Goal: Communication & Community: Answer question/provide support

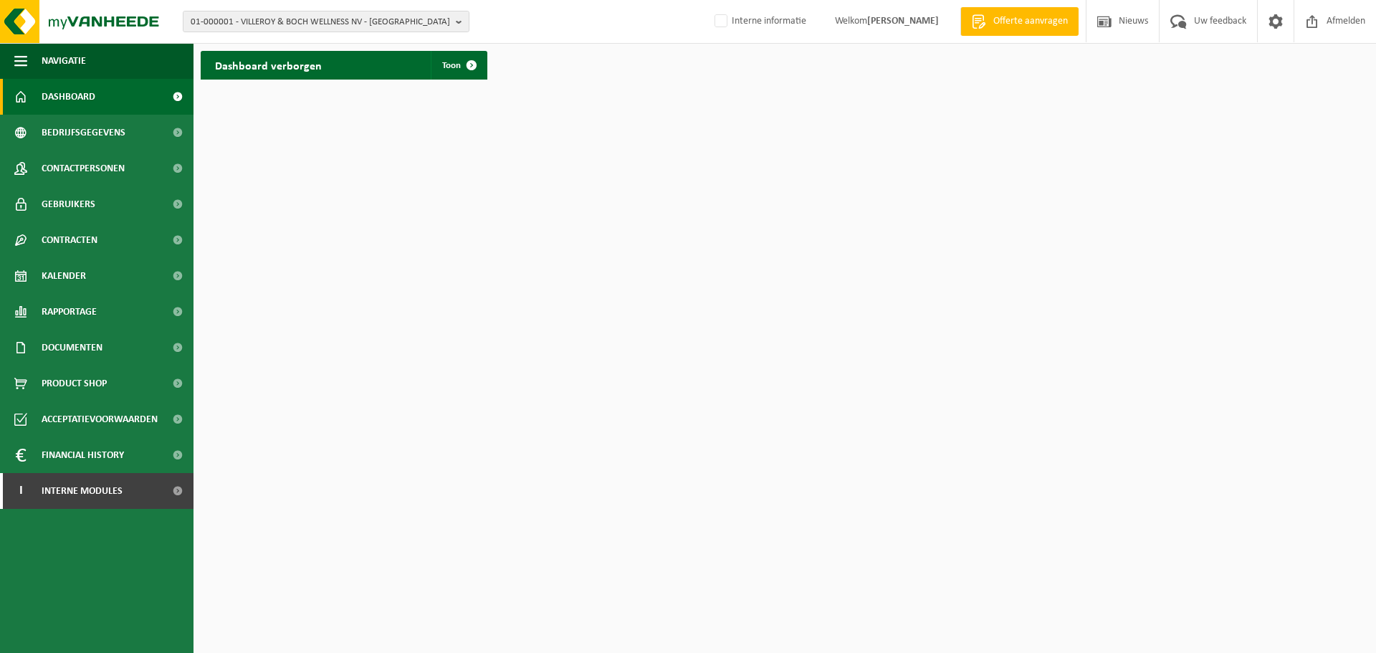
click at [704, 590] on html "01-000001 - VILLEROY & BOCH WELLNESS NV - ROESELARE 01-000001 - VILLEROY & BOCH…" at bounding box center [688, 326] width 1376 height 653
click at [124, 583] on ul "Navigatie Offerte aanvragen Nieuws Uw feedback Afmelden Dashboard Bedrijfsgegev…" at bounding box center [96, 348] width 193 height 610
click at [272, 21] on span "01-000001 - VILLEROY & BOCH WELLNESS NV - ROESELARE" at bounding box center [320, 21] width 259 height 21
type input "10-981873"
click at [246, 77] on div "01-000001 - VILLEROY & BOCH WELLNESS NV - ROESELARE 10-981873 - A.T.S. NV - LAN…" at bounding box center [325, 66] width 285 height 24
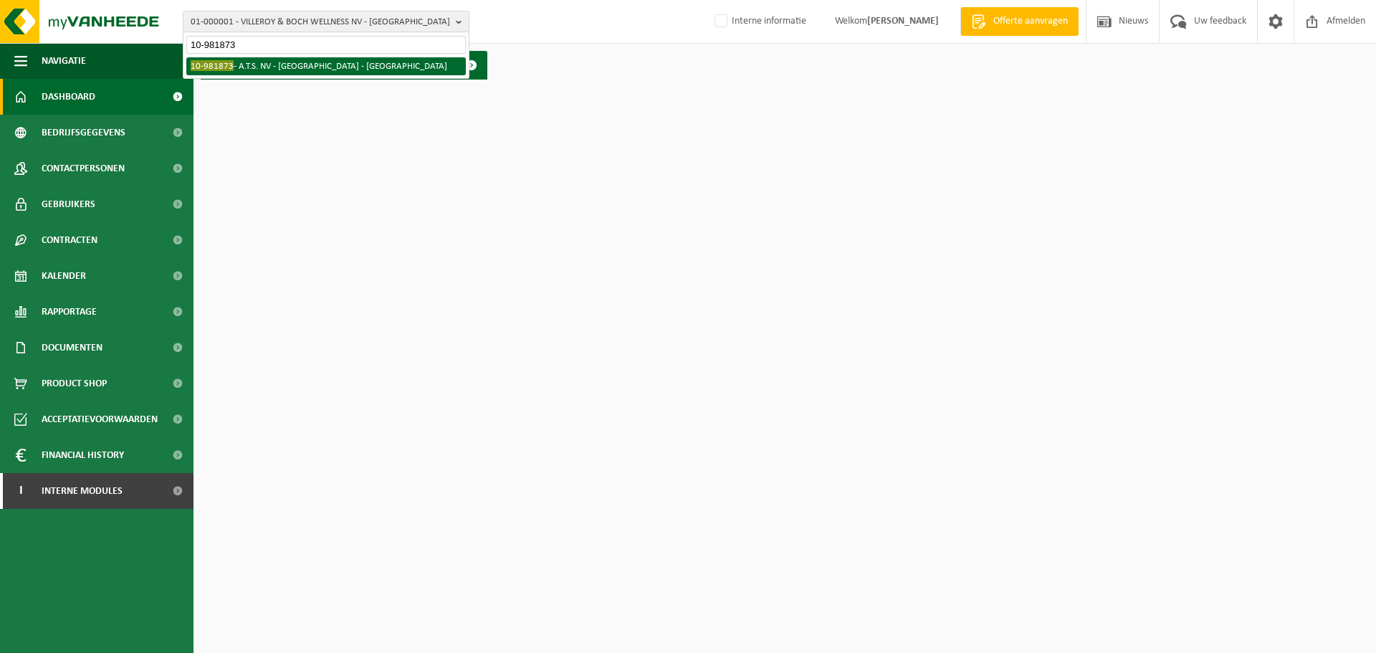
click at [249, 61] on li "10-981873 - A.T.S. NV - LANGERBRUGGE - GENT" at bounding box center [325, 66] width 279 height 18
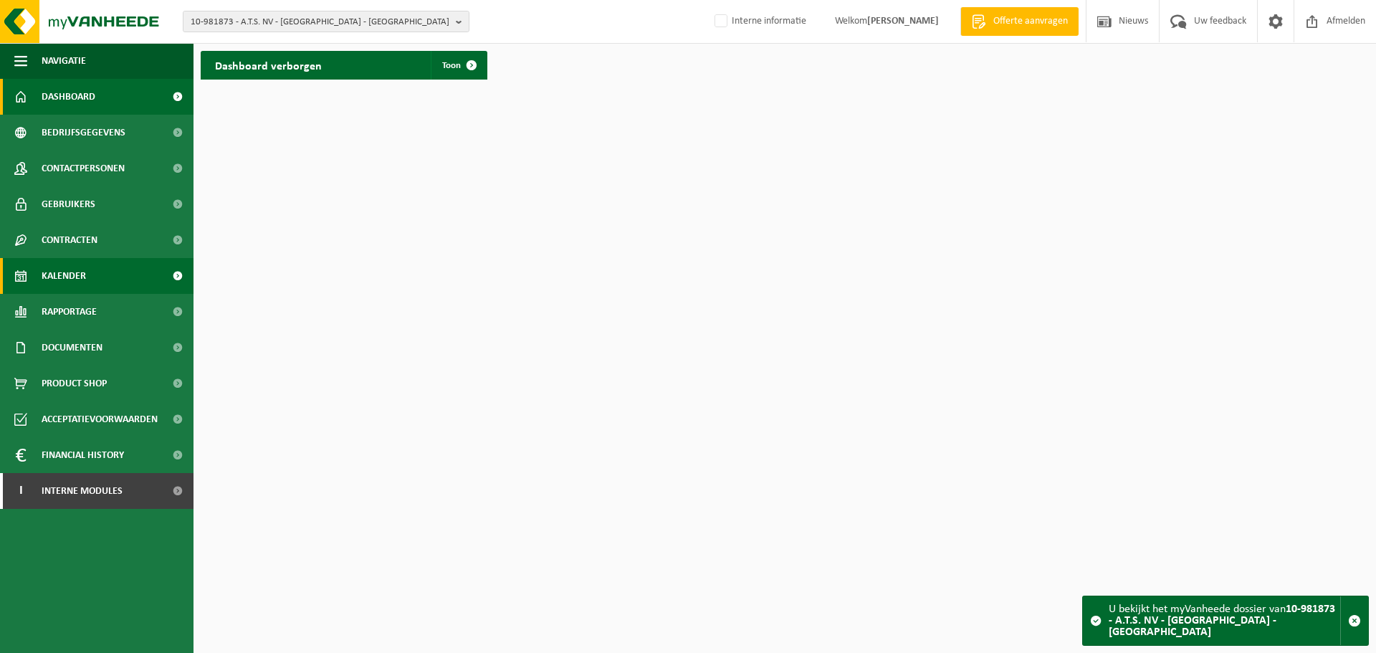
click at [87, 272] on link "Kalender" at bounding box center [96, 276] width 193 height 36
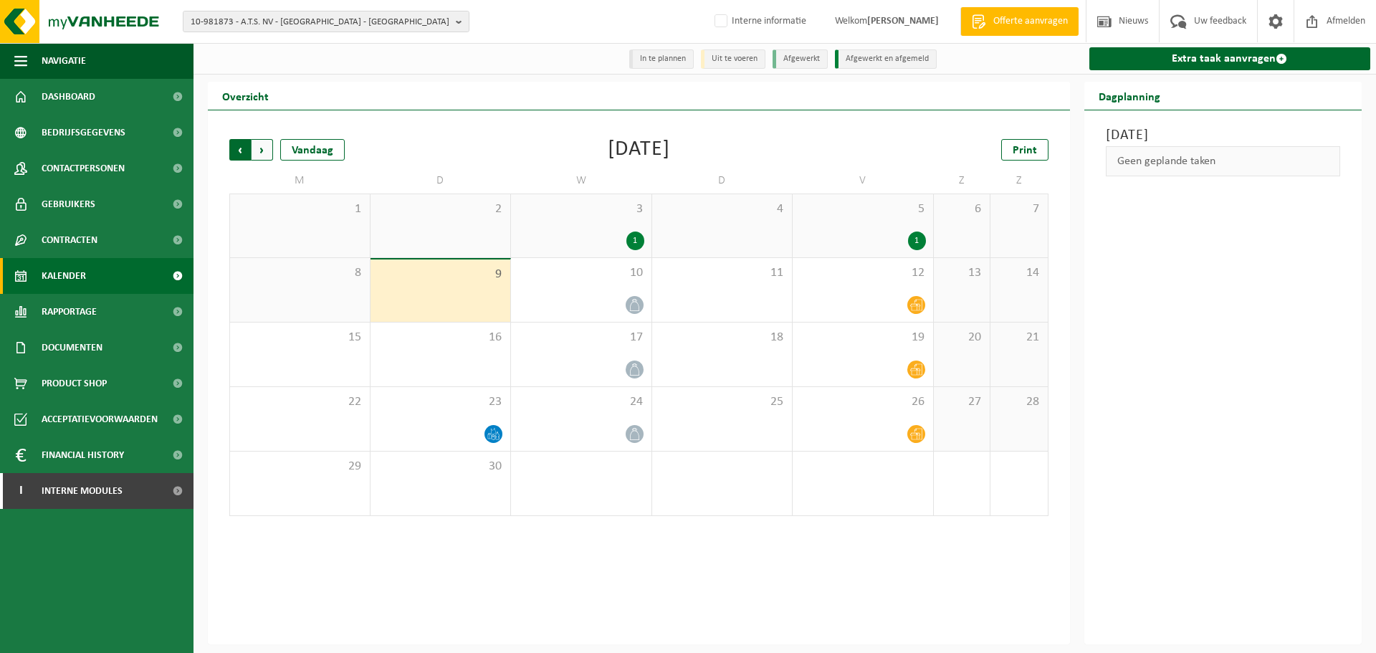
click at [259, 153] on span "Volgende" at bounding box center [262, 149] width 21 height 21
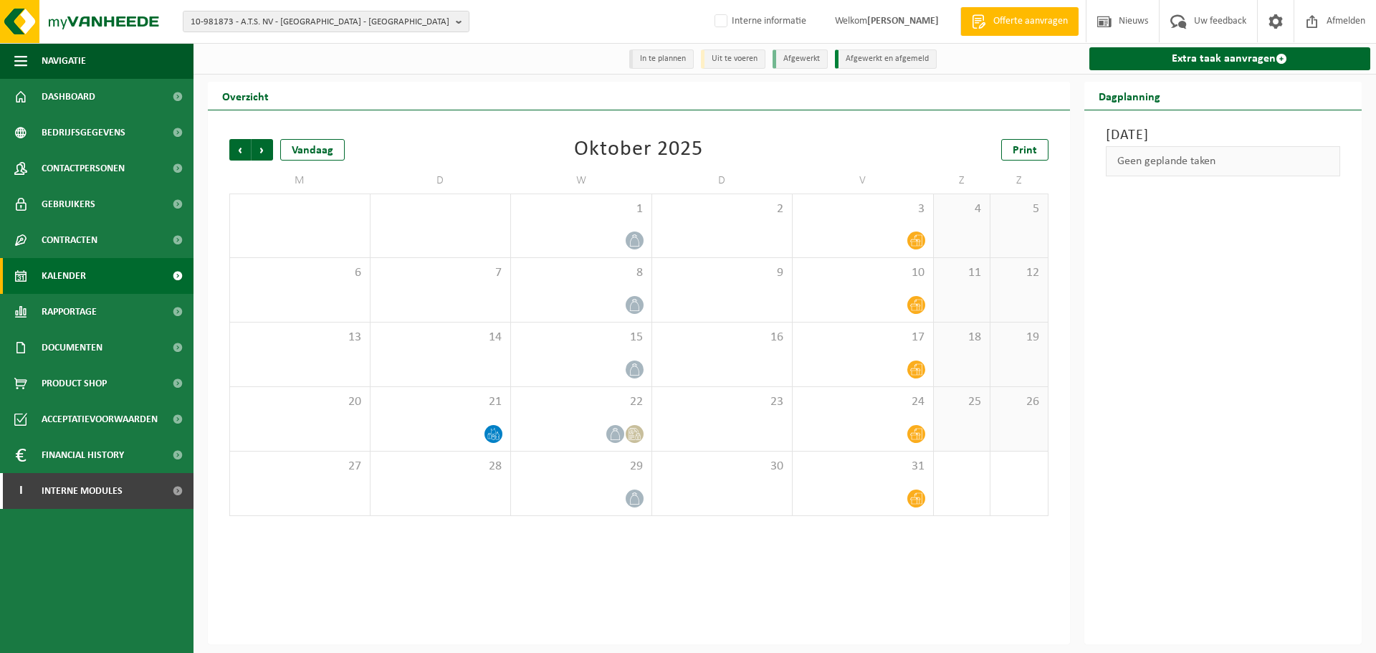
click at [259, 153] on span "Volgende" at bounding box center [262, 149] width 21 height 21
click at [239, 155] on span "Vorige" at bounding box center [239, 149] width 21 height 21
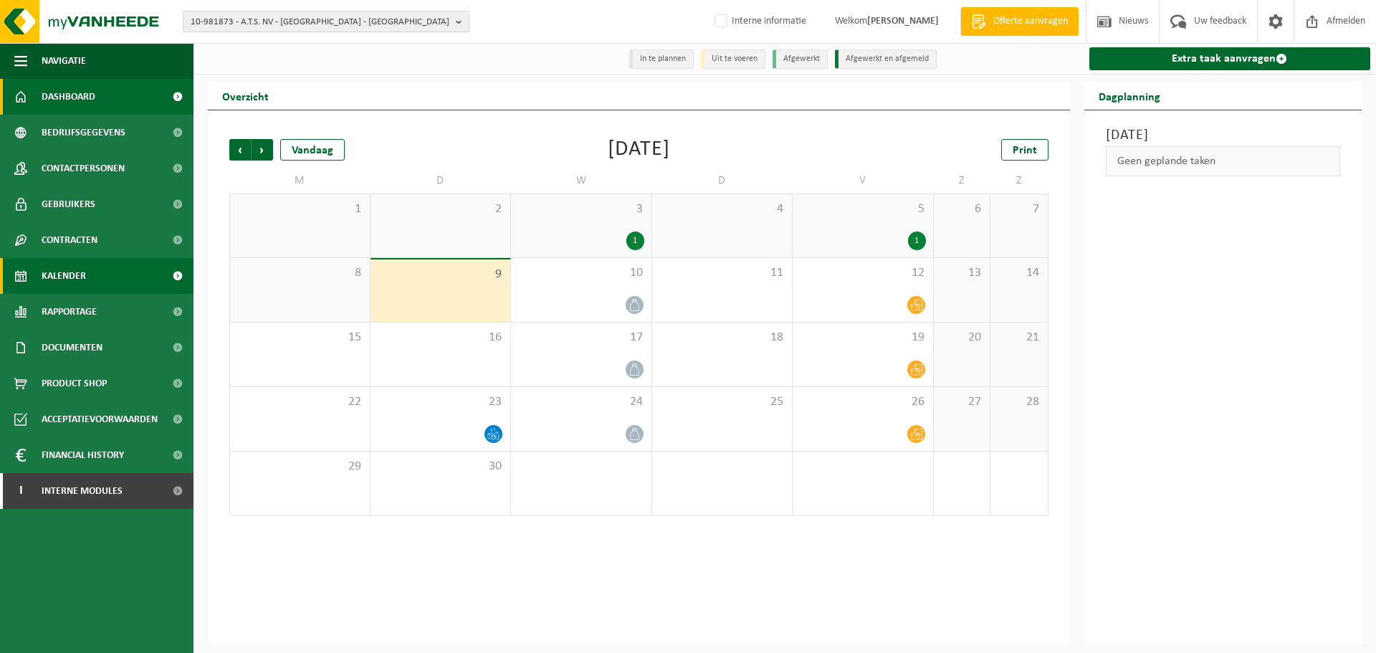
click at [115, 89] on link "Dashboard" at bounding box center [96, 97] width 193 height 36
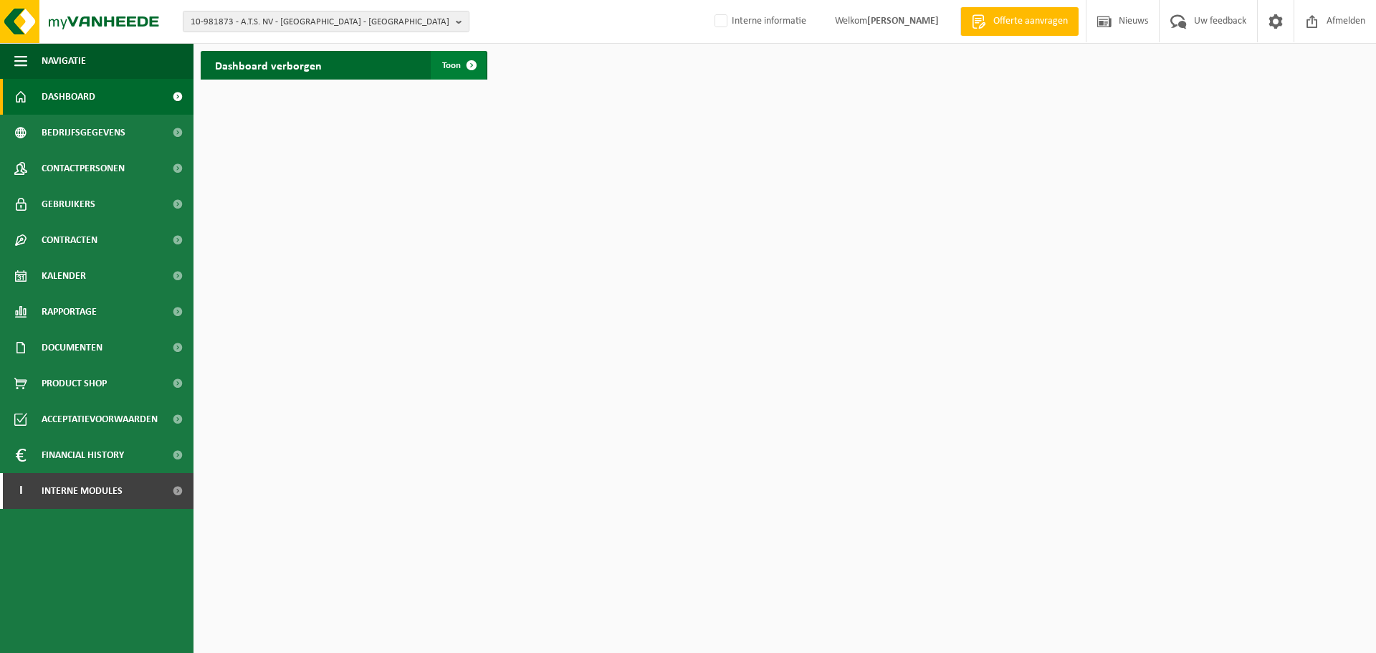
click at [469, 59] on span at bounding box center [471, 65] width 29 height 29
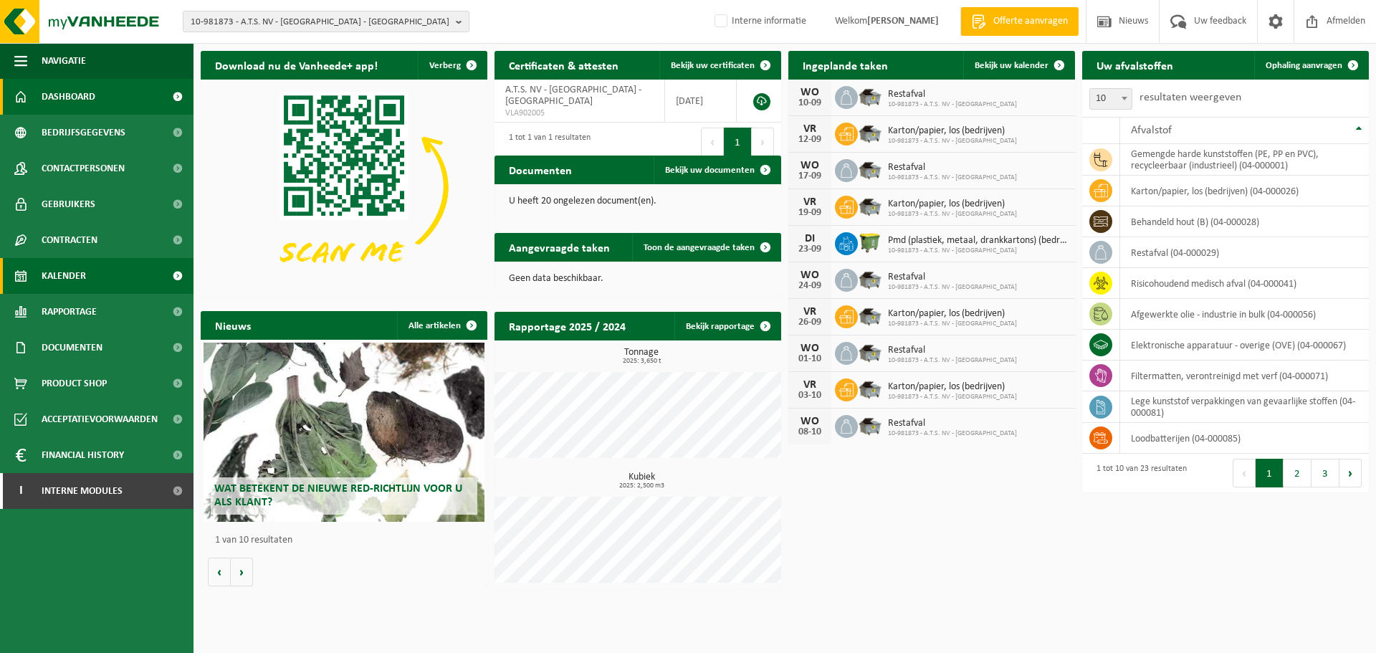
click at [71, 274] on span "Kalender" at bounding box center [64, 276] width 44 height 36
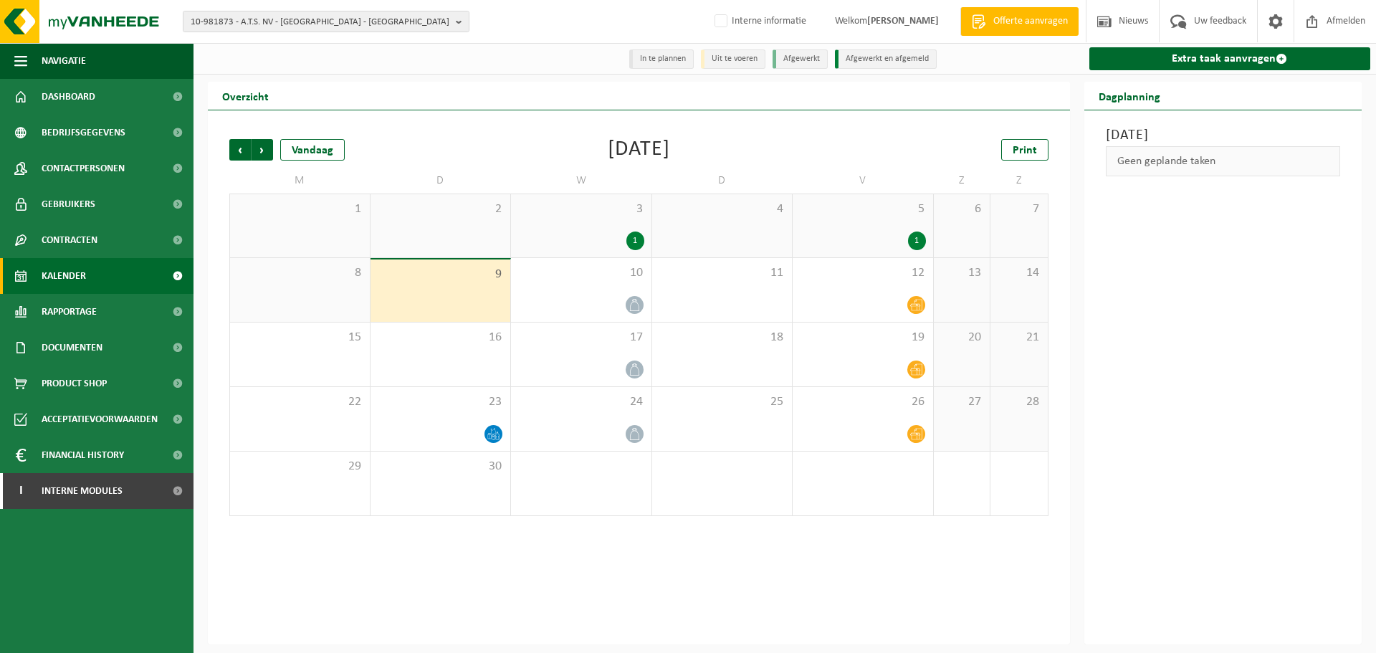
click at [578, 239] on div "1" at bounding box center [581, 240] width 126 height 19
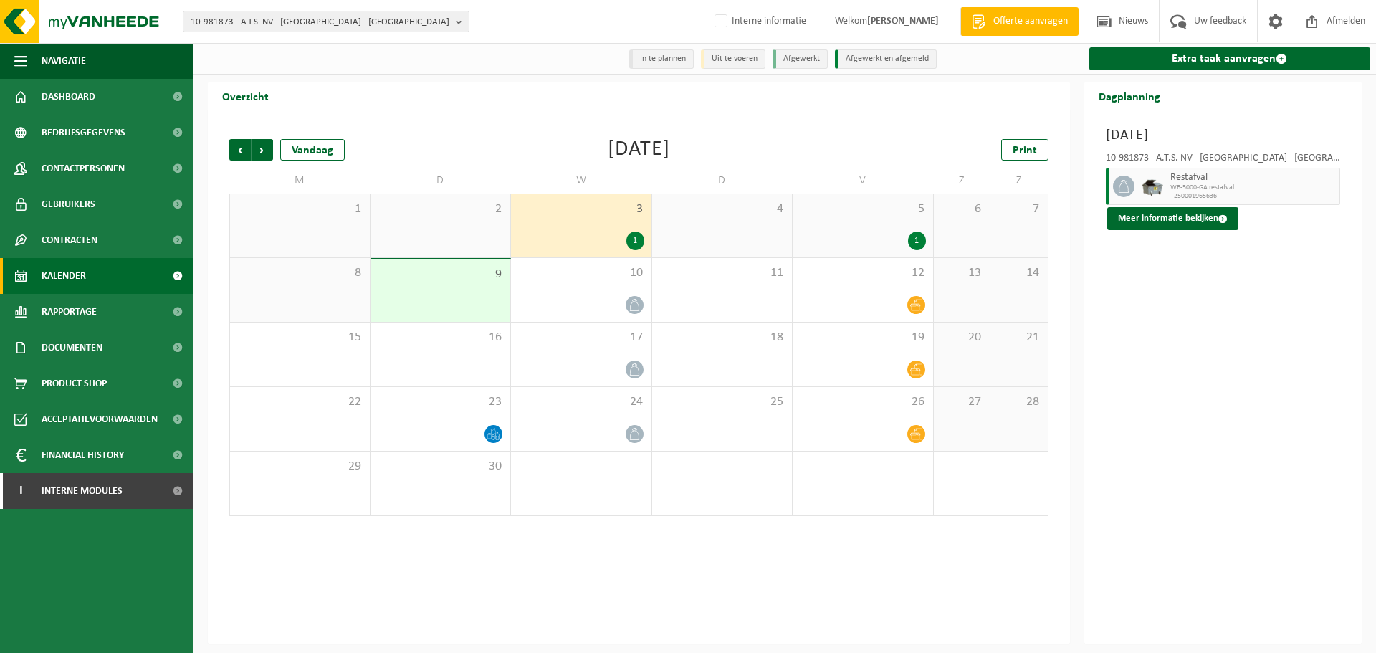
click at [893, 221] on div "5 1" at bounding box center [863, 225] width 140 height 63
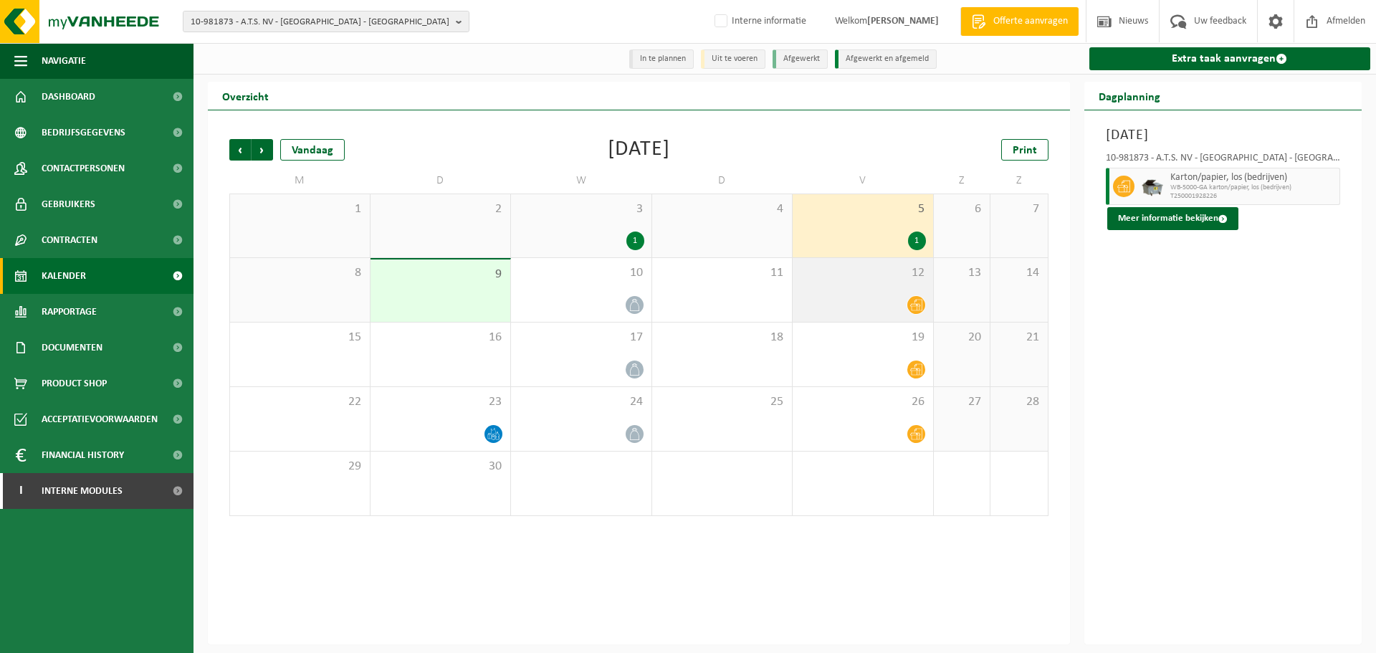
click at [853, 302] on div at bounding box center [863, 304] width 126 height 19
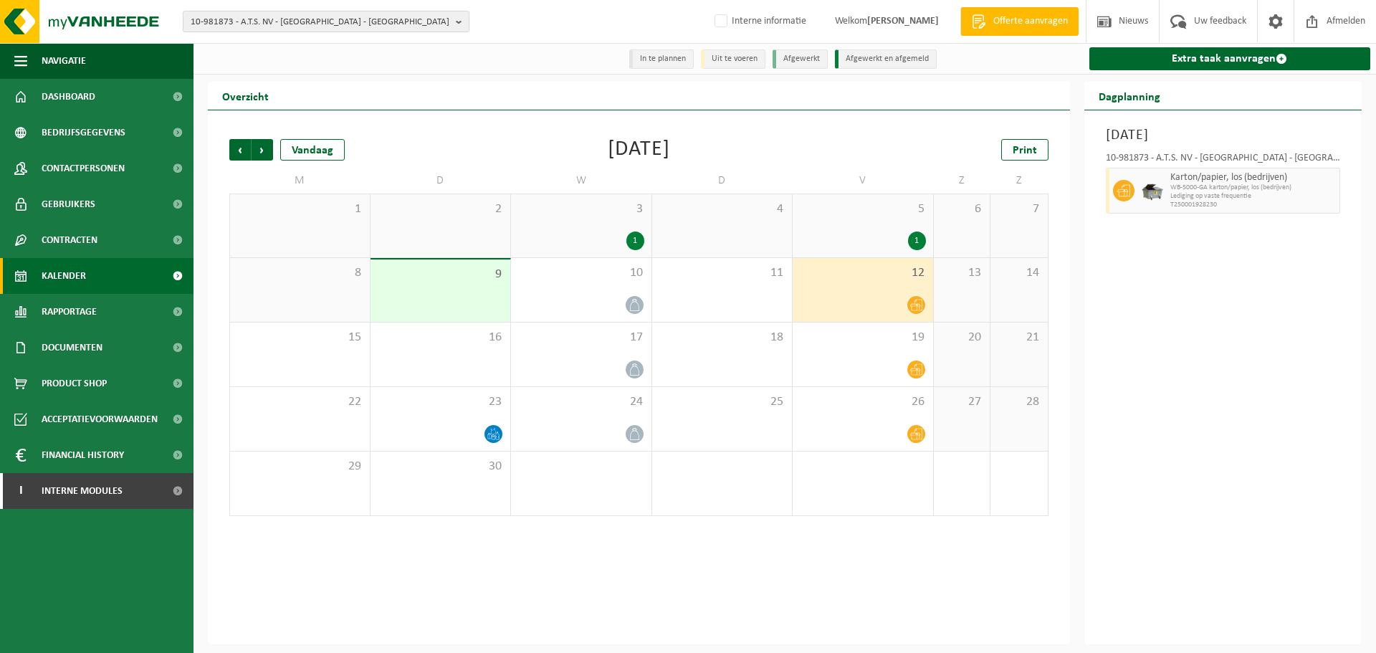
click at [568, 242] on div "1" at bounding box center [581, 240] width 126 height 19
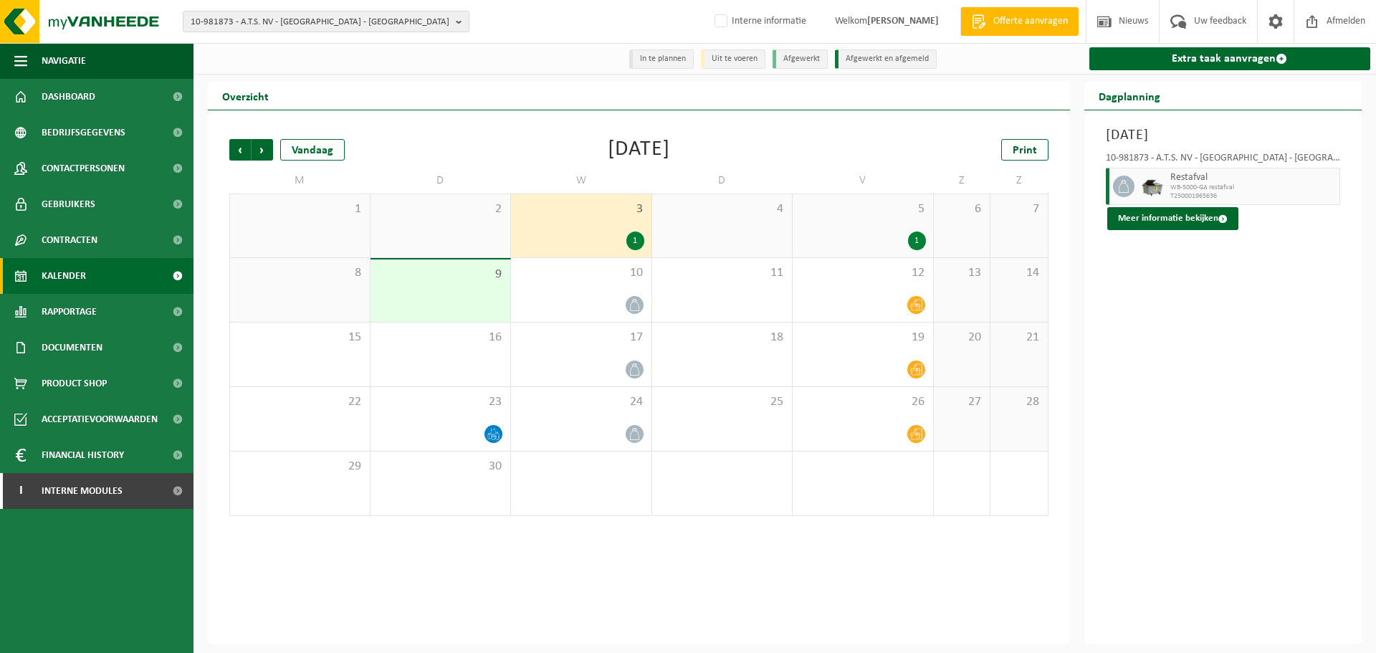
click at [446, 251] on div "2" at bounding box center [440, 225] width 140 height 63
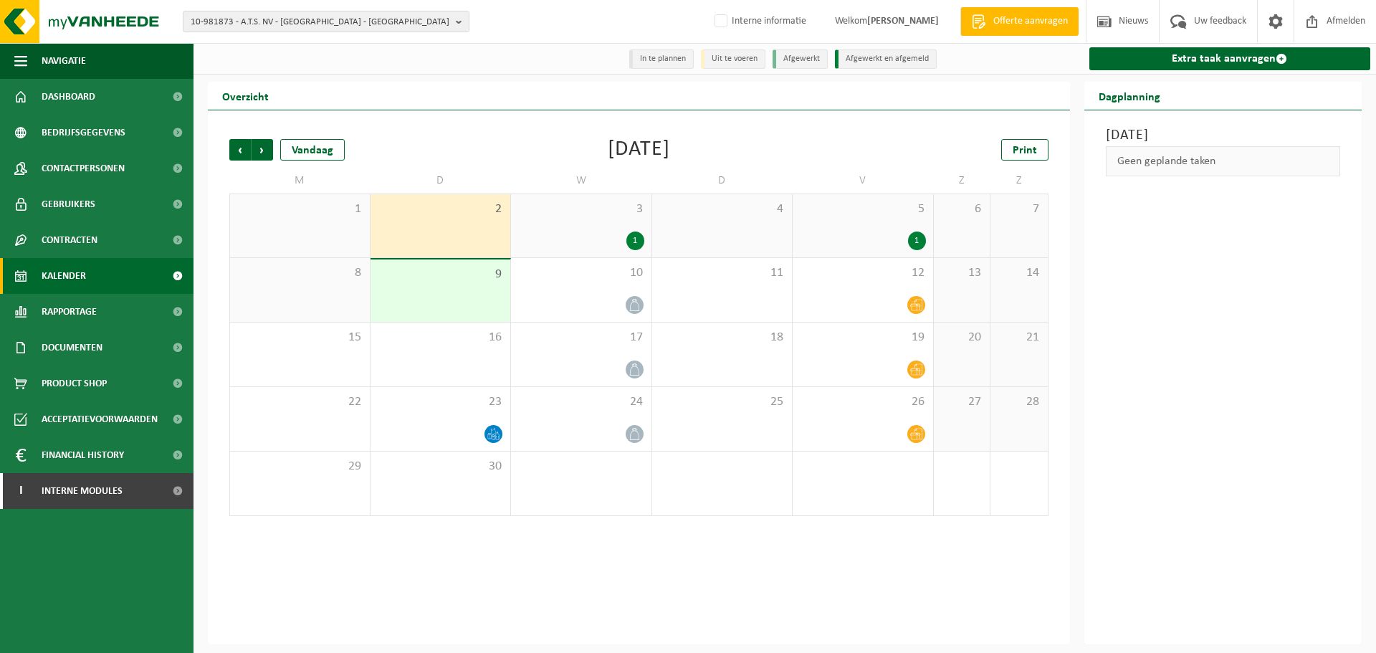
click at [626, 226] on div "3 1" at bounding box center [581, 225] width 140 height 63
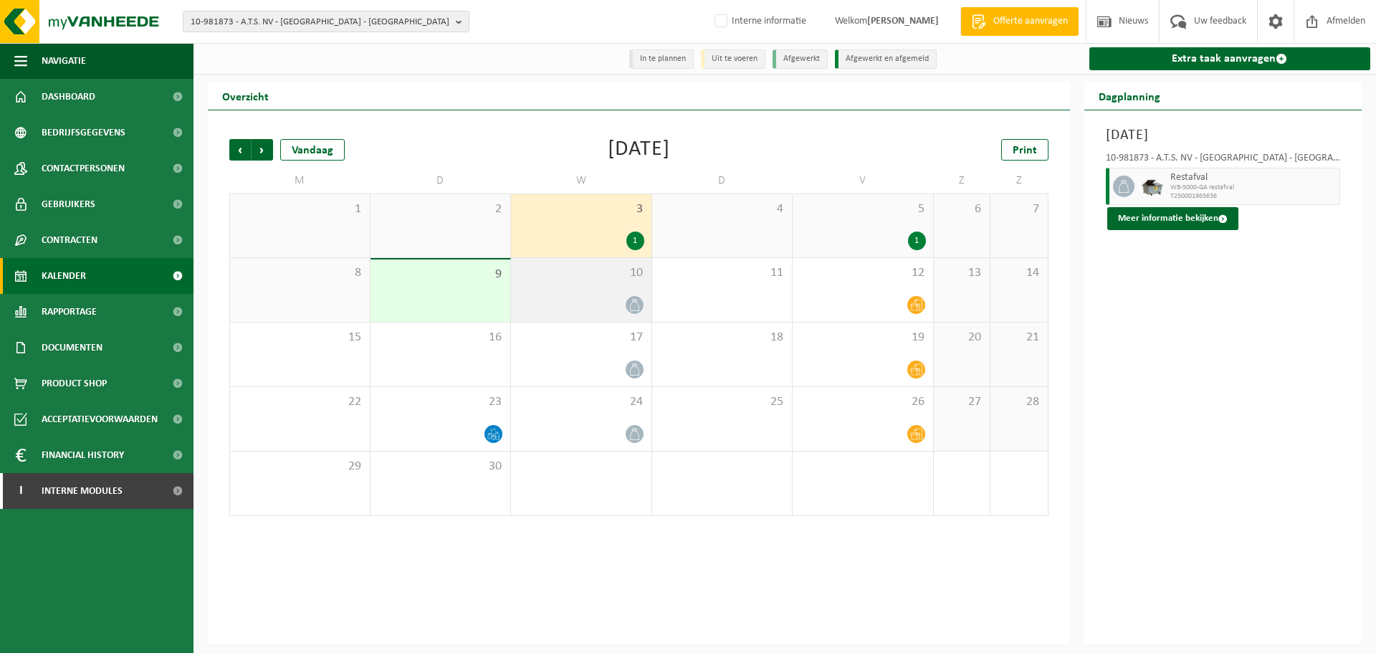
click at [550, 297] on div at bounding box center [581, 304] width 126 height 19
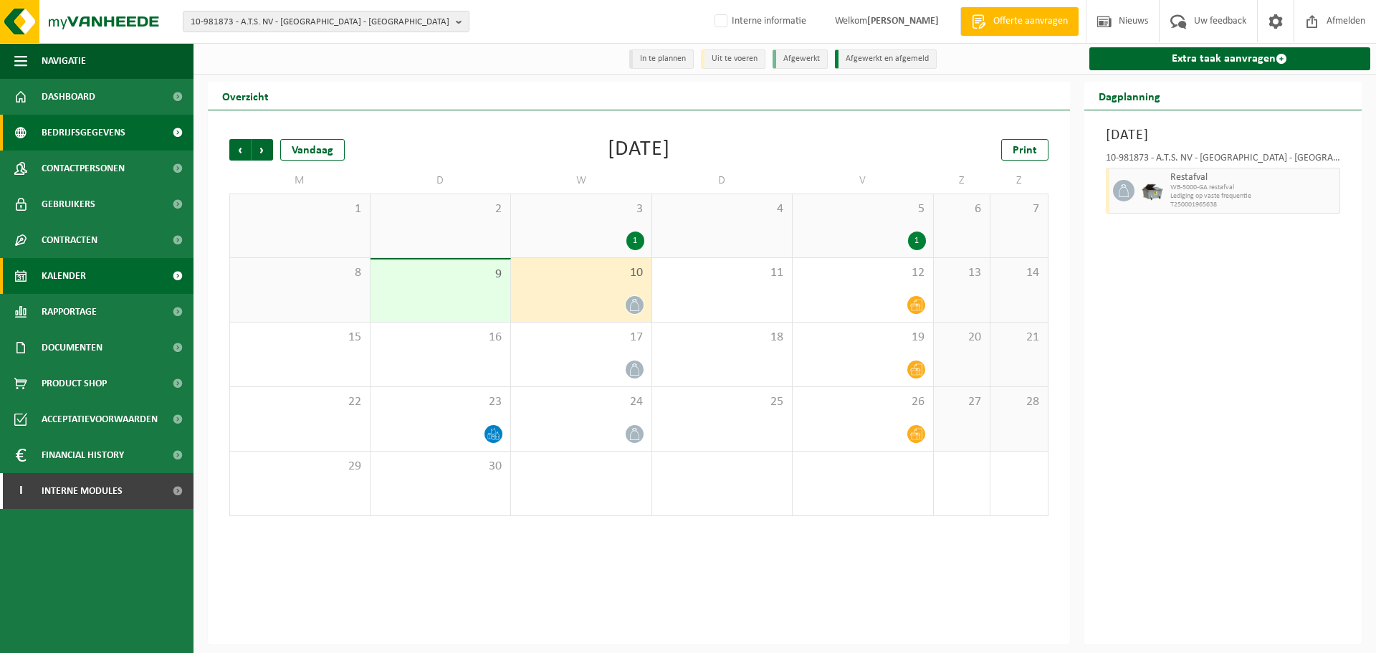
click at [75, 143] on span "Bedrijfsgegevens" at bounding box center [84, 133] width 84 height 36
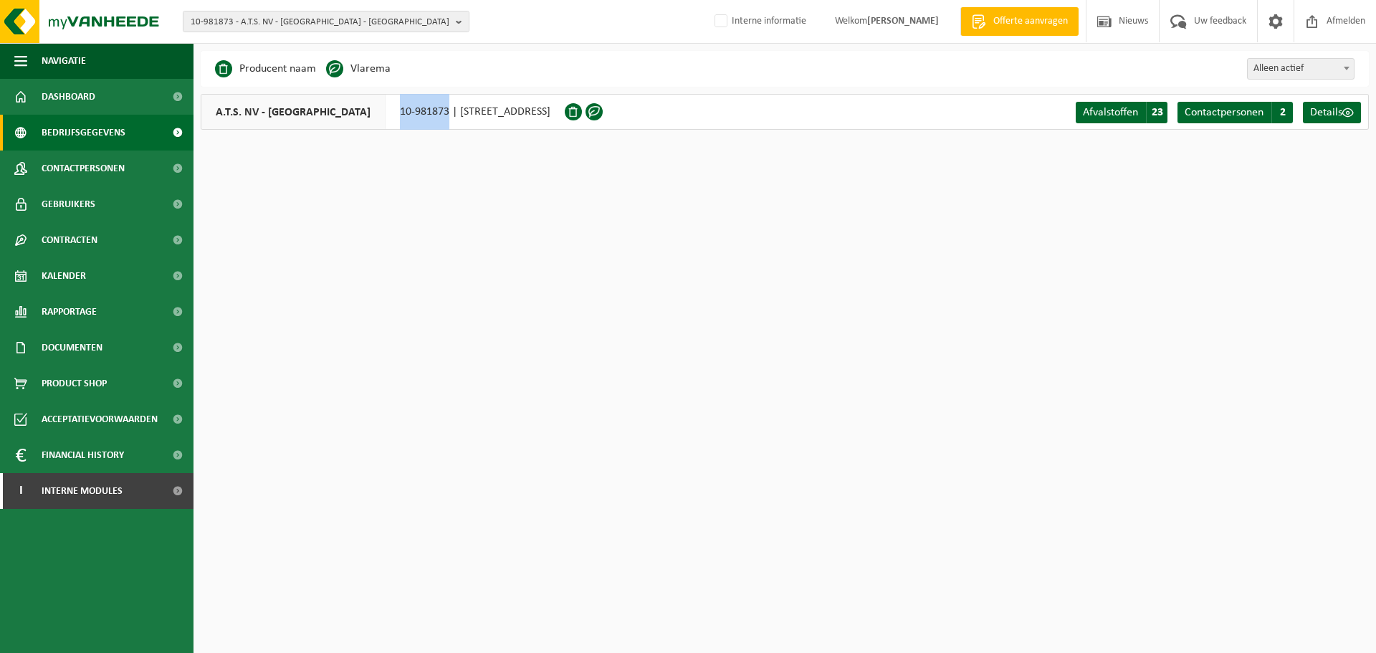
drag, startPoint x: 365, startPoint y: 112, endPoint x: 426, endPoint y: 123, distance: 61.8
click at [426, 123] on div "A.T.S. NV - LANGERBRUGGE 10-981873 | LANGERBRUGGEKAAI 15, 9000 GENT" at bounding box center [383, 112] width 364 height 36
copy div "10-981873"
click at [442, 27] on span "10-981873 - A.T.S. NV - [GEOGRAPHIC_DATA] - [GEOGRAPHIC_DATA]" at bounding box center [320, 21] width 259 height 21
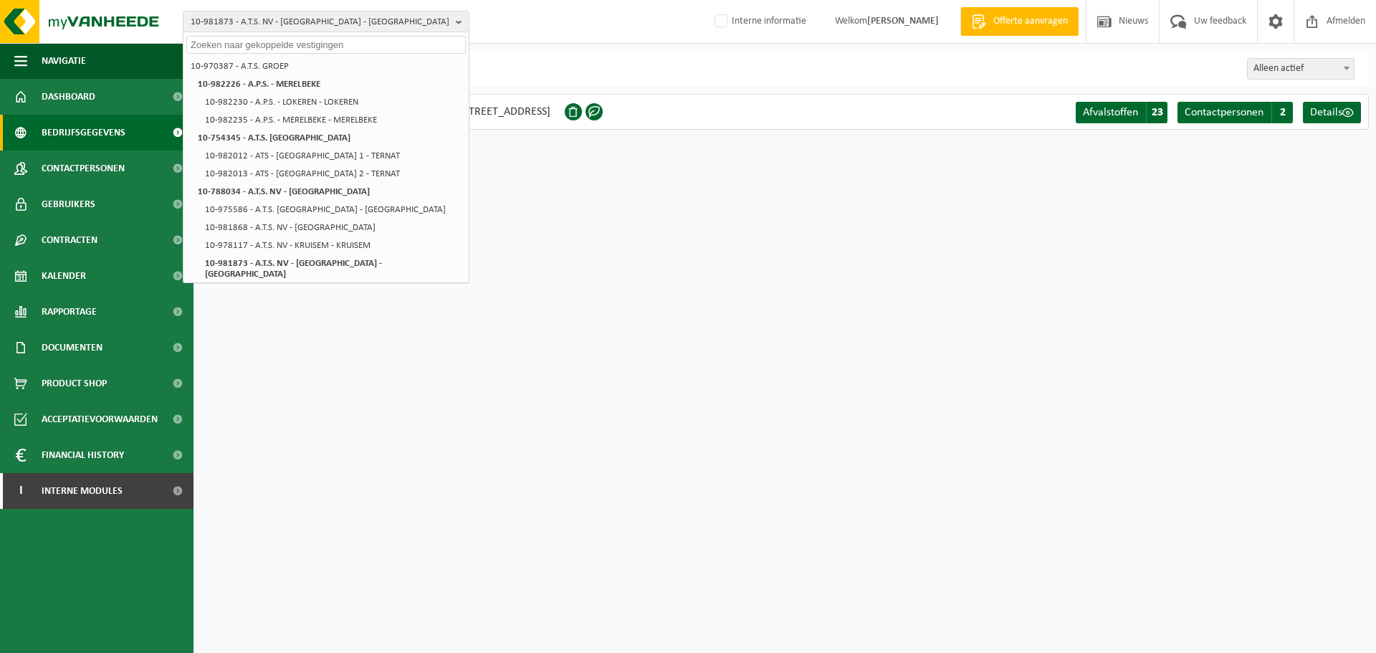
click at [259, 56] on div "10-970387 - A.T.S. GROEP 10-982226 - A.P.S. - MERELBEKE 10-982230 - A.P.S. - LO…" at bounding box center [325, 442] width 285 height 776
click at [259, 68] on li "10-970387 - A.T.S. GROEP" at bounding box center [325, 66] width 279 height 18
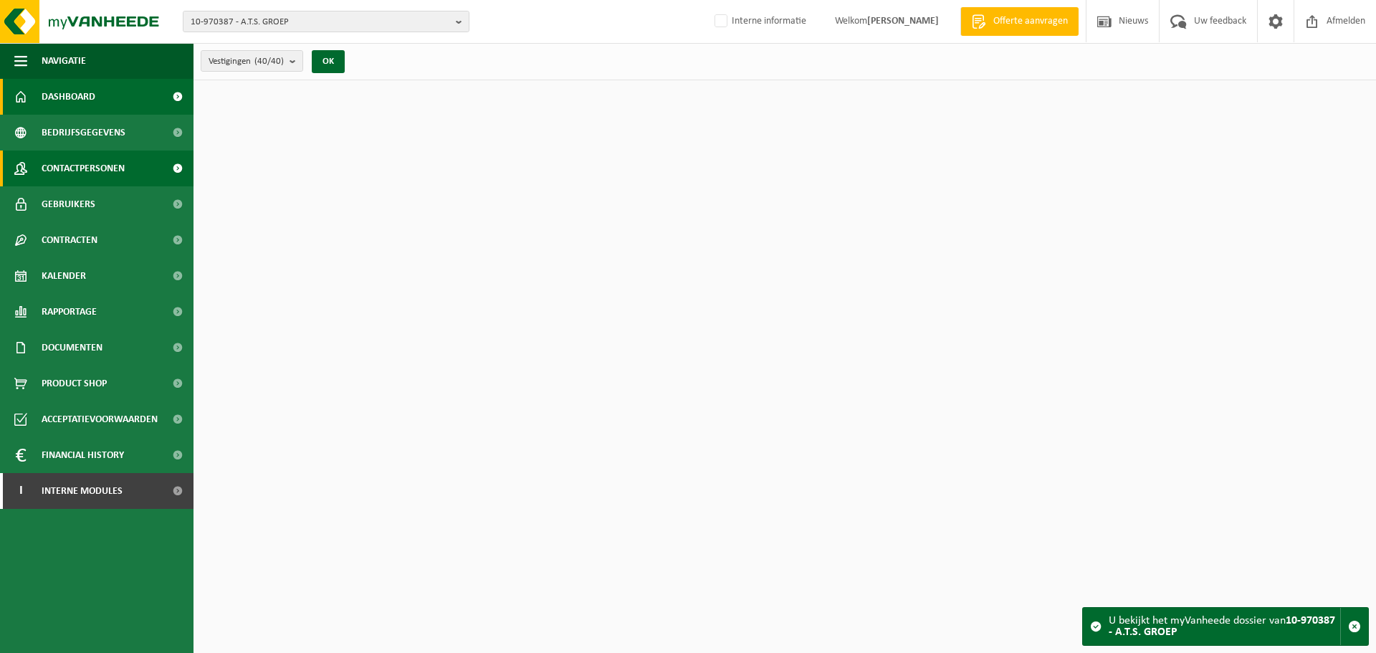
click at [95, 158] on span "Contactpersonen" at bounding box center [83, 168] width 83 height 36
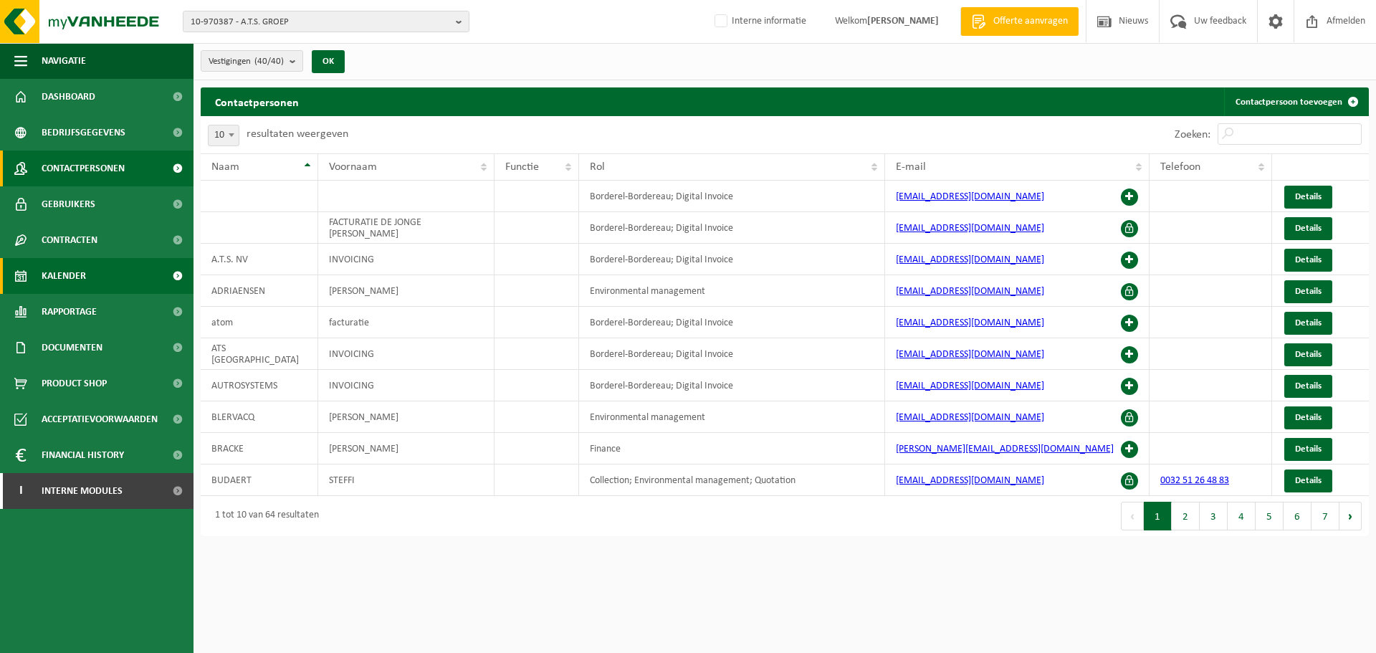
click at [52, 274] on span "Kalender" at bounding box center [64, 276] width 44 height 36
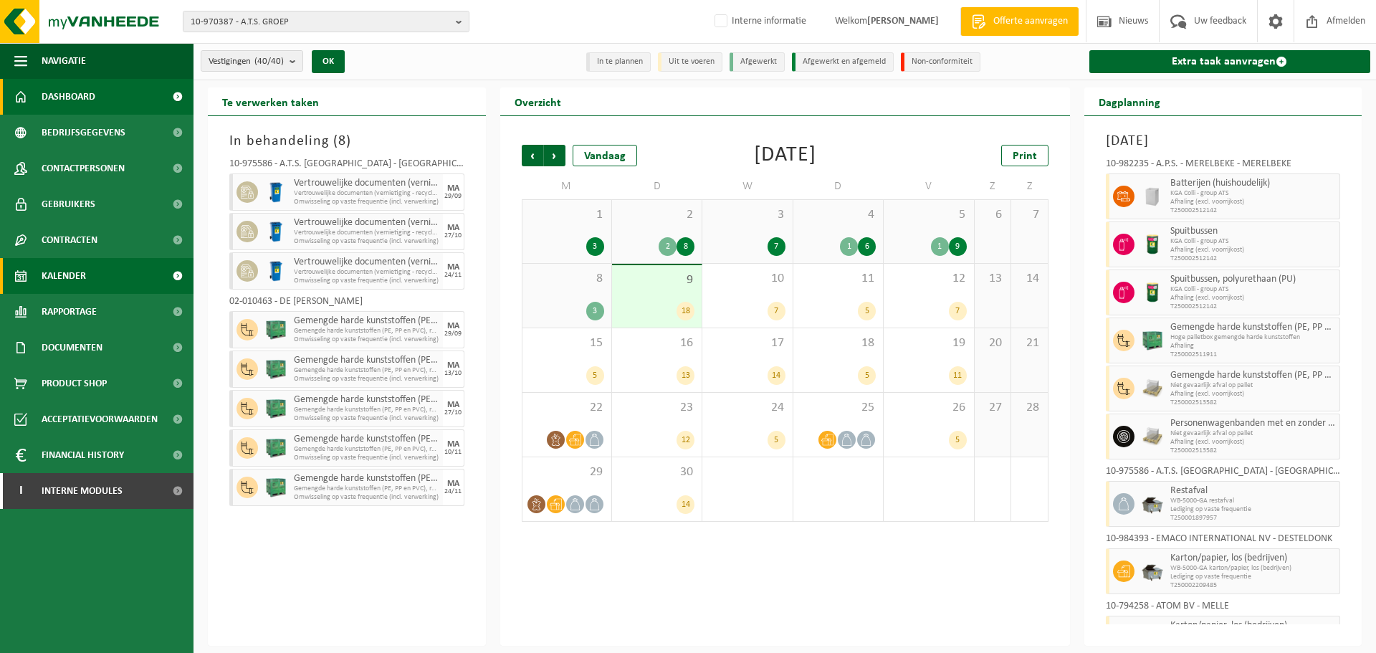
click at [70, 102] on span "Dashboard" at bounding box center [69, 97] width 54 height 36
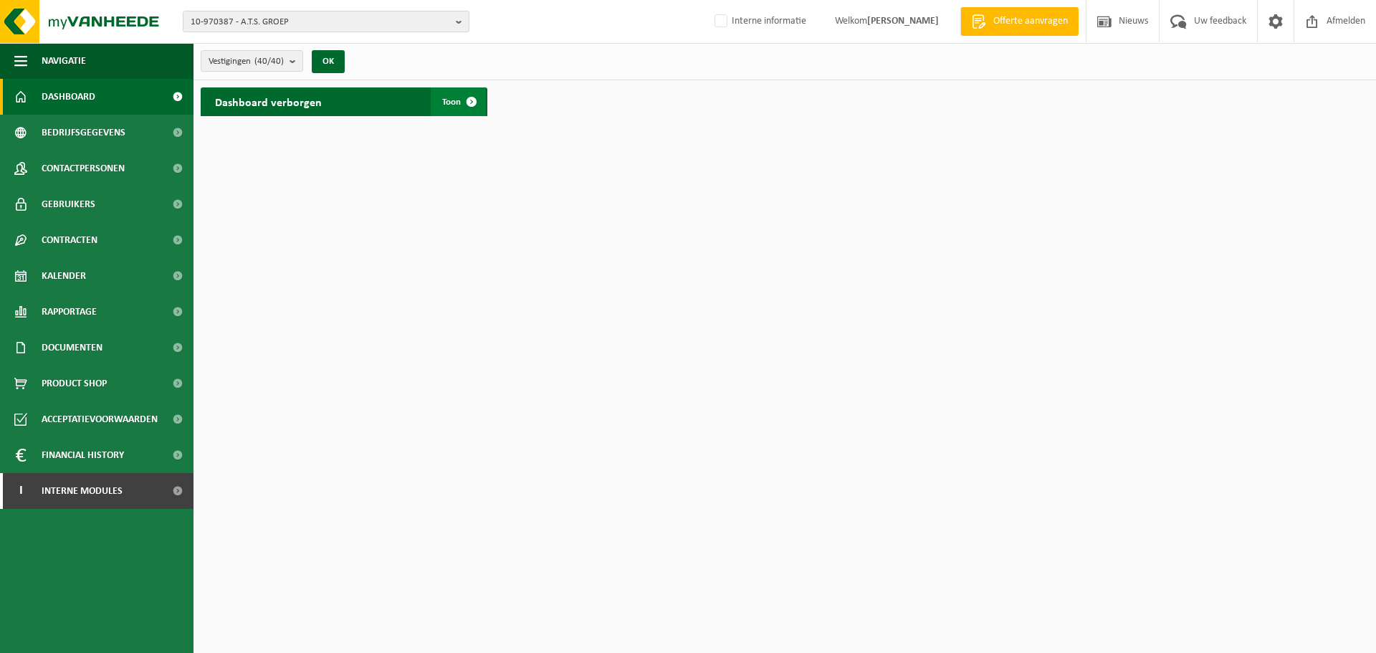
click at [468, 95] on span at bounding box center [471, 101] width 29 height 29
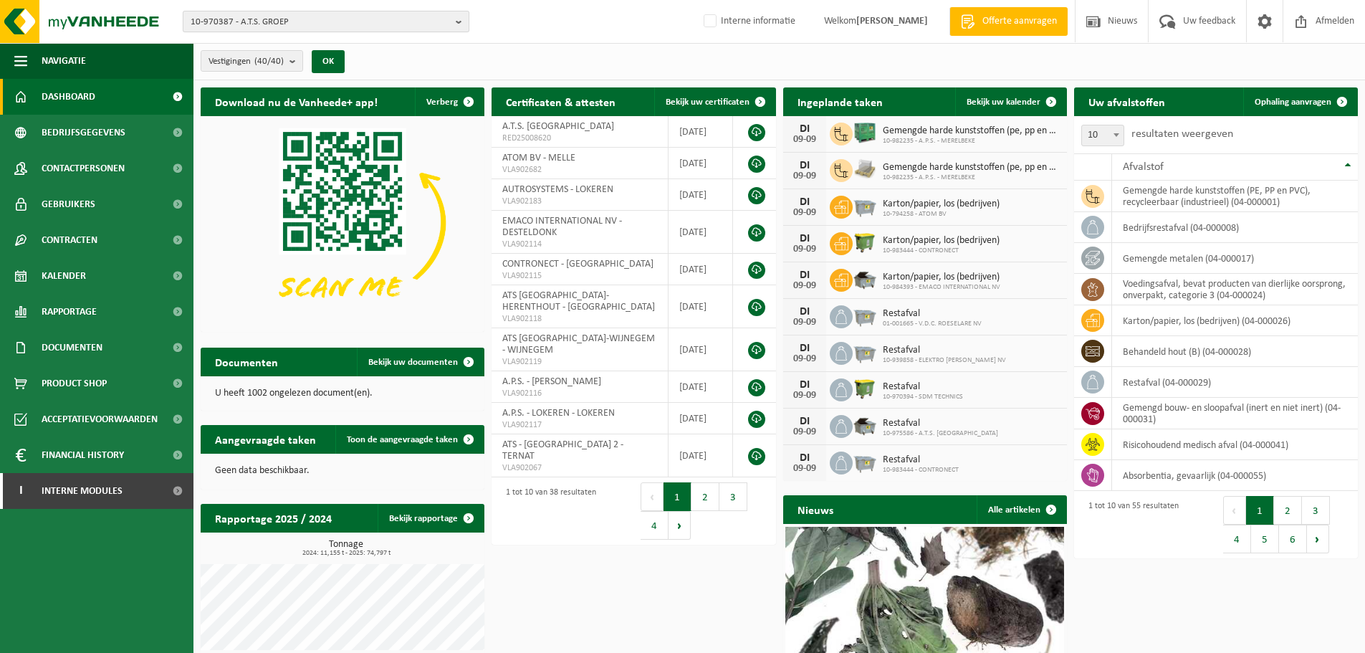
click at [317, 21] on span "10-970387 - A.T.S. GROEP" at bounding box center [320, 21] width 259 height 21
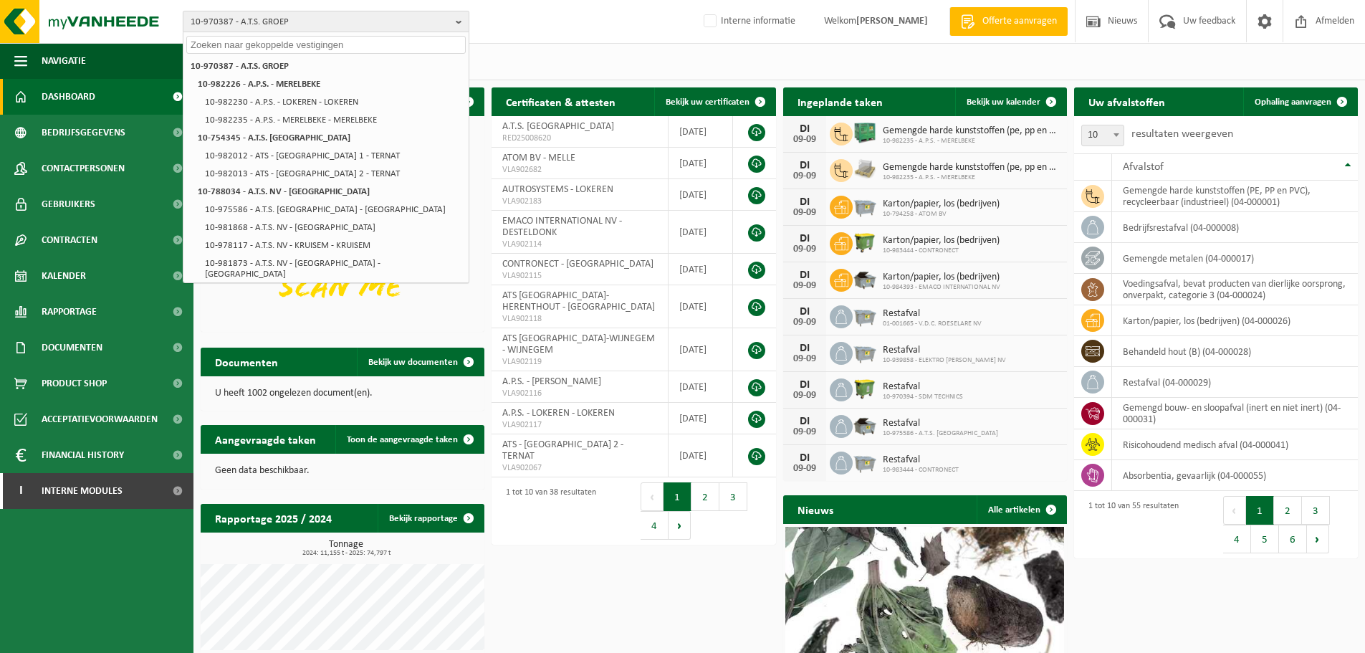
paste input "10-851087"
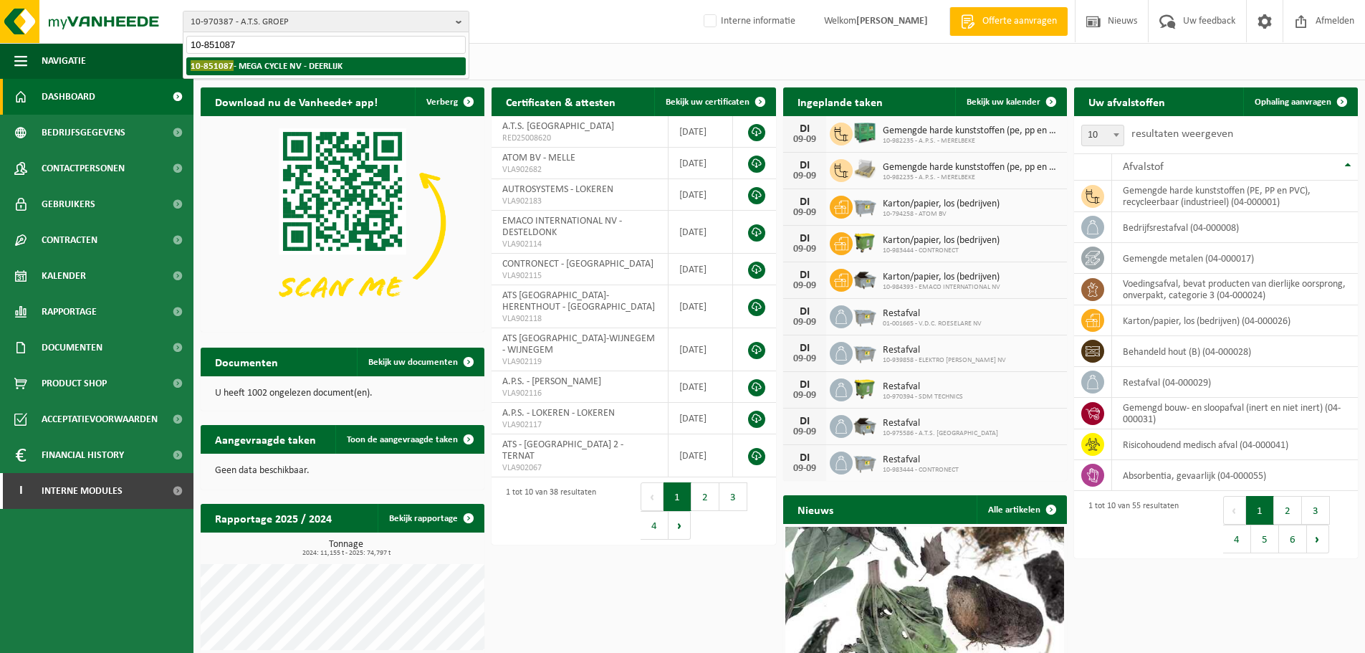
type input "10-851087"
click at [284, 71] on strong "10-851087 - MEGA CYCLE NV - DEERLIJK" at bounding box center [267, 65] width 152 height 11
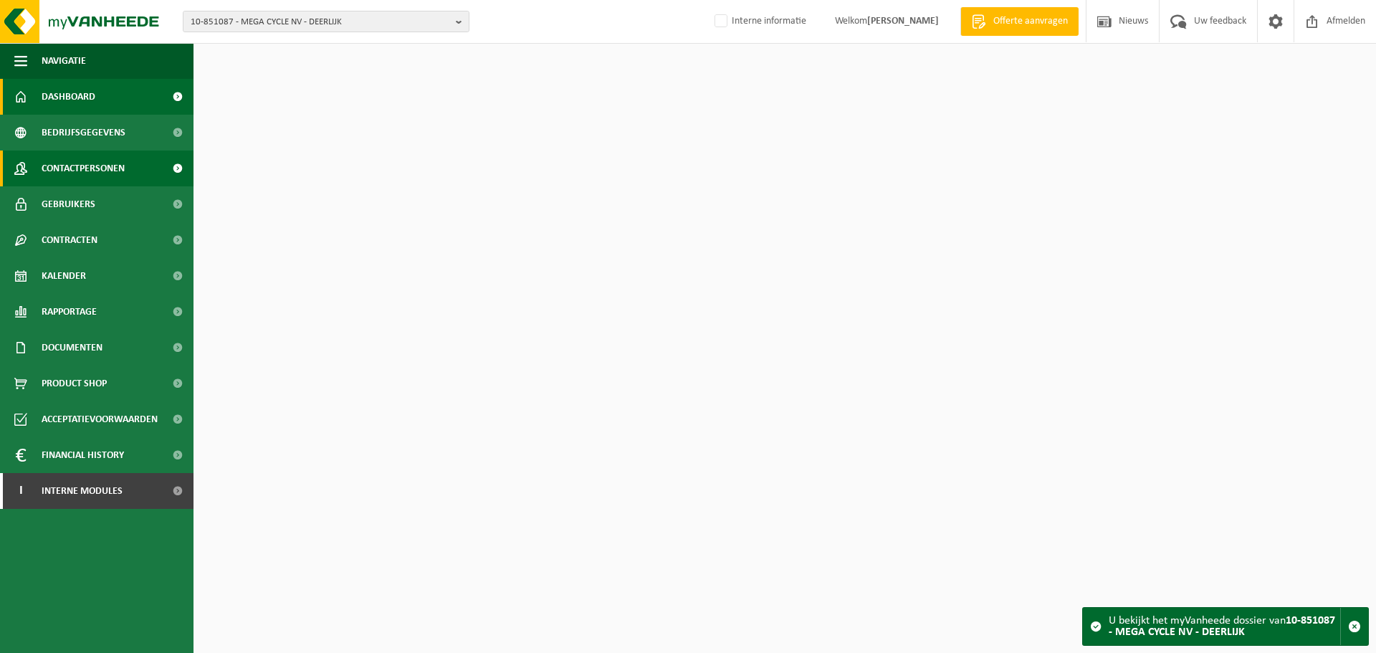
click at [65, 168] on span "Contactpersonen" at bounding box center [83, 168] width 83 height 36
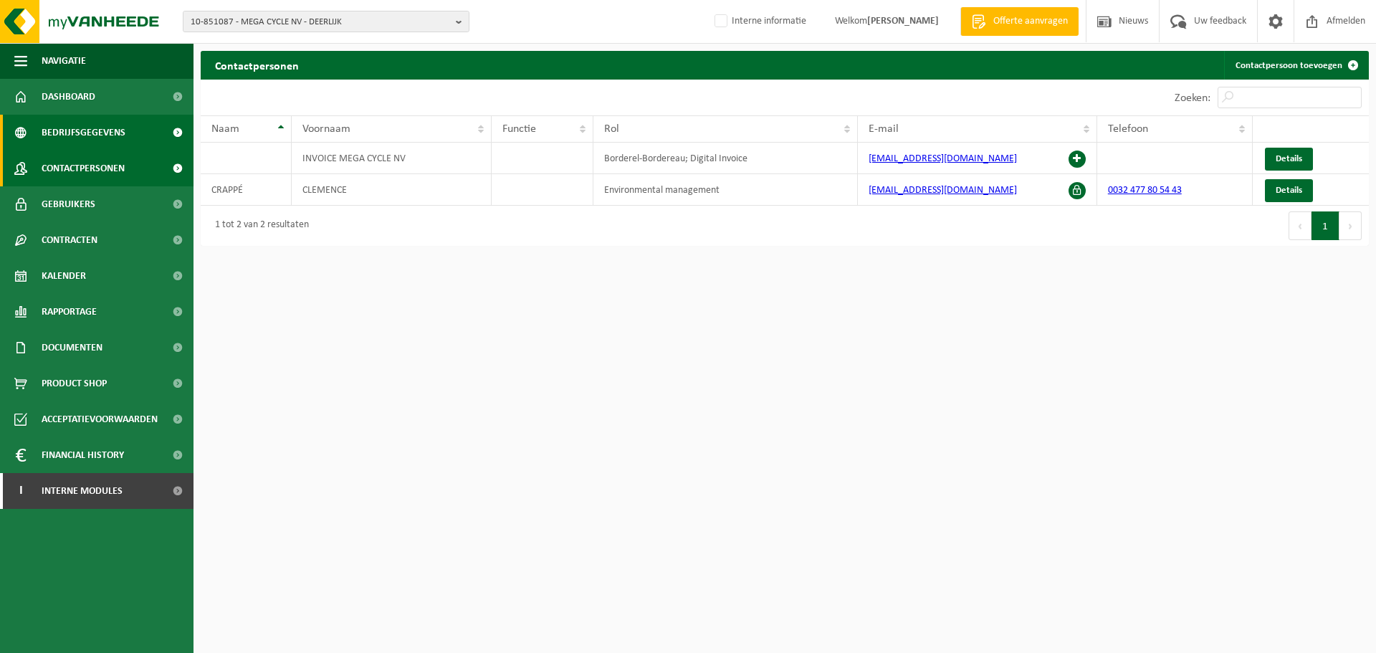
click at [112, 139] on span "Bedrijfsgegevens" at bounding box center [84, 133] width 84 height 36
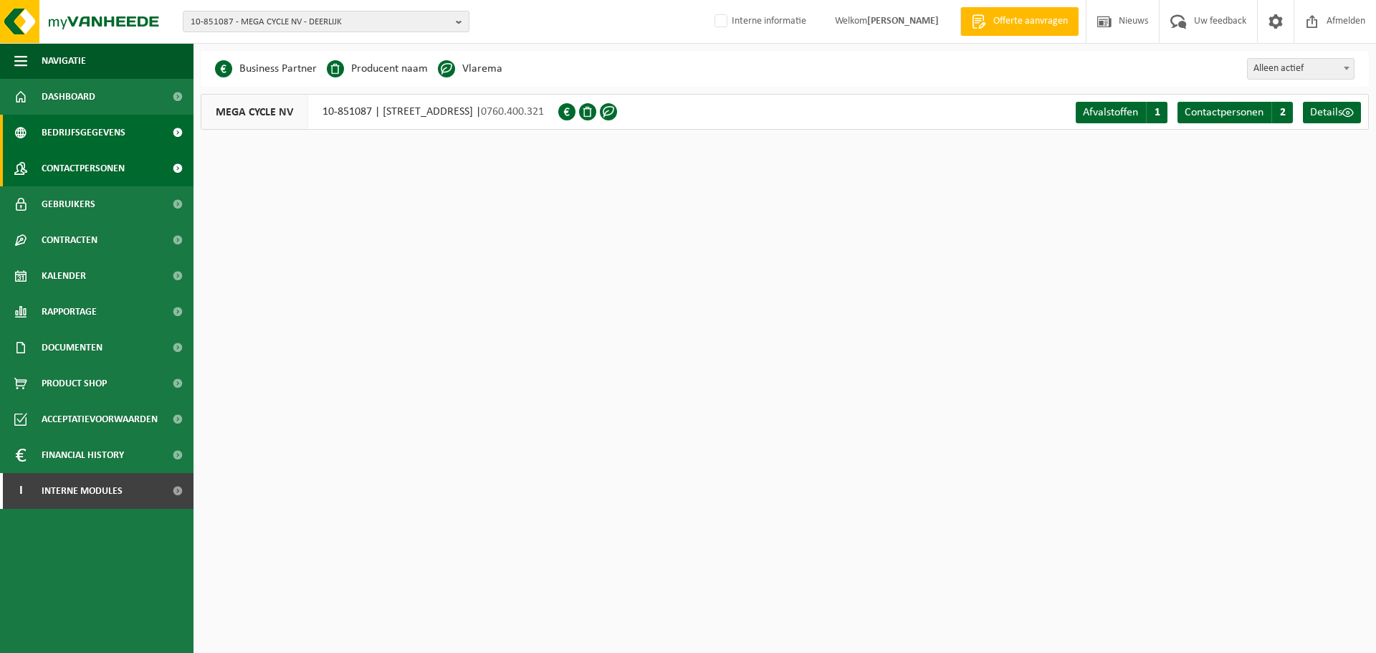
click at [70, 158] on span "Contactpersonen" at bounding box center [83, 168] width 83 height 36
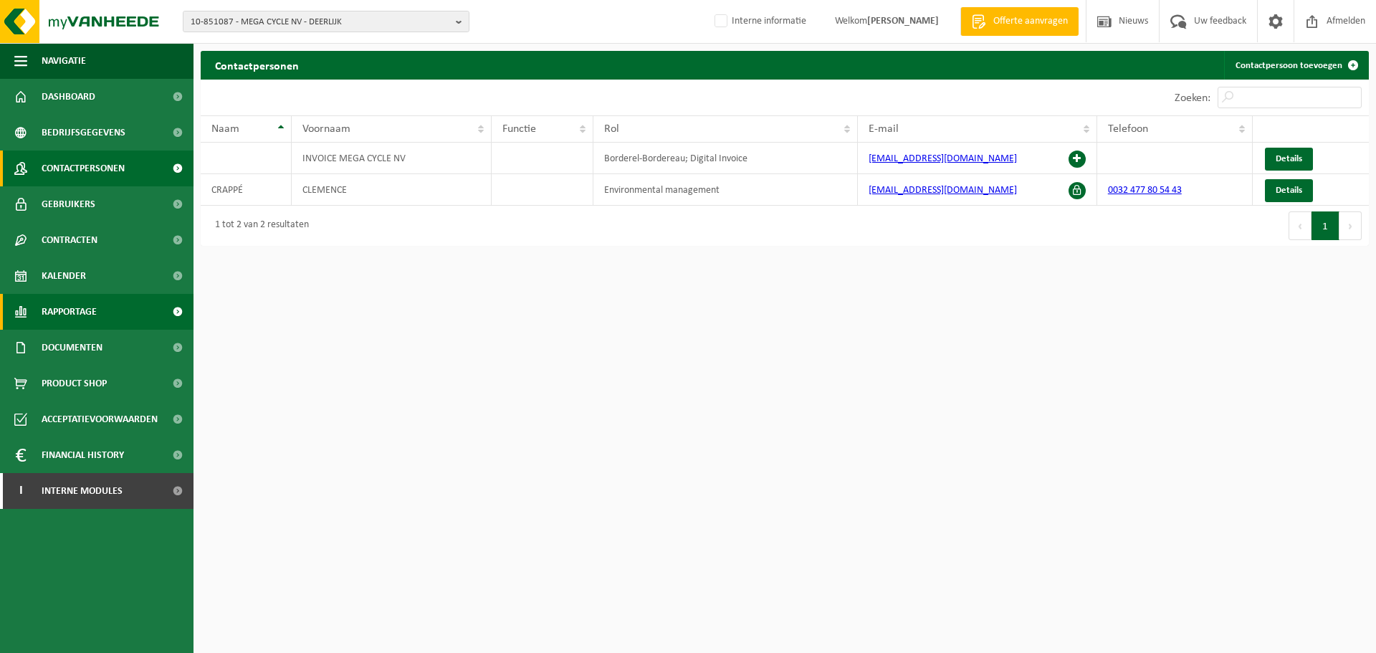
click at [89, 325] on span "Rapportage" at bounding box center [69, 312] width 55 height 36
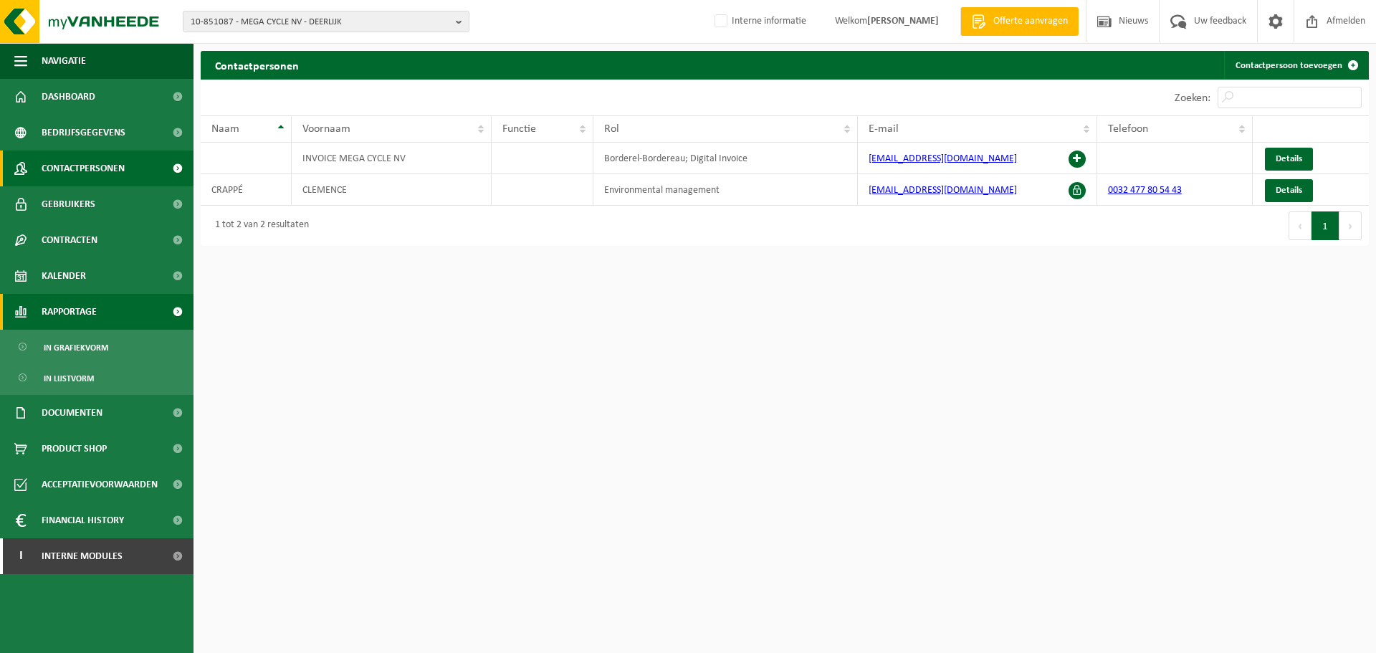
click at [55, 307] on span "Rapportage" at bounding box center [69, 312] width 55 height 36
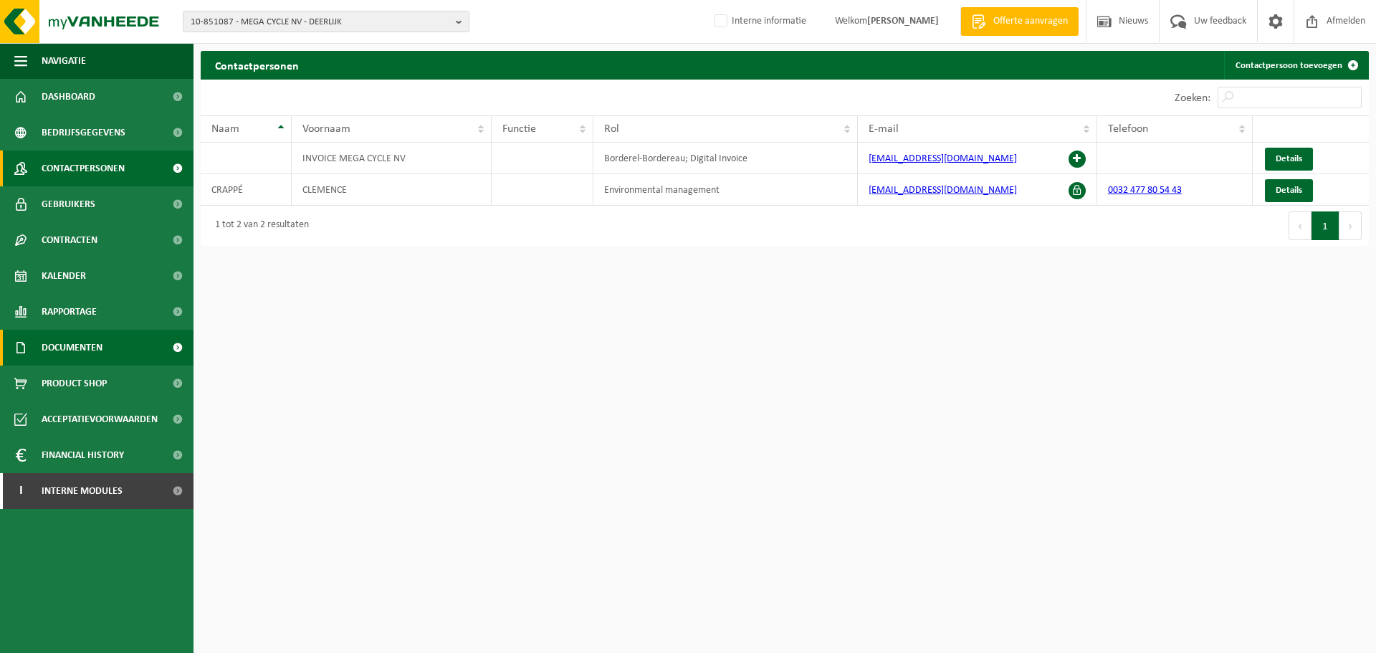
click at [67, 335] on span "Documenten" at bounding box center [72, 348] width 61 height 36
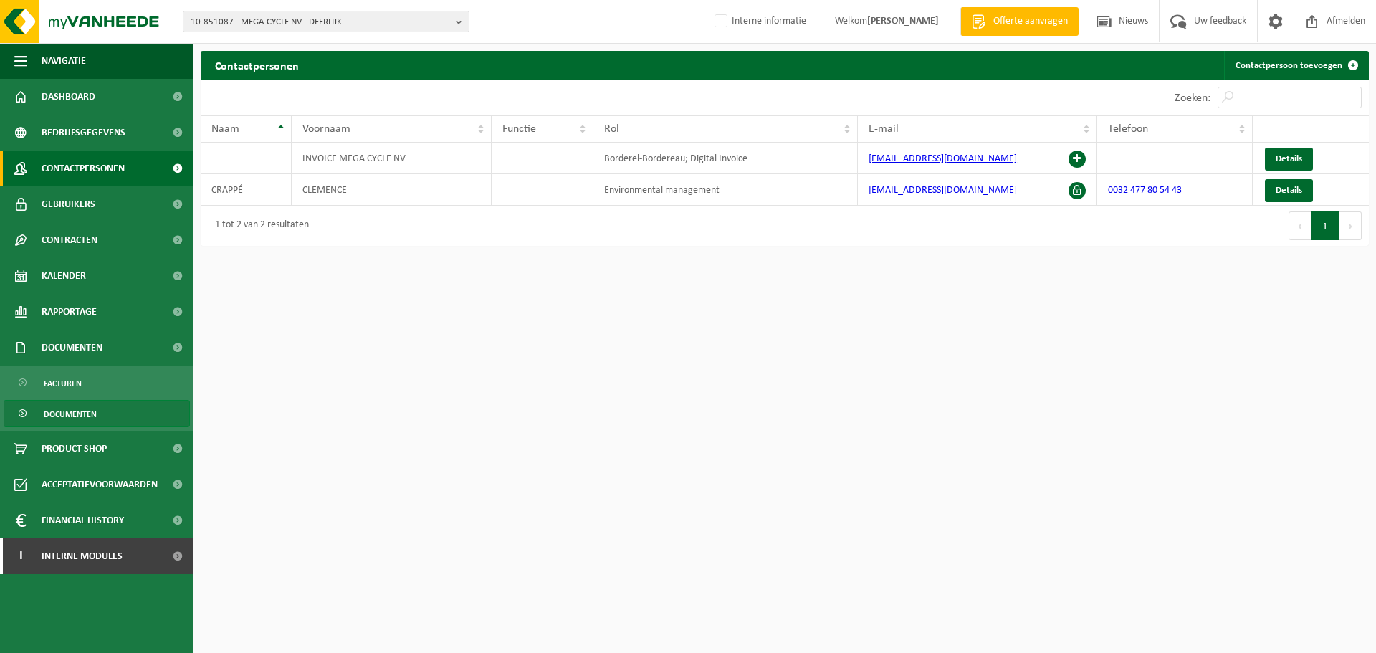
click at [67, 414] on span "Documenten" at bounding box center [70, 414] width 53 height 27
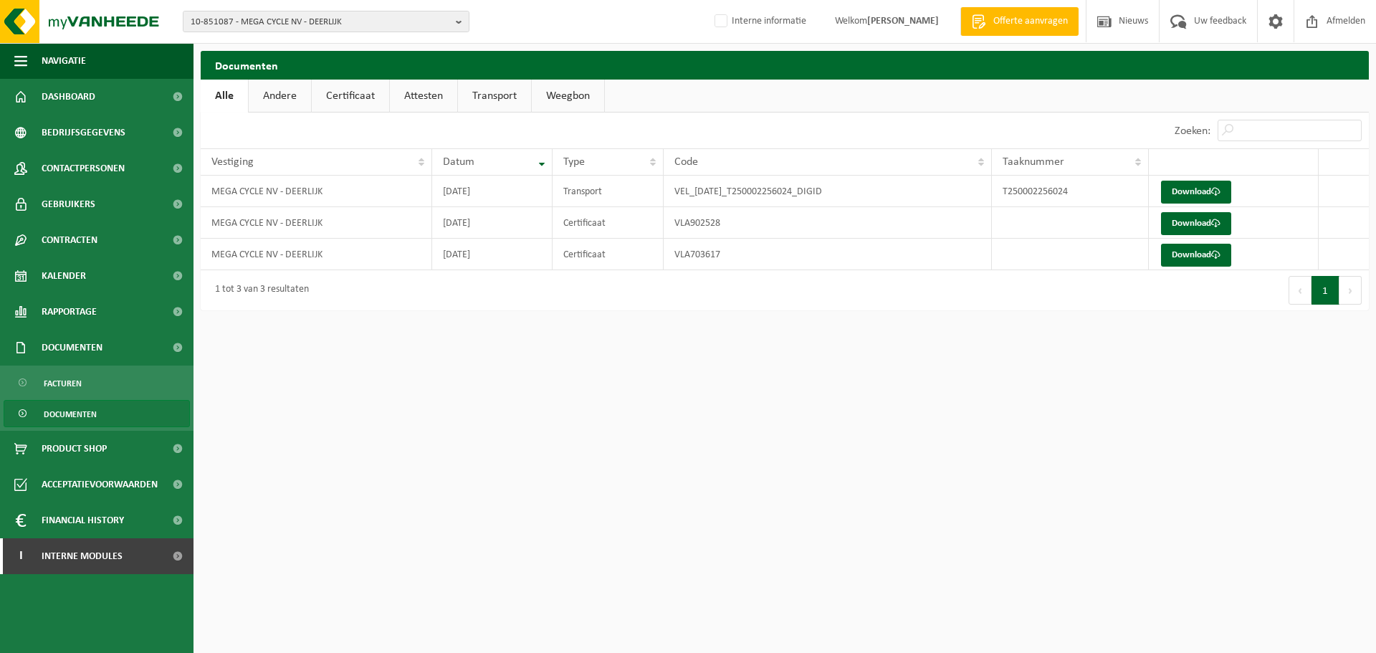
click at [351, 100] on link "Certificaat" at bounding box center [350, 96] width 77 height 33
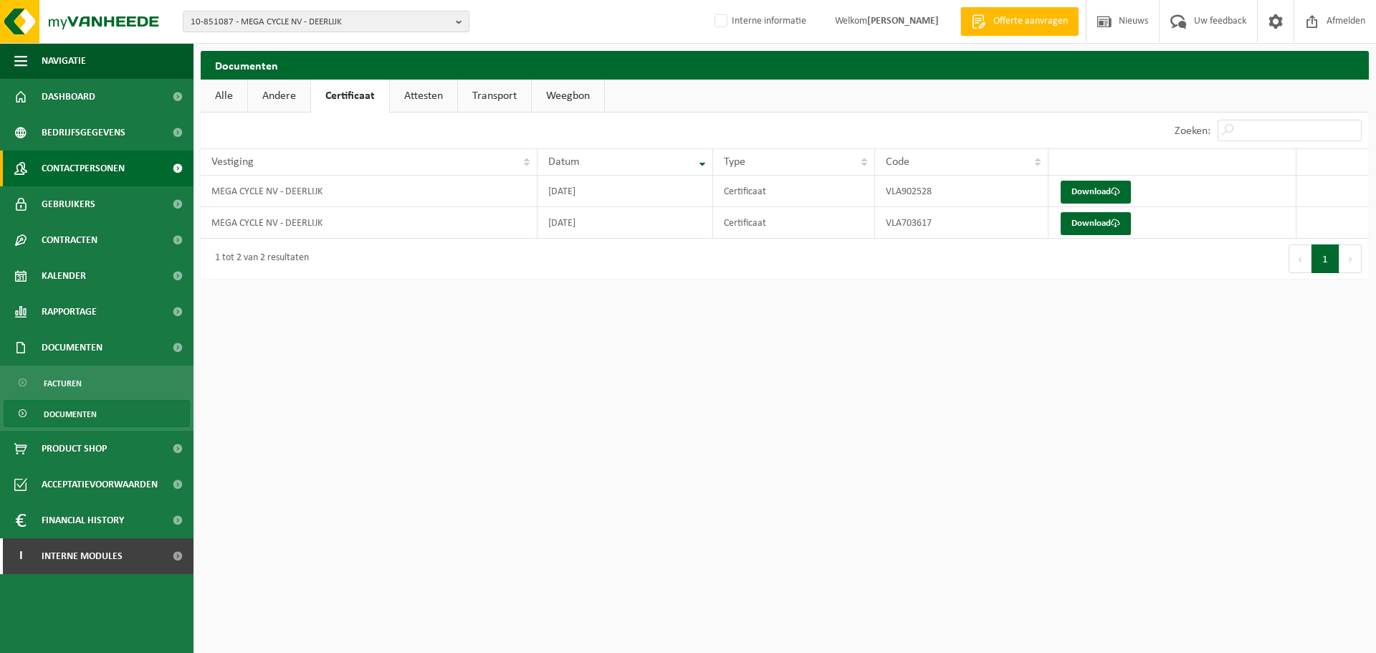
click at [65, 177] on span "Contactpersonen" at bounding box center [83, 168] width 83 height 36
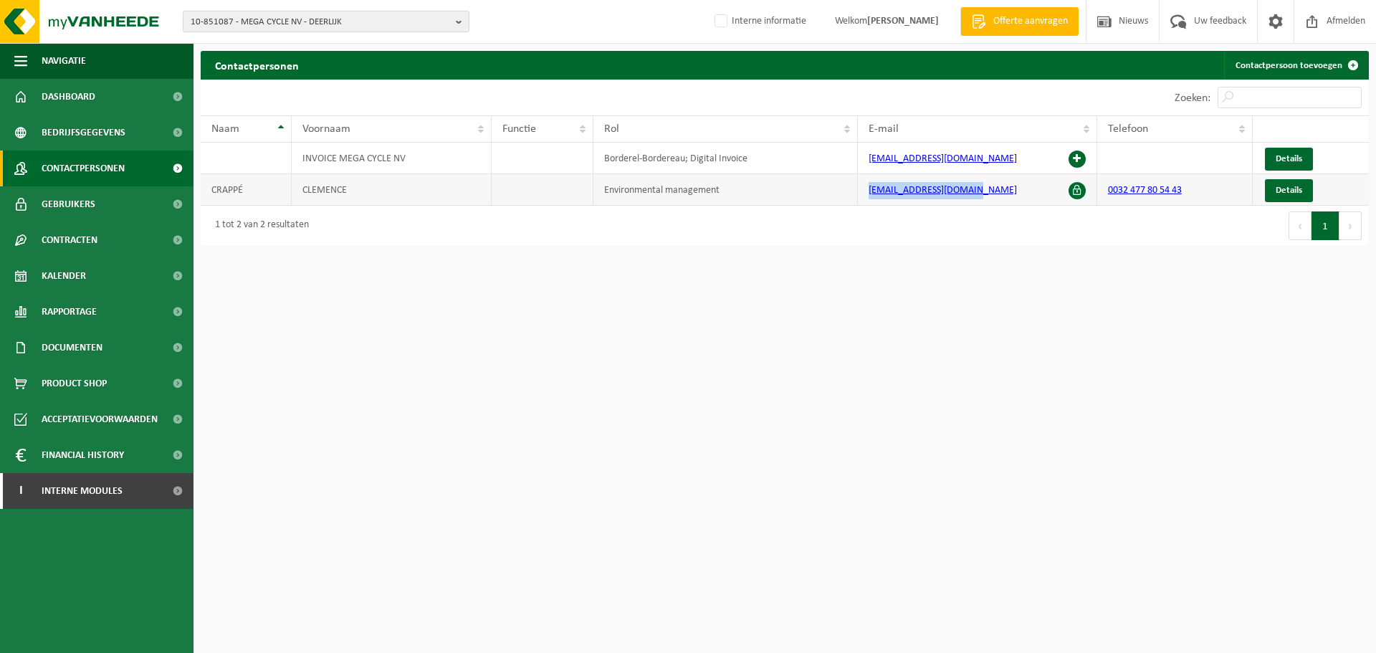
drag, startPoint x: 1000, startPoint y: 196, endPoint x: 867, endPoint y: 195, distance: 132.6
click at [867, 195] on td "clemence@mega-cycle.be" at bounding box center [977, 190] width 239 height 32
drag, startPoint x: 463, startPoint y: 355, endPoint x: 135, endPoint y: 211, distance: 357.5
click at [464, 355] on html "10-851087 - MEGA CYCLE NV - DEERLIJK 10-851087 - MEGA CYCLE NV - DEERLIJK Inter…" at bounding box center [688, 326] width 1376 height 653
click at [59, 142] on span "Bedrijfsgegevens" at bounding box center [84, 133] width 84 height 36
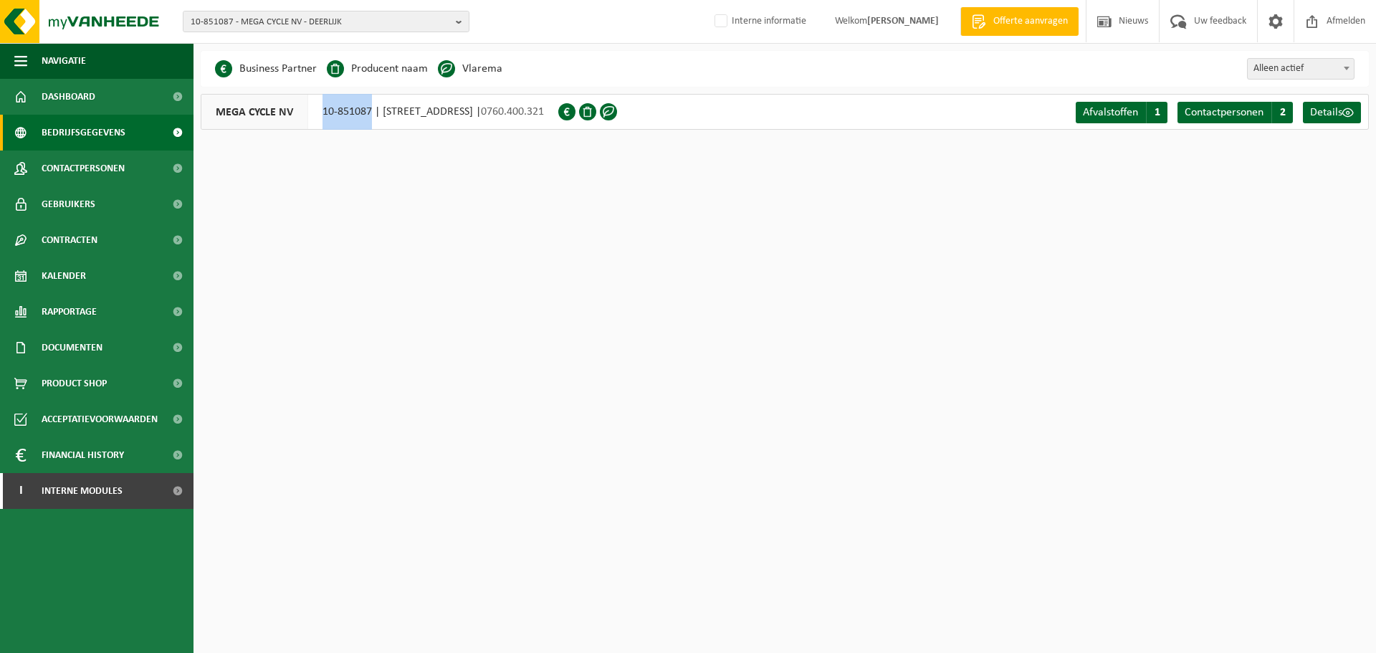
drag, startPoint x: 321, startPoint y: 112, endPoint x: 371, endPoint y: 118, distance: 50.4
click at [371, 118] on div "MEGA CYCLE NV 10-851087 | [STREET_ADDRESS] | 0760.400.321" at bounding box center [380, 112] width 358 height 36
copy div "10-851087"
click at [115, 183] on span "Contactpersonen" at bounding box center [83, 168] width 83 height 36
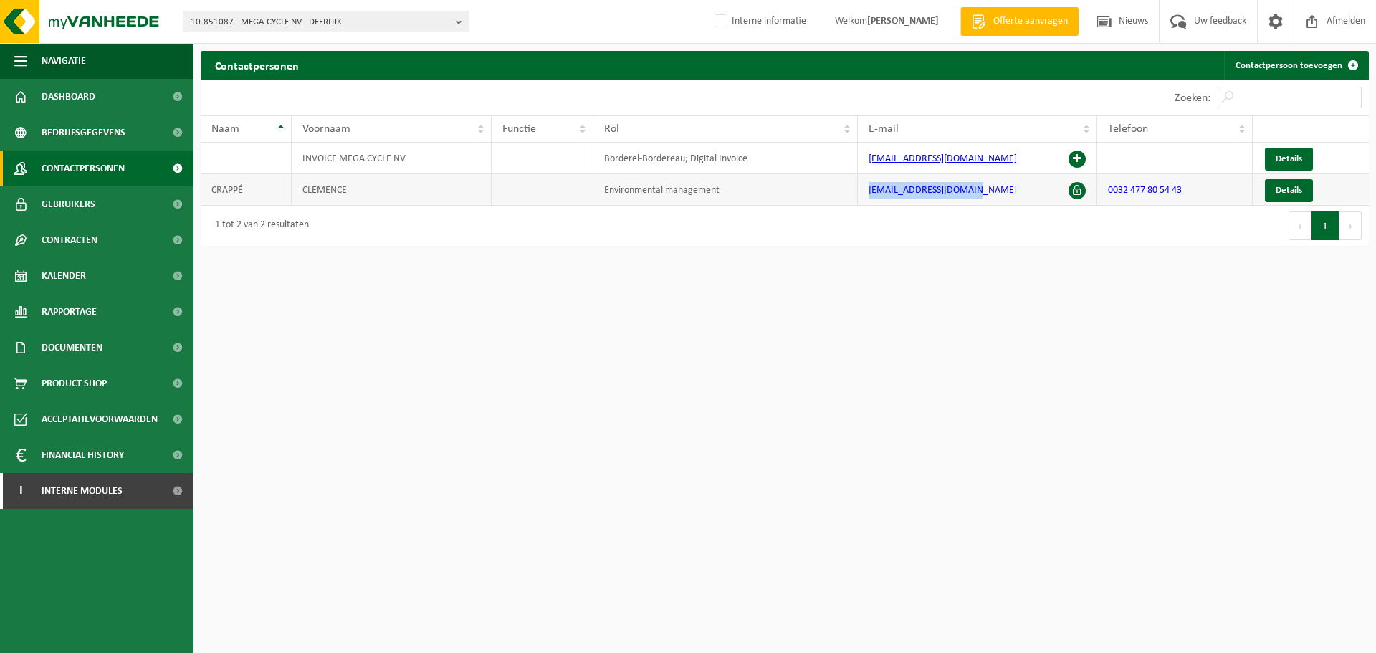
drag, startPoint x: 925, startPoint y: 205, endPoint x: 858, endPoint y: 193, distance: 68.4
click at [858, 193] on td "clemence@mega-cycle.be" at bounding box center [977, 190] width 239 height 32
copy link "clemence@mega-cycle.be"
click at [138, 216] on link "Gebruikers" at bounding box center [96, 204] width 193 height 36
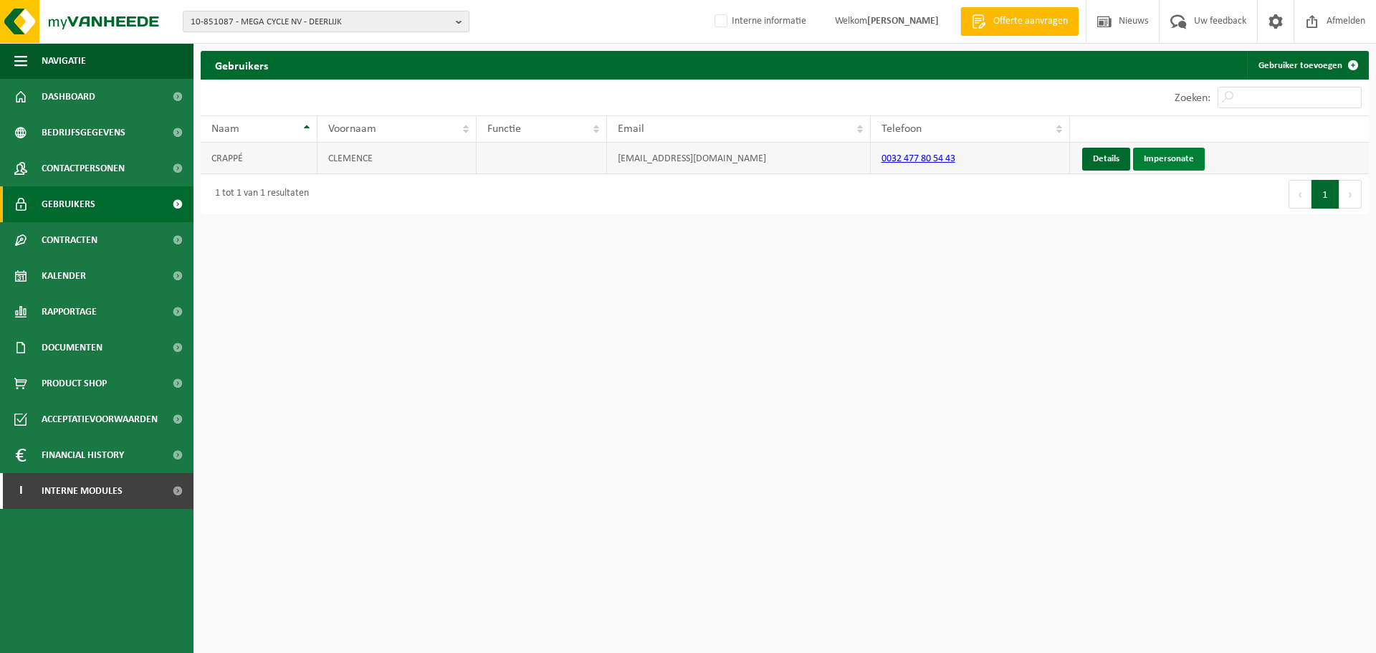
click at [1174, 157] on link "Impersonate" at bounding box center [1169, 159] width 72 height 23
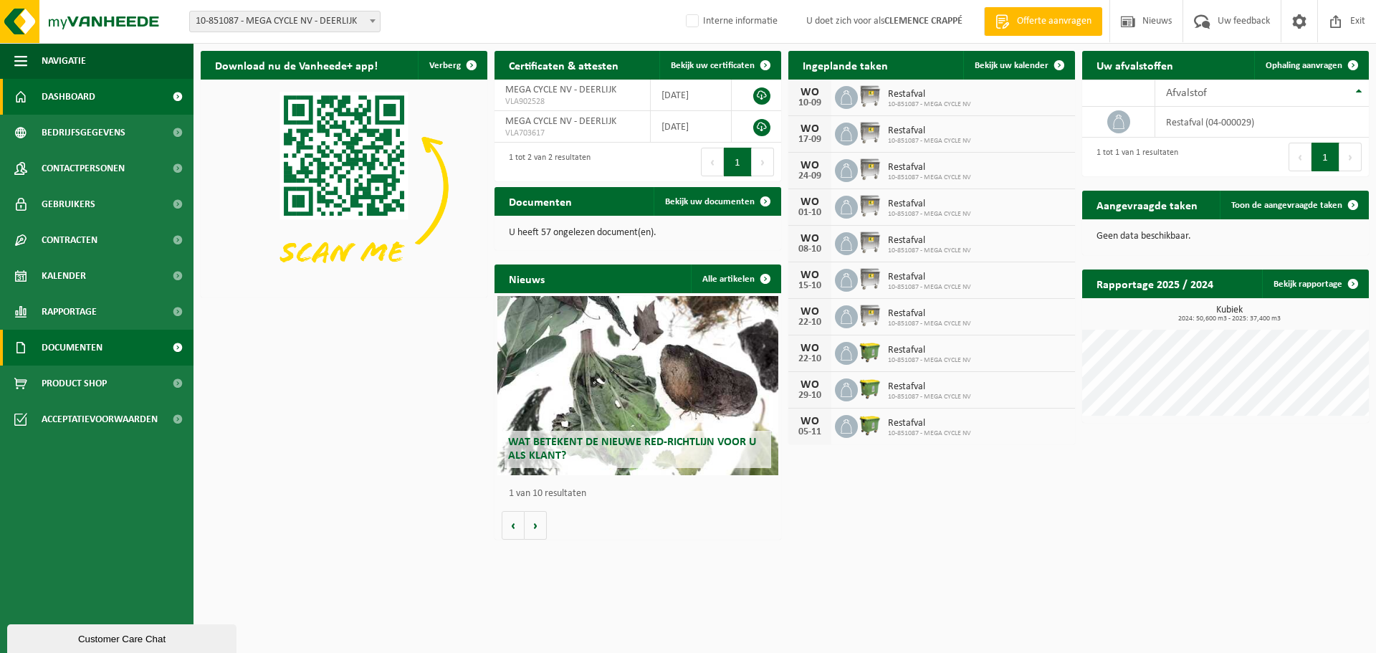
click at [59, 341] on span "Documenten" at bounding box center [72, 348] width 61 height 36
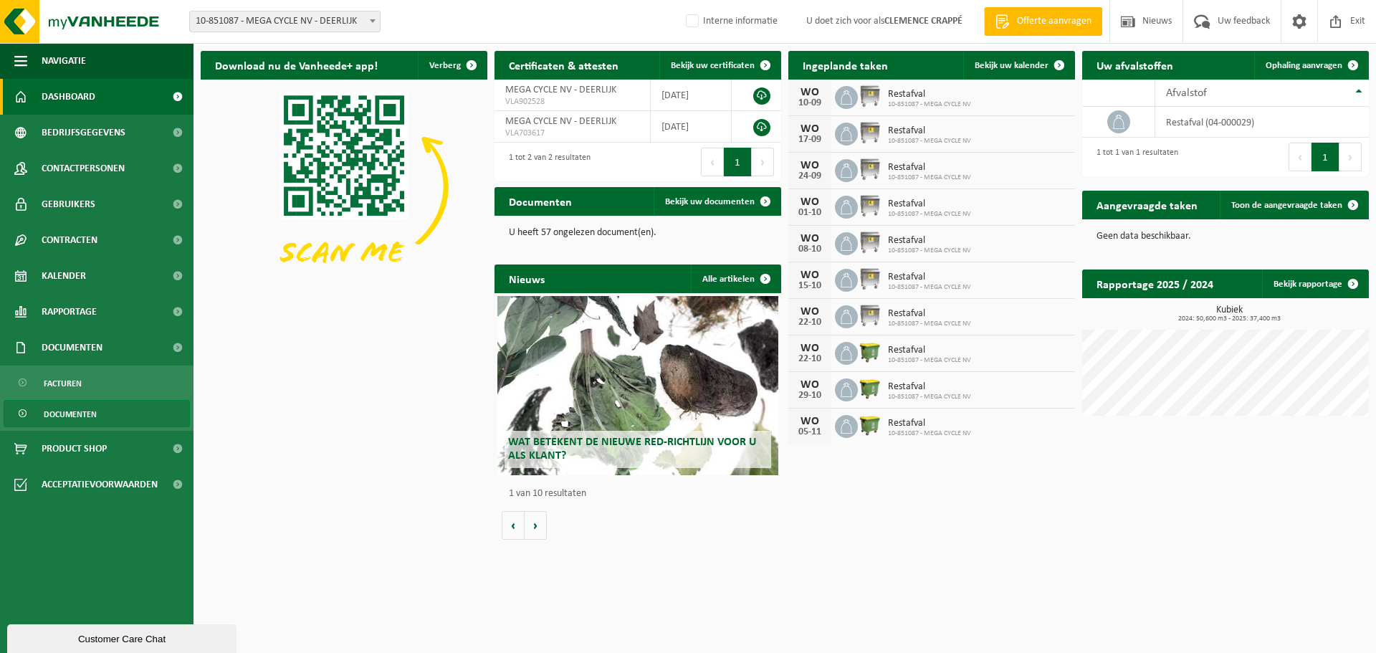
click at [70, 406] on span "Documenten" at bounding box center [70, 414] width 53 height 27
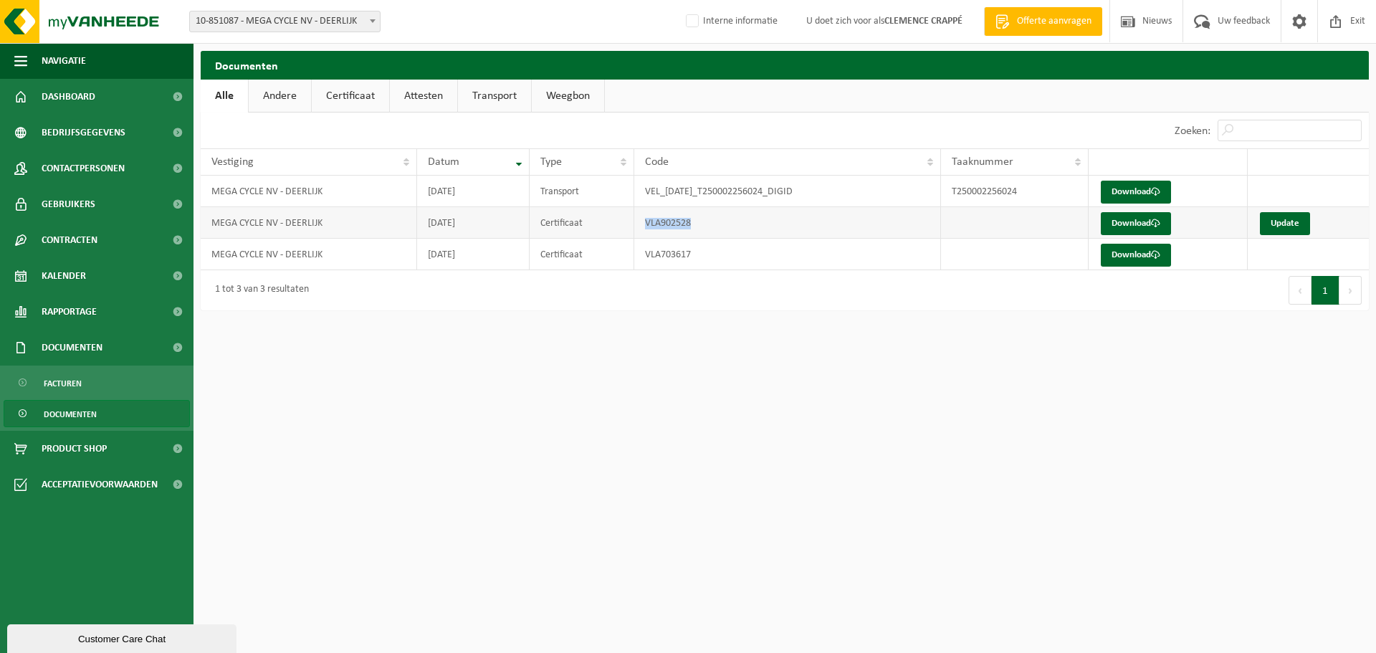
drag, startPoint x: 704, startPoint y: 224, endPoint x: 638, endPoint y: 216, distance: 67.0
click at [638, 216] on td "VLA902528" at bounding box center [787, 223] width 307 height 32
copy td "VLA902528"
click at [674, 395] on html "Vestiging: 10-851087 - MEGA CYCLE NV - DEERLIJK 10-851087 - MEGA CYCLE NV - DEE…" at bounding box center [688, 326] width 1376 height 653
click at [289, 17] on span "10-851087 - MEGA CYCLE NV - DEERLIJK" at bounding box center [285, 21] width 190 height 20
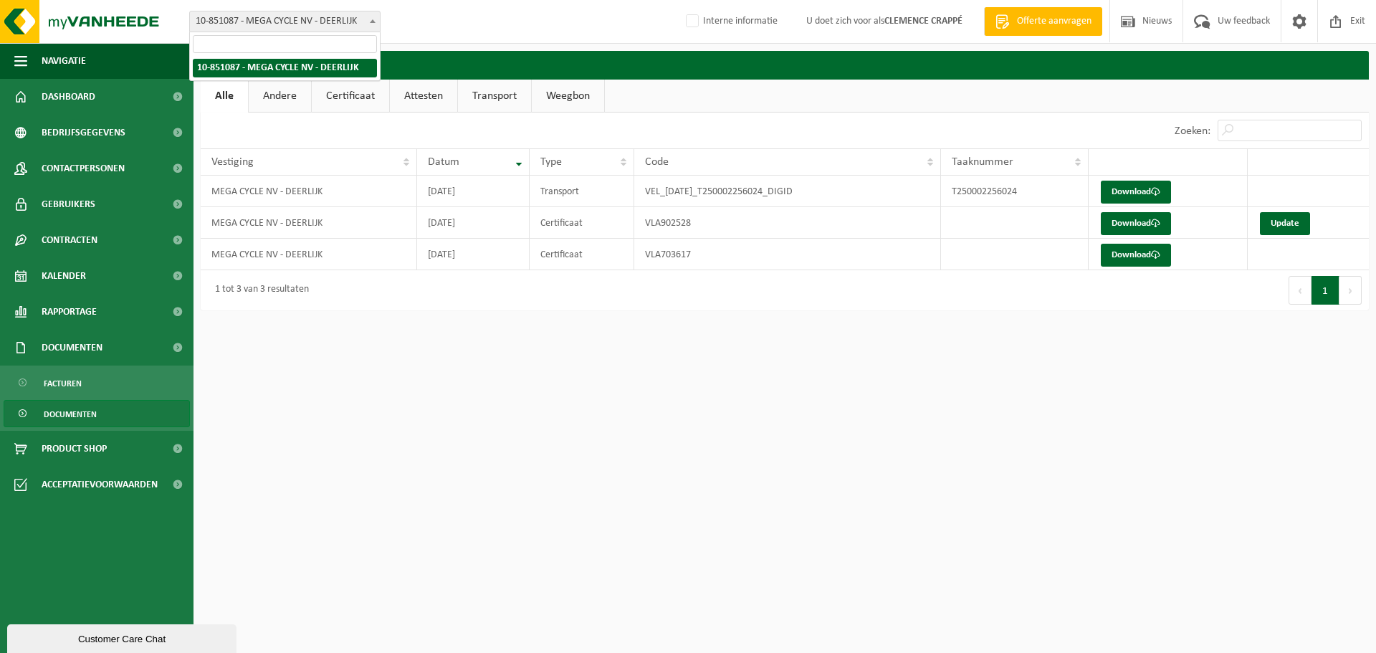
type input "10-901593"
click at [1336, 23] on span at bounding box center [1335, 21] width 21 height 42
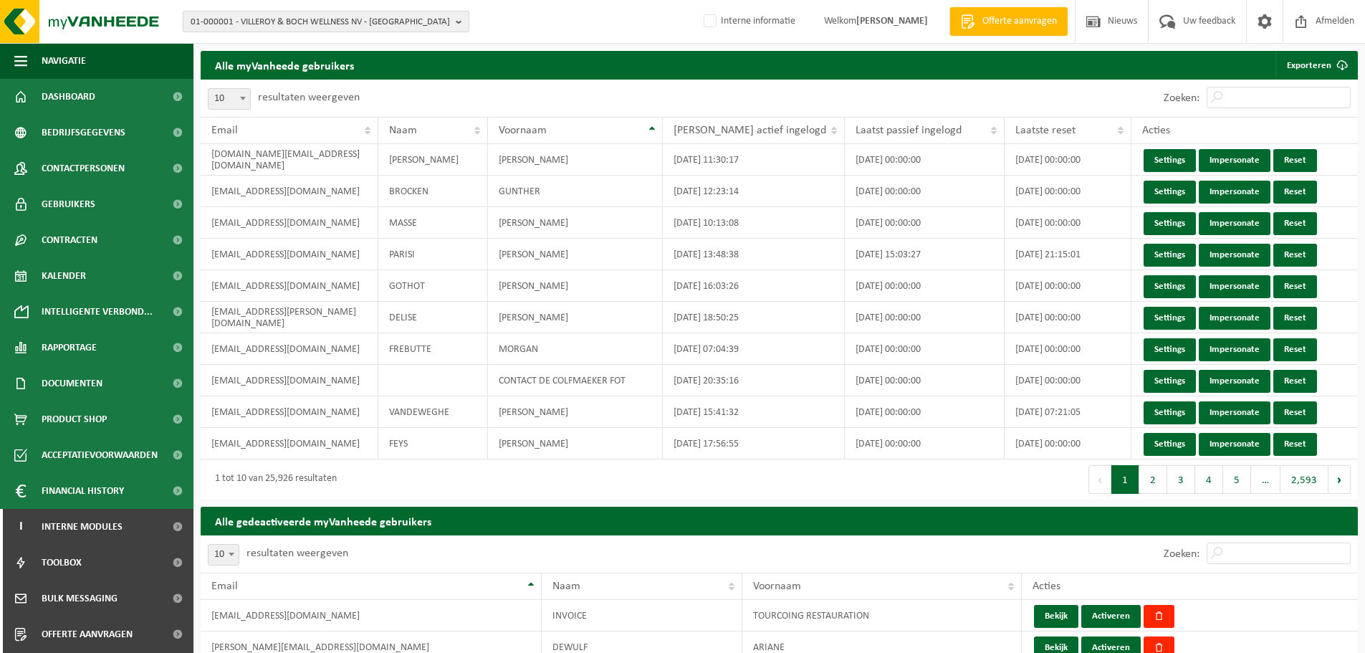
click at [247, 19] on span "01-000001 - VILLEROY & BOCH WELLNESS NV - [GEOGRAPHIC_DATA]" at bounding box center [320, 21] width 259 height 21
paste input "10-901593"
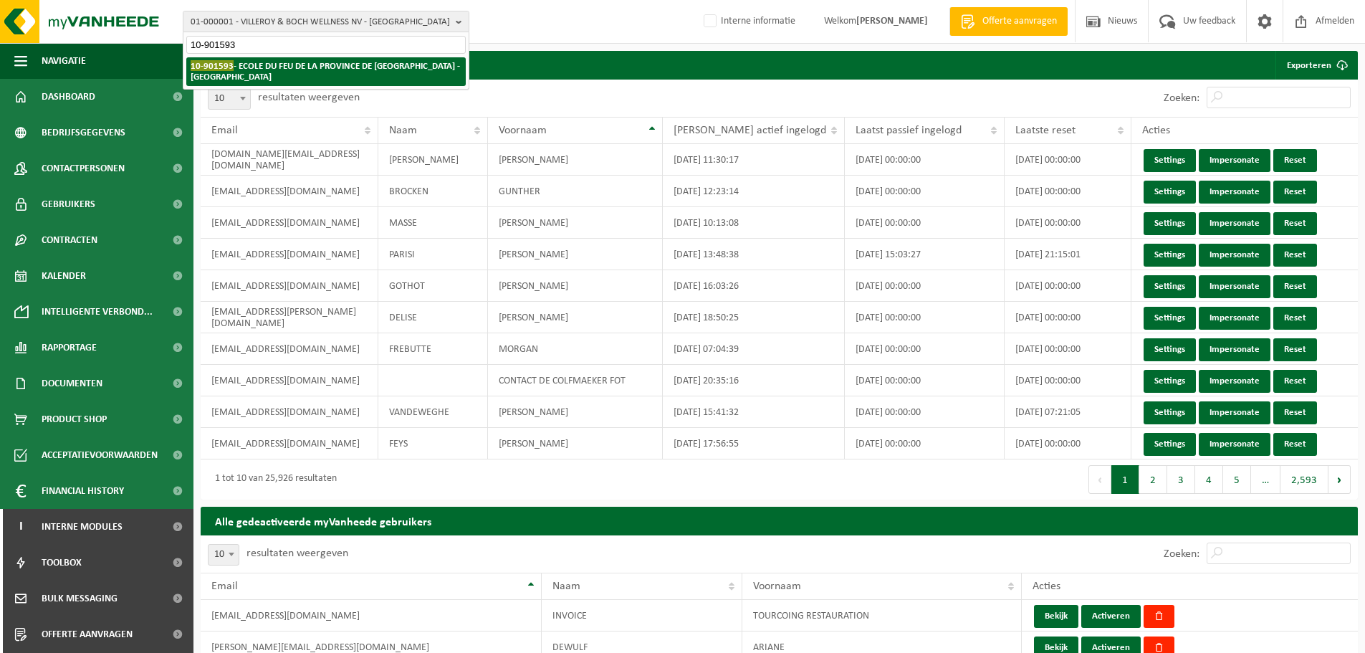
type input "10-901593"
click at [274, 72] on li "10-901593 - ECOLE DU FEU DE LA PROVINCE DE [GEOGRAPHIC_DATA] - [GEOGRAPHIC_DATA]" at bounding box center [325, 71] width 279 height 29
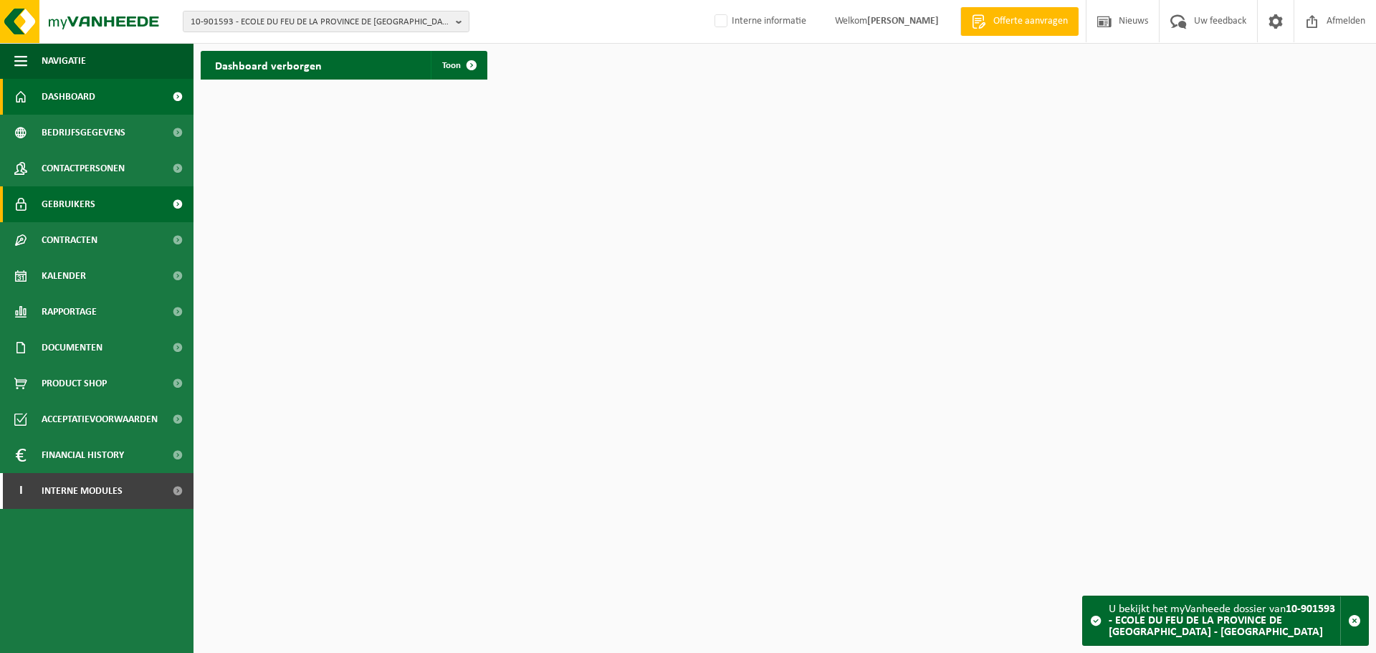
click at [115, 221] on link "Gebruikers" at bounding box center [96, 204] width 193 height 36
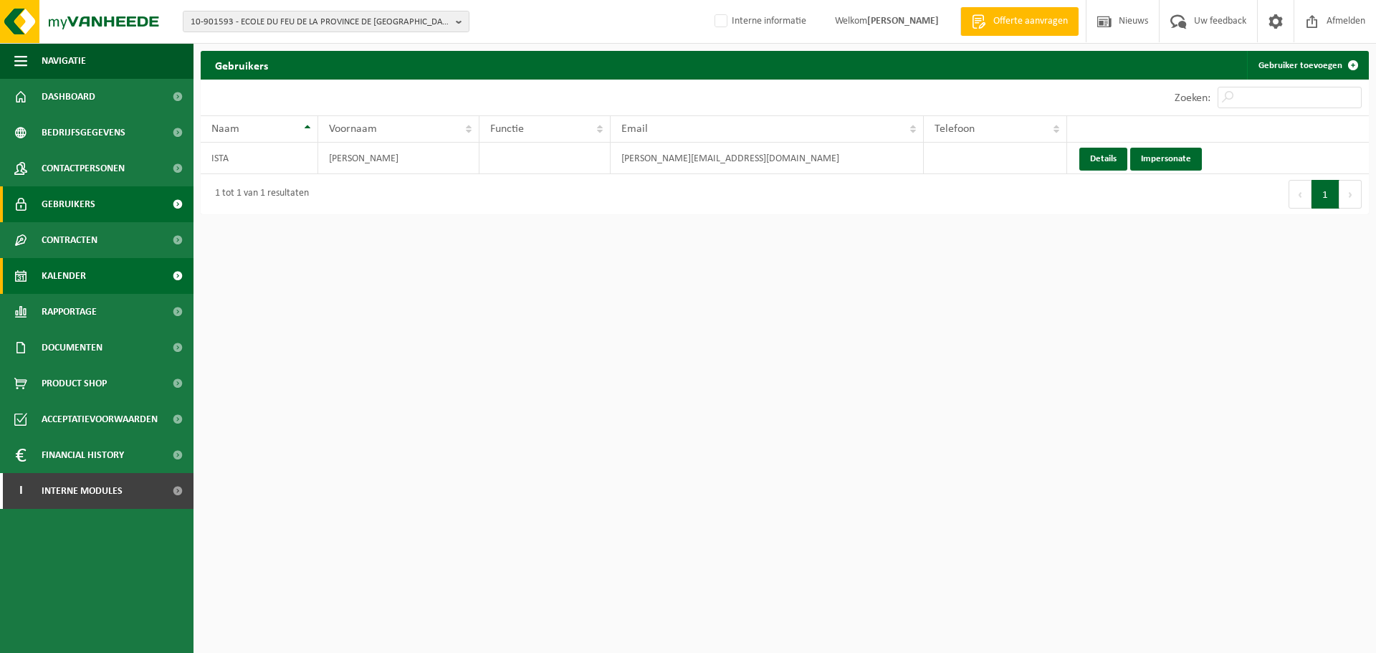
click at [88, 279] on link "Kalender" at bounding box center [96, 276] width 193 height 36
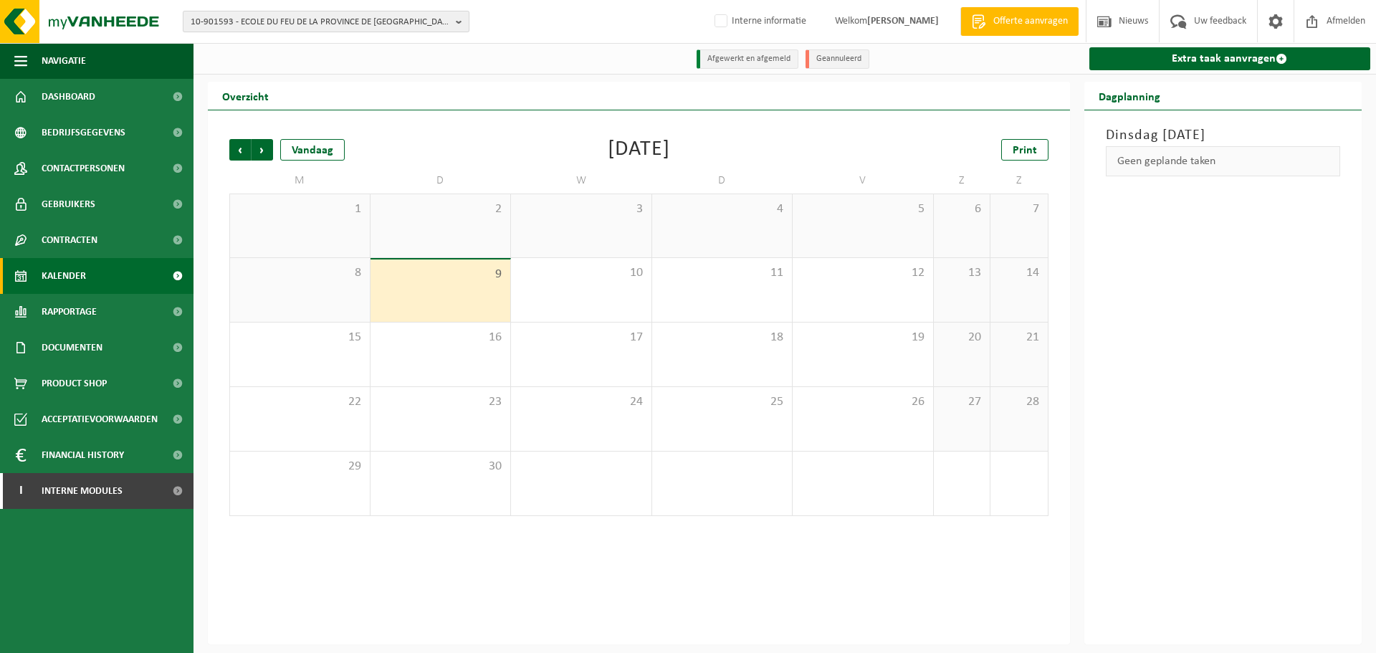
click at [380, 19] on span "10-901593 - ECOLE DU FEU DE LA PROVINCE DE [GEOGRAPHIC_DATA] - [GEOGRAPHIC_DATA]" at bounding box center [320, 21] width 259 height 21
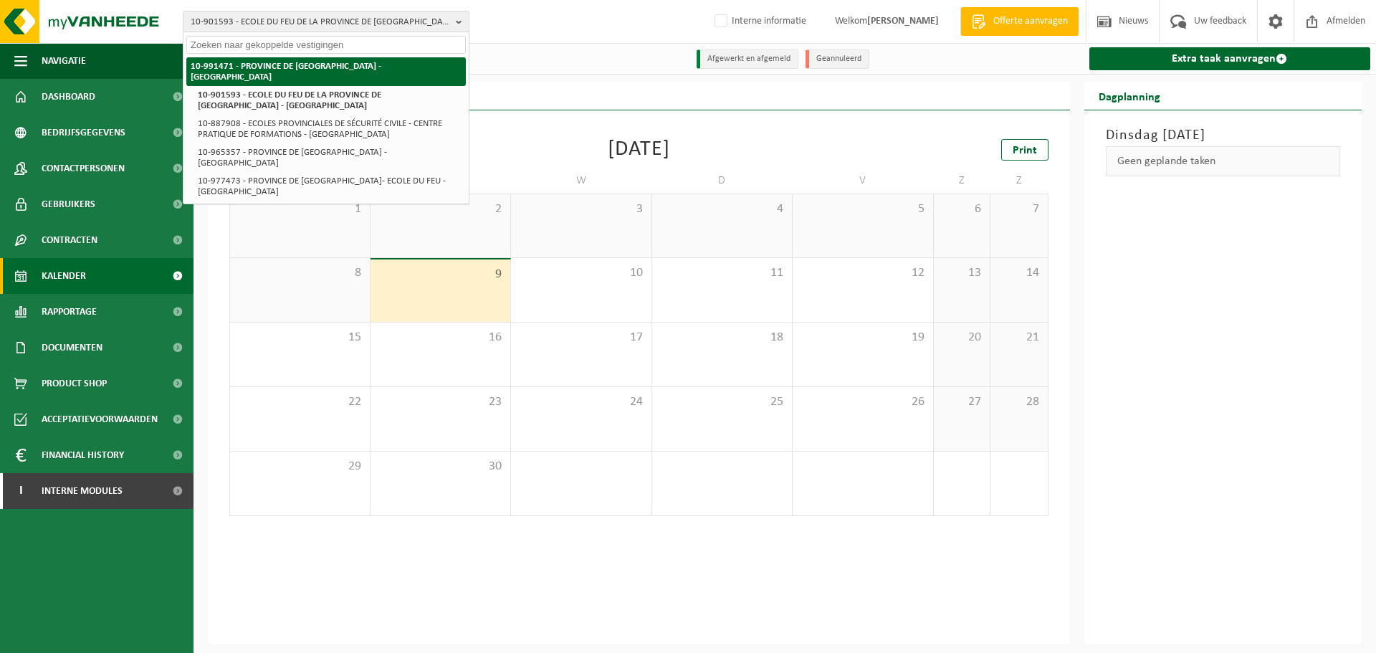
click at [317, 74] on li "10-991471 - PROVINCE DE [GEOGRAPHIC_DATA] - [GEOGRAPHIC_DATA]" at bounding box center [325, 71] width 279 height 29
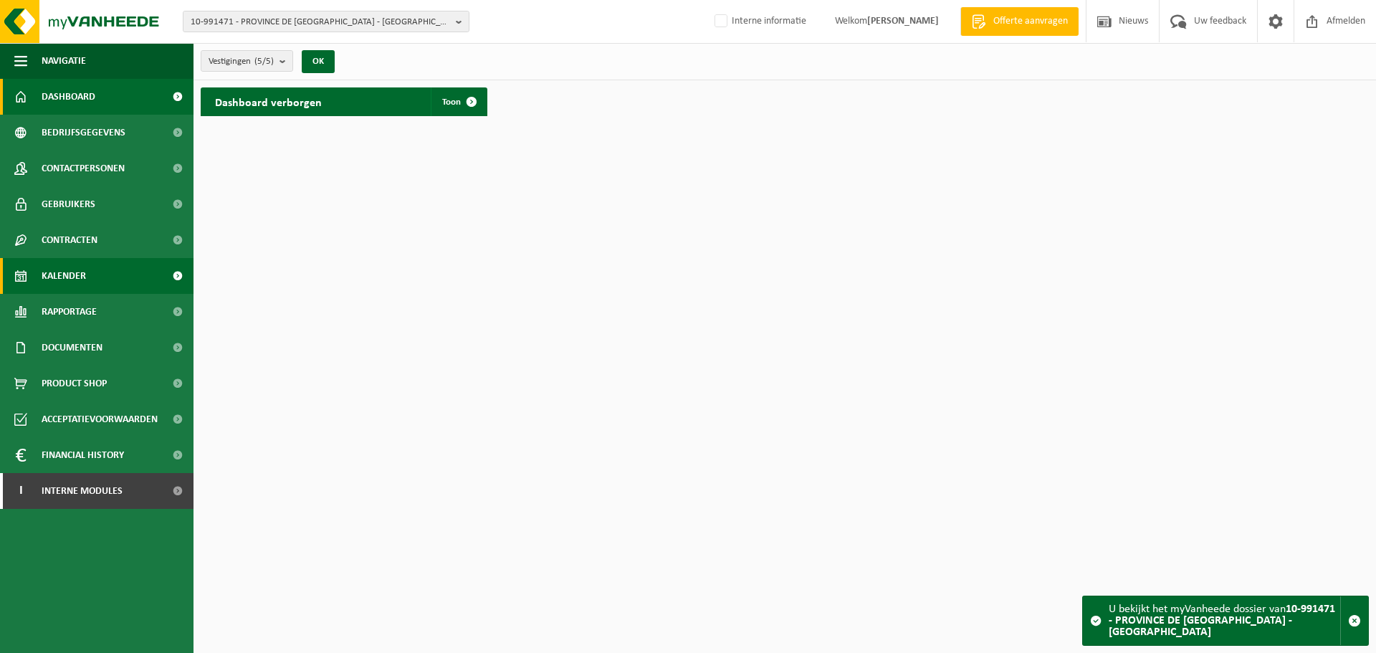
click at [59, 277] on span "Kalender" at bounding box center [64, 276] width 44 height 36
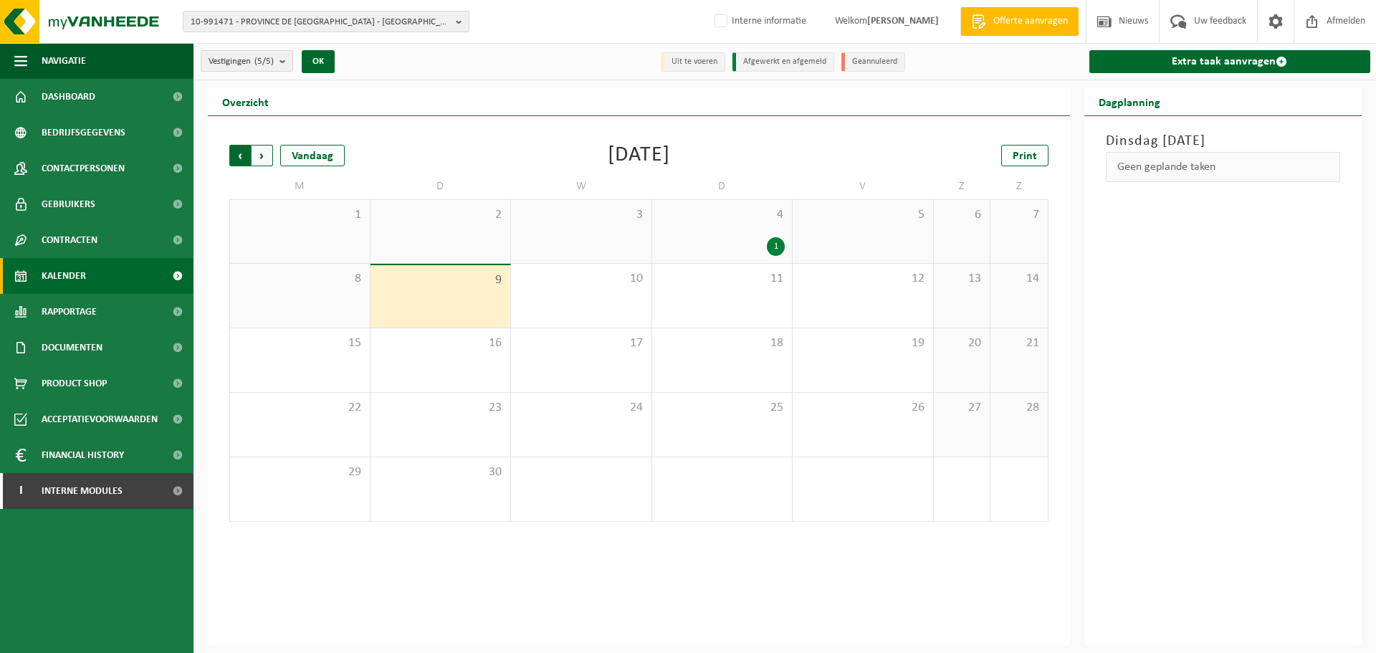
click at [258, 148] on span "Volgende" at bounding box center [262, 155] width 21 height 21
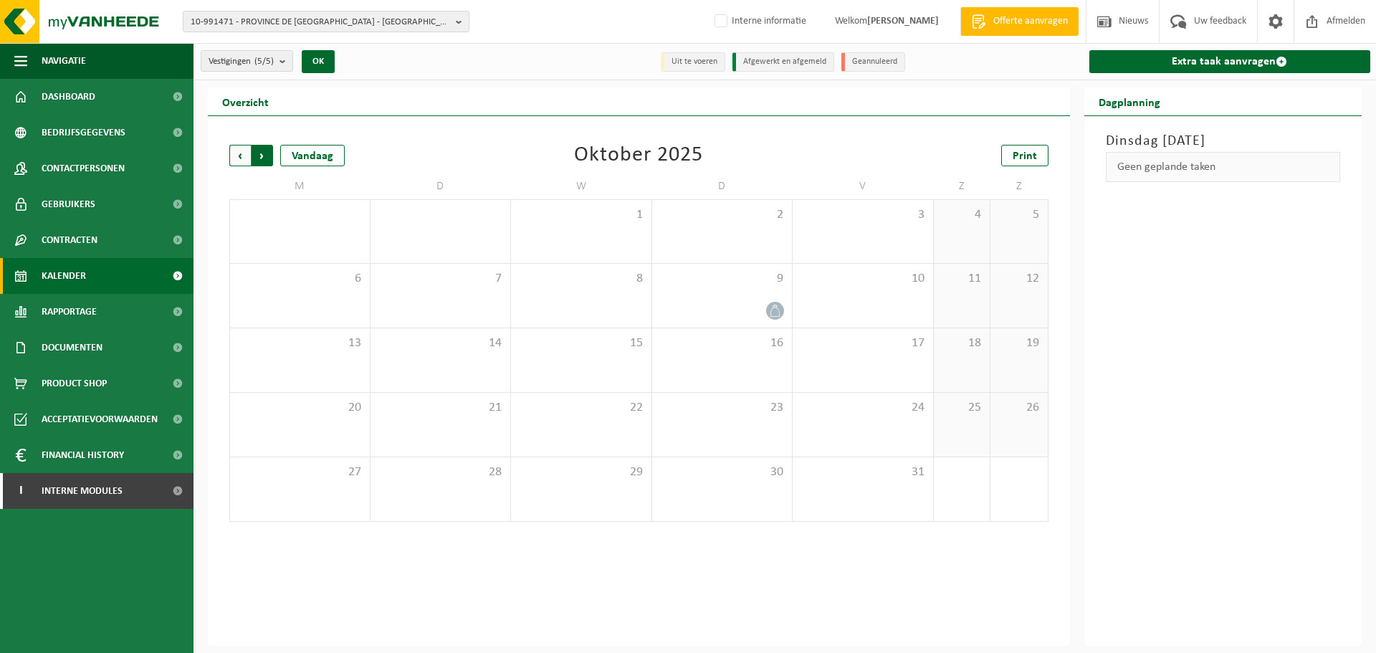
click at [235, 148] on span "Vorige" at bounding box center [239, 155] width 21 height 21
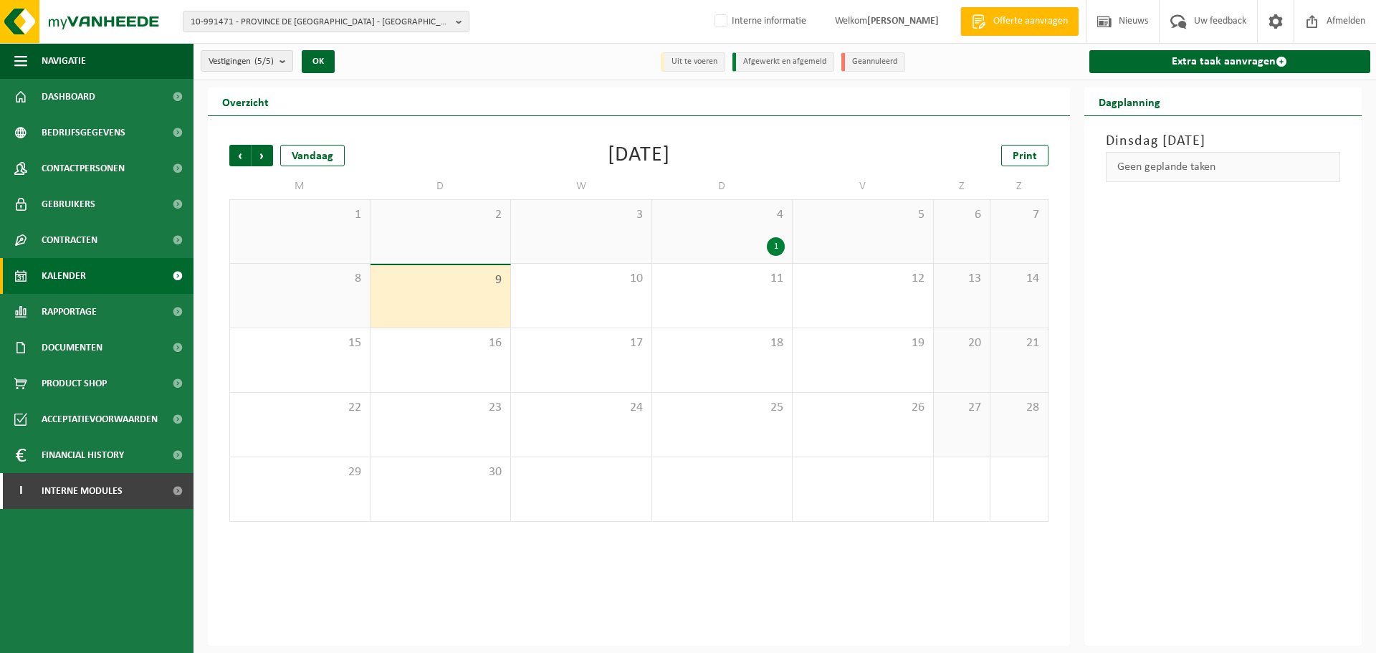
click at [686, 211] on span "4" at bounding box center [722, 215] width 126 height 16
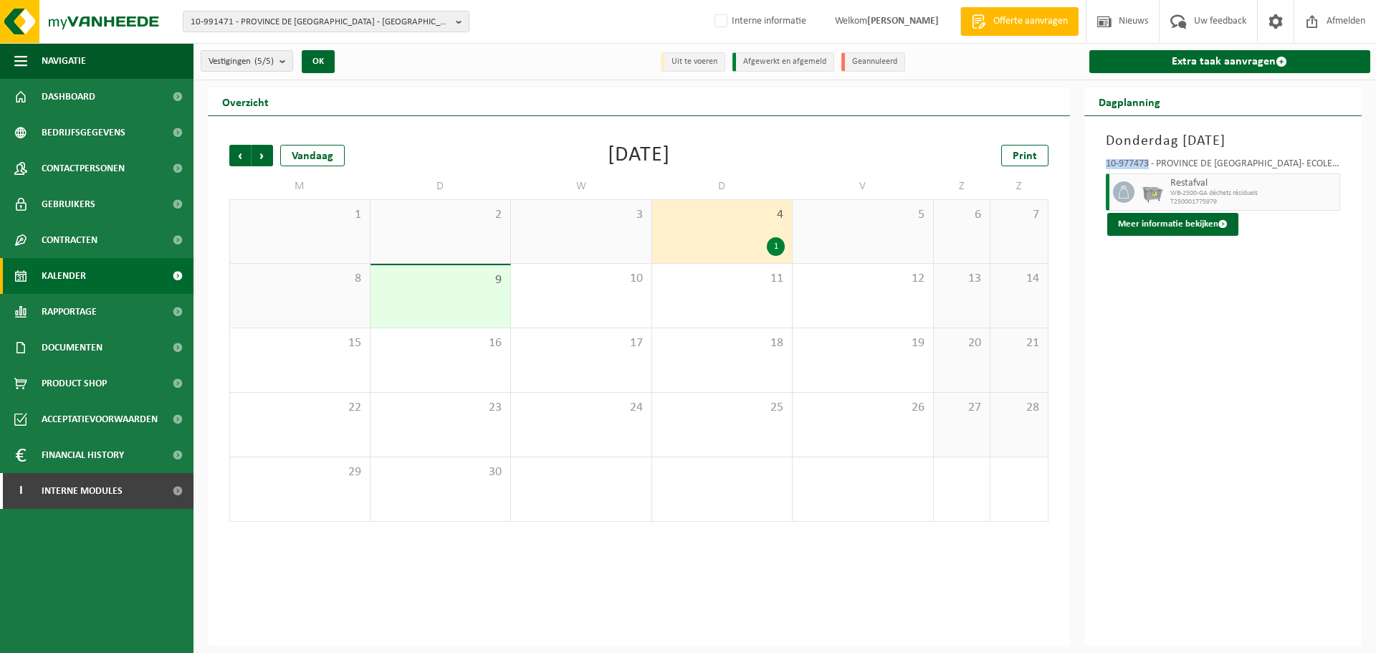
drag, startPoint x: 1104, startPoint y: 163, endPoint x: 1150, endPoint y: 160, distance: 46.0
click at [1150, 160] on div "10-977473 - PROVINCE DE NAMUR- ECOLE DU FEU - SAMBREVILLE Restafval WB-2500-GA …" at bounding box center [1222, 194] width 249 height 84
copy div "10-977473"
click at [269, 161] on span "Volgende" at bounding box center [262, 155] width 21 height 21
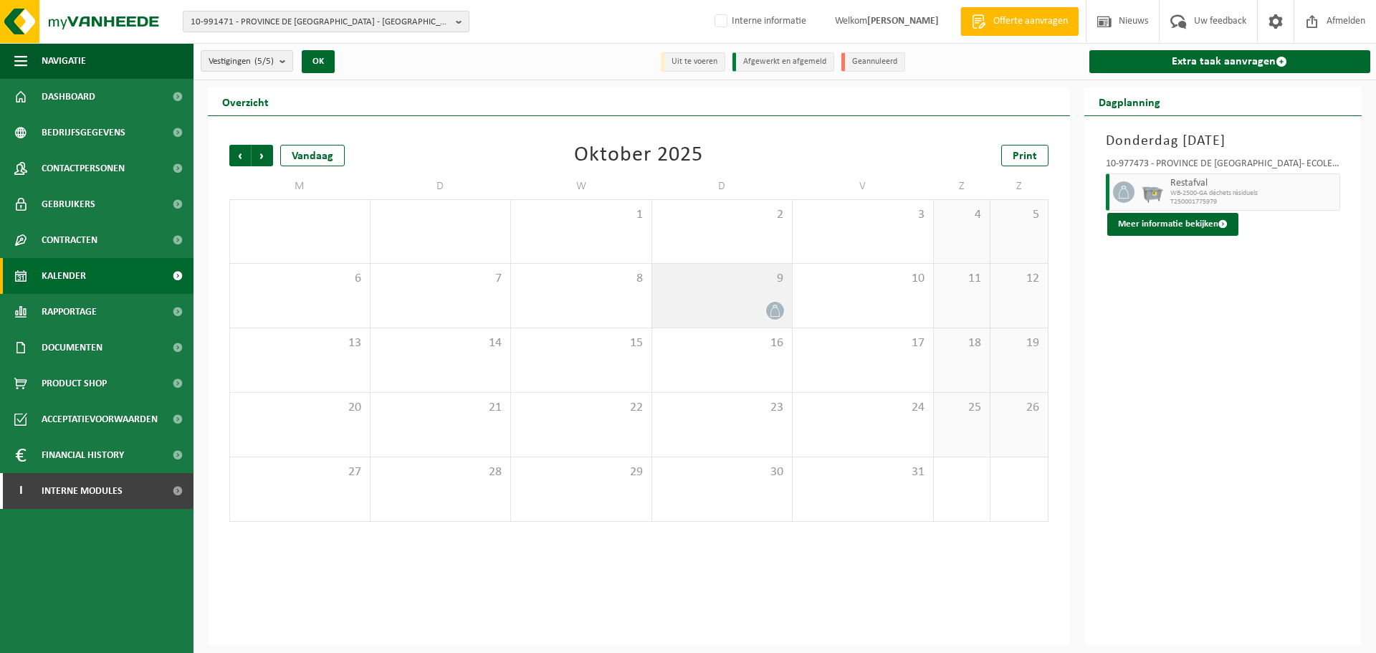
click at [745, 315] on div at bounding box center [722, 310] width 126 height 19
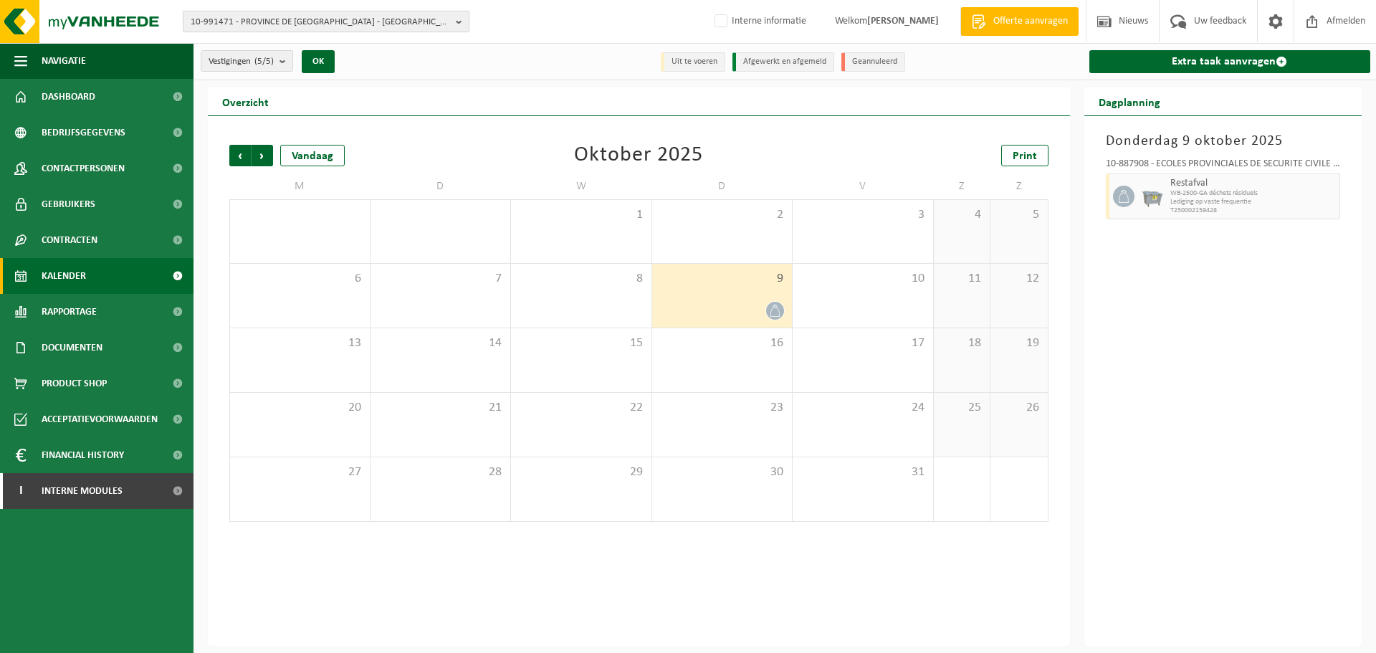
click at [329, 24] on span "10-991471 - PROVINCE DE [GEOGRAPHIC_DATA] - [GEOGRAPHIC_DATA]" at bounding box center [320, 21] width 259 height 21
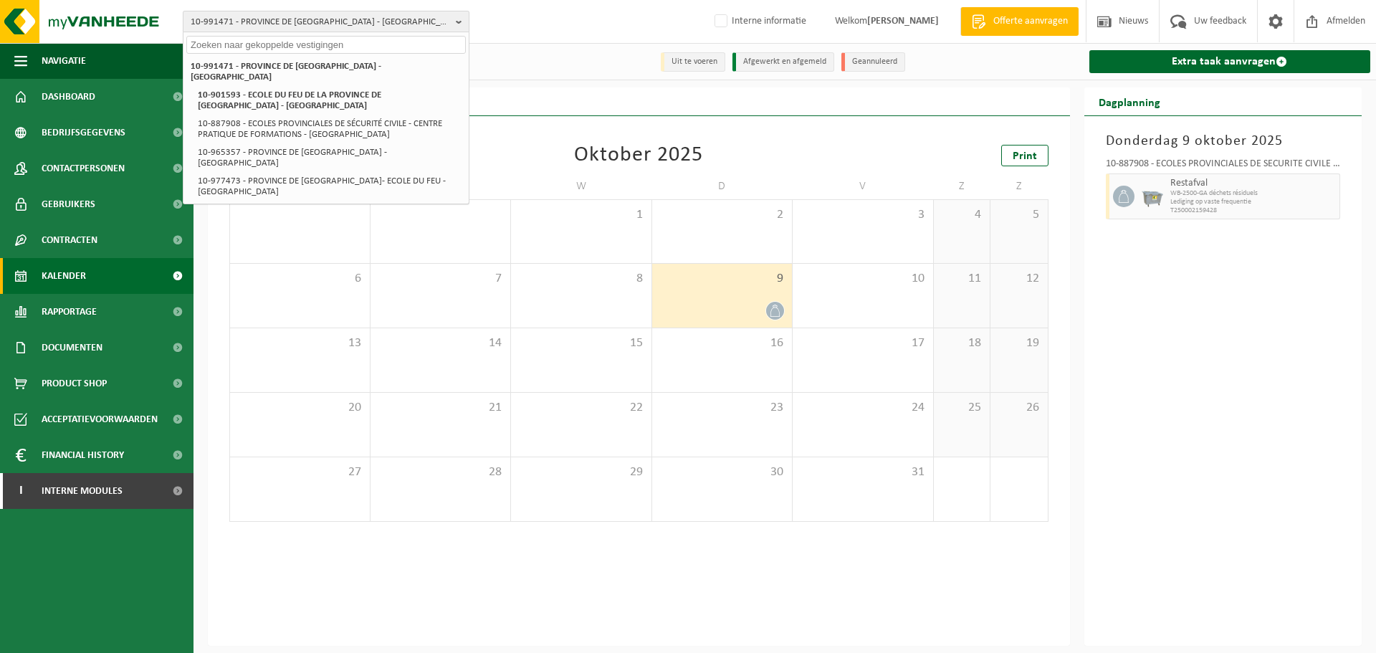
click at [329, 24] on span "10-991471 - PROVINCE DE [GEOGRAPHIC_DATA] - [GEOGRAPHIC_DATA]" at bounding box center [320, 21] width 259 height 21
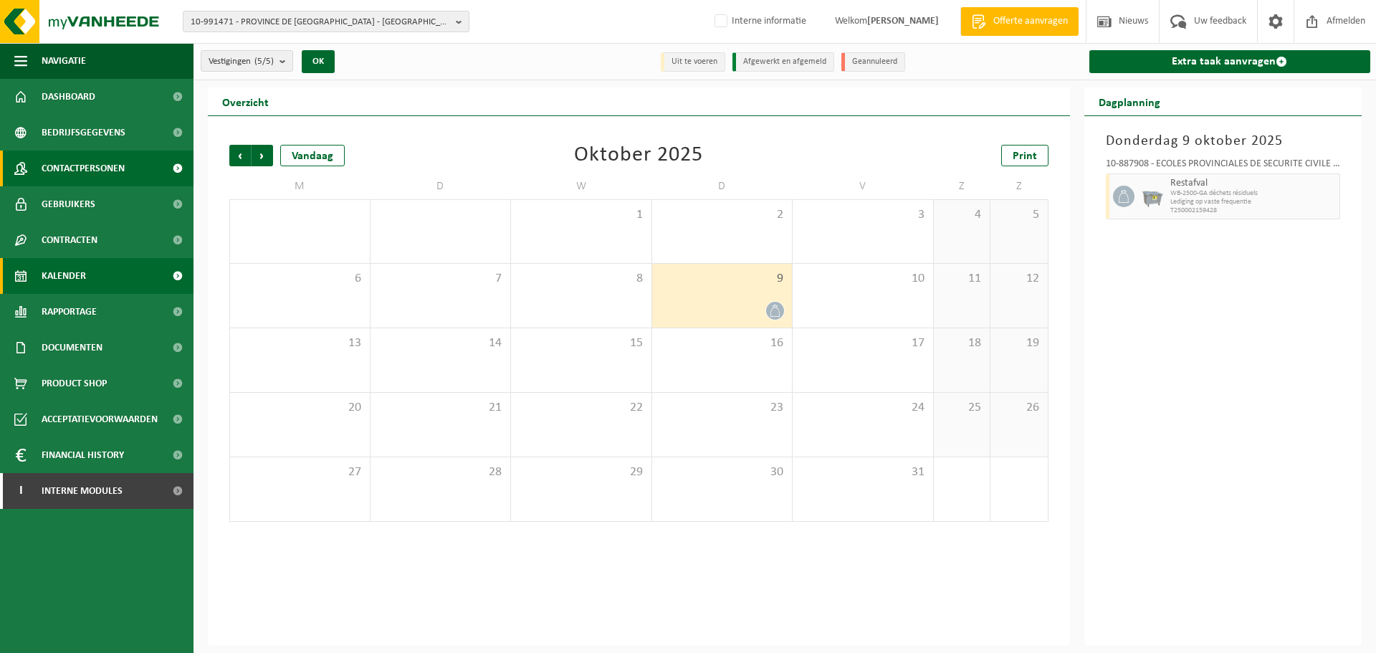
click at [75, 186] on span "Contactpersonen" at bounding box center [83, 168] width 83 height 36
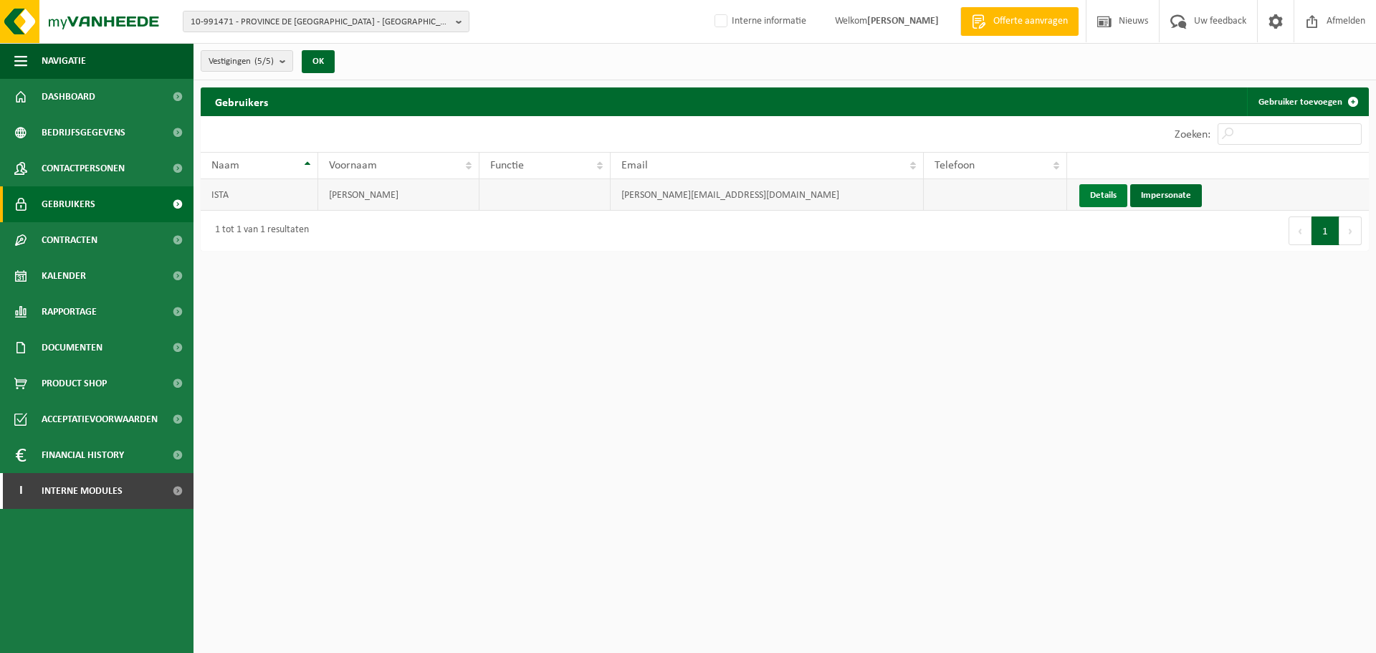
click at [1101, 191] on link "Details" at bounding box center [1103, 195] width 48 height 23
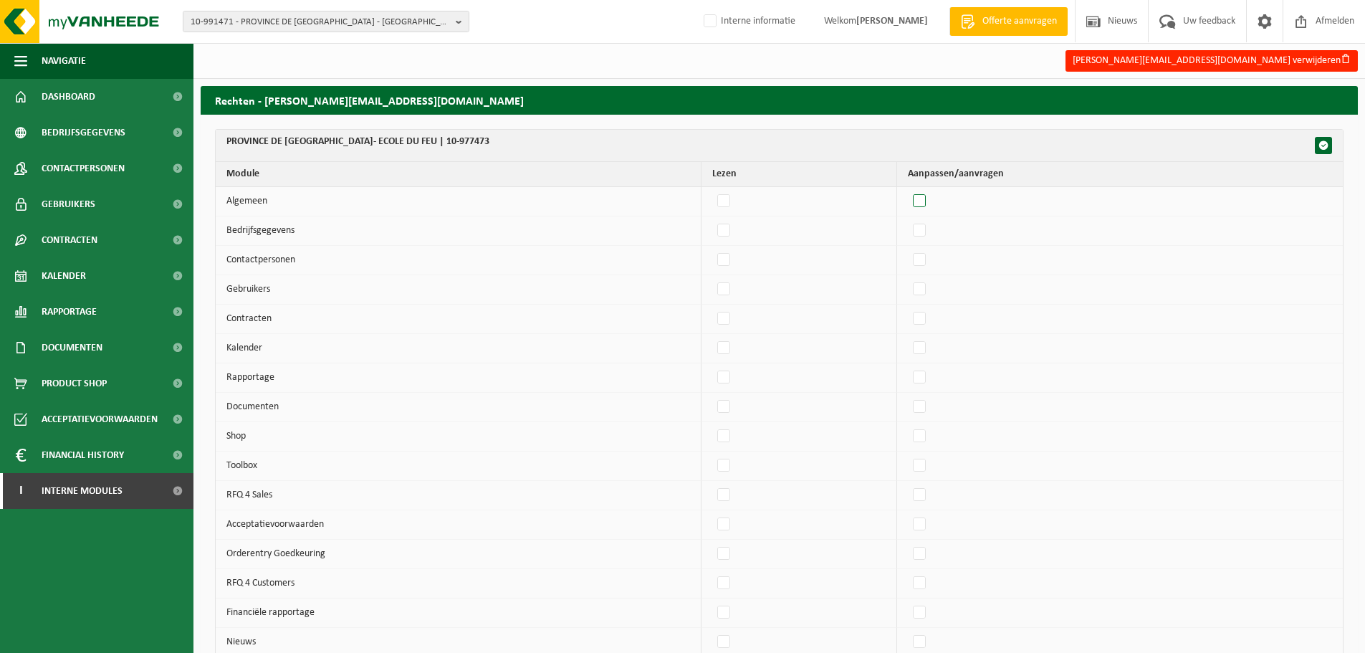
click at [926, 194] on label"] at bounding box center [920, 201] width 20 height 21
click at [908, 191] on input "checkbox" at bounding box center [907, 190] width 1 height 1
checkbox input "true"
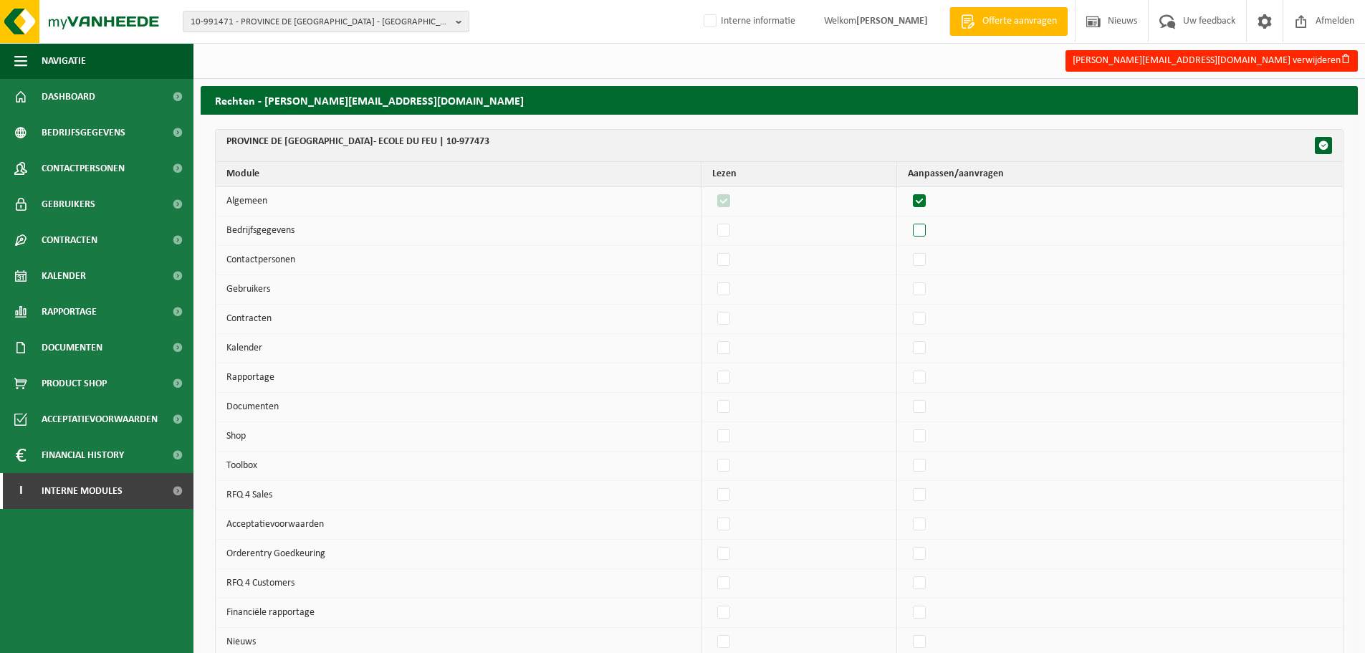
click at [930, 234] on label"] at bounding box center [920, 230] width 20 height 21
click at [908, 220] on input "checkbox" at bounding box center [907, 219] width 1 height 1
checkbox input "true"
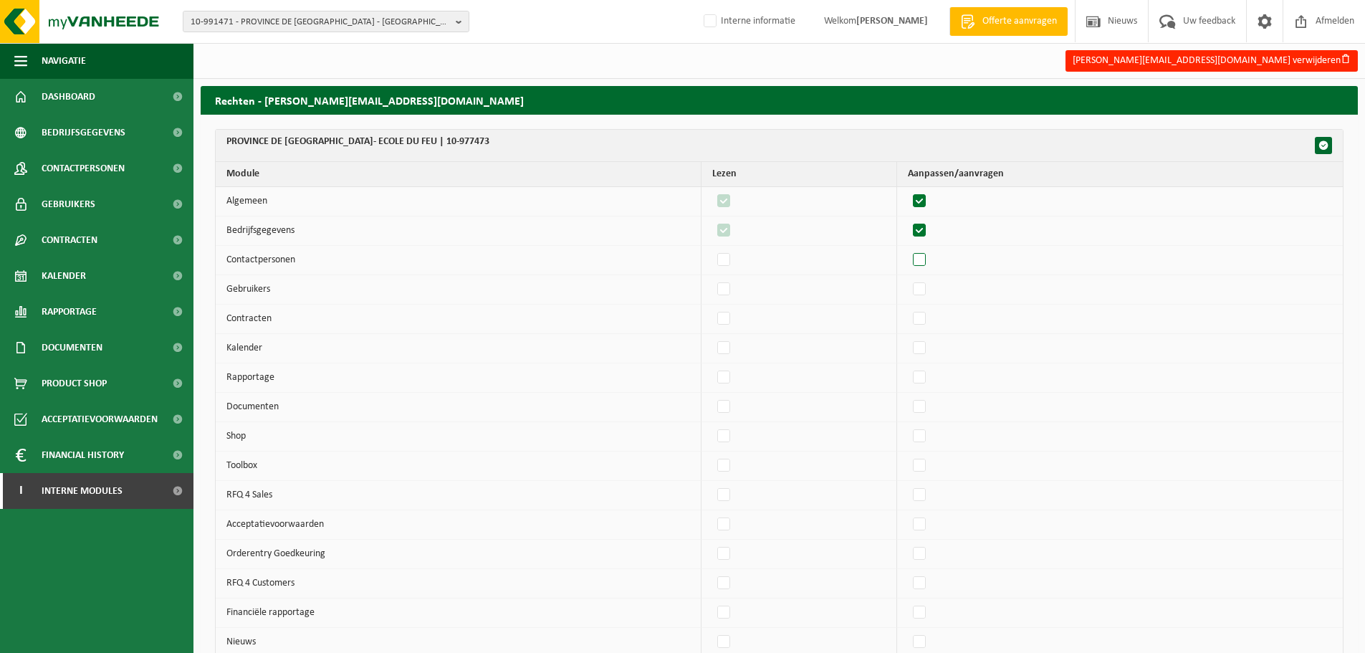
click at [930, 256] on label"] at bounding box center [920, 259] width 20 height 21
click at [908, 249] on input "checkbox" at bounding box center [907, 249] width 1 height 1
checkbox input "true"
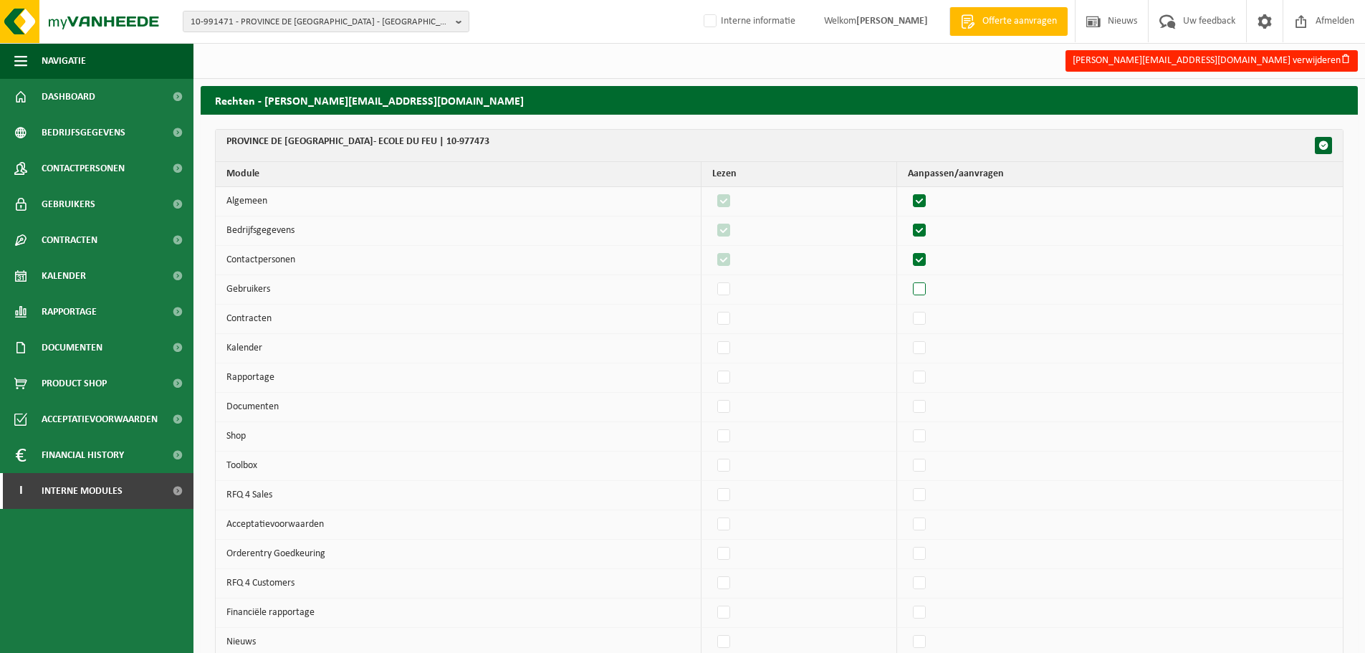
click at [921, 279] on label"] at bounding box center [920, 289] width 20 height 21
click at [908, 279] on input "checkbox" at bounding box center [907, 278] width 1 height 1
checkbox input "true"
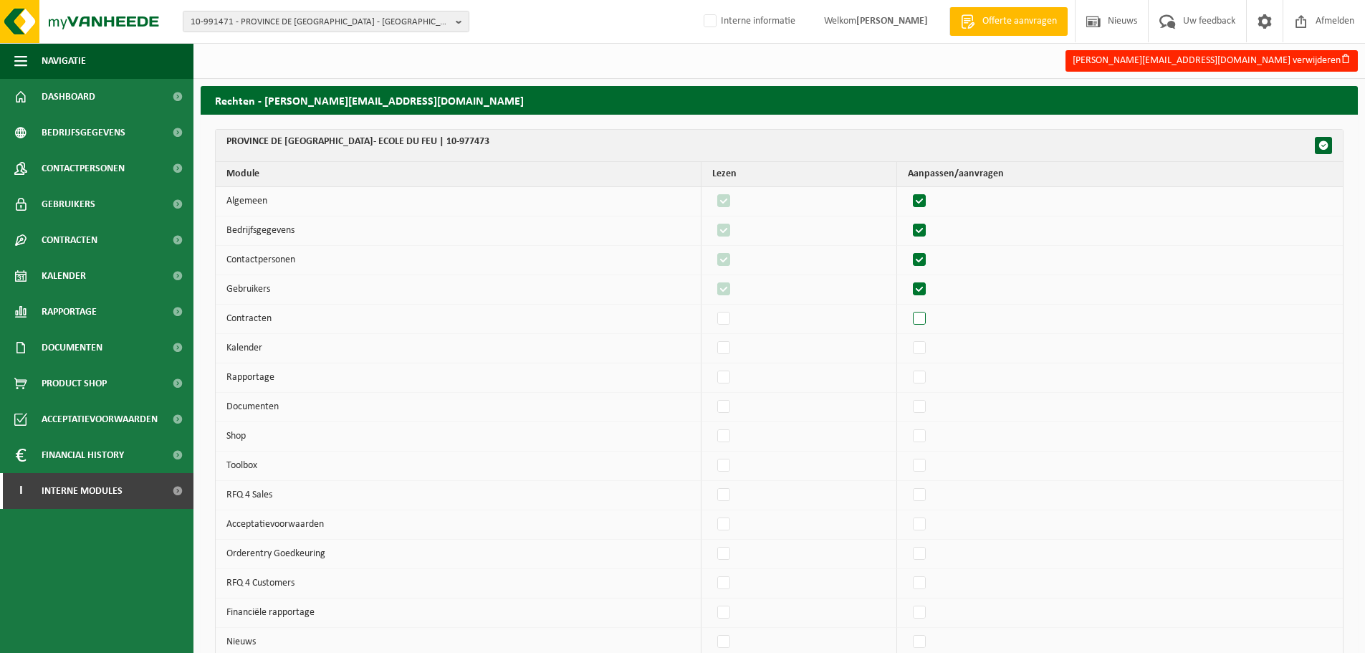
click at [929, 320] on label"] at bounding box center [920, 318] width 20 height 21
click at [908, 308] on input "checkbox" at bounding box center [907, 307] width 1 height 1
checkbox input "true"
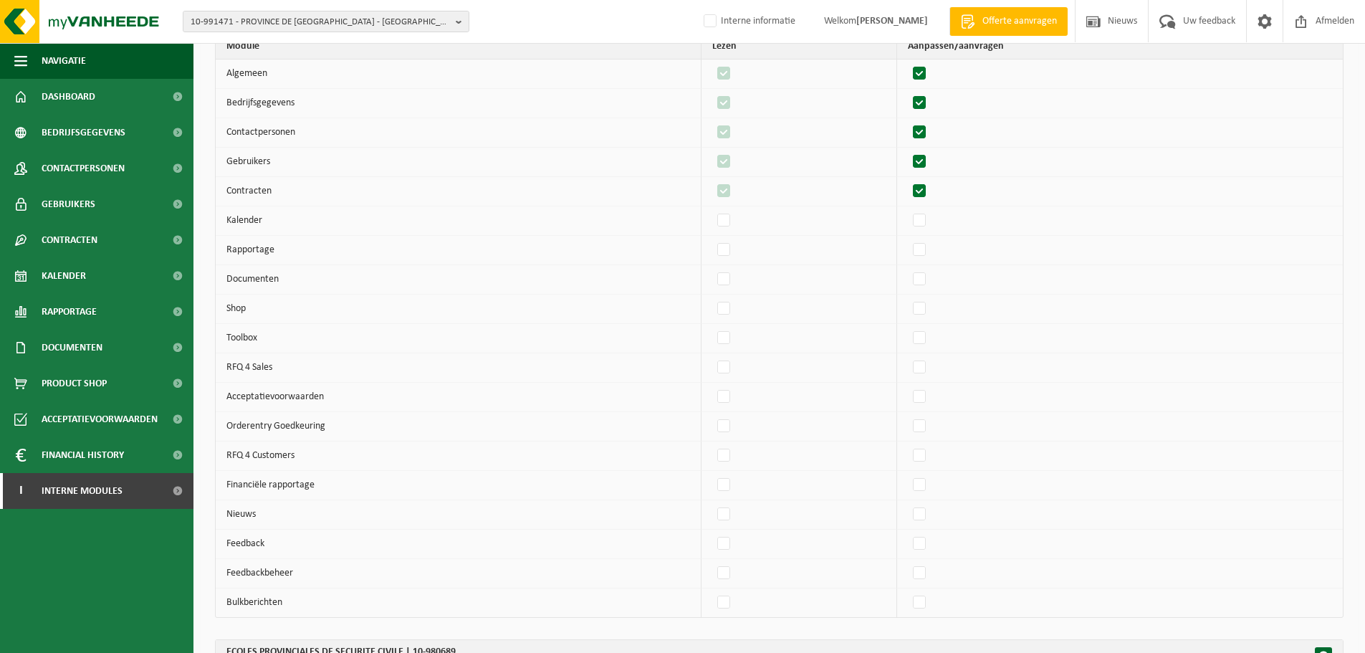
scroll to position [143, 0]
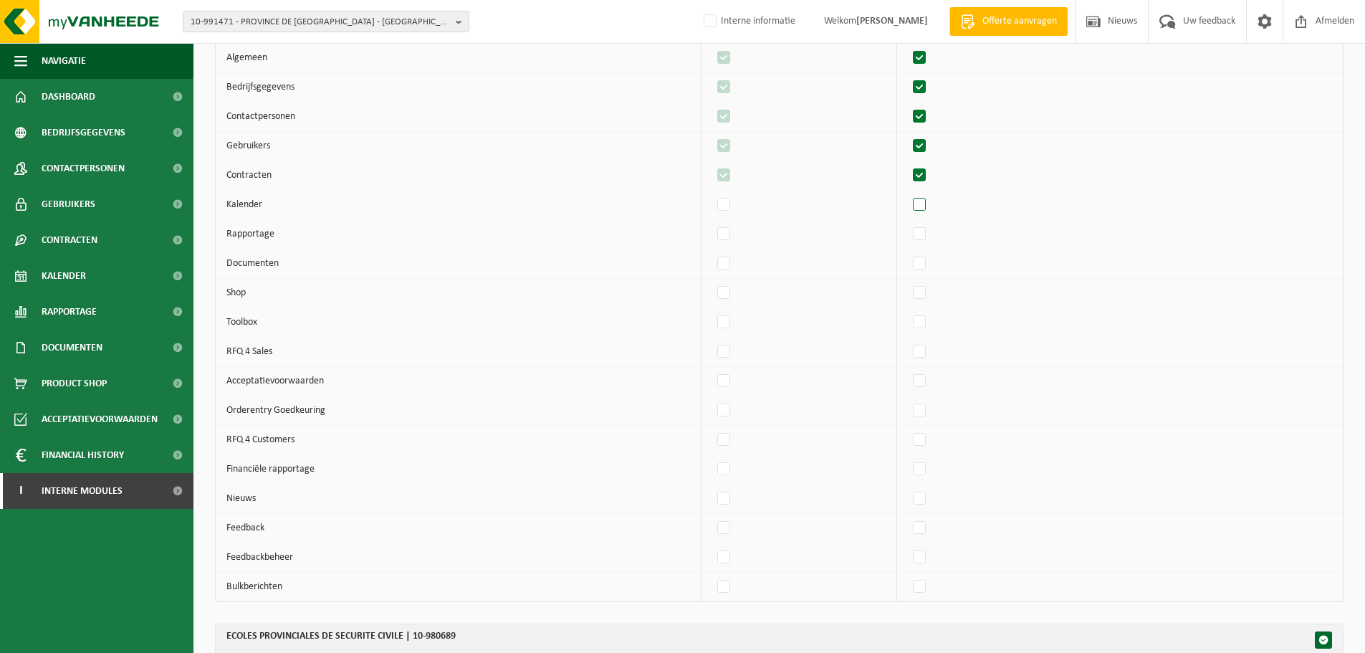
click at [930, 196] on label"] at bounding box center [920, 204] width 20 height 21
click at [908, 194] on input "checkbox" at bounding box center [907, 193] width 1 height 1
checkbox input "true"
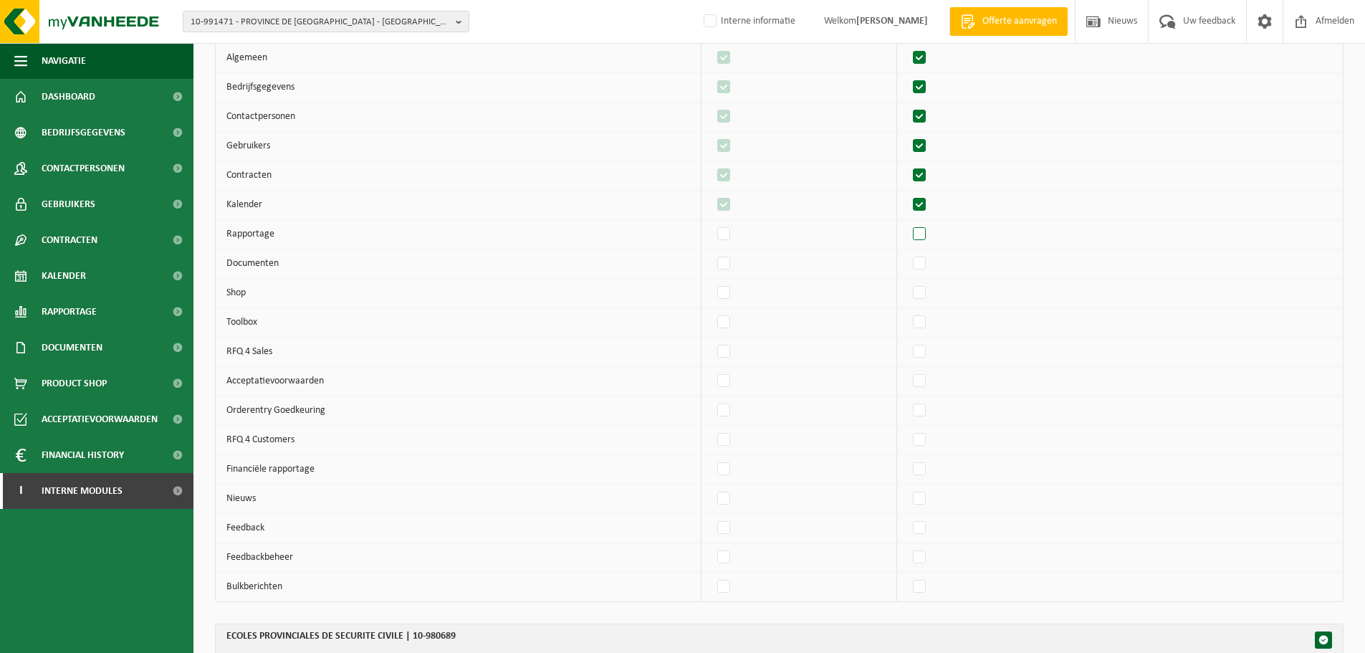
click at [930, 235] on label"] at bounding box center [920, 234] width 20 height 21
click at [908, 224] on input "checkbox" at bounding box center [907, 223] width 1 height 1
checkbox input "true"
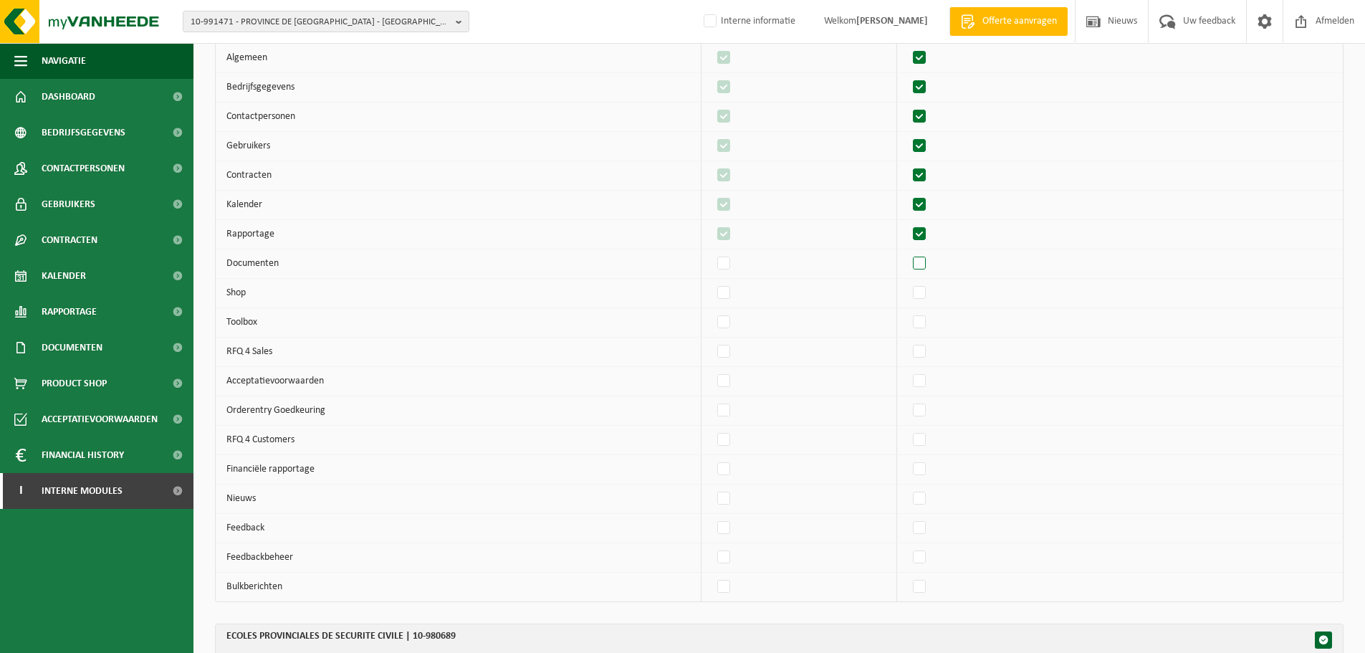
click at [930, 269] on label"] at bounding box center [920, 263] width 20 height 21
click at [908, 253] on input "checkbox" at bounding box center [907, 252] width 1 height 1
checkbox input "true"
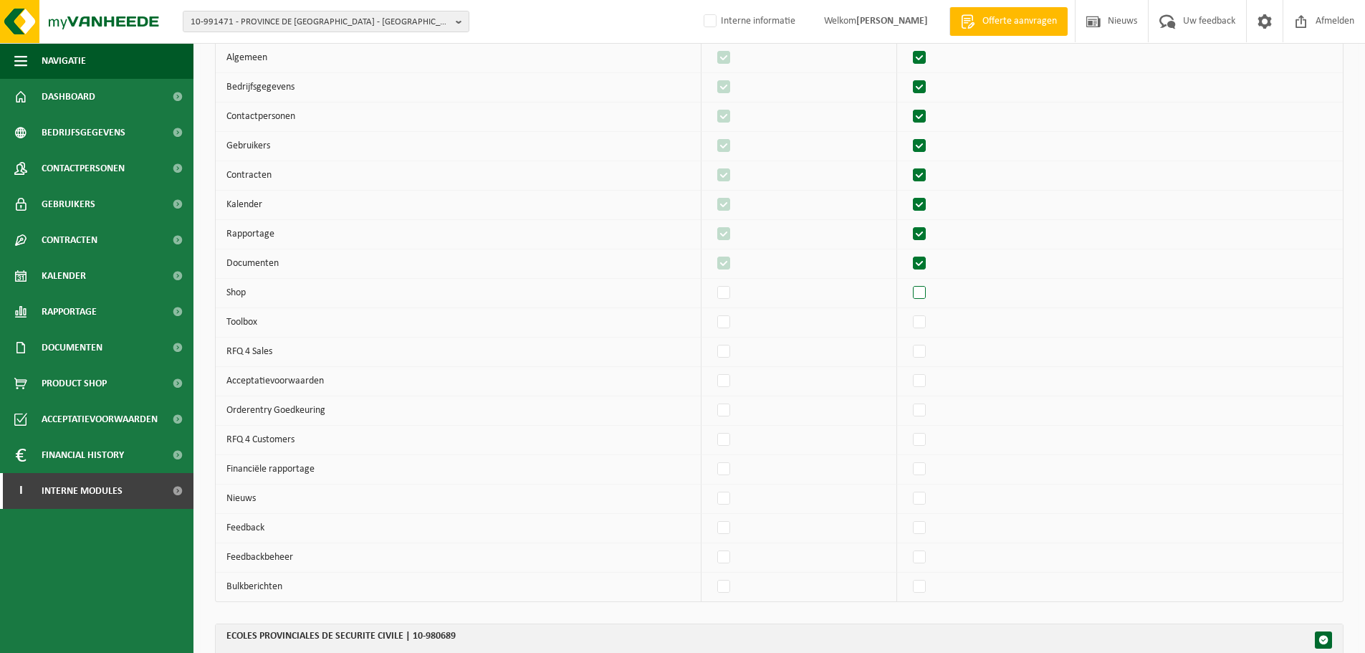
click at [927, 298] on label"] at bounding box center [920, 292] width 20 height 21
click at [908, 282] on input "checkbox" at bounding box center [907, 282] width 1 height 1
checkbox input "true"
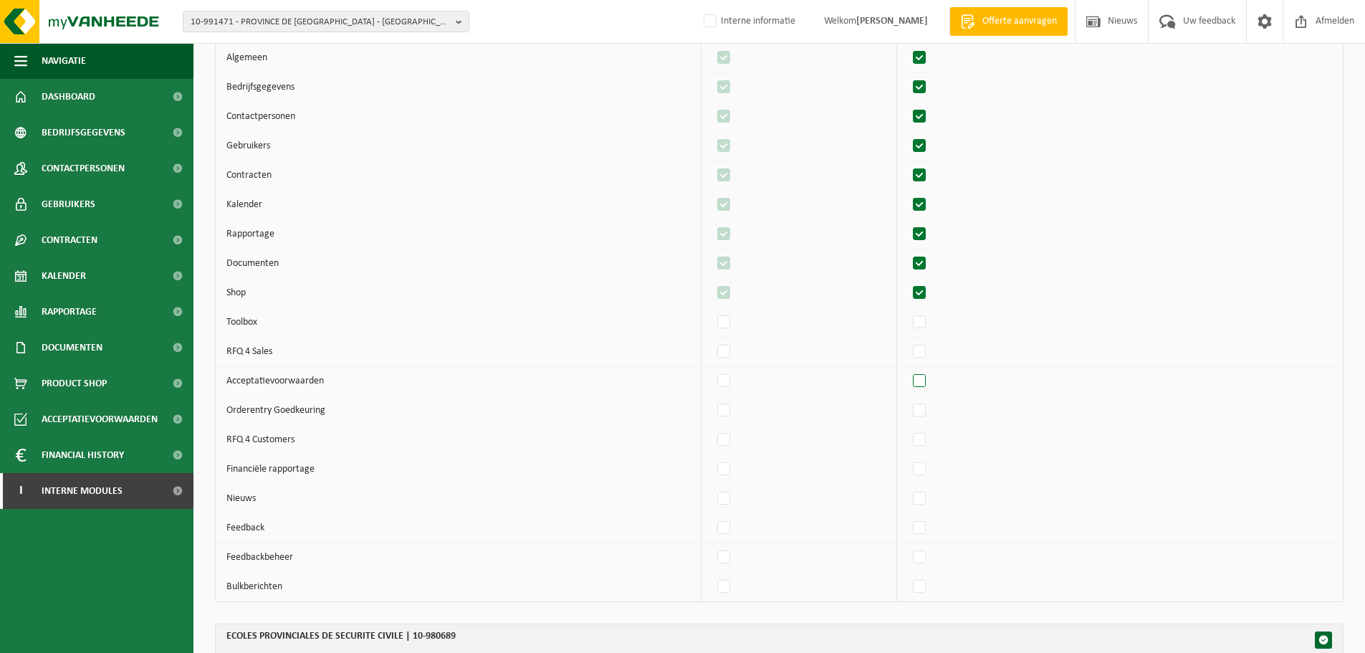
click at [922, 380] on label"] at bounding box center [920, 380] width 20 height 21
click at [908, 370] on input "checkbox" at bounding box center [907, 370] width 1 height 1
checkbox input "true"
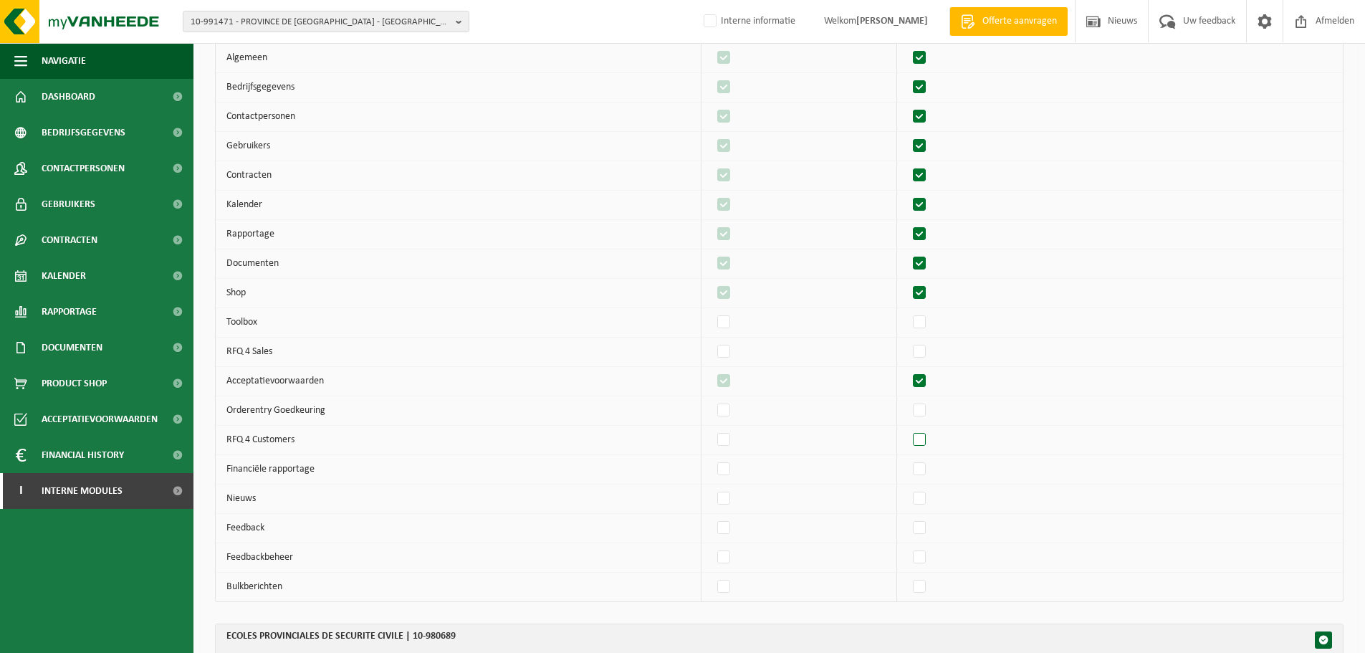
click at [930, 433] on label"] at bounding box center [920, 439] width 20 height 21
click at [908, 429] on input "checkbox" at bounding box center [907, 428] width 1 height 1
checkbox input "true"
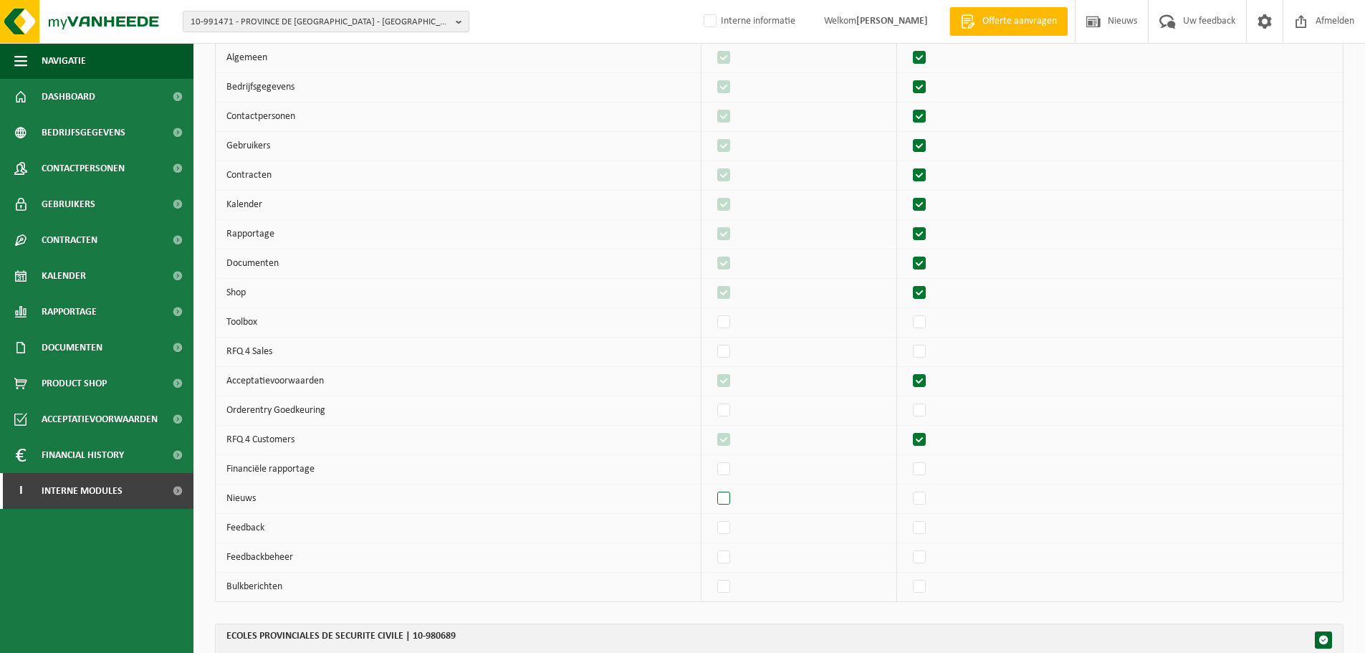
click at [734, 496] on label"] at bounding box center [724, 498] width 20 height 21
click at [712, 488] on input "checkbox" at bounding box center [712, 487] width 1 height 1
checkbox input "true"
click at [928, 522] on label"] at bounding box center [920, 527] width 20 height 21
click at [908, 517] on input "checkbox" at bounding box center [907, 517] width 1 height 1
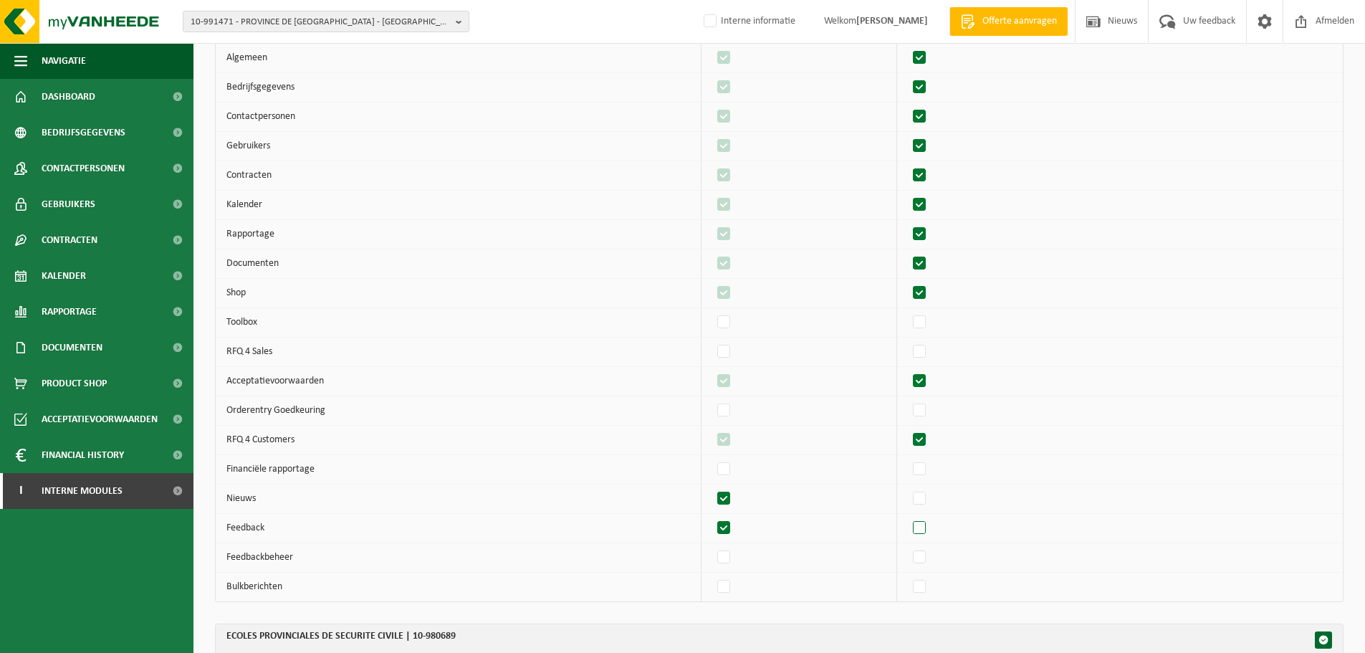
checkbox input "true"
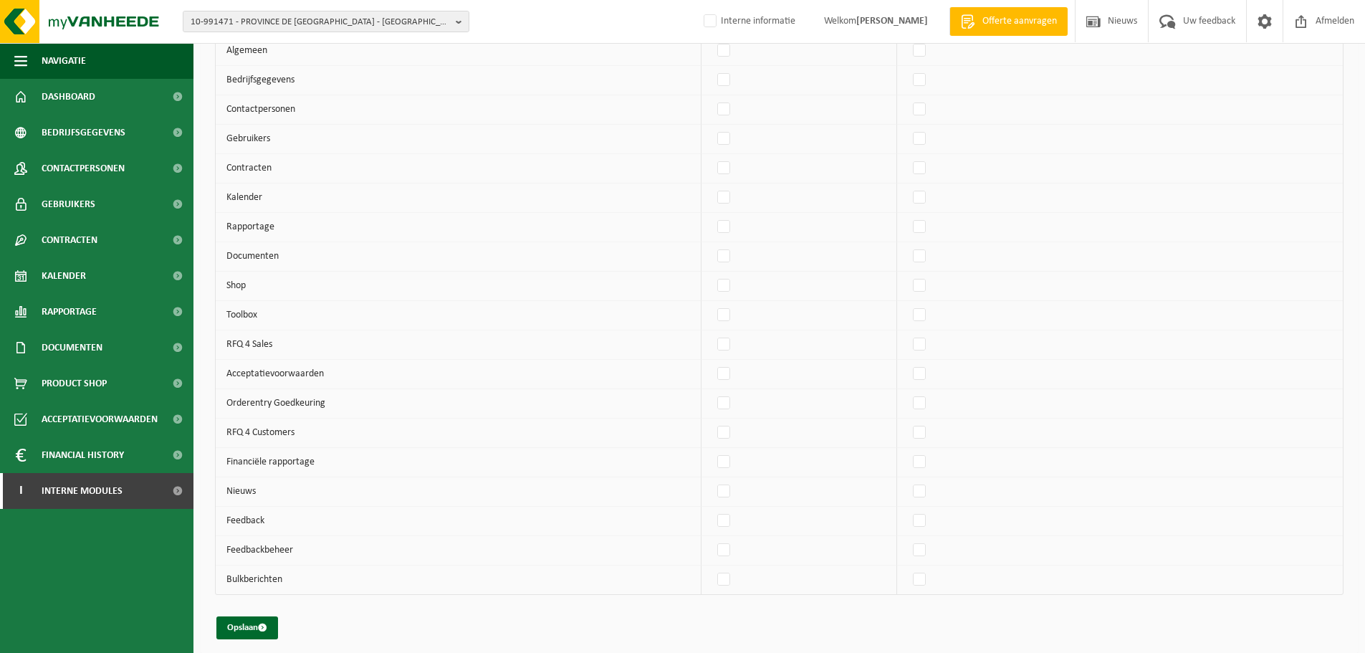
scroll to position [5434, 0]
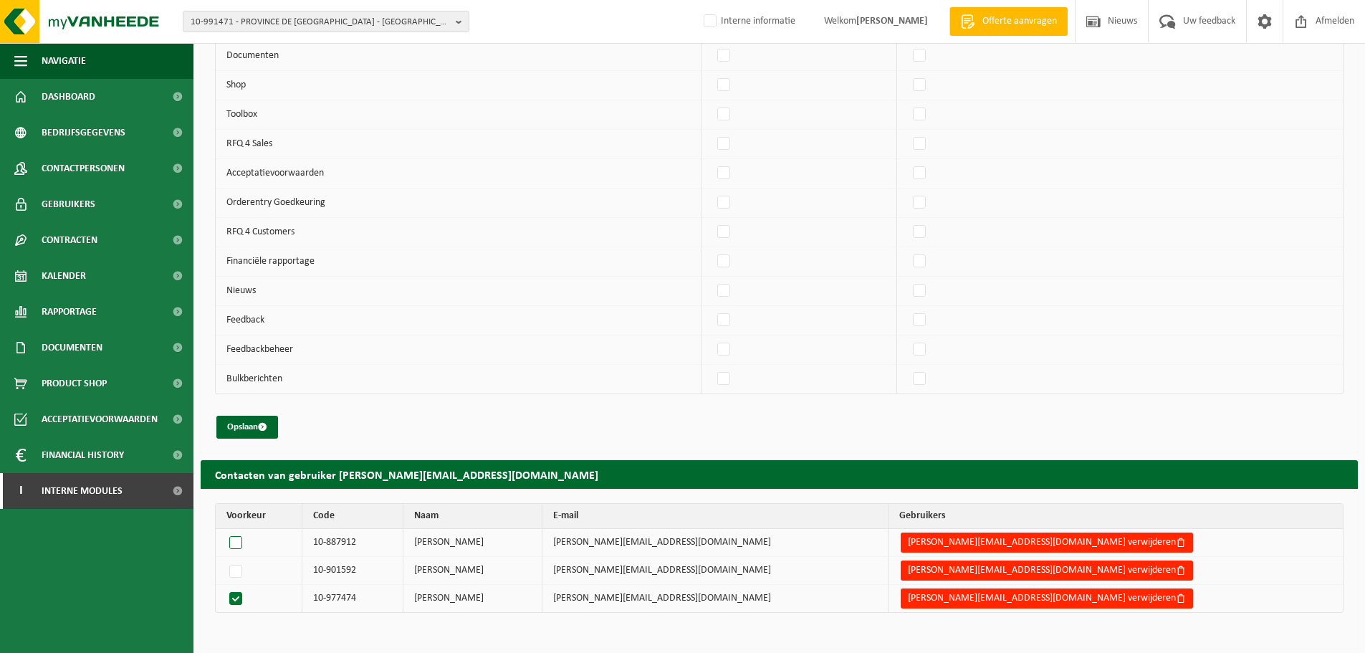
click at [234, 543] on label at bounding box center [238, 542] width 24 height 20
radio input "true"
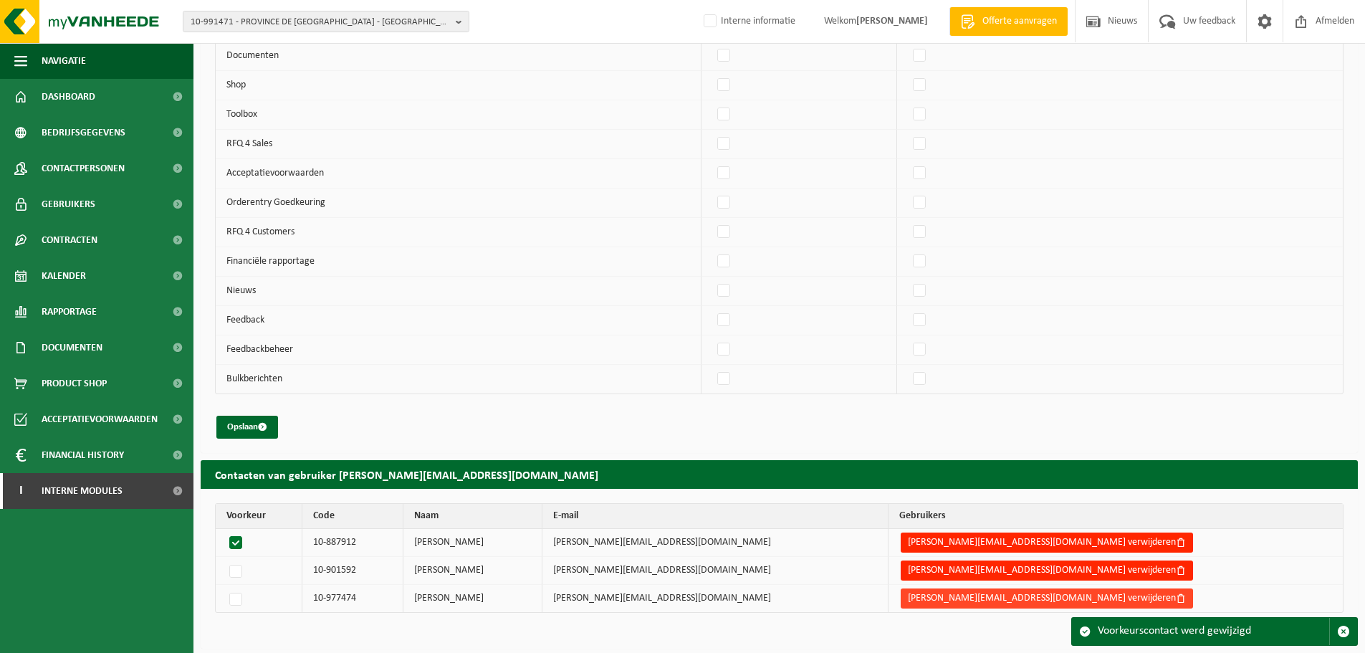
click at [947, 595] on button "francis.ista@province.namur.be verwijderen" at bounding box center [1047, 598] width 292 height 20
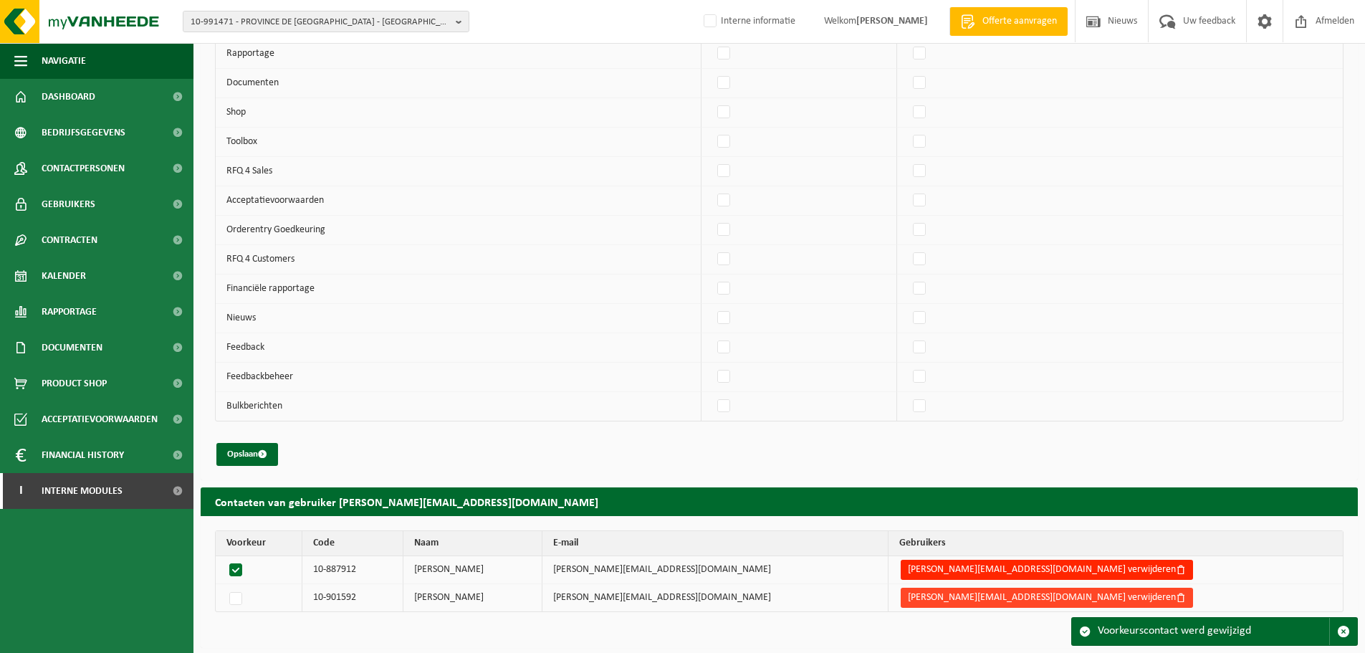
click at [931, 598] on button "francis.ista@province.namur.be verwijderen" at bounding box center [1047, 598] width 292 height 20
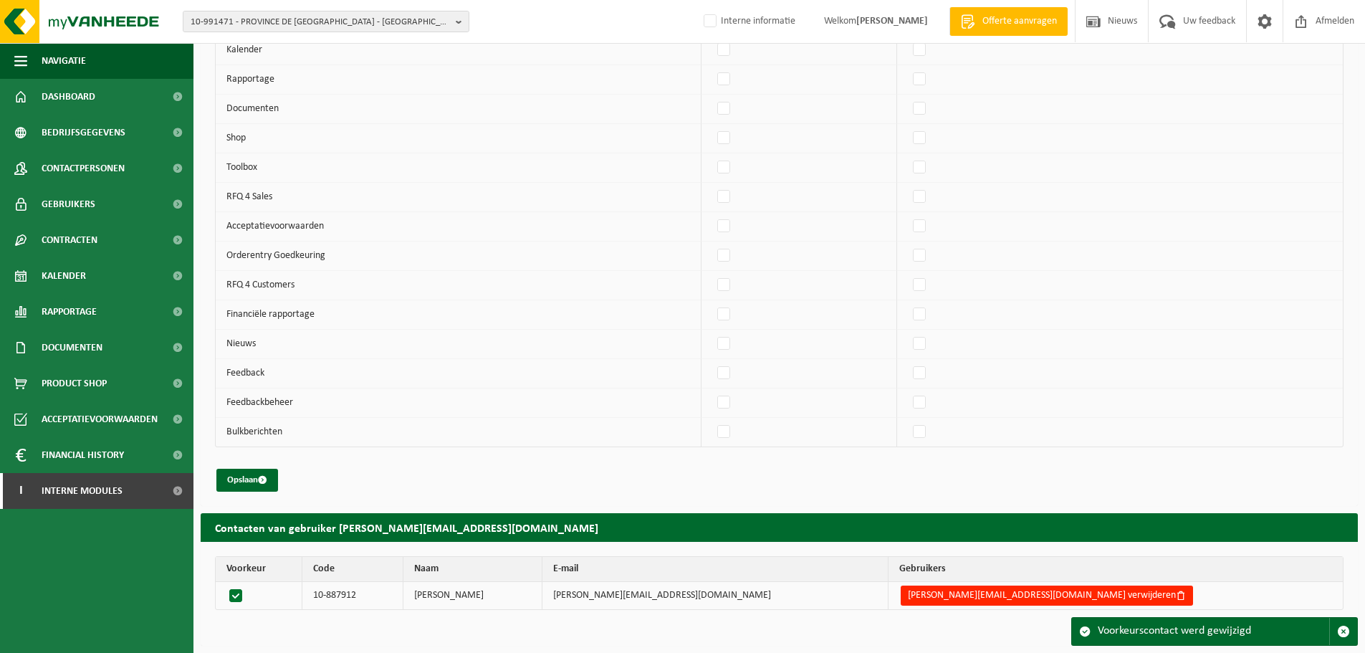
scroll to position [5379, 0]
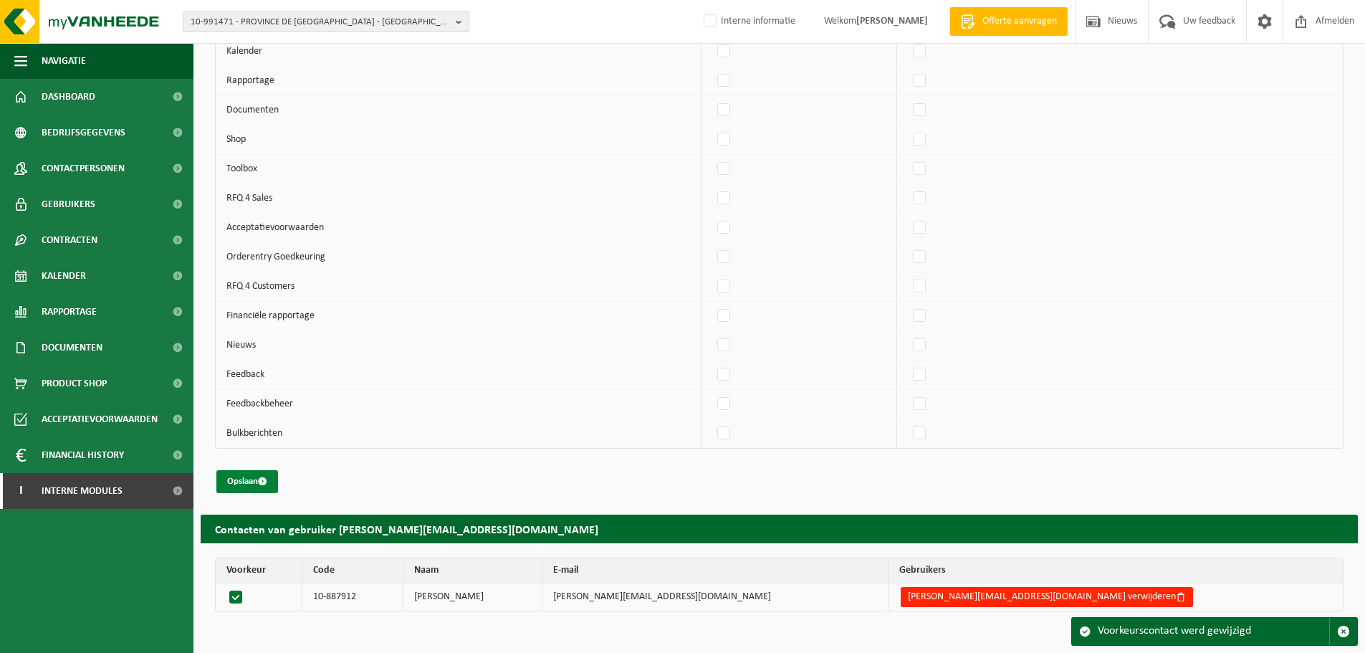
click at [263, 479] on span "submit" at bounding box center [262, 481] width 9 height 9
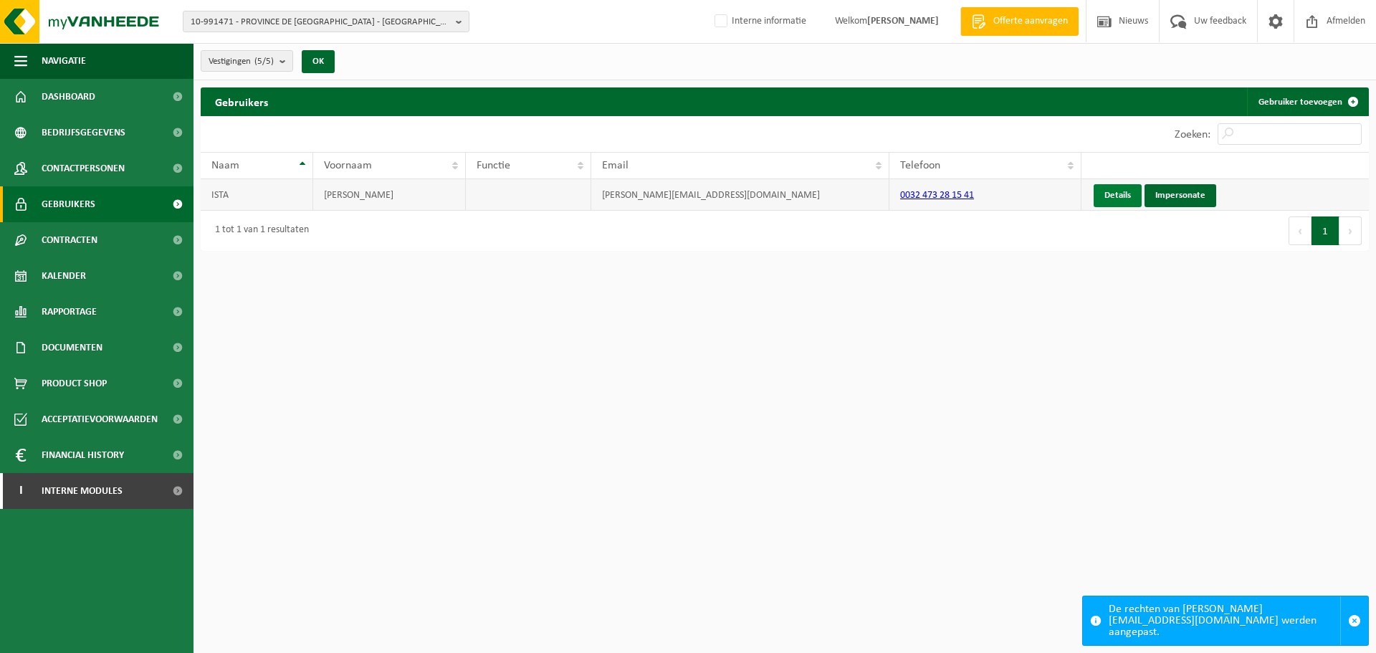
click at [1114, 191] on link "Details" at bounding box center [1117, 195] width 48 height 23
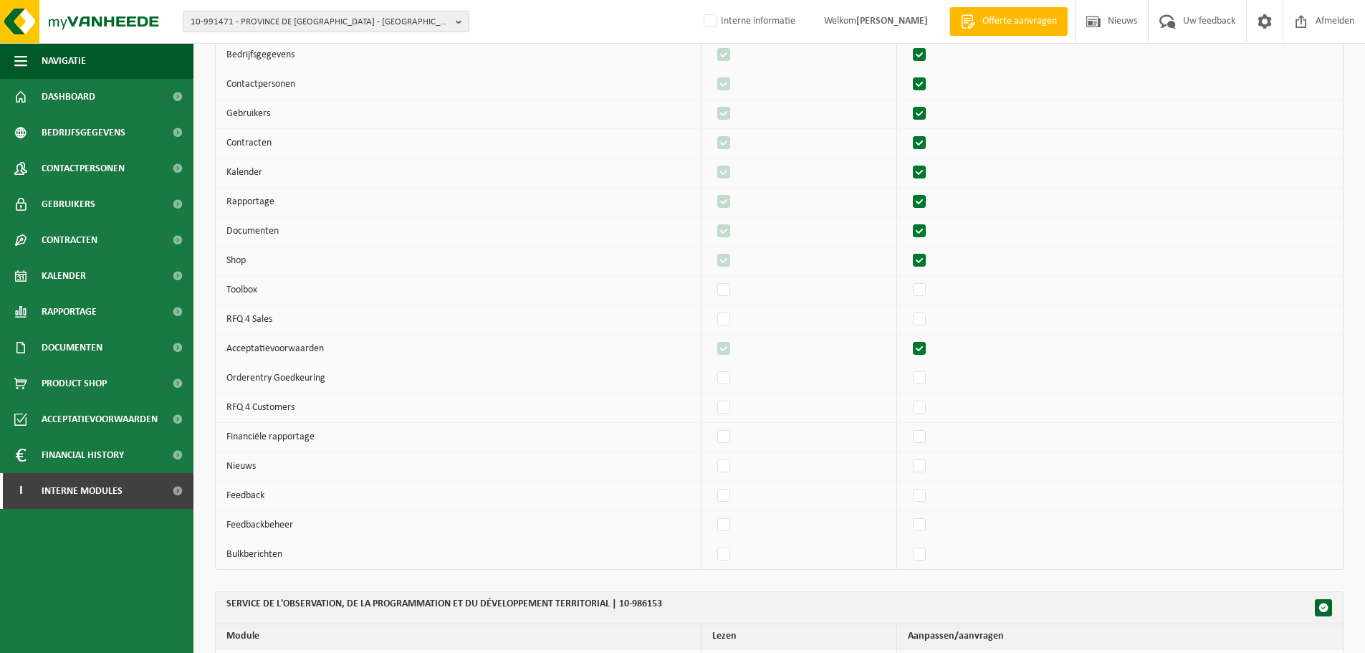
scroll to position [502, 0]
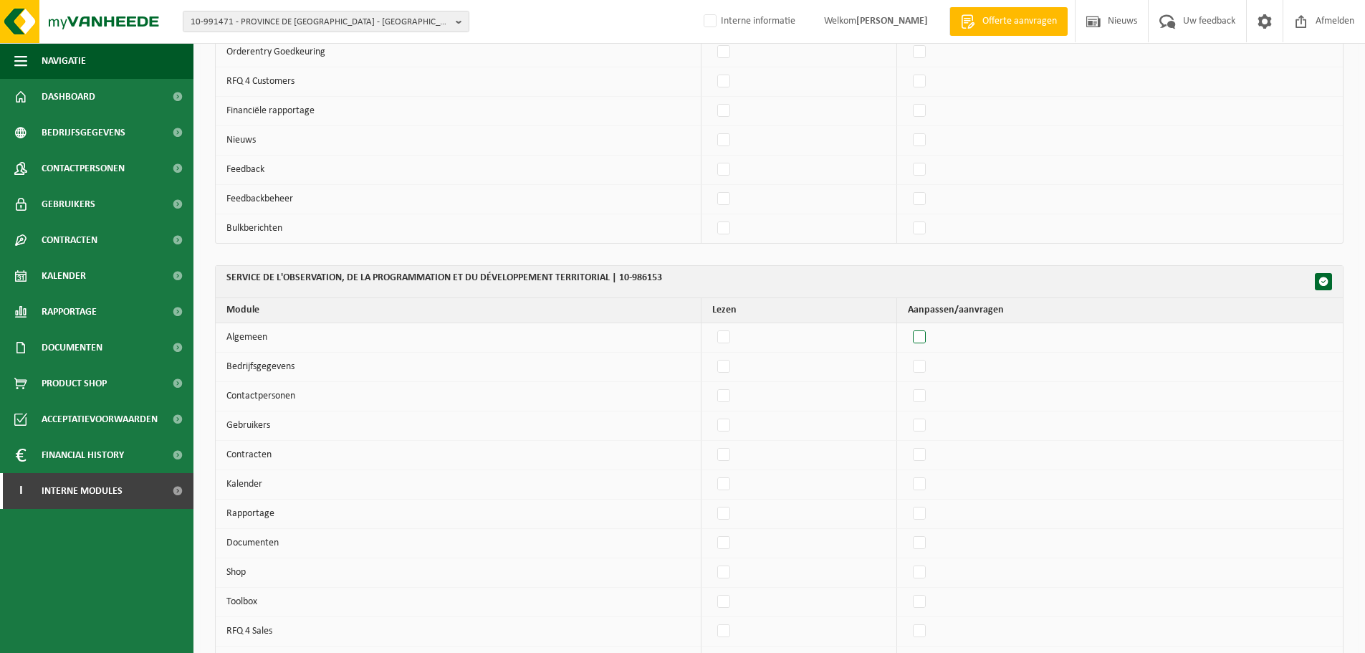
click at [930, 337] on label"] at bounding box center [920, 337] width 20 height 21
click at [908, 327] on input "checkbox" at bounding box center [907, 326] width 1 height 1
checkbox input "true"
click at [919, 373] on td at bounding box center [1120, 367] width 446 height 29
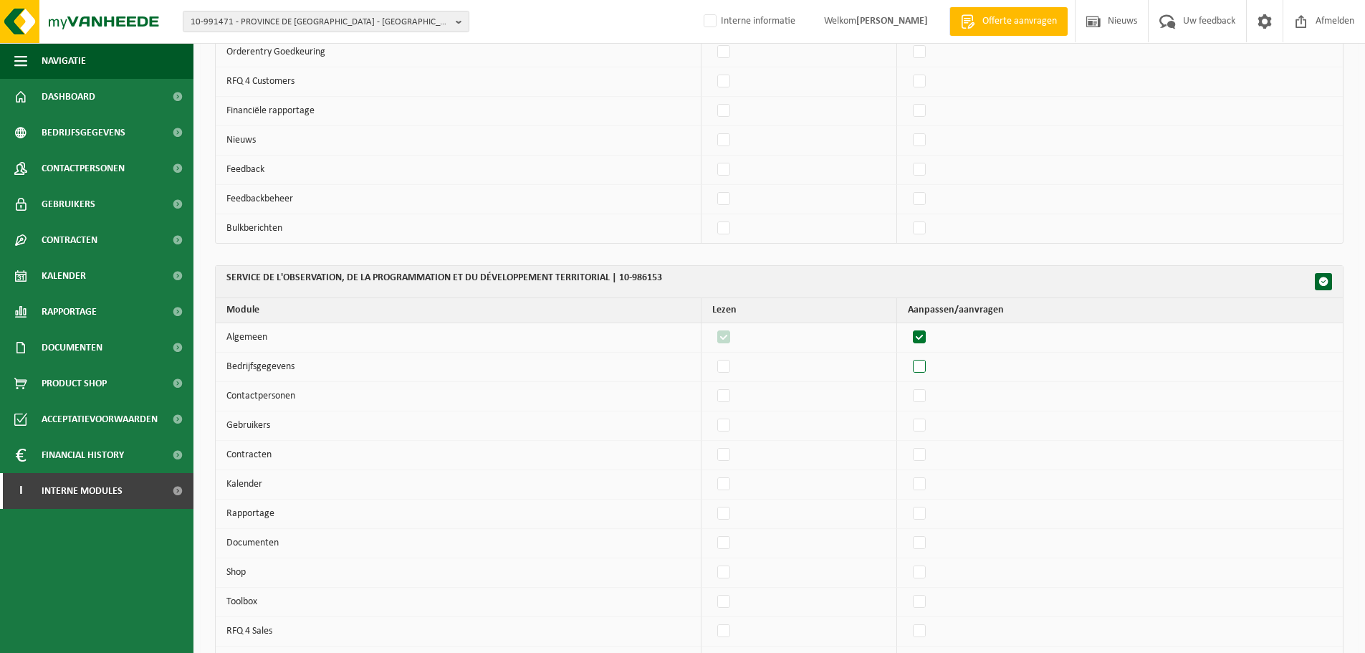
click at [926, 374] on label"] at bounding box center [920, 366] width 20 height 21
click at [908, 356] on input "checkbox" at bounding box center [907, 355] width 1 height 1
checkbox input "true"
click at [927, 395] on label"] at bounding box center [920, 396] width 20 height 21
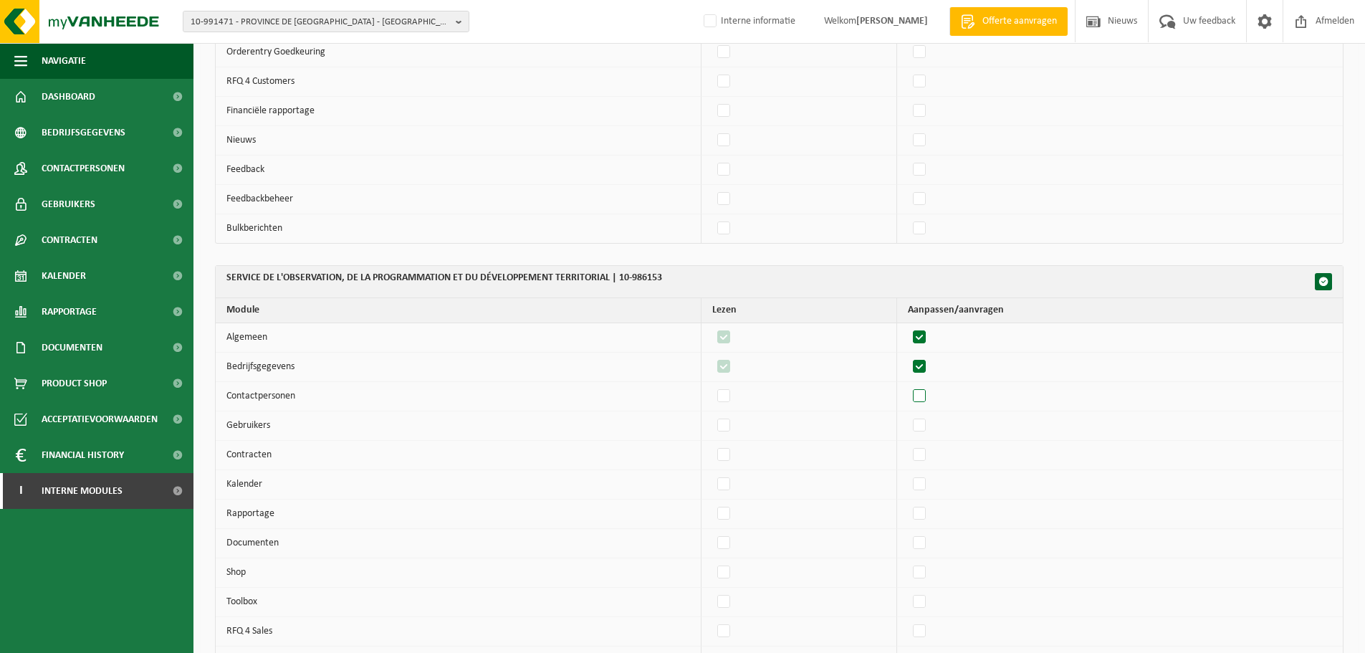
click at [908, 386] on input "checkbox" at bounding box center [907, 385] width 1 height 1
checkbox input "true"
click at [923, 423] on label"] at bounding box center [920, 425] width 20 height 21
click at [908, 415] on input "checkbox" at bounding box center [907, 414] width 1 height 1
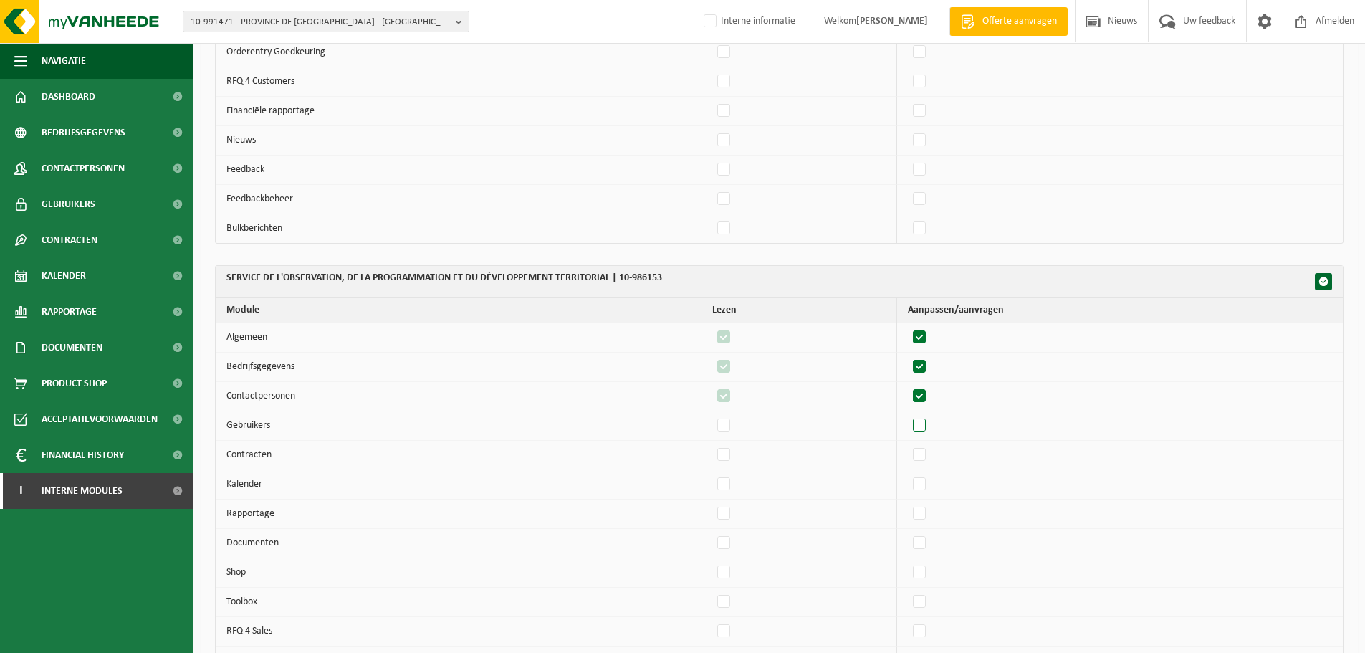
checkbox input "true"
click at [929, 455] on label"] at bounding box center [920, 454] width 20 height 21
click at [908, 444] on input "checkbox" at bounding box center [907, 444] width 1 height 1
checkbox input "true"
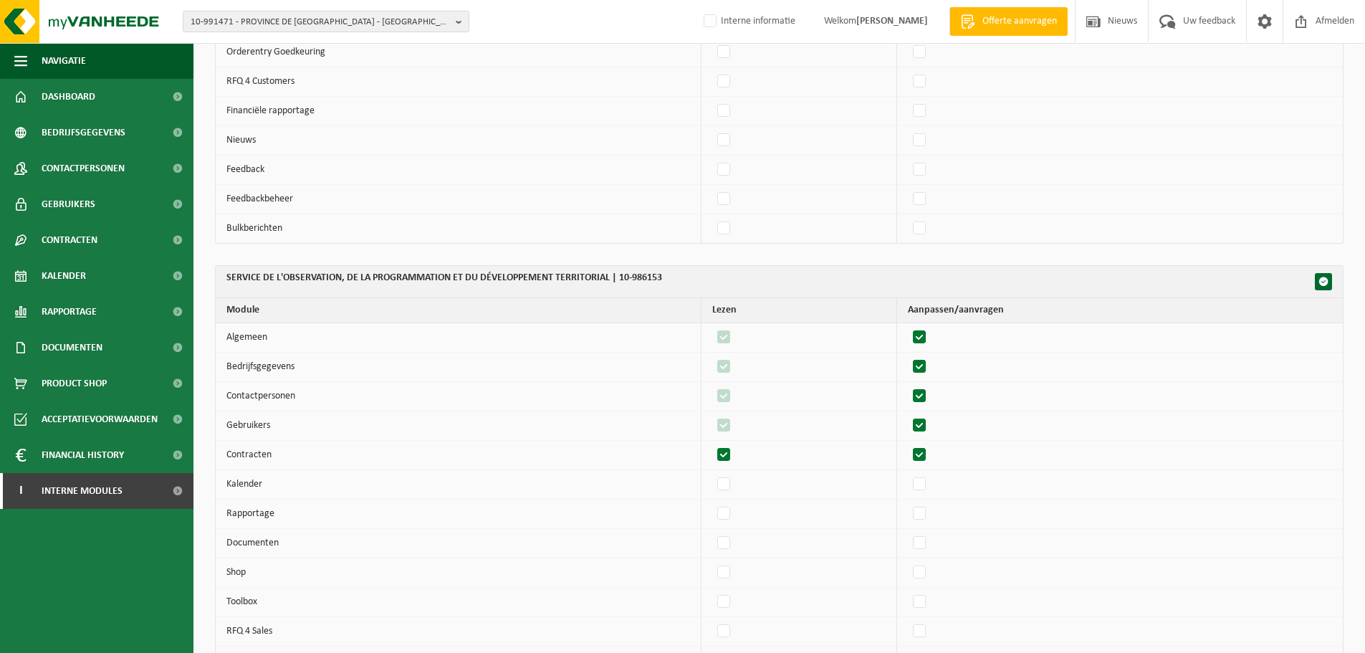
checkbox input "true"
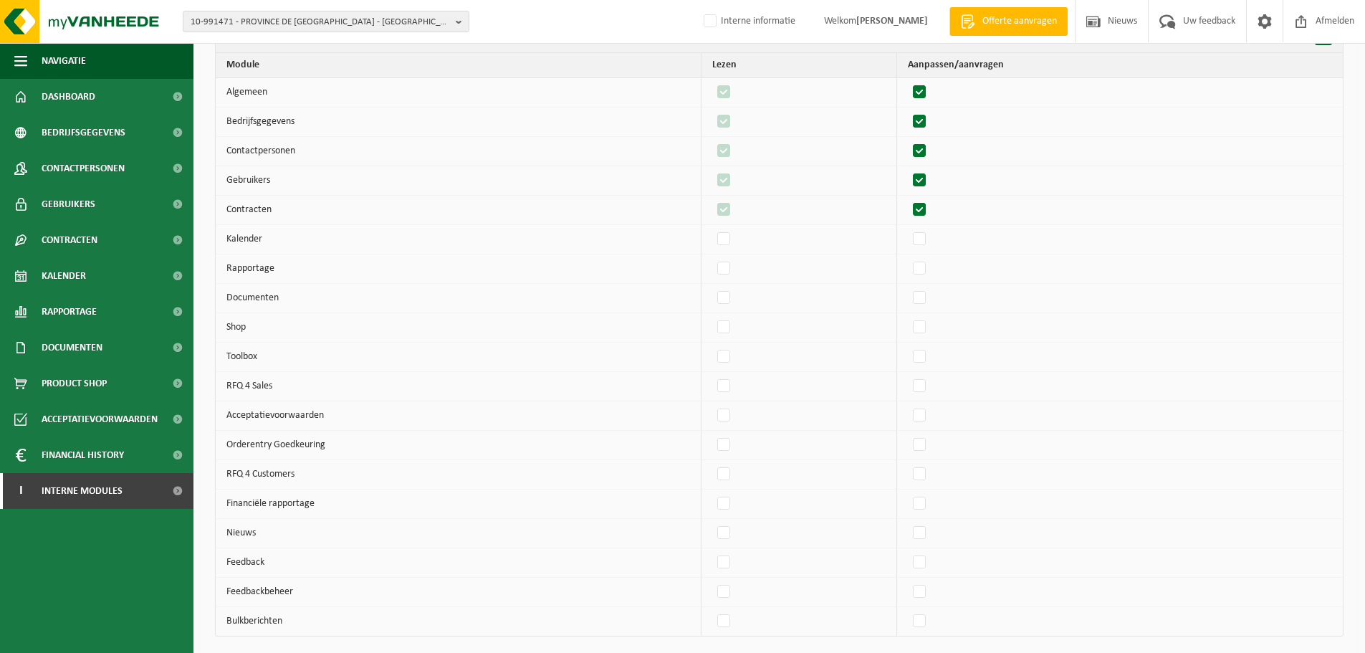
scroll to position [788, 0]
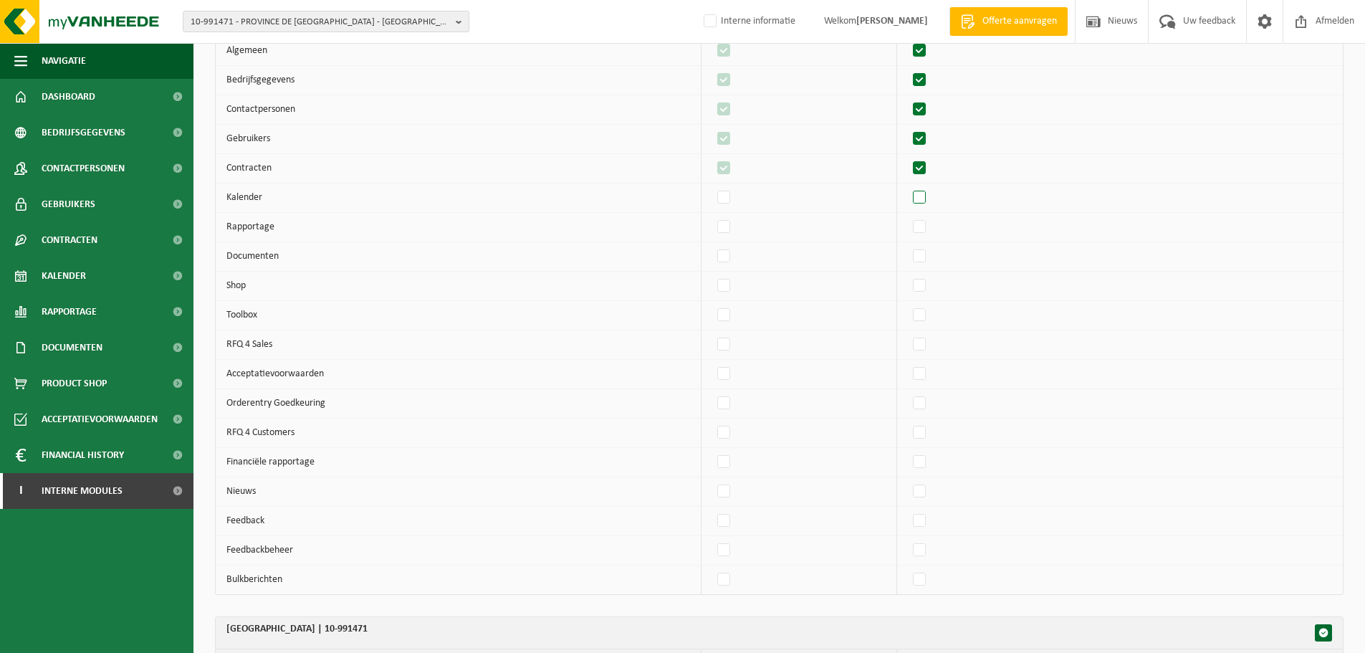
click at [930, 197] on label"] at bounding box center [920, 197] width 20 height 21
click at [908, 187] on input "checkbox" at bounding box center [907, 186] width 1 height 1
checkbox input "true"
click at [930, 228] on label"] at bounding box center [920, 226] width 20 height 21
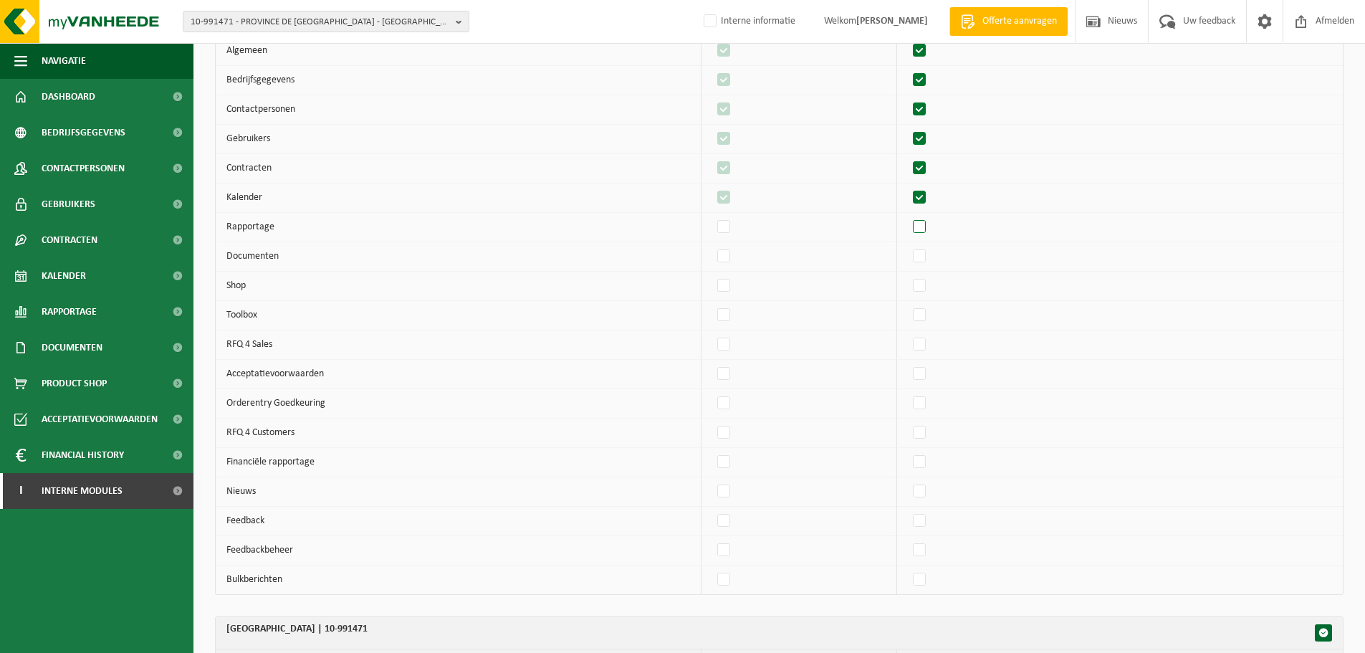
click at [908, 216] on input "checkbox" at bounding box center [907, 216] width 1 height 1
checkbox input "true"
click at [930, 256] on label"] at bounding box center [920, 256] width 20 height 21
click at [908, 246] on input "checkbox" at bounding box center [907, 245] width 1 height 1
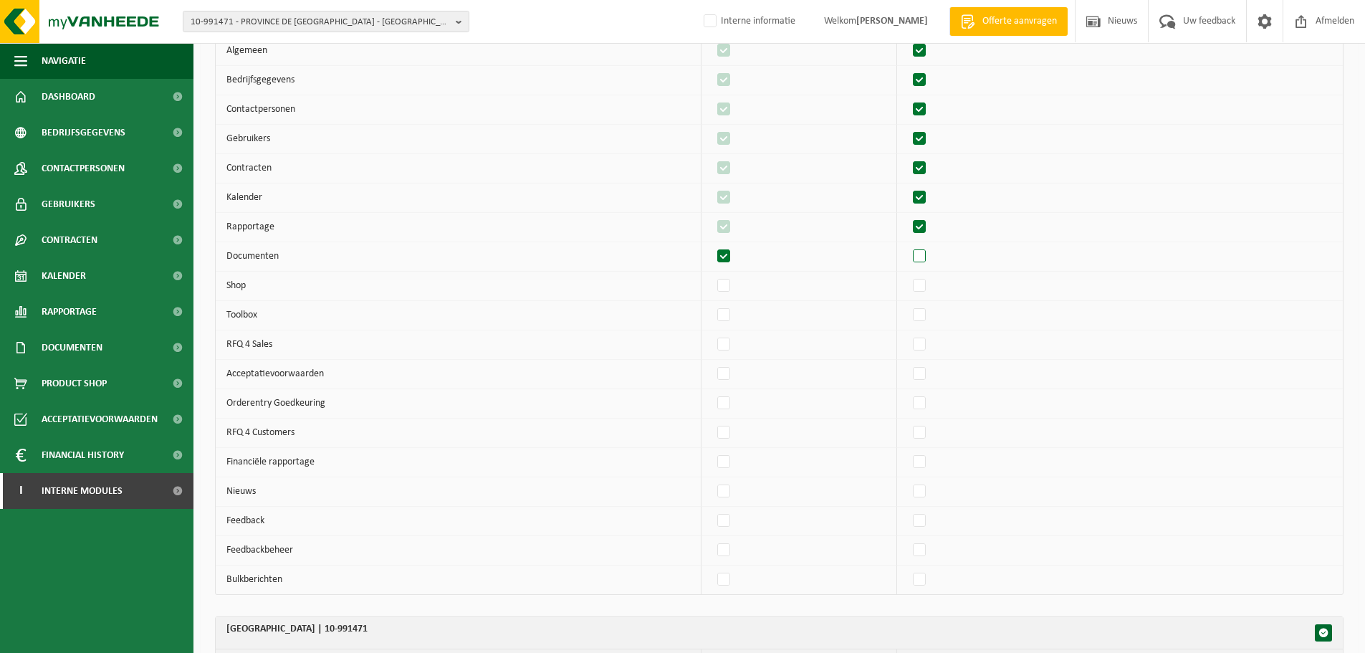
checkbox input "true"
click at [930, 288] on label"] at bounding box center [920, 285] width 20 height 21
click at [908, 275] on input "checkbox" at bounding box center [907, 274] width 1 height 1
checkbox input "true"
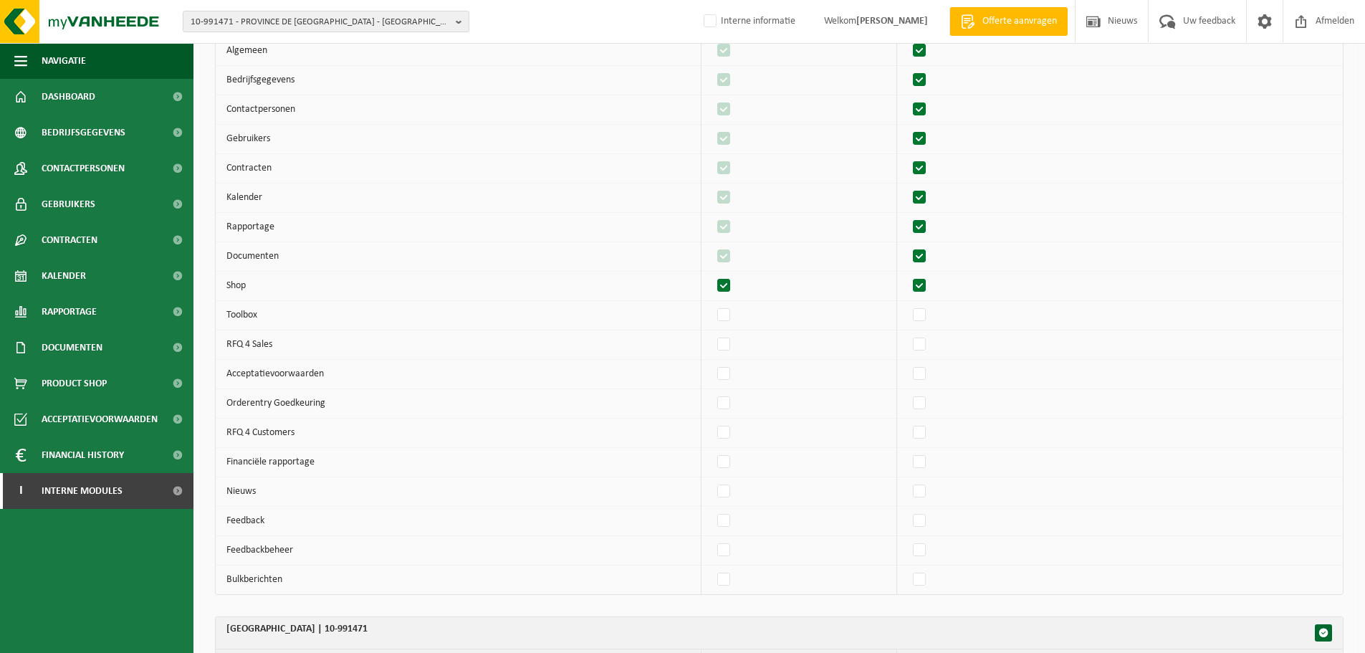
checkbox input "true"
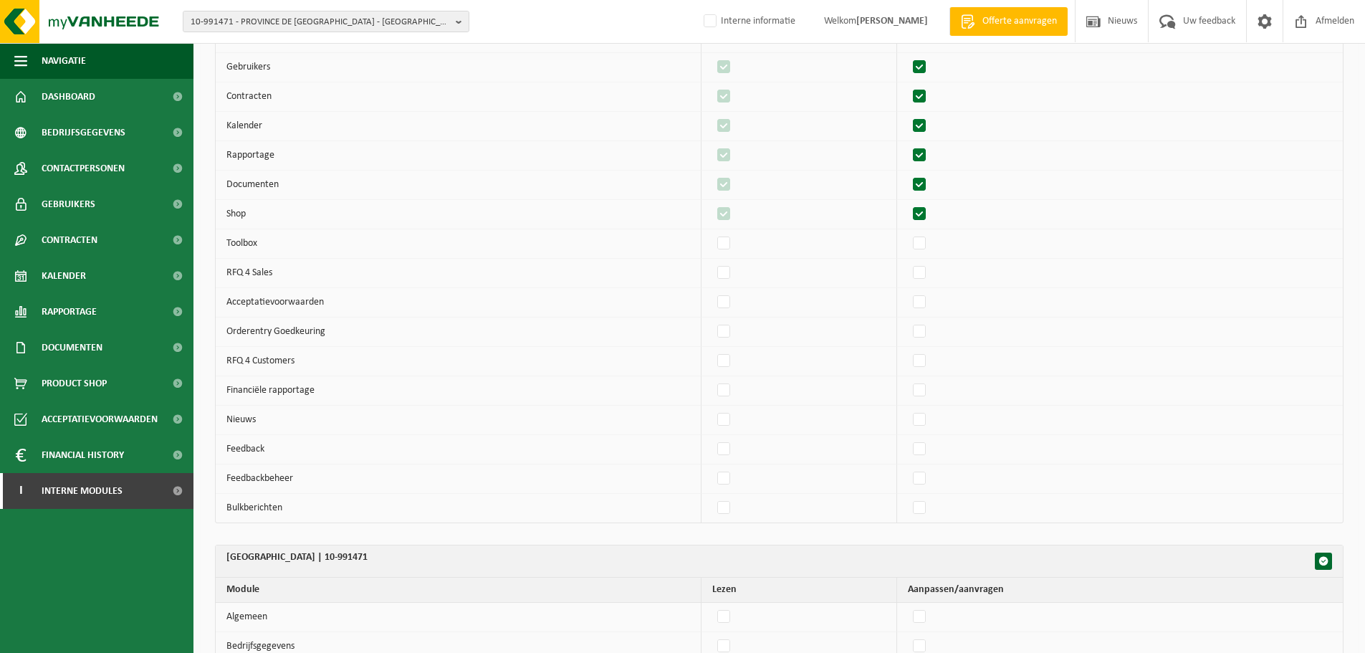
scroll to position [932, 0]
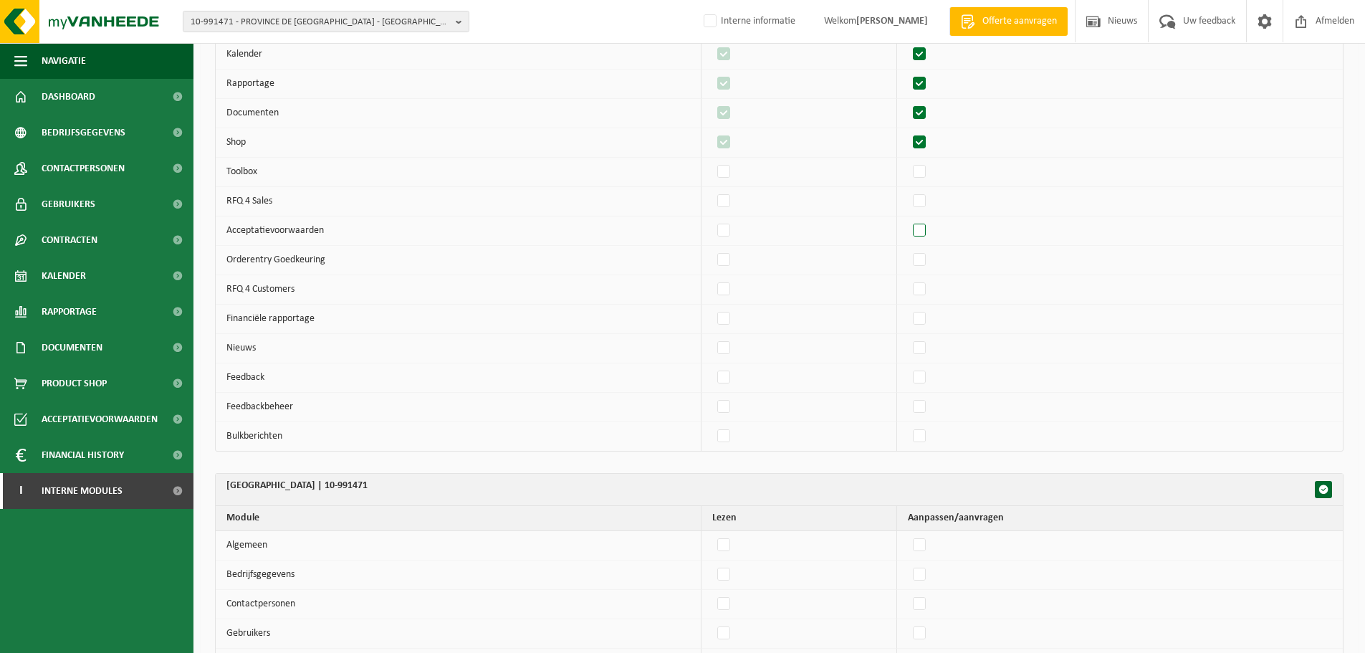
click at [930, 229] on label"] at bounding box center [920, 230] width 20 height 21
click at [908, 220] on input "checkbox" at bounding box center [907, 219] width 1 height 1
checkbox input "true"
click at [930, 292] on label"] at bounding box center [920, 289] width 20 height 21
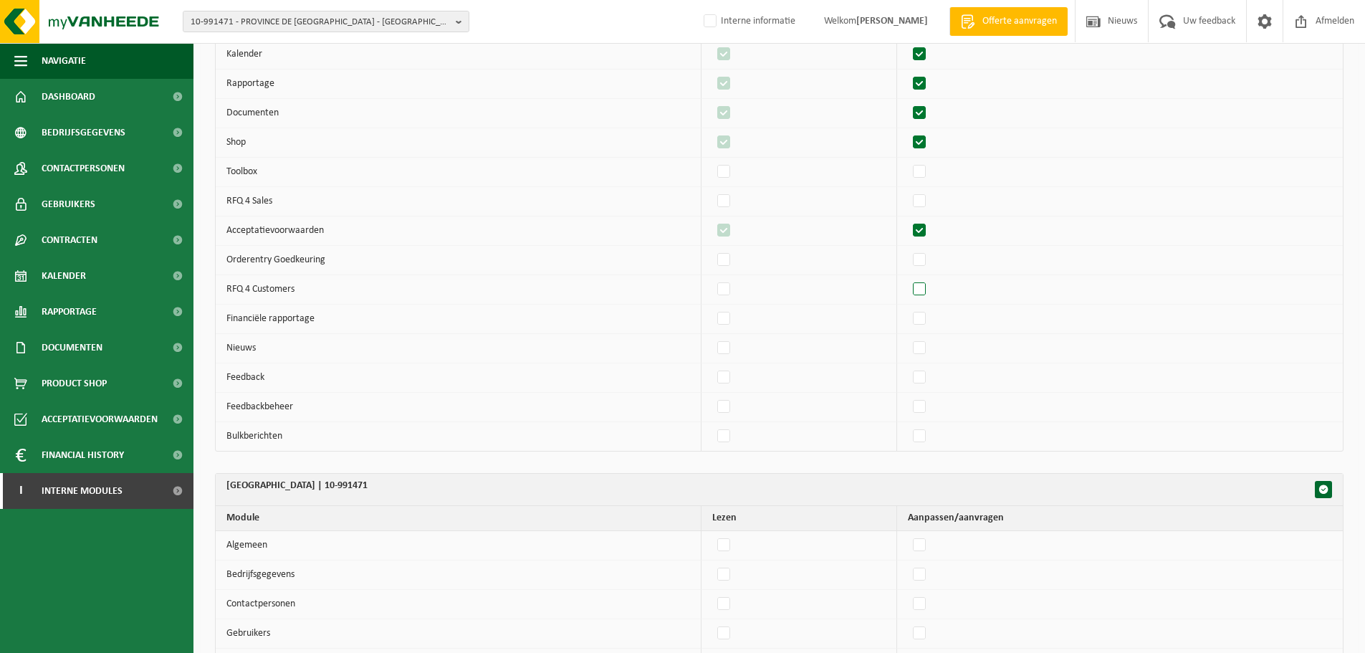
click at [908, 279] on input "checkbox" at bounding box center [907, 278] width 1 height 1
checkbox input "true"
click at [727, 353] on label"] at bounding box center [724, 347] width 20 height 21
click at [712, 337] on input "checkbox" at bounding box center [712, 337] width 1 height 1
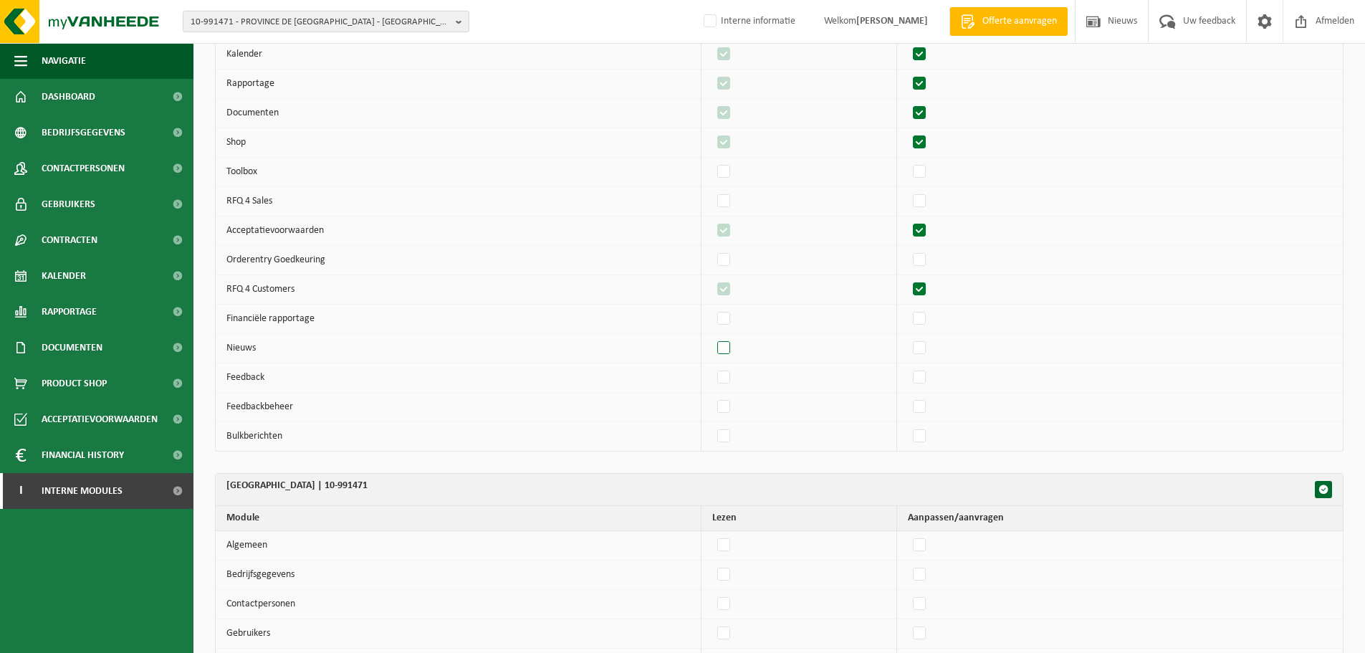
checkbox input "true"
click at [930, 378] on label"] at bounding box center [920, 377] width 20 height 21
click at [908, 367] on input "checkbox" at bounding box center [907, 366] width 1 height 1
checkbox input "true"
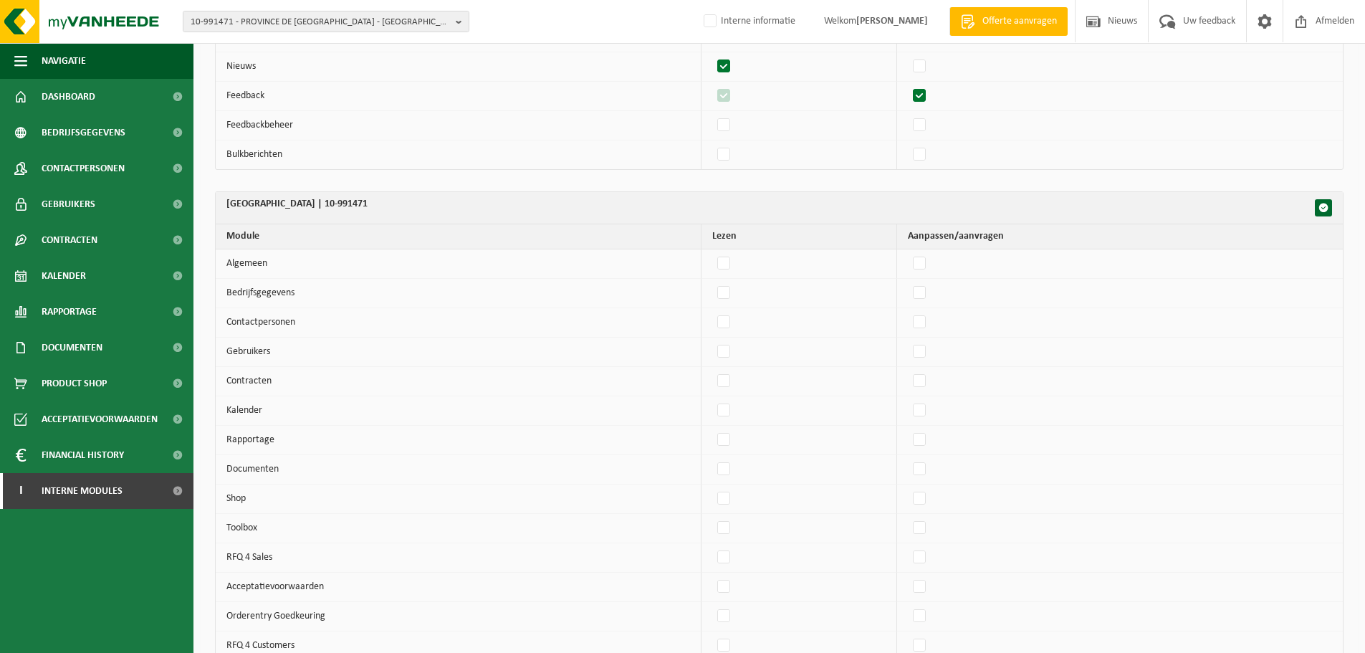
scroll to position [1218, 0]
click at [929, 269] on label"] at bounding box center [920, 258] width 20 height 21
click at [908, 248] on input "checkbox" at bounding box center [907, 247] width 1 height 1
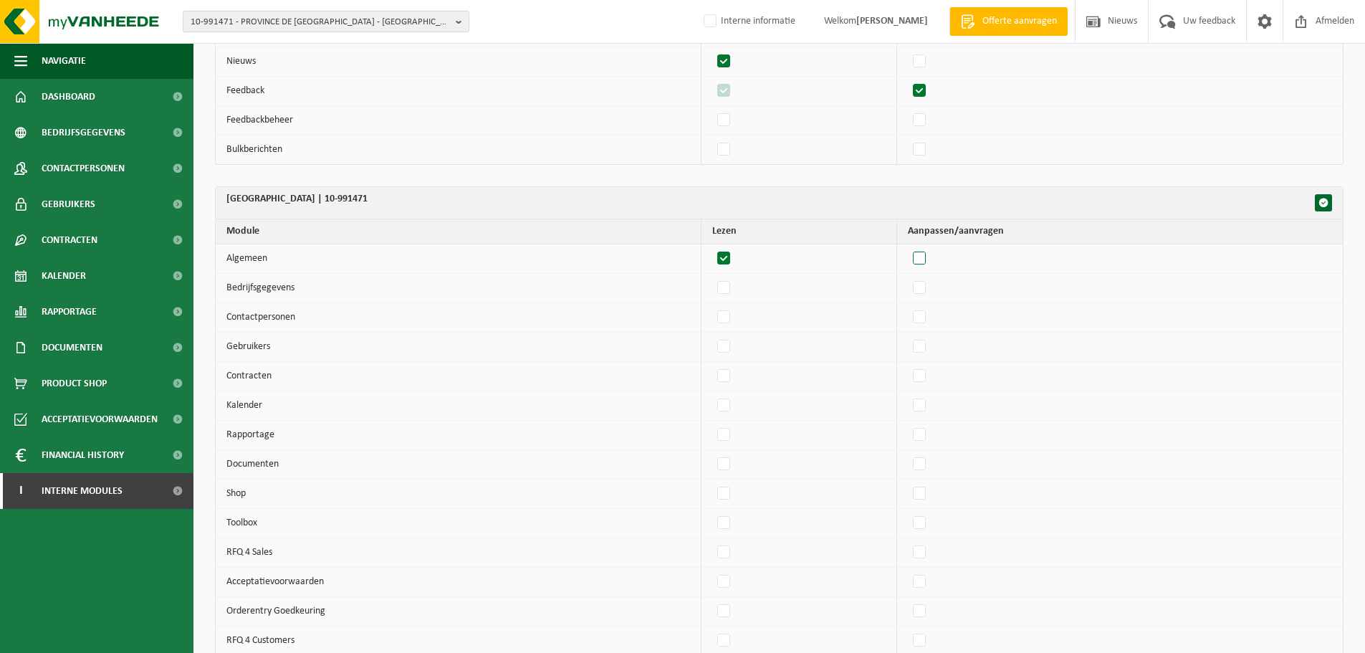
checkbox input "true"
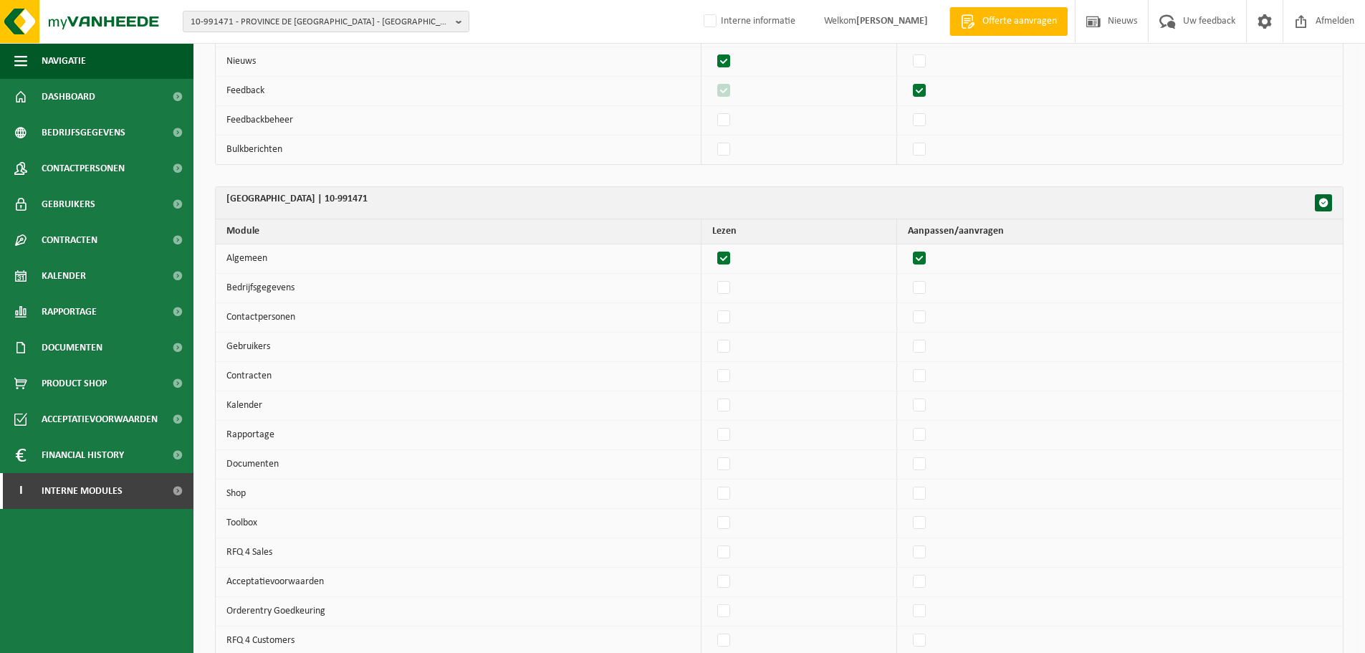
checkbox input "true"
click at [933, 304] on td at bounding box center [1120, 317] width 446 height 29
click at [929, 284] on label"] at bounding box center [920, 287] width 20 height 21
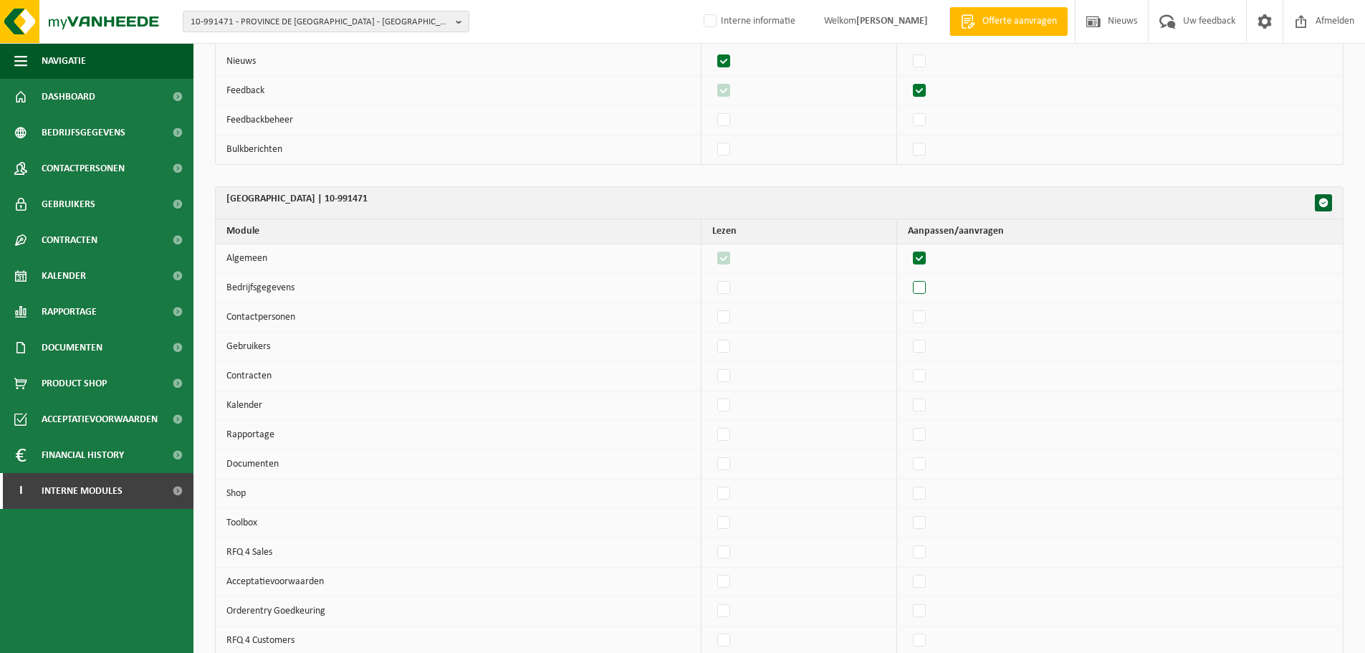
click at [908, 277] on input "checkbox" at bounding box center [907, 277] width 1 height 1
checkbox input "true"
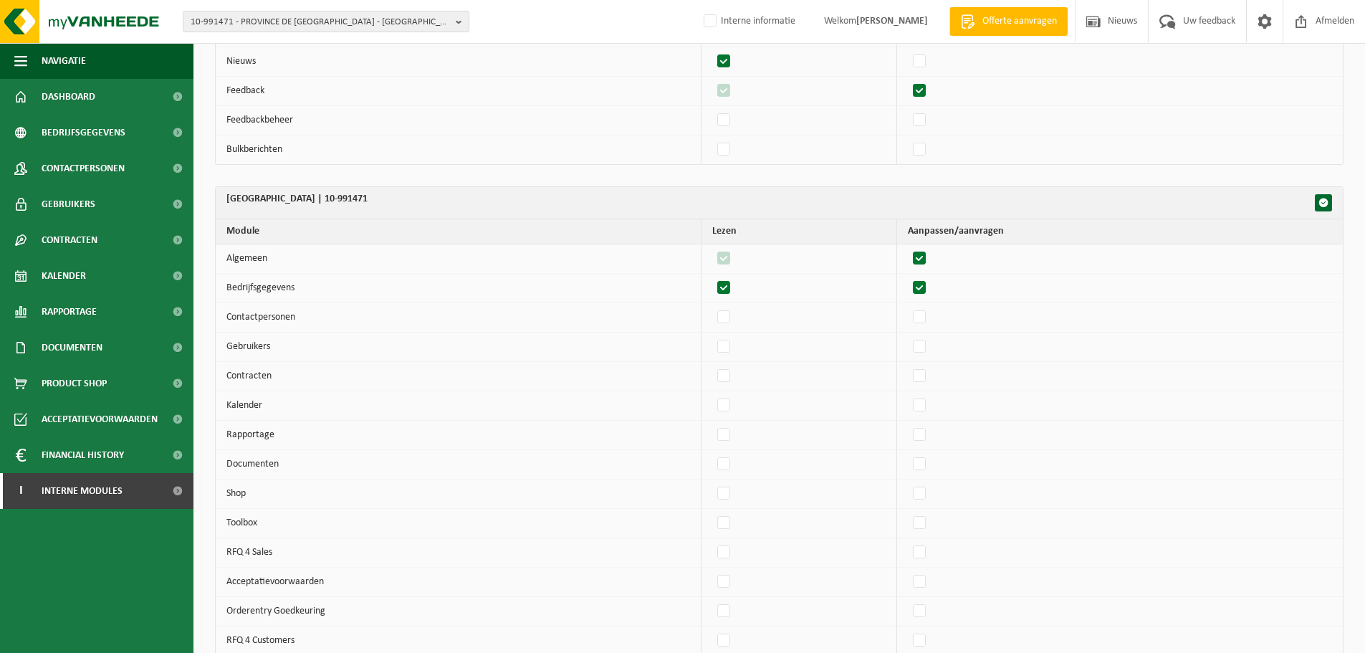
checkbox input "true"
click at [930, 317] on label"] at bounding box center [920, 317] width 20 height 21
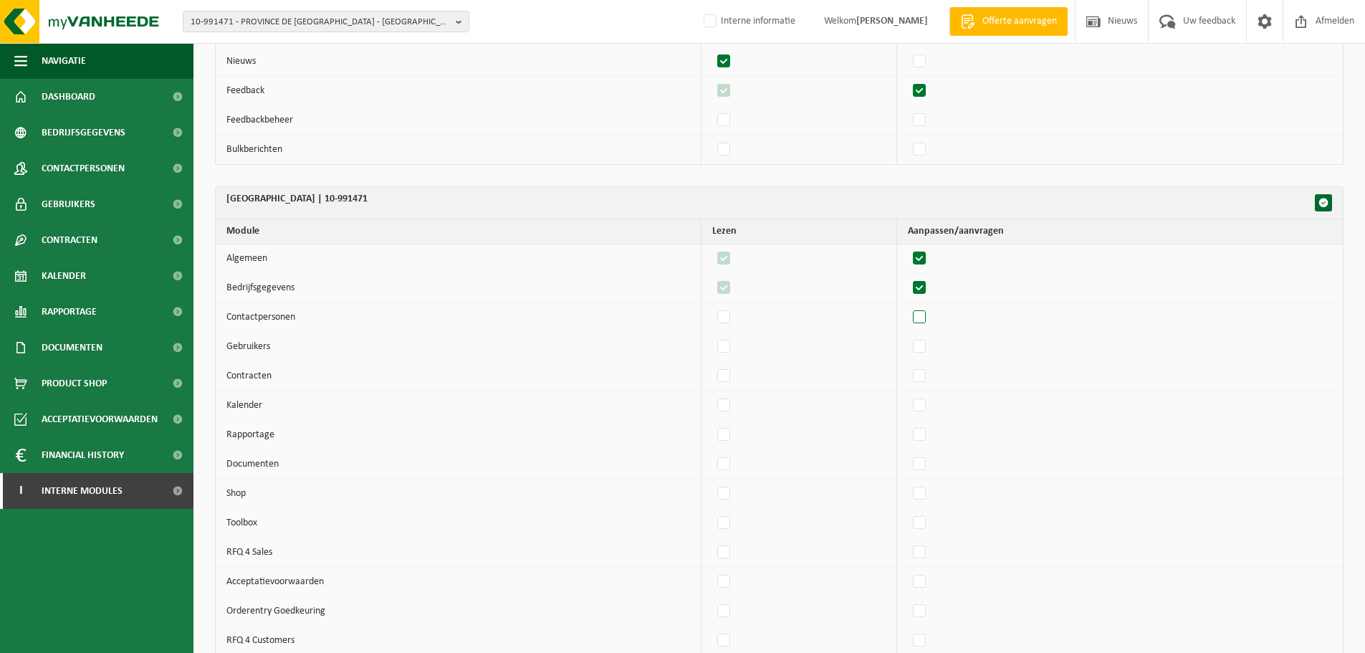
click at [908, 307] on input "checkbox" at bounding box center [907, 306] width 1 height 1
checkbox input "true"
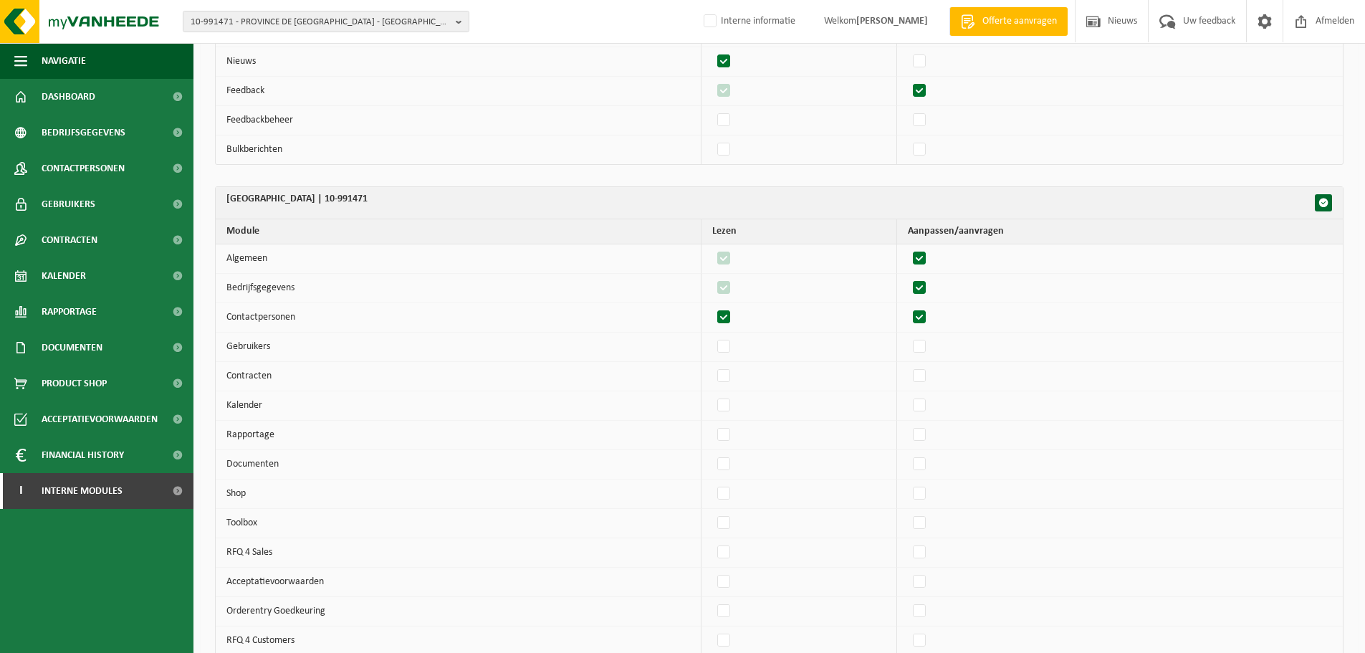
checkbox input "true"
click at [929, 341] on label"] at bounding box center [920, 346] width 20 height 21
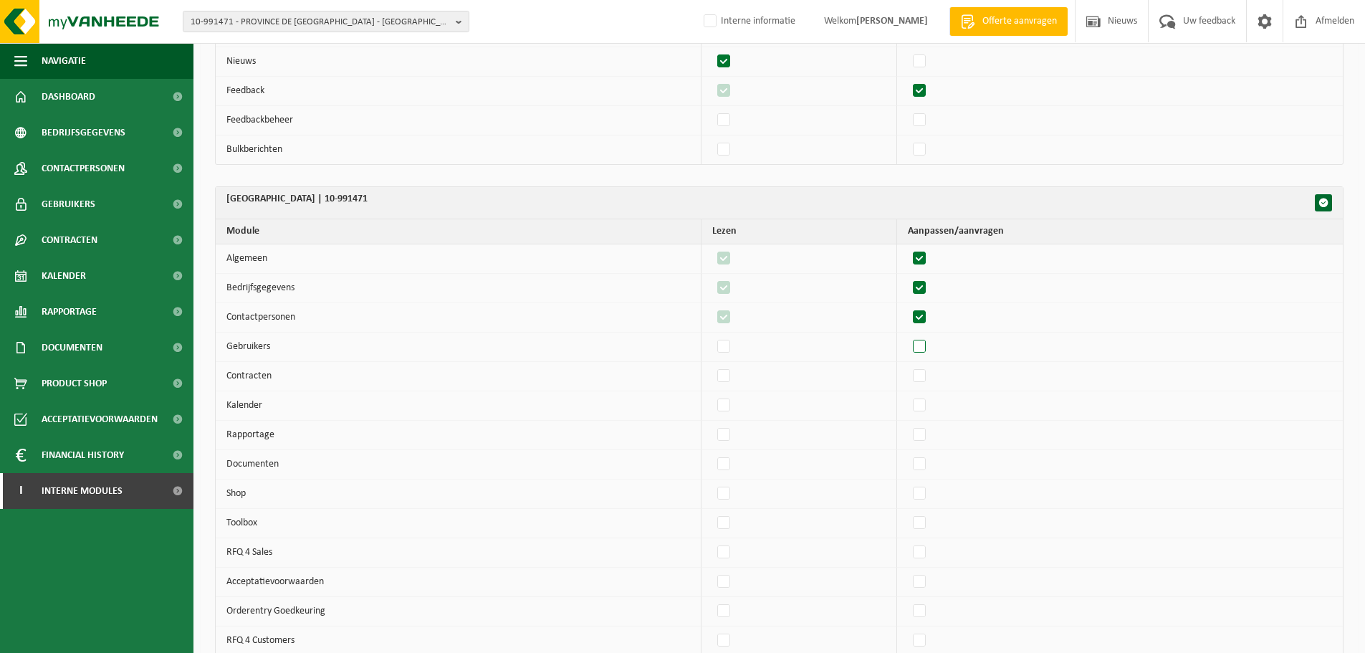
click at [908, 336] on input "checkbox" at bounding box center [907, 335] width 1 height 1
checkbox input "true"
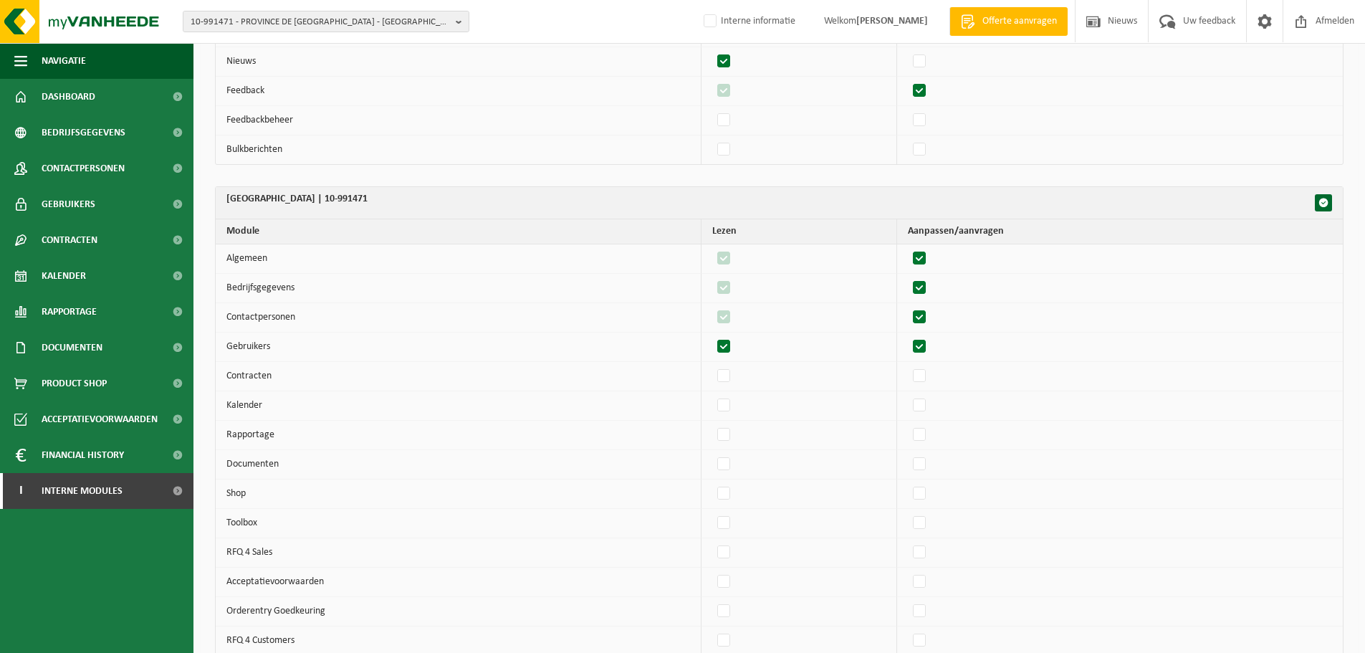
checkbox input "true"
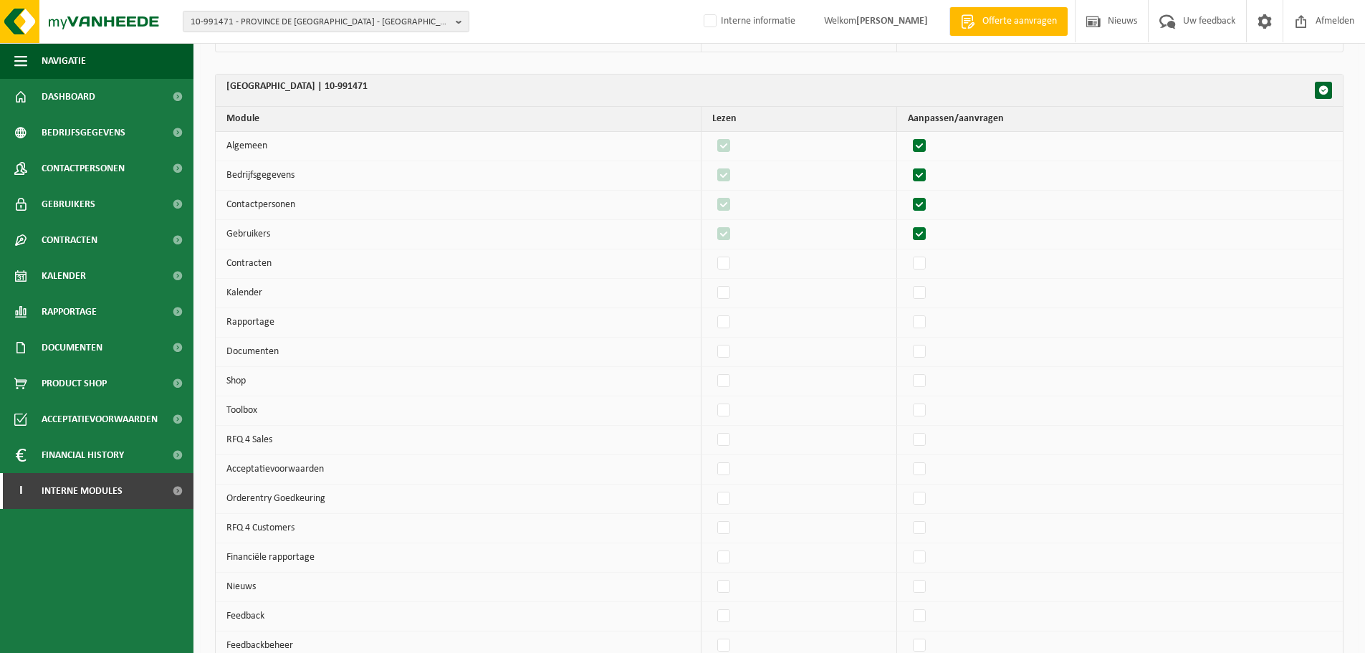
scroll to position [1361, 0]
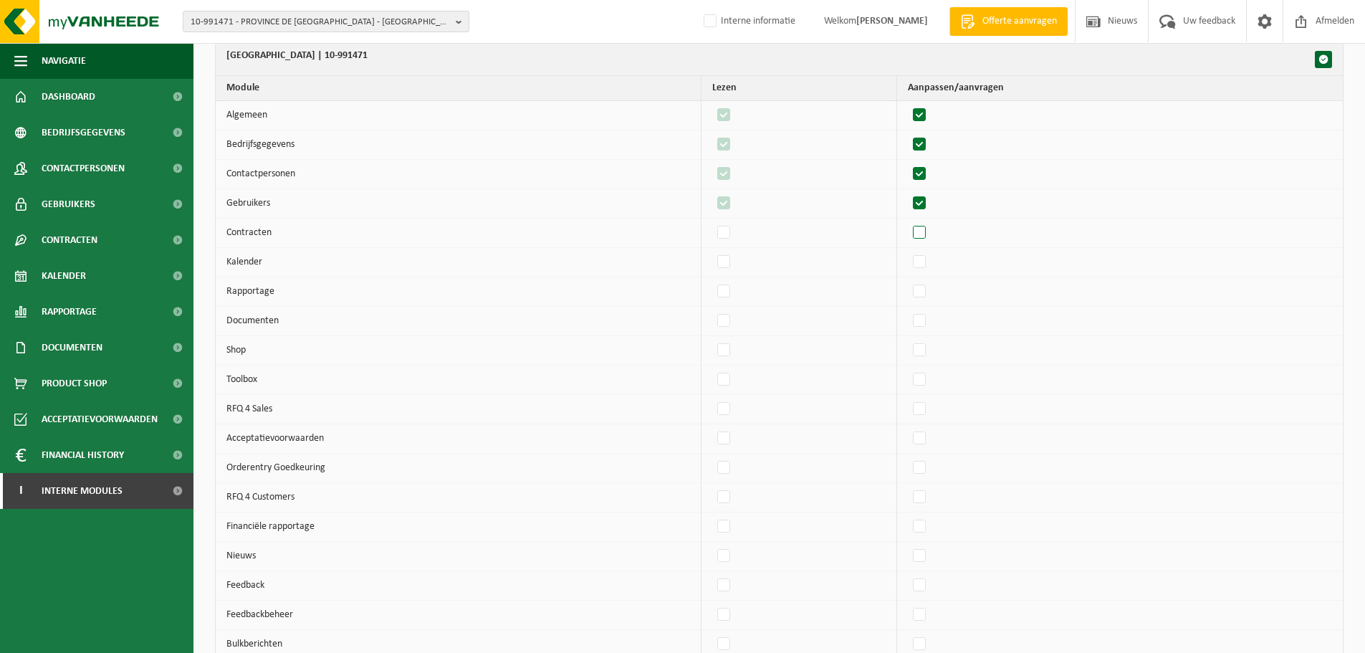
click at [924, 234] on label"] at bounding box center [920, 232] width 20 height 21
click at [908, 222] on input "checkbox" at bounding box center [907, 221] width 1 height 1
checkbox input "true"
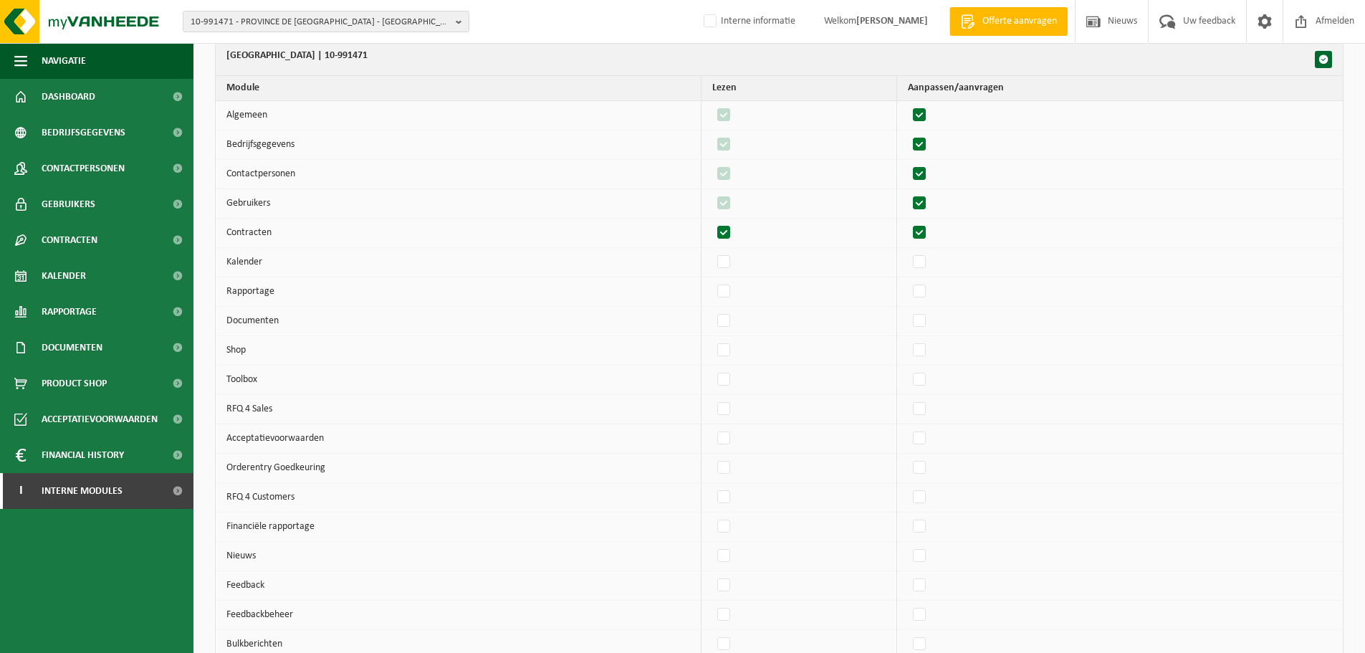
checkbox input "true"
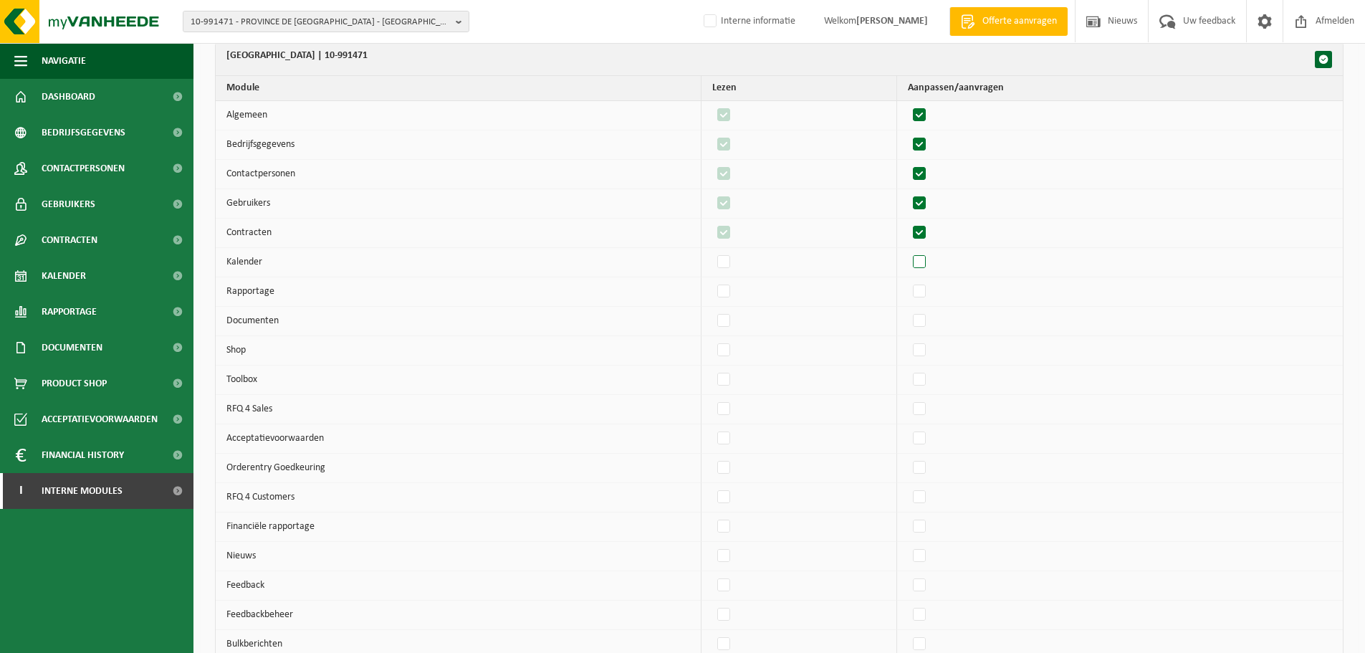
click at [927, 262] on label"] at bounding box center [920, 262] width 20 height 21
click at [908, 252] on input "checkbox" at bounding box center [907, 251] width 1 height 1
checkbox input "true"
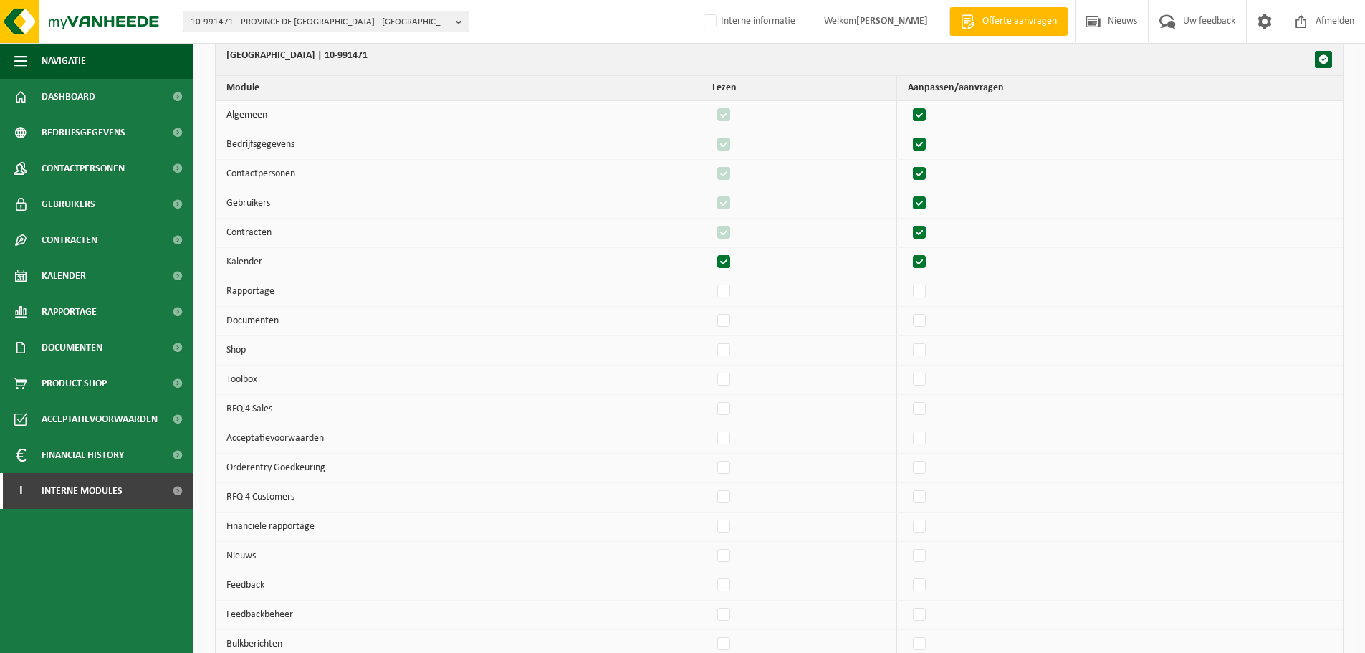
checkbox input "true"
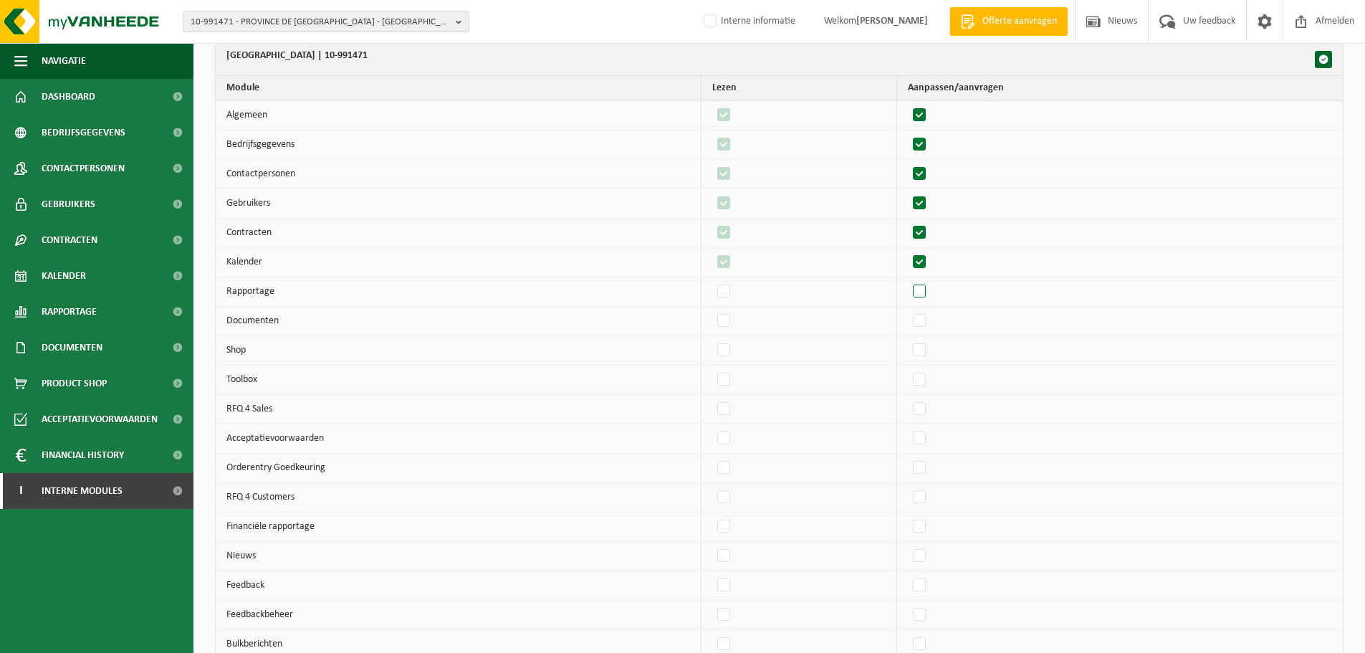
click at [930, 301] on label"] at bounding box center [920, 291] width 20 height 21
click at [908, 281] on input "checkbox" at bounding box center [907, 280] width 1 height 1
checkbox input "true"
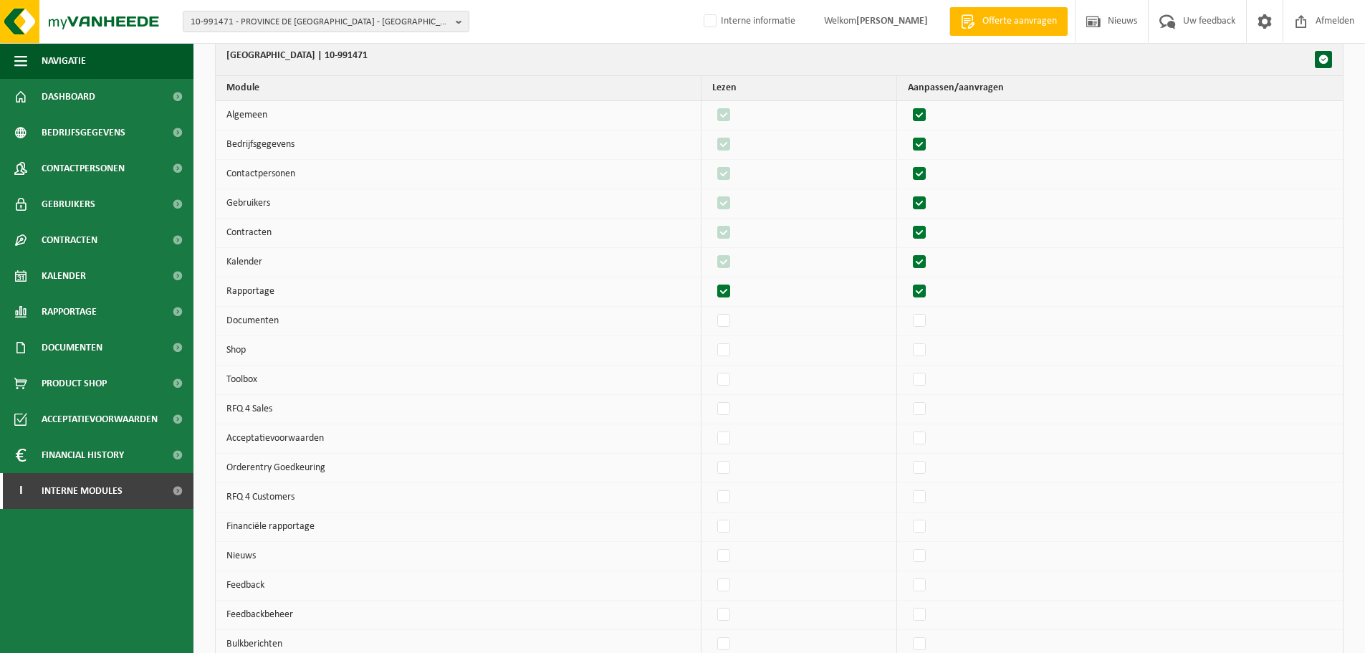
checkbox input "true"
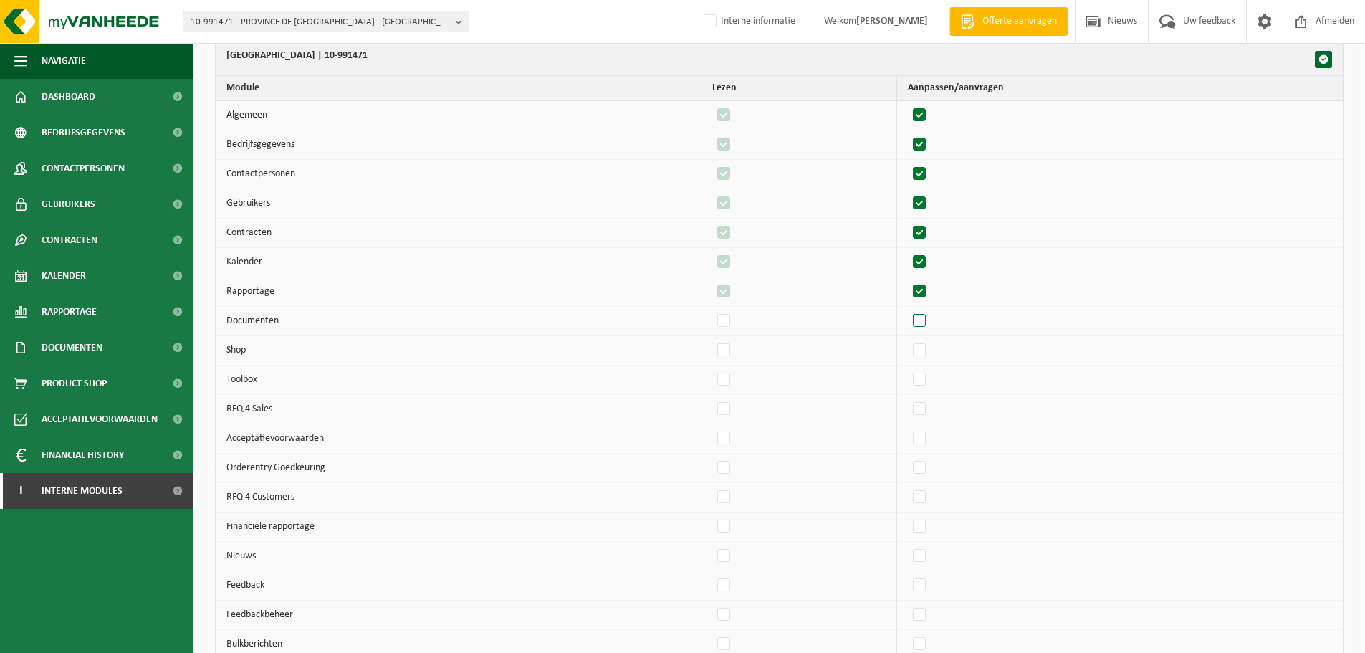
click at [930, 321] on label"] at bounding box center [920, 320] width 20 height 21
click at [908, 310] on input "checkbox" at bounding box center [907, 310] width 1 height 1
checkbox input "true"
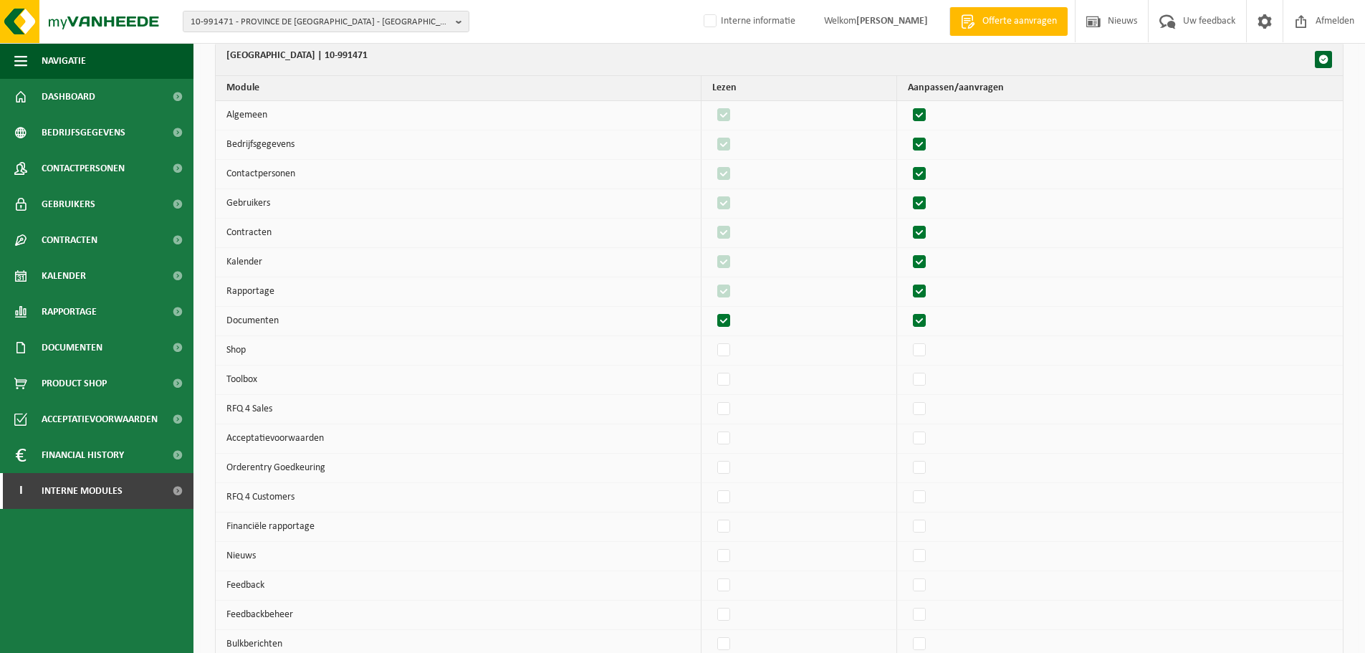
checkbox input "true"
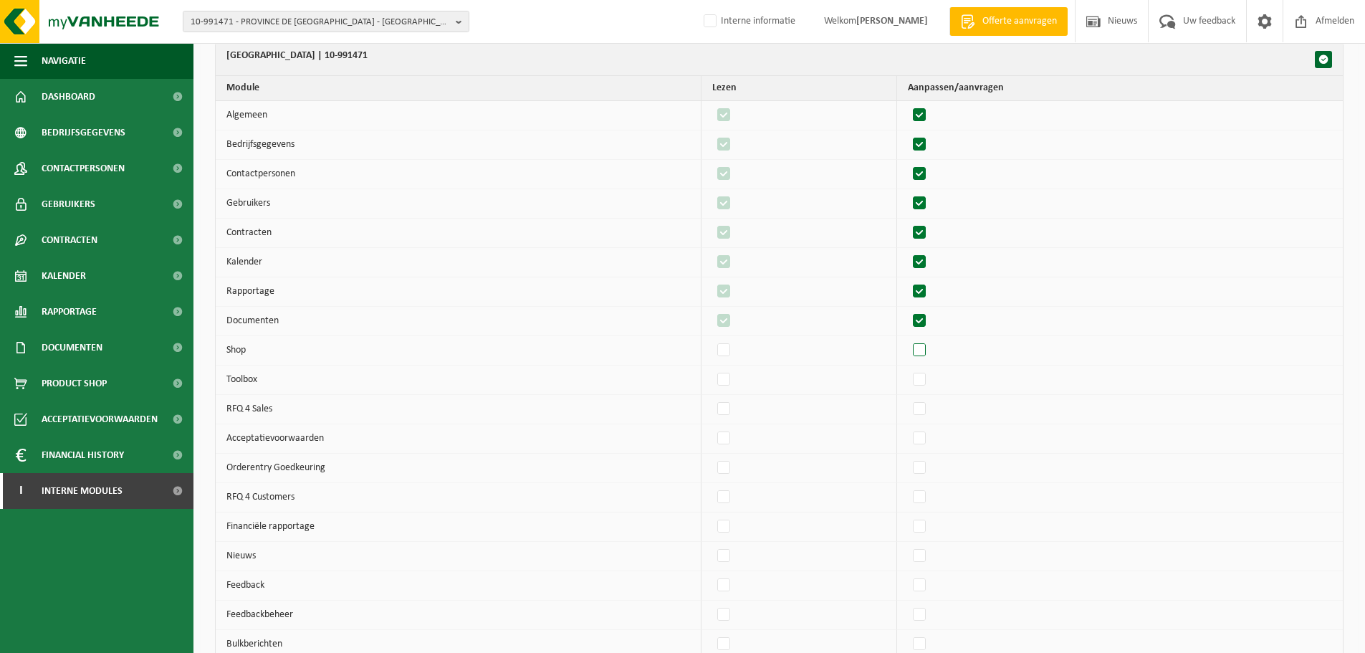
click at [926, 353] on label"] at bounding box center [920, 350] width 20 height 21
click at [908, 340] on input "checkbox" at bounding box center [907, 339] width 1 height 1
checkbox input "true"
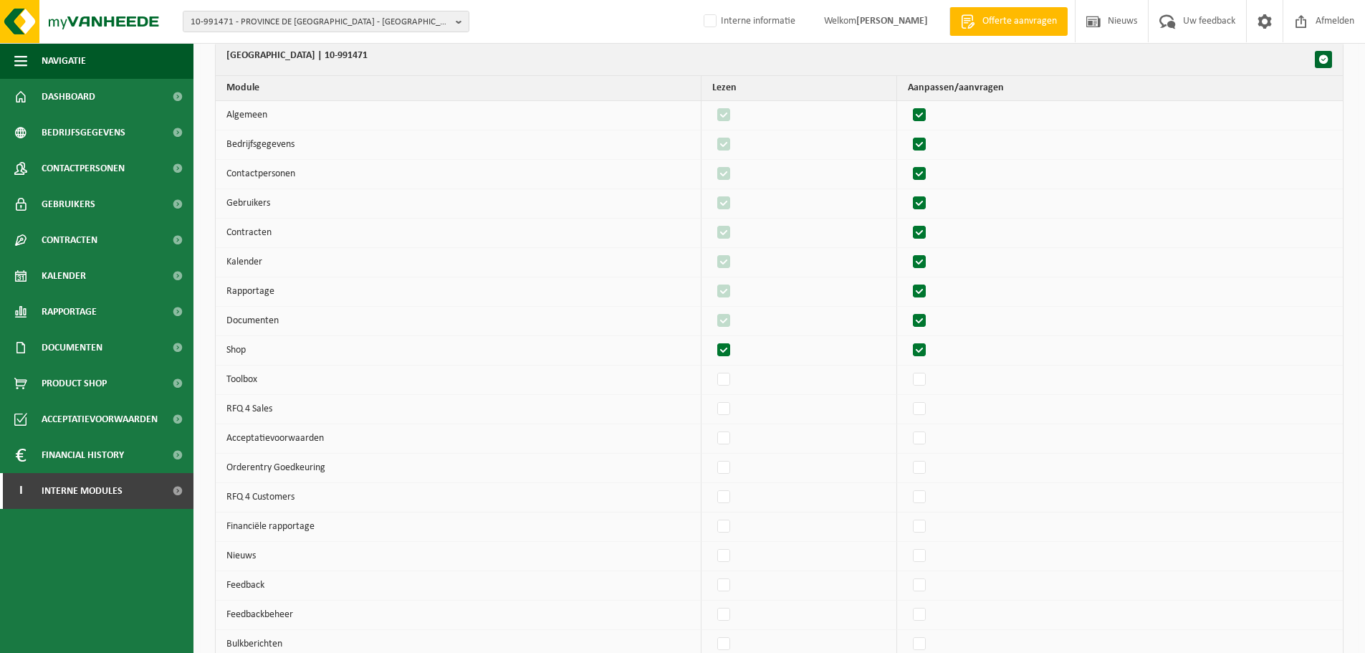
checkbox input "true"
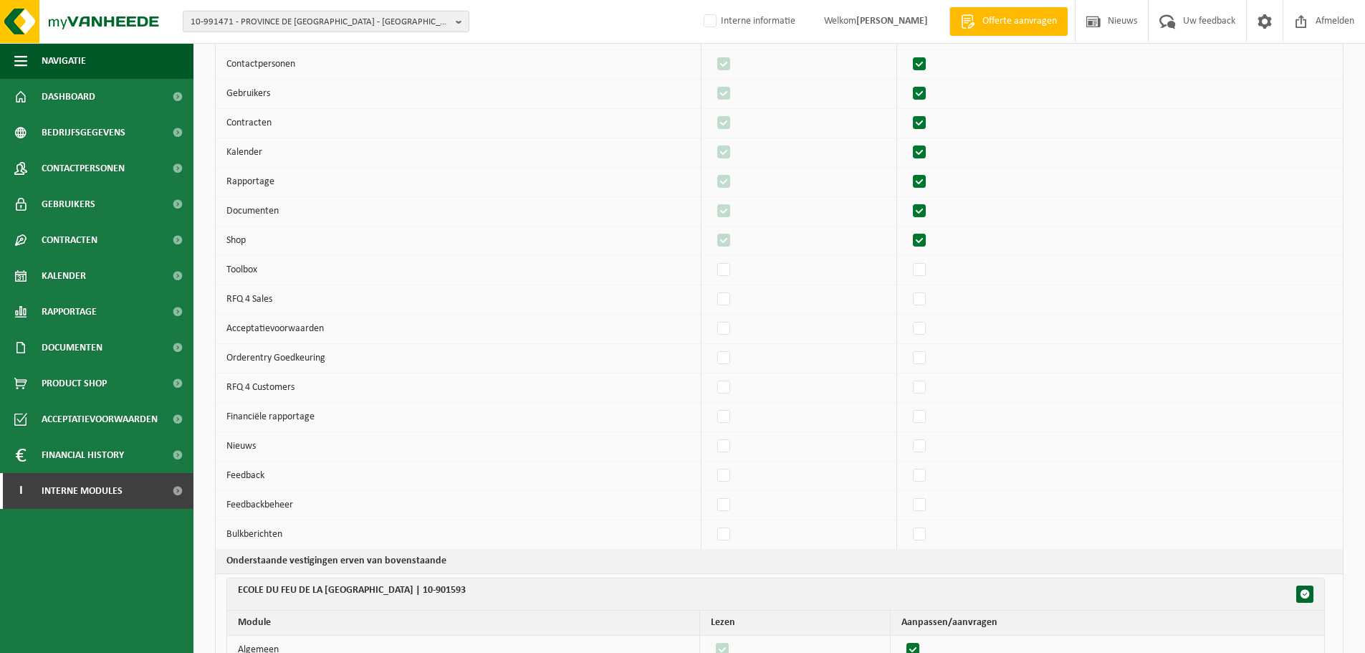
scroll to position [1505, 0]
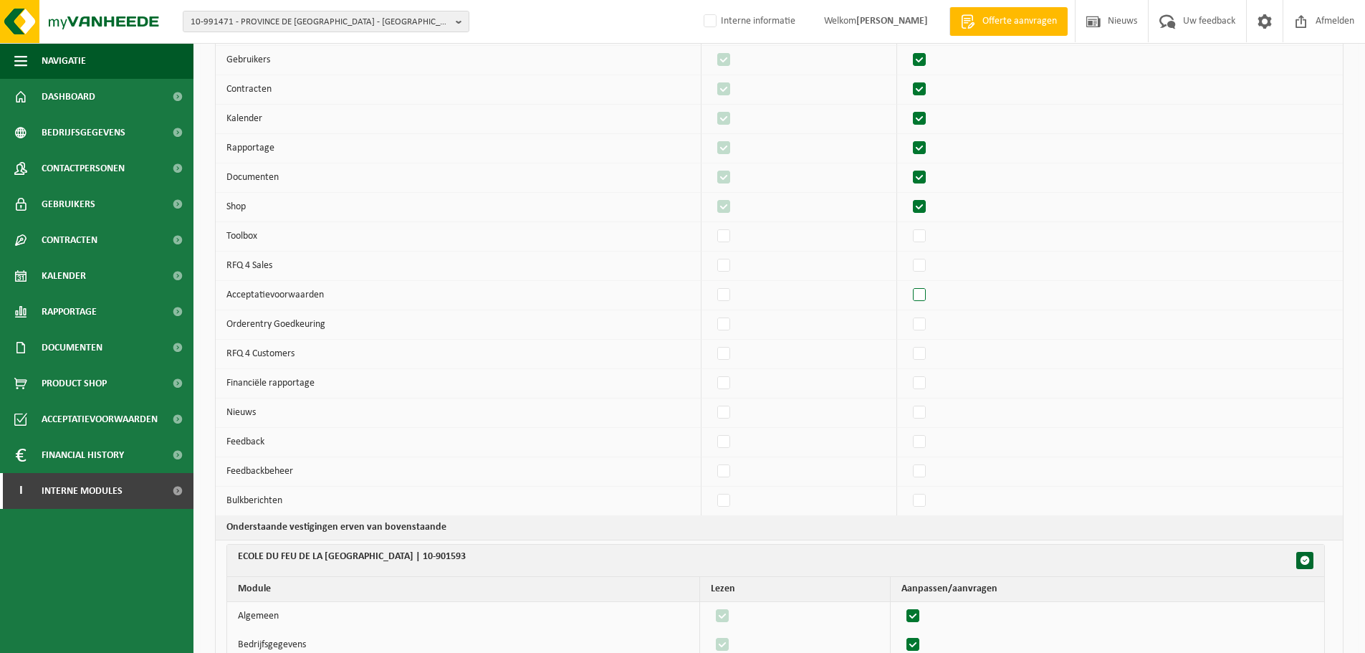
click at [927, 293] on label"] at bounding box center [920, 294] width 20 height 21
click at [908, 284] on input "checkbox" at bounding box center [907, 284] width 1 height 1
checkbox input "true"
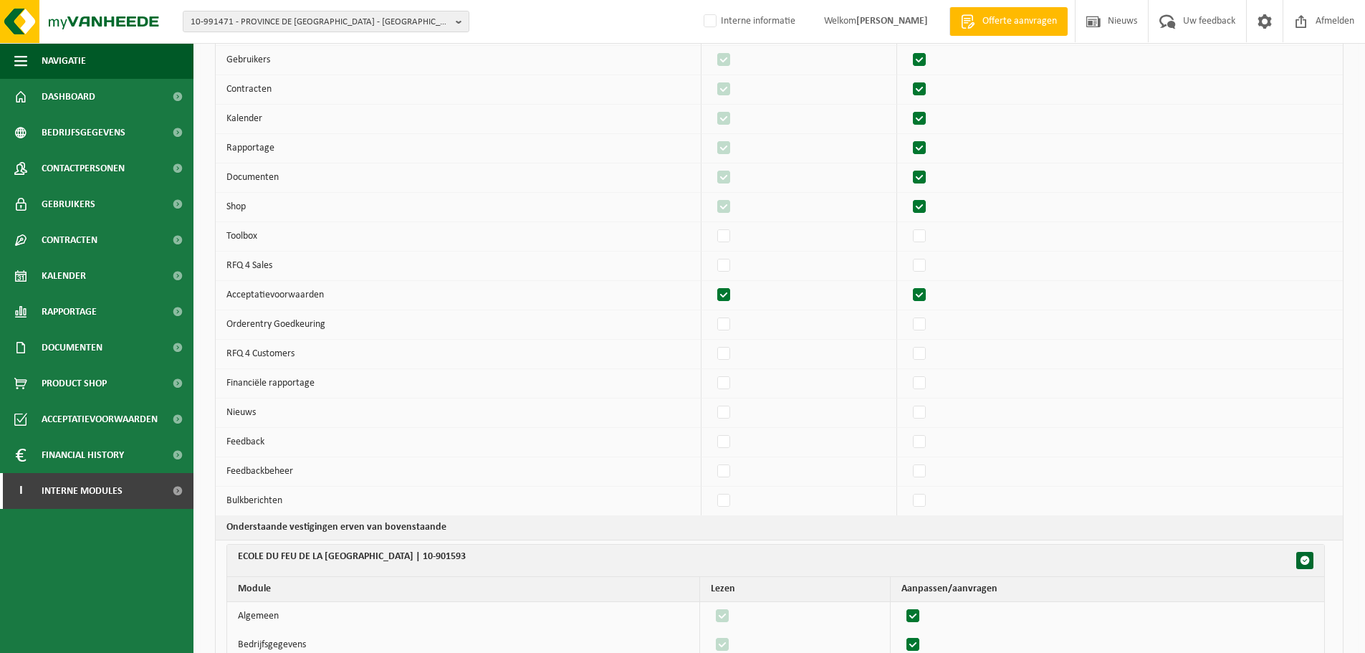
checkbox input "true"
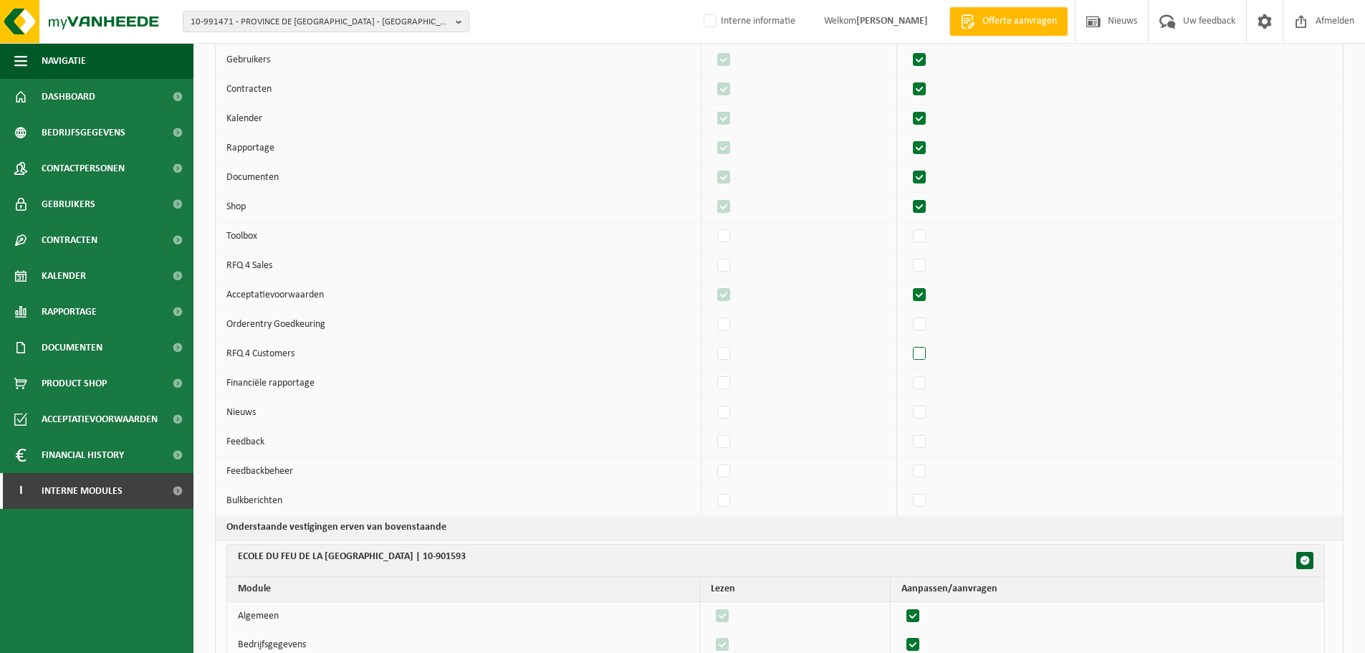
click at [930, 355] on label"] at bounding box center [920, 353] width 20 height 21
click at [908, 343] on input "checkbox" at bounding box center [907, 343] width 1 height 1
checkbox input "true"
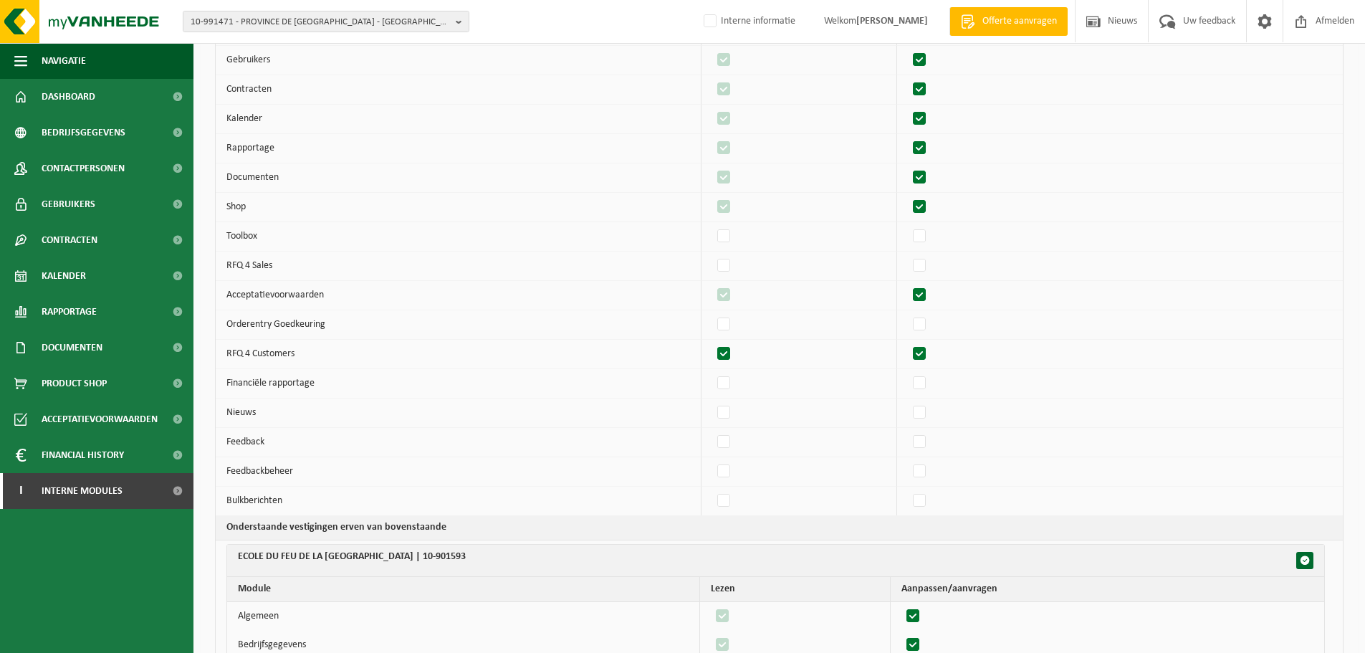
checkbox input "true"
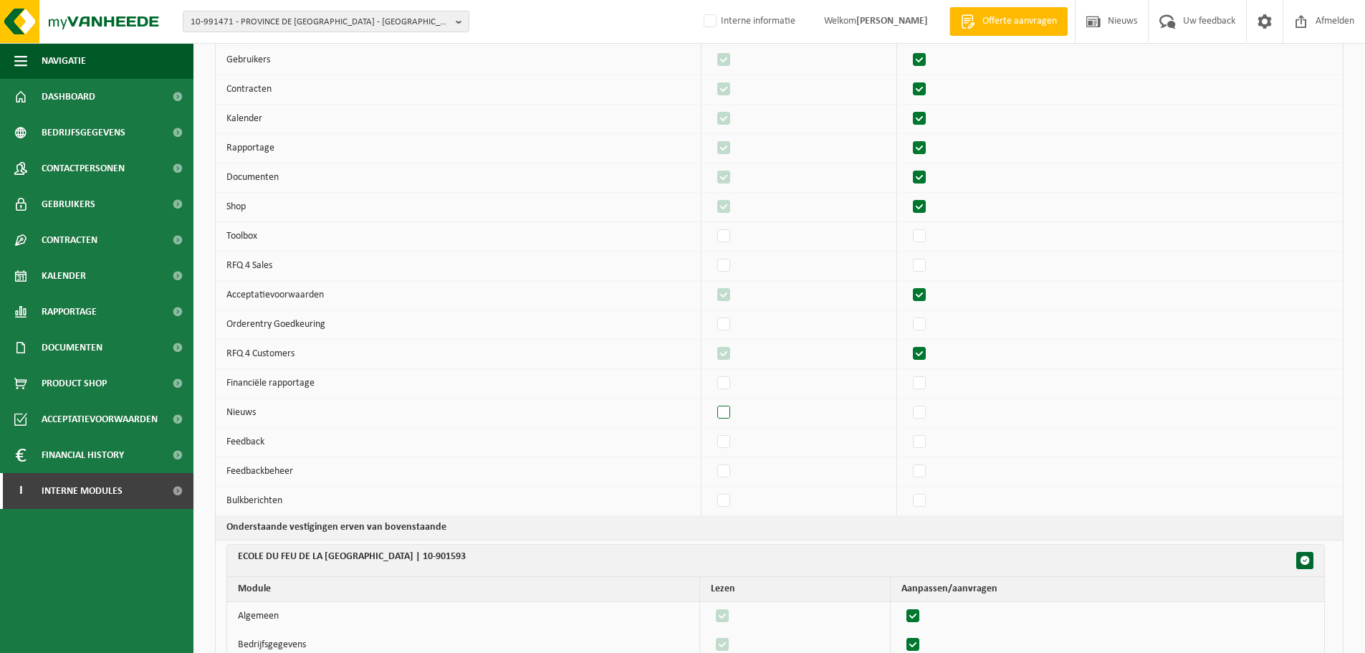
click at [729, 418] on label"] at bounding box center [724, 412] width 20 height 21
click at [712, 402] on input "checkbox" at bounding box center [712, 401] width 1 height 1
checkbox input "true"
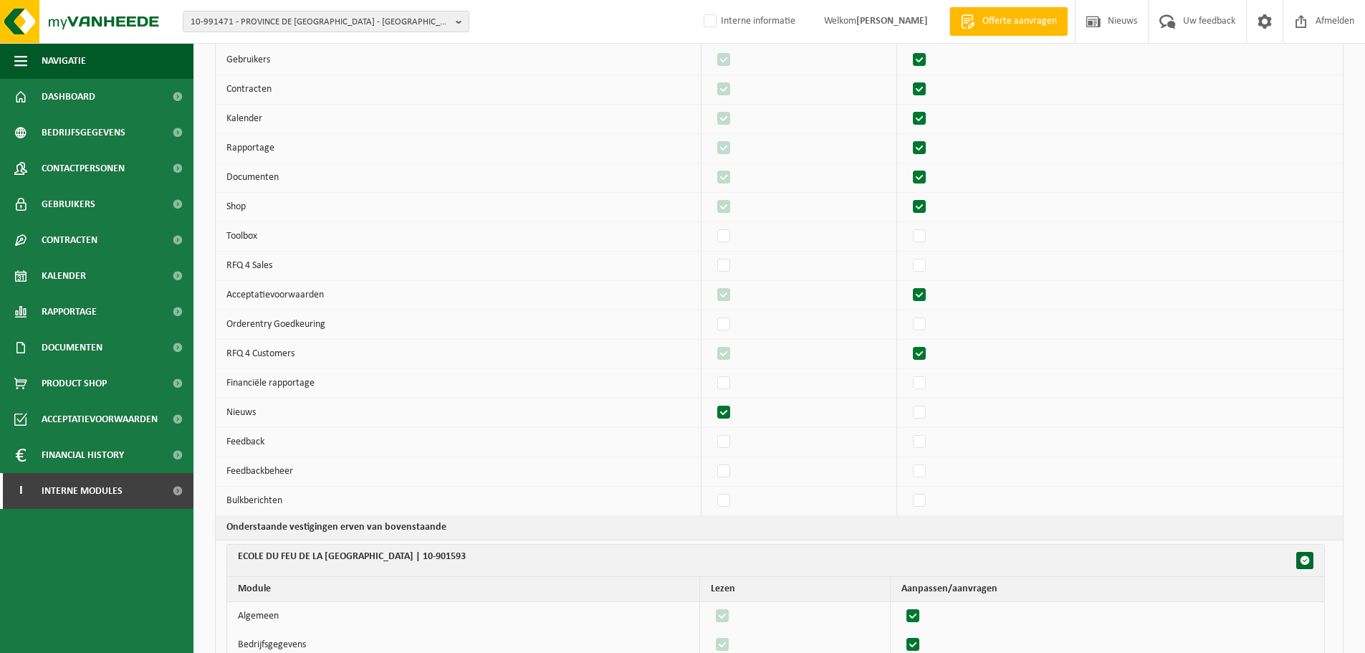
checkbox input "true"
click at [930, 445] on label"] at bounding box center [920, 441] width 20 height 21
click at [908, 431] on input "checkbox" at bounding box center [907, 431] width 1 height 1
checkbox input "true"
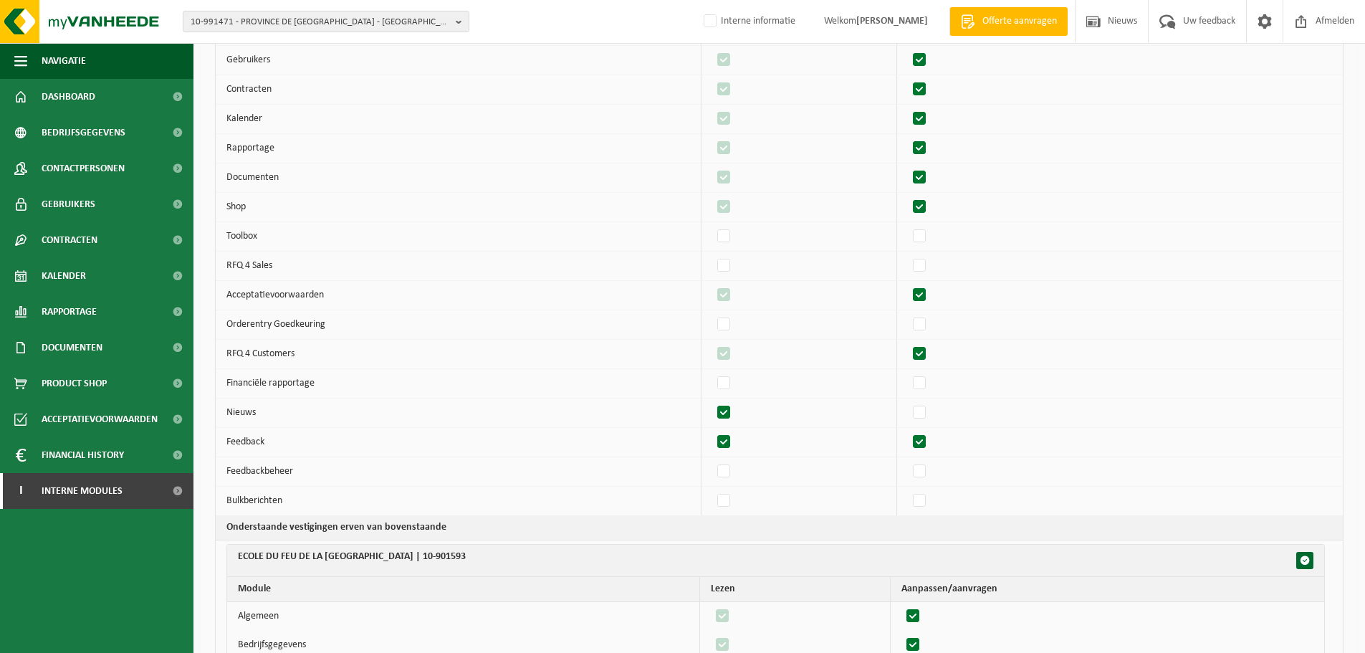
checkbox input "true"
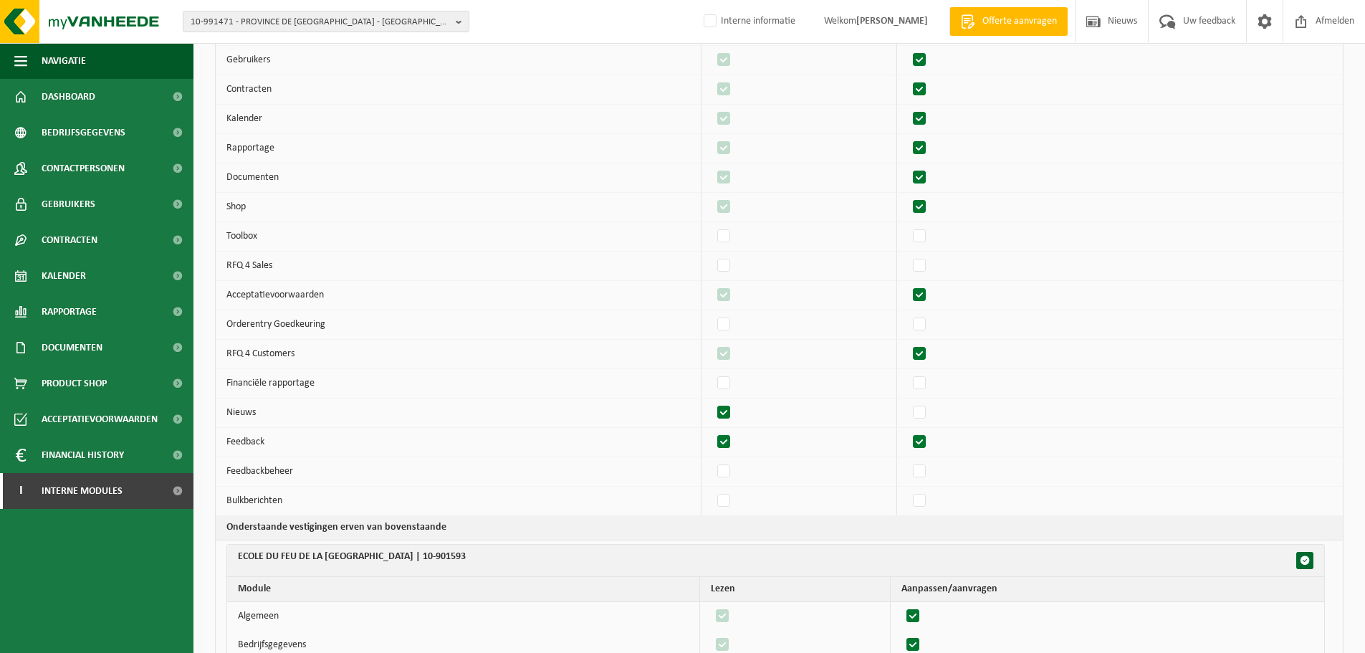
checkbox input "true"
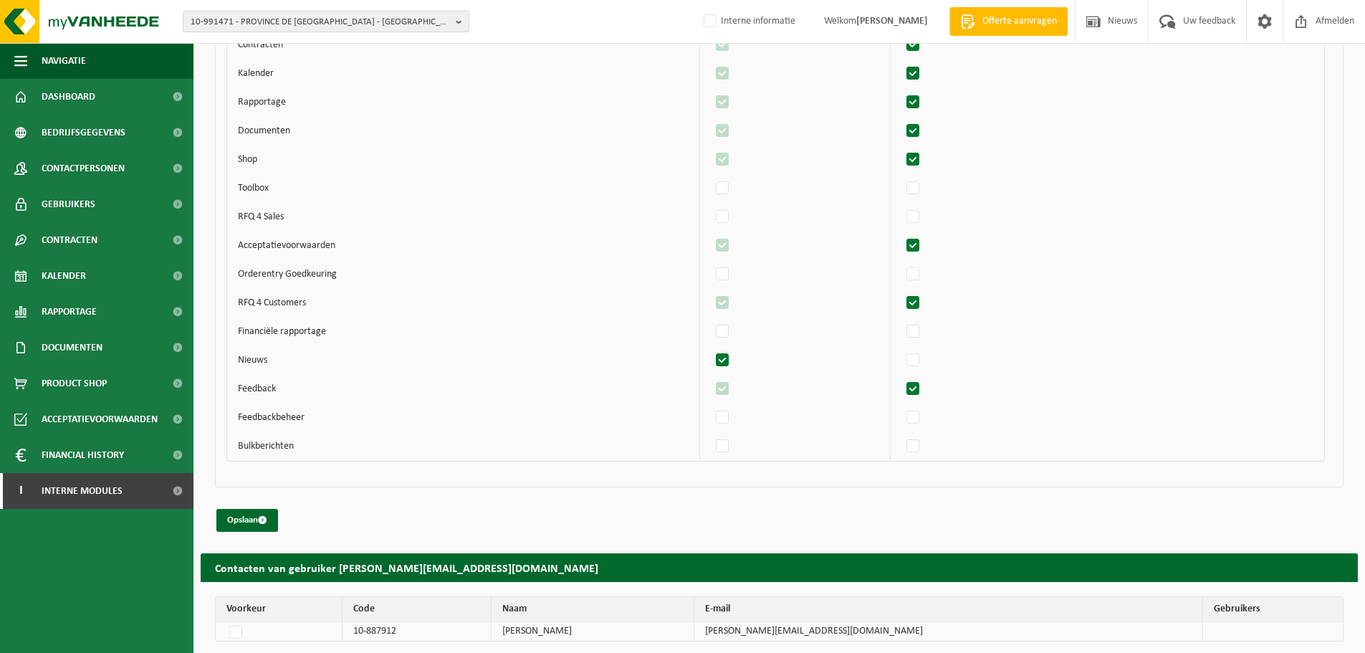
scroll to position [4096, 0]
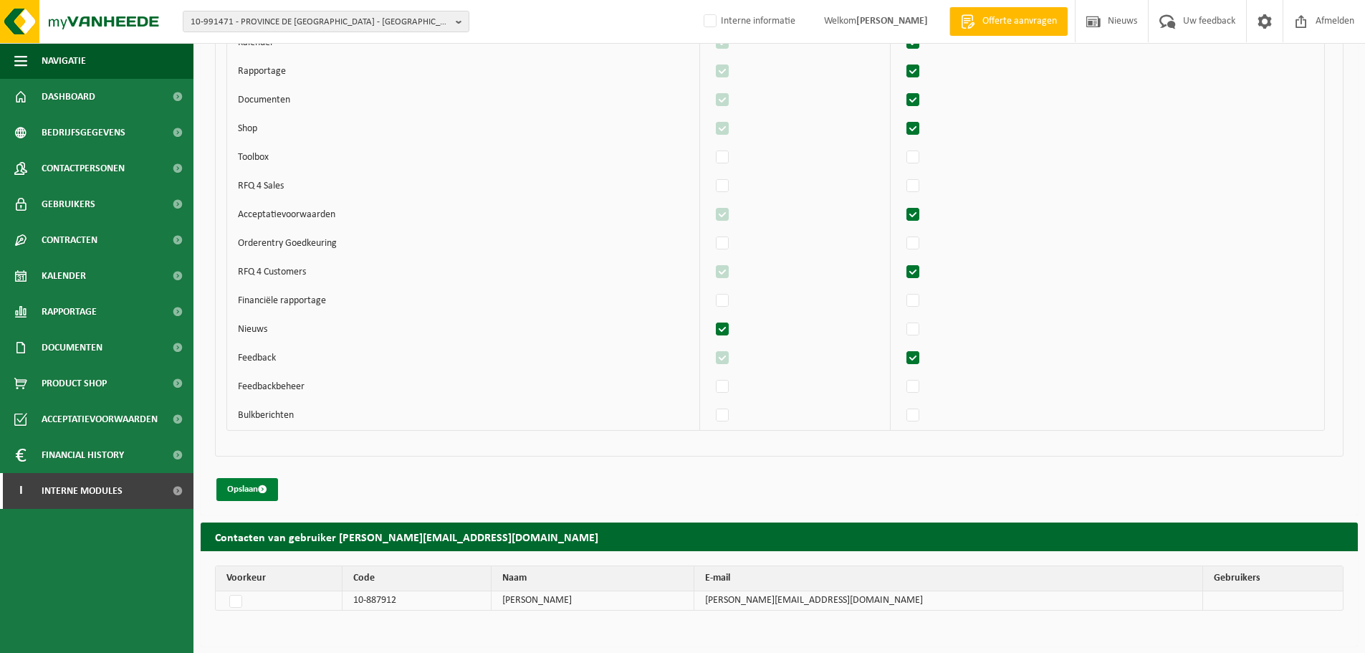
click at [252, 497] on button "Opslaan" at bounding box center [247, 489] width 62 height 23
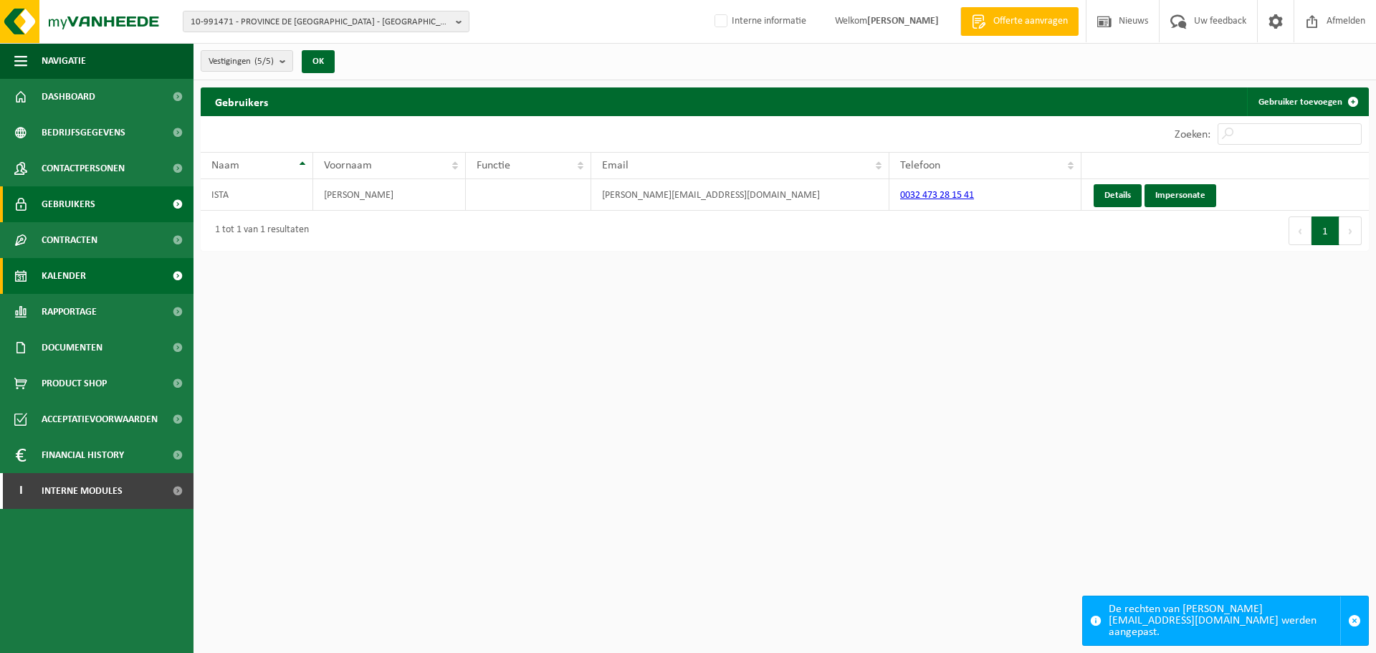
click at [107, 268] on link "Kalender" at bounding box center [96, 276] width 193 height 36
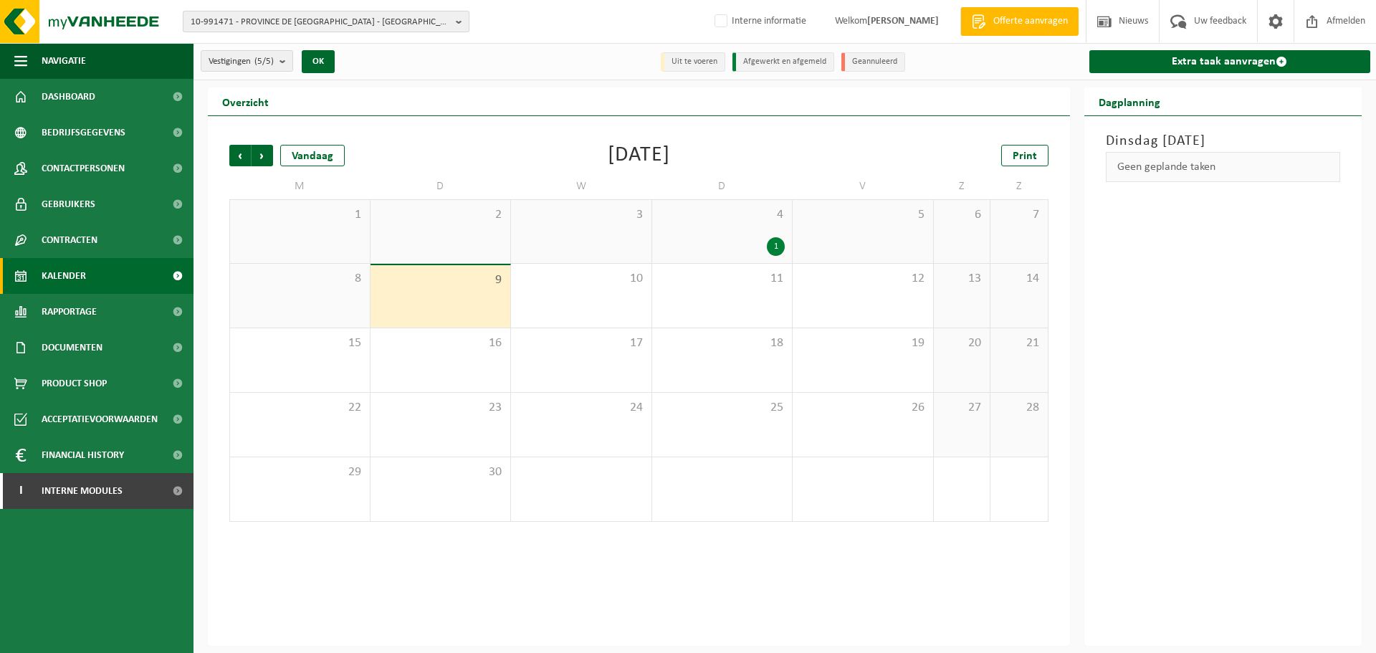
click at [411, 24] on span "10-991471 - PROVINCE DE [GEOGRAPHIC_DATA] - [GEOGRAPHIC_DATA]" at bounding box center [320, 21] width 259 height 21
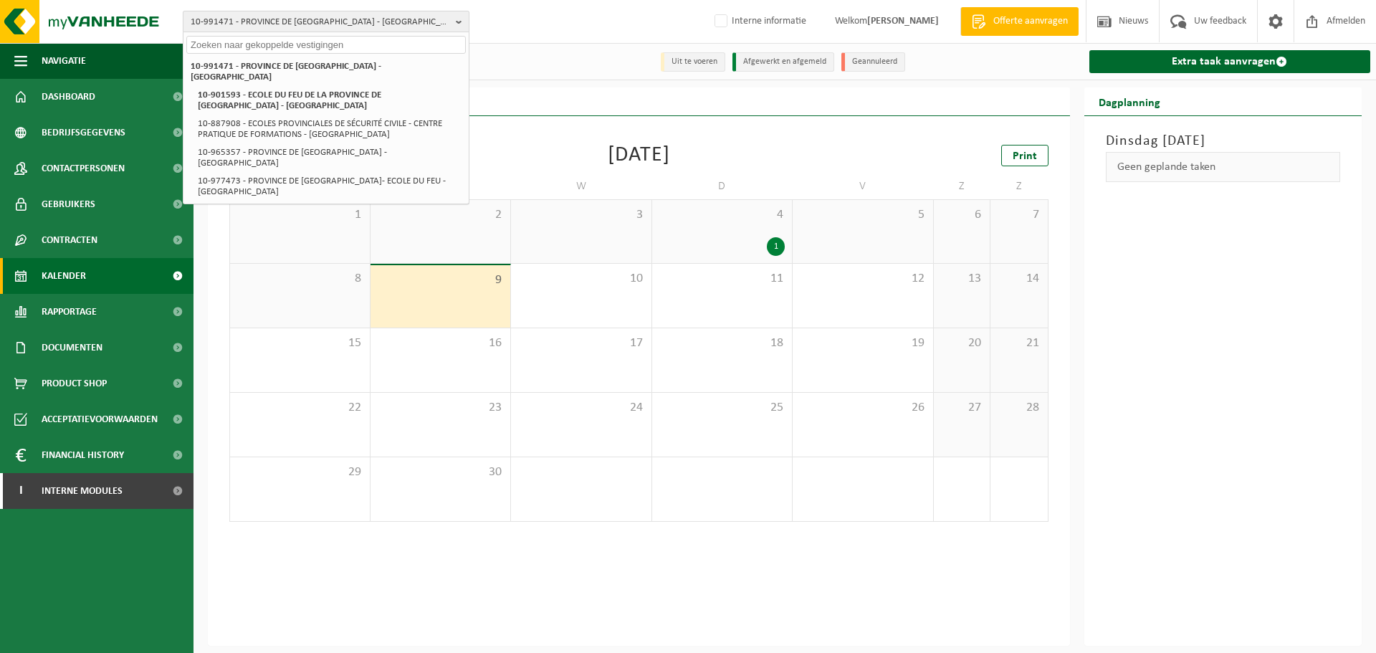
click at [411, 24] on span "10-991471 - PROVINCE DE [GEOGRAPHIC_DATA] - [GEOGRAPHIC_DATA]" at bounding box center [320, 21] width 259 height 21
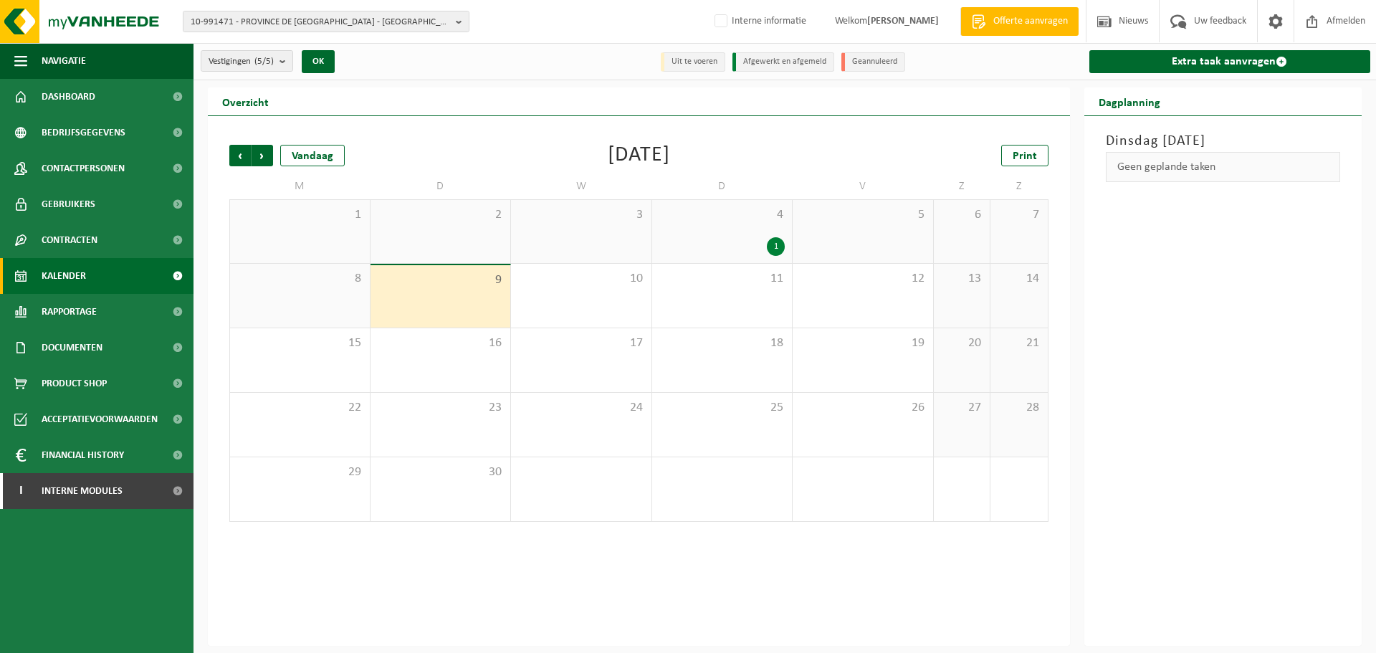
click at [260, 166] on div "Vorige Volgende Vandaag [DATE] Print M D W D V Z Z 1 2 3 4 1 5 6 7 8 9 10 11 12…" at bounding box center [638, 333] width 833 height 406
click at [249, 153] on span "Vorige" at bounding box center [239, 155] width 21 height 21
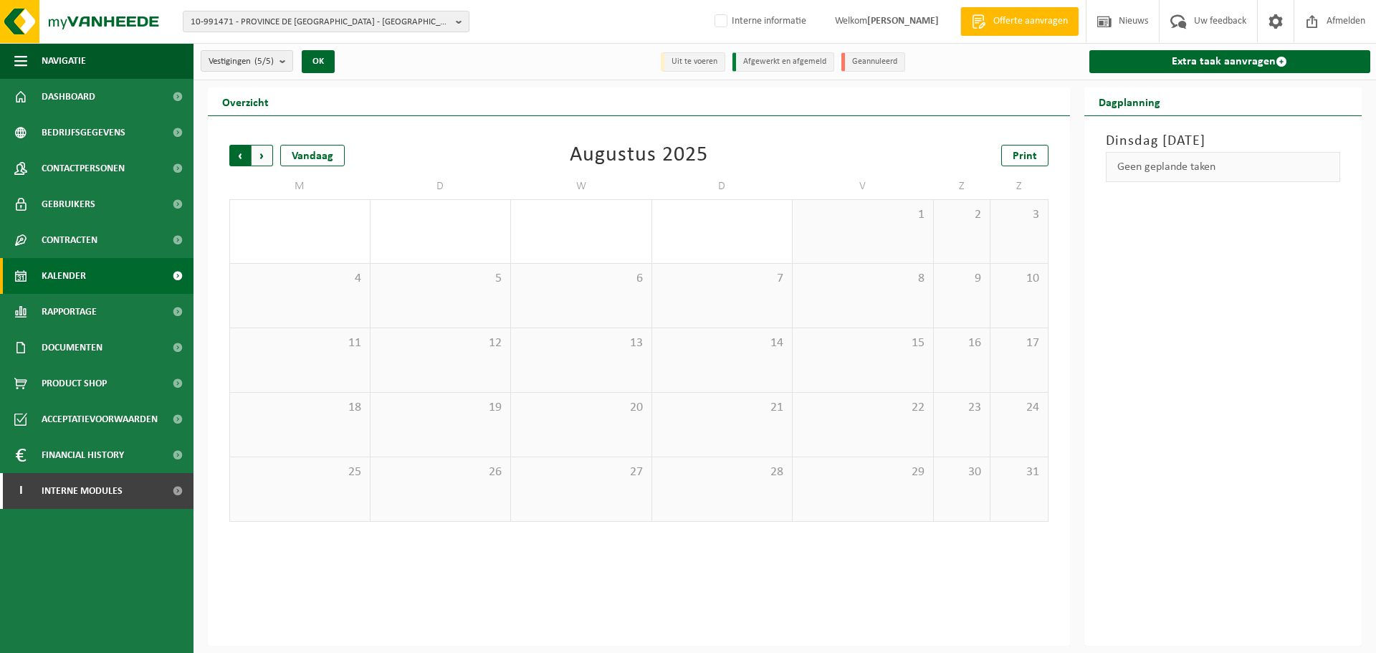
click at [260, 159] on span "Volgende" at bounding box center [262, 155] width 21 height 21
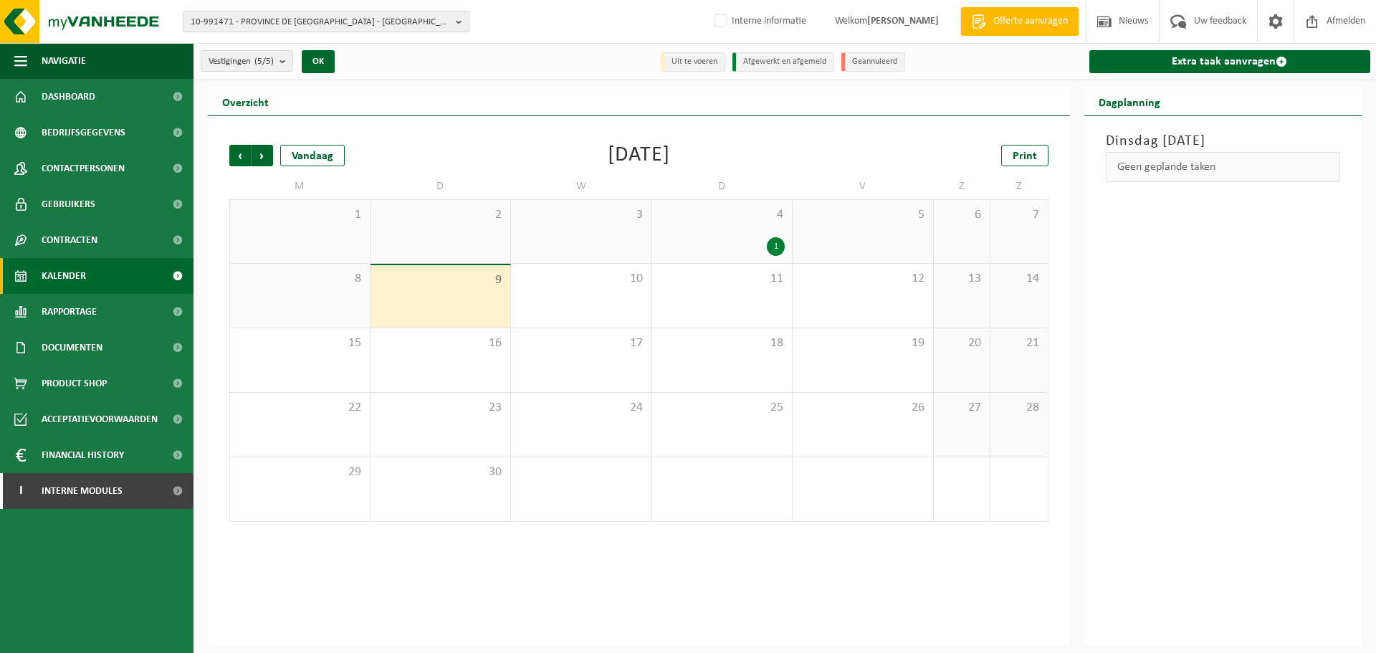
click at [260, 159] on span "Volgende" at bounding box center [262, 155] width 21 height 21
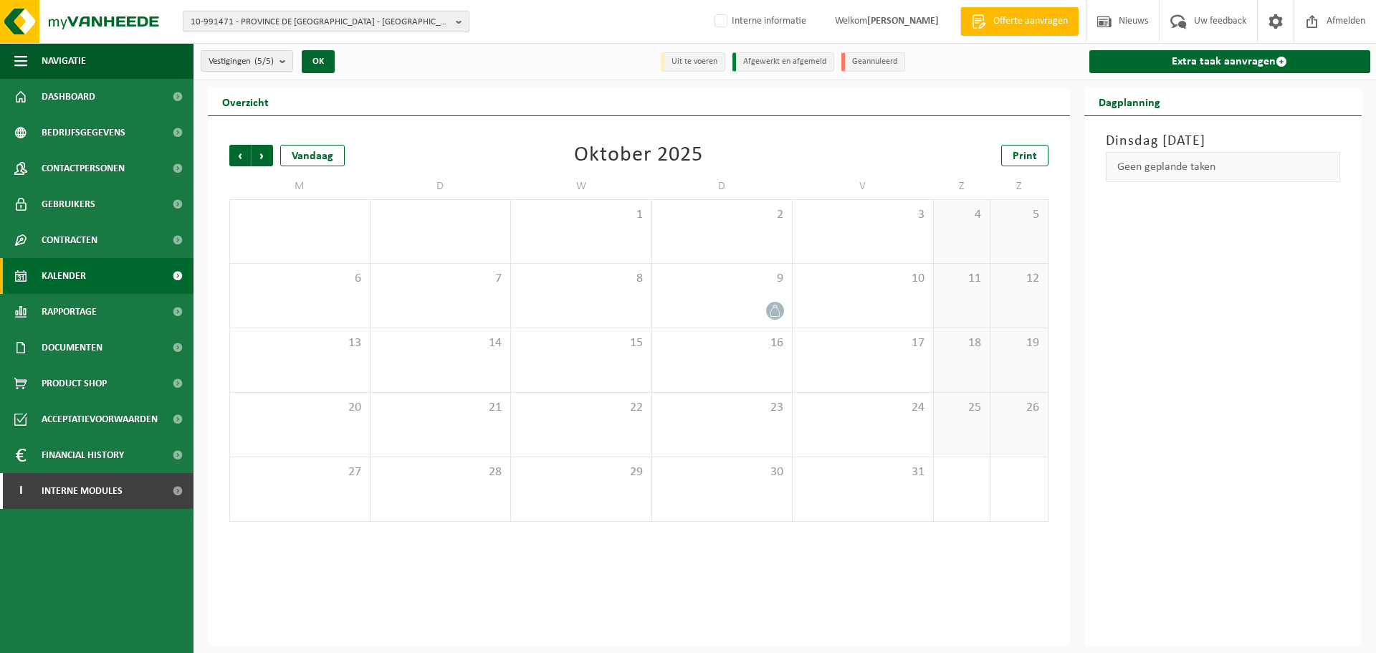
click at [399, 29] on span "10-991471 - PROVINCE DE [GEOGRAPHIC_DATA] - [GEOGRAPHIC_DATA]" at bounding box center [320, 21] width 259 height 21
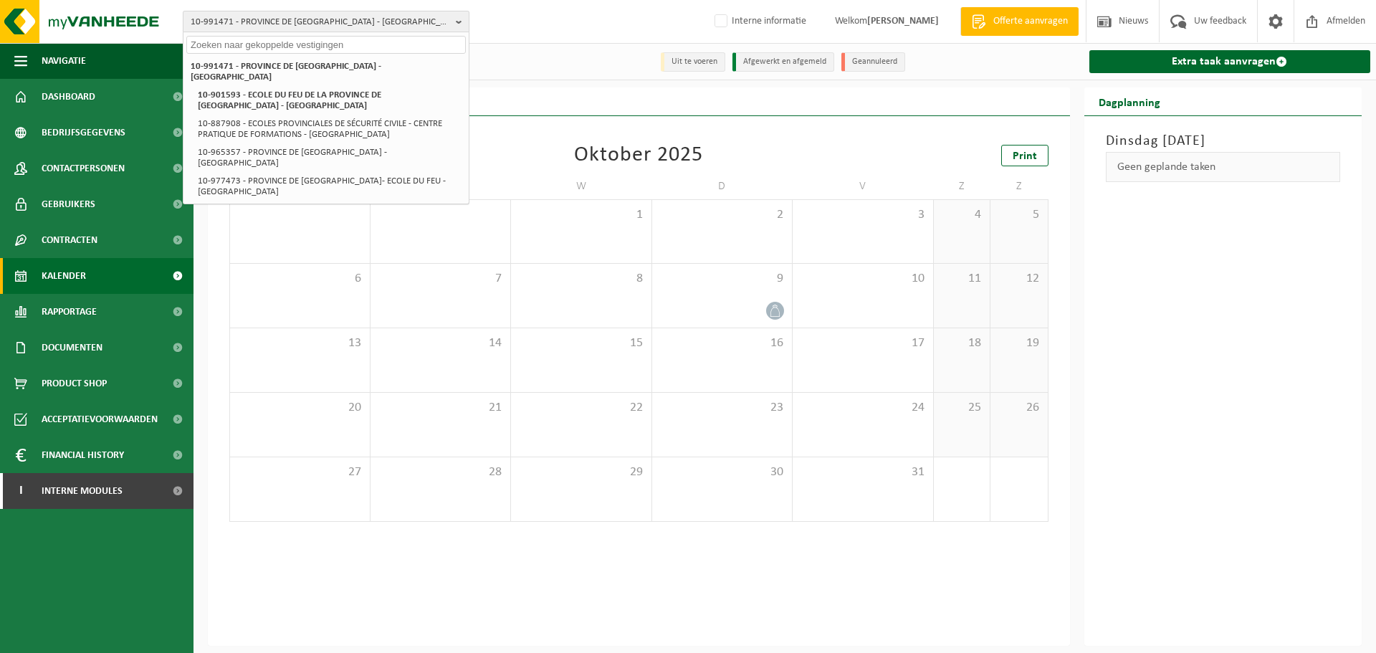
paste input "10-757802"
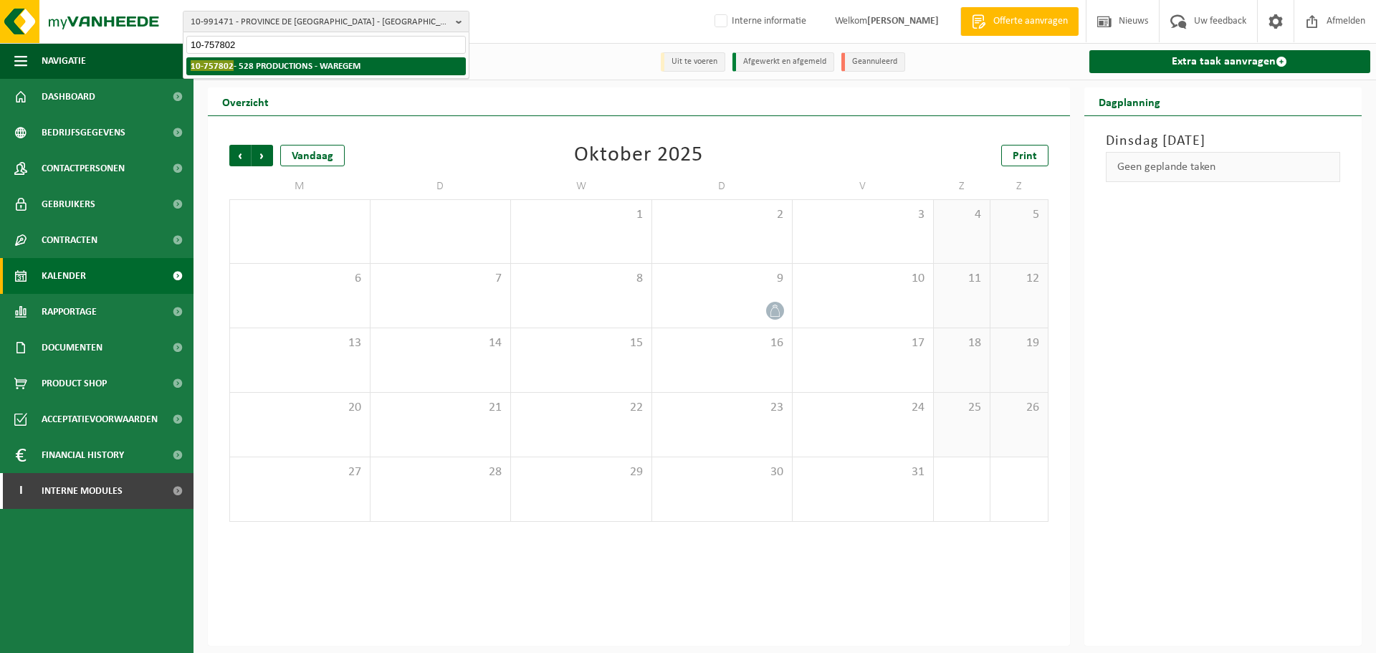
type input "10-757802"
click at [323, 72] on li "10-757802 - 528 PRODUCTIONS - WAREGEM" at bounding box center [325, 66] width 279 height 18
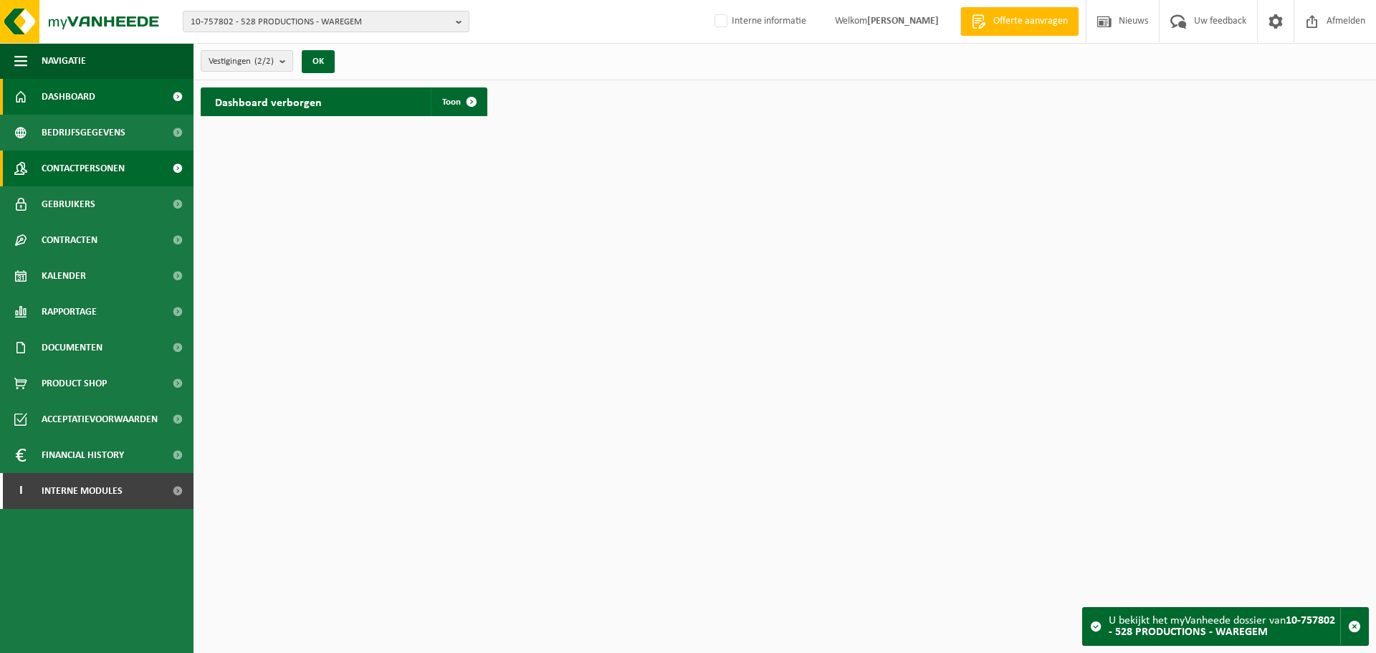
click at [127, 178] on link "Contactpersonen" at bounding box center [96, 168] width 193 height 36
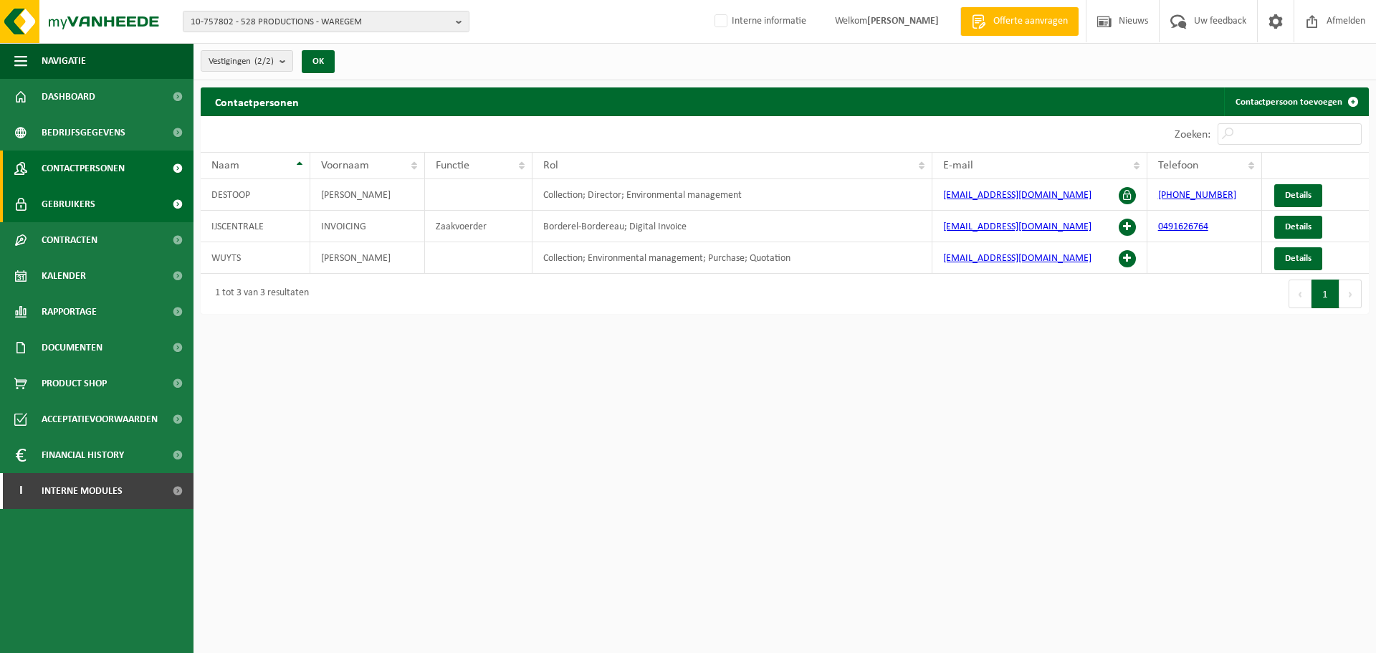
click at [127, 196] on link "Gebruikers" at bounding box center [96, 204] width 193 height 36
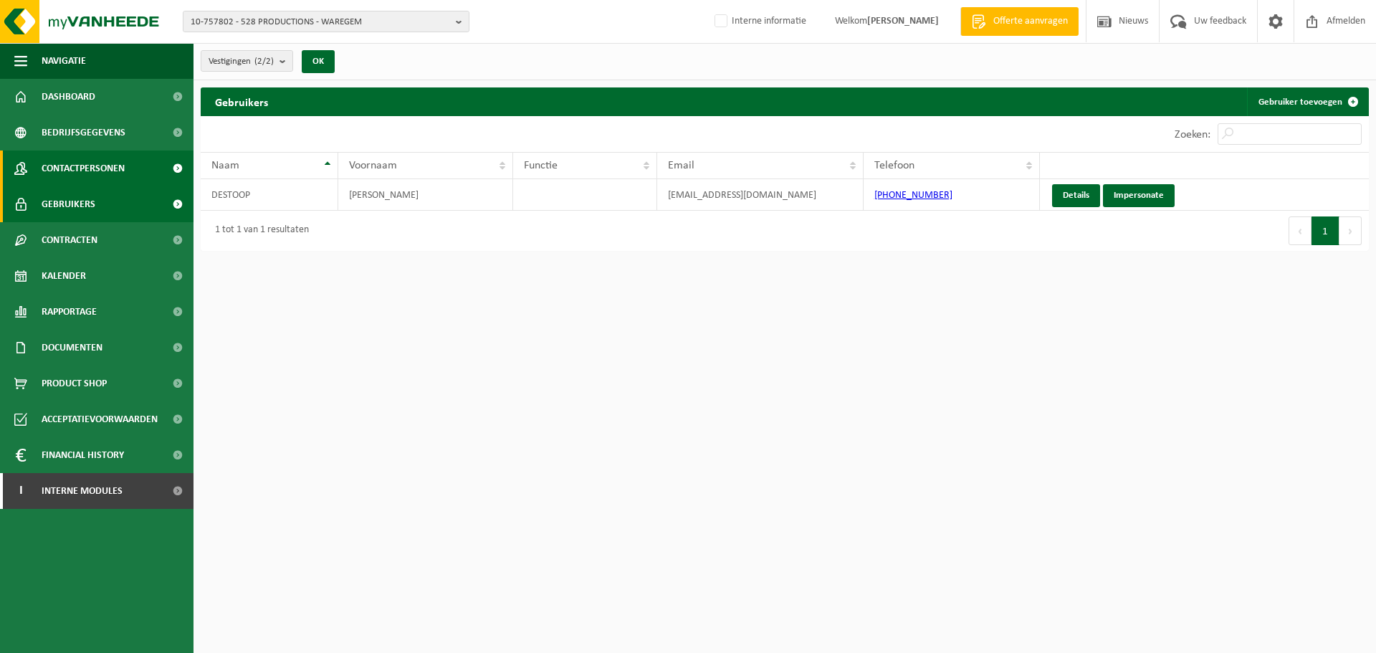
click at [90, 162] on span "Contactpersonen" at bounding box center [83, 168] width 83 height 36
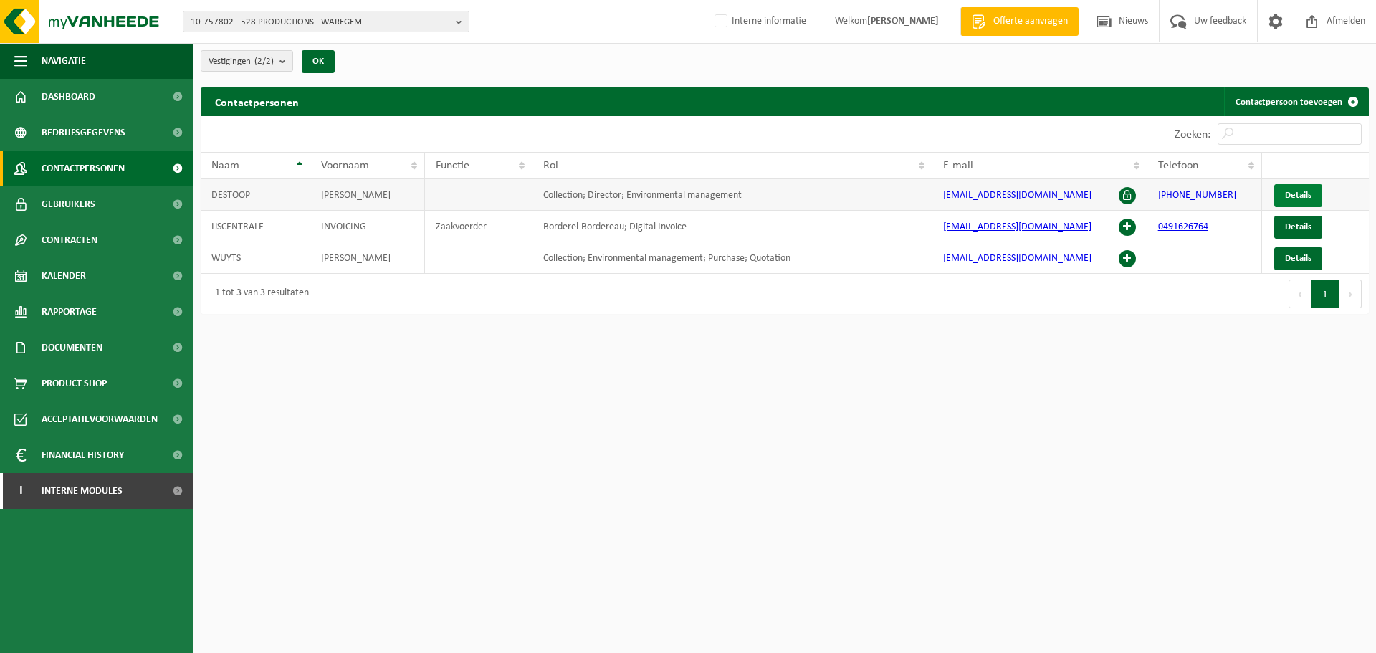
click at [1298, 196] on span "Details" at bounding box center [1298, 195] width 27 height 9
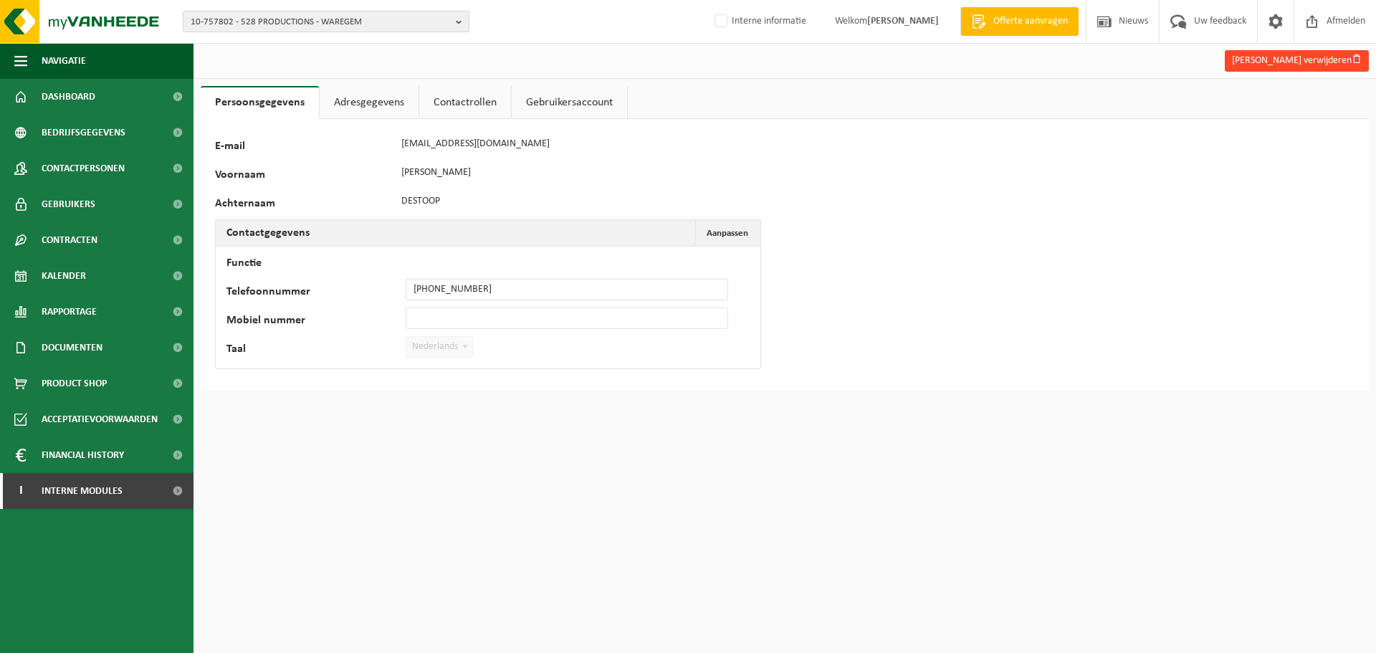
click at [1326, 65] on button "[PERSON_NAME] verwijderen" at bounding box center [1297, 60] width 144 height 21
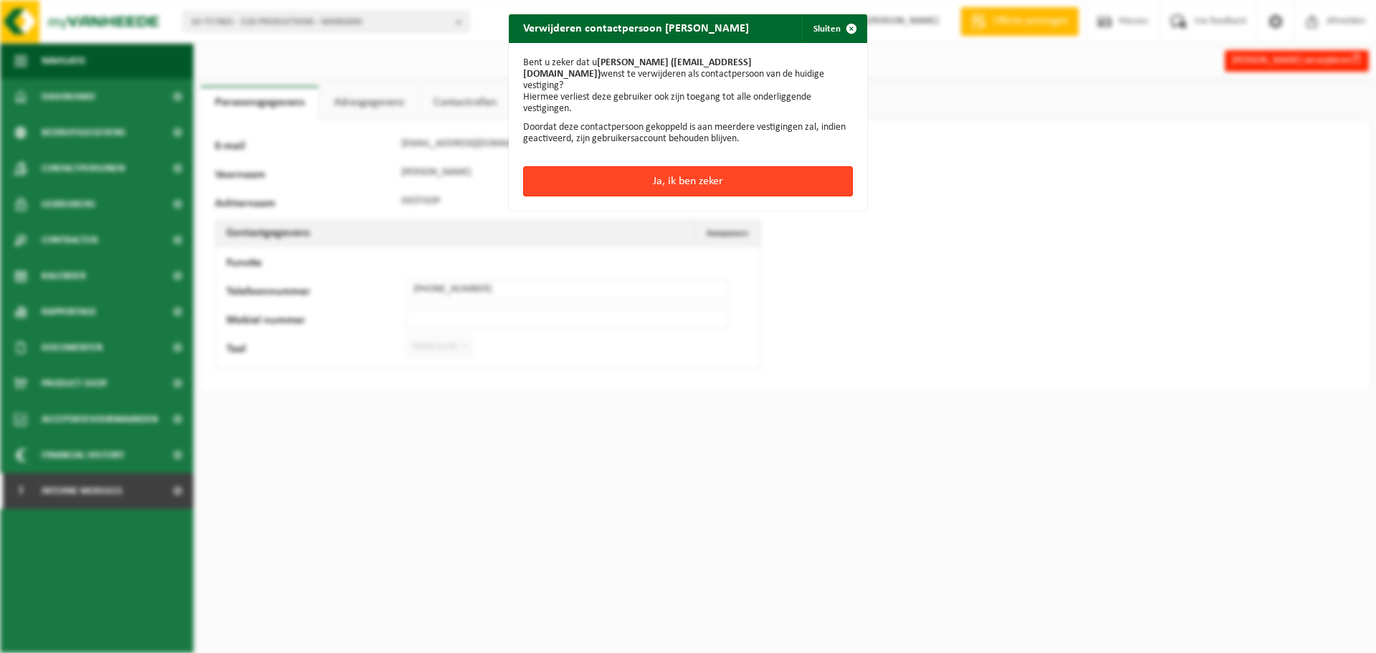
click at [599, 166] on button "Ja, ik ben zeker" at bounding box center [688, 181] width 330 height 30
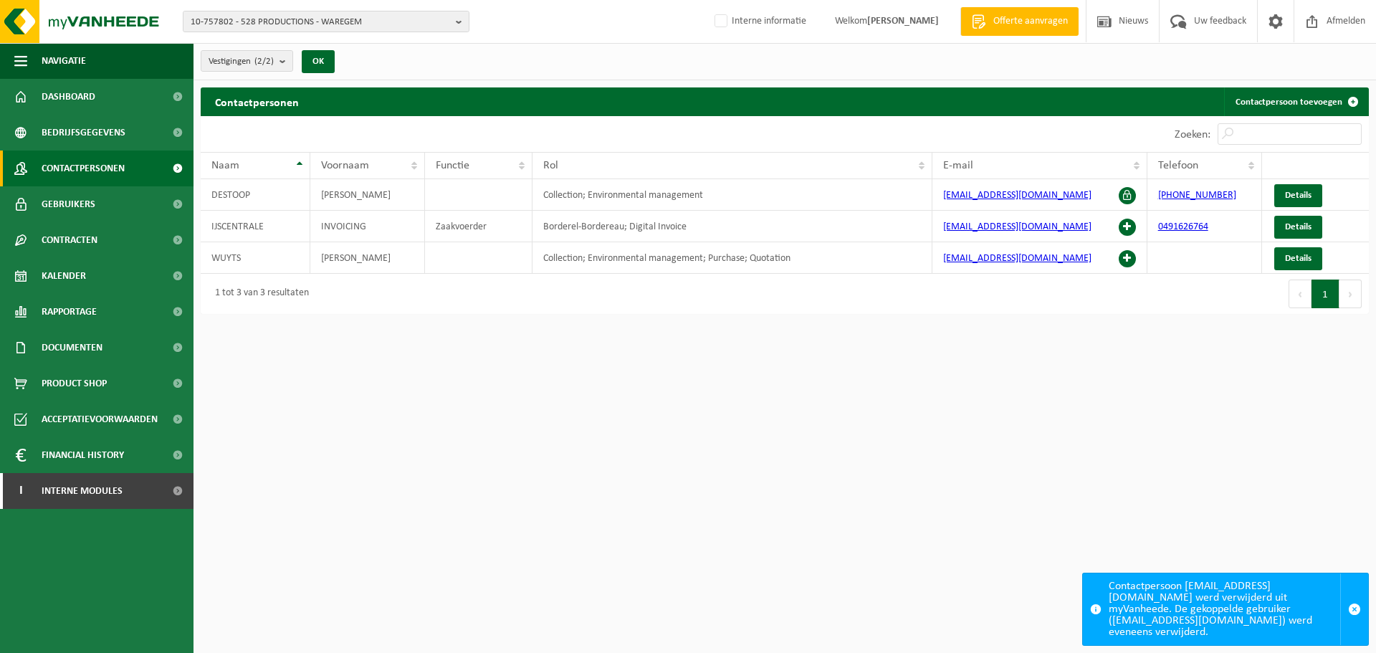
click at [1258, 618] on div "Contactpersoon [EMAIL_ADDRESS][DOMAIN_NAME] werd verwijderd uit myVanheede. De …" at bounding box center [1224, 609] width 231 height 72
click at [674, 354] on html "10-757802 - 528 PRODUCTIONS - WAREGEM 10-757802 - 528 PRODUCTIONS - WAREGEM 10-…" at bounding box center [688, 326] width 1376 height 653
click at [1017, 184] on td "[EMAIL_ADDRESS][DOMAIN_NAME]" at bounding box center [1039, 195] width 214 height 32
click at [1354, 616] on span "button" at bounding box center [1354, 609] width 13 height 13
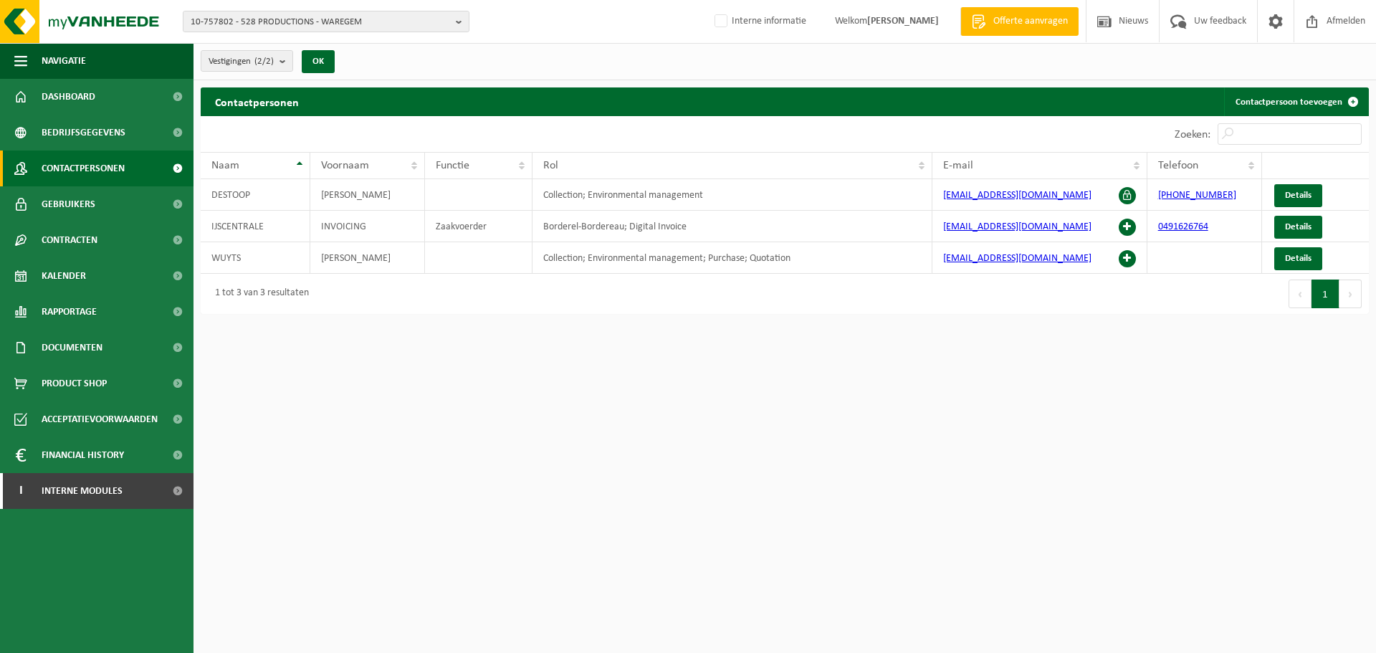
drag, startPoint x: 527, startPoint y: 288, endPoint x: 837, endPoint y: 348, distance: 315.3
click at [539, 295] on div "1 tot 3 van 3 resultaten" at bounding box center [493, 294] width 584 height 40
drag, startPoint x: 1059, startPoint y: 191, endPoint x: 892, endPoint y: 195, distance: 167.0
click at [892, 195] on tr "[PERSON_NAME] Collection; Environmental management [EMAIL_ADDRESS][DOMAIN_NAME]…" at bounding box center [785, 195] width 1168 height 32
copy tr "[EMAIL_ADDRESS][DOMAIN_NAME]"
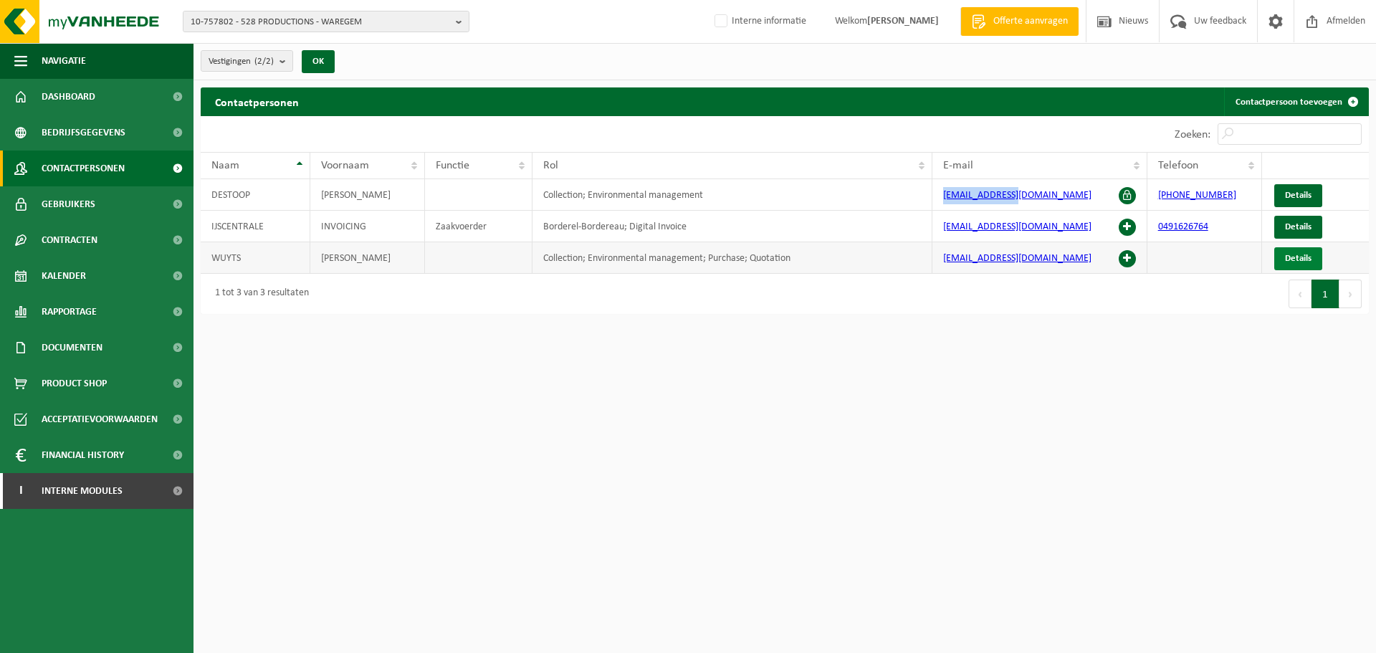
click at [1288, 257] on span "Details" at bounding box center [1298, 258] width 27 height 9
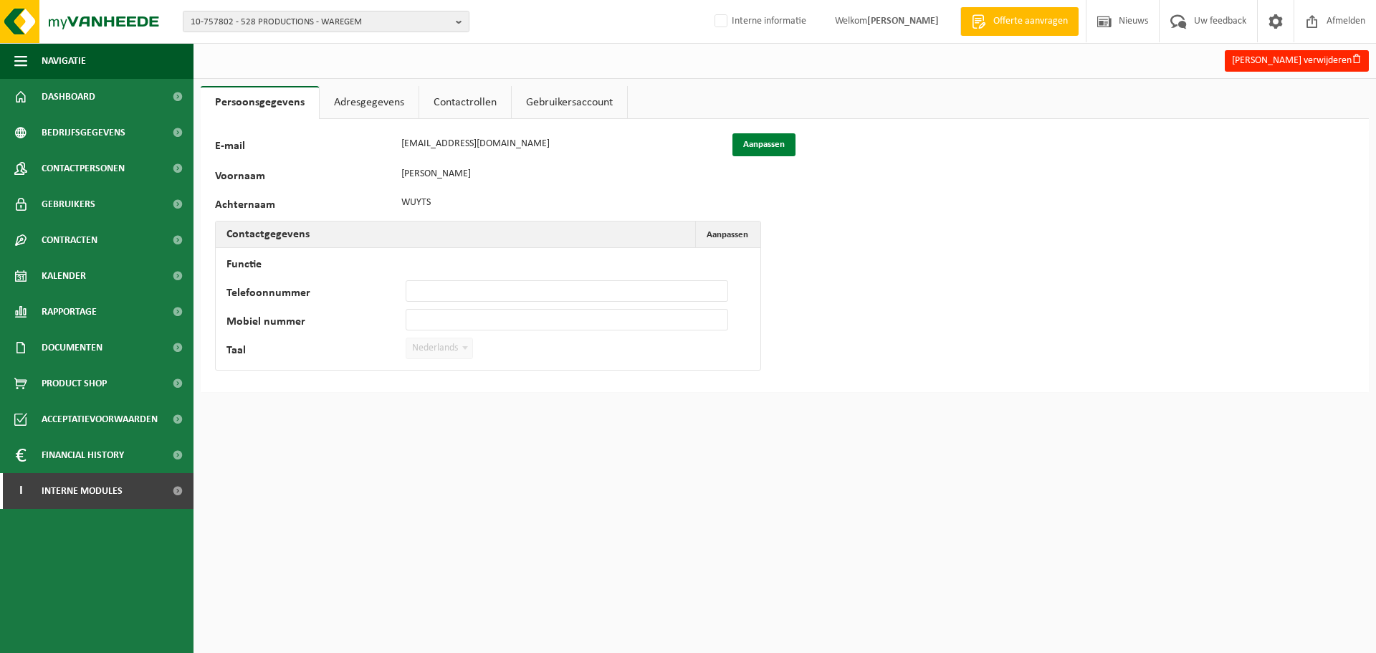
click at [777, 143] on button "Aanpassen" at bounding box center [763, 144] width 63 height 23
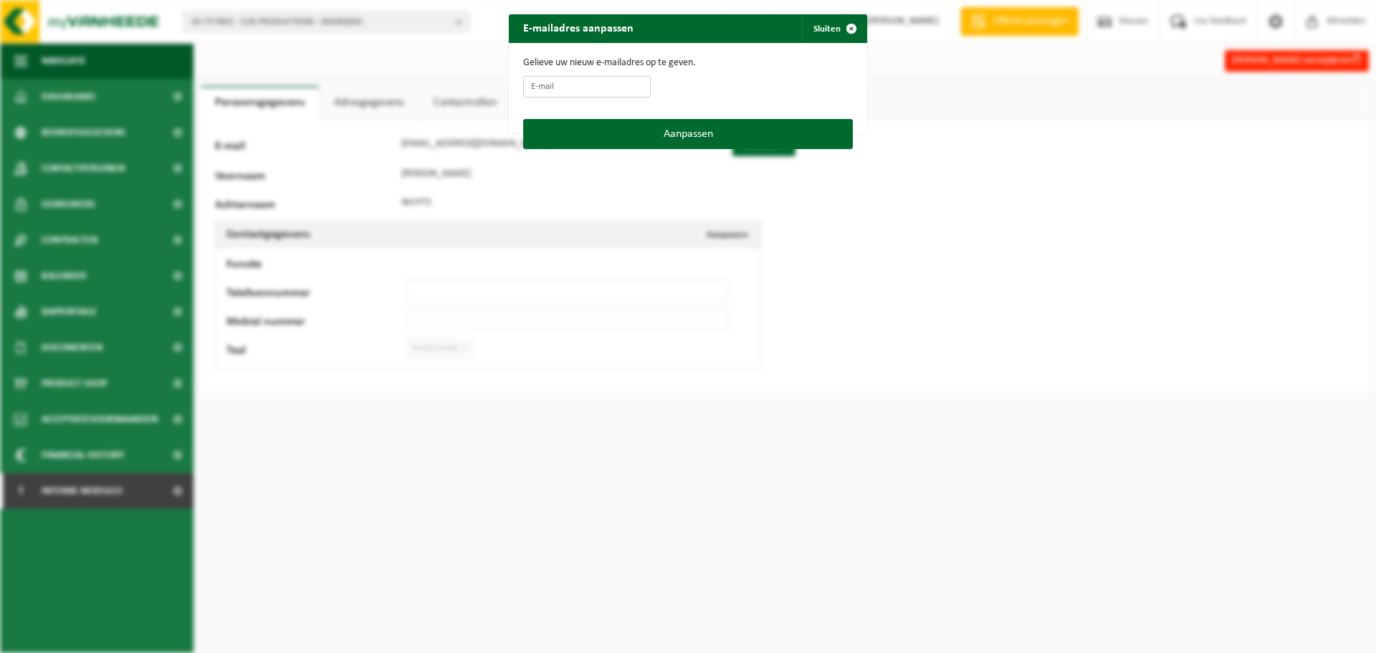
click at [573, 90] on input "E-mail" at bounding box center [587, 86] width 128 height 21
paste input "[EMAIL_ADDRESS][DOMAIN_NAME]"
click at [545, 82] on input "[EMAIL_ADDRESS][DOMAIN_NAME]" at bounding box center [587, 86] width 128 height 21
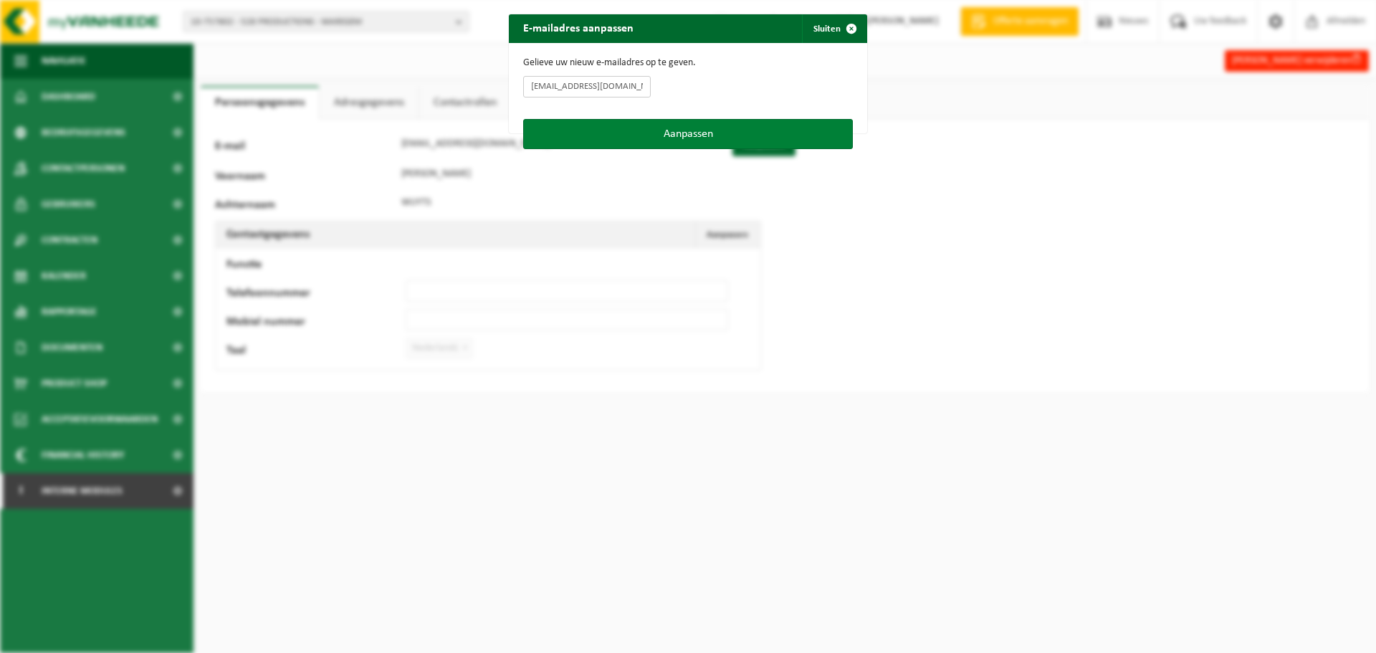
type input "[EMAIL_ADDRESS][DOMAIN_NAME]"
click at [793, 138] on button "Aanpassen" at bounding box center [688, 134] width 330 height 30
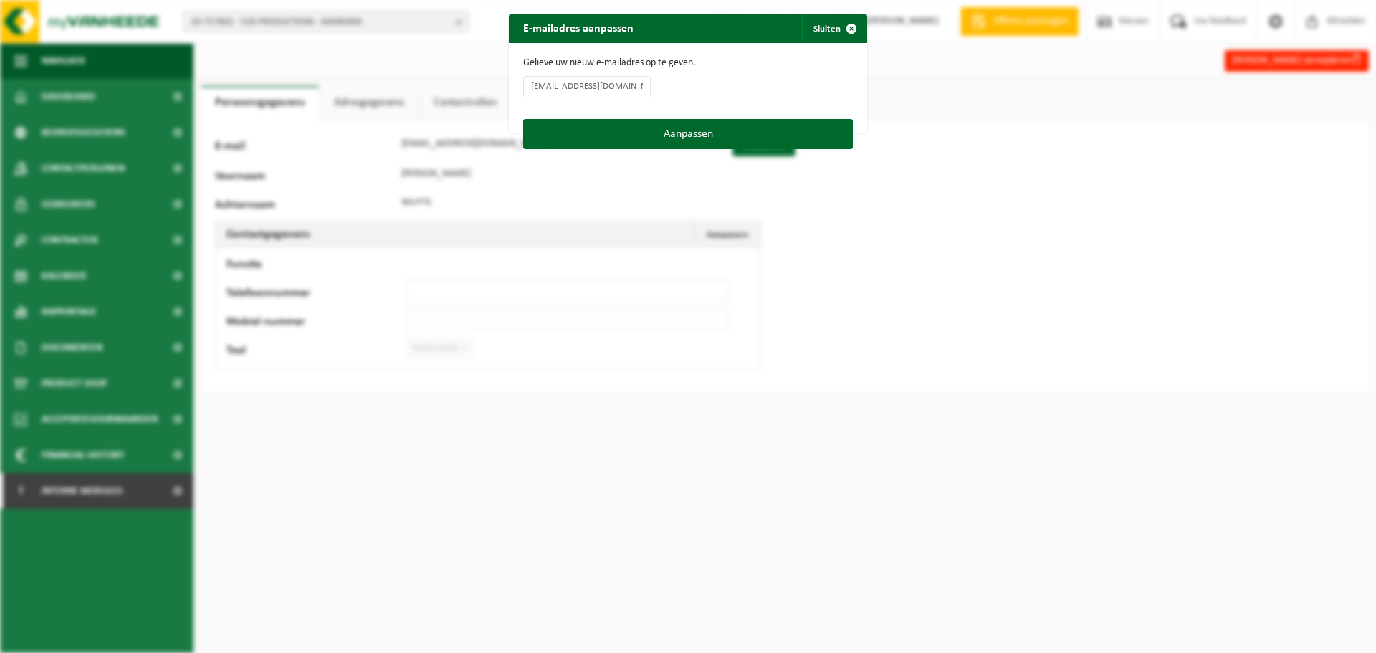
type input "nathalie@528.co"
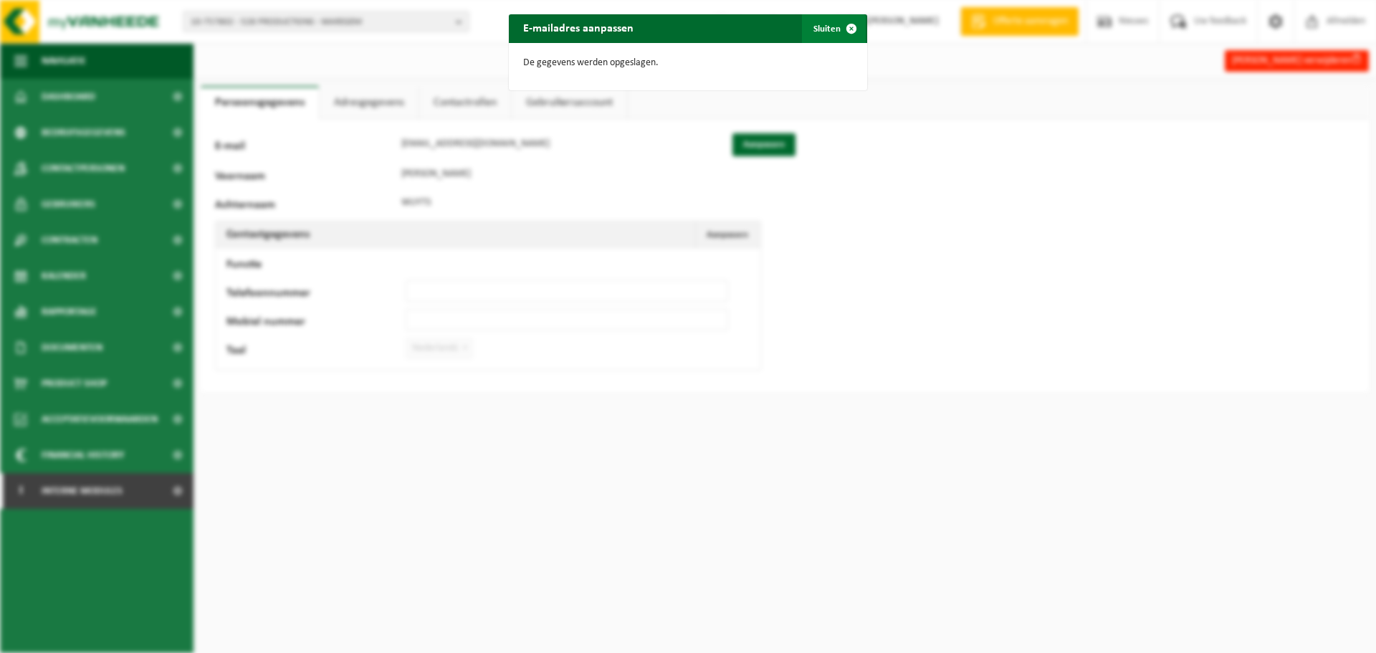
click at [825, 35] on button "Sluiten" at bounding box center [834, 28] width 64 height 29
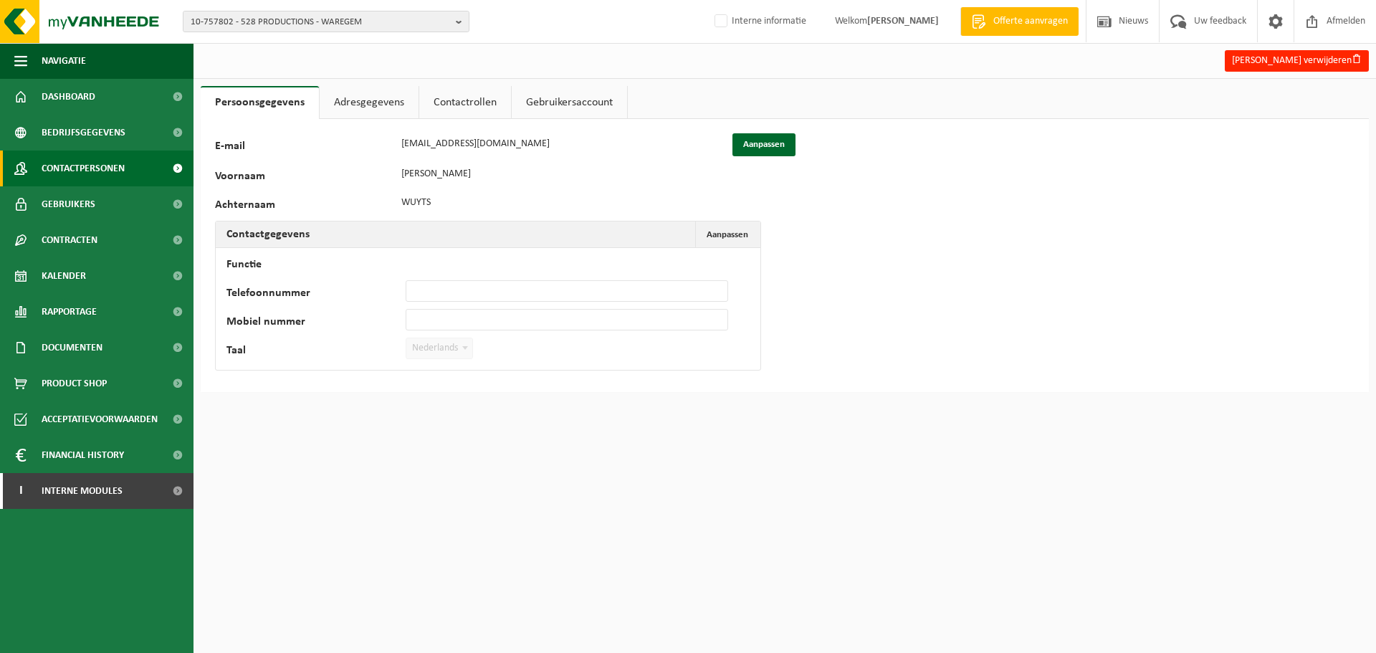
click at [127, 162] on link "Contactpersonen" at bounding box center [96, 168] width 193 height 36
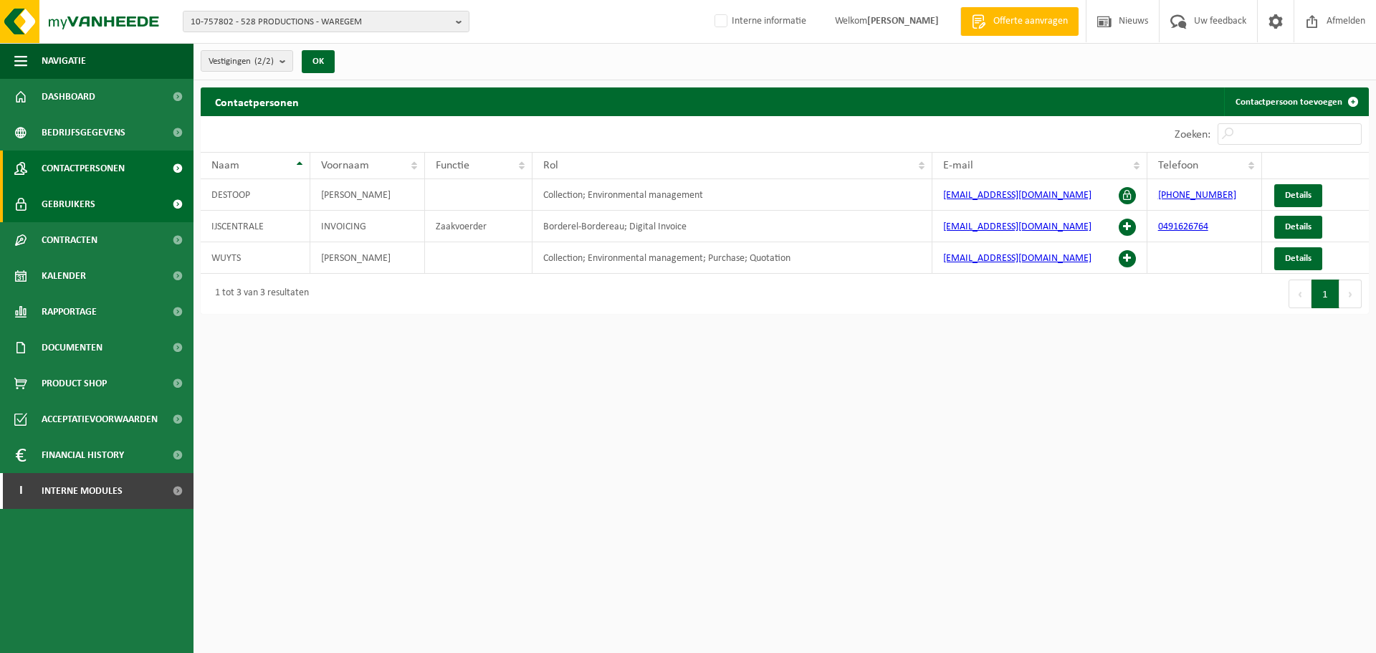
click at [101, 212] on link "Gebruikers" at bounding box center [96, 204] width 193 height 36
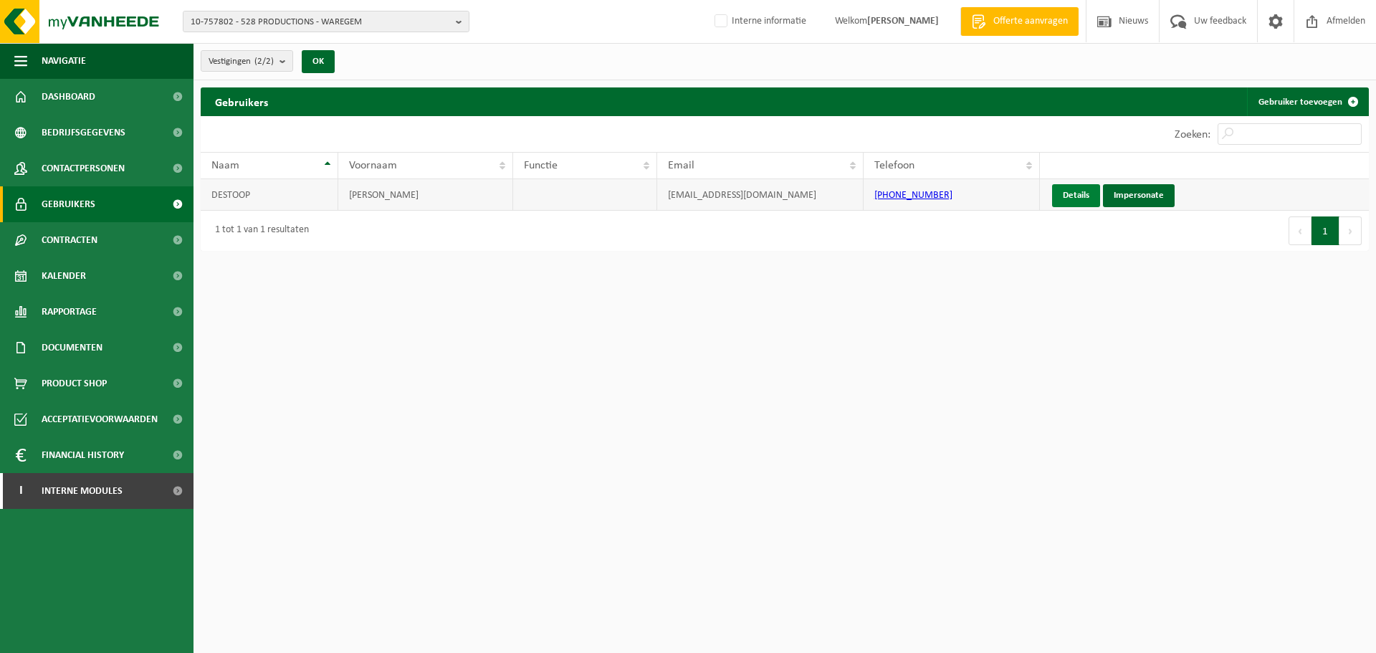
click at [1074, 199] on link "Details" at bounding box center [1076, 195] width 48 height 23
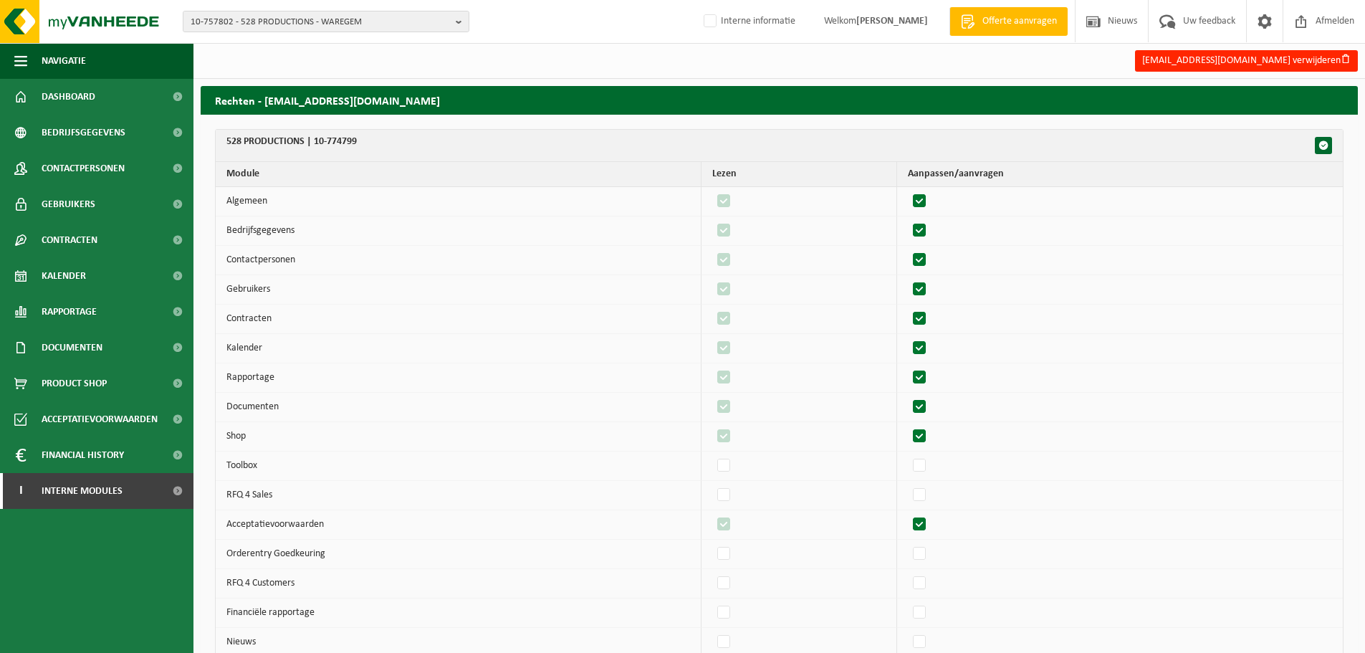
click at [1237, 72] on div "nathalie@528.co verwijderen" at bounding box center [779, 60] width 1172 height 29
click at [1256, 62] on button "nathalie@528.co verwijderen" at bounding box center [1246, 60] width 223 height 21
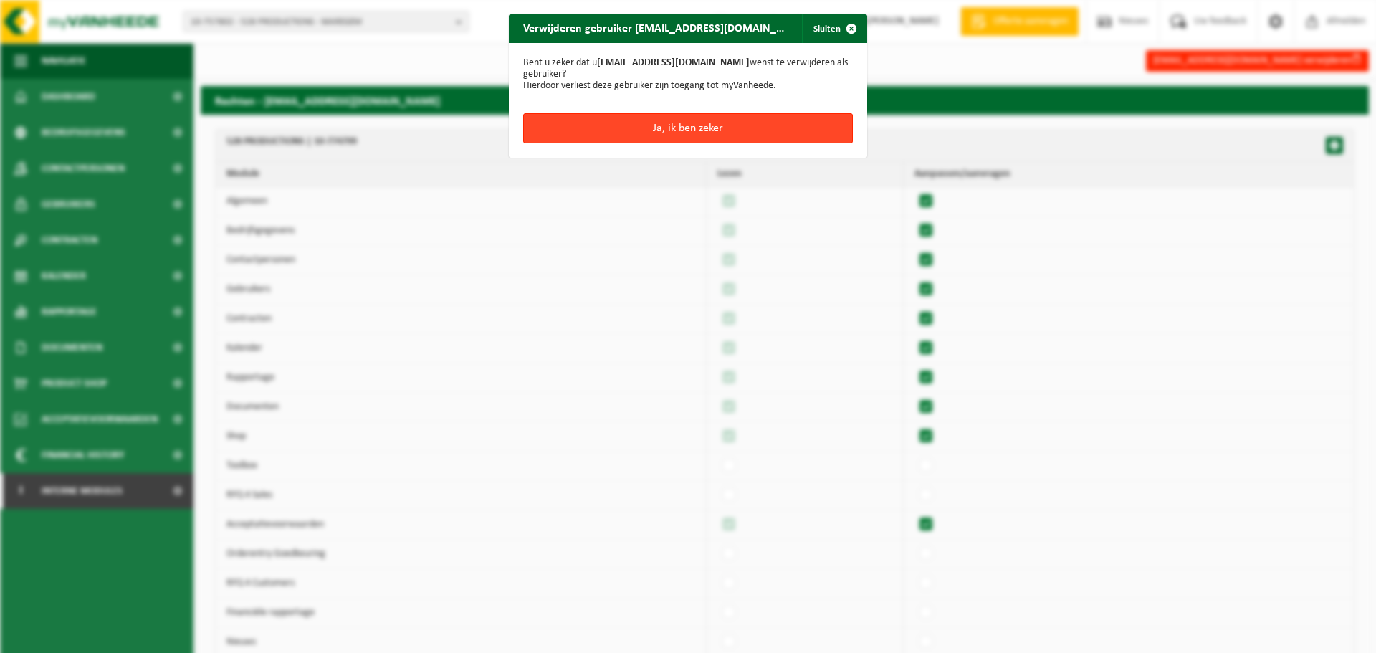
click at [554, 113] on button "Ja, ik ben zeker" at bounding box center [688, 128] width 330 height 30
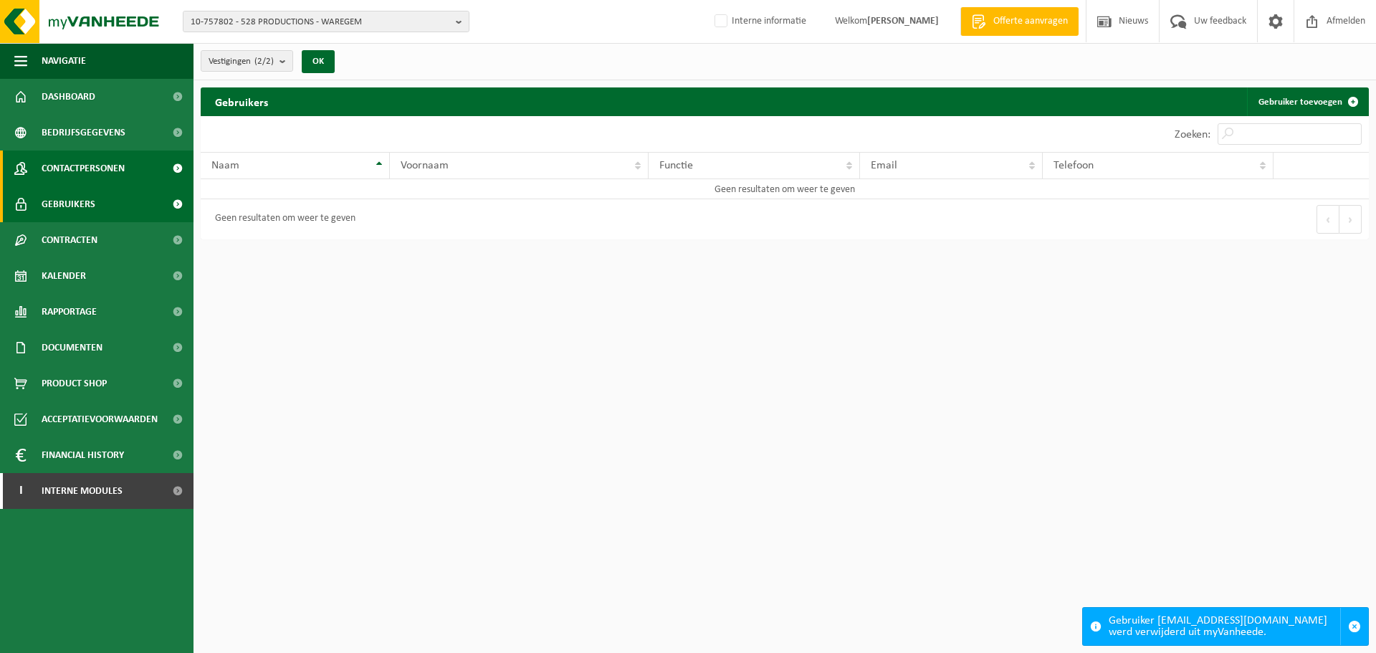
click at [119, 161] on span "Contactpersonen" at bounding box center [83, 168] width 83 height 36
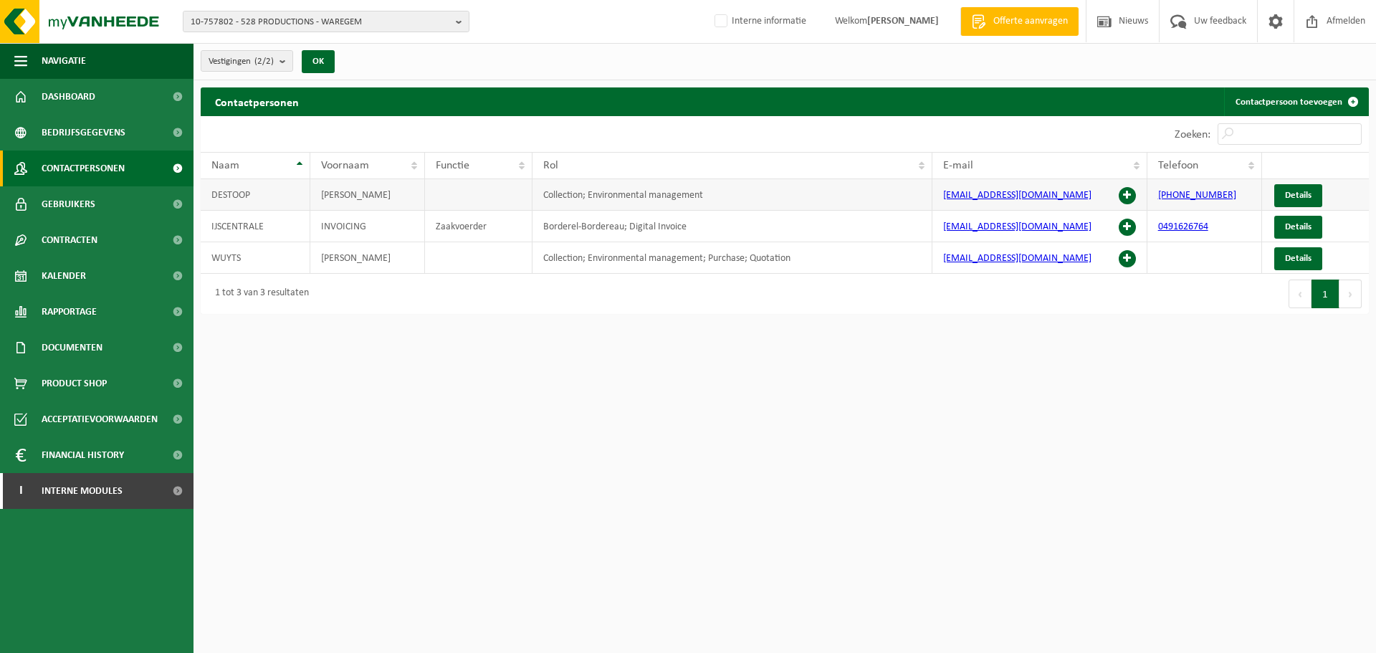
click at [1129, 199] on span at bounding box center [1127, 195] width 17 height 17
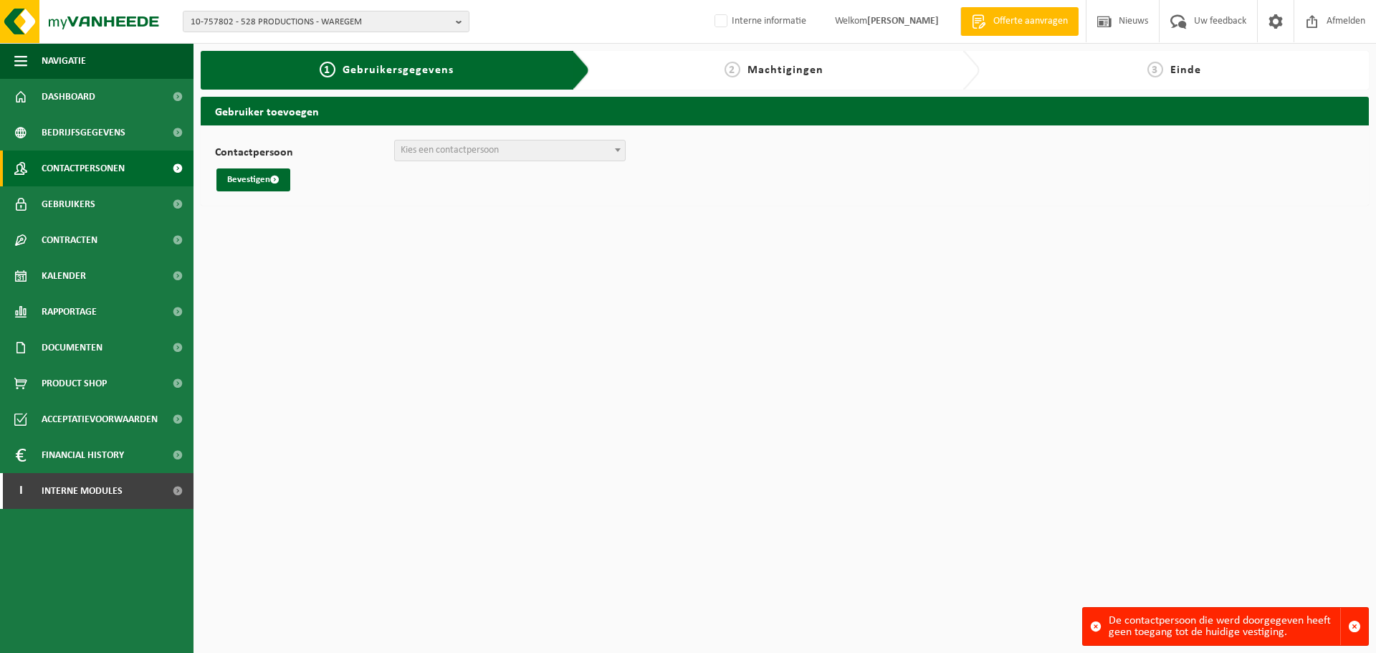
click at [60, 171] on span "Contactpersonen" at bounding box center [83, 168] width 83 height 36
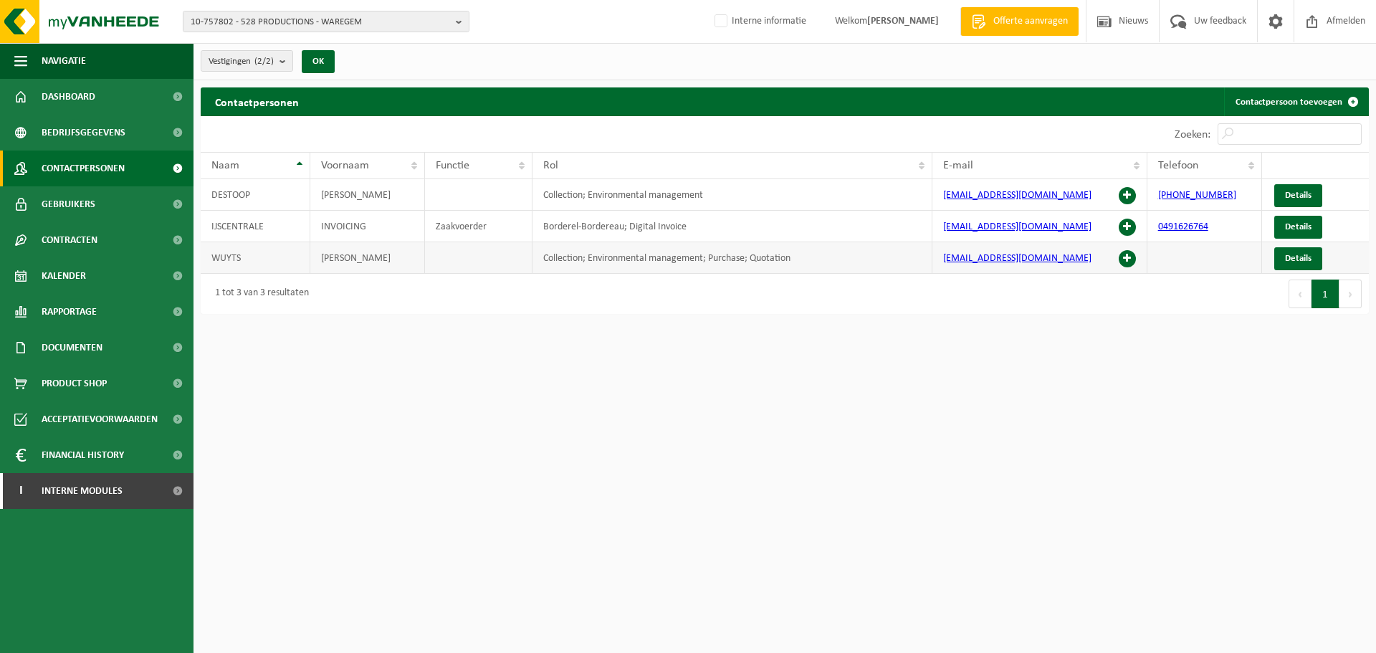
click at [1129, 261] on span at bounding box center [1127, 258] width 17 height 17
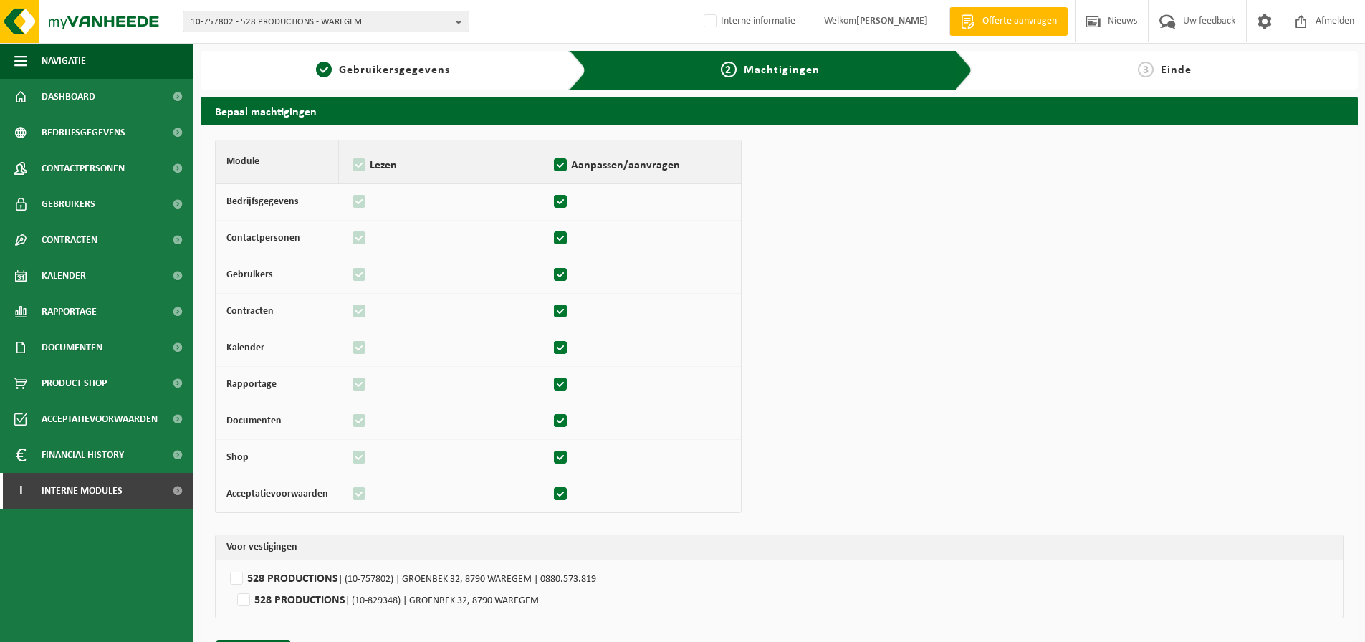
scroll to position [42, 0]
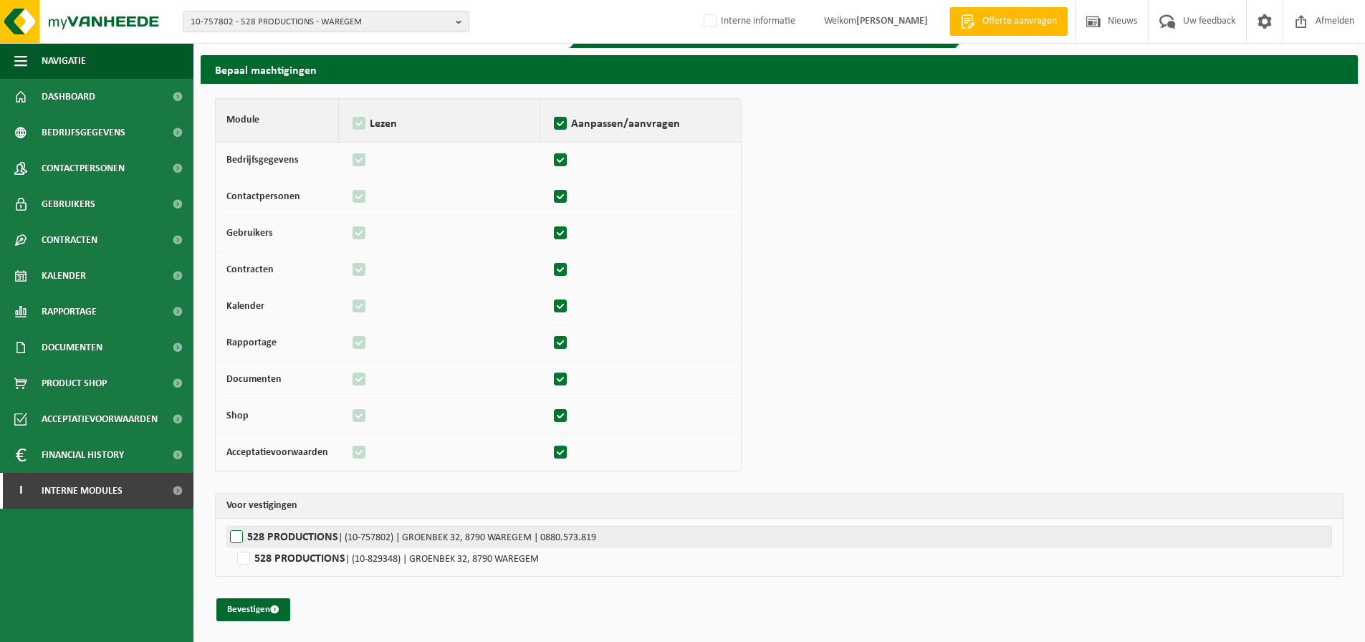
click at [244, 538] on label"] "528 PRODUCTIONS | (10-757802) | GROENBEK 32, 8790 WAREGEM | 0880.573.819" at bounding box center [779, 536] width 1106 height 21
click at [244, 538] on input "528 PRODUCTIONS | (10-757802) | GROENBEK 32, 8790 WAREGEM | 0880.573.819" at bounding box center [908, 536] width 1365 height 21
checkbox input "true"
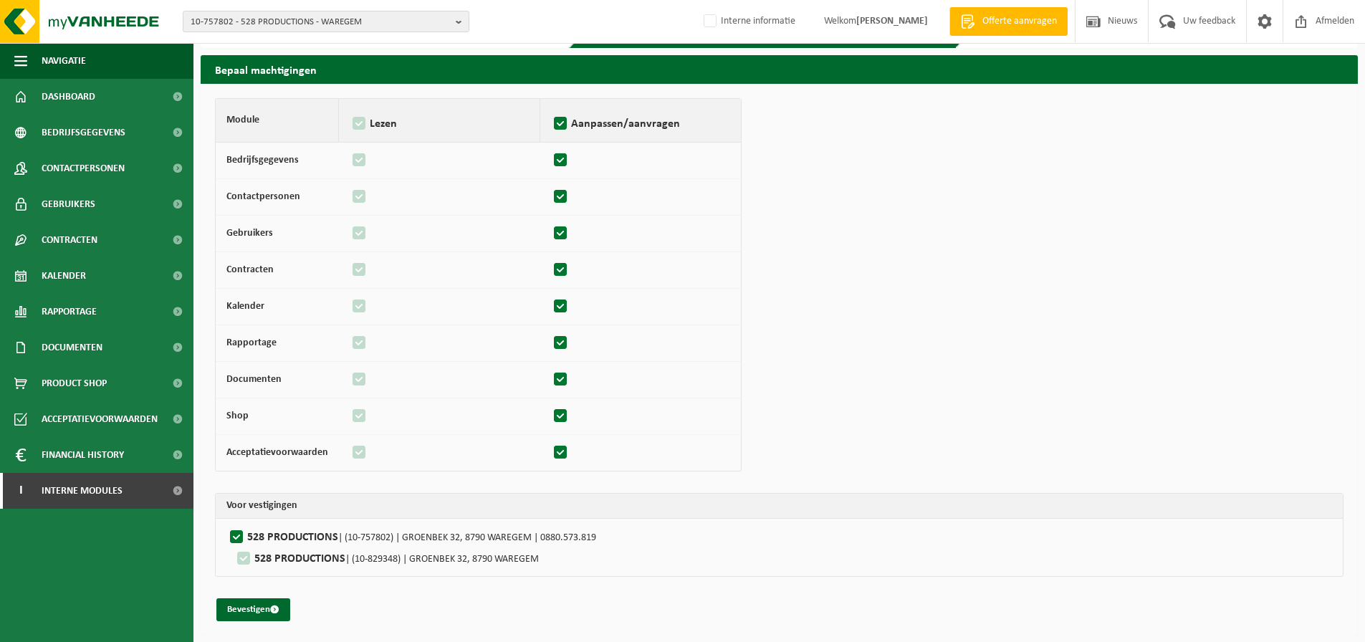
click at [919, 308] on div "Module Lezen Aanpassen/aanvragen Bedrijfsgegevens Contactpersonen Gebruikers Co…" at bounding box center [779, 359] width 1129 height 523
click at [243, 615] on button "Bevestigen" at bounding box center [253, 609] width 74 height 23
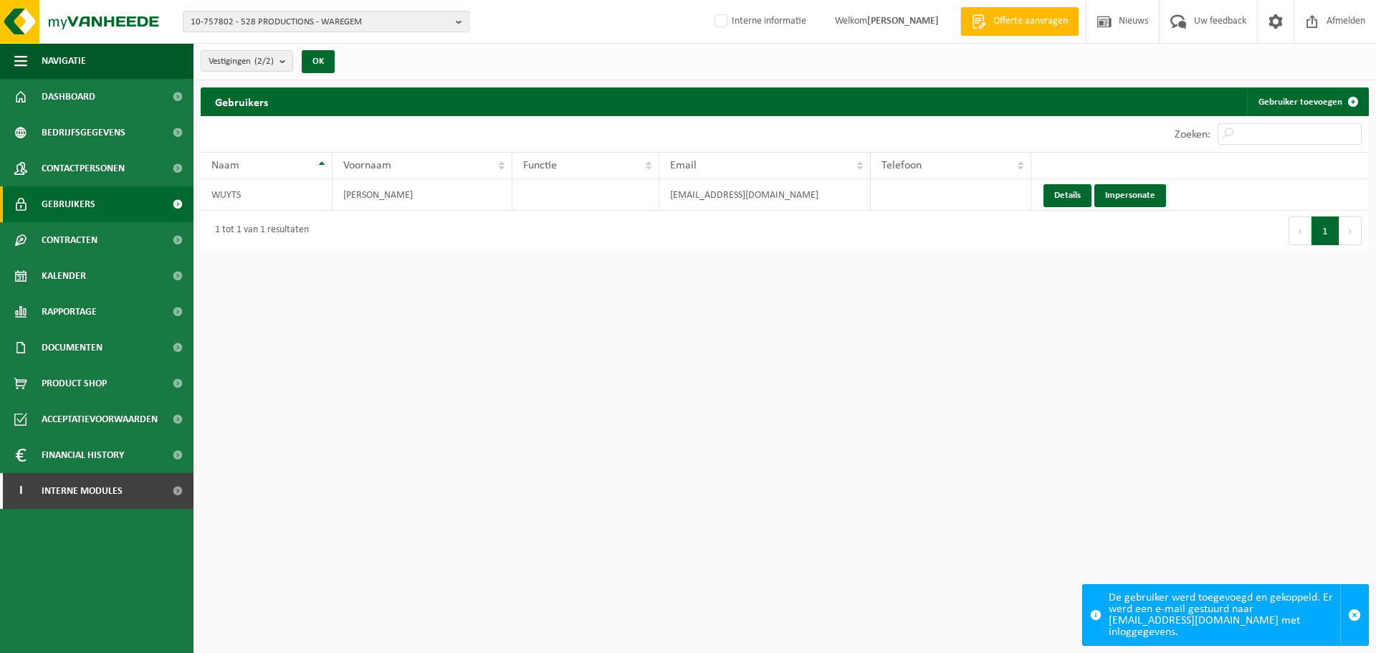
click at [976, 328] on html "10-757802 - 528 PRODUCTIONS - WAREGEM 10-757802 - 528 PRODUCTIONS - WAREGEM 10-…" at bounding box center [688, 326] width 1376 height 653
click at [239, 386] on html "10-757802 - 528 PRODUCTIONS - WAREGEM 10-757802 - 528 PRODUCTIONS - WAREGEM 10-…" at bounding box center [688, 326] width 1376 height 653
click at [134, 180] on link "Contactpersonen" at bounding box center [96, 168] width 193 height 36
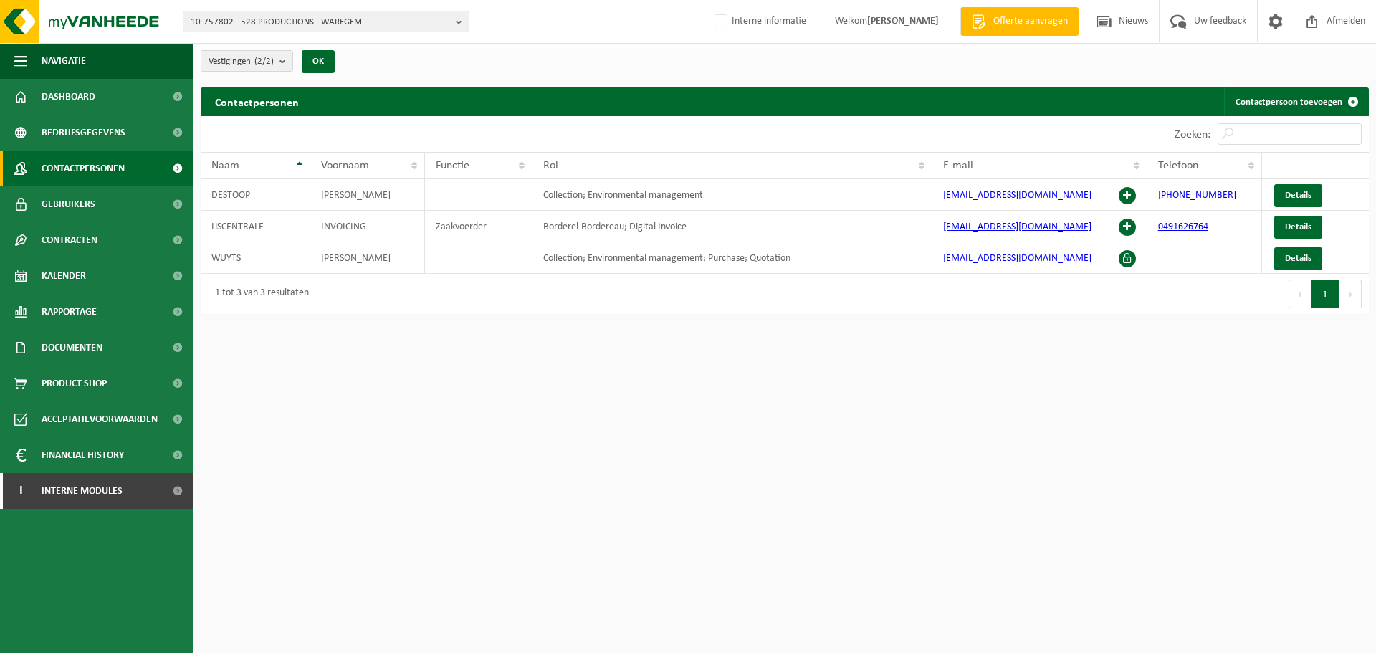
click at [418, 350] on html "10-757802 - 528 PRODUCTIONS - WAREGEM 10-757802 - 528 PRODUCTIONS - WAREGEM 10-…" at bounding box center [688, 326] width 1376 height 653
click at [800, 439] on html "10-757802 - 528 PRODUCTIONS - WAREGEM 10-757802 - 528 PRODUCTIONS - WAREGEM 10-…" at bounding box center [688, 326] width 1376 height 653
click at [1007, 570] on html "10-757802 - 528 PRODUCTIONS - WAREGEM 10-757802 - 528 PRODUCTIONS - WAREGEM 10-…" at bounding box center [688, 326] width 1376 height 653
click at [368, 21] on span "10-757802 - 528 PRODUCTIONS - WAREGEM" at bounding box center [320, 21] width 259 height 21
click at [382, 29] on span "10-757802 - 528 PRODUCTIONS - WAREGEM" at bounding box center [320, 21] width 259 height 21
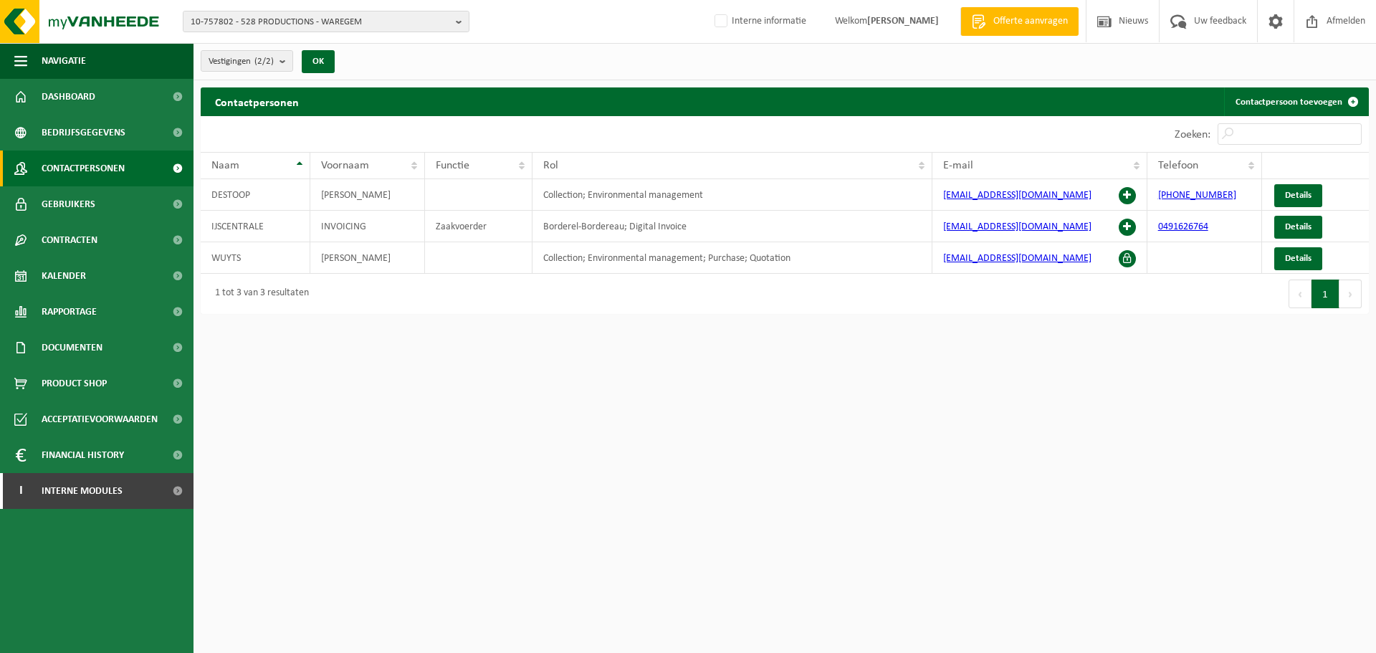
click at [774, 302] on div "1 tot 3 van 3 resultaten" at bounding box center [493, 294] width 584 height 40
click at [726, 383] on html "10-757802 - 528 PRODUCTIONS - WAREGEM 10-757802 - 528 PRODUCTIONS - WAREGEM 10-…" at bounding box center [688, 326] width 1376 height 653
drag, startPoint x: 1020, startPoint y: 199, endPoint x: 911, endPoint y: 202, distance: 109.0
click at [911, 202] on tr "DESTOOP Nathalie Collection; Environmental management nathalie@528.co +32568919…" at bounding box center [785, 195] width 1168 height 32
copy tr "nathalie@528.co"
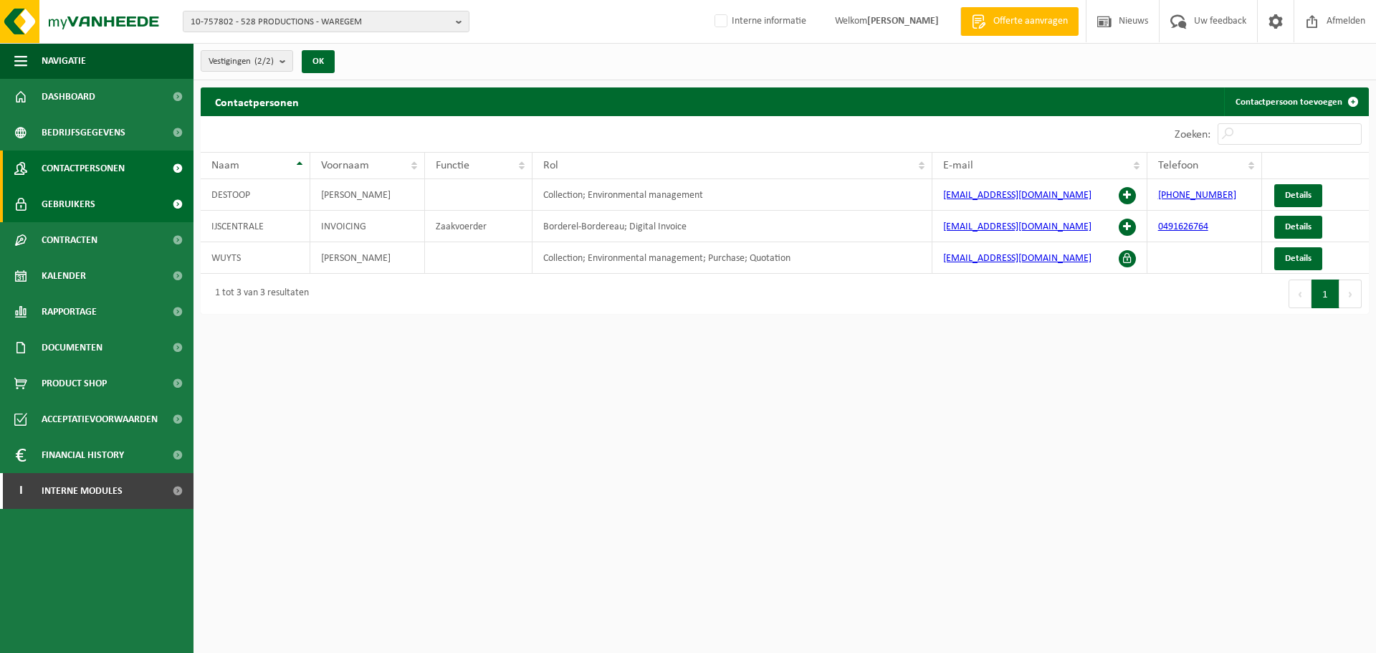
click at [116, 204] on link "Gebruikers" at bounding box center [96, 204] width 193 height 36
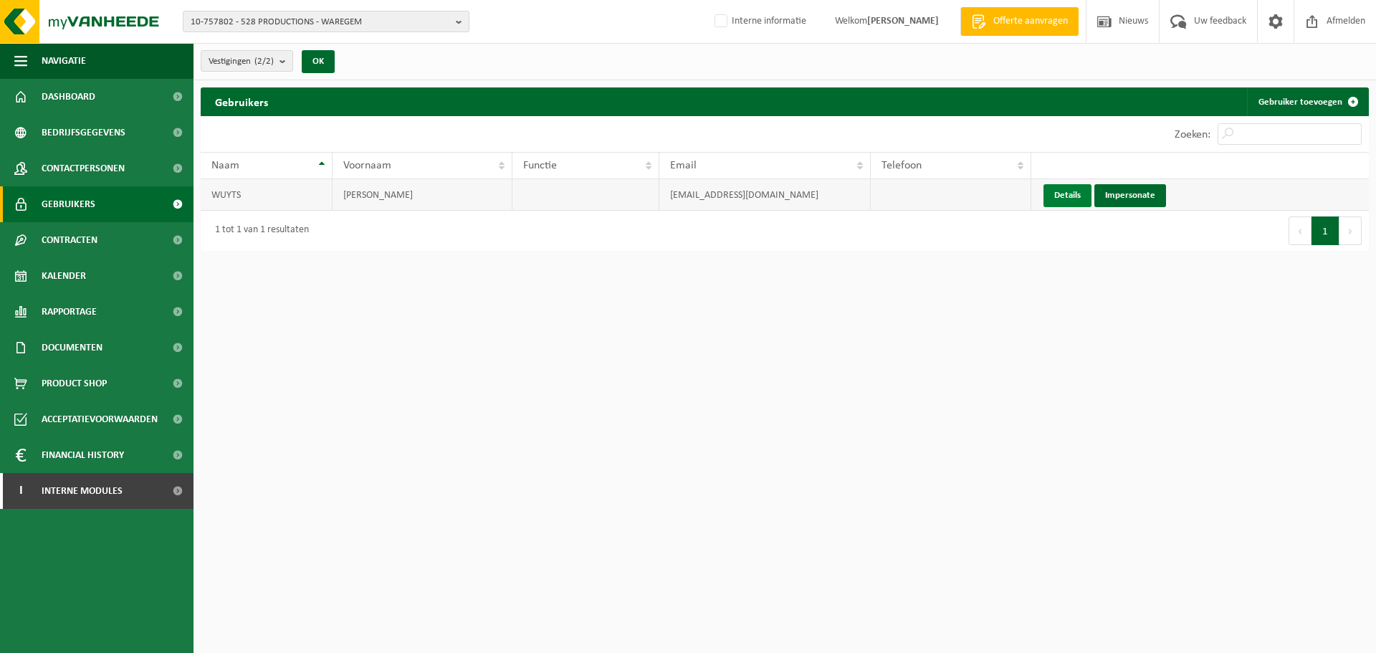
click at [1065, 205] on link "Details" at bounding box center [1067, 195] width 48 height 23
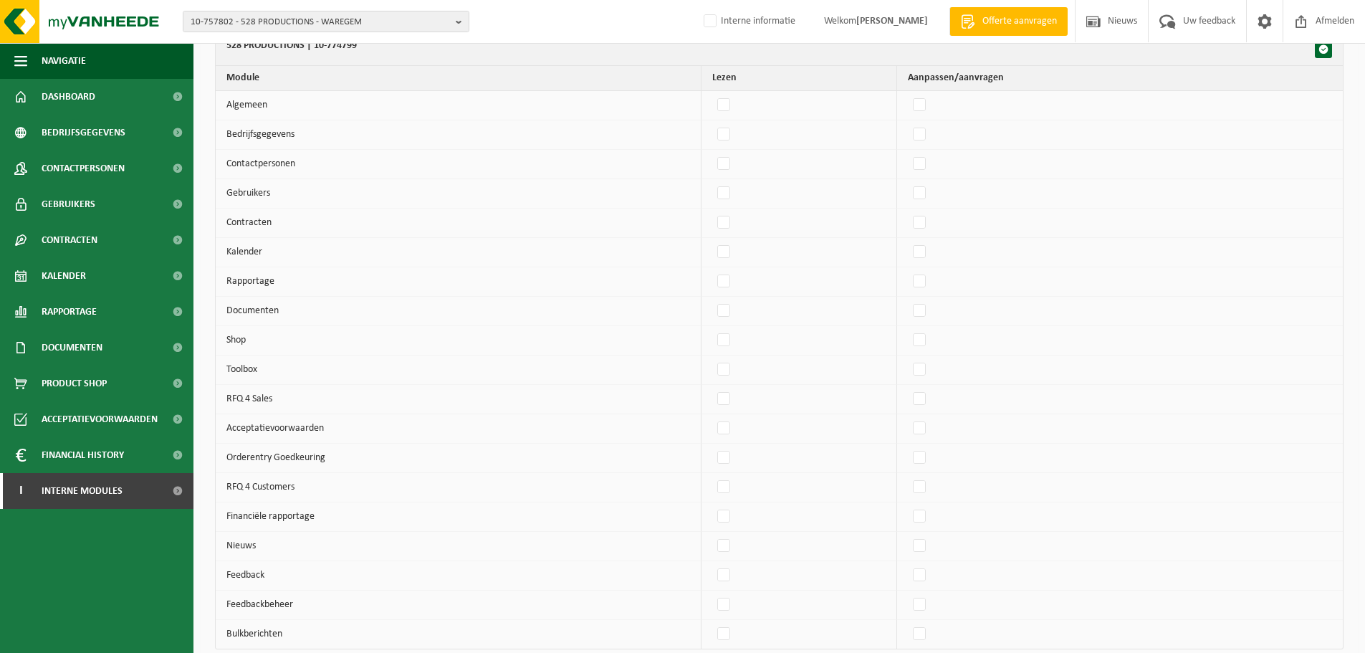
scroll to position [1369, 0]
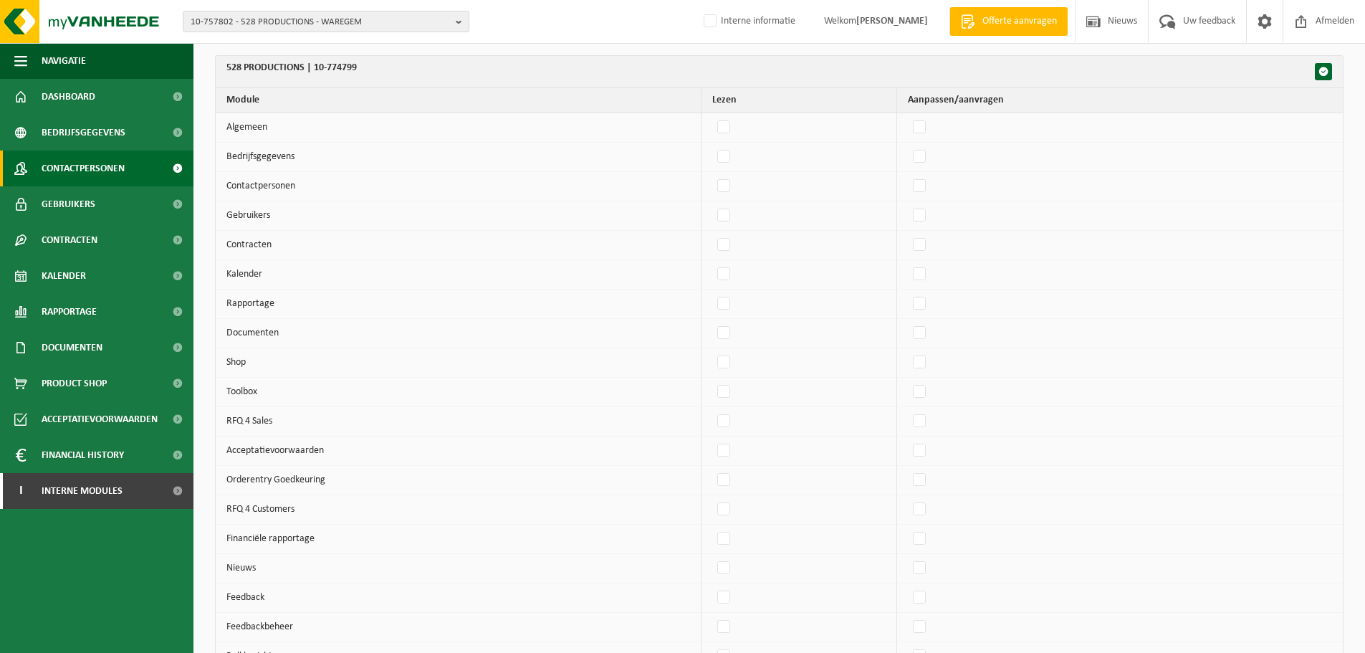
click at [109, 177] on span "Contactpersonen" at bounding box center [83, 168] width 83 height 36
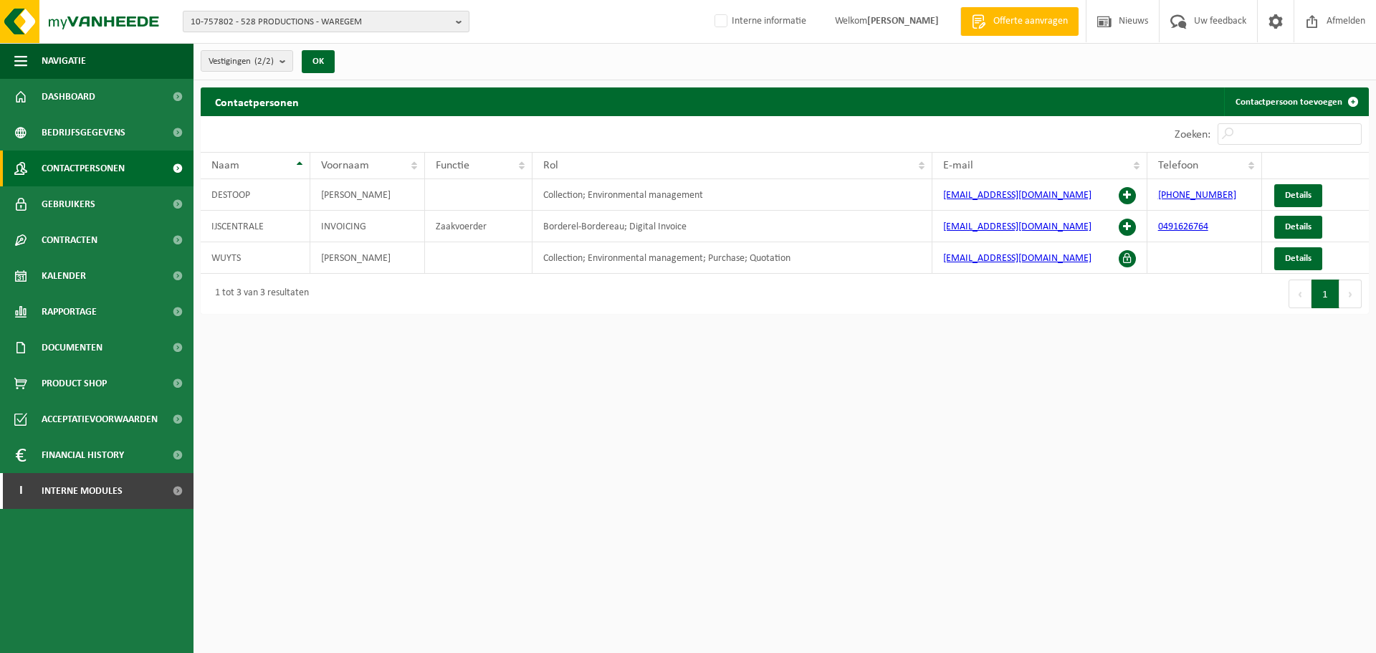
click at [378, 19] on span "10-757802 - 528 PRODUCTIONS - WAREGEM" at bounding box center [320, 21] width 259 height 21
paste input "02-008903"
type input "02-008903"
click at [270, 70] on li "02-008903 - IPALLE RUMES - RUMES" at bounding box center [325, 66] width 279 height 18
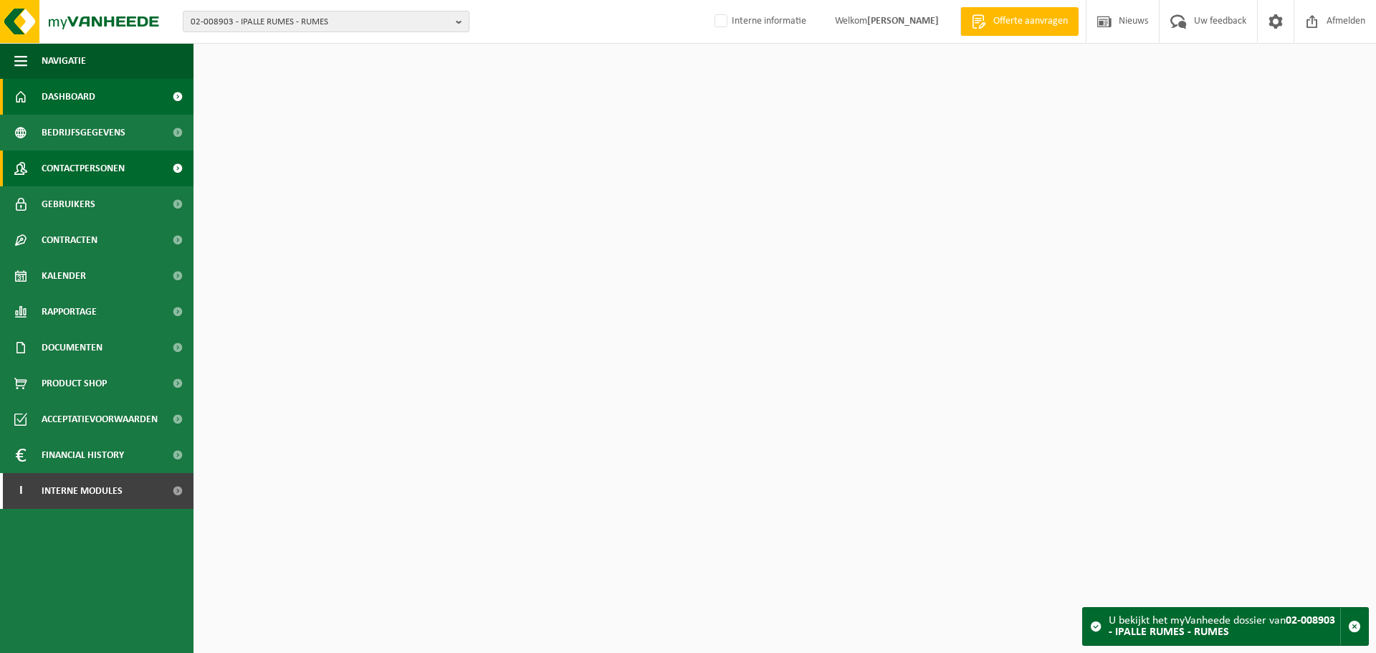
click at [135, 157] on link "Contactpersonen" at bounding box center [96, 168] width 193 height 36
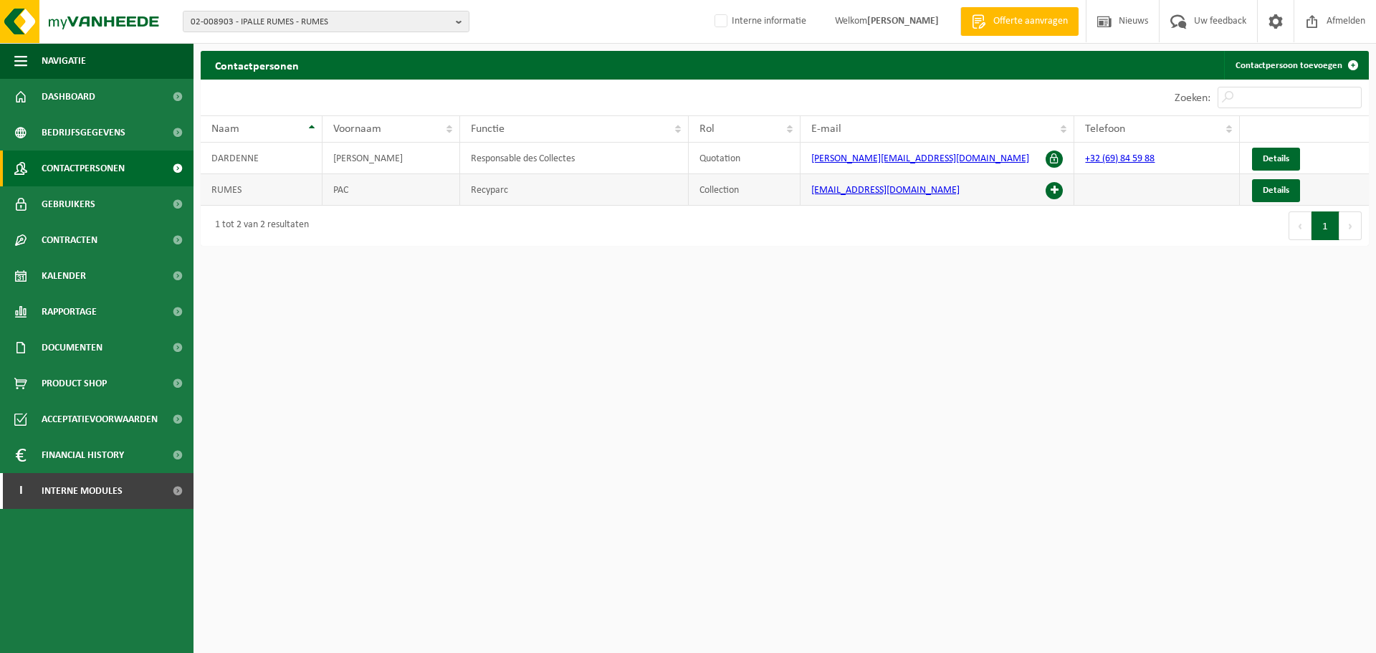
click at [1055, 193] on span at bounding box center [1053, 190] width 17 height 17
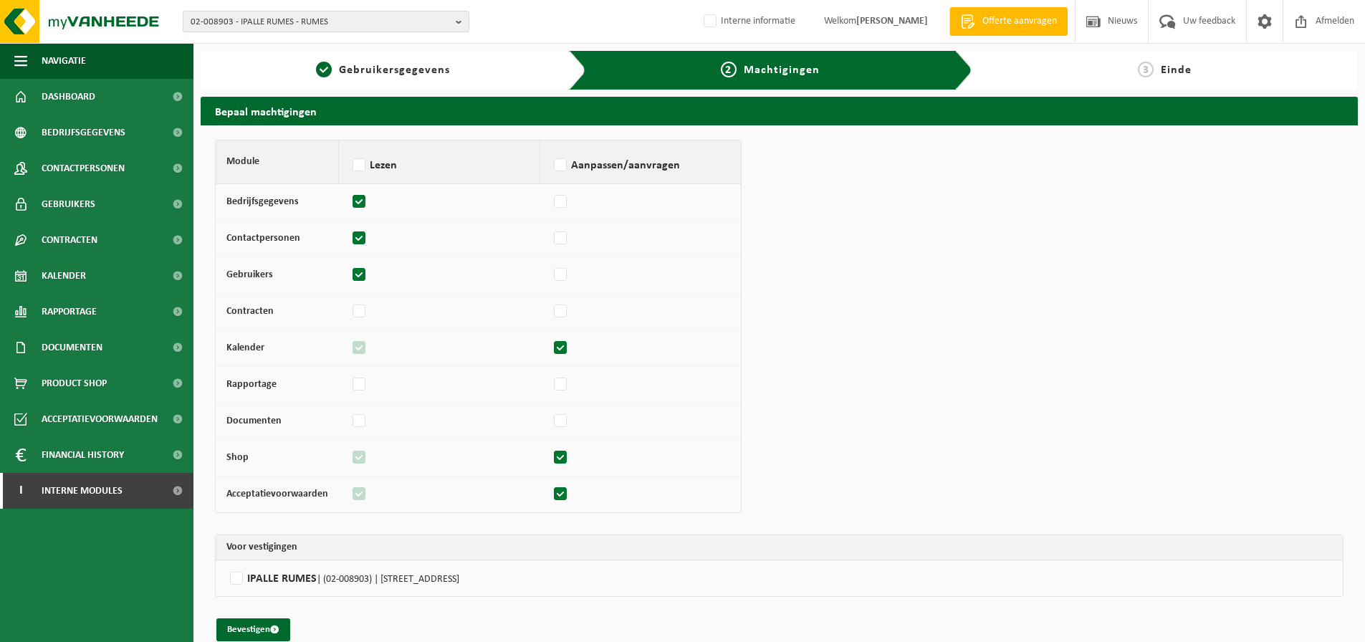
click at [274, 565] on td "IPALLE RUMES | (02-008903) | [STREET_ADDRESS]" at bounding box center [779, 578] width 1127 height 36
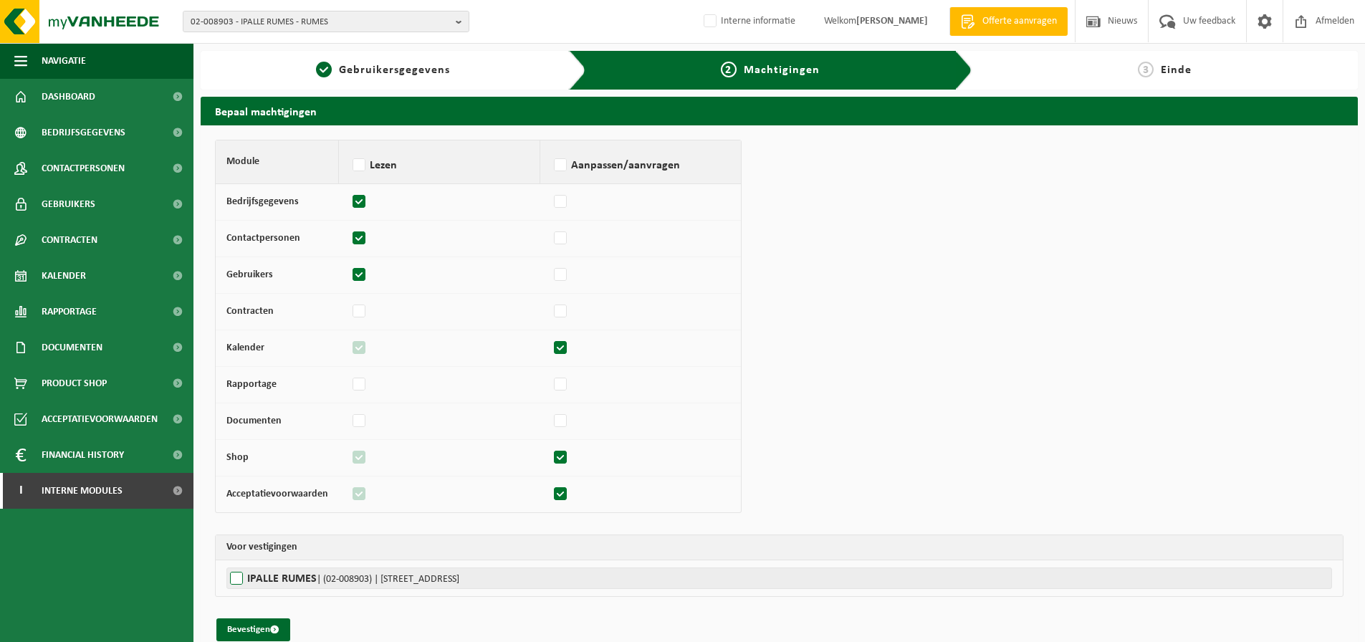
click at [275, 575] on label"] "IPALLE RUMES | (02-008903) | [STREET_ADDRESS]" at bounding box center [779, 578] width 1106 height 21
click at [275, 575] on input "IPALLE RUMES | (02-008903) | [STREET_ADDRESS]" at bounding box center [908, 578] width 1365 height 21
checkbox input "true"
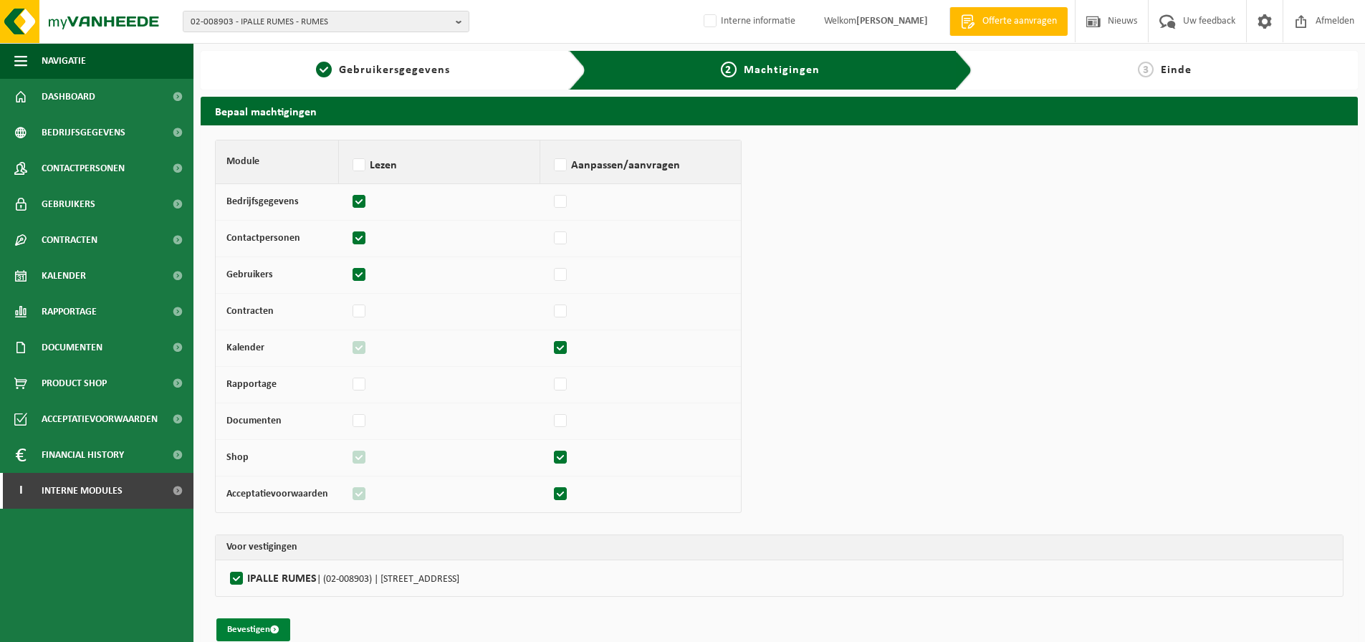
click at [246, 629] on button "Bevestigen" at bounding box center [253, 629] width 74 height 23
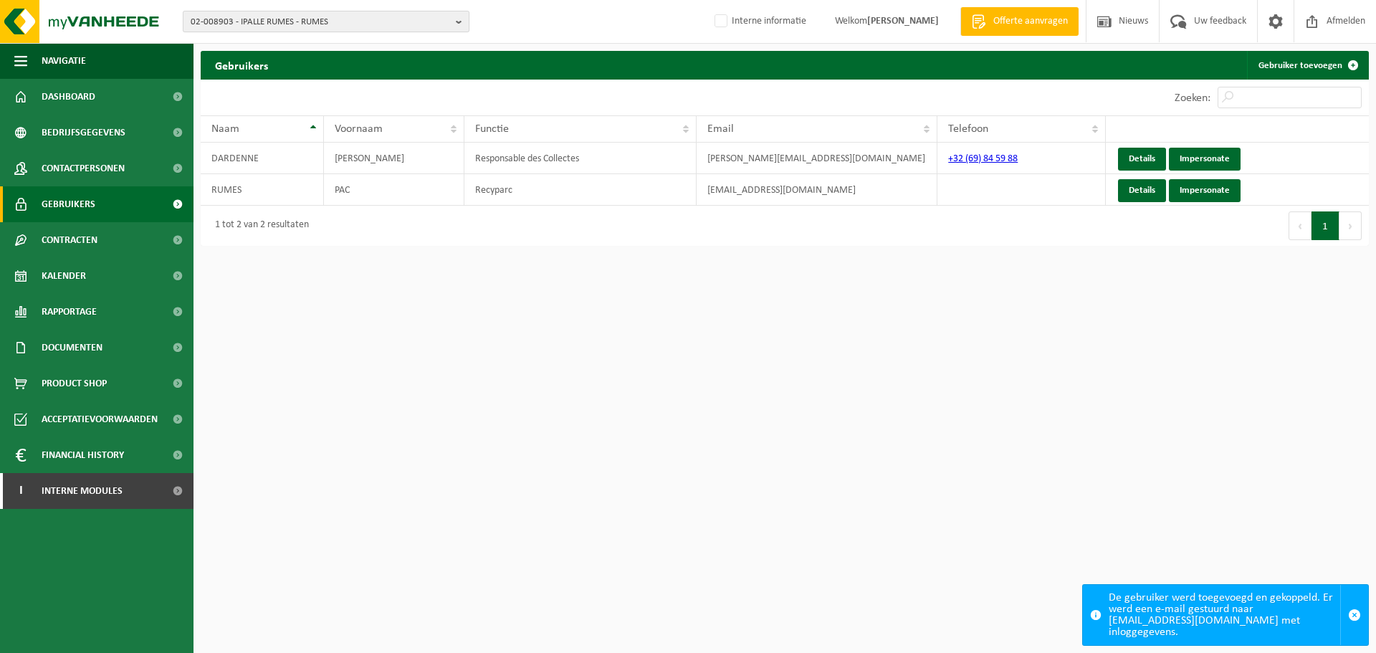
click at [326, 21] on span "02-008903 - IPALLE RUMES - RUMES" at bounding box center [320, 21] width 259 height 21
paste input "01-067227"
type input "01-067227"
click at [251, 68] on strong "01-067227 - GEVA KEUKENS BV - [GEOGRAPHIC_DATA]" at bounding box center [280, 65] width 178 height 11
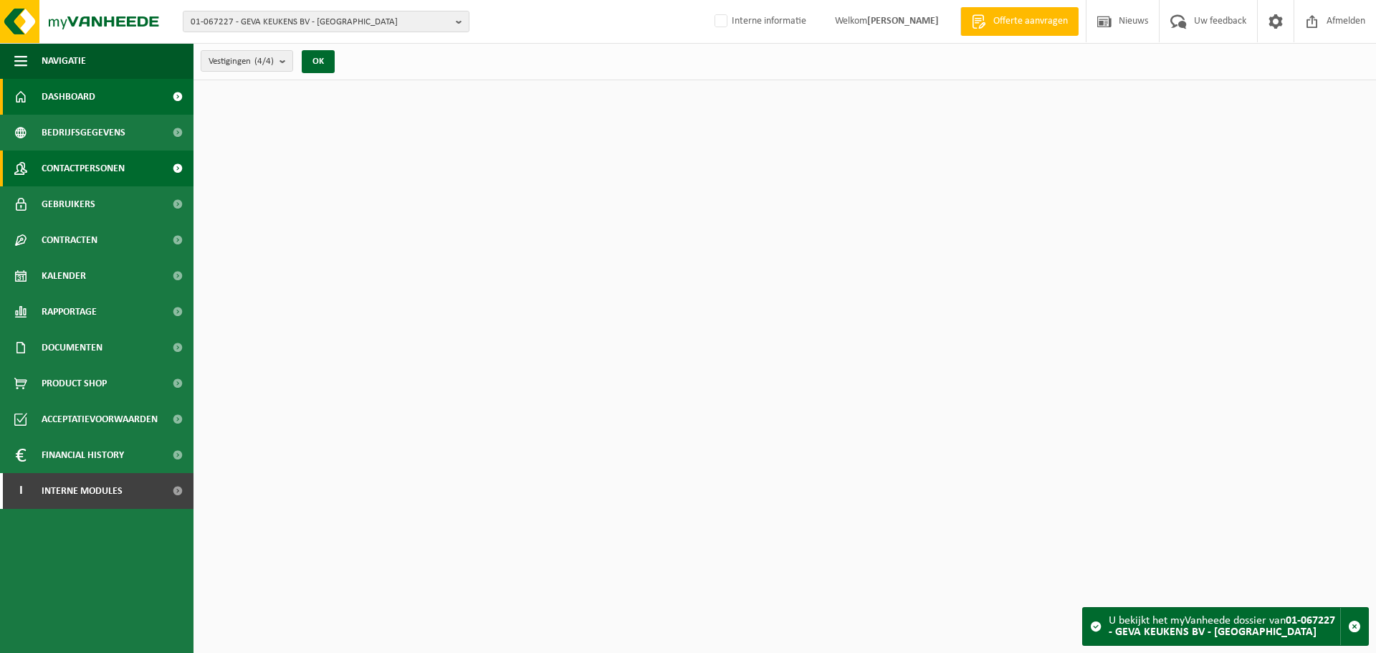
click at [61, 171] on span "Contactpersonen" at bounding box center [83, 168] width 83 height 36
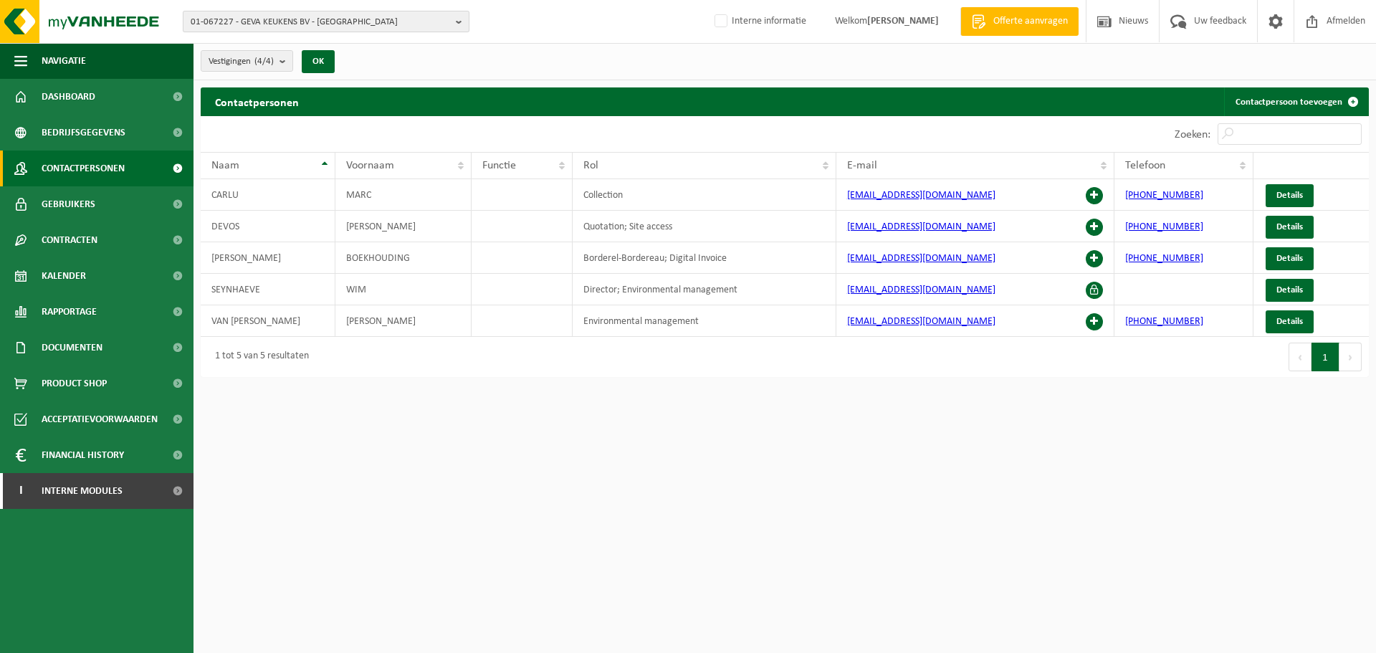
click at [384, 30] on span "01-067227 - GEVA KEUKENS BV - [GEOGRAPHIC_DATA]" at bounding box center [320, 21] width 259 height 21
paste input "10-916262"
type input "10-916262"
click at [226, 60] on span "10-916262" at bounding box center [212, 65] width 43 height 11
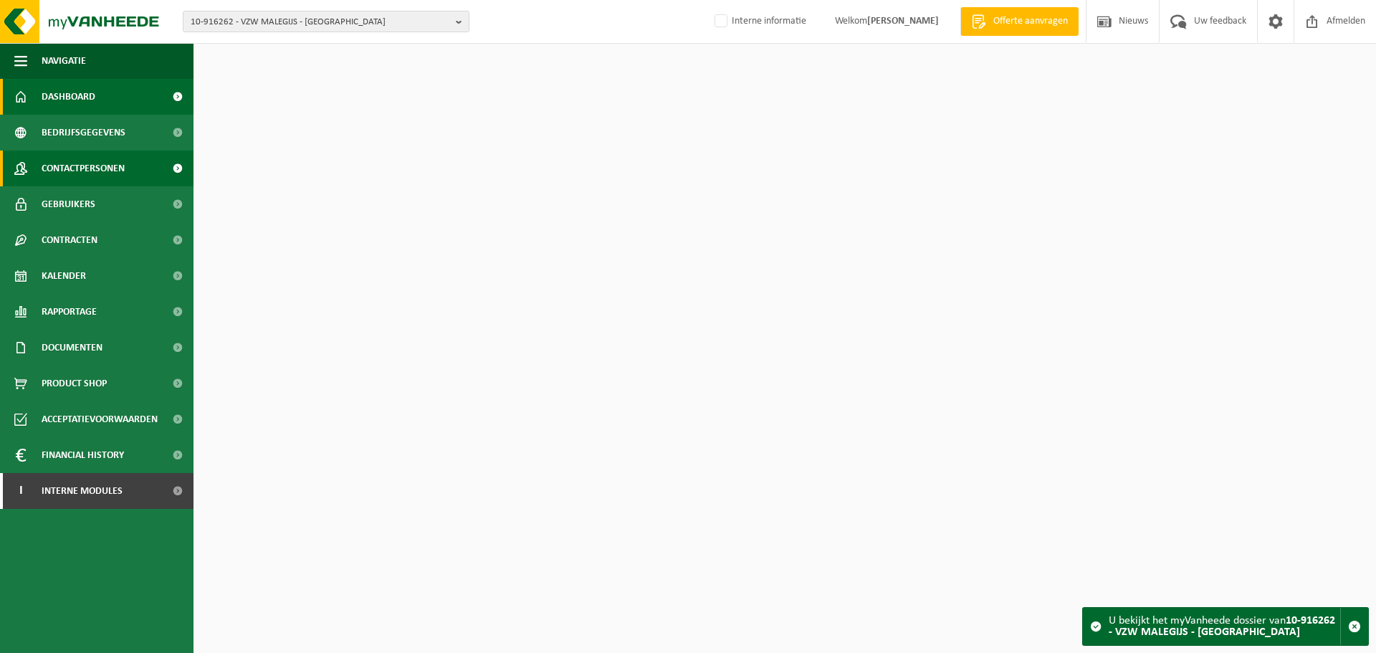
click at [30, 166] on link "Contactpersonen" at bounding box center [96, 168] width 193 height 36
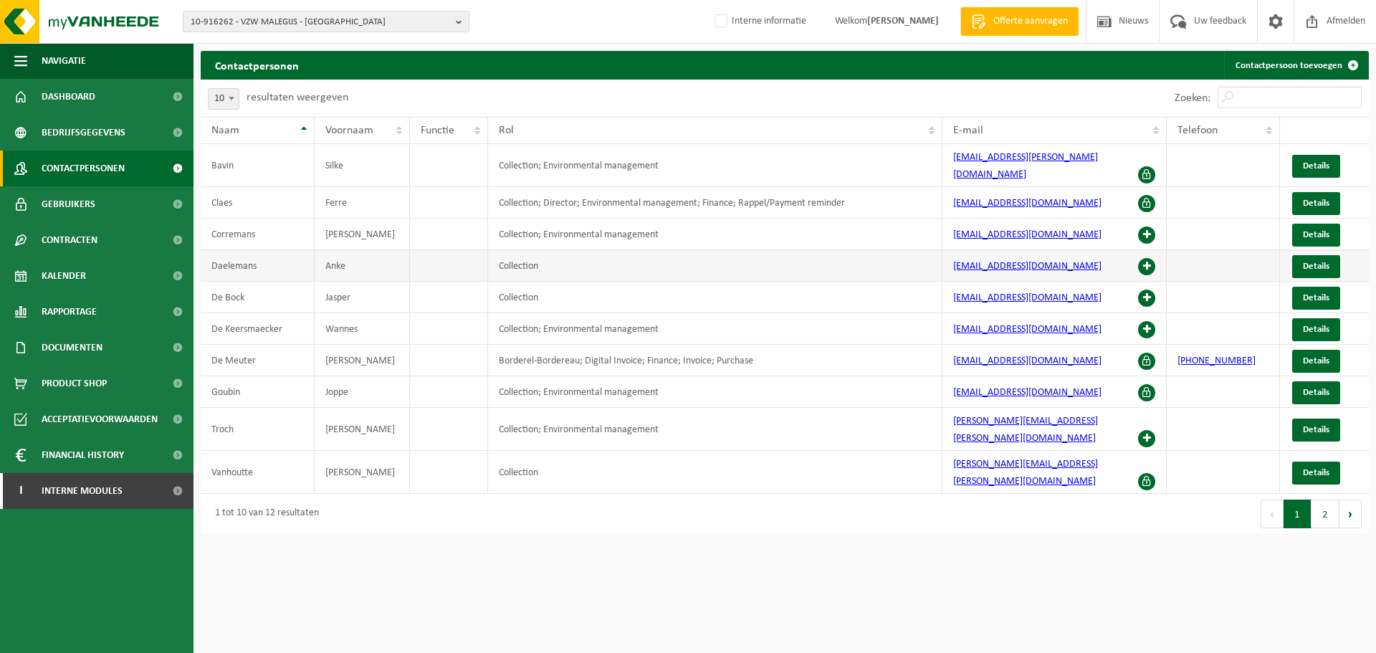
click at [1146, 258] on span at bounding box center [1146, 266] width 17 height 17
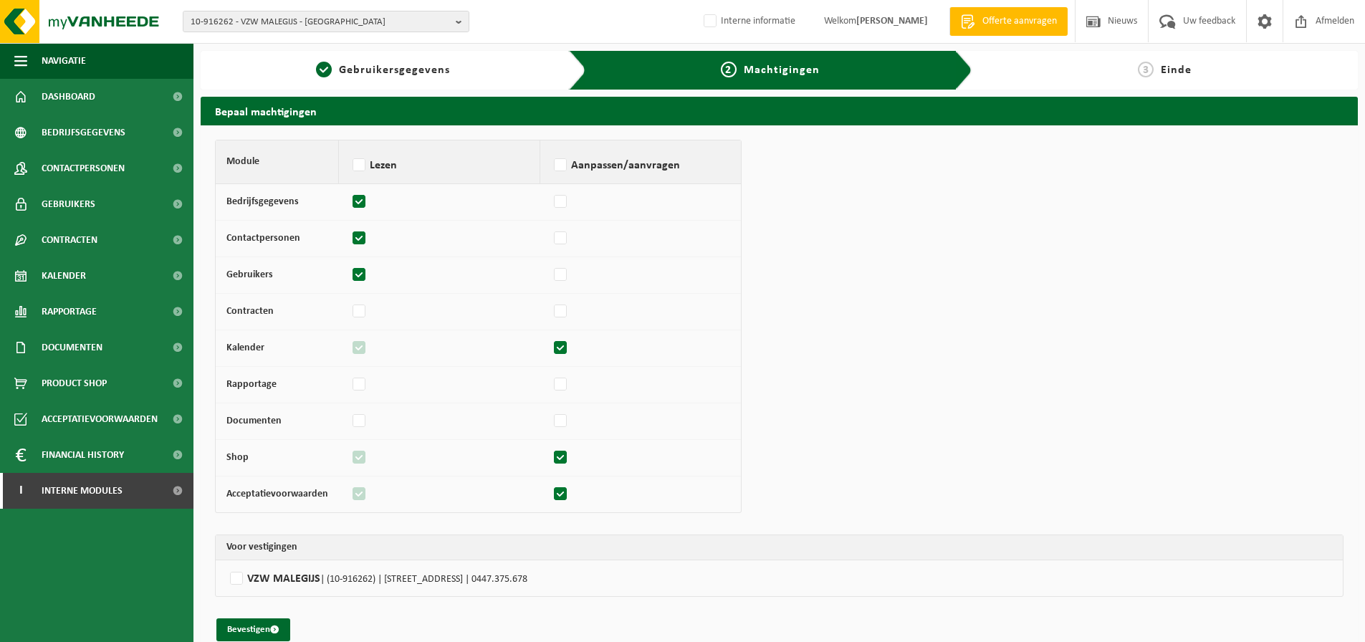
click at [273, 566] on td "VZW MALEGIJS | (10-916262) | [STREET_ADDRESS] | 0447.375.678" at bounding box center [779, 578] width 1127 height 36
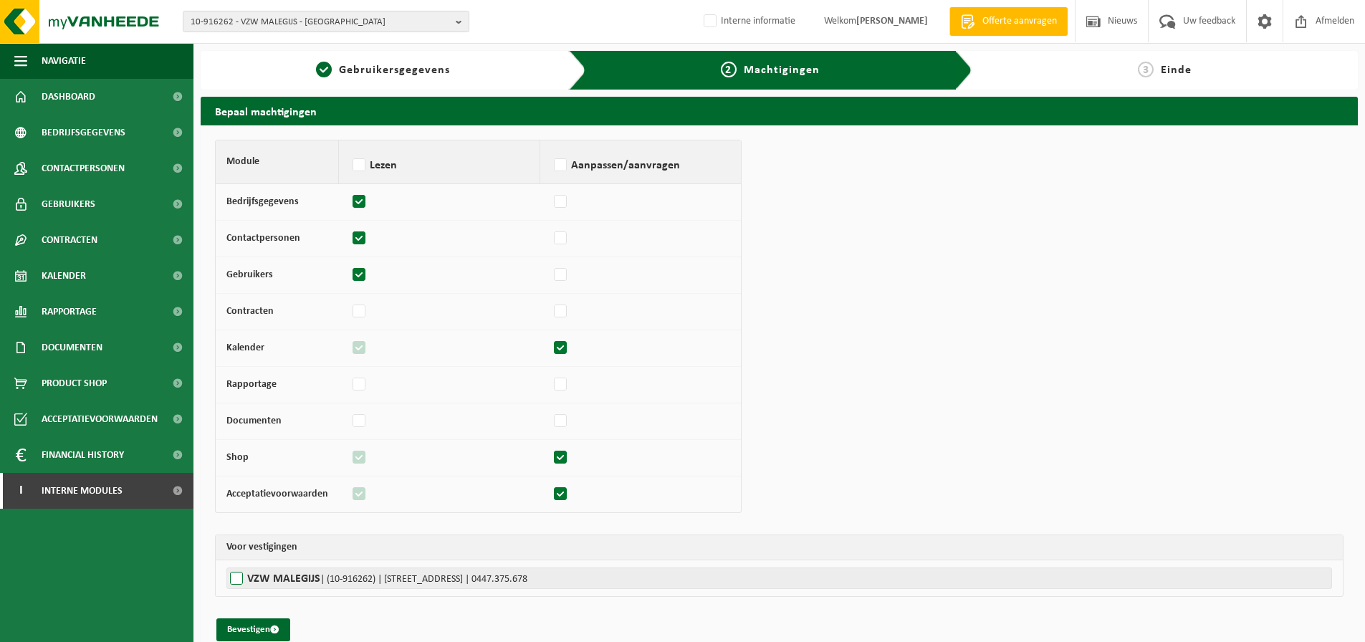
click at [273, 576] on label"] "VZW MALEGIJS | (10-916262) | [STREET_ADDRESS] | 0447.375.678" at bounding box center [779, 578] width 1106 height 21
click at [273, 576] on input "VZW MALEGIJS | (10-916262) | [STREET_ADDRESS] | 0447.375.678" at bounding box center [908, 578] width 1365 height 21
checkbox input "true"
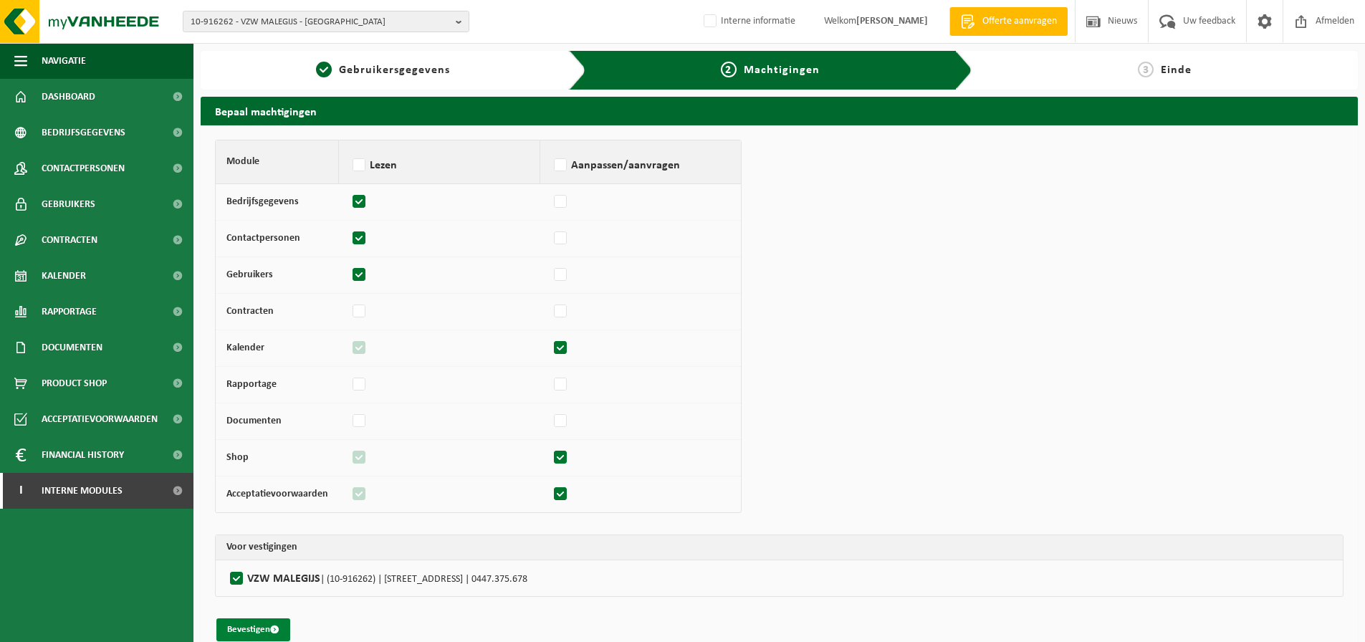
click at [241, 628] on button "Bevestigen" at bounding box center [253, 629] width 74 height 23
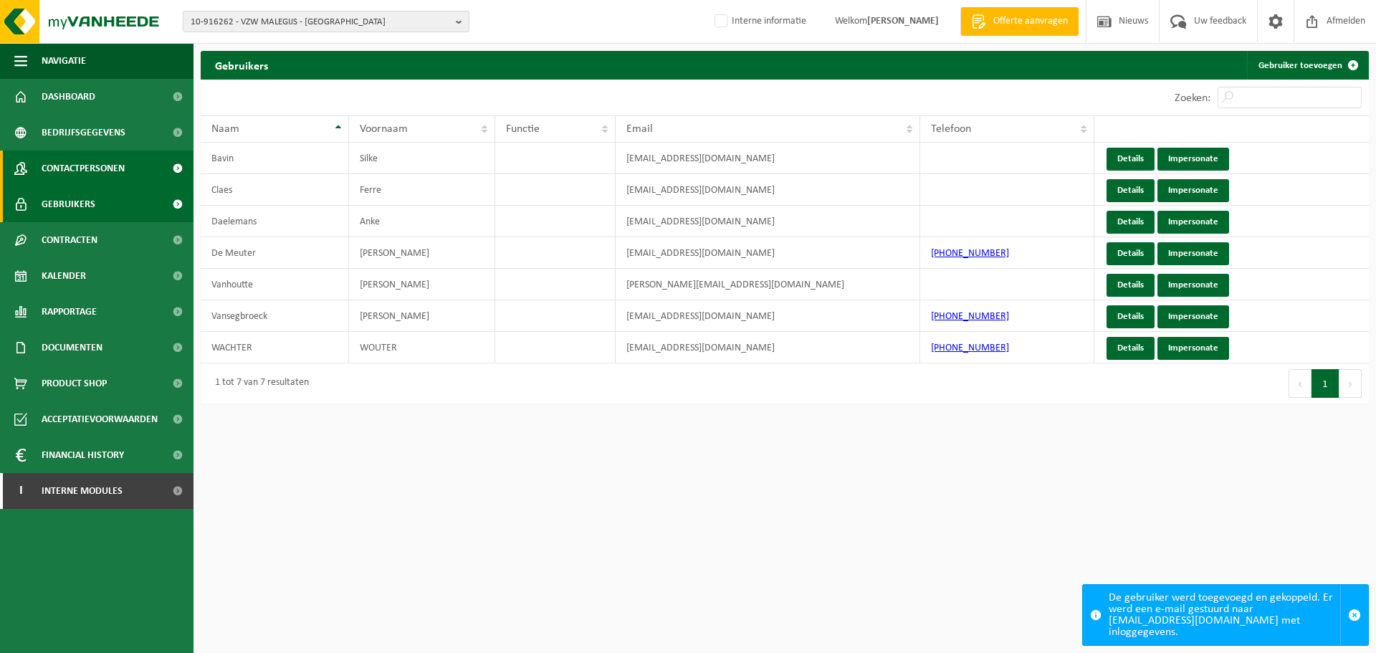
click at [62, 162] on span "Contactpersonen" at bounding box center [83, 168] width 83 height 36
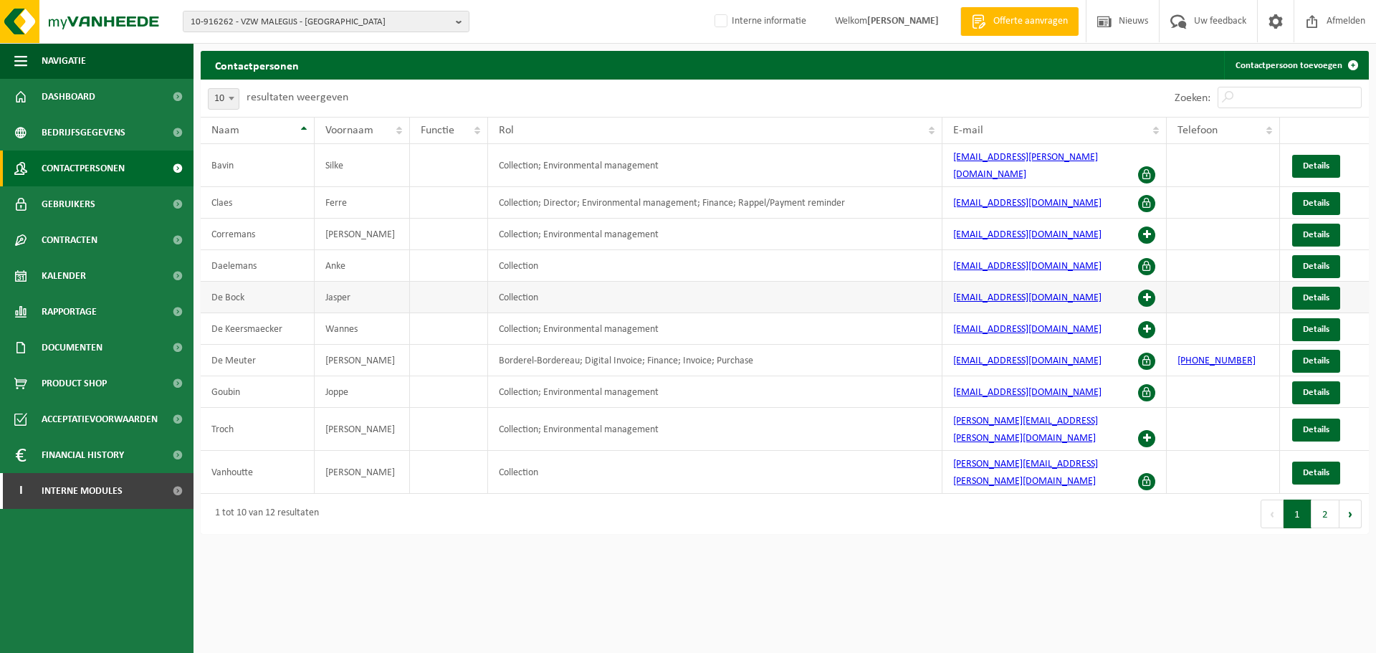
click at [1144, 291] on span at bounding box center [1146, 297] width 17 height 17
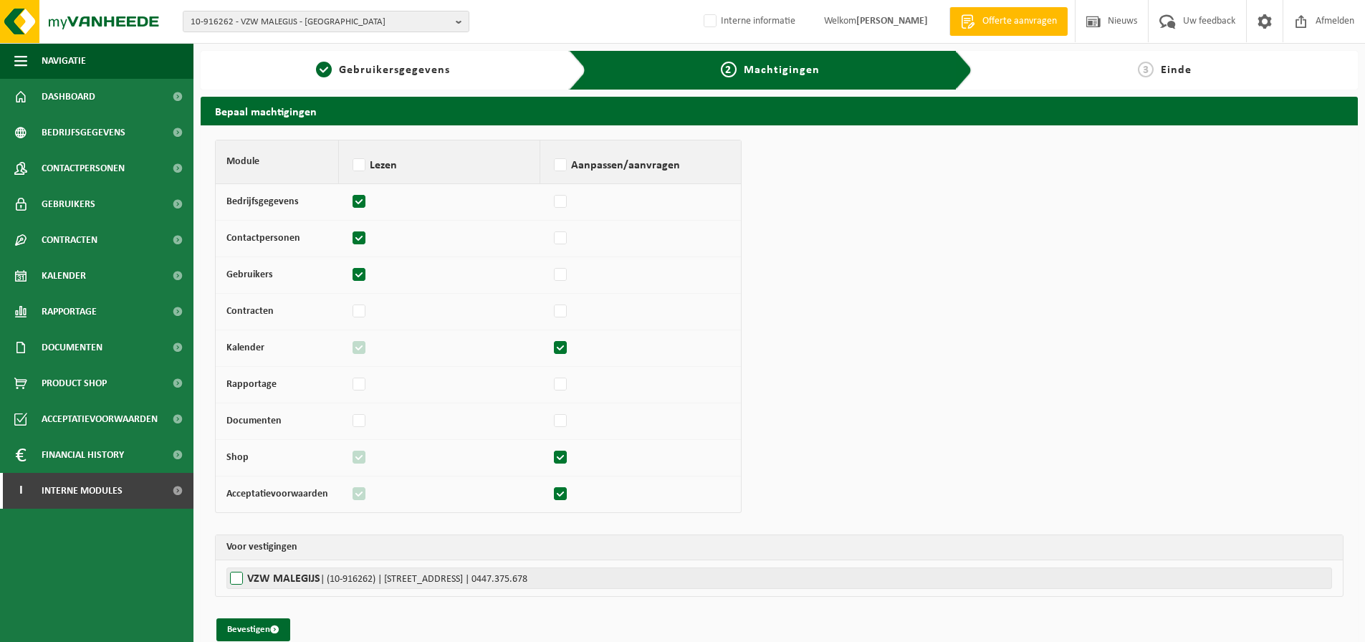
click at [378, 576] on span "| (10-916262) | [STREET_ADDRESS] | 0447.375.678" at bounding box center [423, 579] width 207 height 11
click at [378, 576] on input "VZW MALEGIJS | (10-916262) | [STREET_ADDRESS] | 0447.375.678" at bounding box center [908, 578] width 1365 height 21
checkbox input "true"
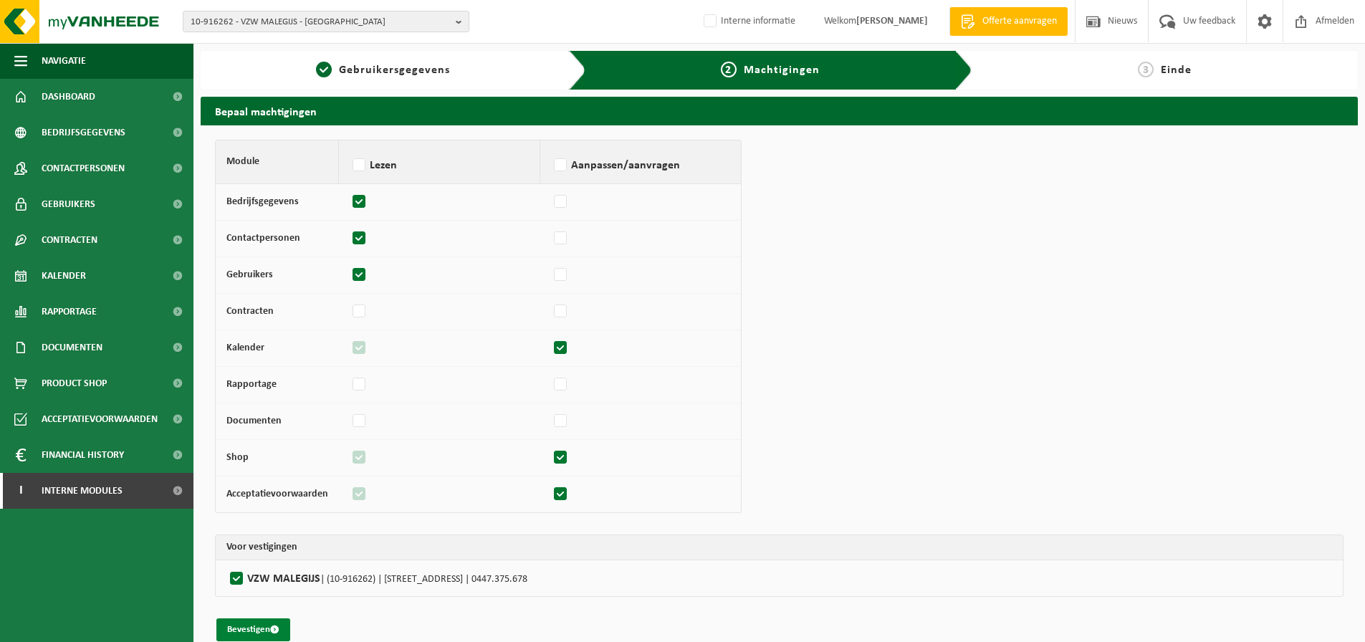
click at [244, 628] on button "Bevestigen" at bounding box center [253, 629] width 74 height 23
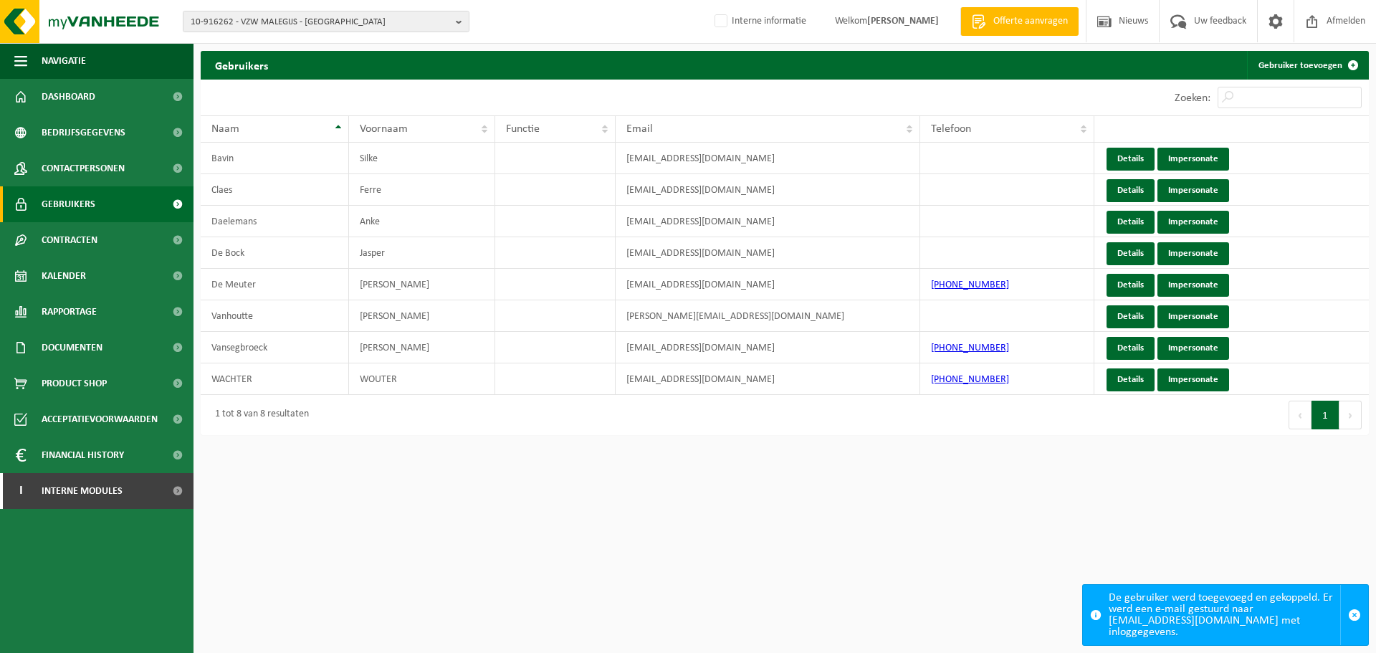
click at [225, 9] on div "10-916262 - VZW MALEGIJS - LONDERZEEL 10-916262 - VZW MALEGIJS - LONDERZEEL Int…" at bounding box center [688, 22] width 1376 height 44
click at [230, 20] on span "10-916262 - VZW MALEGIJS - LONDERZEEL" at bounding box center [320, 21] width 259 height 21
paste input "02-008903"
type input "02-008903"
click at [248, 70] on li "02-008903 - IPALLE RUMES - RUMES" at bounding box center [325, 66] width 279 height 18
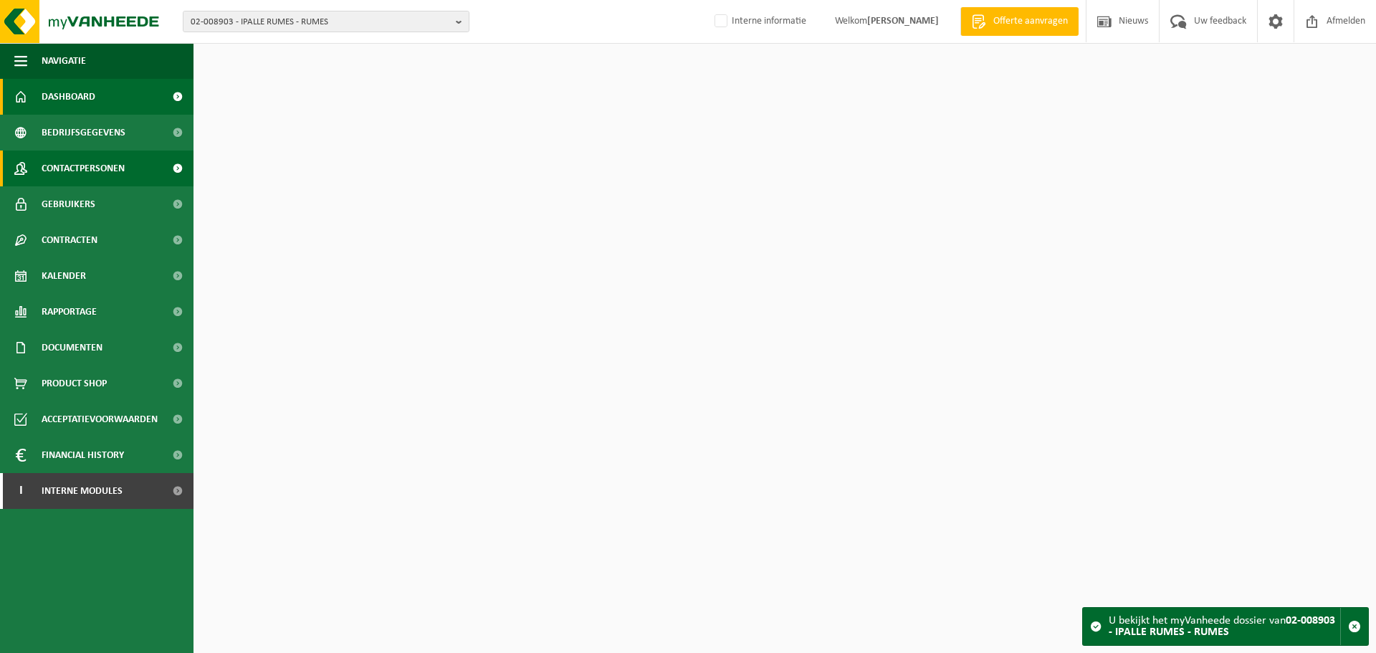
click at [112, 168] on span "Contactpersonen" at bounding box center [83, 168] width 83 height 36
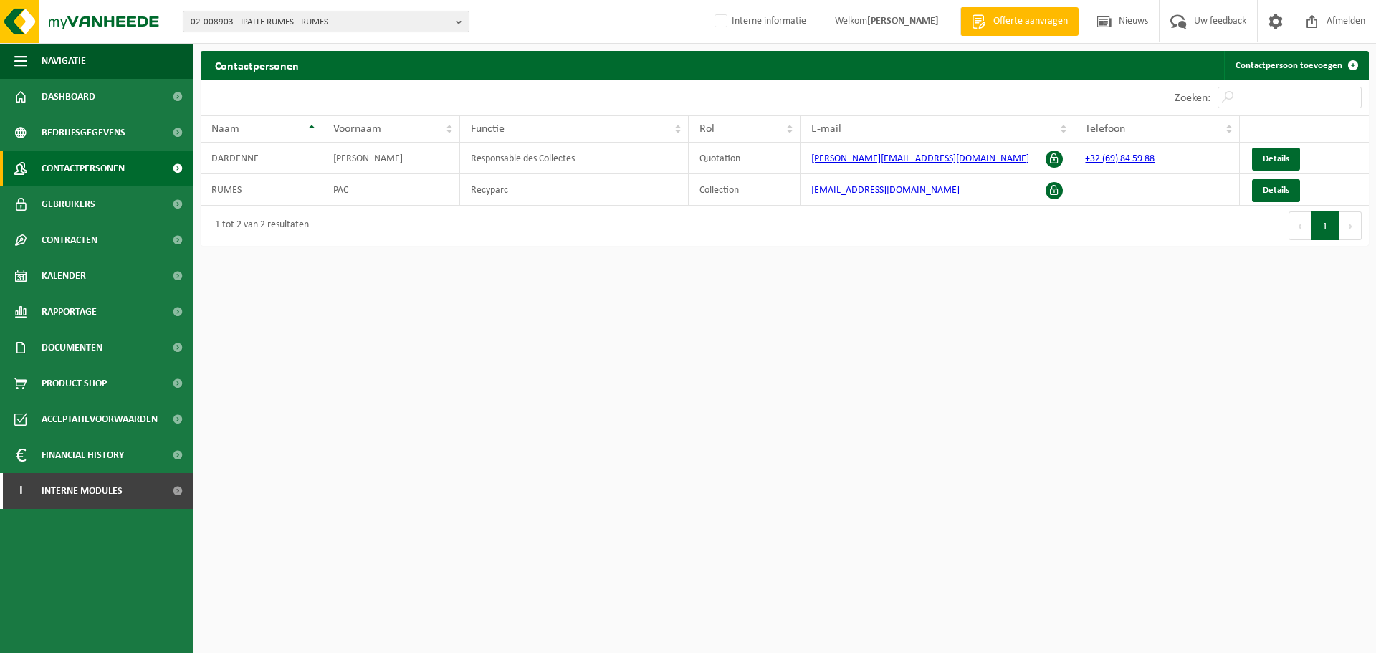
click at [415, 29] on span "02-008903 - IPALLE RUMES - RUMES" at bounding box center [320, 21] width 259 height 21
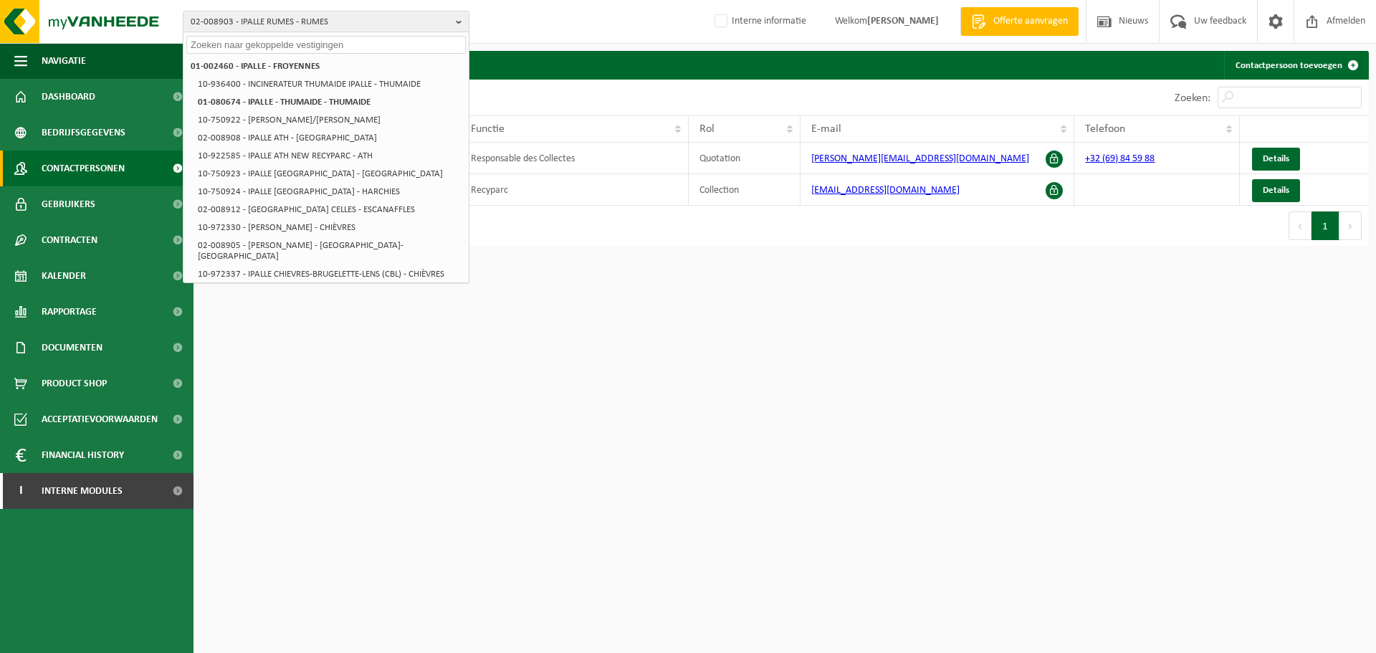
paste input "10-724409"
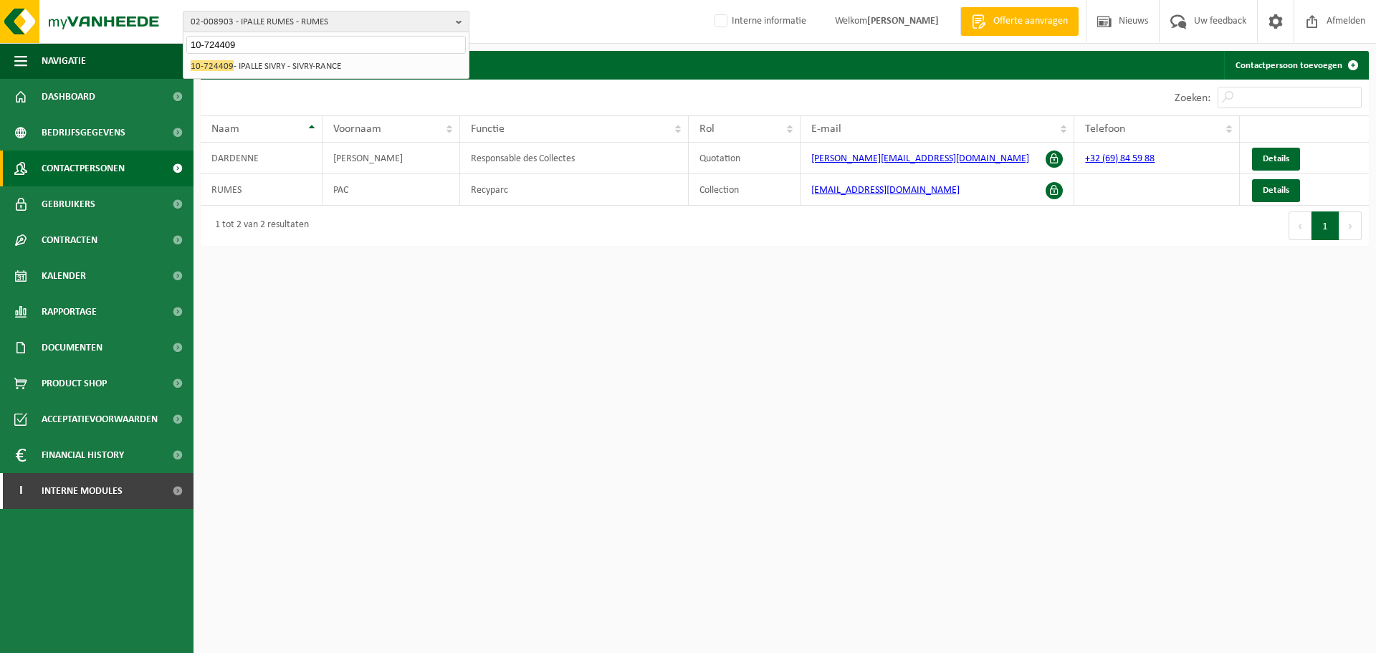
type input "10-724409"
click at [282, 76] on div "01-002460 - IPALLE - FROYENNES 10-936400 - INCINERATEUR THUMAIDE IPALLE - THUMA…" at bounding box center [325, 66] width 285 height 24
click at [280, 75] on li "10-724409 - IPALLE SIVRY - SIVRY-RANCE" at bounding box center [325, 66] width 279 height 18
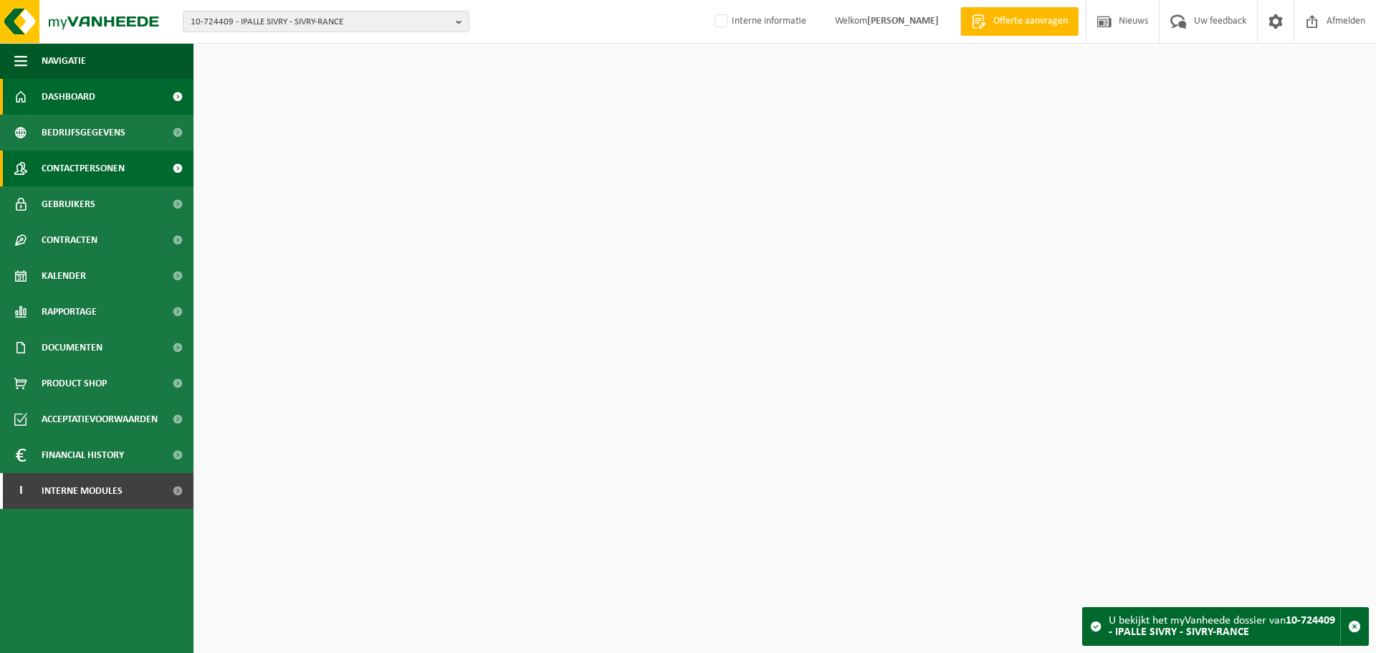
click at [100, 161] on span "Contactpersonen" at bounding box center [83, 168] width 83 height 36
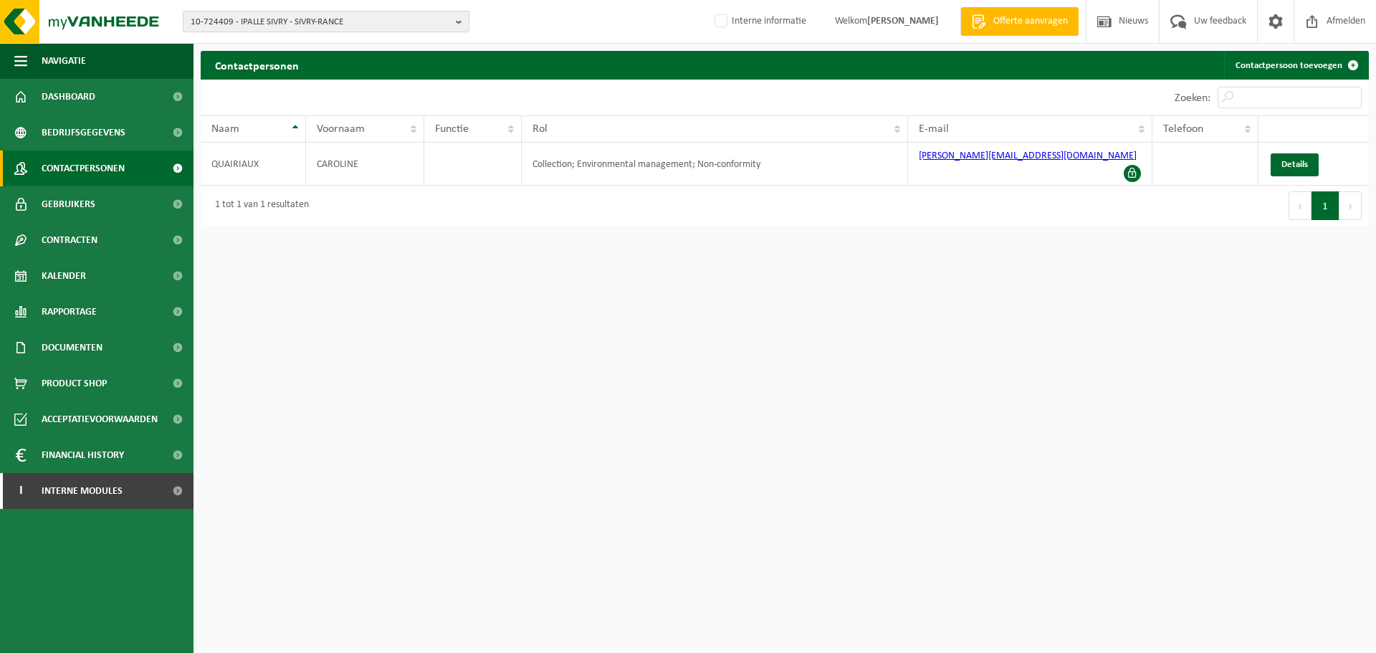
click at [283, 19] on span "10-724409 - IPALLE SIVRY - SIVRY-RANCE" at bounding box center [320, 21] width 259 height 21
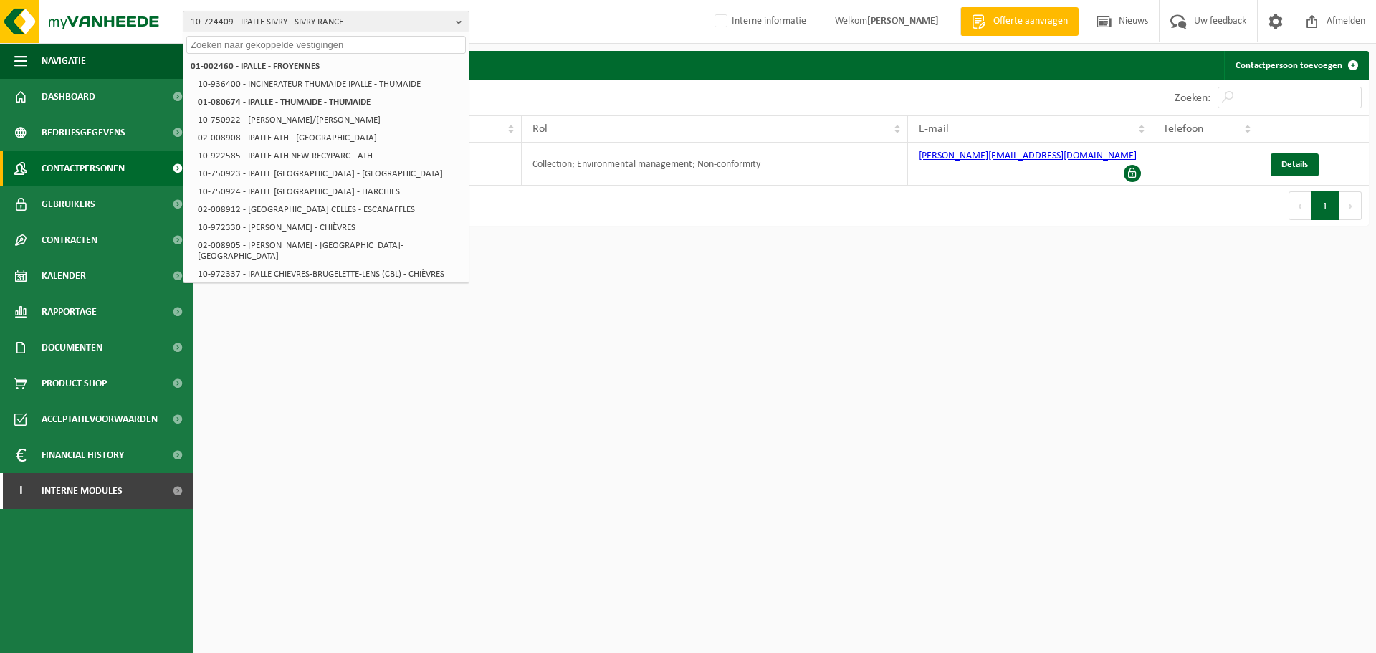
paste input "10-962698"
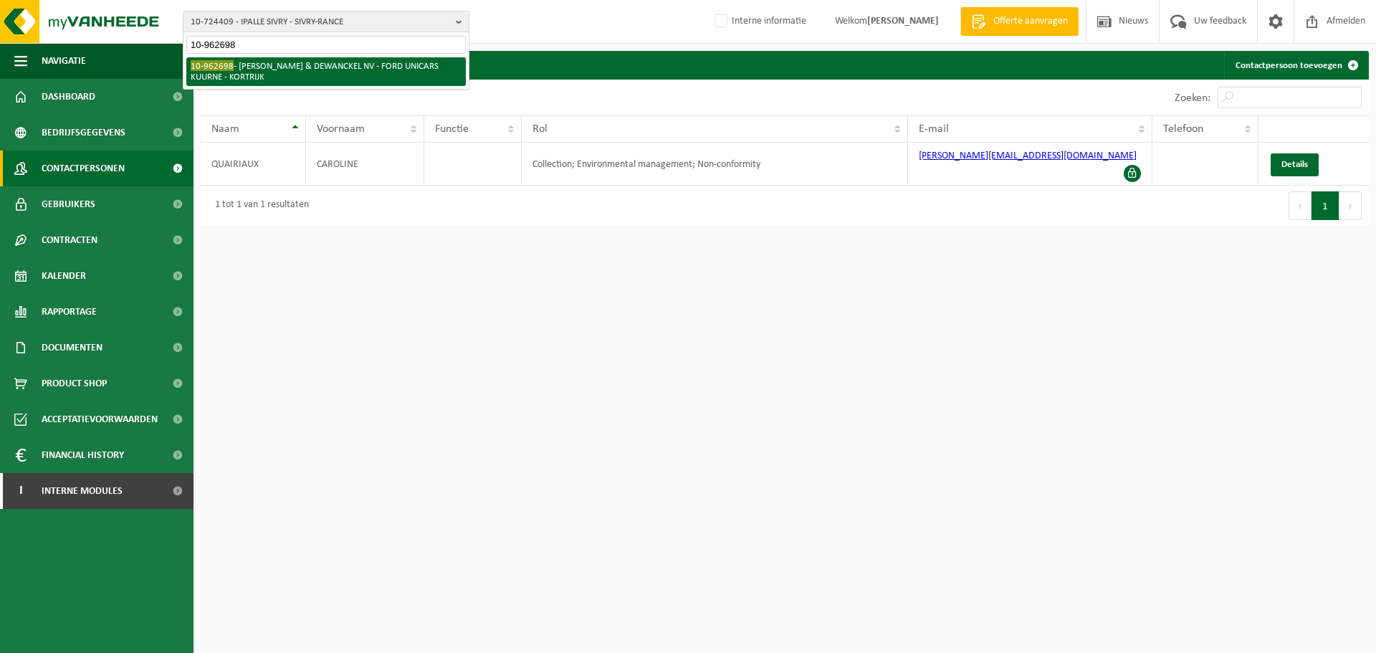
type input "10-962698"
click at [315, 73] on li "10-962698 - DEVOS & DEWANCKEL NV - FORD UNICARS KUURNE - KORTRIJK" at bounding box center [325, 71] width 279 height 29
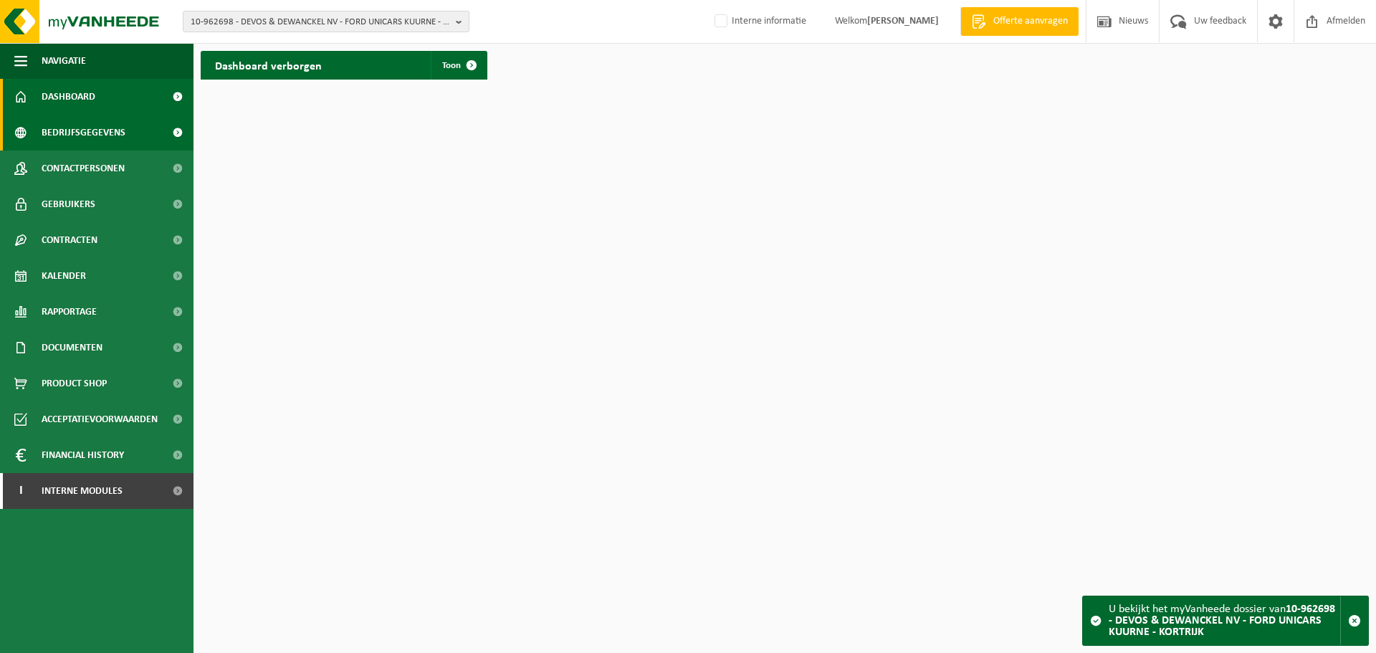
click at [125, 125] on link "Bedrijfsgegevens" at bounding box center [96, 133] width 193 height 36
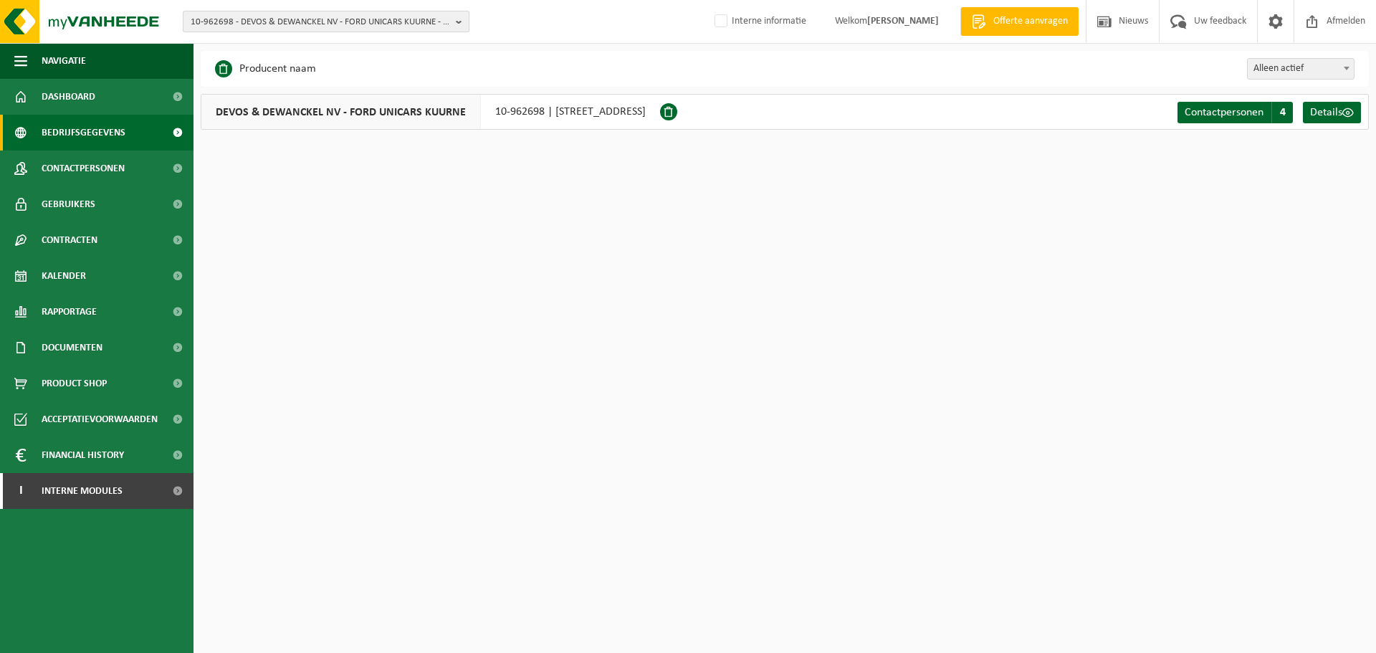
click at [387, 23] on span "10-962698 - DEVOS & DEWANCKEL NV - FORD UNICARS KUURNE - KORTRIJK" at bounding box center [320, 21] width 259 height 21
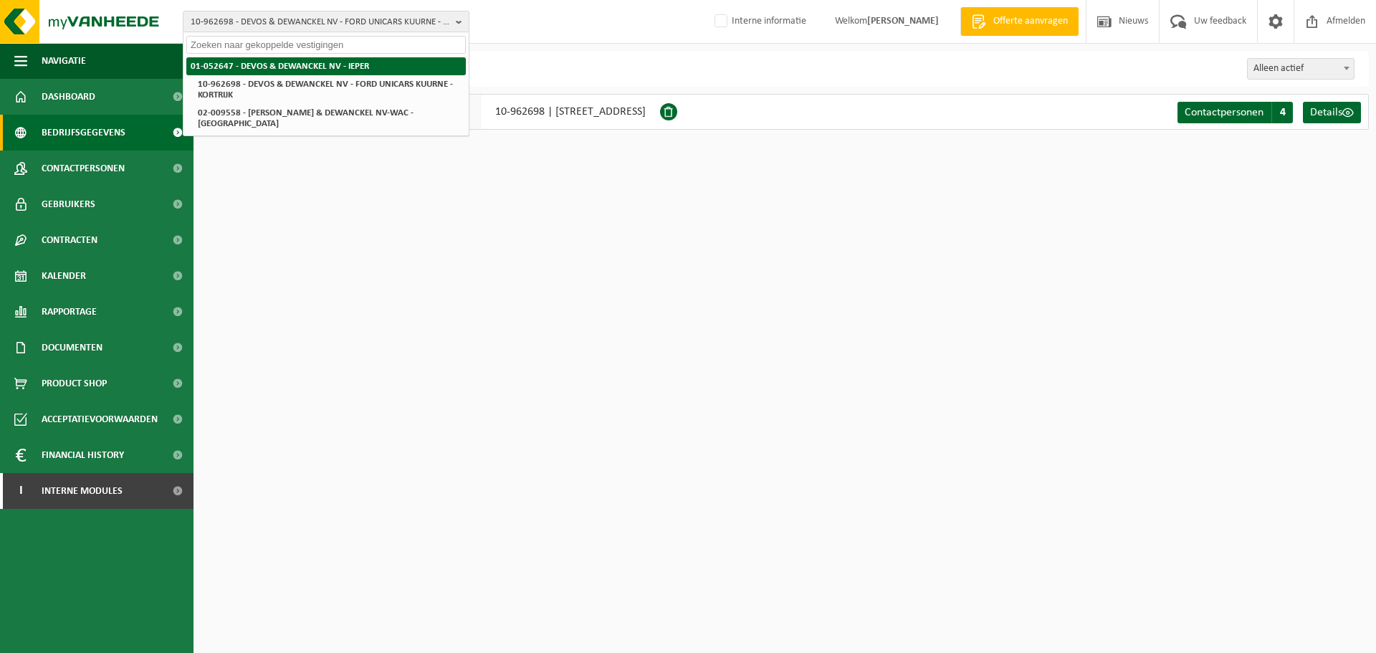
click at [324, 64] on strong "01-052647 - DEVOS & DEWANCKEL NV - IEPER" at bounding box center [280, 66] width 178 height 9
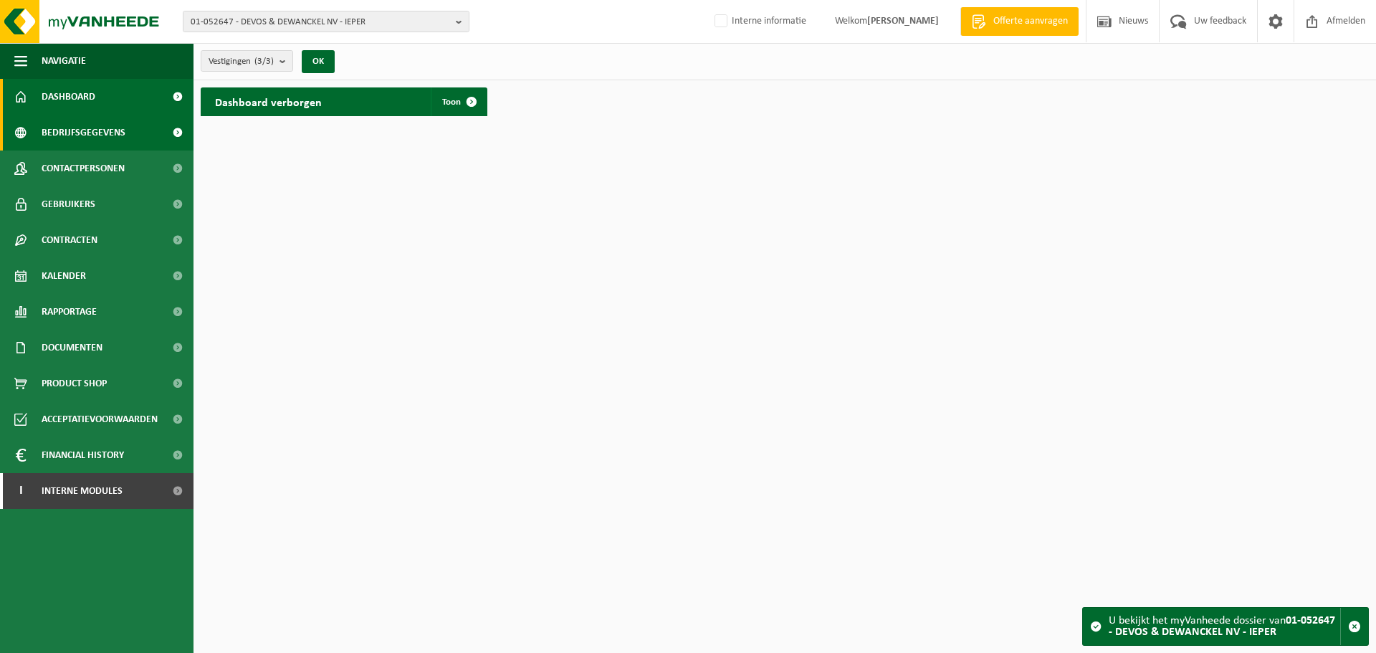
click at [70, 135] on span "Bedrijfsgegevens" at bounding box center [84, 133] width 84 height 36
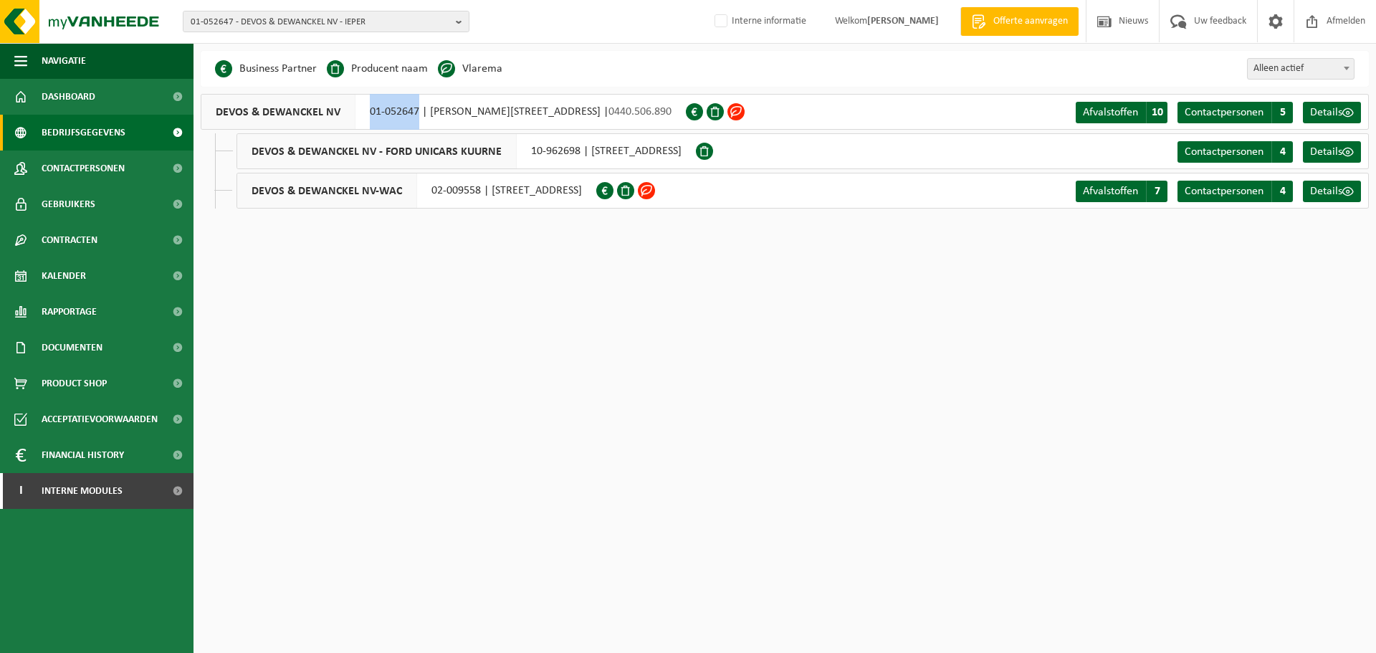
drag, startPoint x: 368, startPoint y: 112, endPoint x: 418, endPoint y: 123, distance: 52.2
click at [418, 123] on div "DEVOS & DEWANCKEL NV 01-052647 | ALBERT DEHEMLAAN 2, 8900 IEPER | 0440.506.890" at bounding box center [443, 112] width 485 height 36
copy div "01-052647"
click at [80, 176] on span "Contactpersonen" at bounding box center [83, 168] width 83 height 36
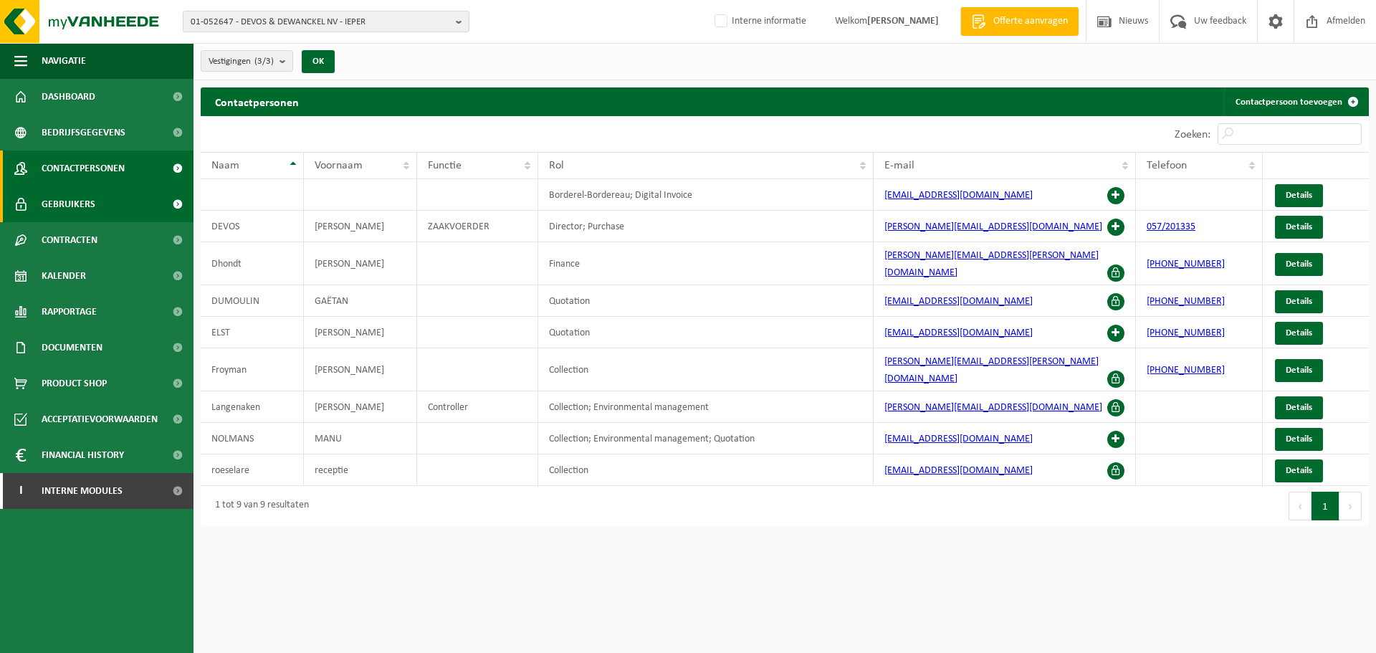
click at [72, 196] on span "Gebruikers" at bounding box center [69, 204] width 54 height 36
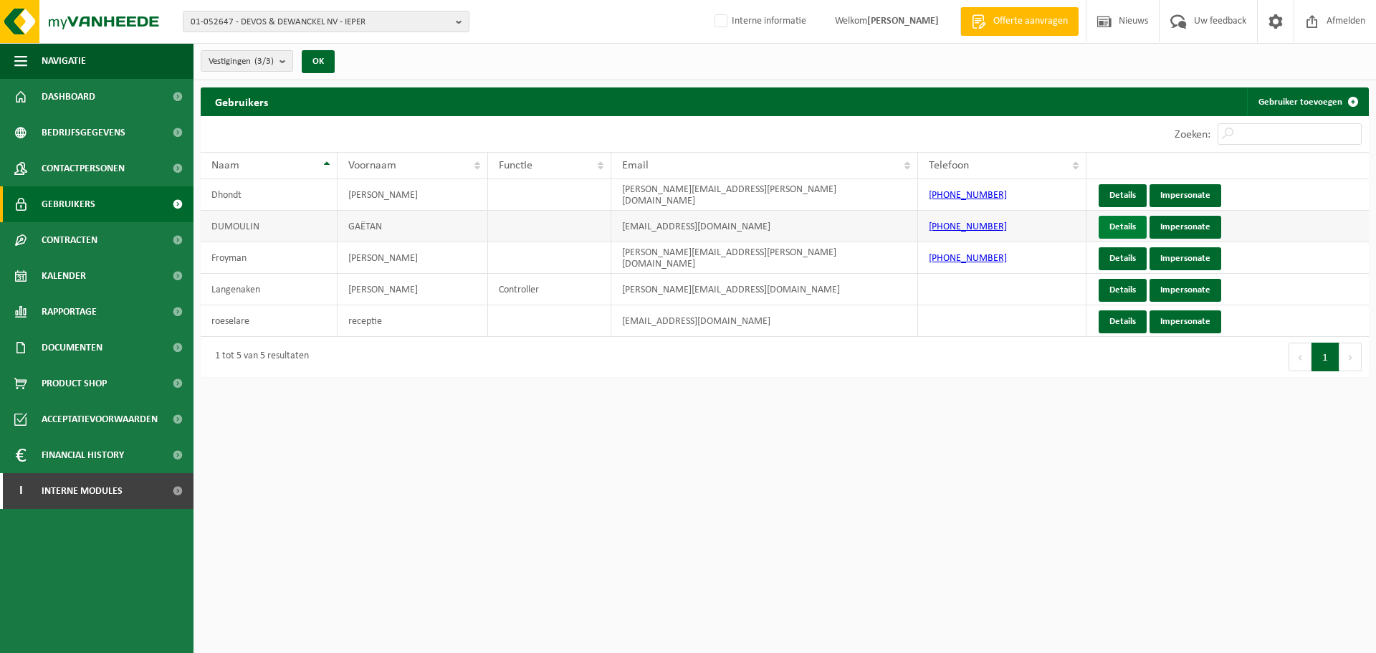
click at [1112, 227] on link "Details" at bounding box center [1122, 227] width 48 height 23
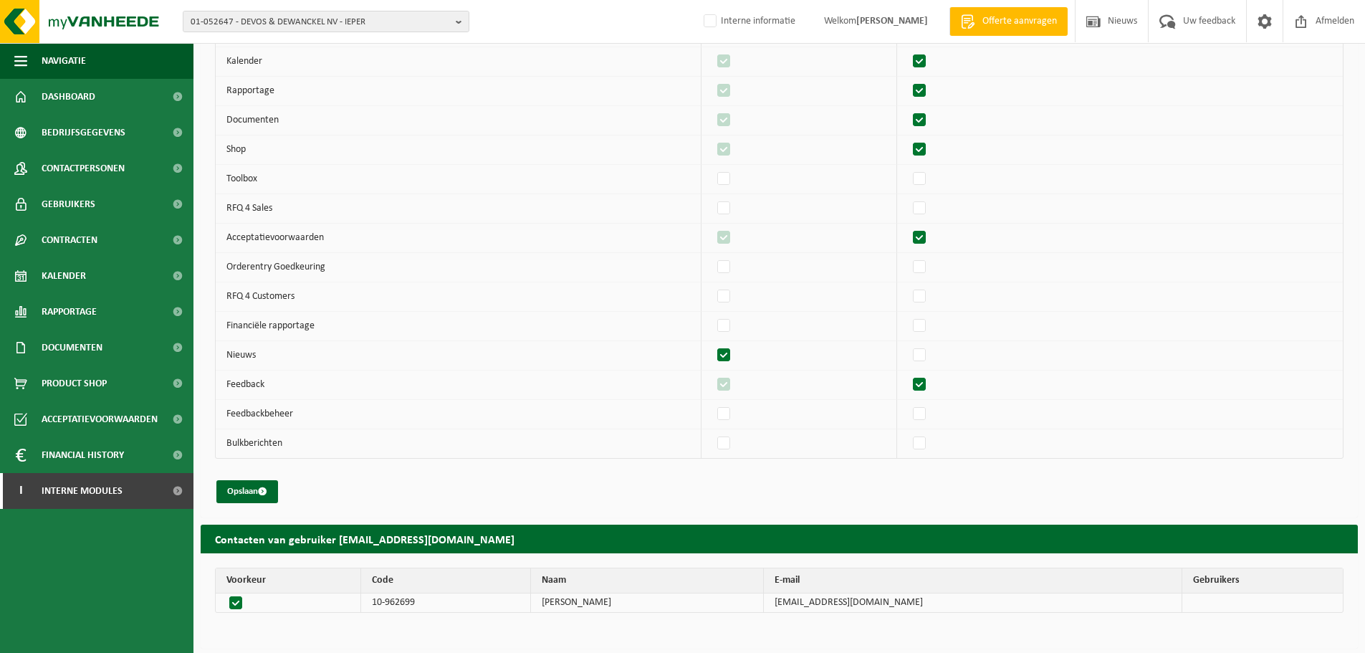
scroll to position [289, 0]
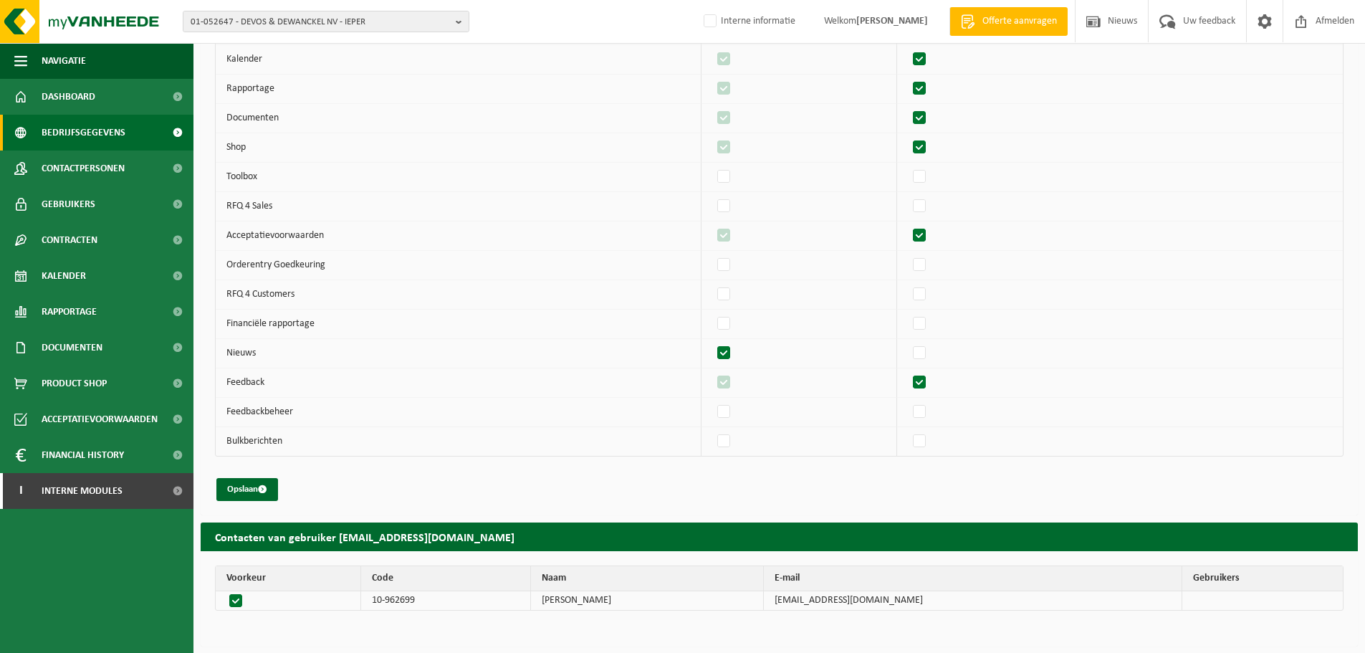
click at [130, 144] on link "Bedrijfsgegevens" at bounding box center [96, 133] width 193 height 36
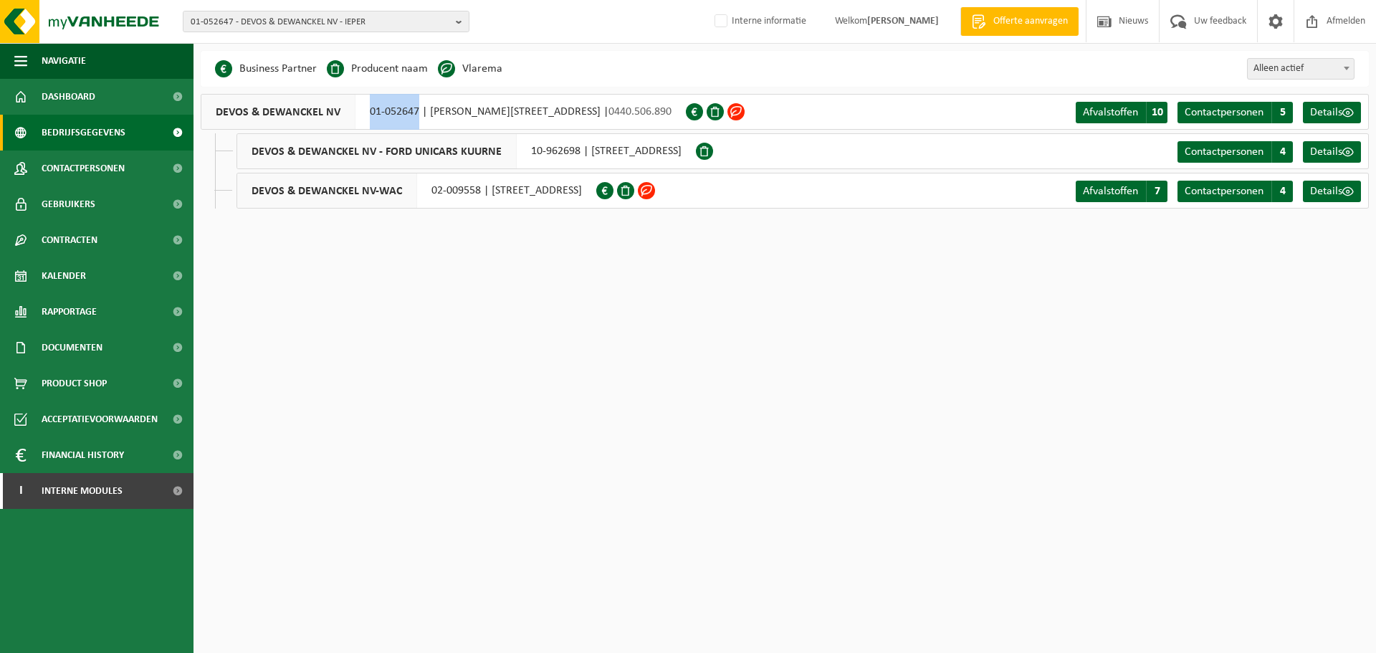
drag, startPoint x: 358, startPoint y: 106, endPoint x: 418, endPoint y: 109, distance: 60.3
click at [418, 109] on div "DEVOS & DEWANCKEL NV 01-052647 | ALBERT DEHEMLAAN 2, 8900 IEPER | 0440.506.890" at bounding box center [443, 112] width 485 height 36
copy div "01-052647"
click at [599, 393] on html "01-052647 - DEVOS & DEWANCKEL NV - IEPER 01-052647 - DEVOS & DEWANCKEL NV - IEP…" at bounding box center [688, 326] width 1376 height 653
click at [345, 24] on span "01-052647 - DEVOS & DEWANCKEL NV - IEPER" at bounding box center [320, 21] width 259 height 21
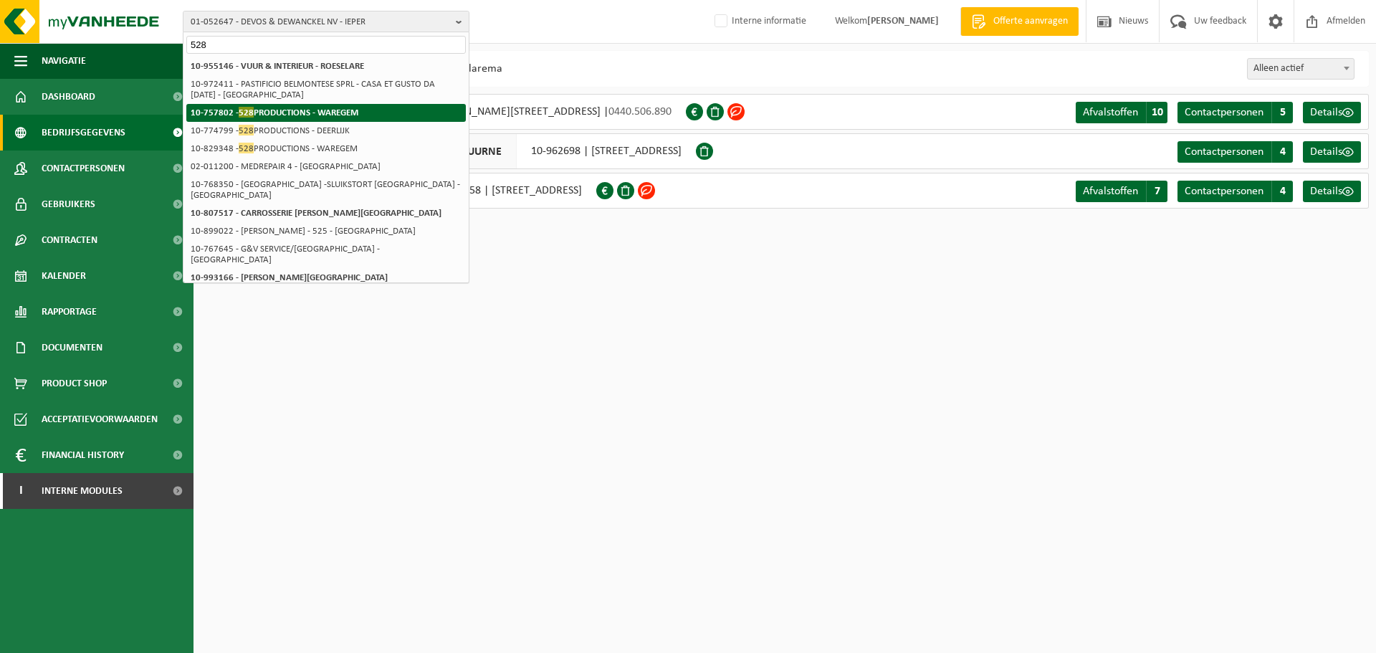
type input "528"
click at [330, 112] on strong "10-757802 - 528 PRODUCTIONS - WAREGEM" at bounding box center [275, 112] width 168 height 11
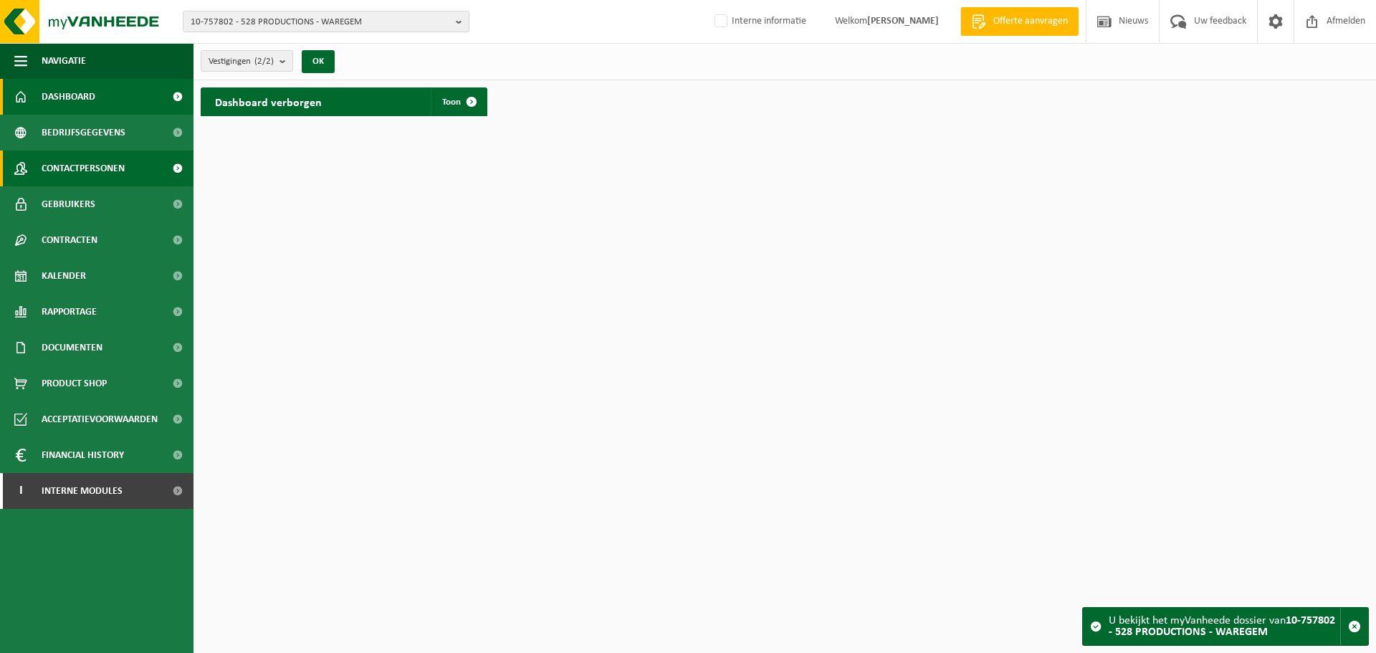
click at [135, 173] on link "Contactpersonen" at bounding box center [96, 168] width 193 height 36
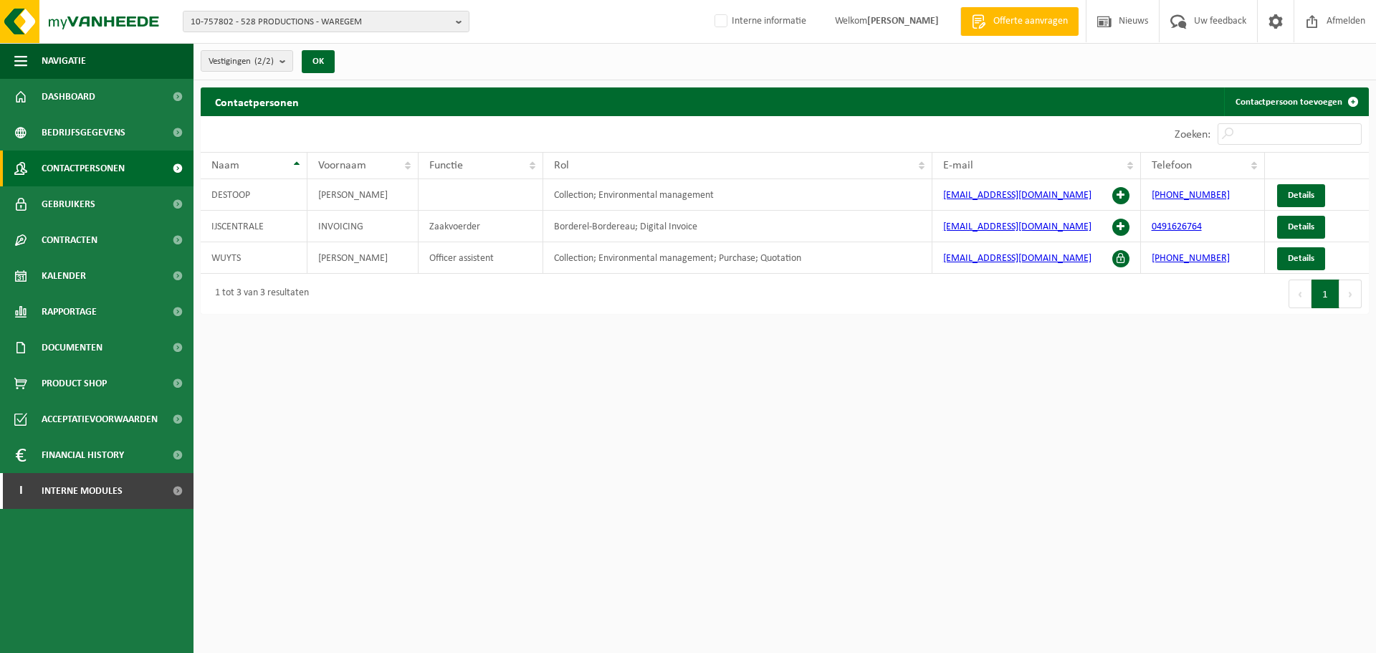
click at [940, 387] on html "10-757802 - 528 PRODUCTIONS - WAREGEM 10-757802 - 528 PRODUCTIONS - WAREGEM 10-…" at bounding box center [688, 326] width 1376 height 653
click at [808, 548] on html "10-757802 - 528 PRODUCTIONS - WAREGEM 10-757802 - 528 PRODUCTIONS - WAREGEM 10-…" at bounding box center [688, 326] width 1376 height 653
click at [258, 29] on span "10-757802 - 528 PRODUCTIONS - WAREGEM" at bounding box center [320, 21] width 259 height 21
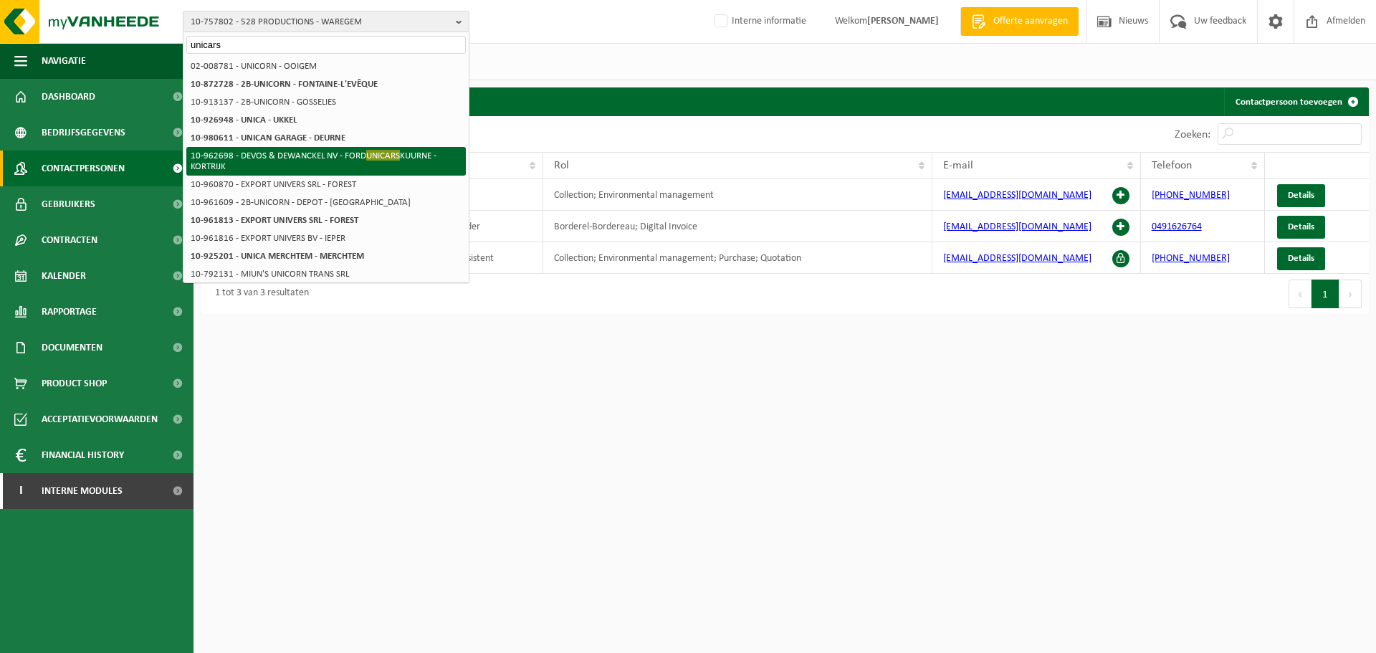
type input "unicars"
click at [366, 165] on li "10-962698 - DEVOS & DEWANCKEL NV - FORD UNICARS KUURNE - KORTRIJK" at bounding box center [325, 161] width 279 height 29
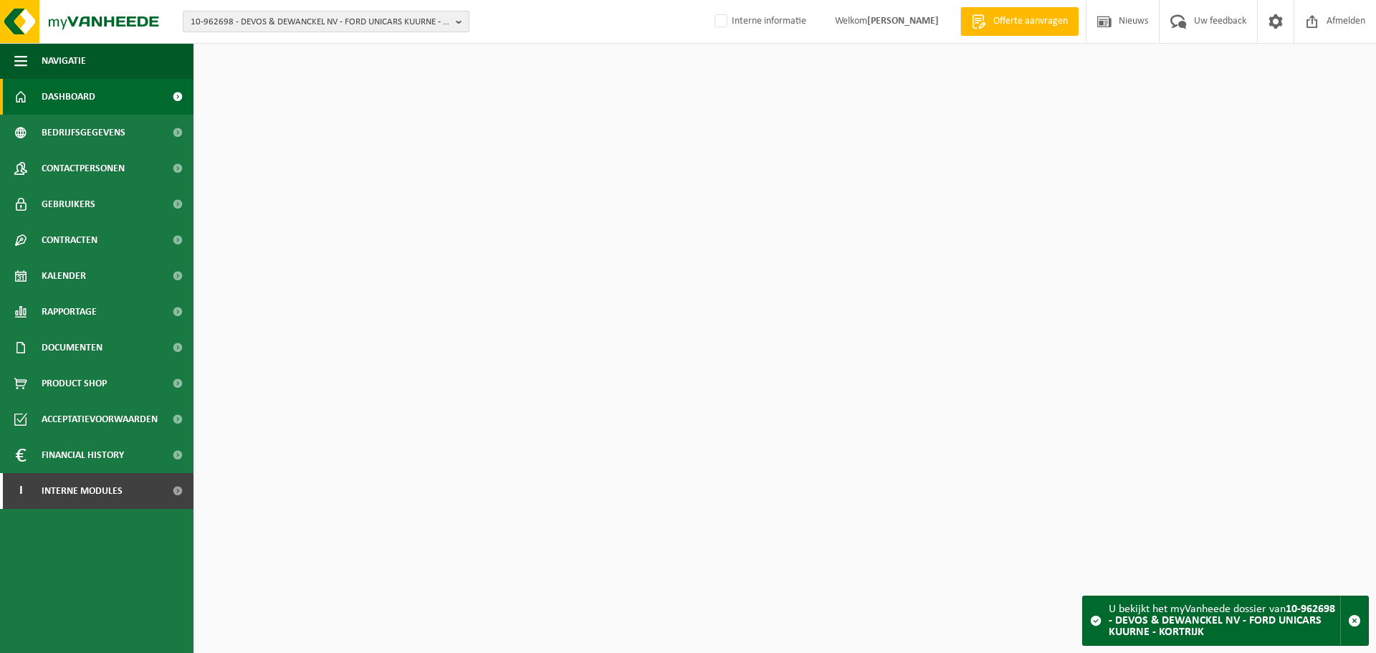
click at [307, 21] on span "10-962698 - DEVOS & DEWANCKEL NV - FORD UNICARS KUURNE - KORTRIJK" at bounding box center [320, 21] width 259 height 21
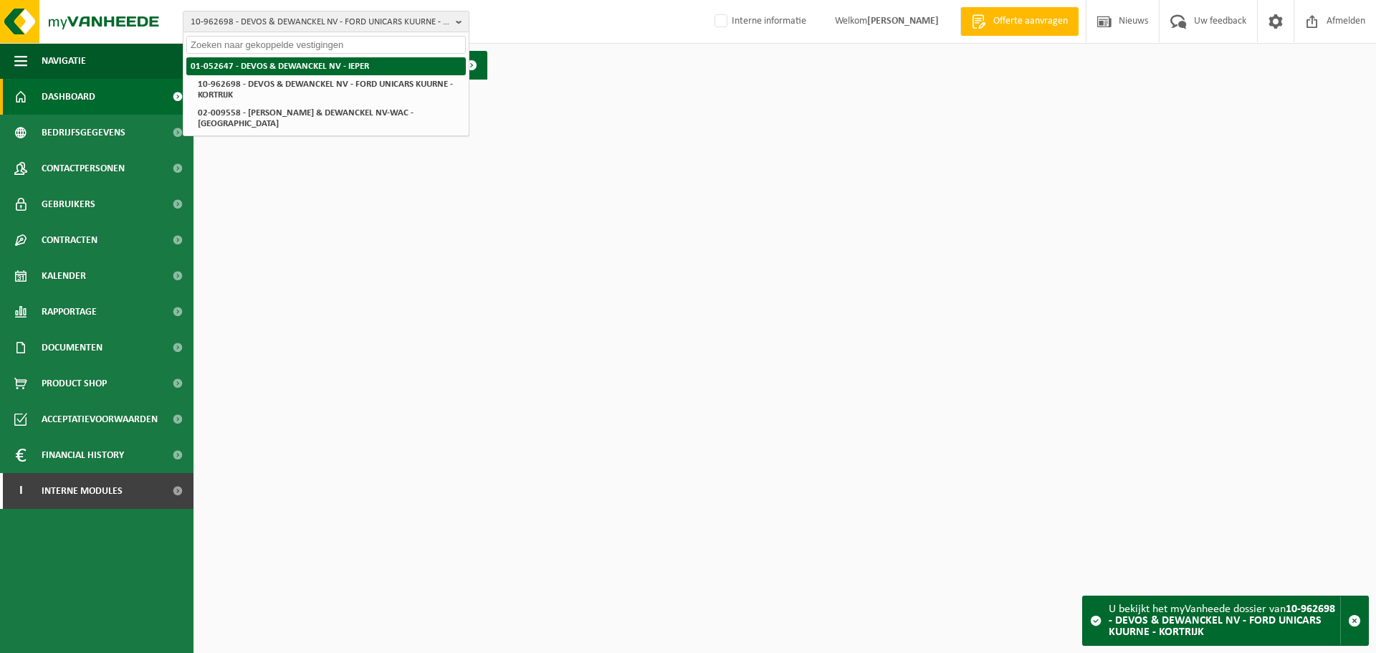
click at [301, 67] on strong "01-052647 - DEVOS & DEWANCKEL NV - IEPER" at bounding box center [280, 66] width 178 height 9
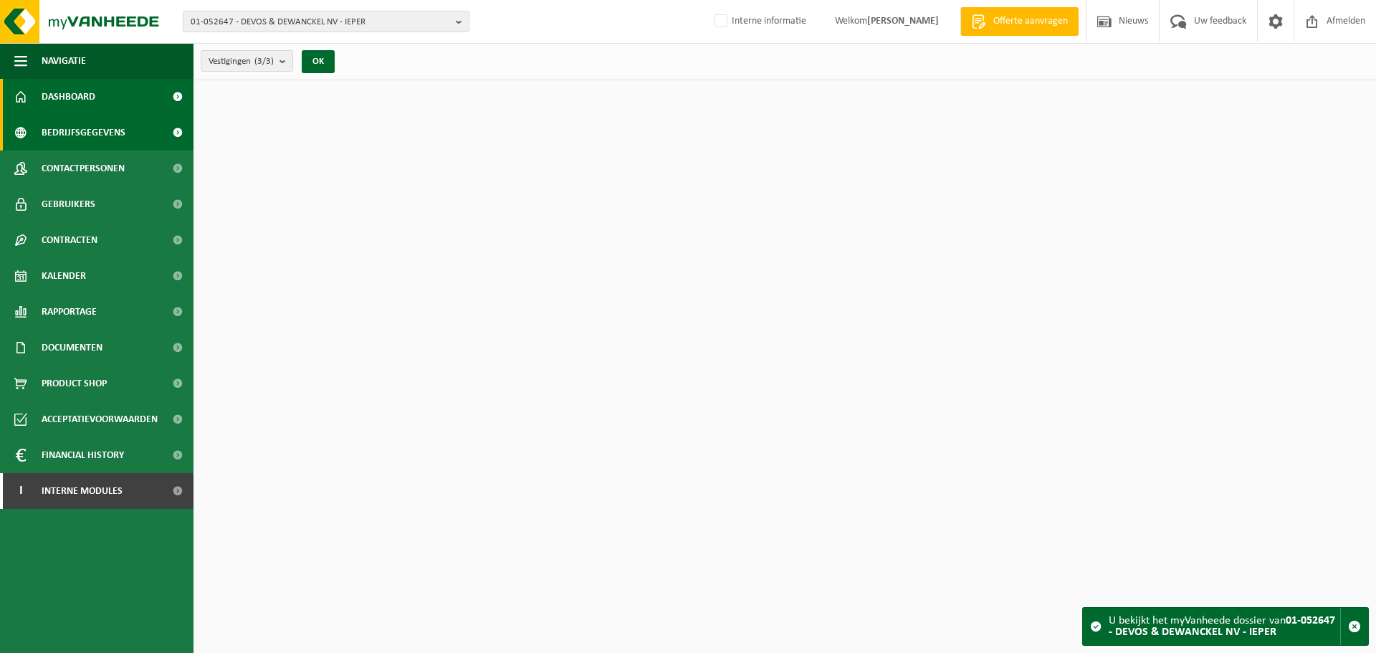
click at [94, 141] on span "Bedrijfsgegevens" at bounding box center [84, 133] width 84 height 36
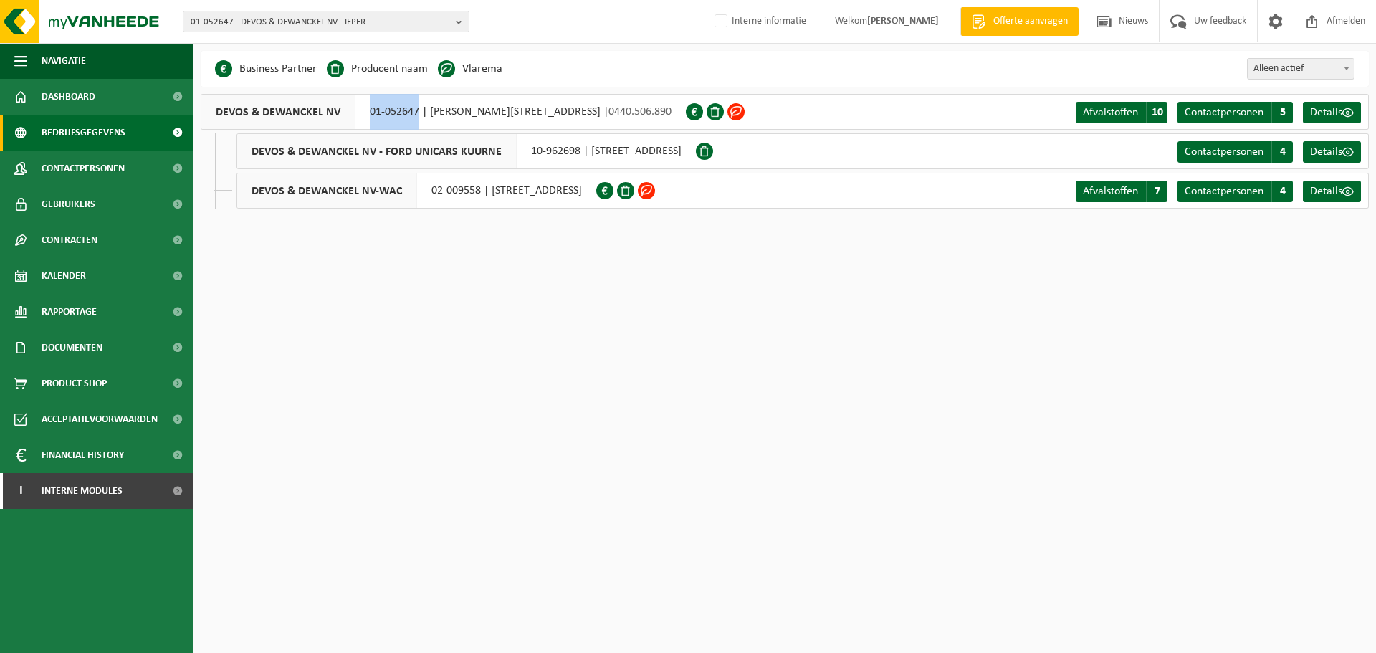
drag, startPoint x: 356, startPoint y: 107, endPoint x: 417, endPoint y: 115, distance: 61.3
click at [417, 115] on div "DEVOS & DEWANCKEL NV 01-052647 | ALBERT DEHEMLAAN 2, 8900 IEPER | 0440.506.890" at bounding box center [443, 112] width 485 height 36
copy div "01-052647"
click at [115, 484] on span "Interne modules" at bounding box center [82, 491] width 81 height 36
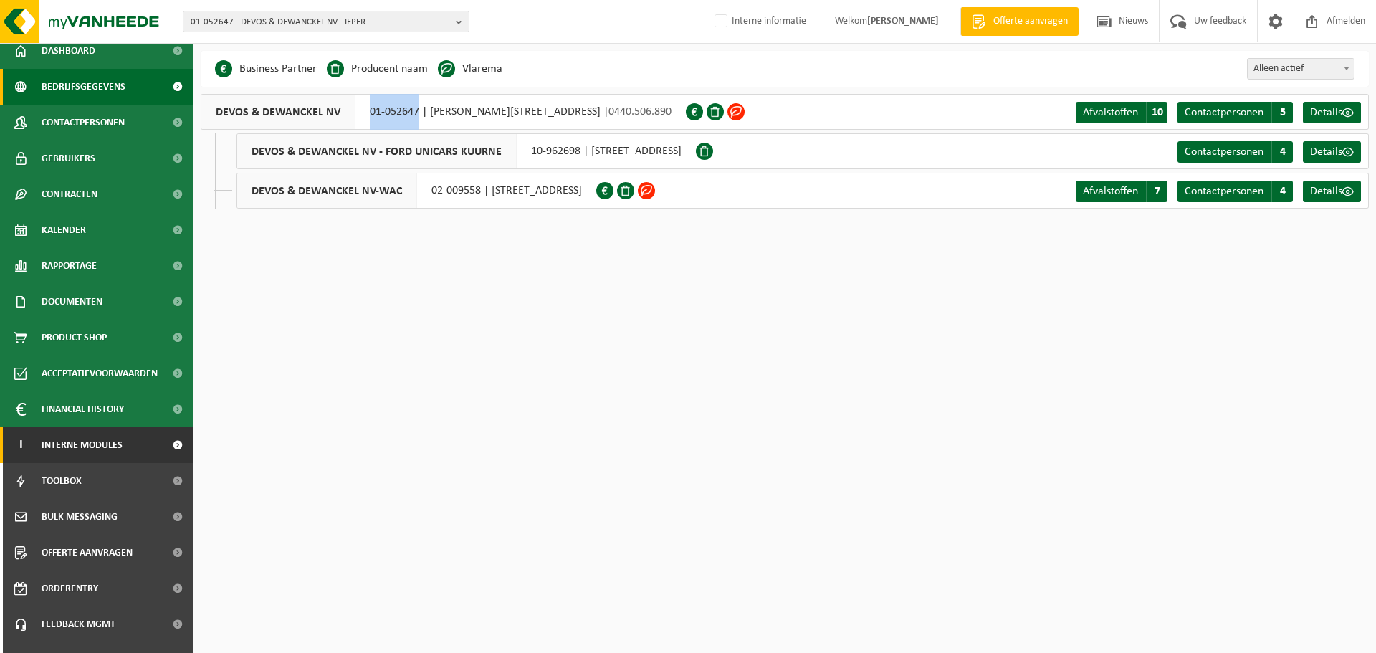
scroll to position [71, 0]
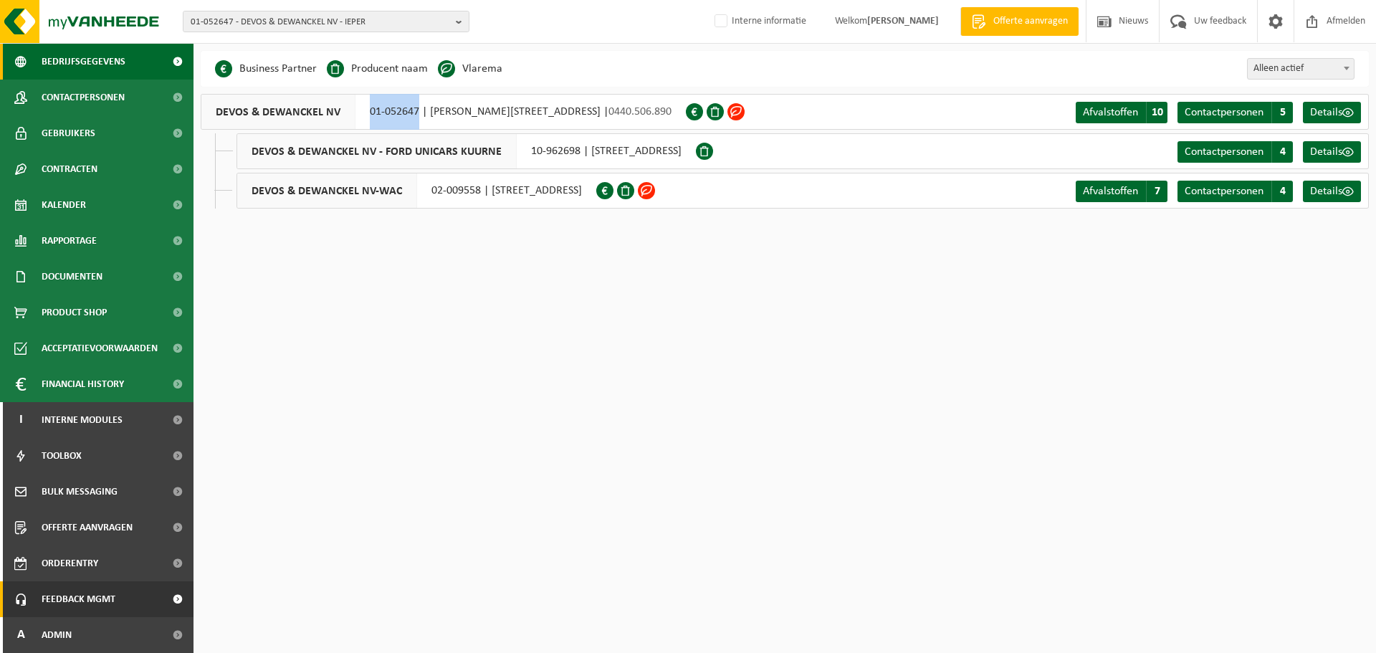
click at [98, 586] on span "Feedback MGMT" at bounding box center [79, 599] width 74 height 36
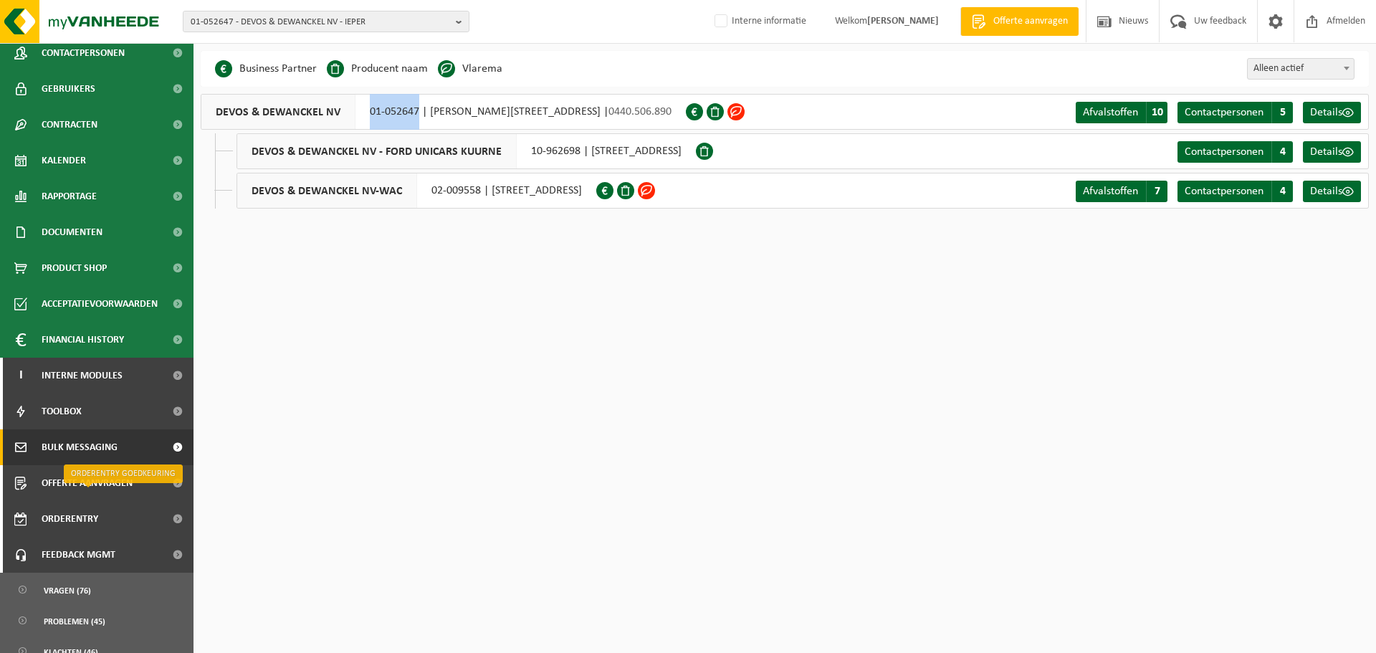
scroll to position [167, 0]
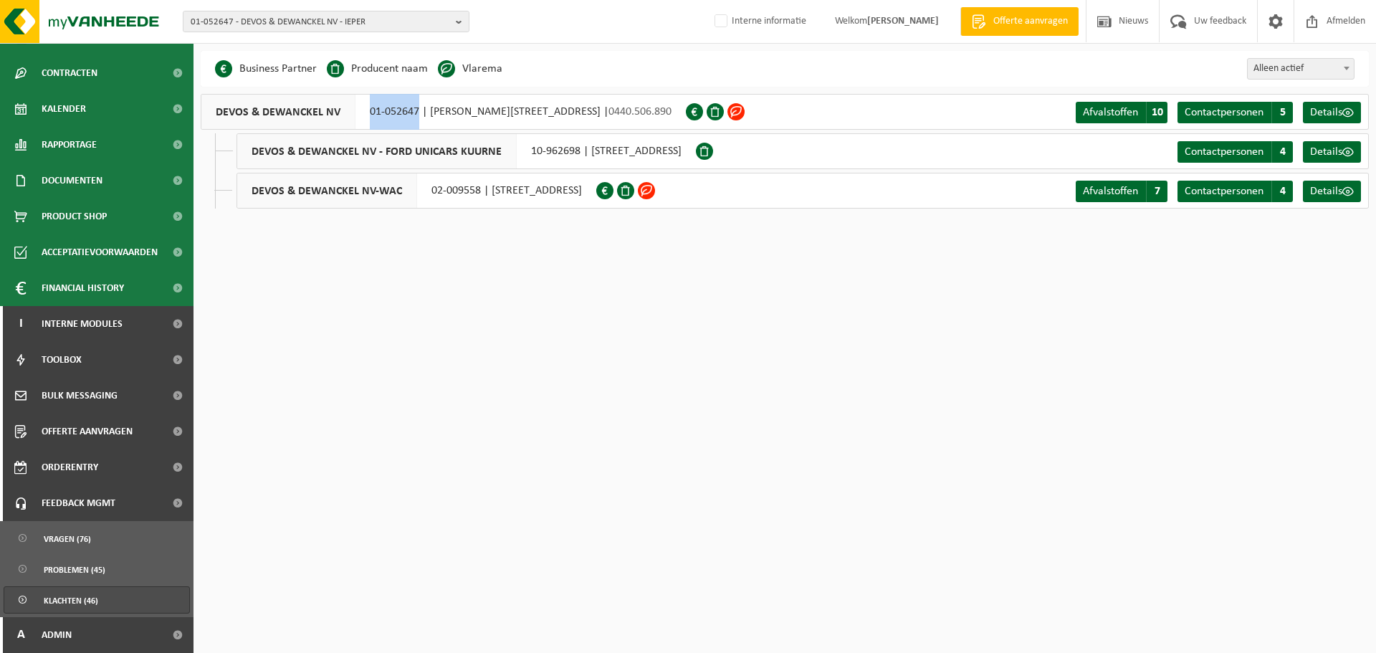
click at [71, 602] on span "Klachten (46)" at bounding box center [71, 600] width 54 height 27
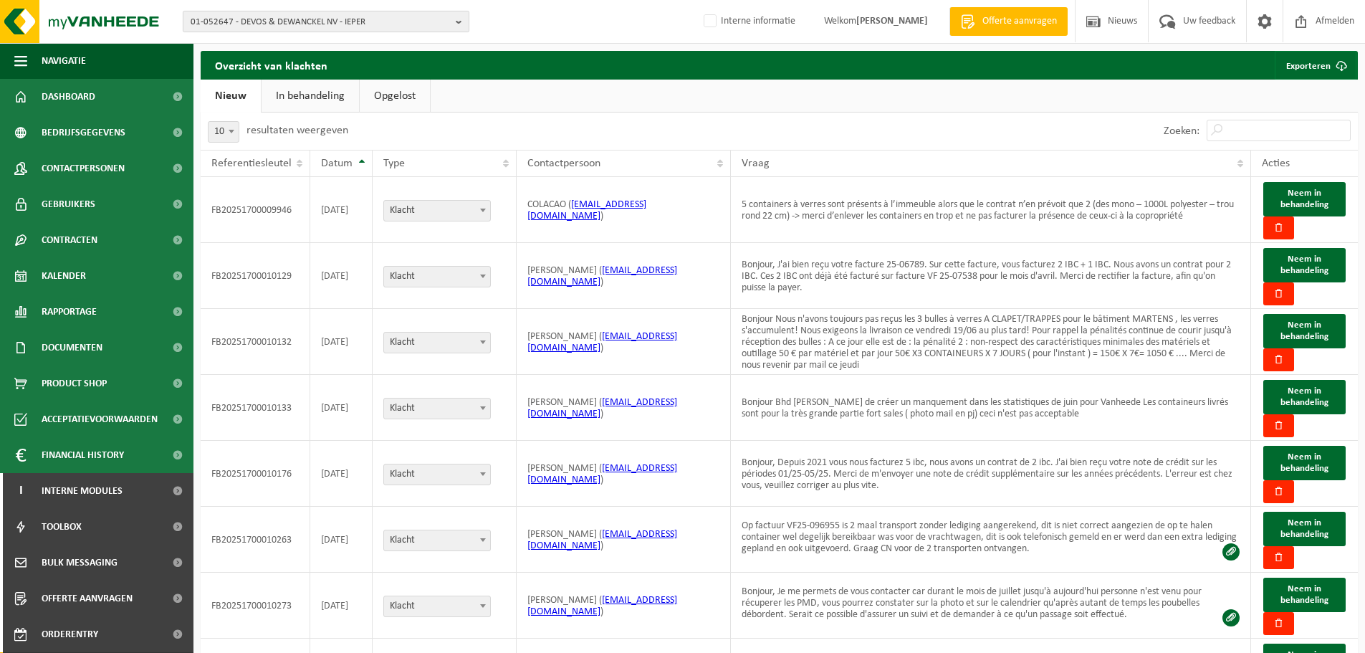
click at [294, 26] on span "01-052647 - DEVOS & DEWANCKEL NV - IEPER" at bounding box center [320, 21] width 259 height 21
paste input "02-014048"
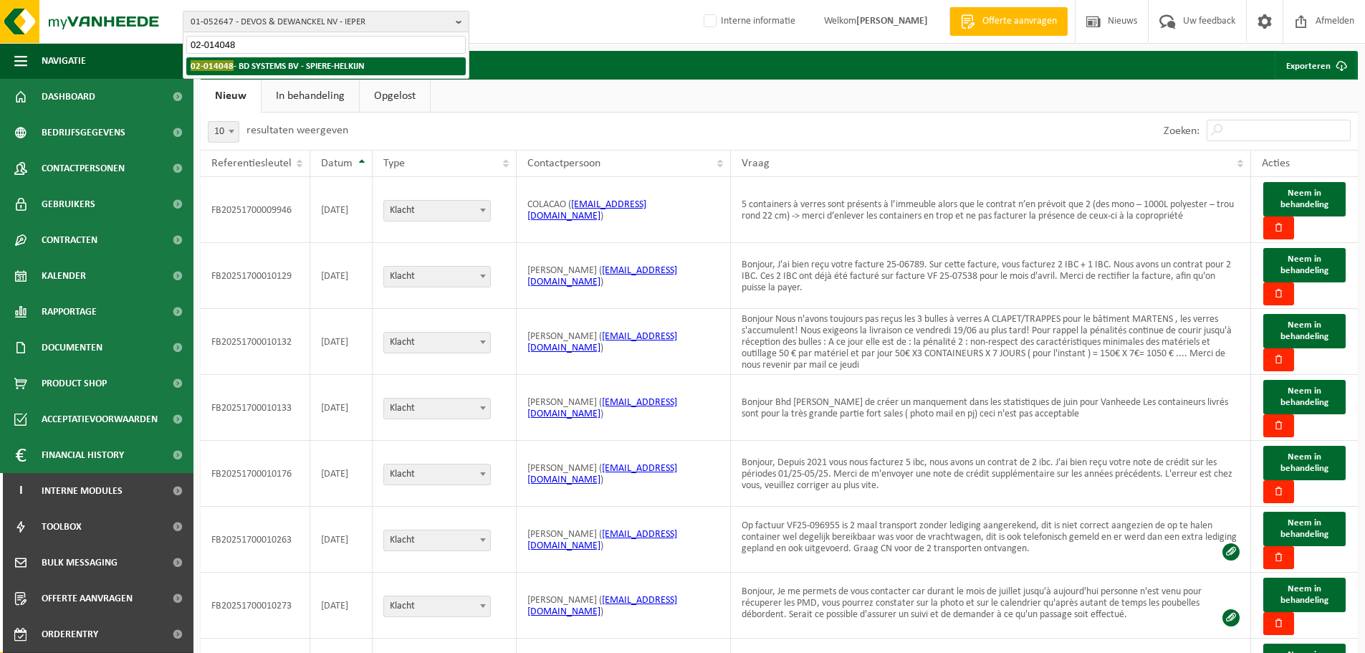
type input "02-014048"
click at [289, 72] on li "02-014048 - BD SYSTEMS BV - SPIERE-HELKIJN" at bounding box center [325, 66] width 279 height 18
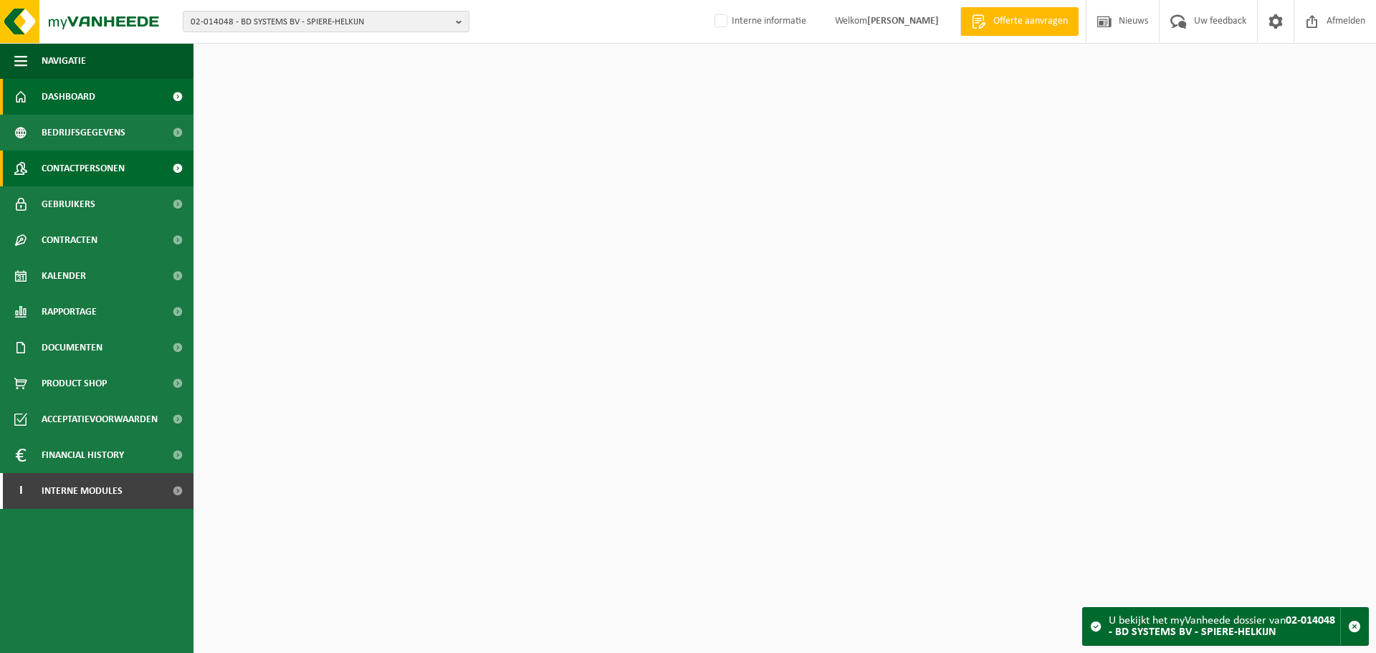
drag, startPoint x: 80, startPoint y: 161, endPoint x: 101, endPoint y: 168, distance: 22.2
click at [80, 161] on span "Contactpersonen" at bounding box center [83, 168] width 83 height 36
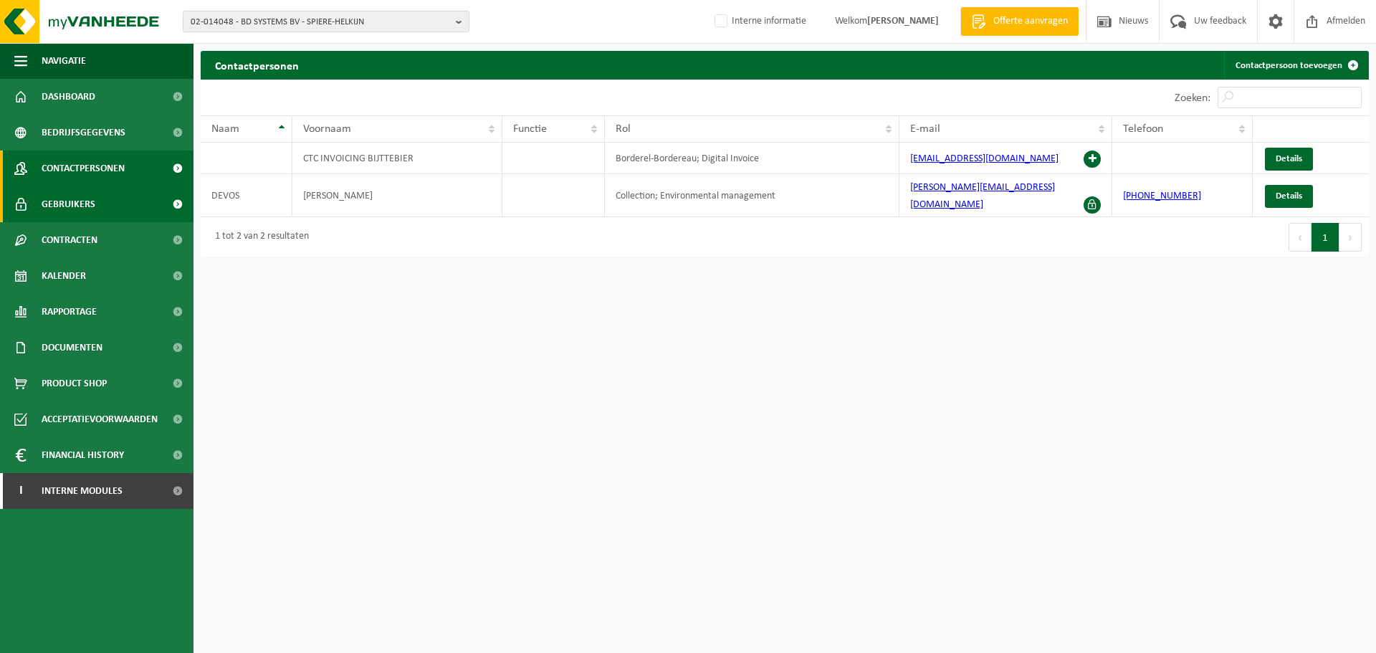
click at [78, 199] on span "Gebruikers" at bounding box center [69, 204] width 54 height 36
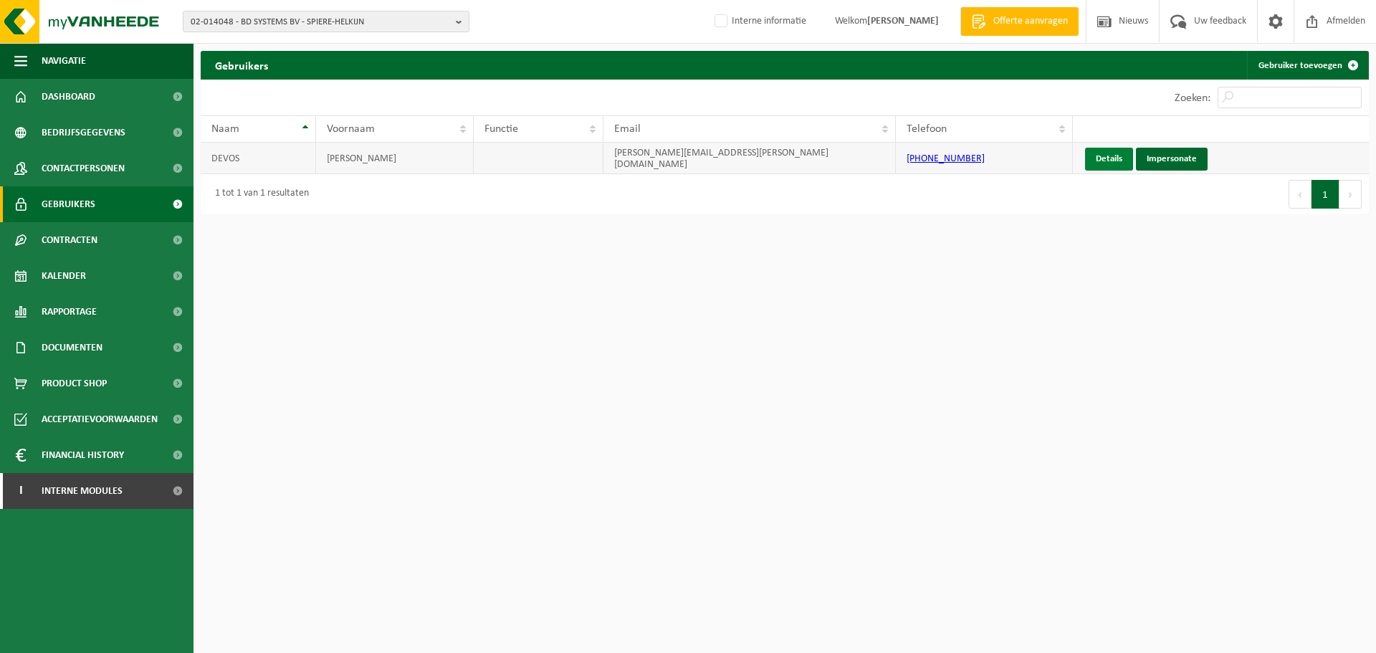
click at [1100, 166] on link "Details" at bounding box center [1109, 159] width 48 height 23
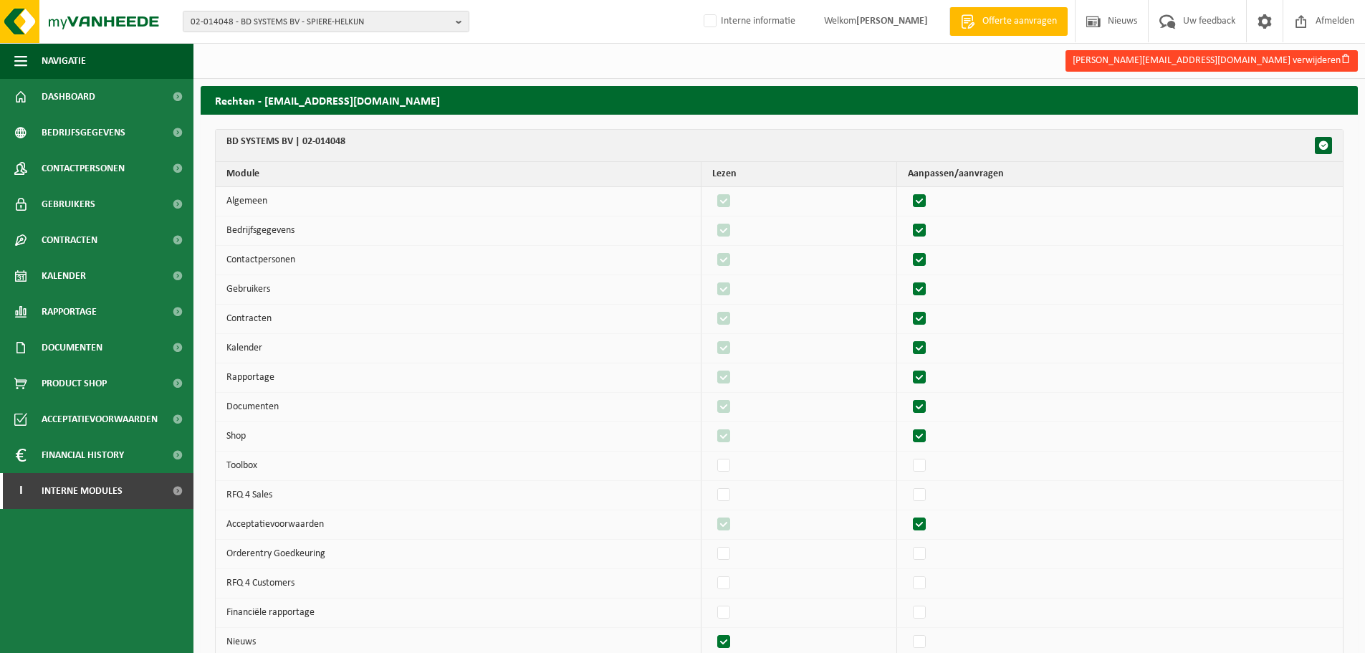
click at [1225, 67] on button "[PERSON_NAME][EMAIL_ADDRESS][DOMAIN_NAME] verwijderen" at bounding box center [1212, 60] width 292 height 21
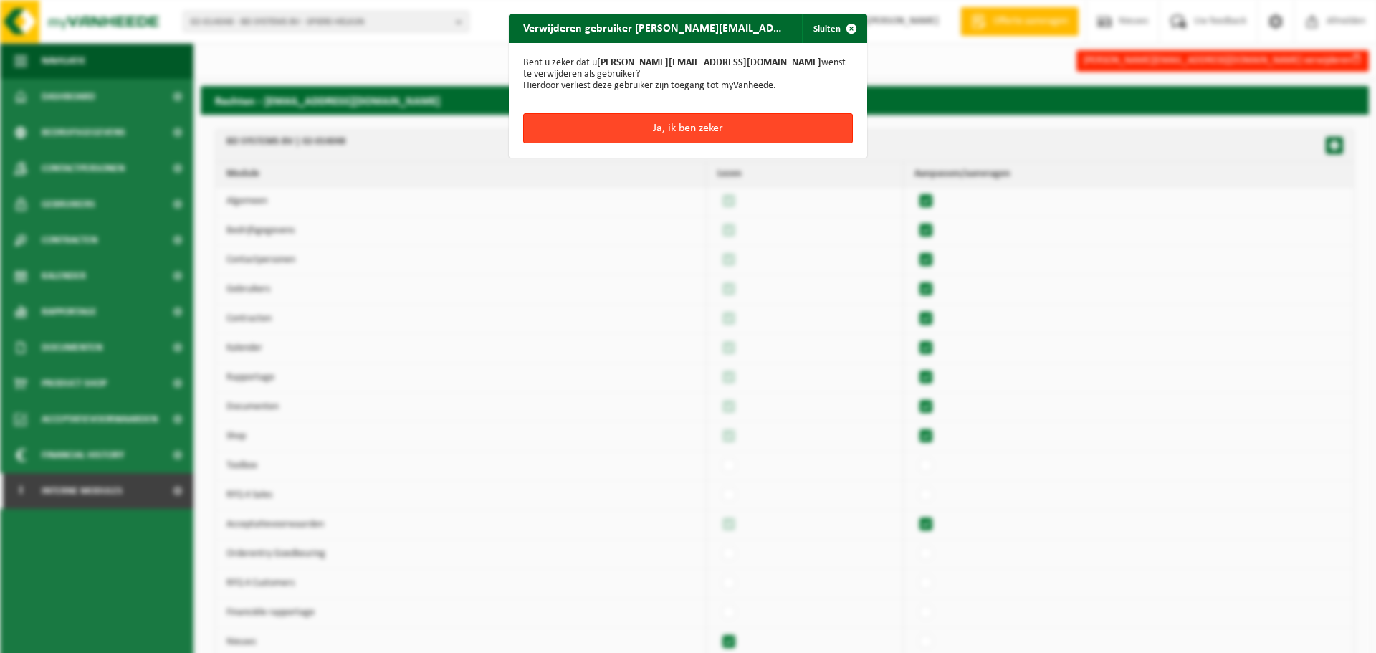
click at [781, 130] on button "Ja, ik ben zeker" at bounding box center [688, 128] width 330 height 30
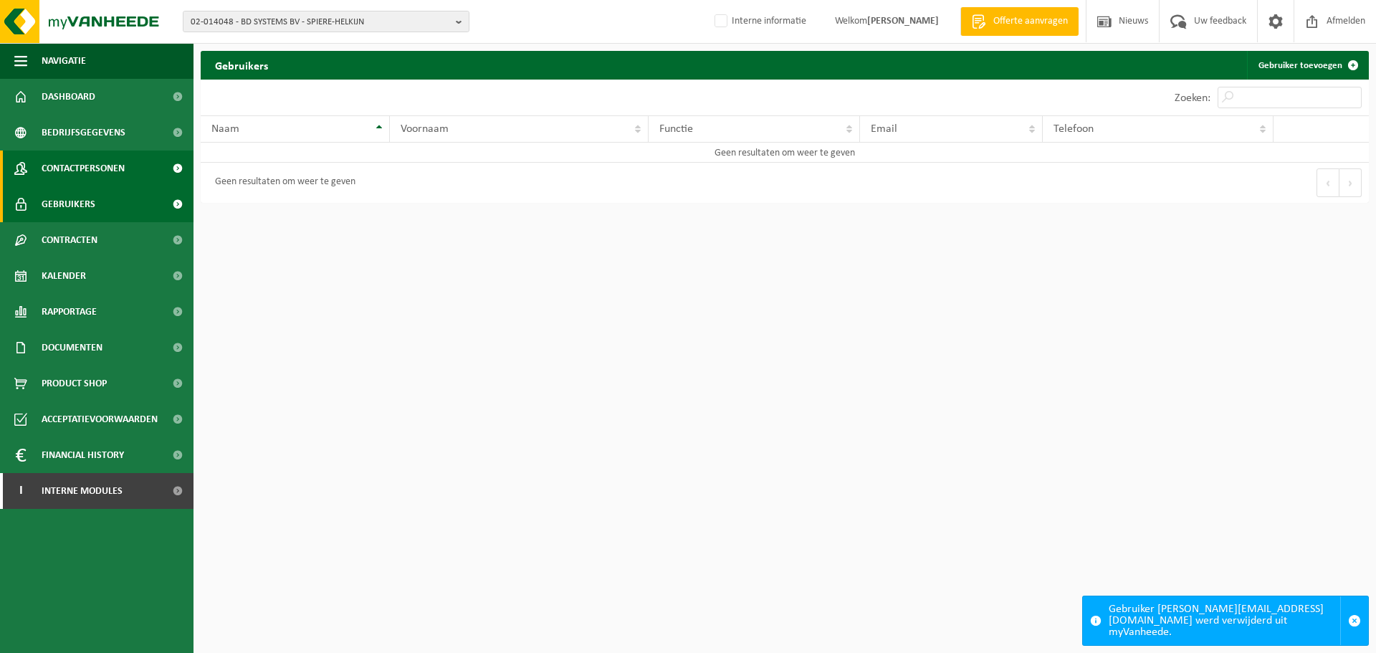
click at [117, 166] on span "Contactpersonen" at bounding box center [83, 168] width 83 height 36
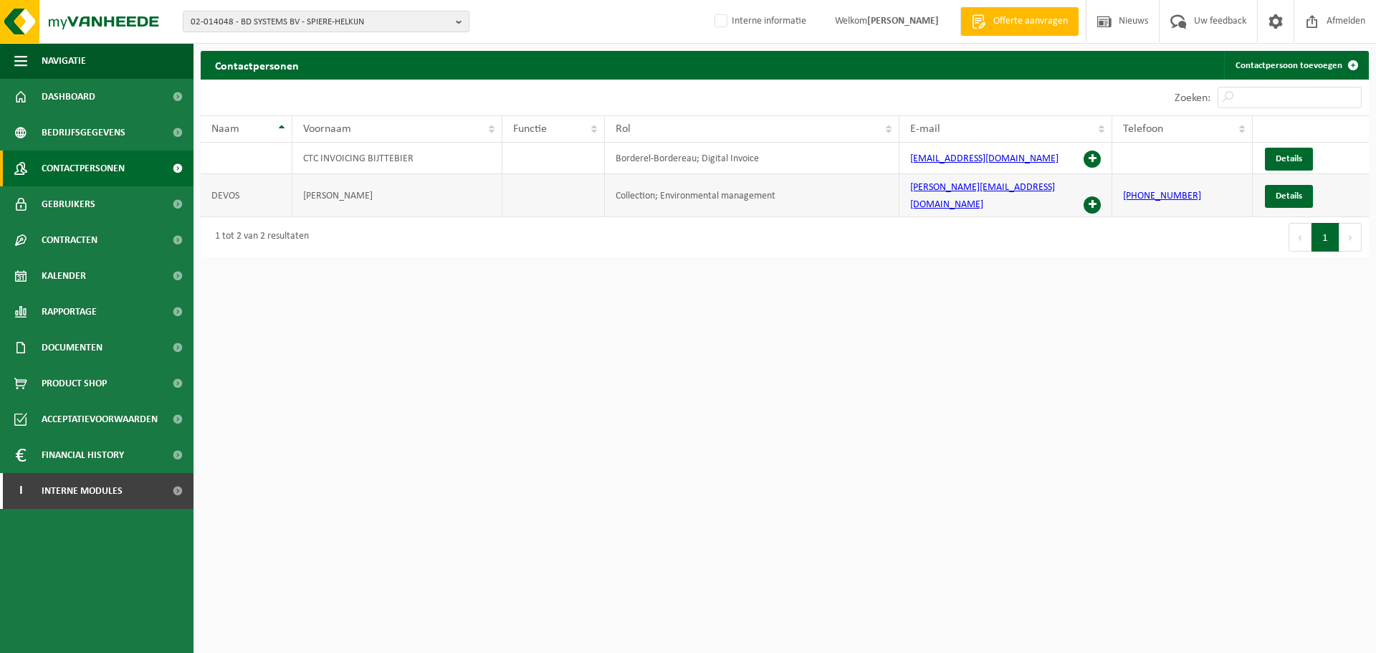
click at [1092, 196] on span at bounding box center [1091, 204] width 17 height 17
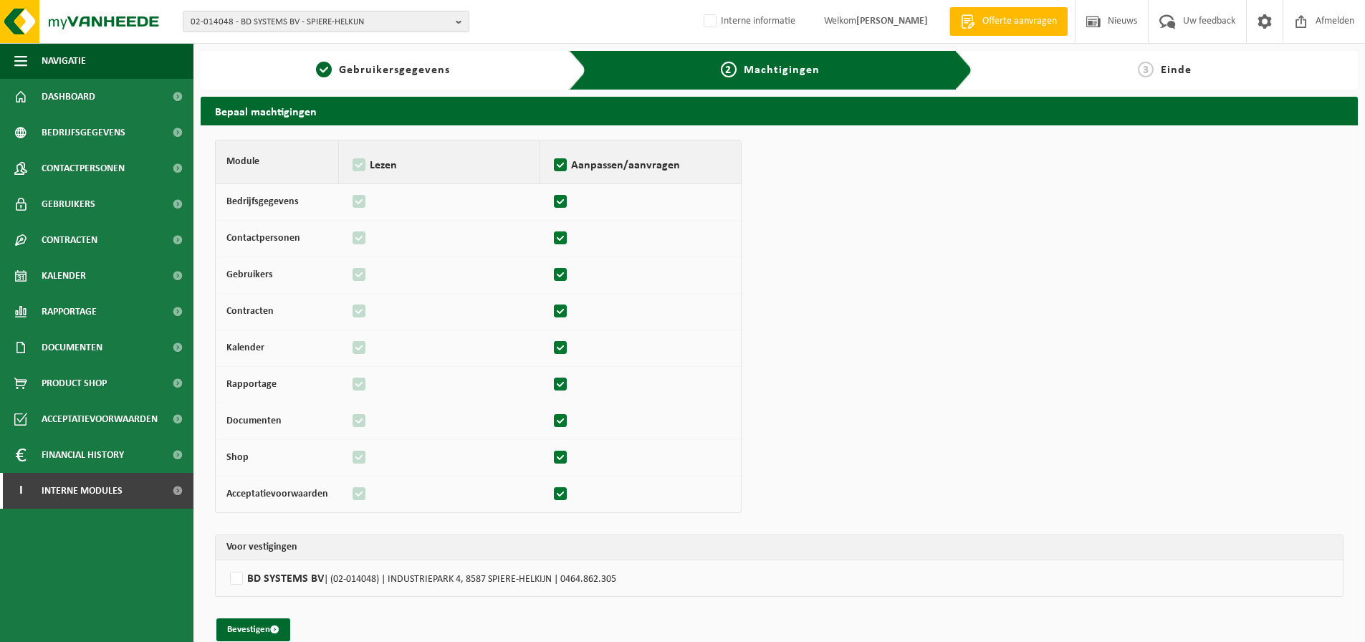
click at [311, 560] on th "Voor vestigingen" at bounding box center [779, 547] width 1127 height 25
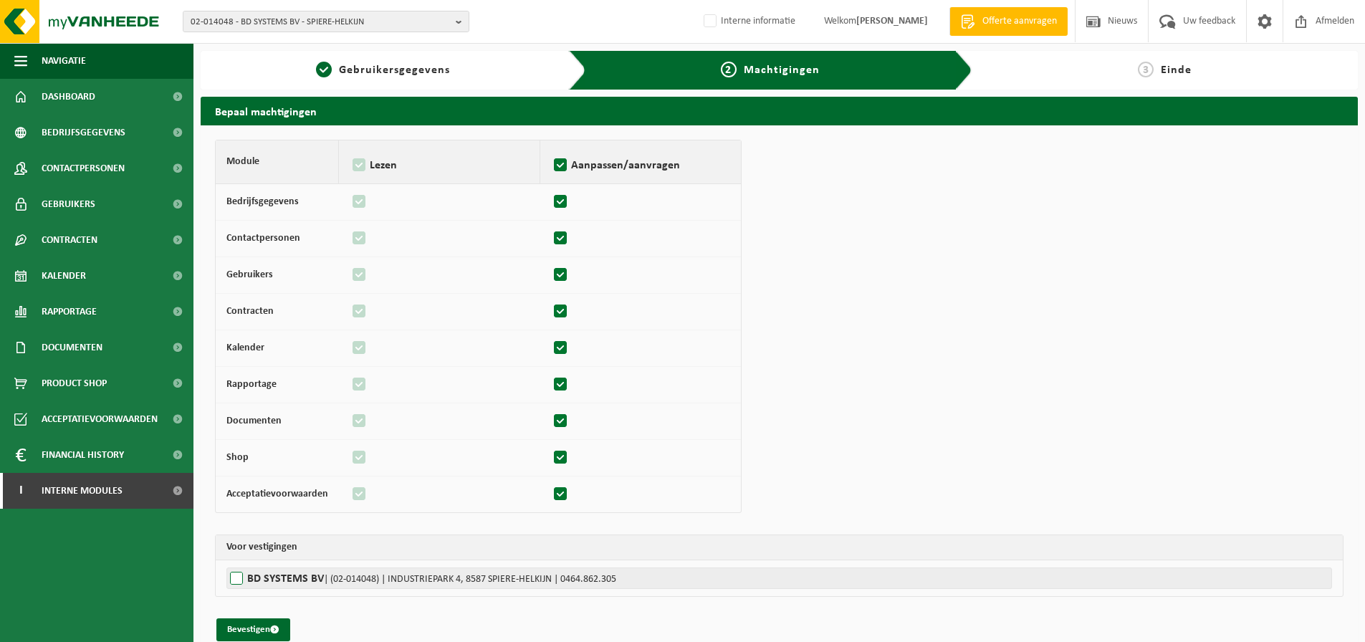
click at [300, 580] on label"] "BD SYSTEMS BV | (02-014048) | INDUSTRIEPARK 4, 8587 SPIERE-HELKIJN | 0464.862.3…" at bounding box center [779, 578] width 1106 height 21
click at [300, 580] on input "BD SYSTEMS BV | (02-014048) | INDUSTRIEPARK 4, 8587 SPIERE-HELKIJN | 0464.862.3…" at bounding box center [908, 578] width 1365 height 21
checkbox input "true"
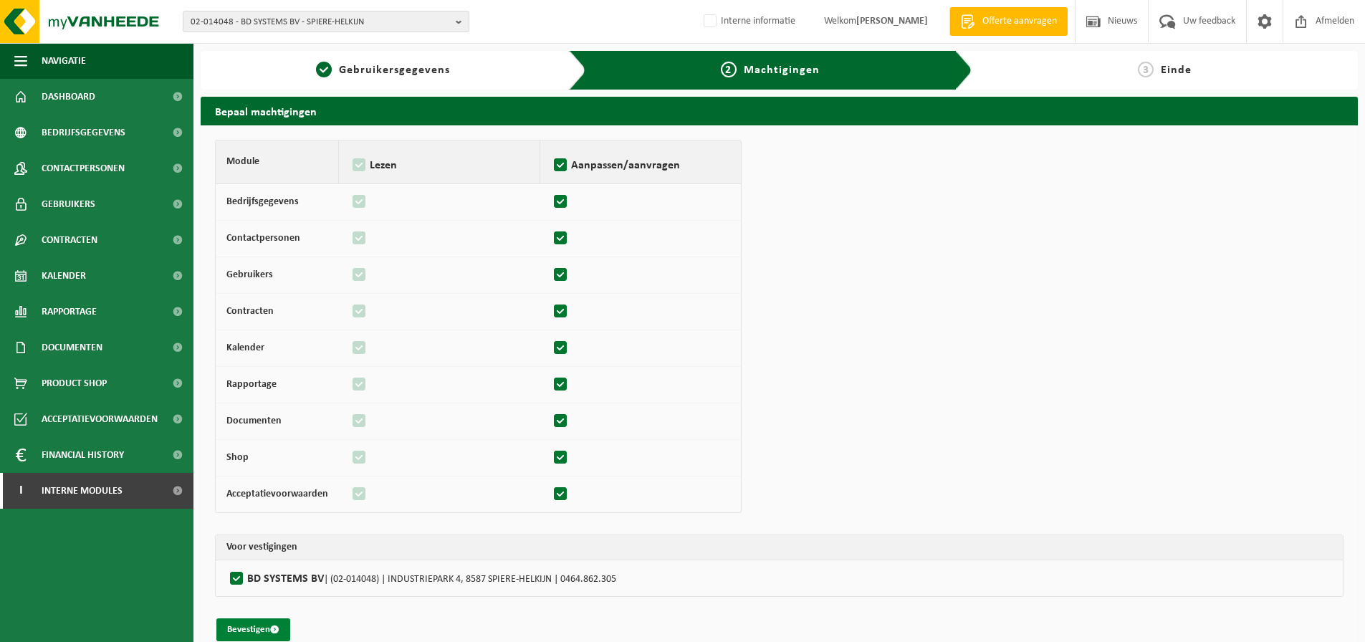
click at [275, 633] on span "submit" at bounding box center [274, 629] width 9 height 9
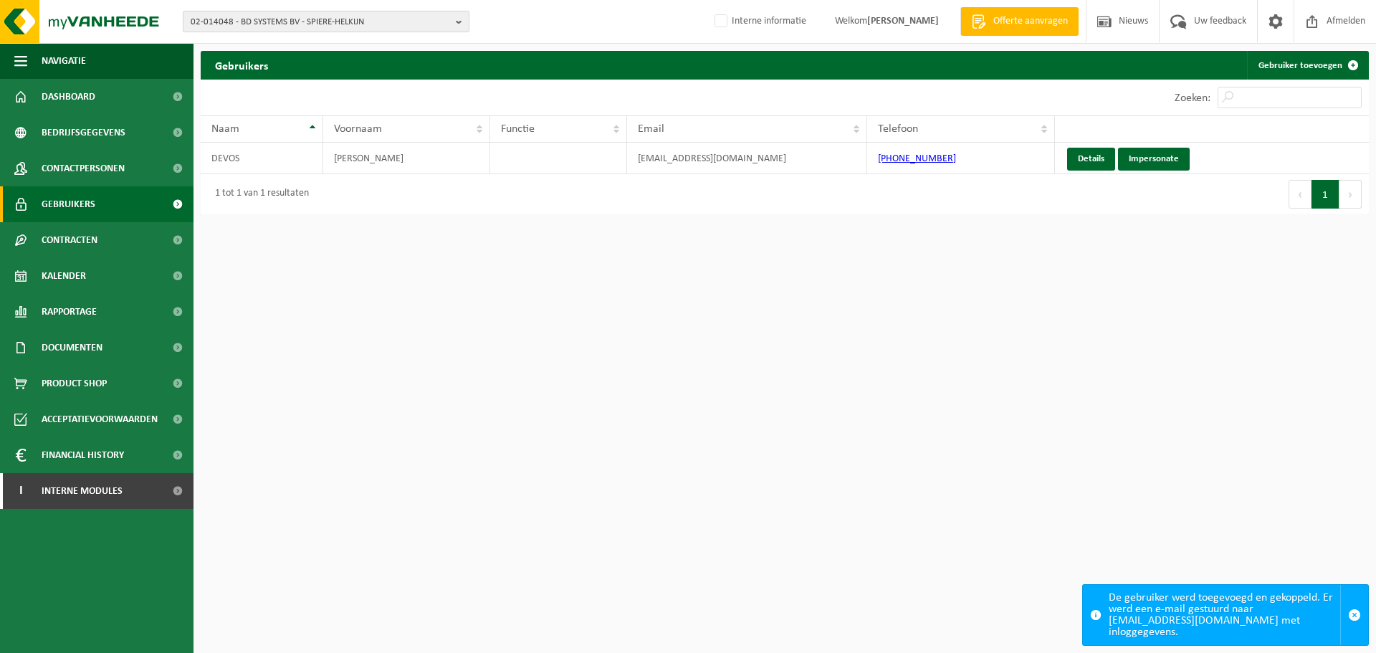
click at [285, 24] on span "02-014048 - BD SYSTEMS BV - SPIERE-HELKIJN" at bounding box center [320, 21] width 259 height 21
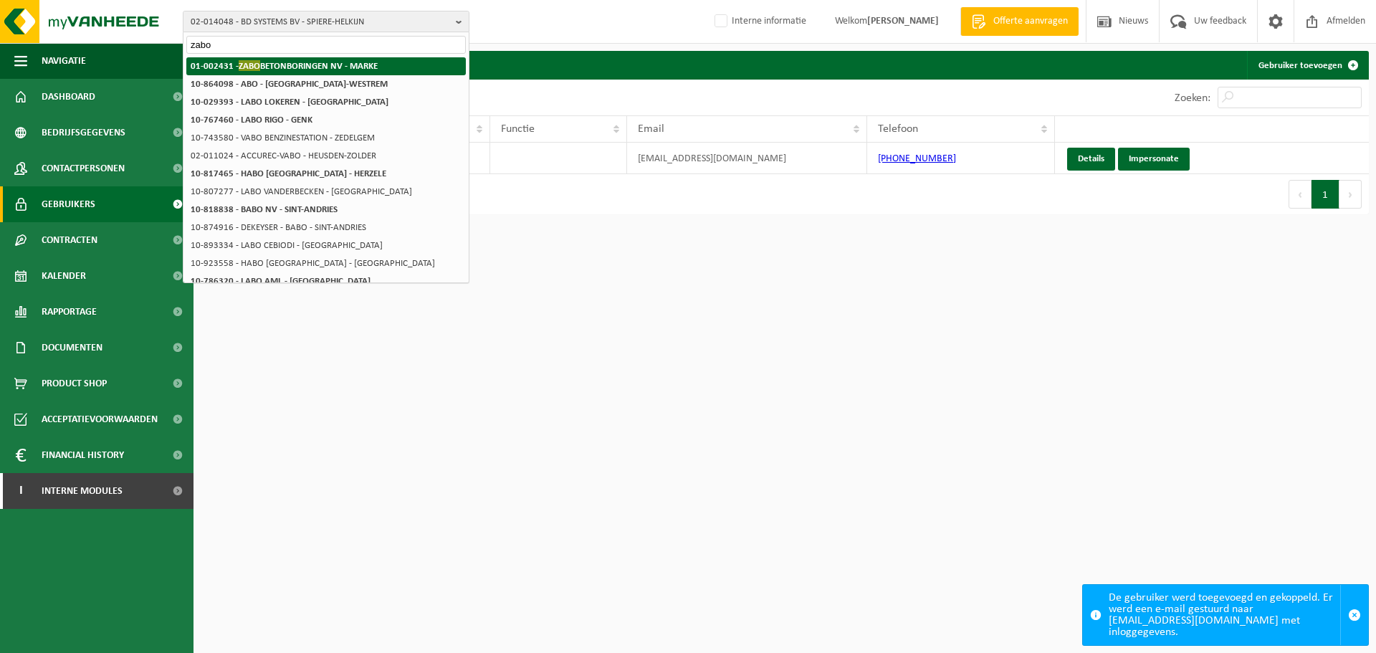
type input "zabo"
click at [302, 69] on strong "01-002431 - ZABO BETONBORINGEN NV - MARKE" at bounding box center [284, 65] width 187 height 11
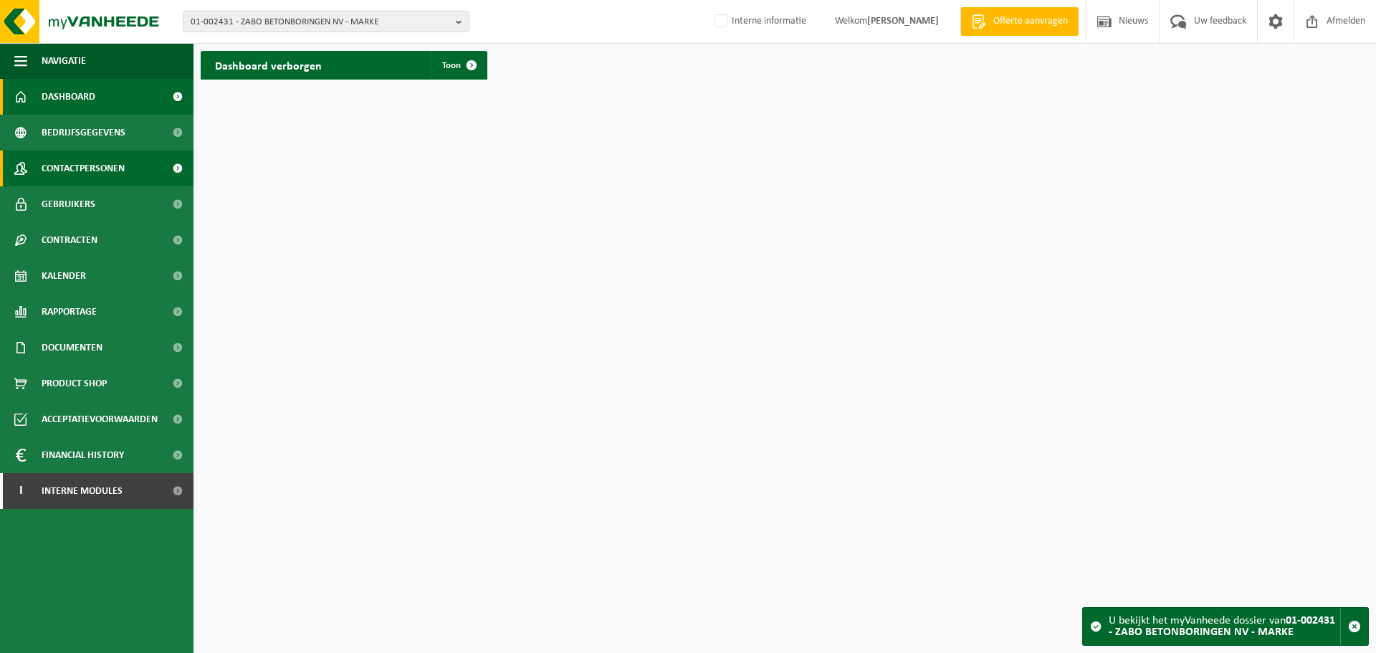
click at [59, 185] on span "Contactpersonen" at bounding box center [83, 168] width 83 height 36
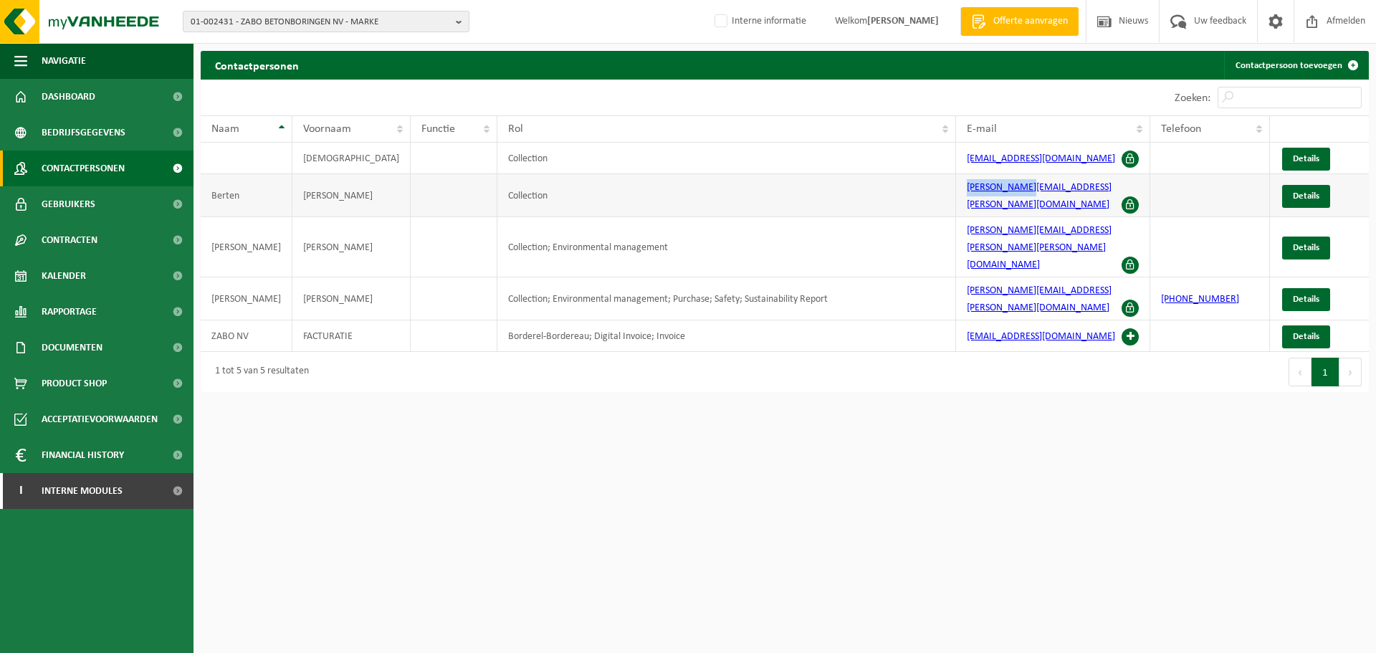
drag, startPoint x: 1042, startPoint y: 183, endPoint x: 961, endPoint y: 186, distance: 81.0
click at [961, 186] on td "[PERSON_NAME][EMAIL_ADDRESS][PERSON_NAME][DOMAIN_NAME]" at bounding box center [1053, 195] width 194 height 43
copy link "[PERSON_NAME][EMAIL_ADDRESS][PERSON_NAME][DOMAIN_NAME]"
click at [111, 201] on link "Gebruikers" at bounding box center [96, 204] width 193 height 36
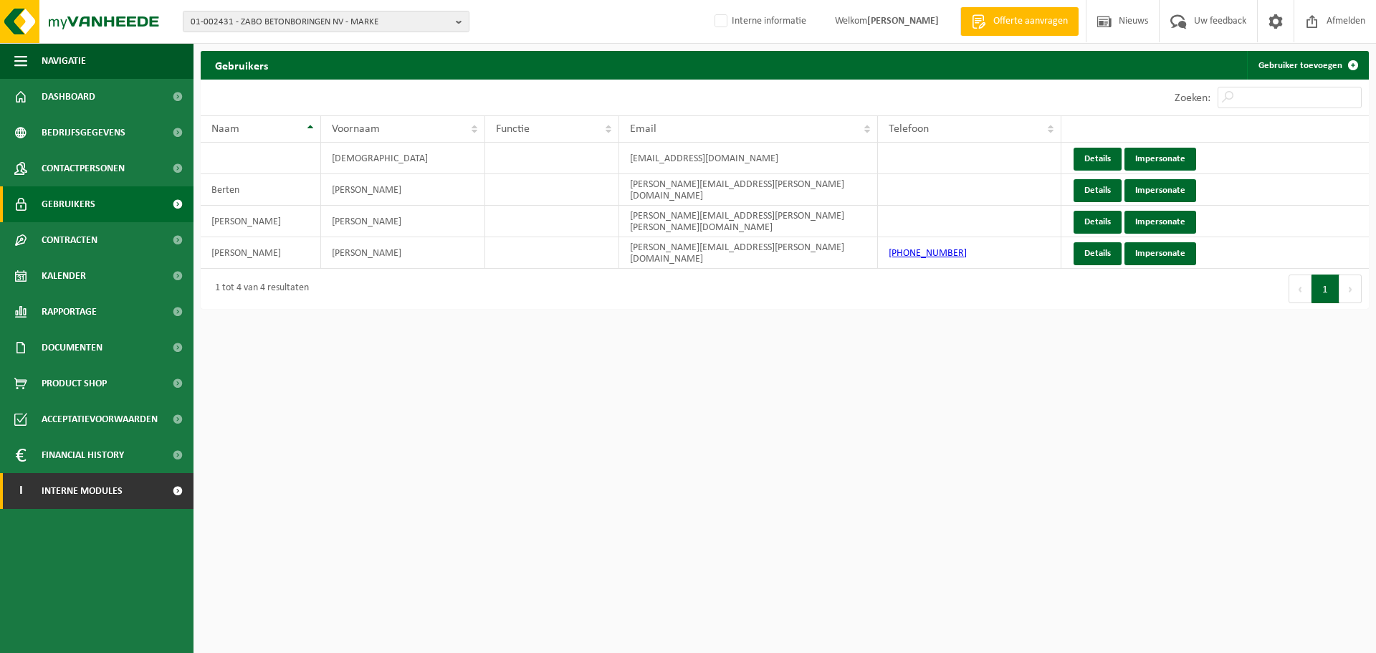
click at [109, 486] on span "Interne modules" at bounding box center [82, 491] width 81 height 36
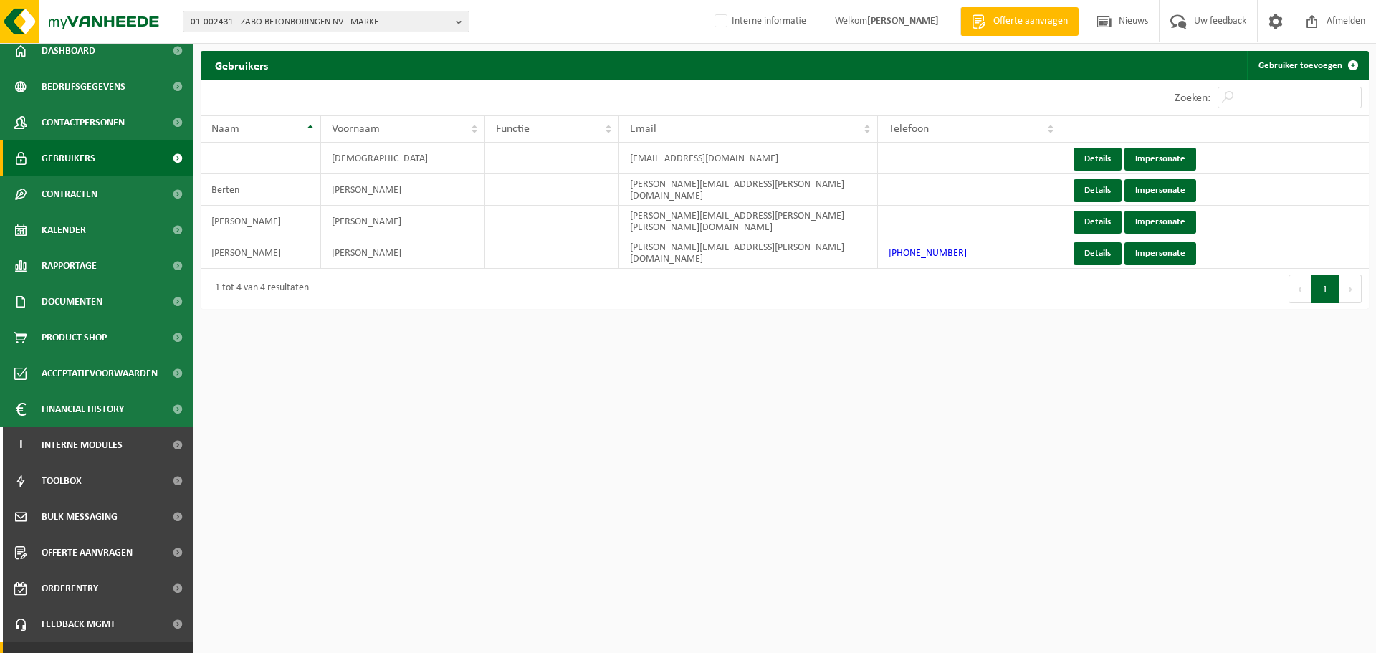
scroll to position [71, 0]
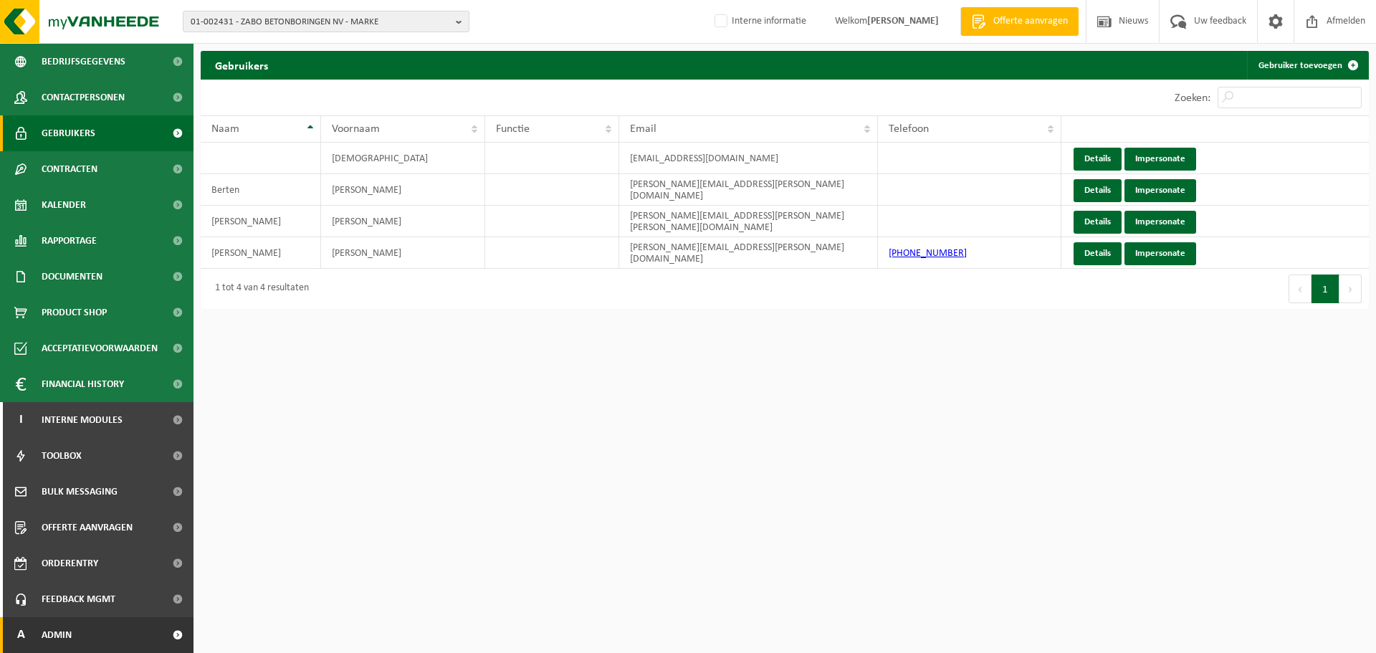
click at [83, 626] on link "A Admin" at bounding box center [96, 635] width 193 height 36
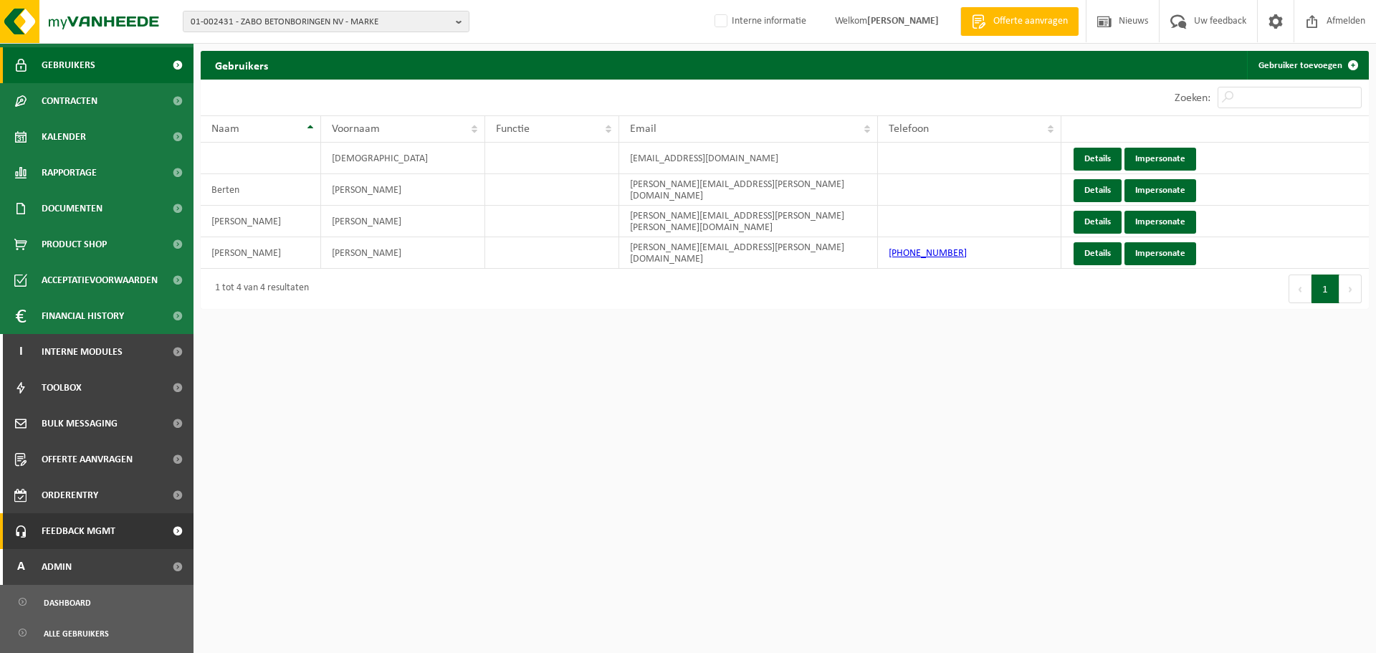
scroll to position [214, 0]
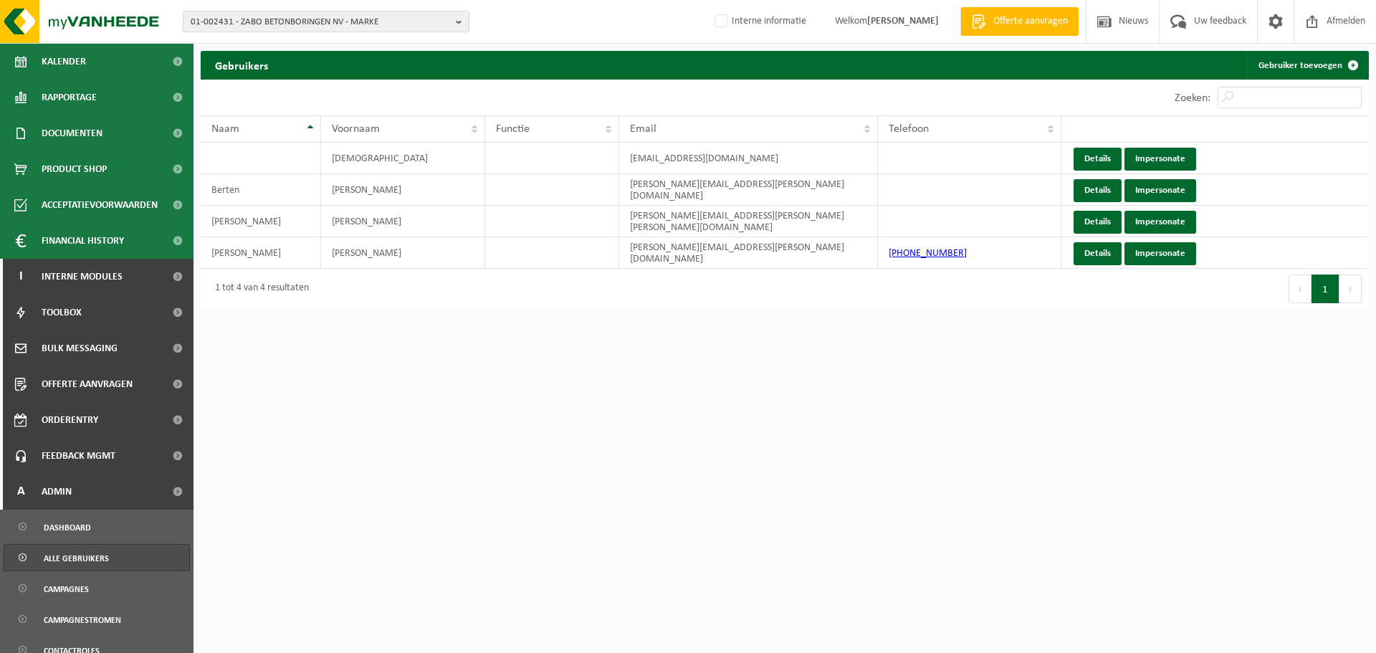
click at [100, 557] on span "Alle gebruikers" at bounding box center [76, 558] width 65 height 27
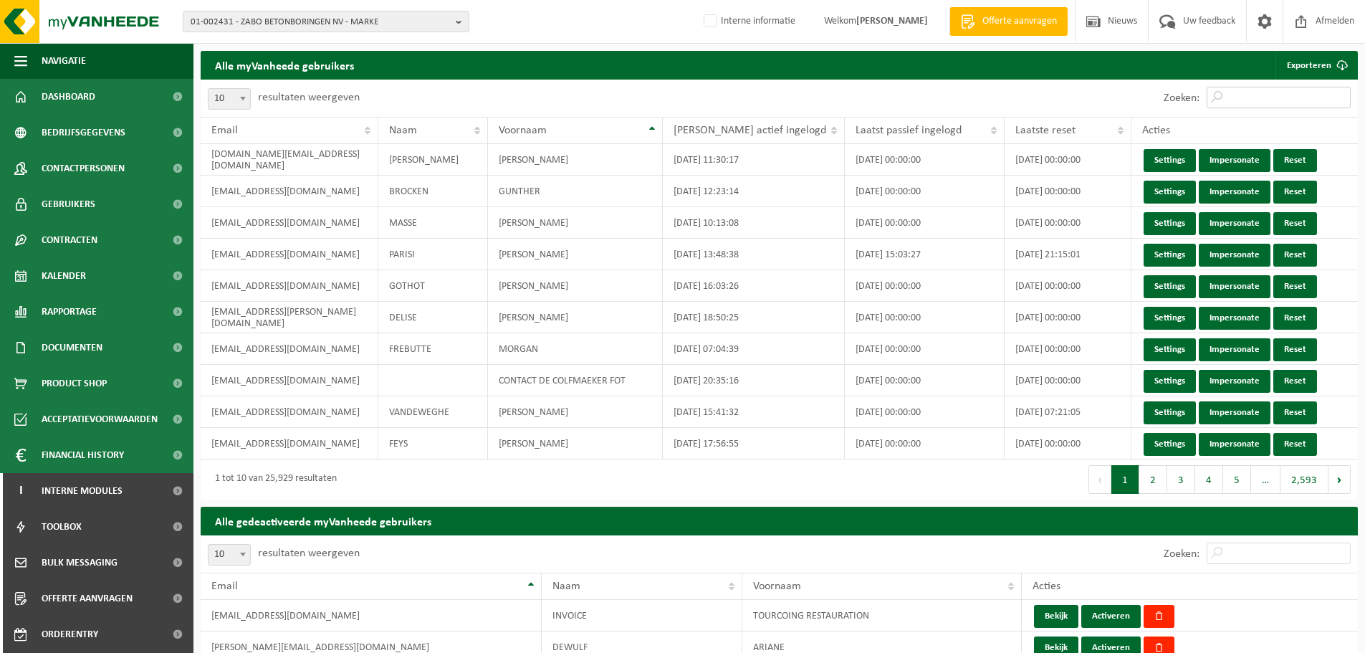
click at [1227, 102] on input "Zoeken:" at bounding box center [1279, 97] width 144 height 21
paste input "[PERSON_NAME][EMAIL_ADDRESS][PERSON_NAME][DOMAIN_NAME]"
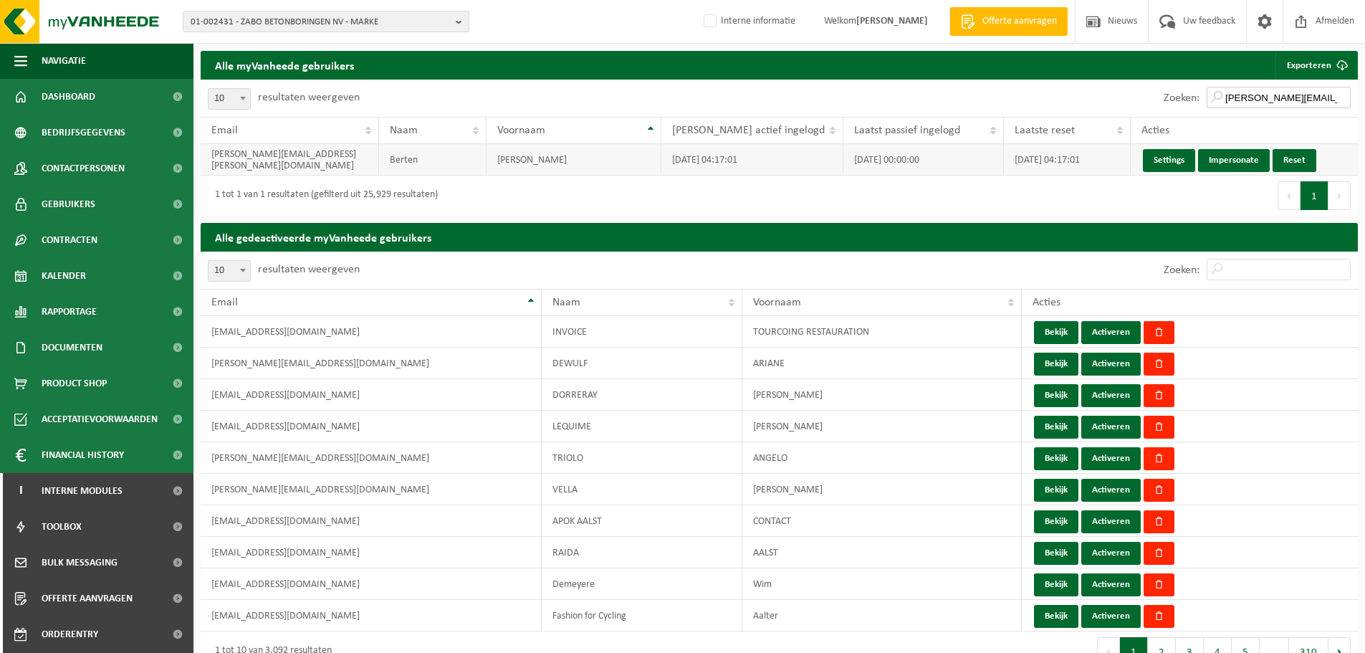
type input "[PERSON_NAME][EMAIL_ADDRESS][PERSON_NAME][DOMAIN_NAME]"
click at [1287, 166] on link "Reset" at bounding box center [1295, 160] width 44 height 23
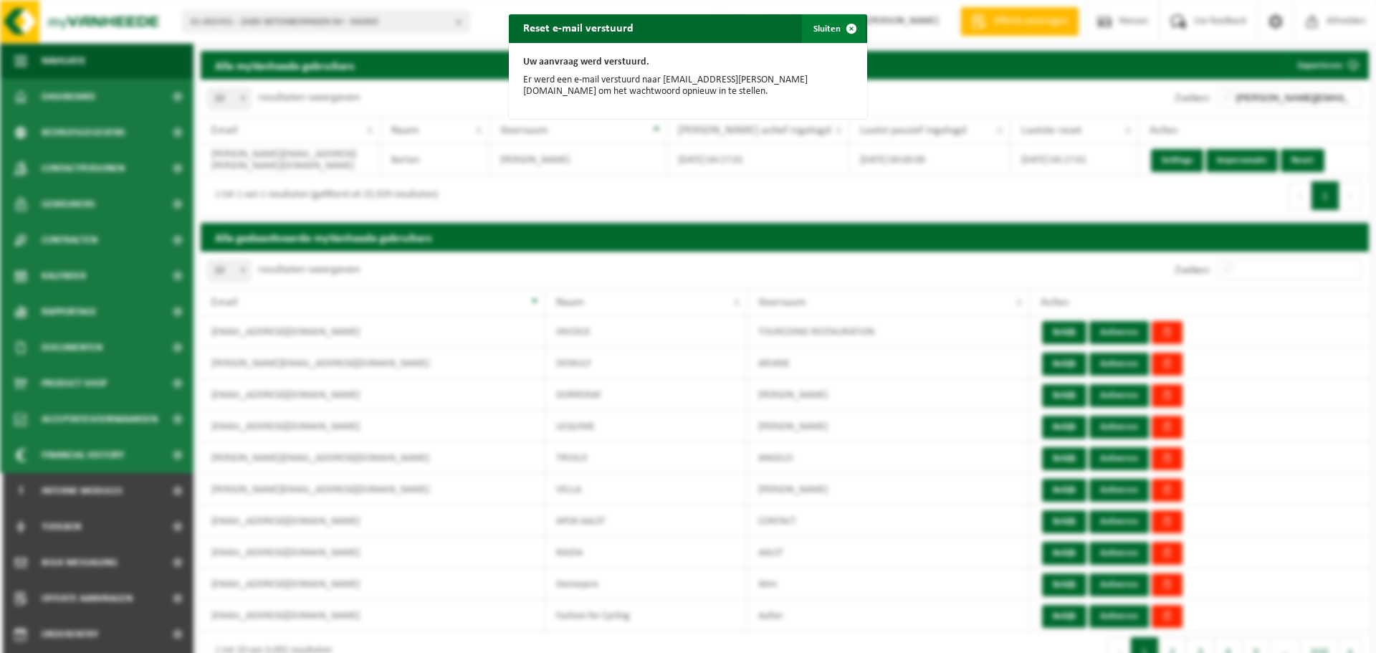
click at [808, 33] on button "Sluiten" at bounding box center [834, 28] width 64 height 29
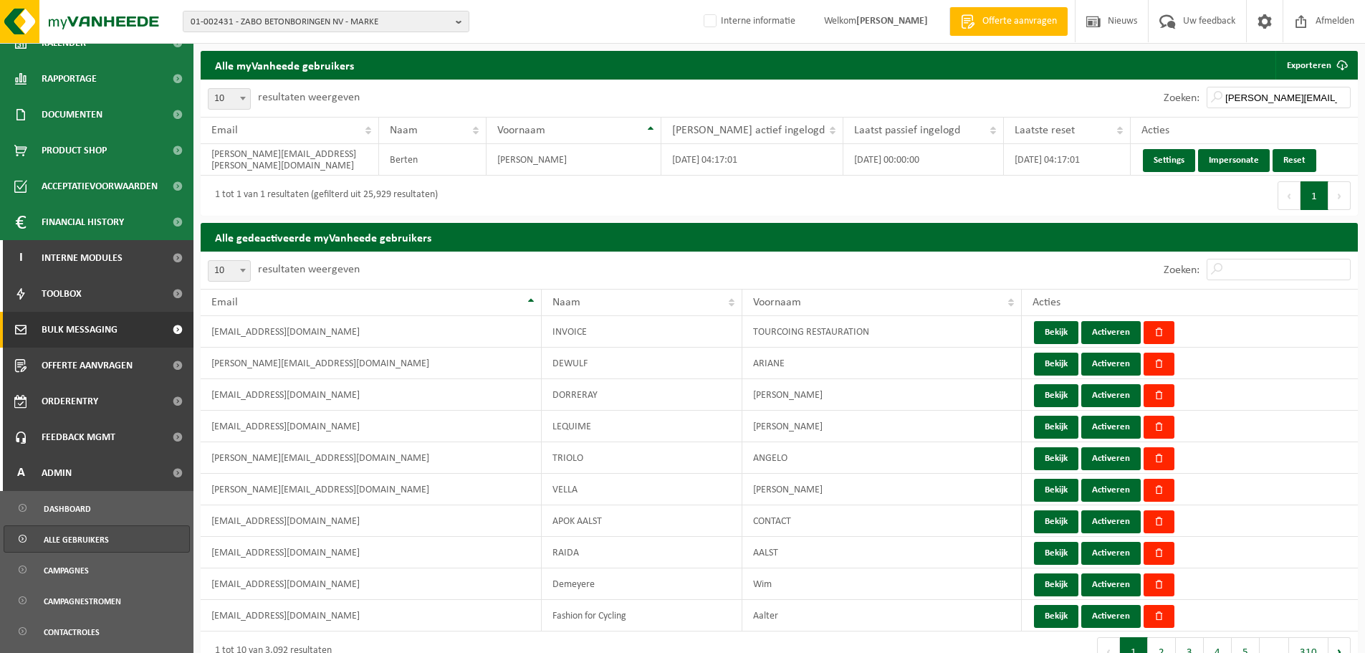
scroll to position [287, 0]
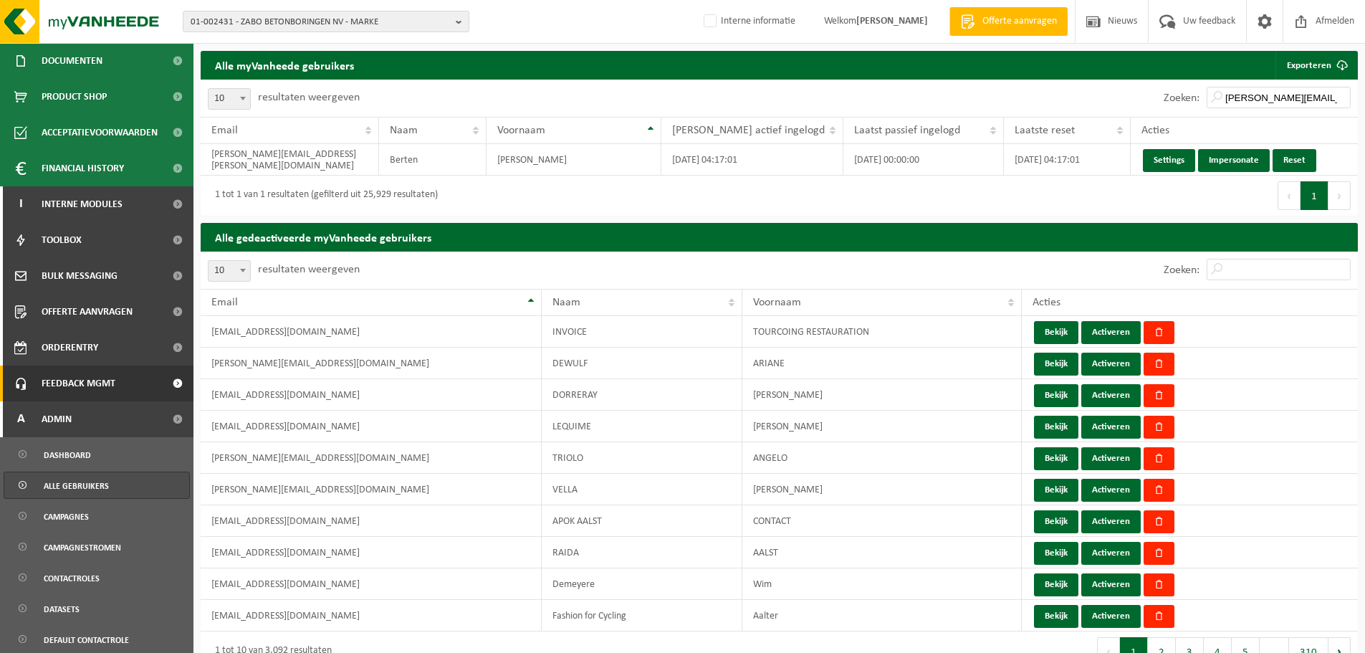
click at [97, 383] on span "Feedback MGMT" at bounding box center [79, 383] width 74 height 36
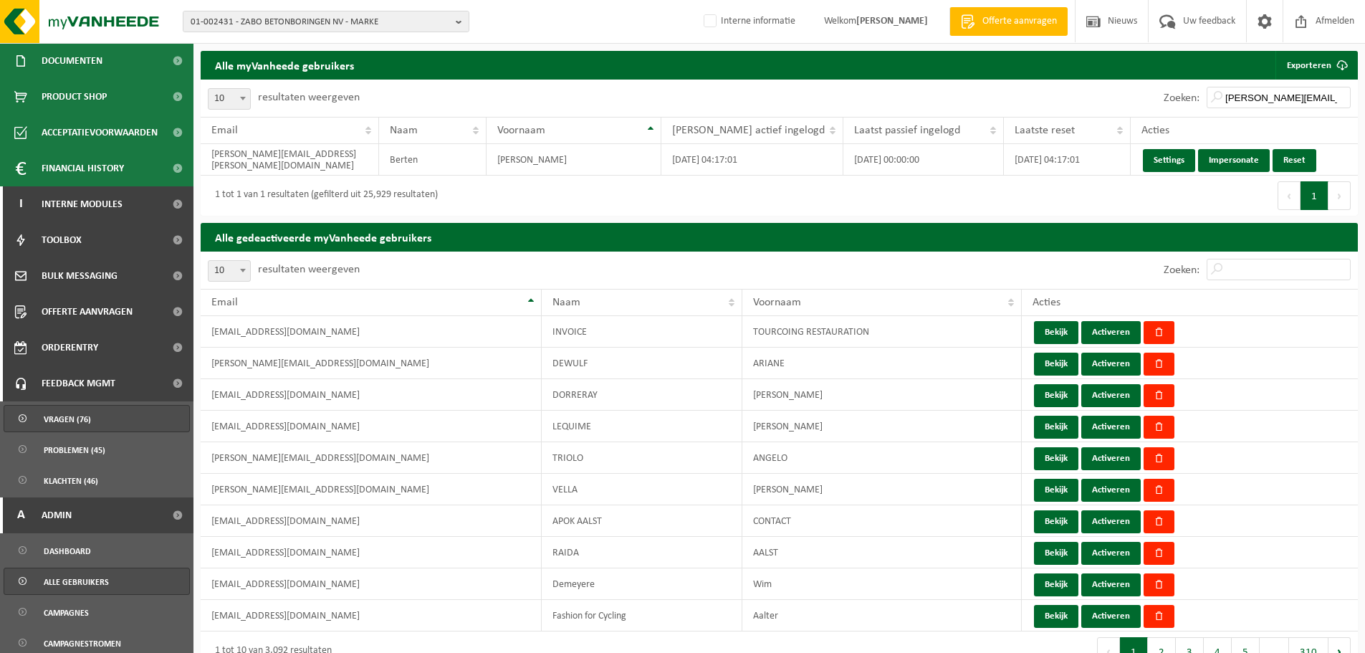
click at [75, 422] on span "Vragen (76)" at bounding box center [67, 419] width 47 height 27
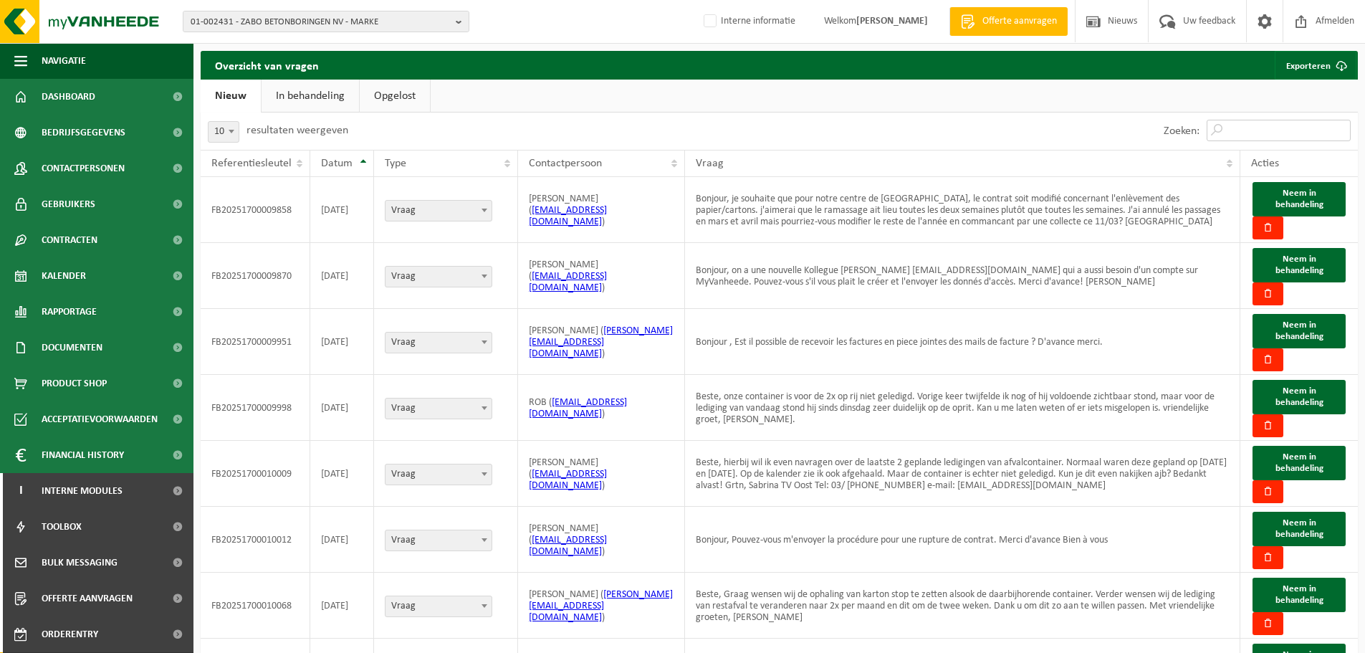
click at [1268, 138] on input "Zoeken:" at bounding box center [1279, 130] width 144 height 21
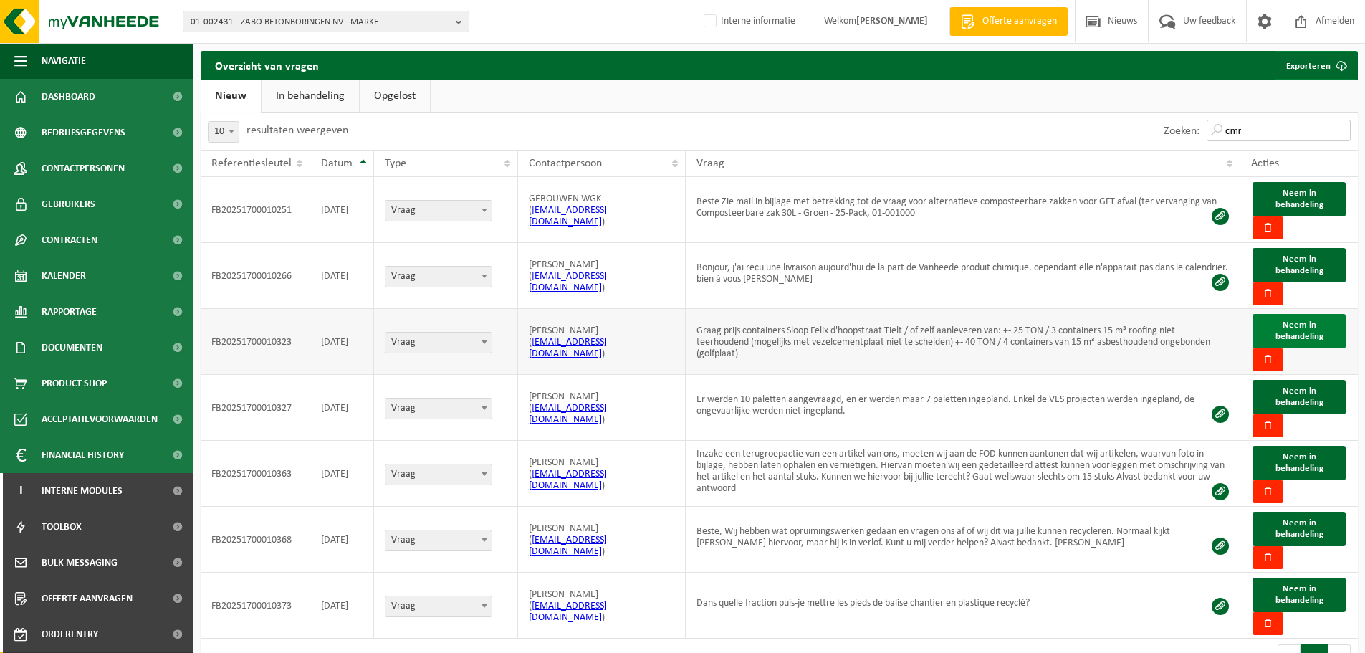
type input "cmr"
click at [1277, 331] on span "Neem in behandeling" at bounding box center [1299, 330] width 48 height 21
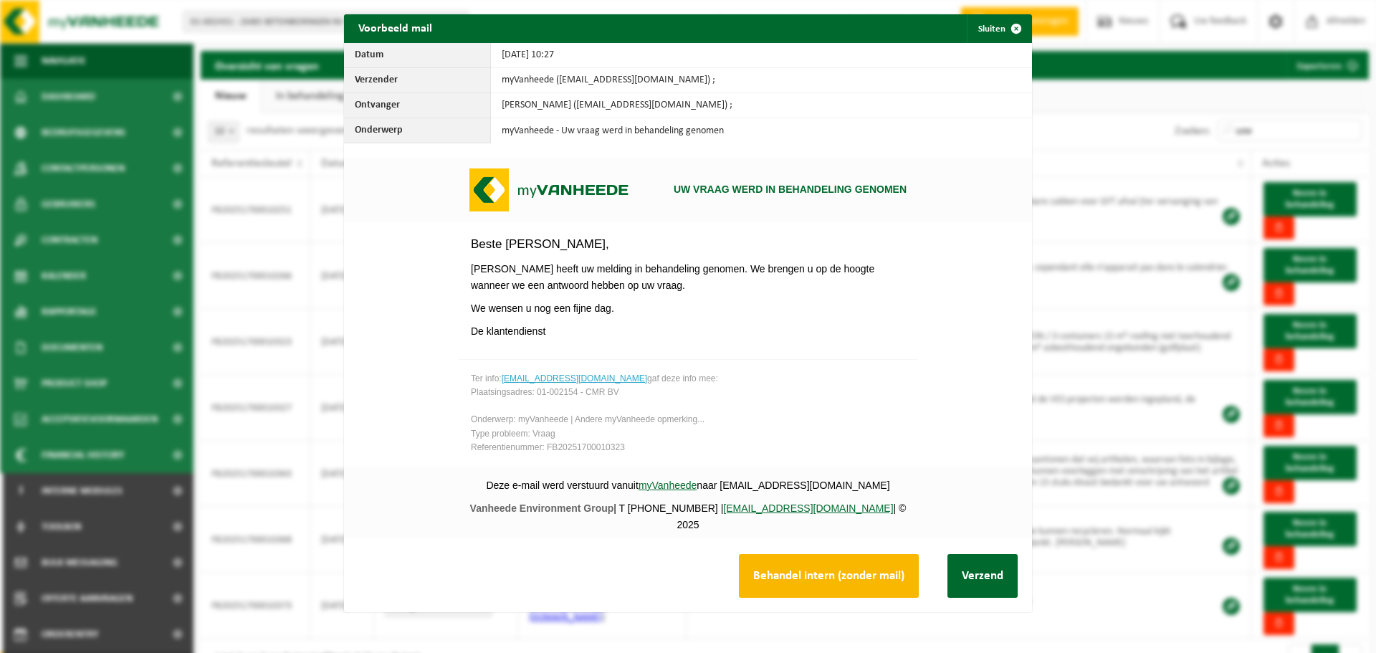
click at [826, 569] on button "Behandel intern (zonder mail)" at bounding box center [829, 576] width 180 height 44
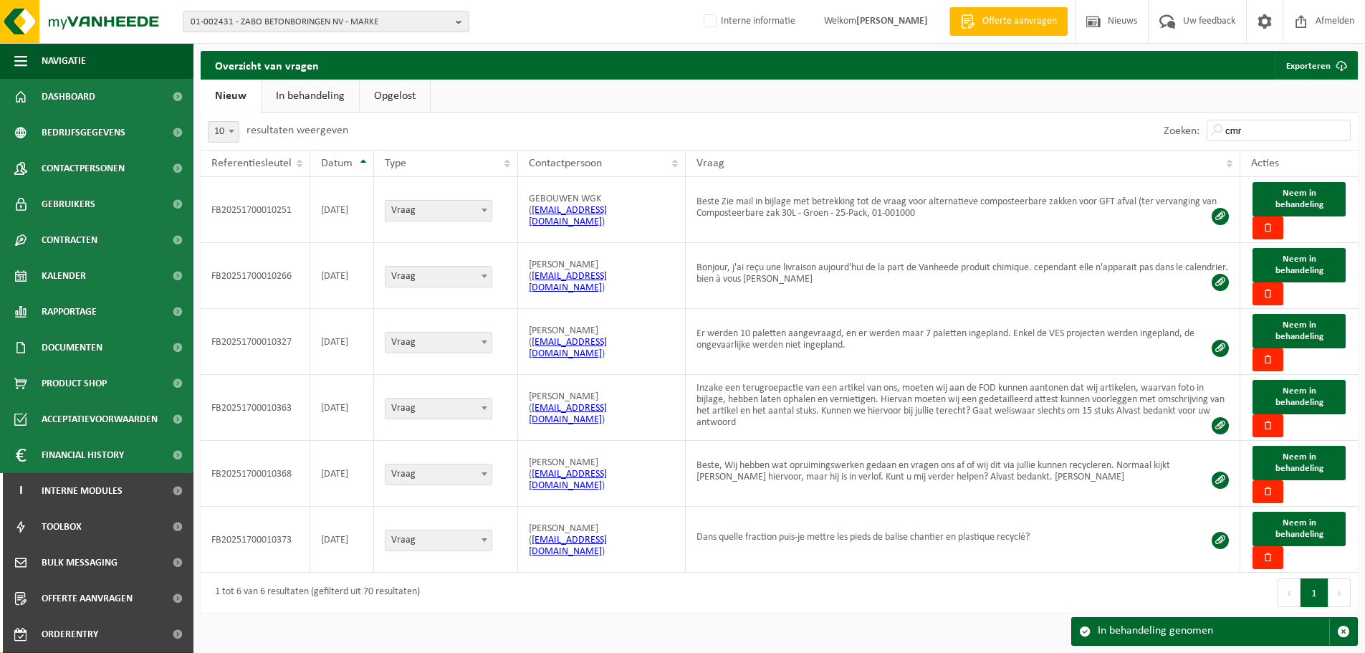
click at [341, 100] on link "In behandeling" at bounding box center [310, 96] width 97 height 33
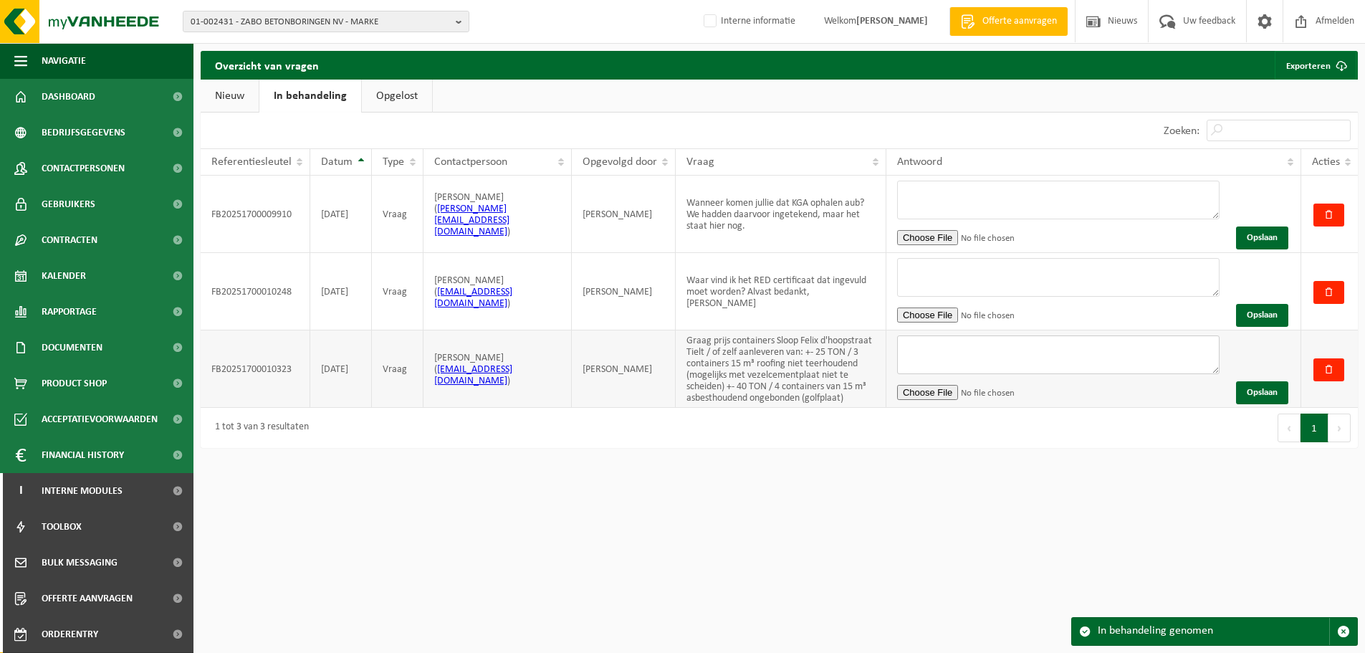
click at [1063, 348] on textarea at bounding box center [1058, 354] width 322 height 39
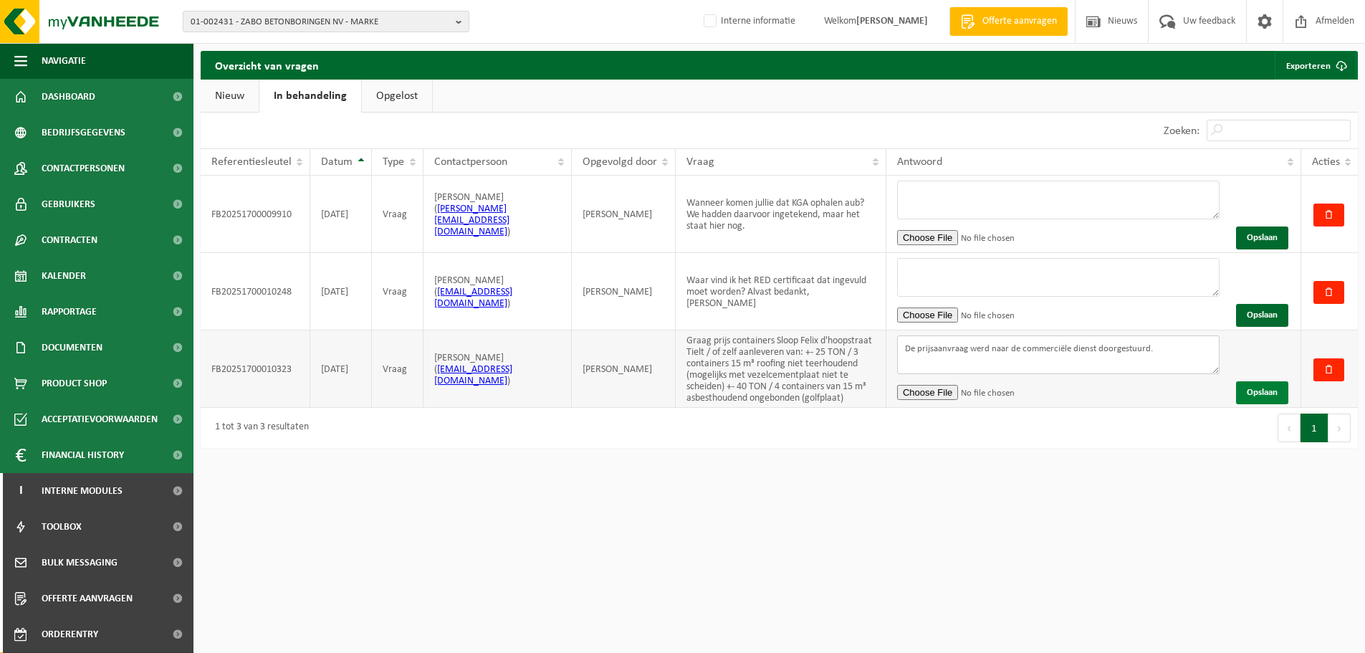
type textarea "De prijsaanvraag werd naar de commerciële dienst doorgestuurd."
click at [1250, 381] on button "Opslaan" at bounding box center [1262, 392] width 52 height 23
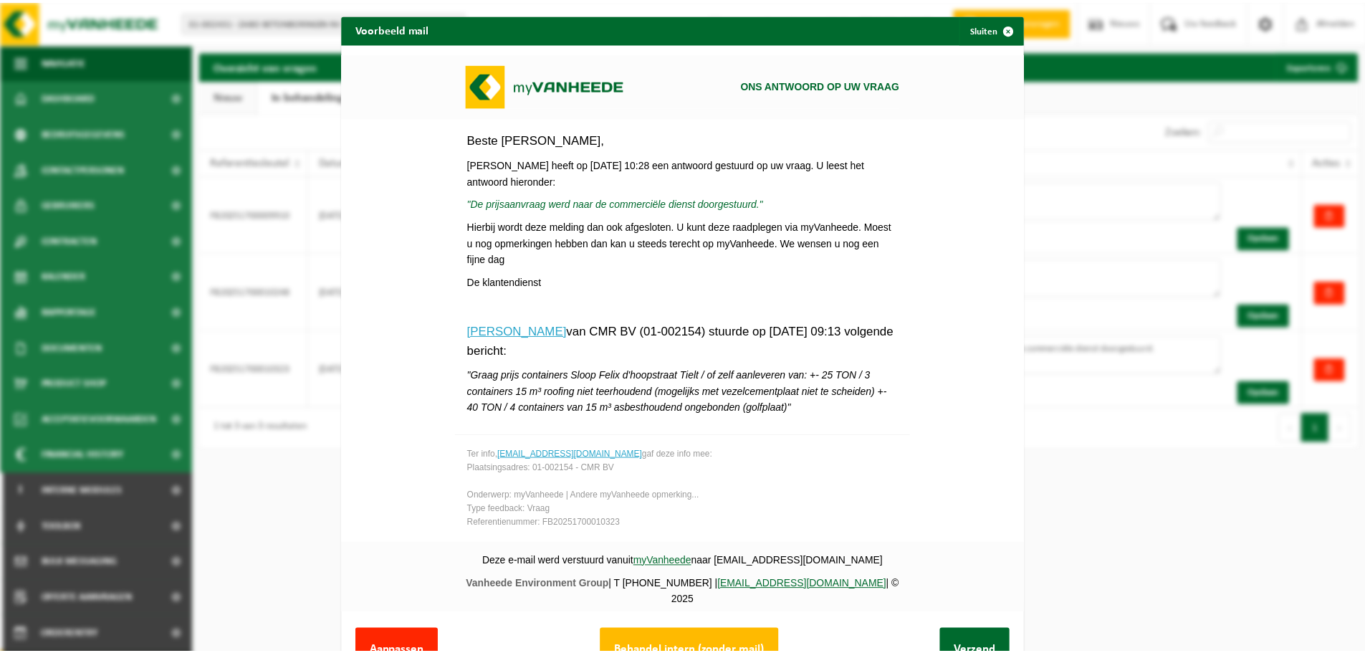
scroll to position [110, 0]
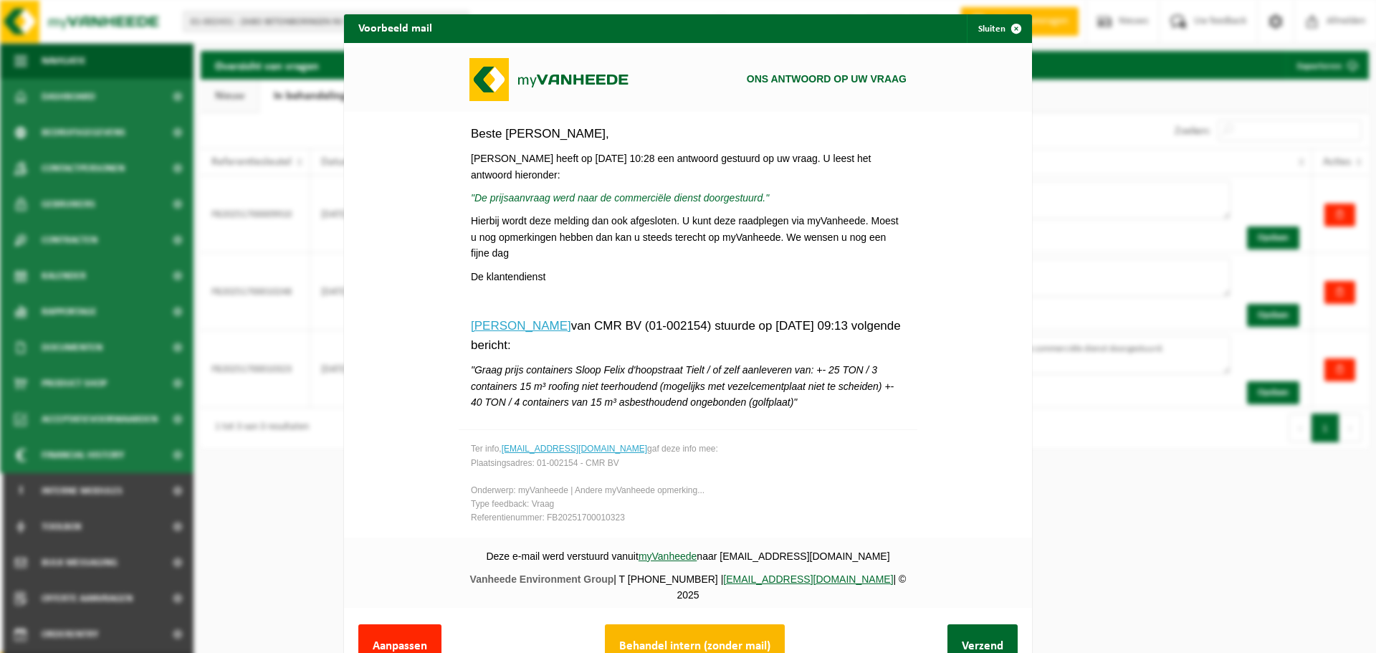
click at [721, 631] on button "Behandel intern (zonder mail)" at bounding box center [695, 646] width 180 height 44
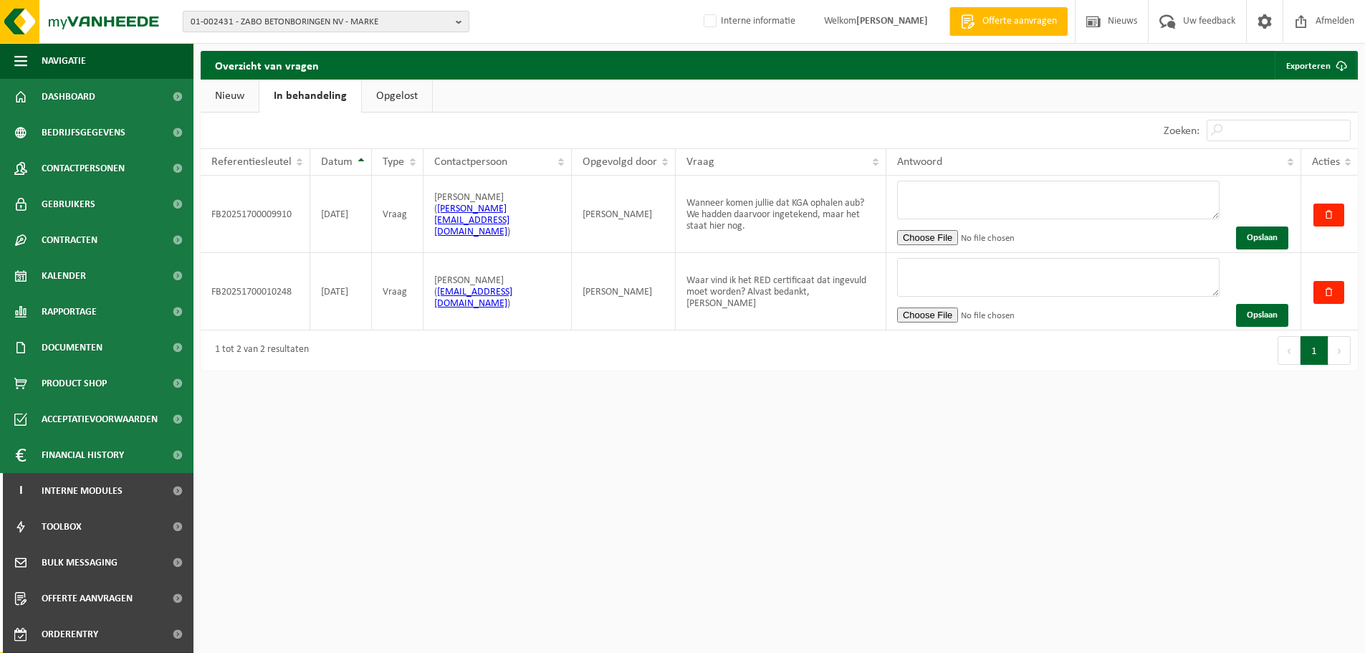
click at [229, 19] on span "01-002431 - ZABO BETONBORINGEN NV - MARKE" at bounding box center [320, 21] width 259 height 21
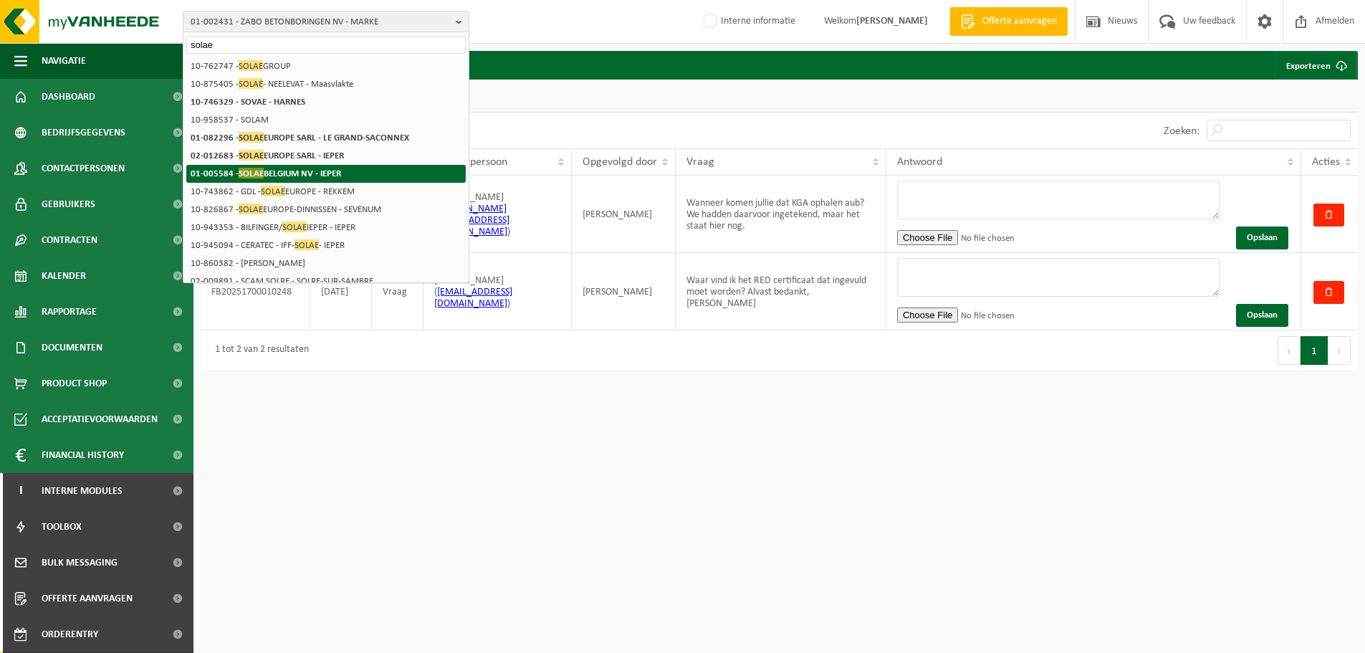
type input "solae"
click at [371, 180] on li "01-005584 - SOLAE BELGIUM NV - IEPER" at bounding box center [325, 174] width 279 height 18
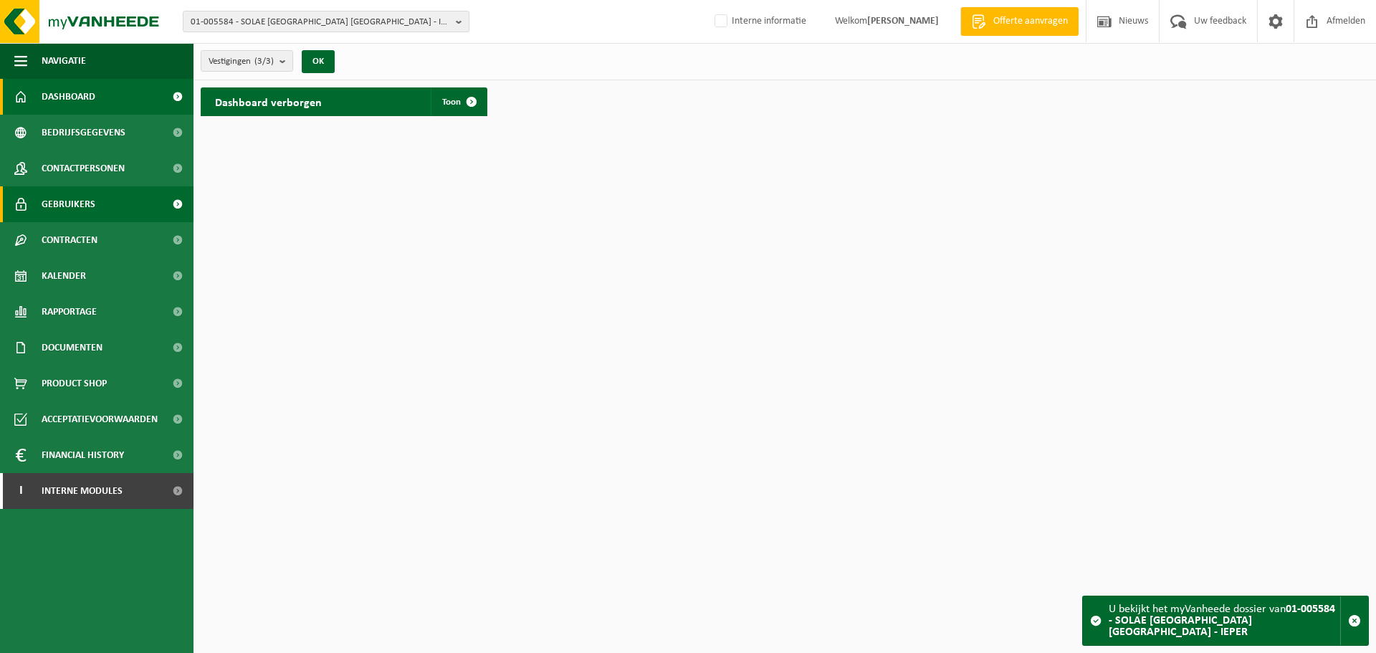
click at [74, 201] on span "Gebruikers" at bounding box center [69, 204] width 54 height 36
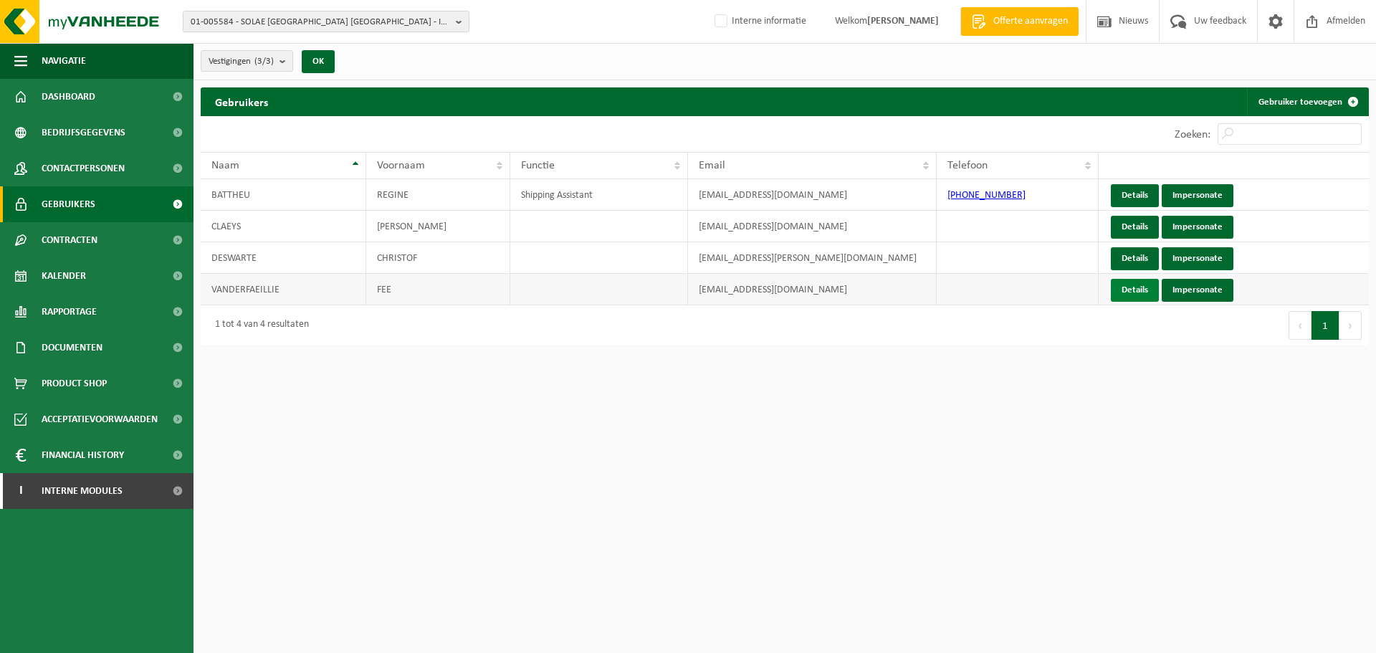
click at [1129, 288] on link "Details" at bounding box center [1135, 290] width 48 height 23
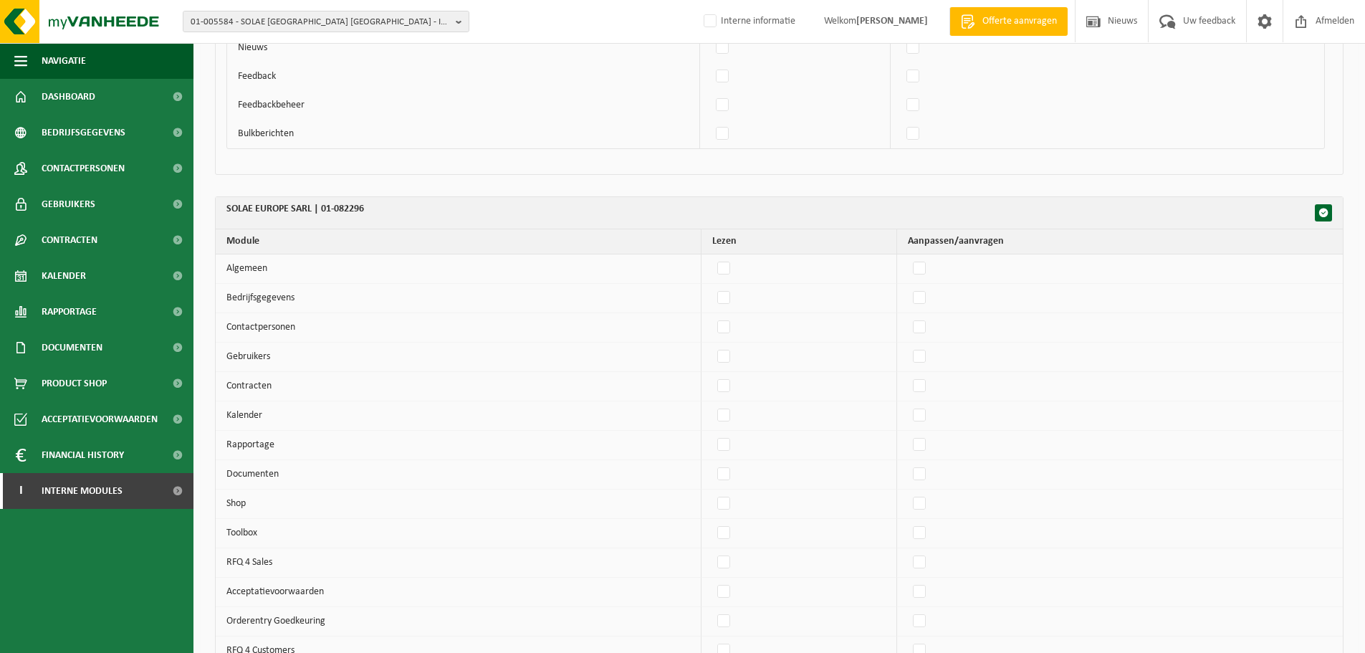
scroll to position [1935, 0]
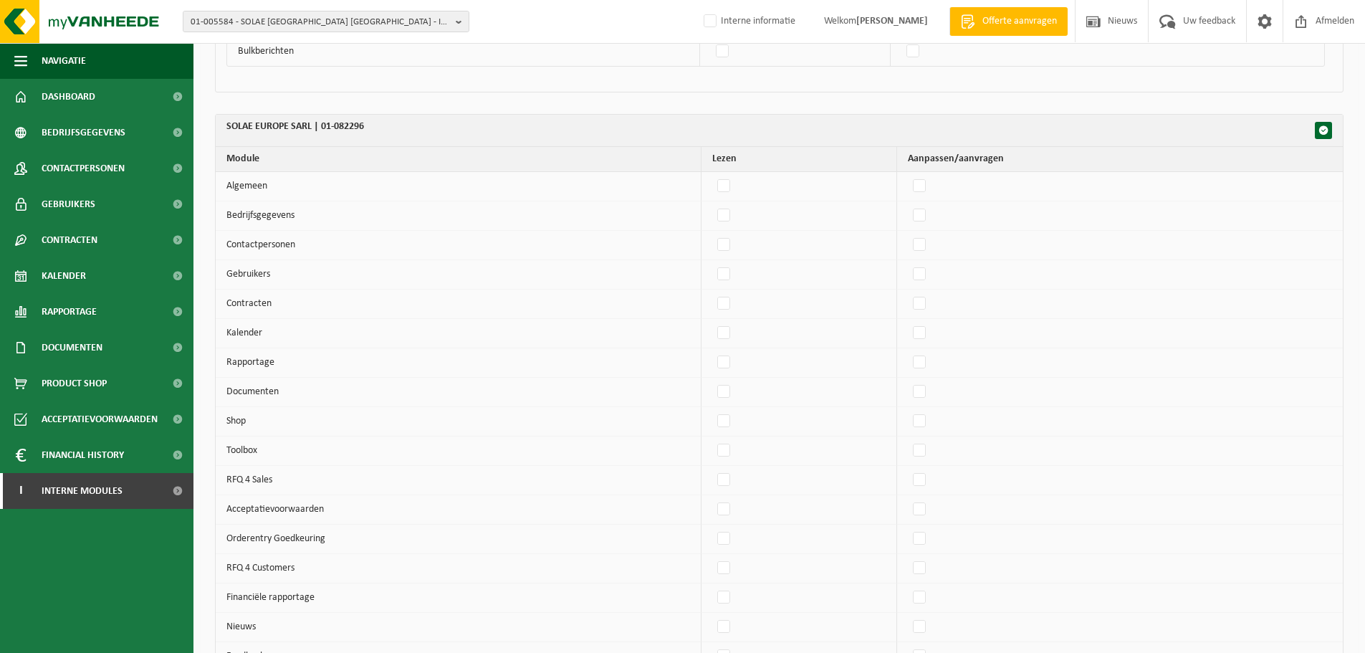
drag, startPoint x: 925, startPoint y: 186, endPoint x: 926, endPoint y: 201, distance: 15.1
click at [926, 186] on label"] at bounding box center [920, 186] width 20 height 21
click at [908, 176] on input "checkbox" at bounding box center [907, 175] width 1 height 1
checkbox input "true"
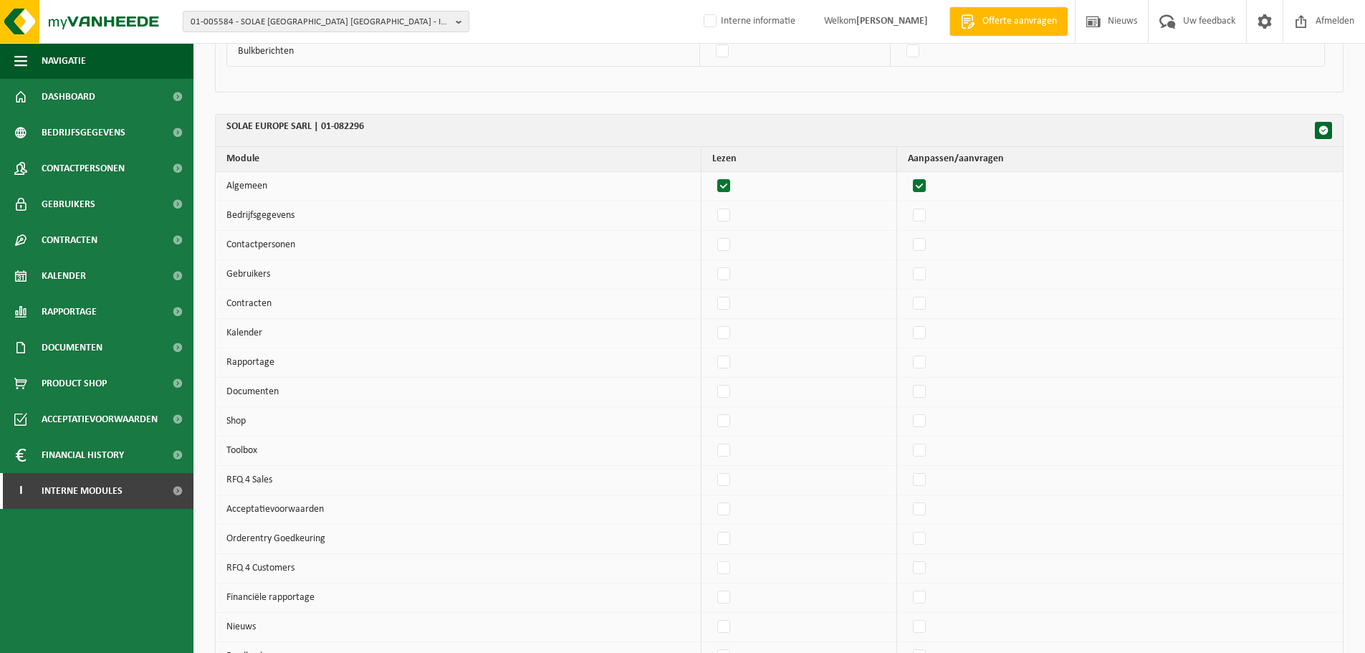
checkbox input "true"
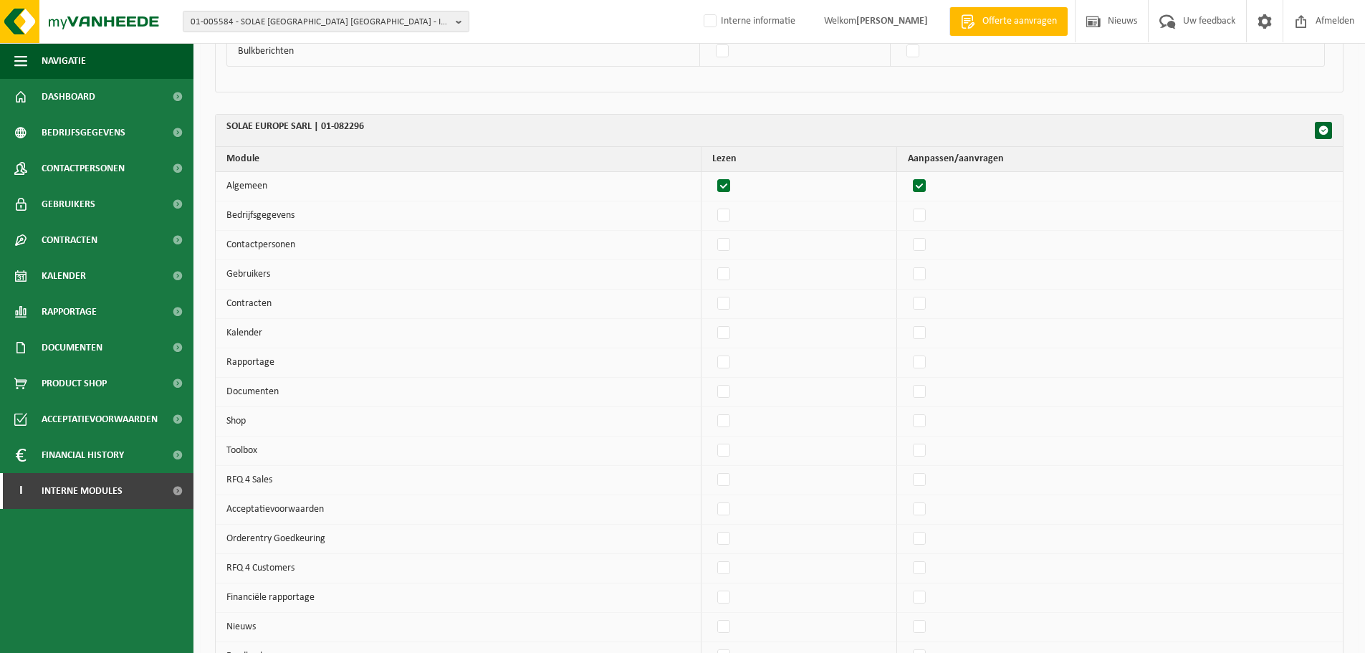
checkbox input "true"
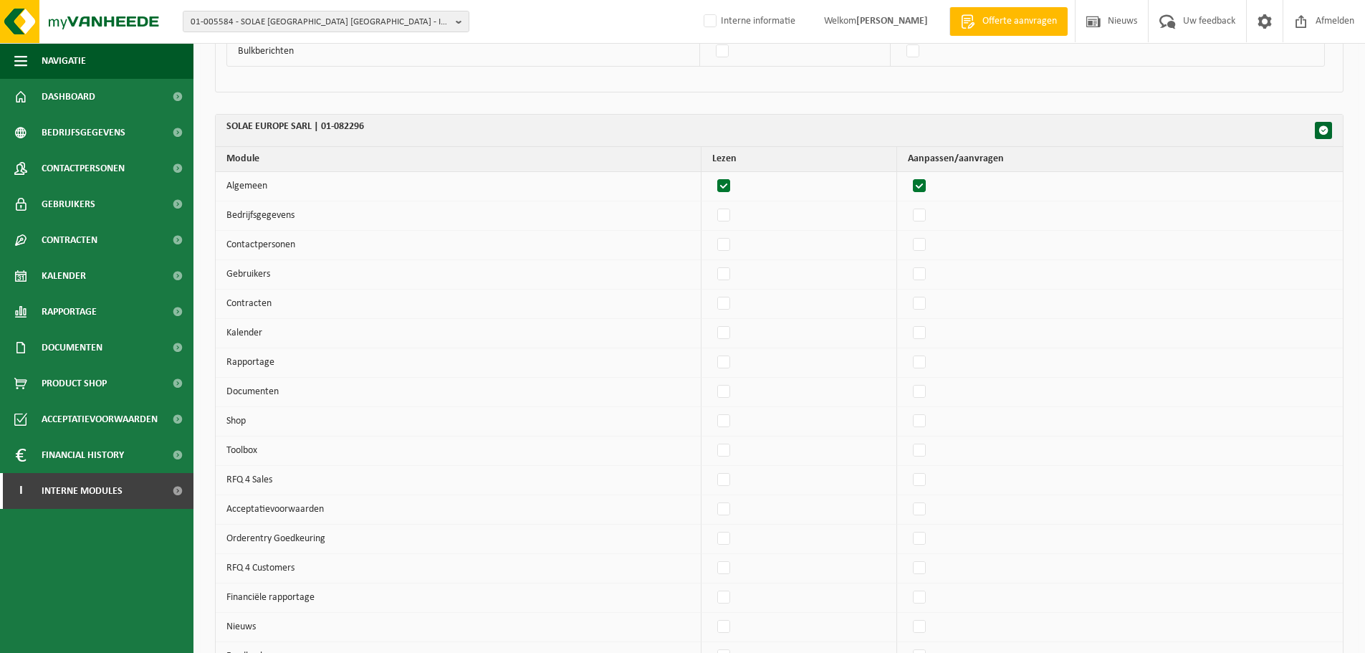
checkbox input "true"
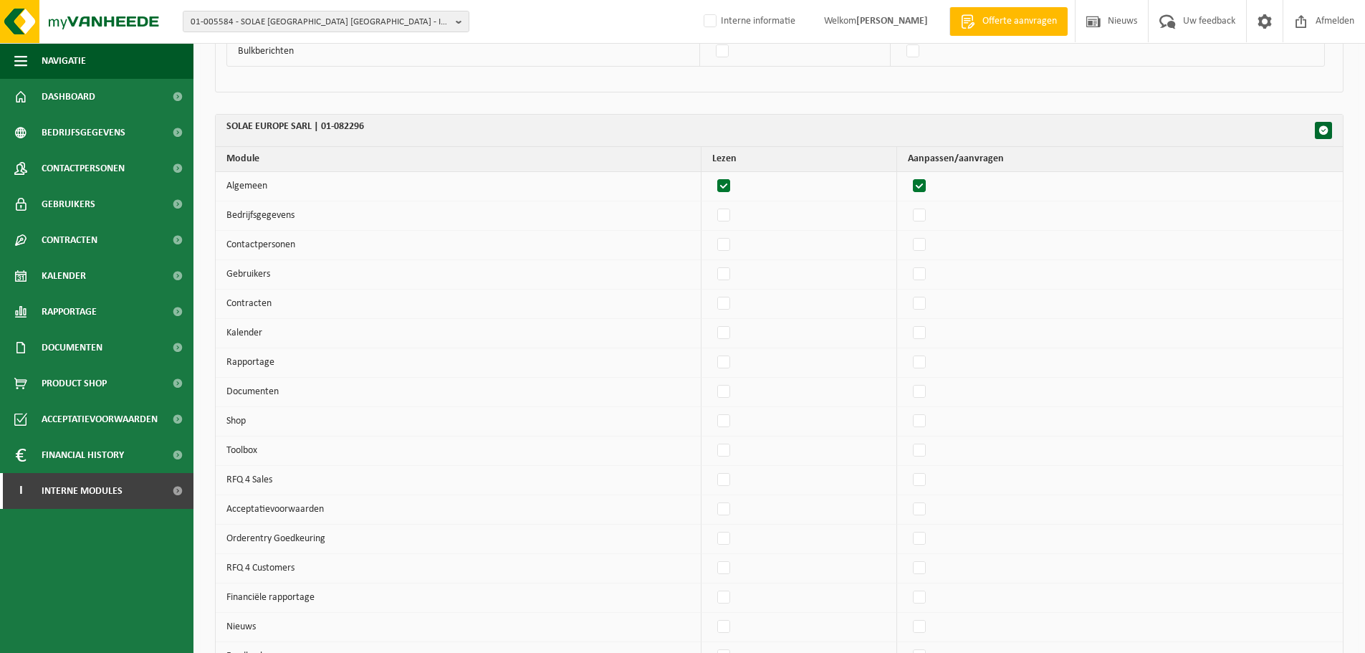
checkbox input "true"
click at [926, 211] on label"] at bounding box center [920, 215] width 20 height 21
click at [908, 205] on input "checkbox" at bounding box center [907, 204] width 1 height 1
checkbox input "true"
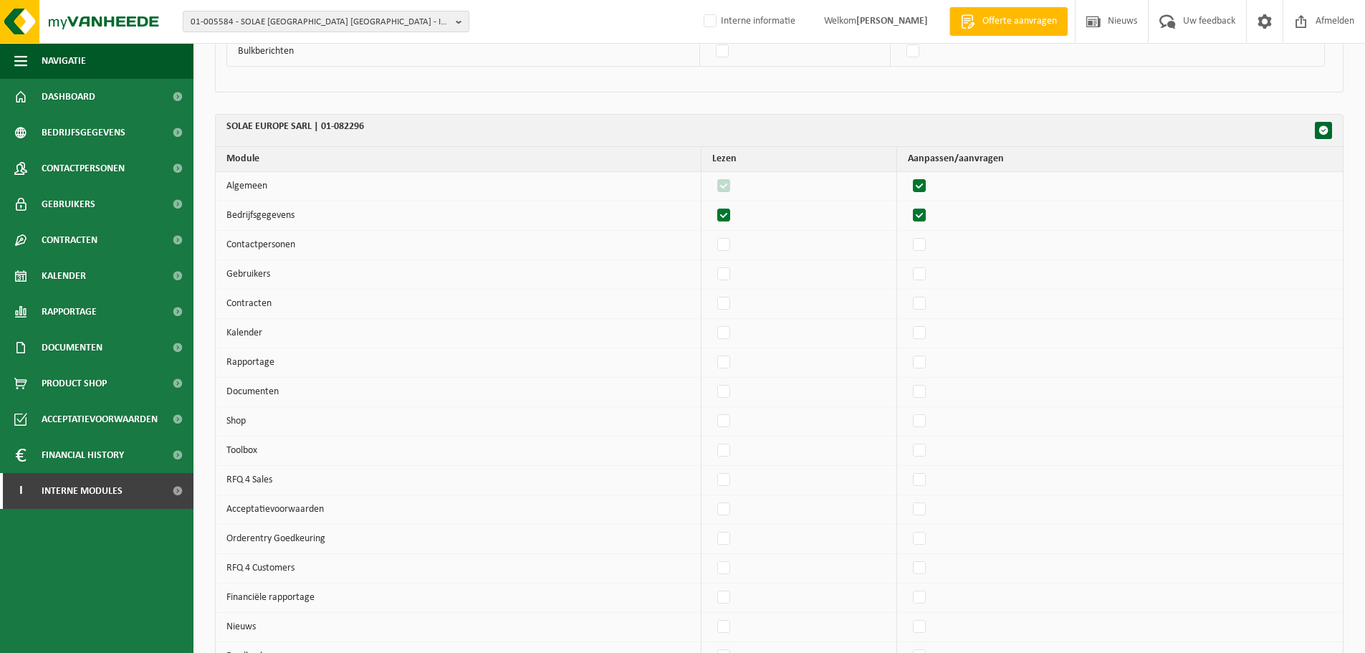
checkbox input "true"
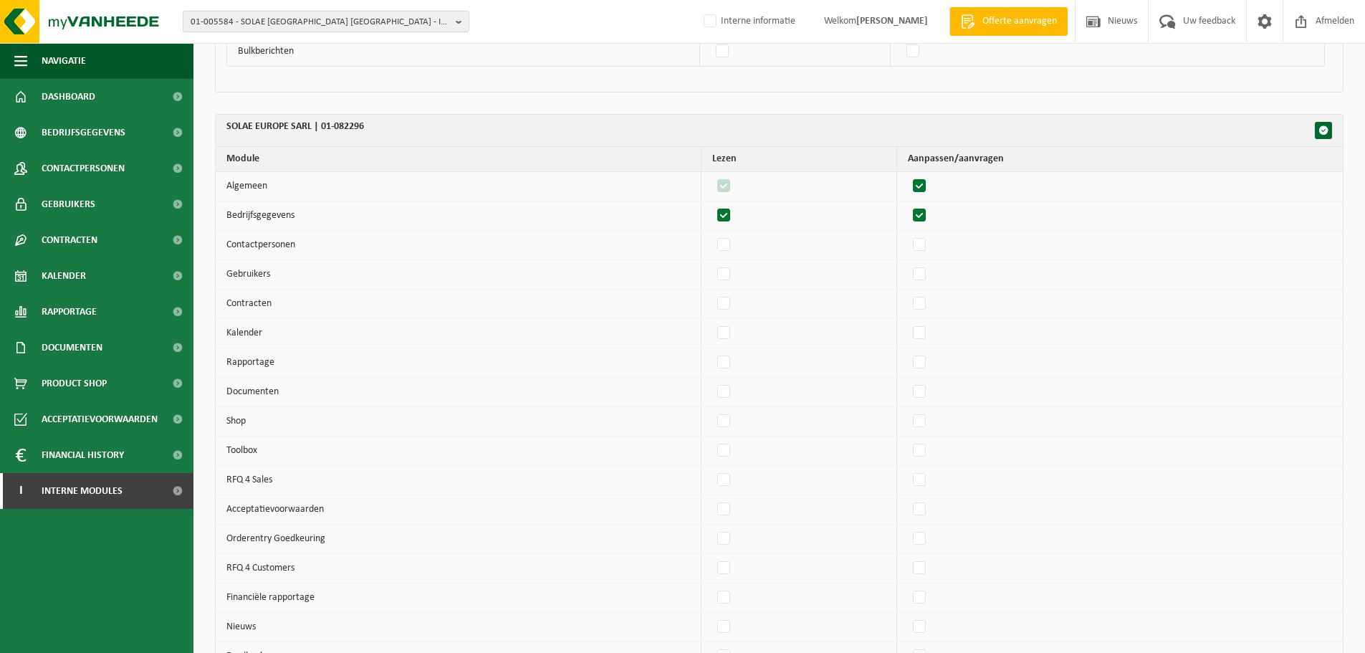
checkbox input "true"
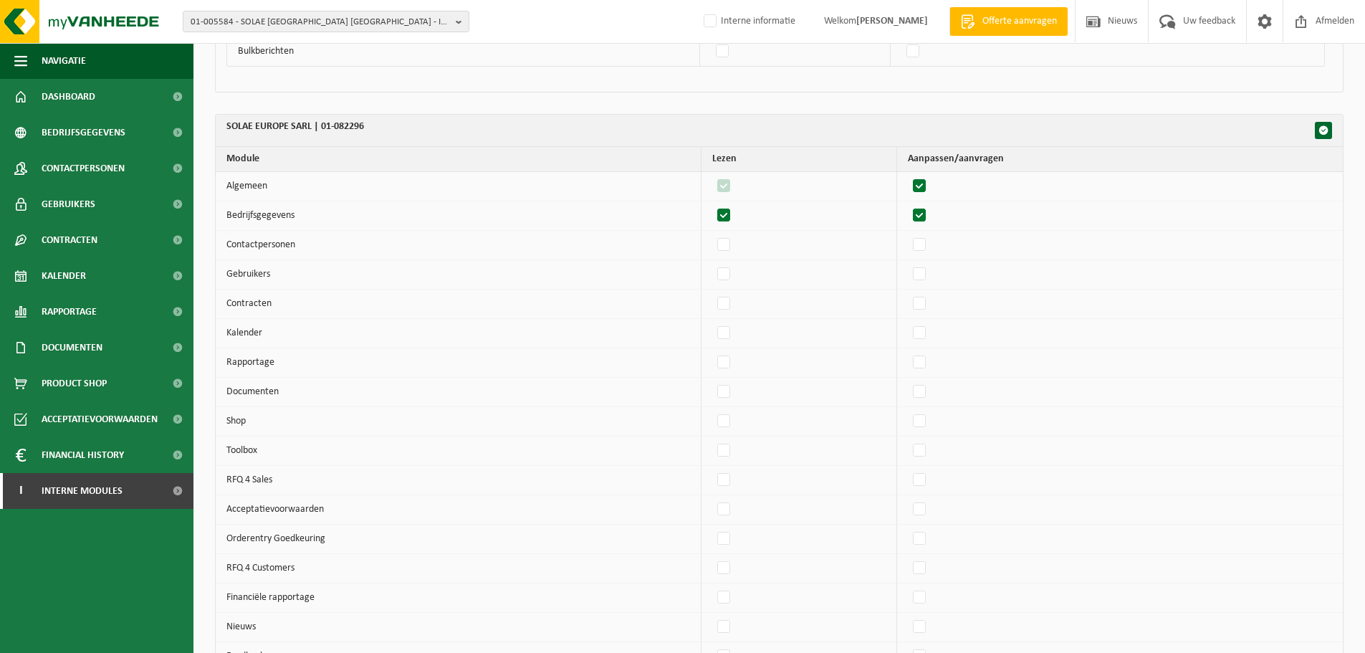
checkbox input "true"
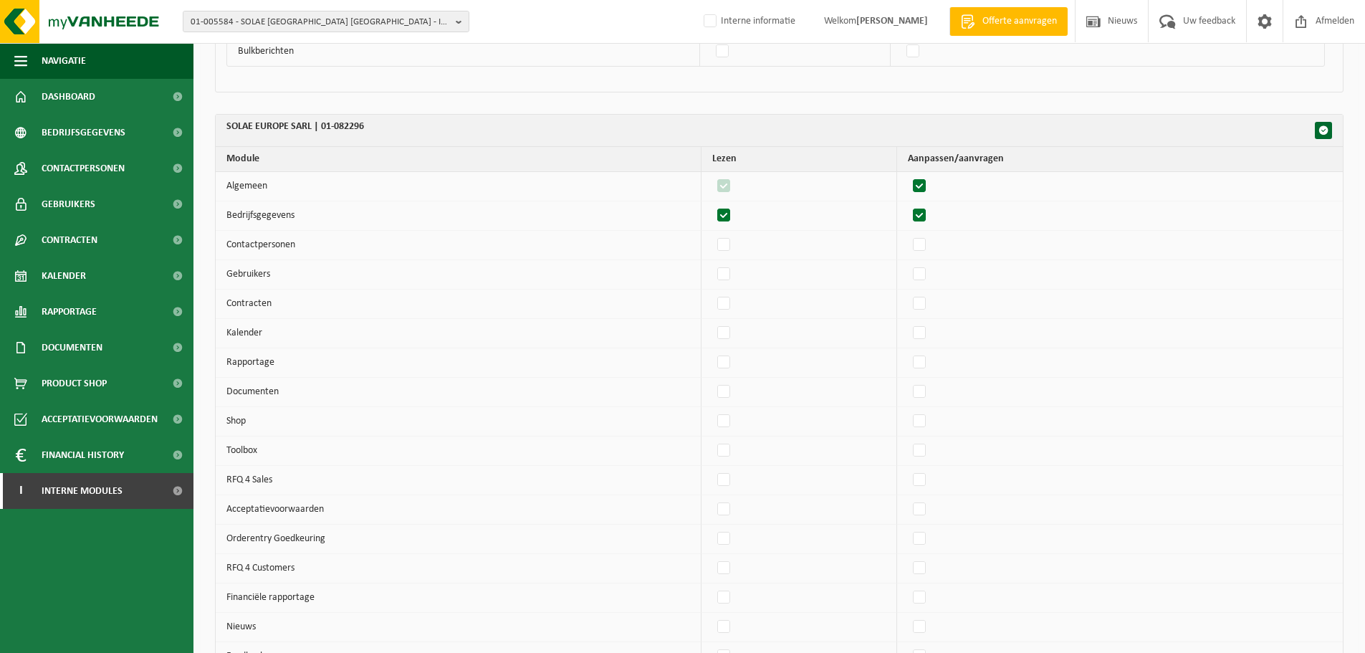
checkbox input "true"
click at [926, 255] on label"] at bounding box center [920, 244] width 20 height 21
click at [908, 234] on input "checkbox" at bounding box center [907, 234] width 1 height 1
checkbox input "true"
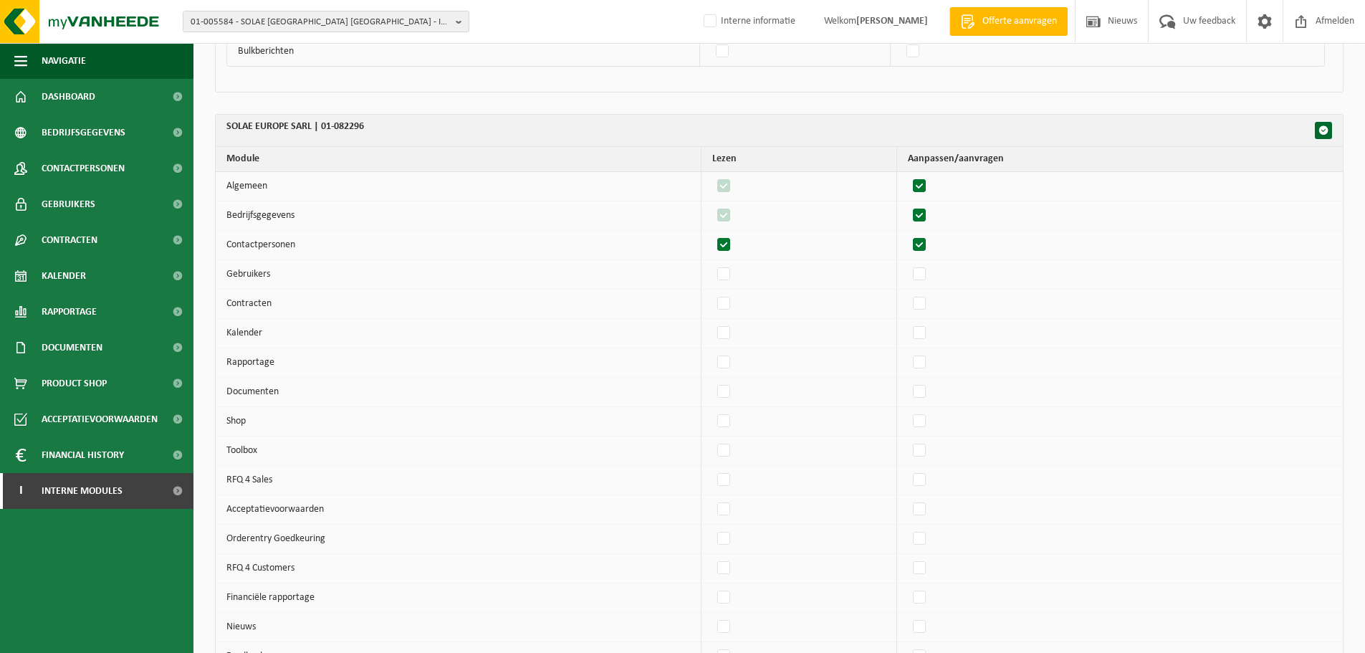
checkbox input "true"
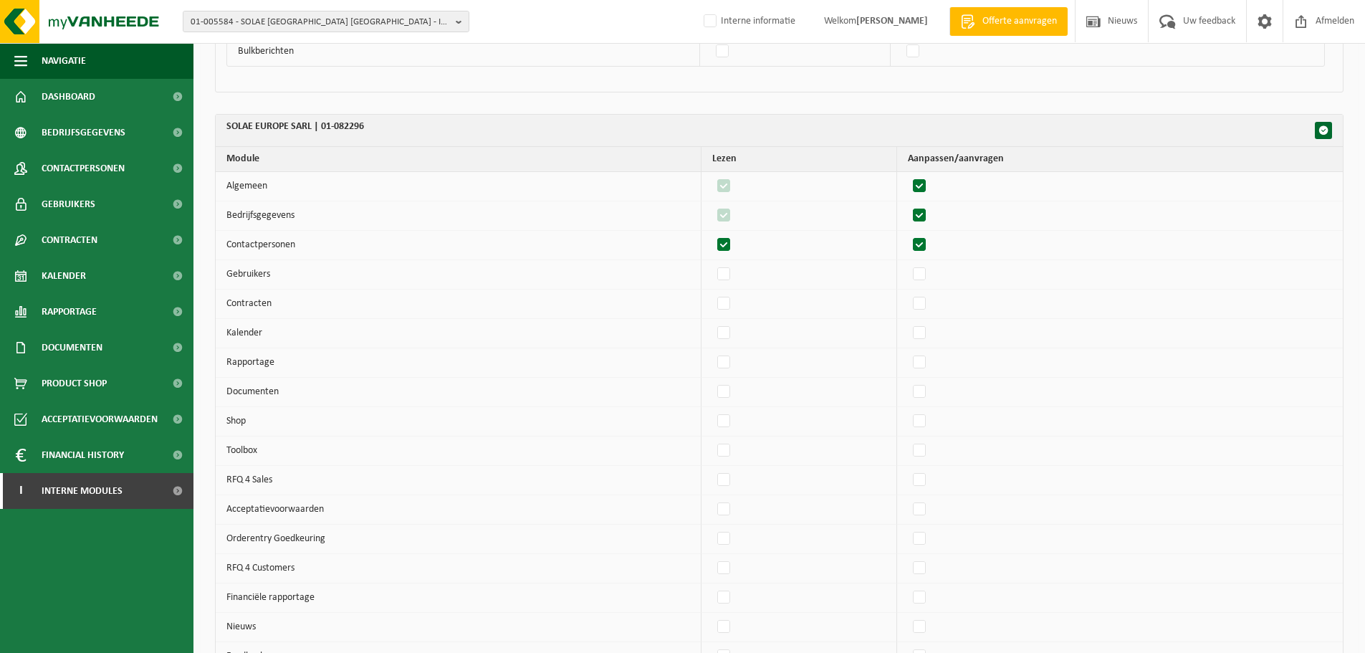
checkbox input "true"
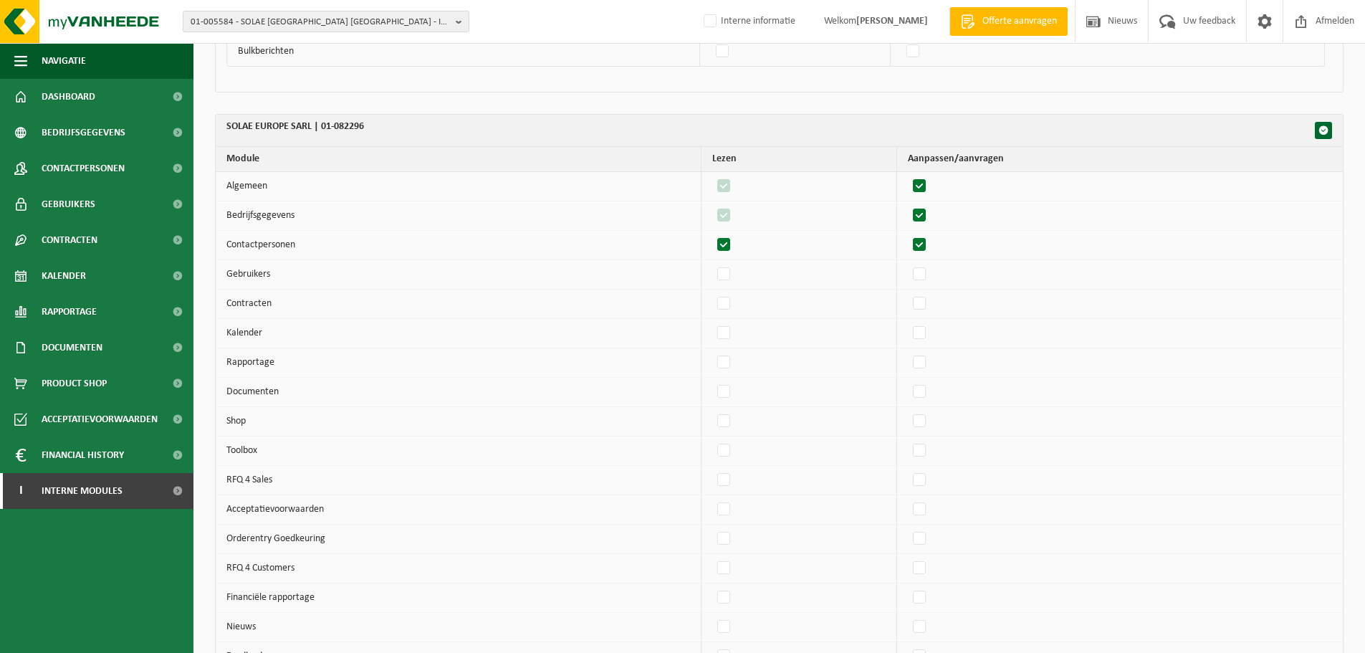
checkbox input "true"
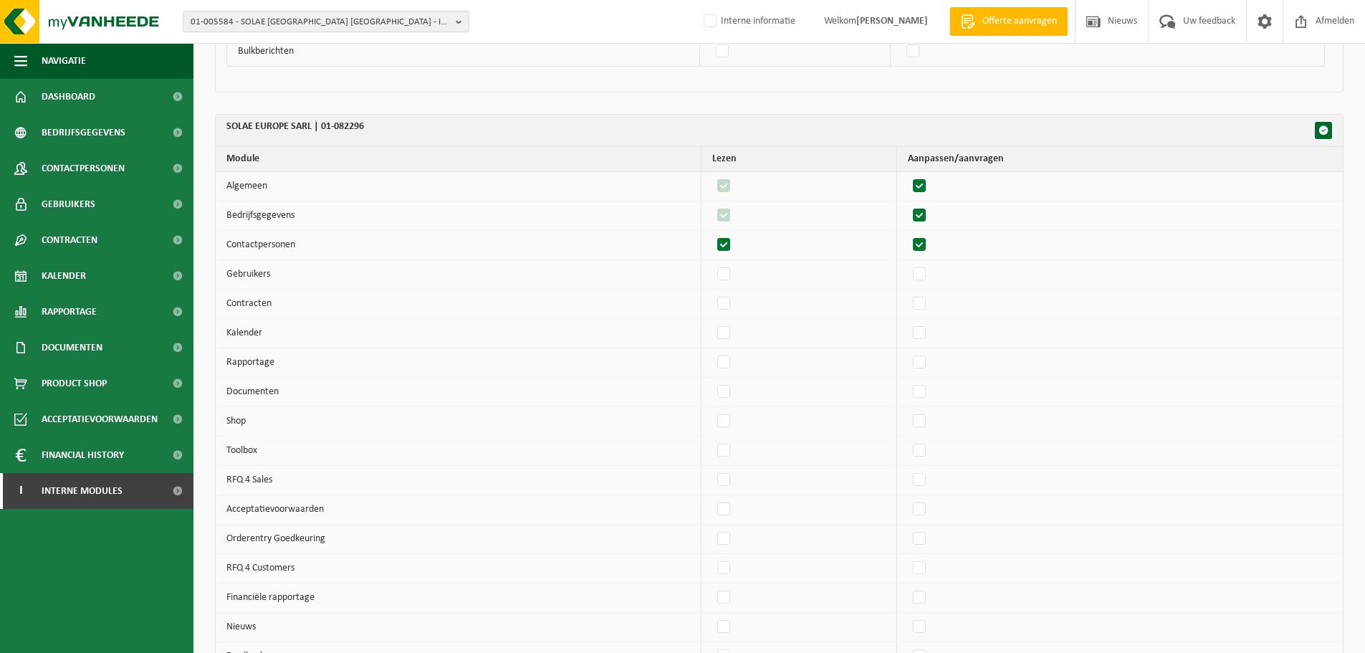
checkbox input "true"
click at [926, 272] on label"] at bounding box center [920, 274] width 20 height 21
click at [908, 264] on input "checkbox" at bounding box center [907, 263] width 1 height 1
checkbox input "true"
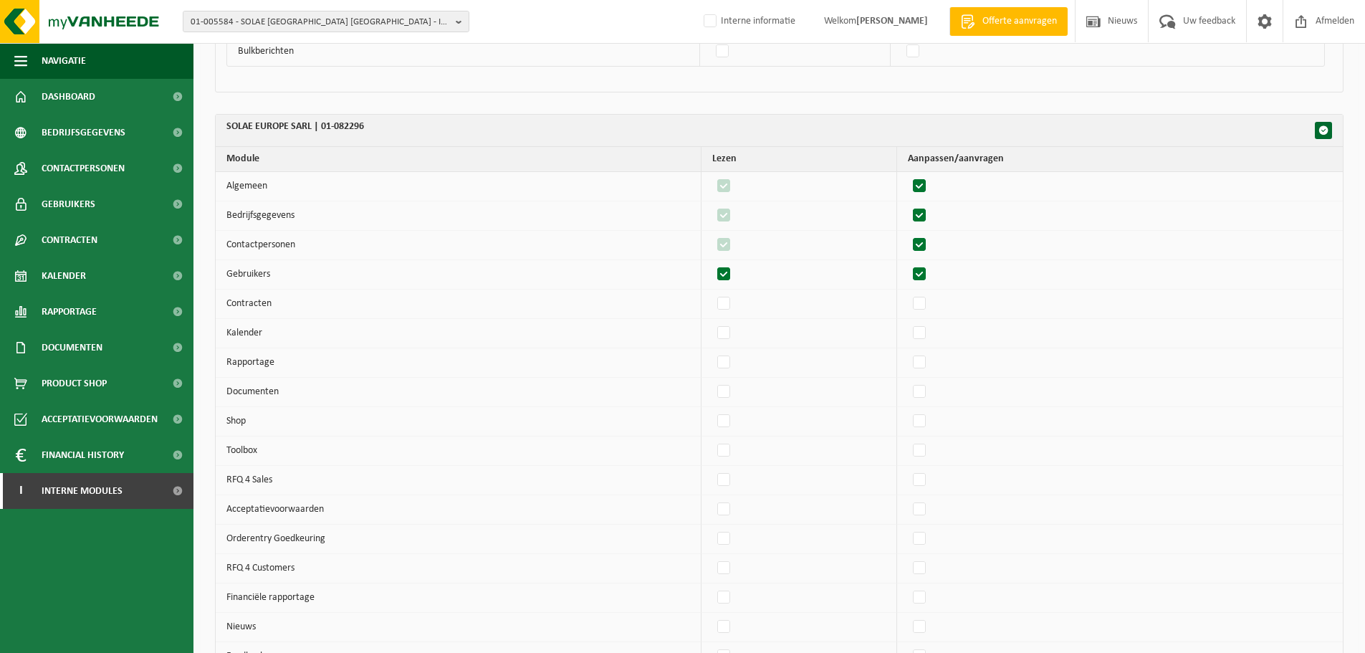
checkbox input "true"
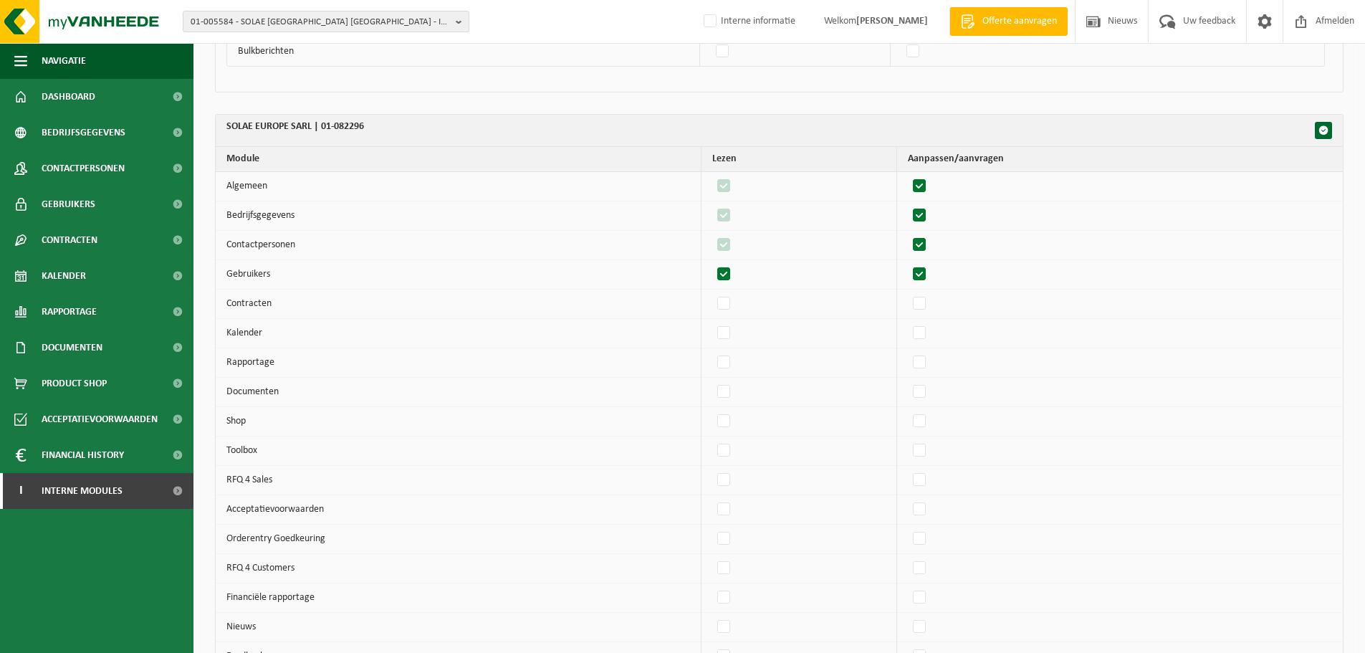
checkbox input "true"
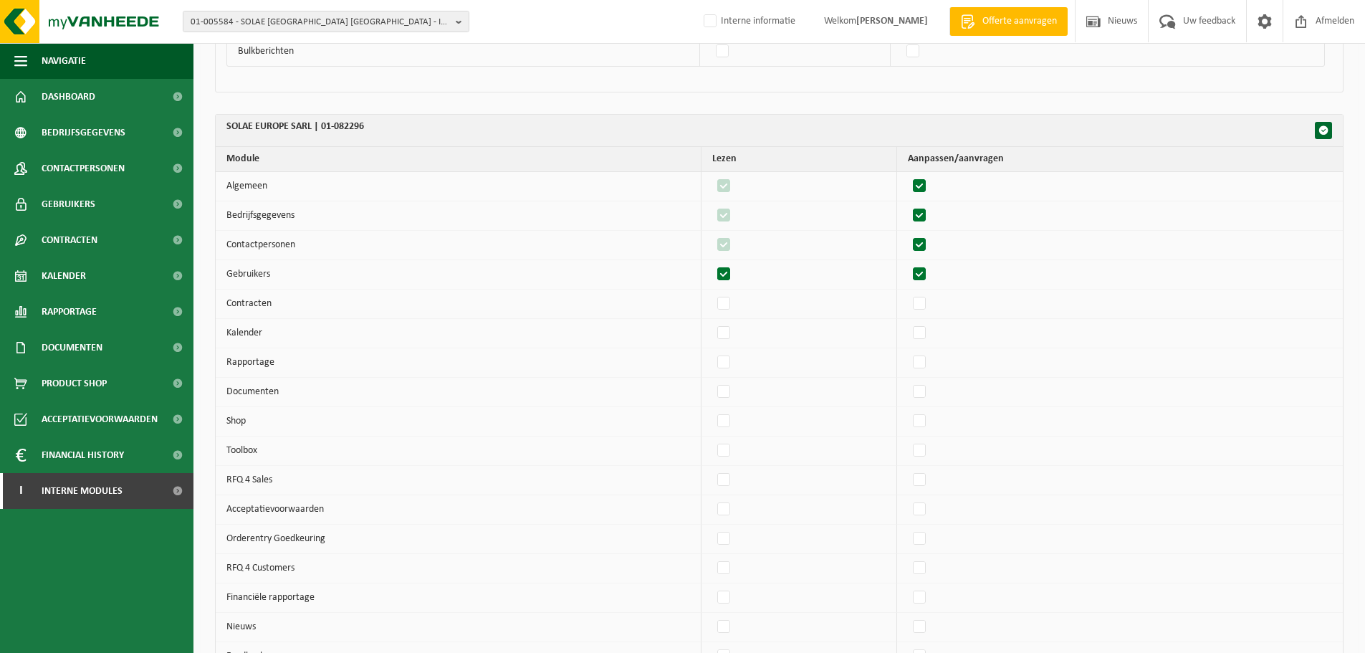
checkbox input "true"
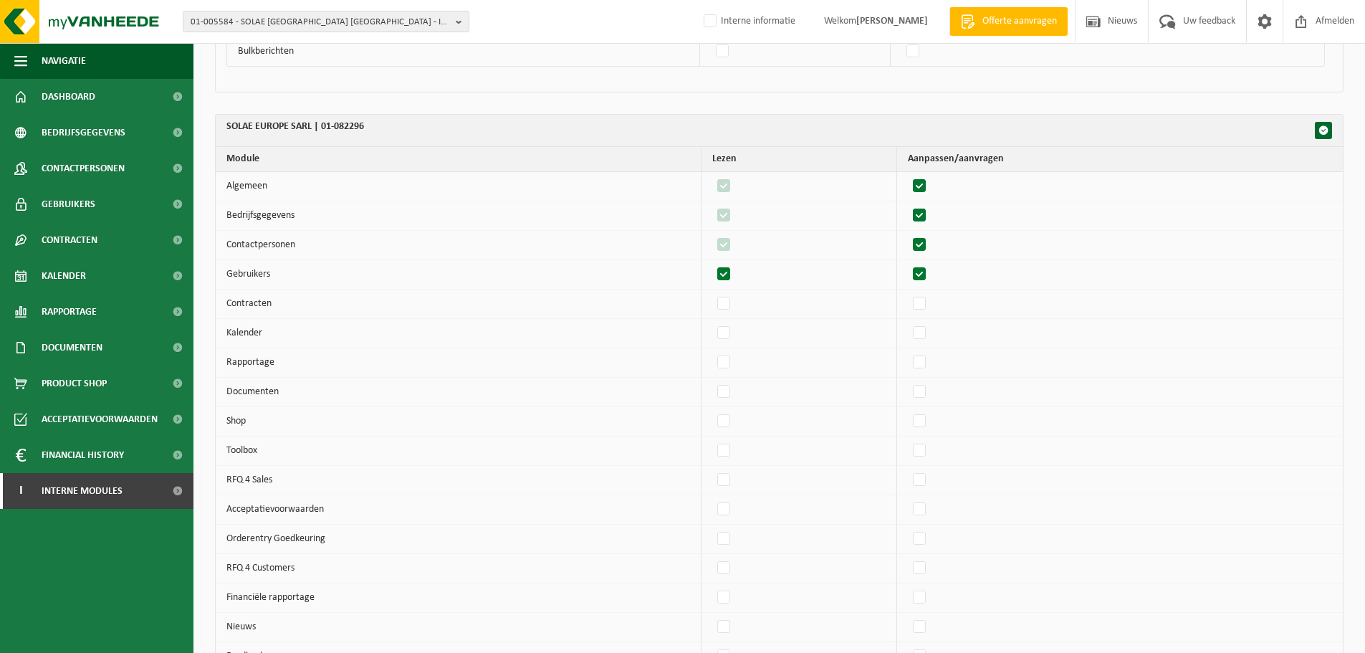
checkbox input "true"
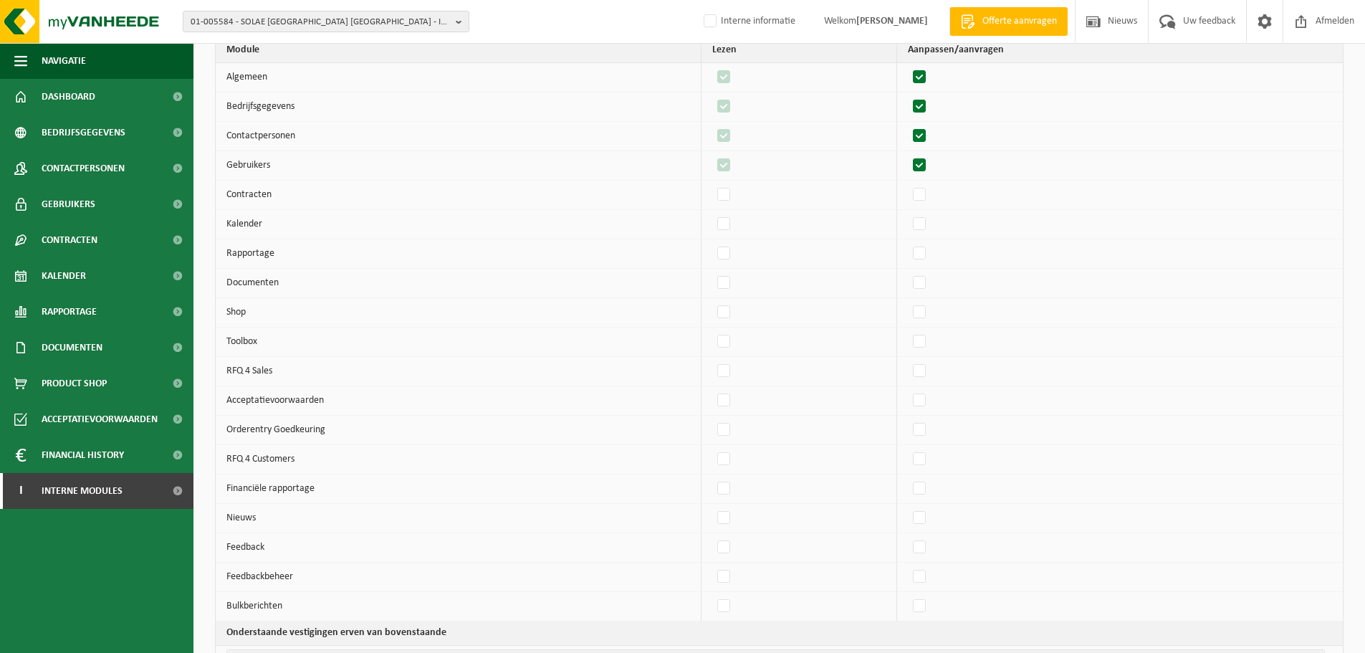
scroll to position [2078, 0]
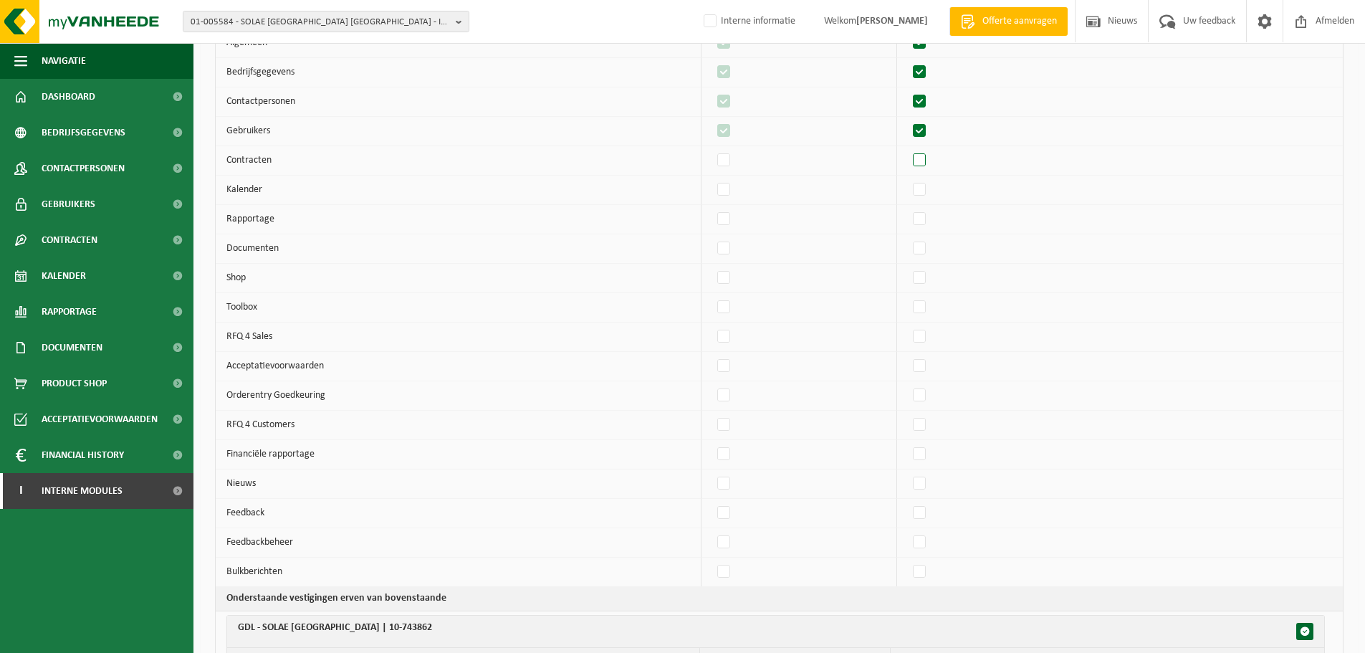
click at [924, 162] on label"] at bounding box center [920, 160] width 20 height 21
click at [908, 150] on input "checkbox" at bounding box center [907, 149] width 1 height 1
checkbox input "true"
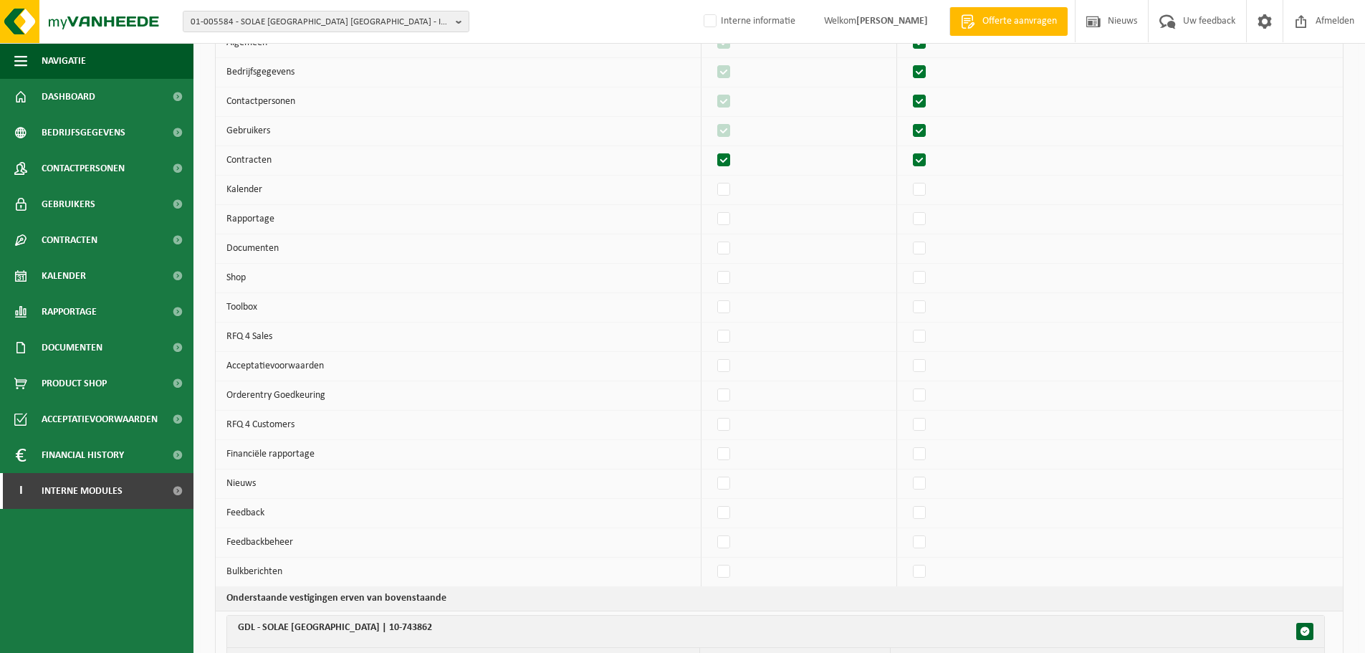
checkbox input "true"
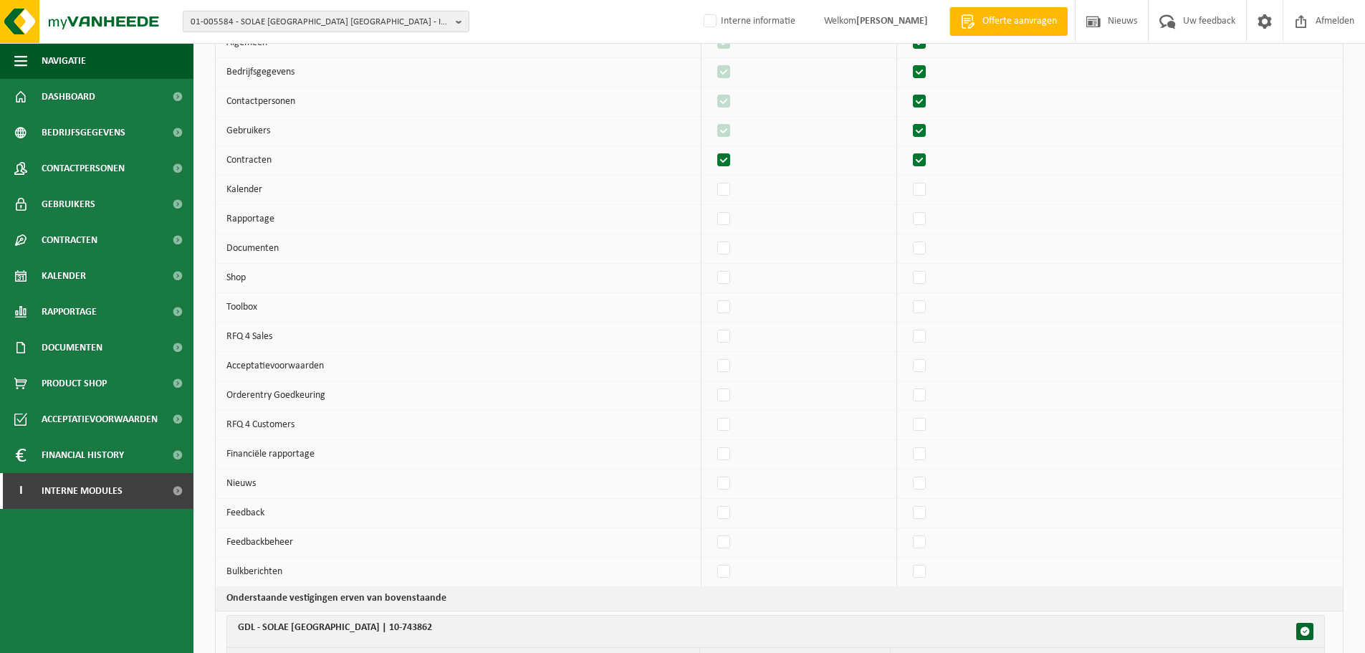
checkbox input "true"
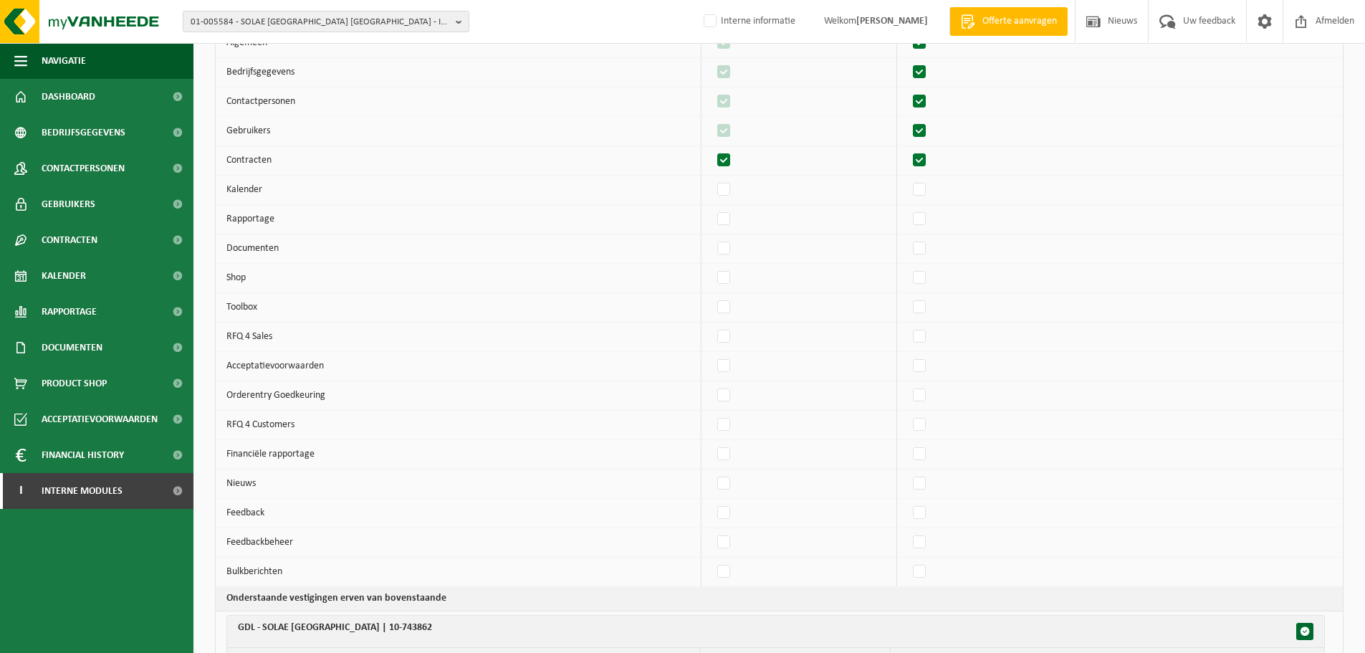
checkbox input "true"
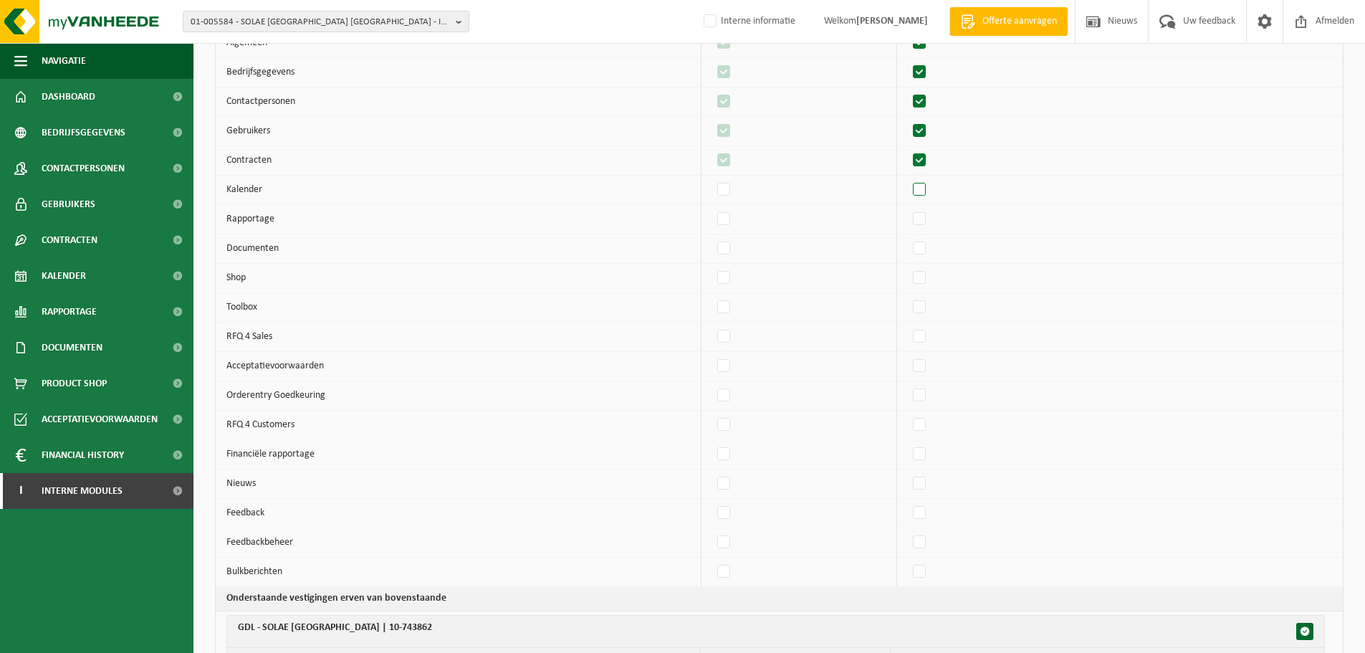
click at [929, 200] on label"] at bounding box center [920, 189] width 20 height 21
click at [908, 179] on input "checkbox" at bounding box center [907, 178] width 1 height 1
checkbox input "true"
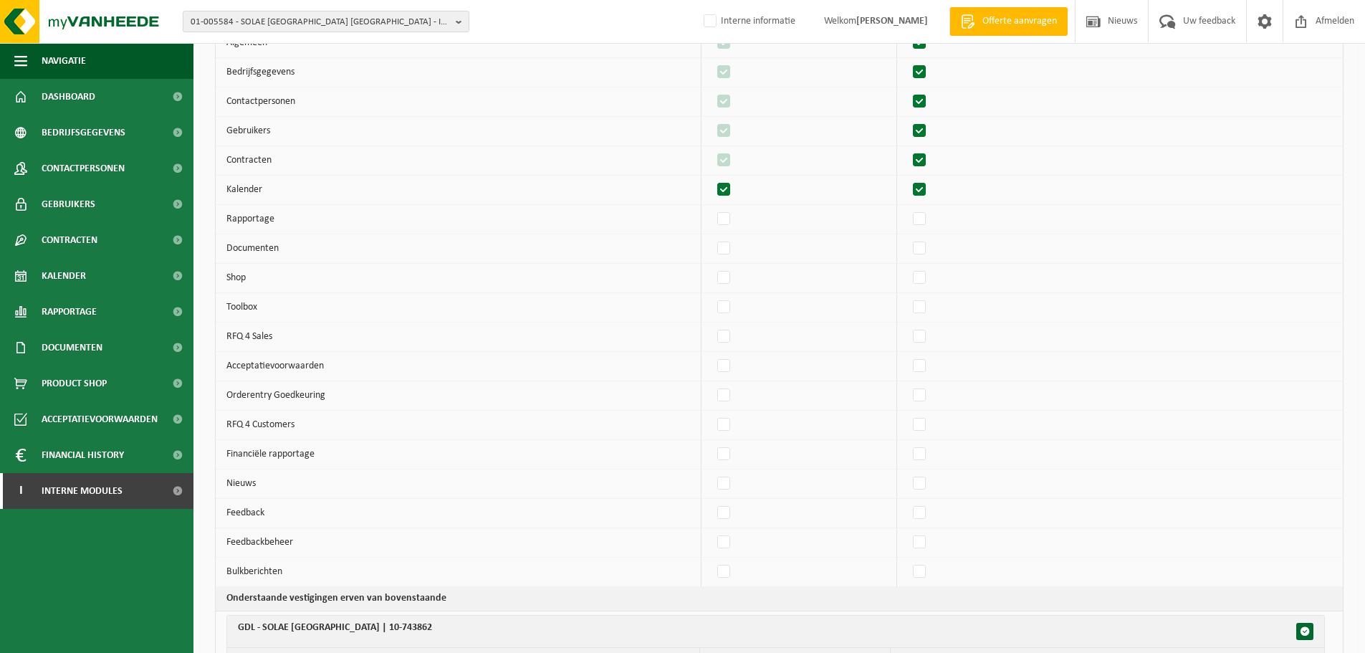
checkbox input "true"
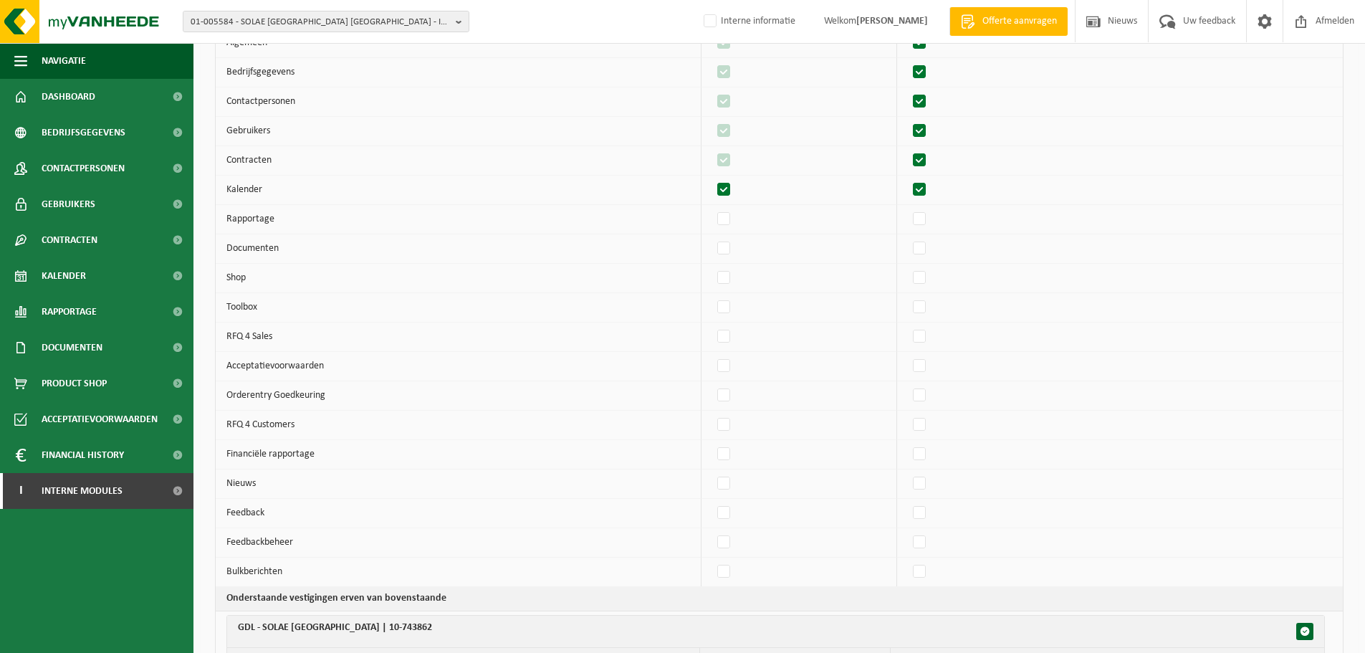
checkbox input "true"
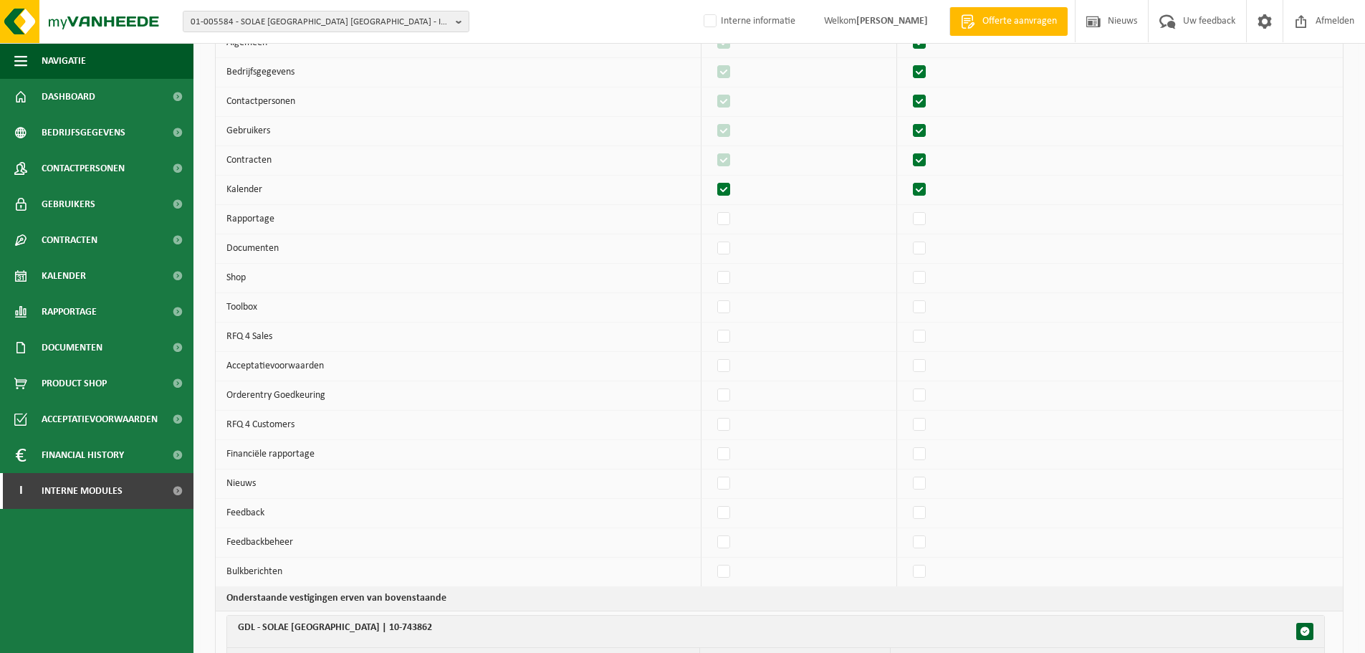
checkbox input "true"
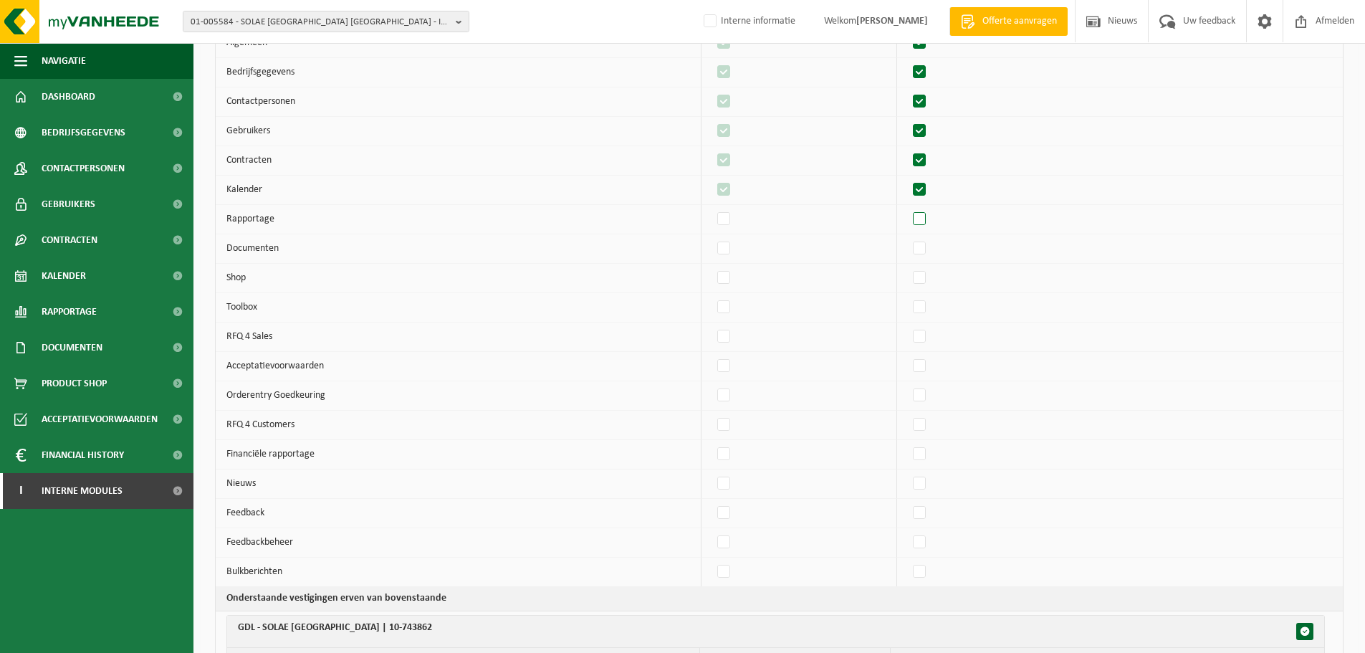
click at [929, 223] on label"] at bounding box center [920, 219] width 20 height 21
click at [908, 209] on input "checkbox" at bounding box center [907, 208] width 1 height 1
checkbox input "true"
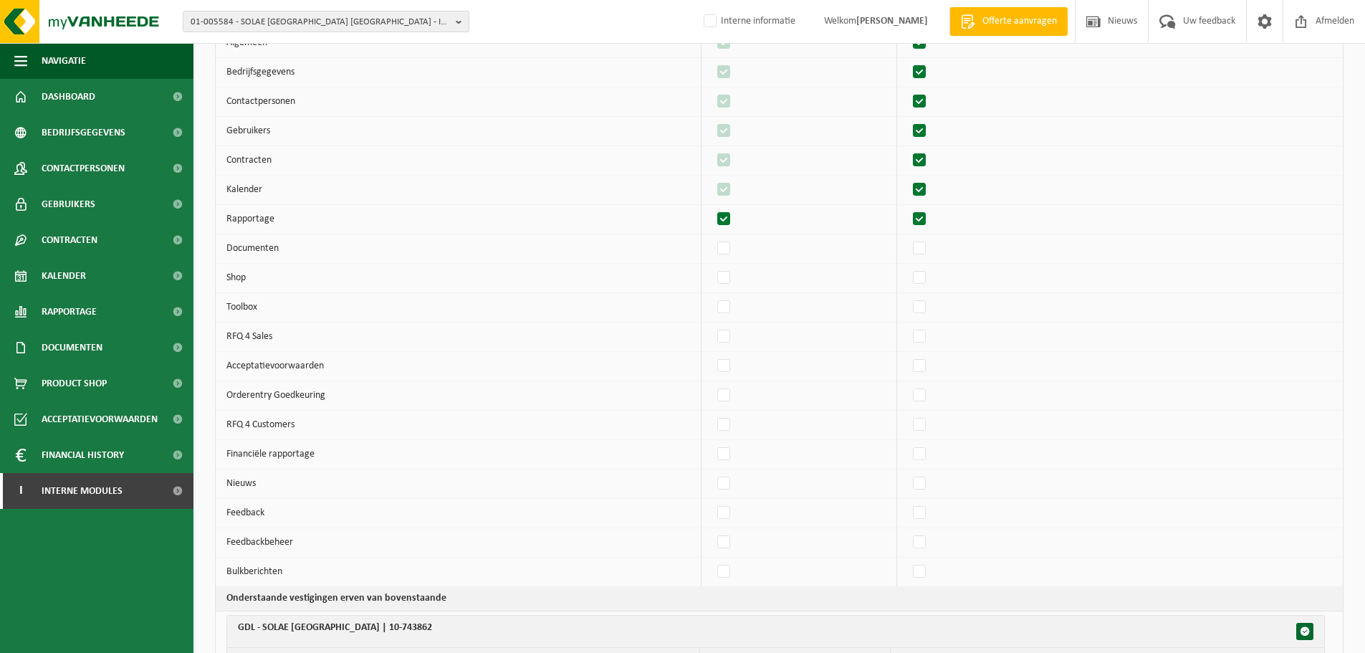
checkbox input "true"
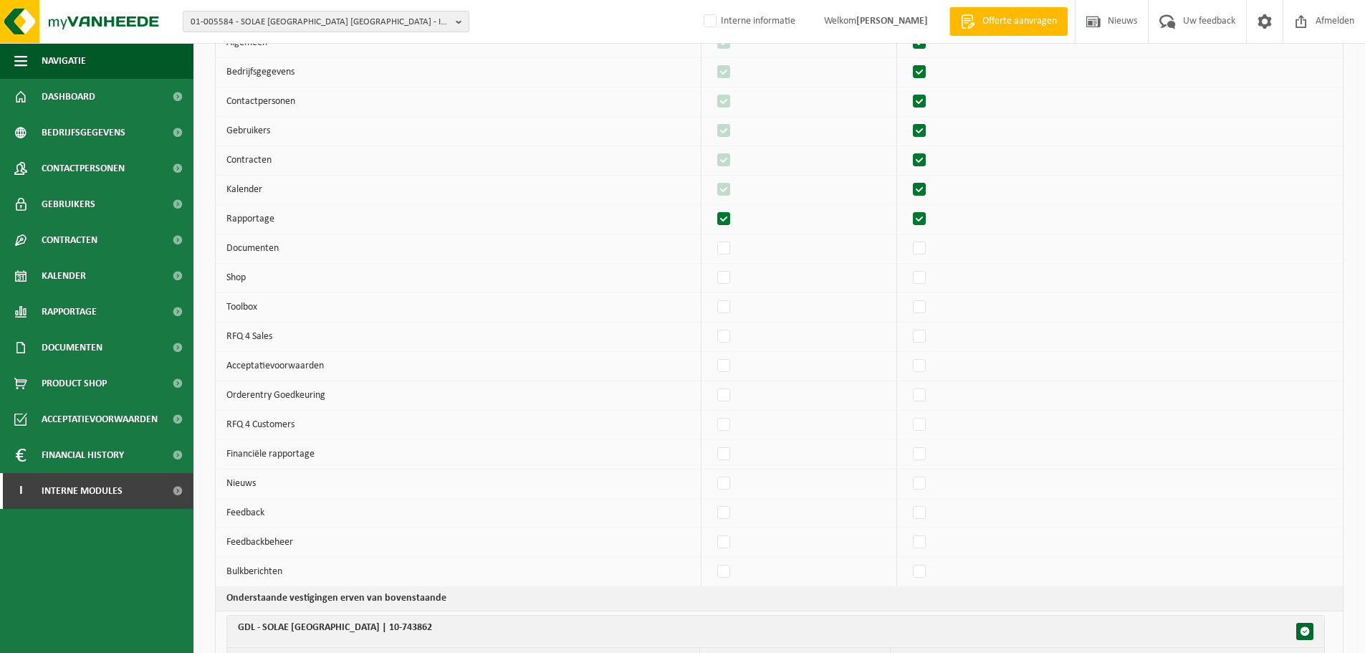
checkbox input "true"
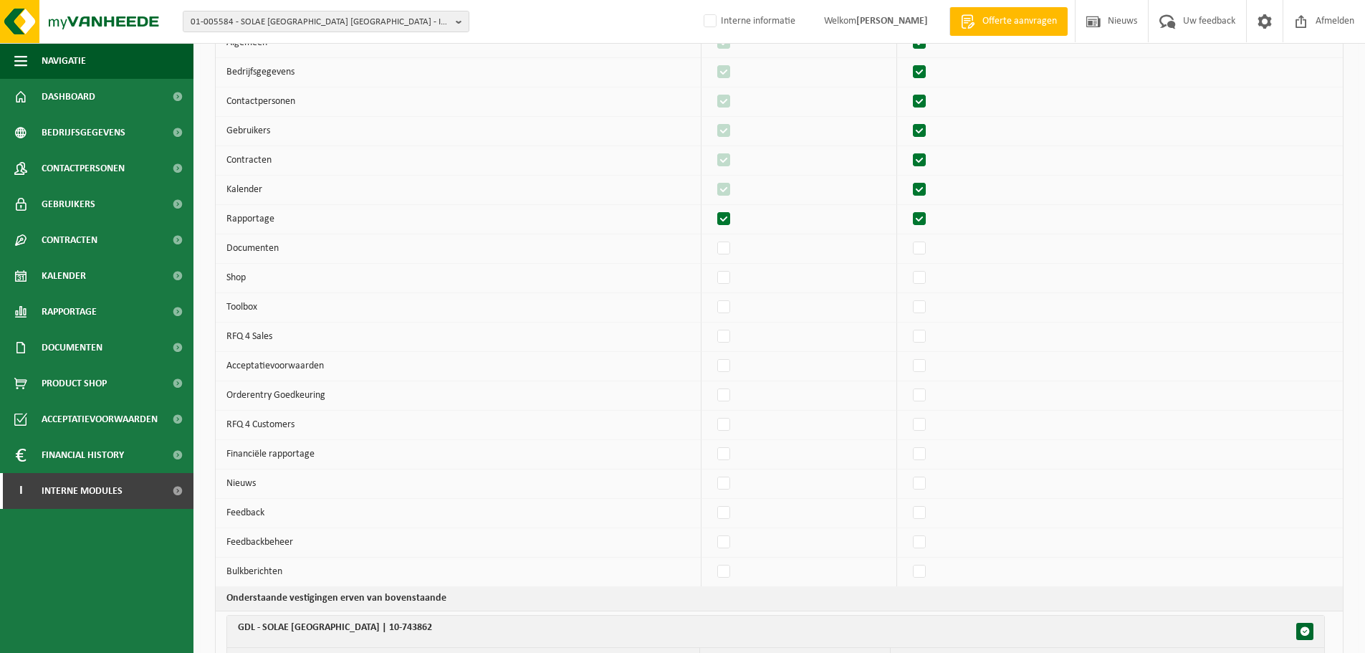
checkbox input "true"
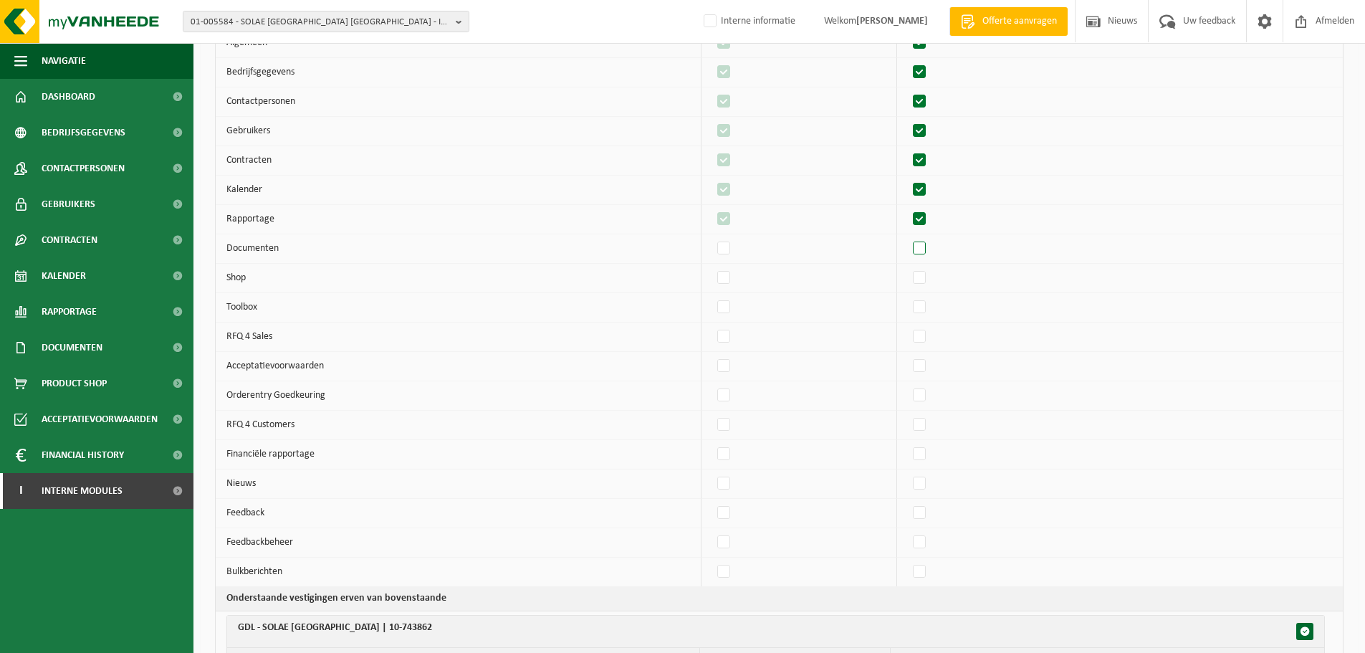
click at [929, 251] on label"] at bounding box center [920, 248] width 20 height 21
click at [908, 238] on input "checkbox" at bounding box center [907, 237] width 1 height 1
checkbox input "true"
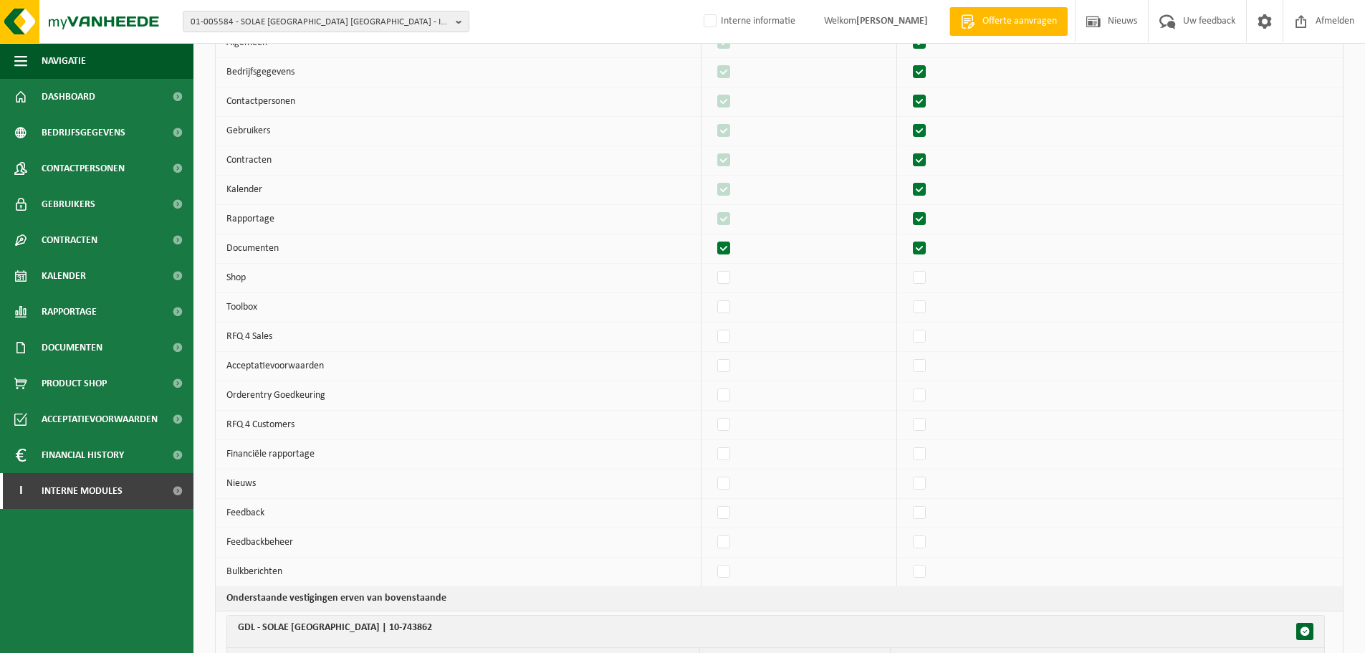
checkbox input "true"
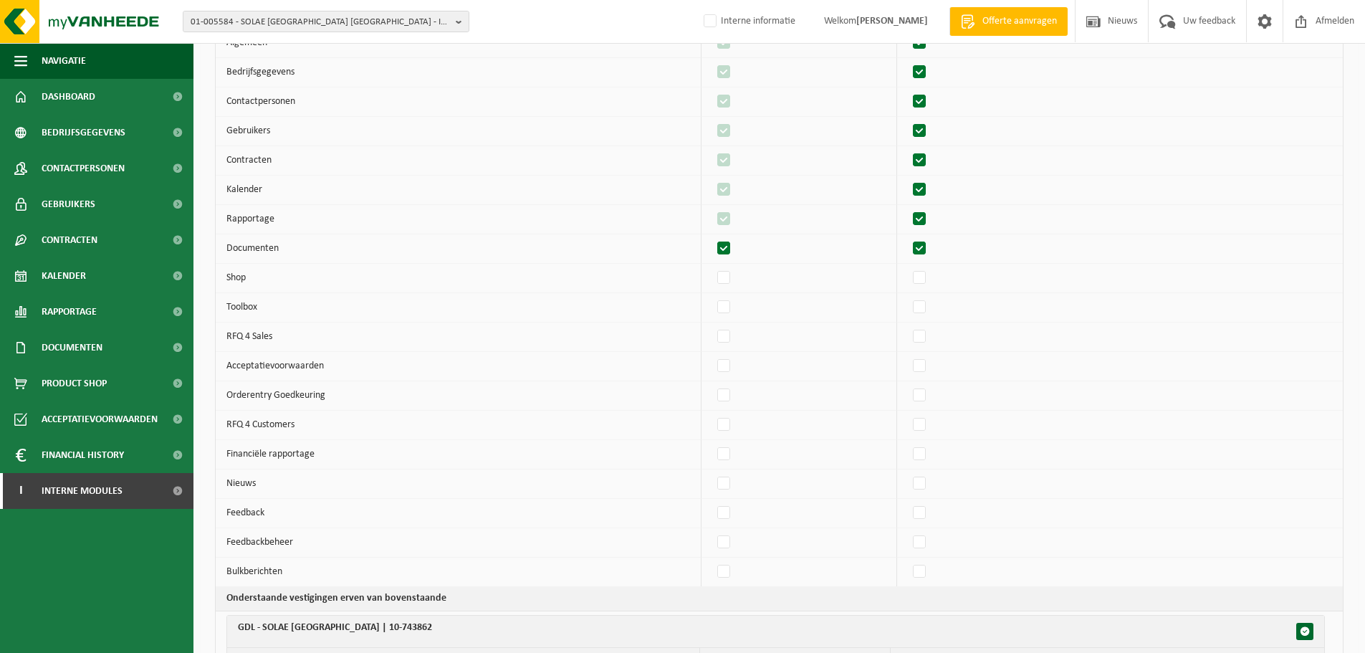
checkbox input "true"
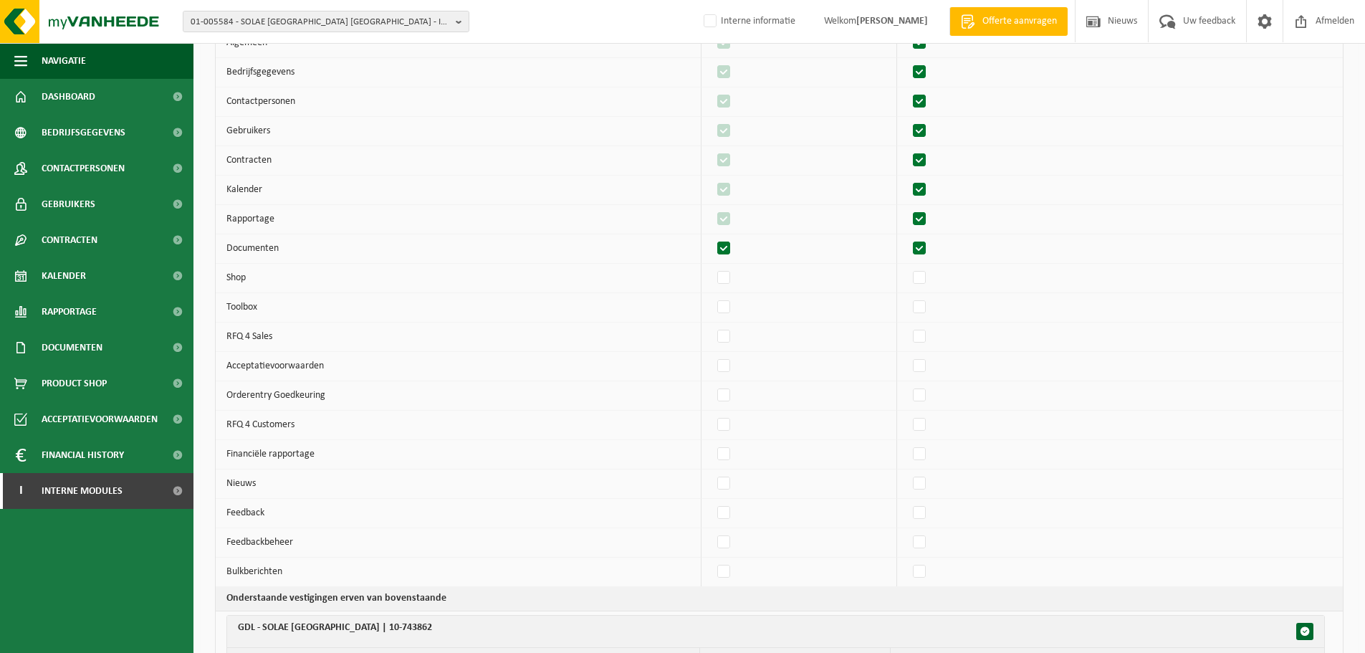
checkbox input "true"
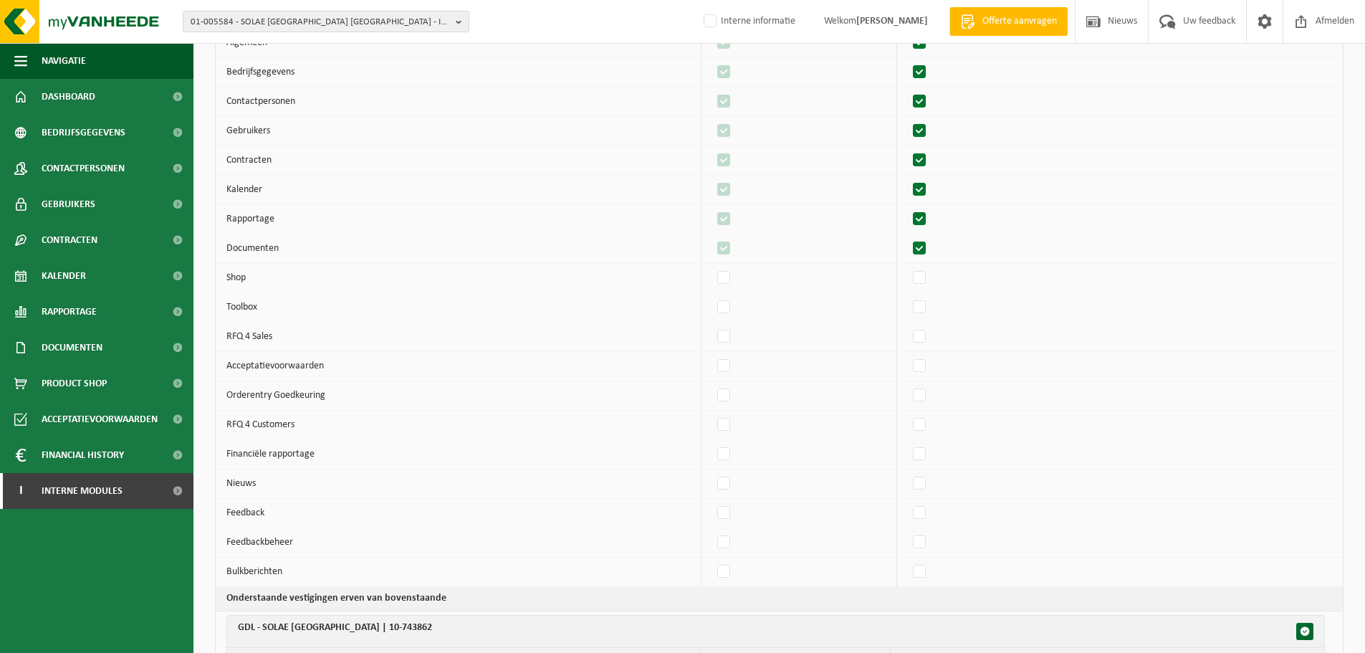
click at [927, 291] on td at bounding box center [1120, 278] width 446 height 29
click at [930, 280] on label"] at bounding box center [920, 277] width 20 height 21
click at [908, 267] on input "checkbox" at bounding box center [907, 267] width 1 height 1
checkbox input "true"
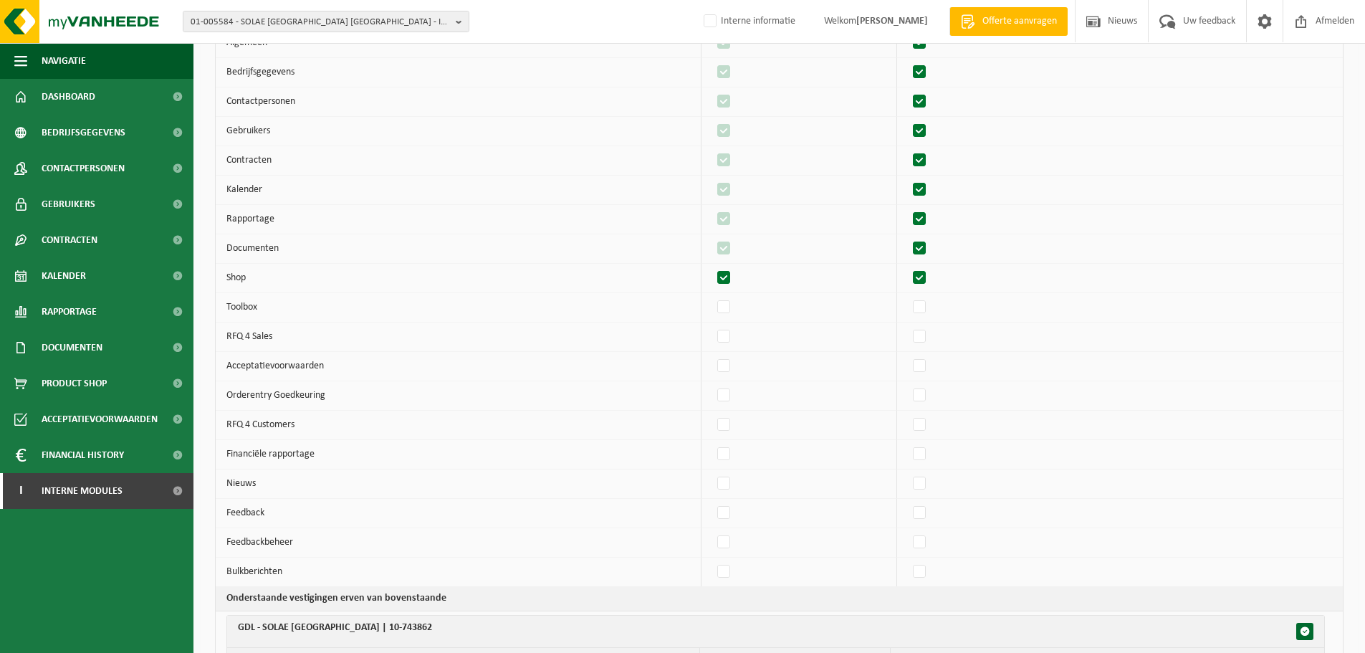
checkbox input "true"
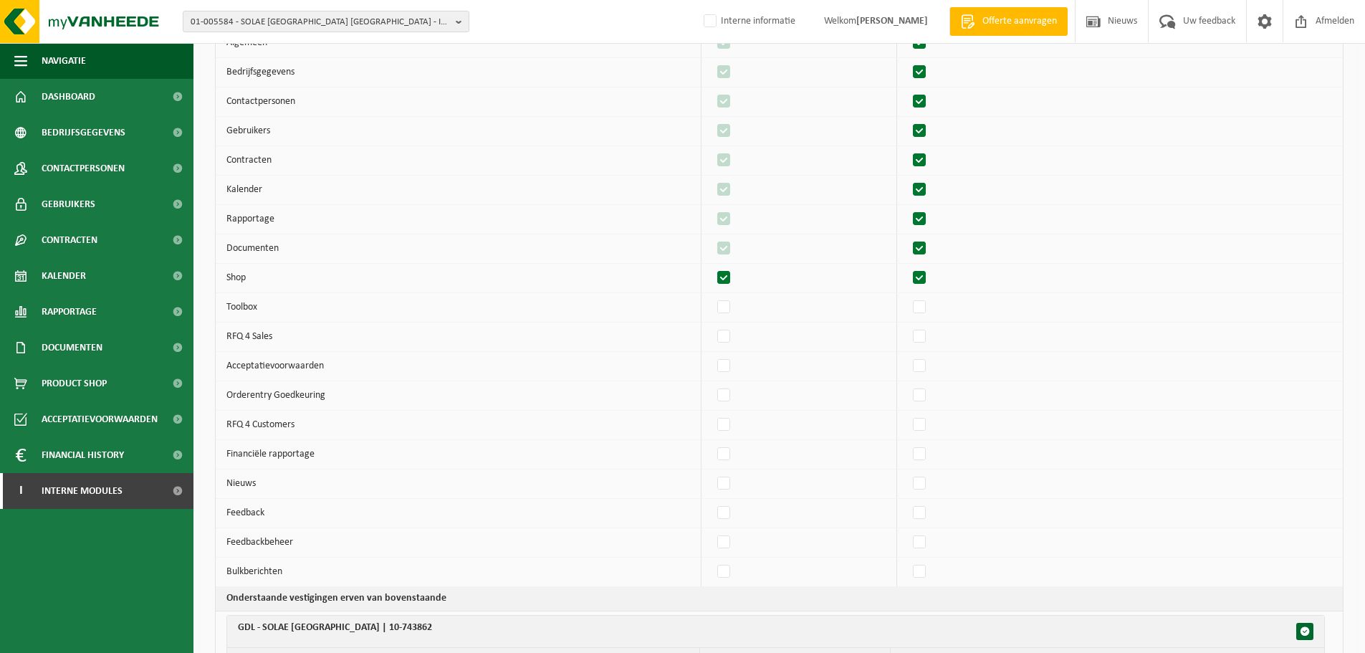
checkbox input "true"
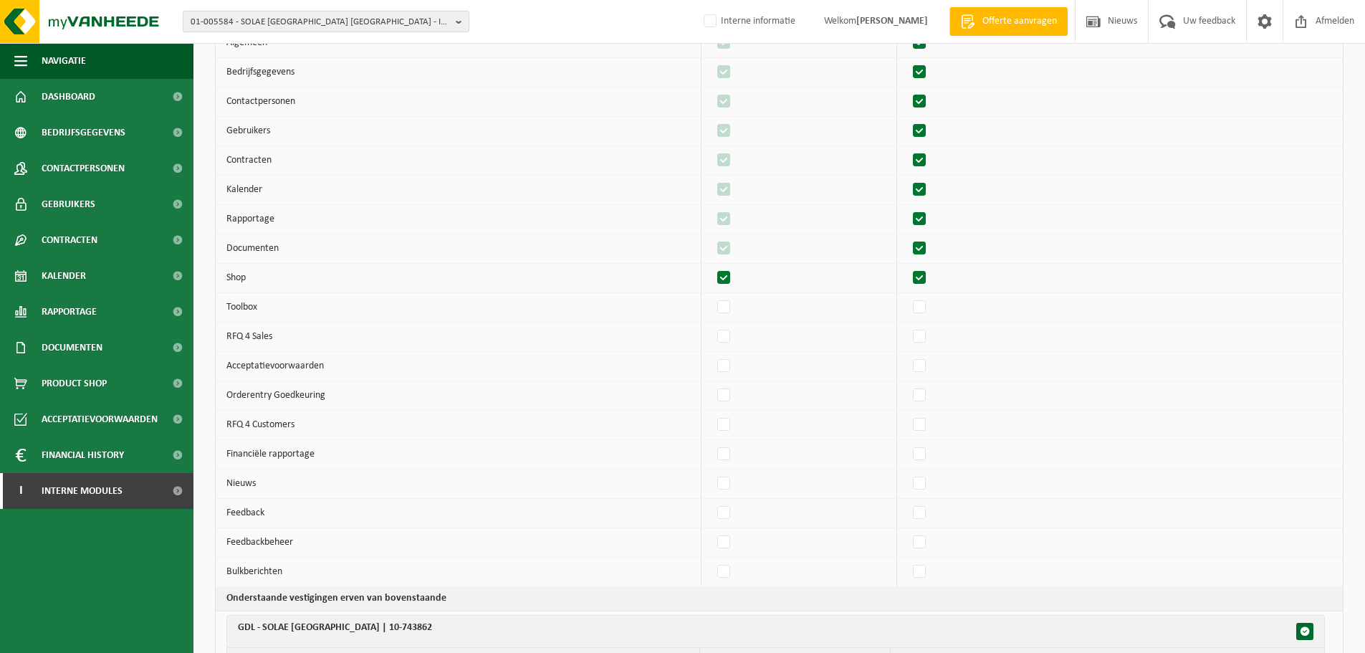
checkbox input "true"
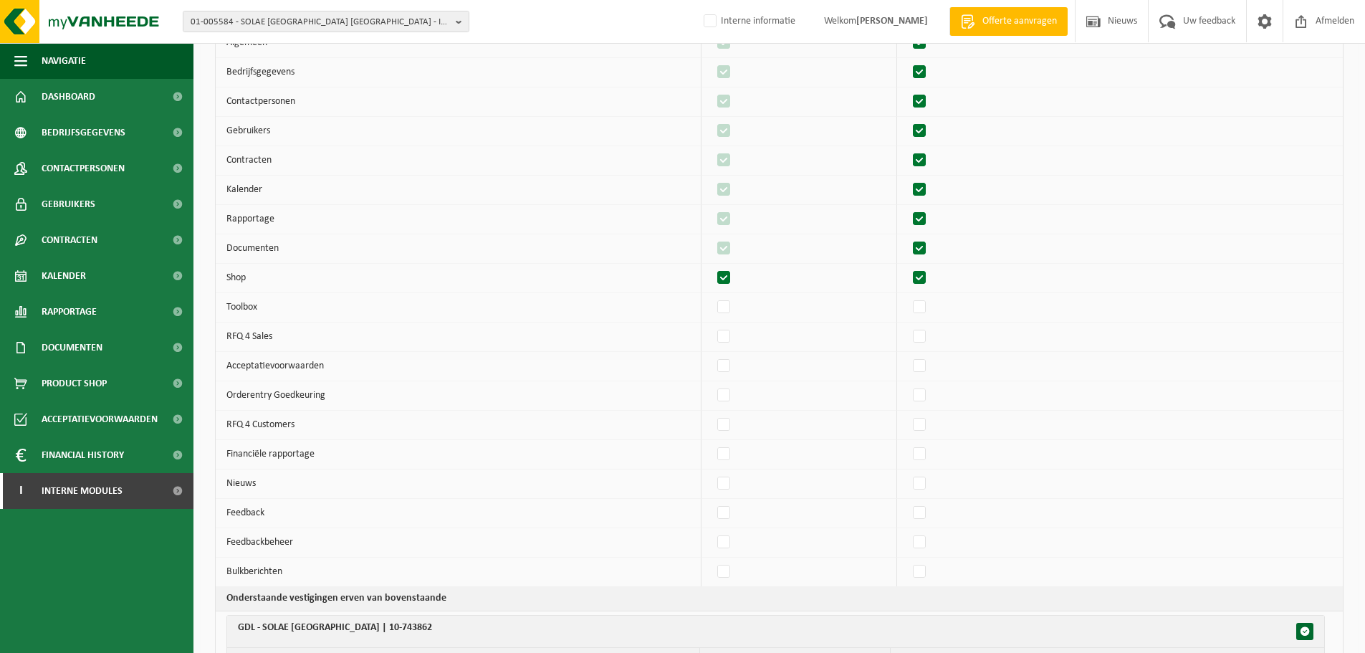
checkbox input "true"
click at [928, 362] on label"] at bounding box center [920, 365] width 20 height 21
click at [908, 355] on input "checkbox" at bounding box center [907, 355] width 1 height 1
checkbox input "true"
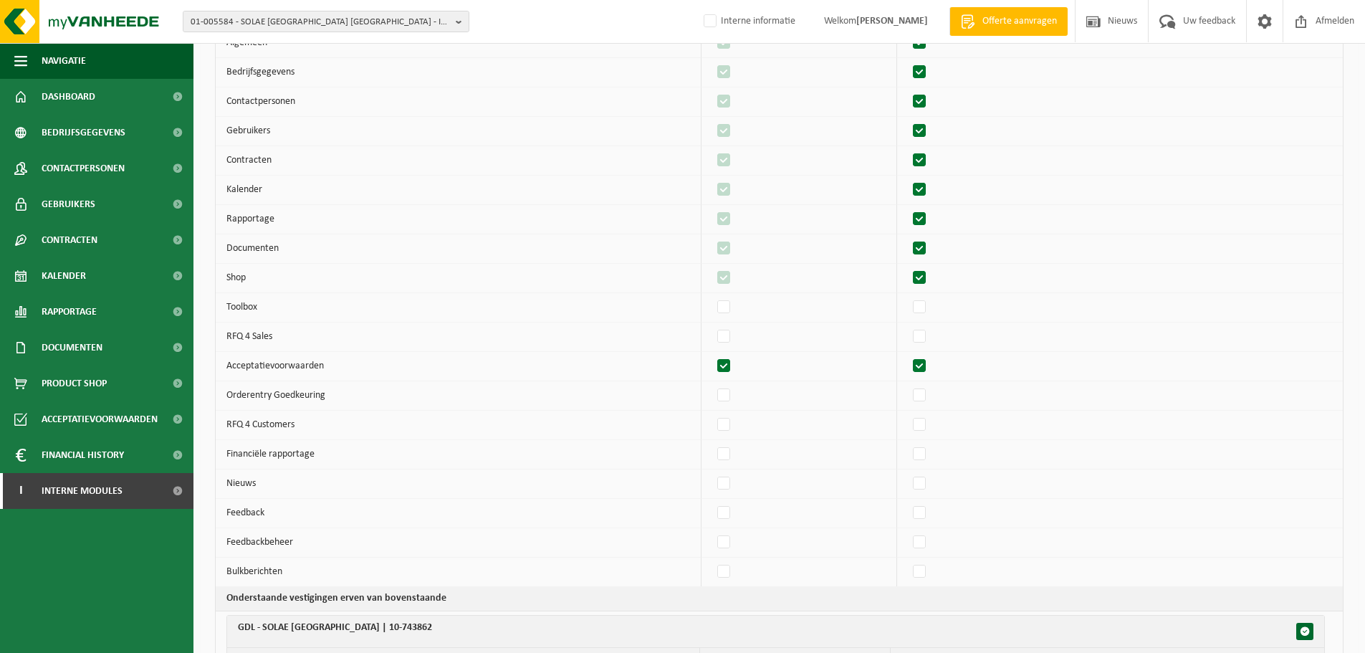
checkbox input "true"
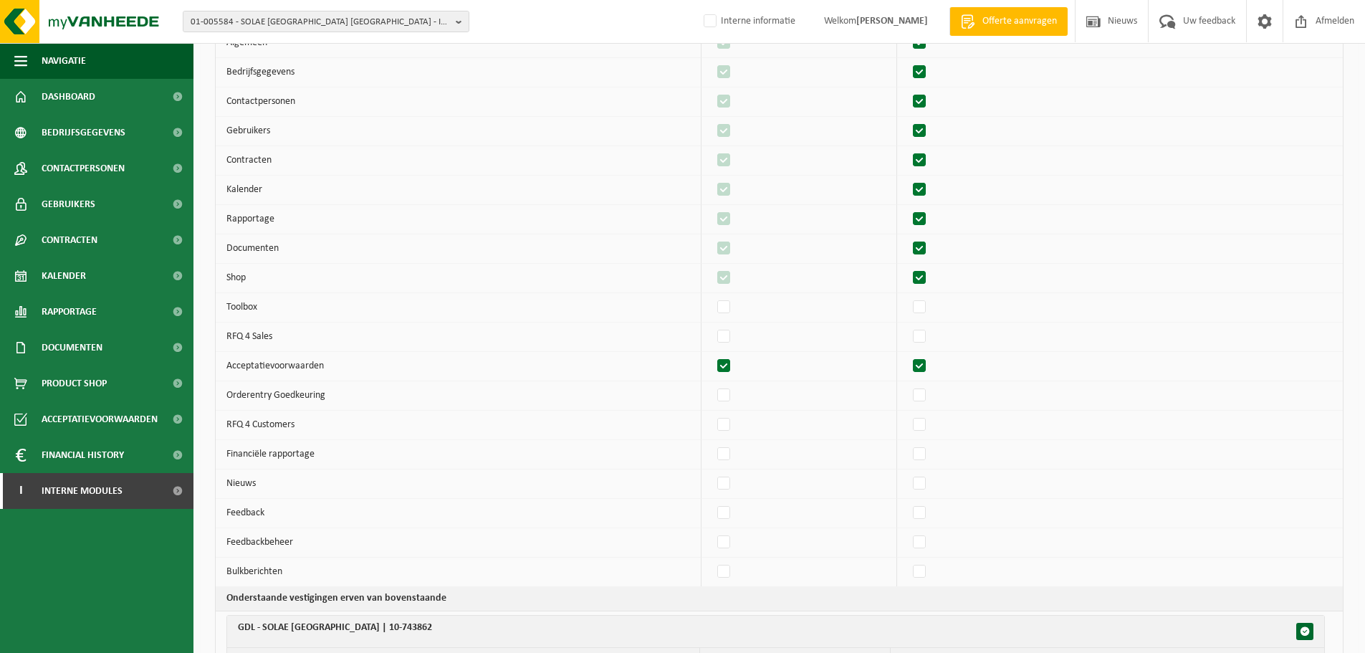
checkbox input "true"
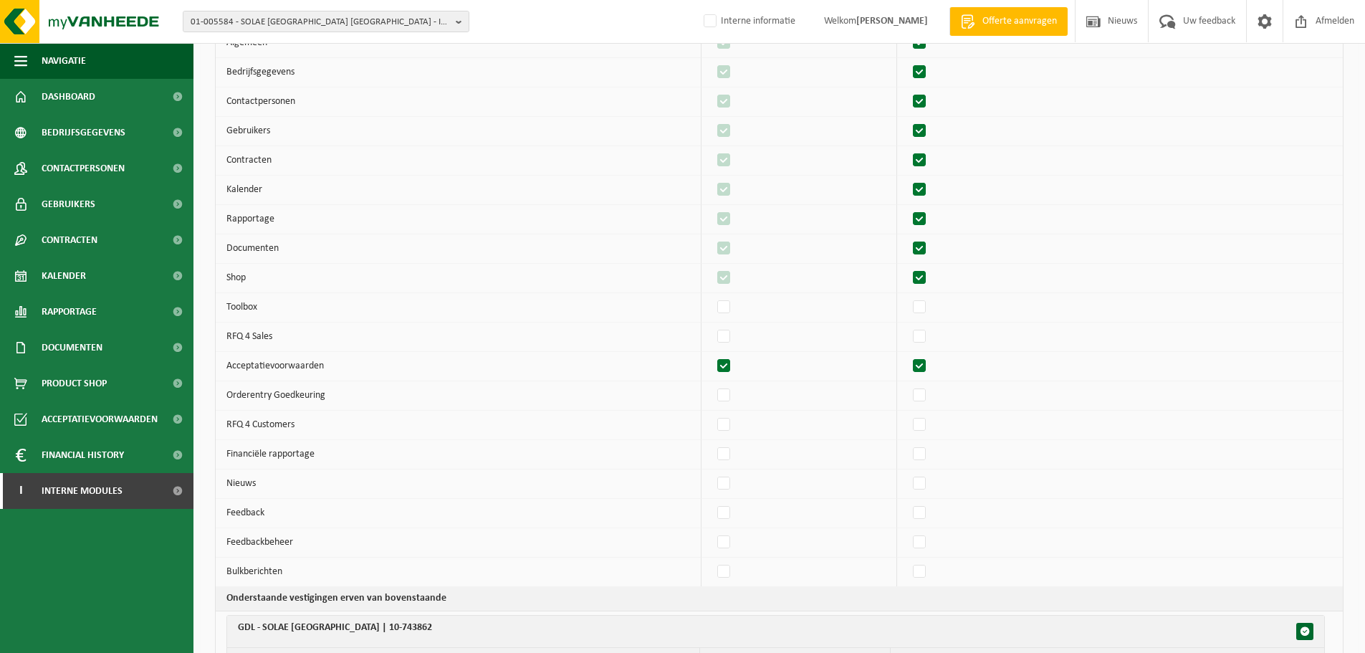
checkbox input "true"
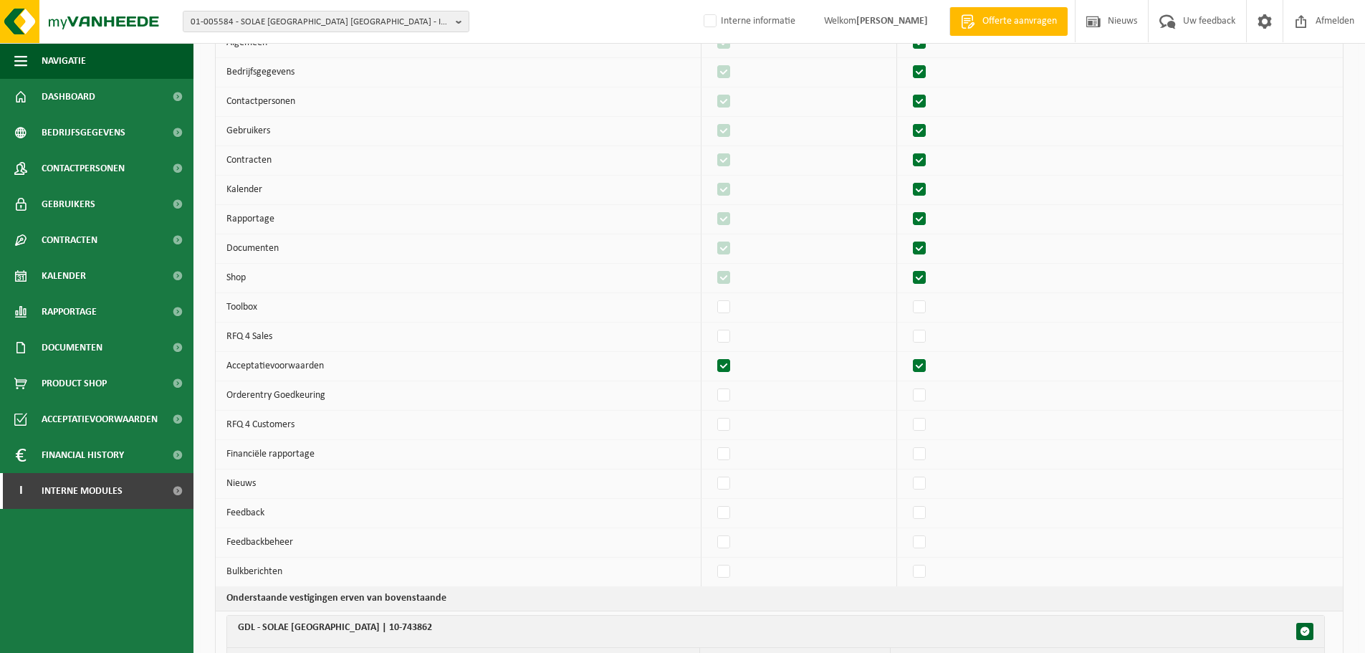
checkbox input "true"
click at [734, 482] on label"] at bounding box center [724, 483] width 20 height 21
click at [712, 473] on input "checkbox" at bounding box center [712, 472] width 1 height 1
checkbox input "true"
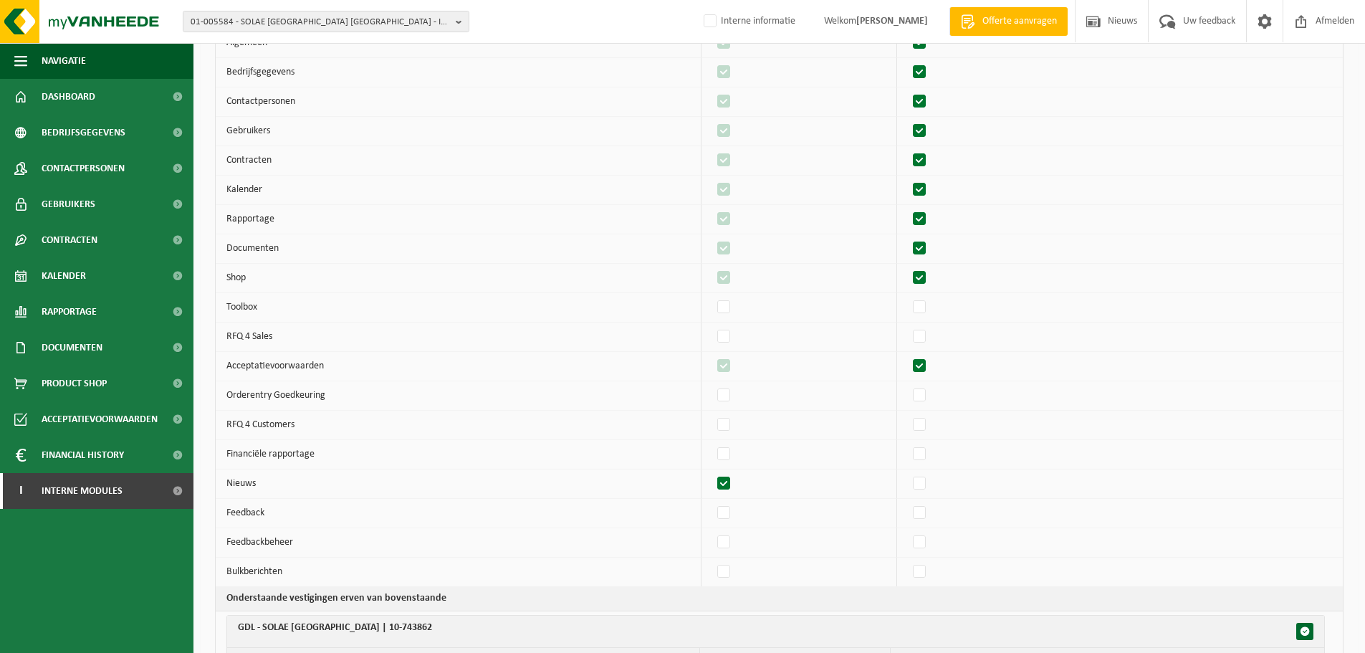
checkbox input "true"
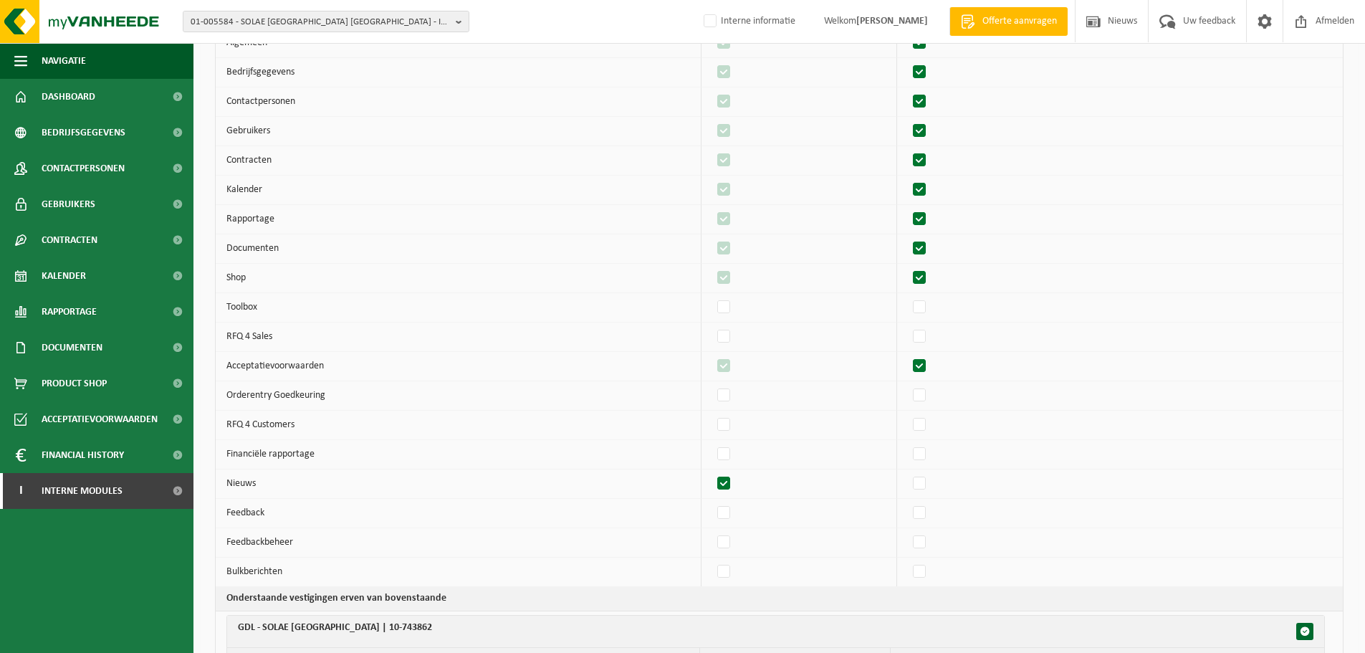
checkbox input "true"
click at [921, 516] on label"] at bounding box center [920, 512] width 20 height 21
click at [908, 502] on input "checkbox" at bounding box center [907, 502] width 1 height 1
checkbox input "true"
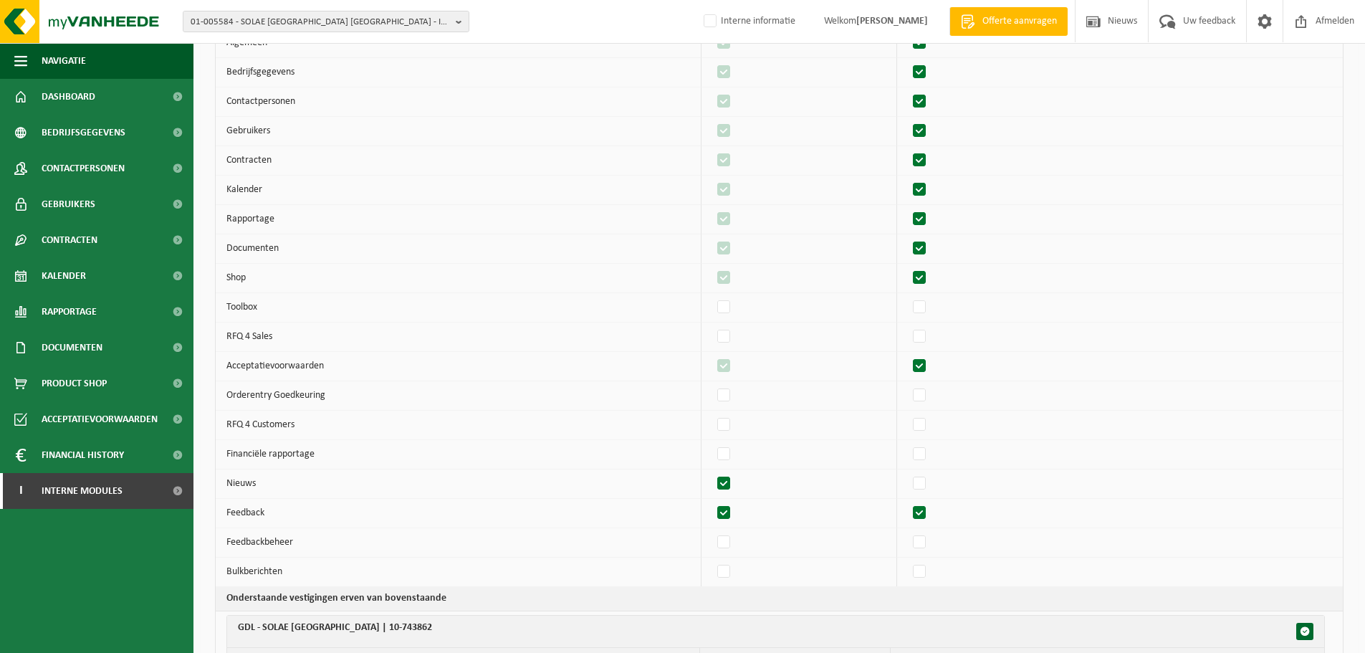
checkbox input "true"
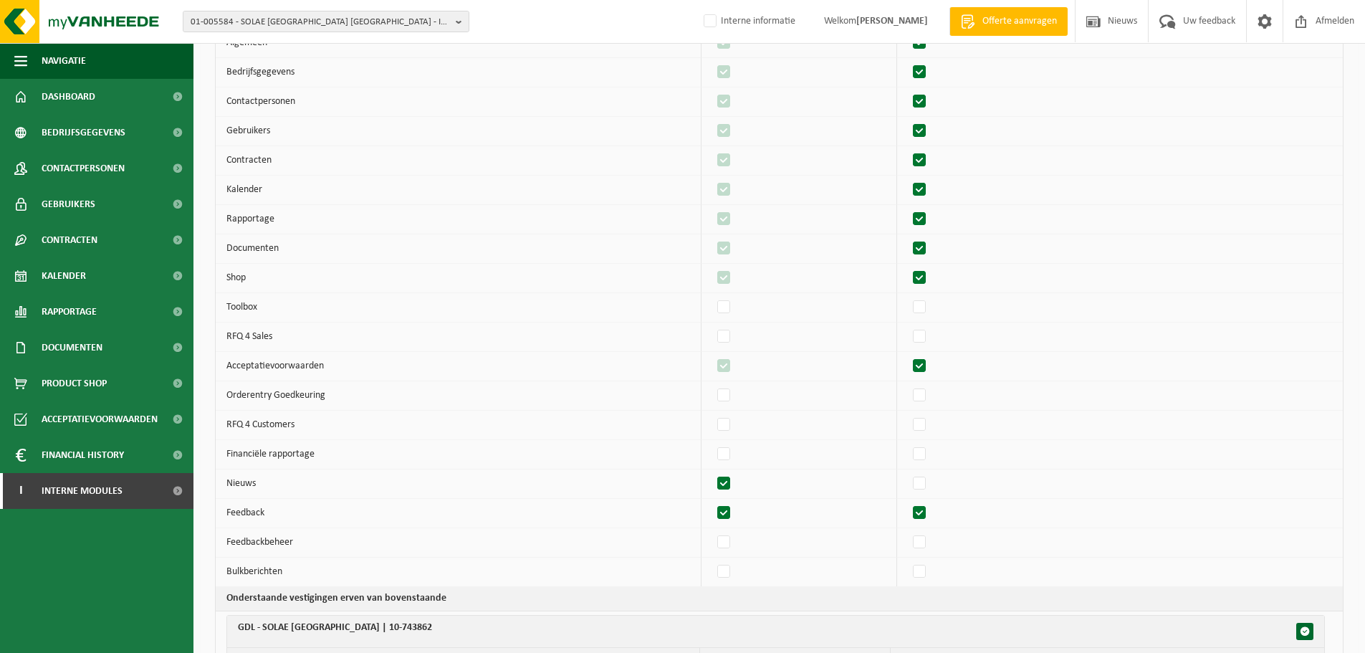
checkbox input "true"
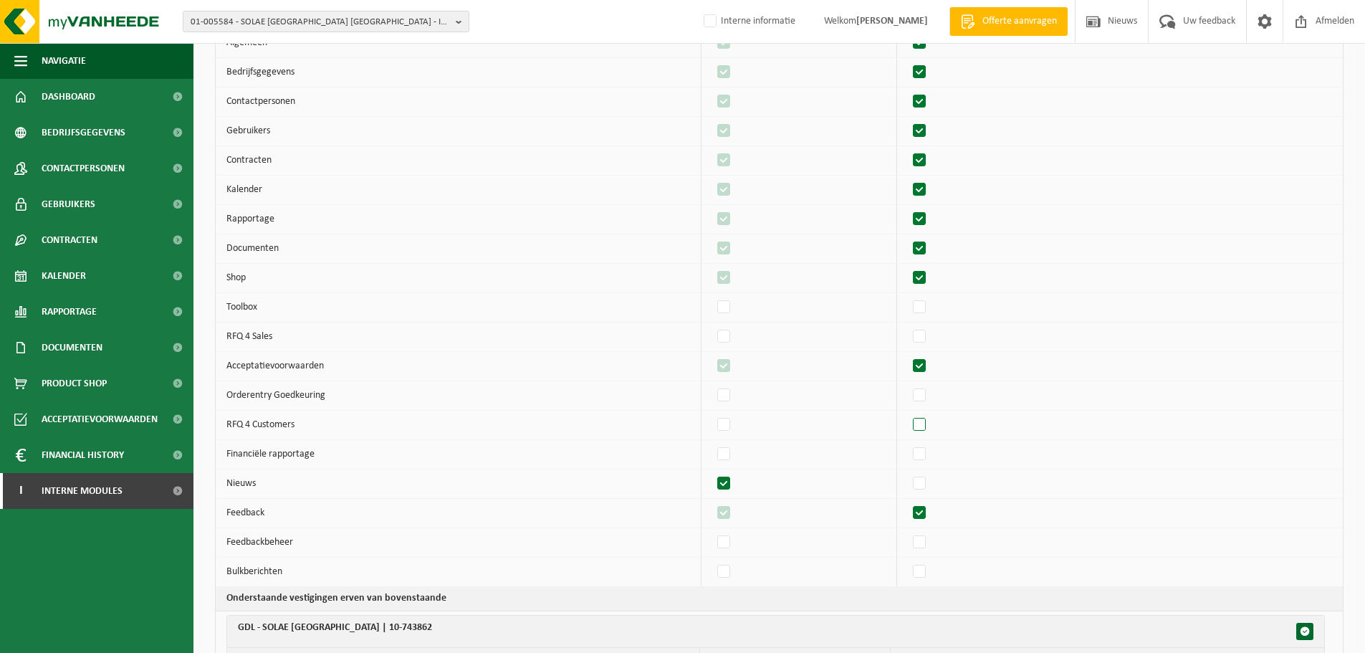
click at [930, 426] on label"] at bounding box center [920, 424] width 20 height 21
click at [908, 414] on input "checkbox" at bounding box center [907, 413] width 1 height 1
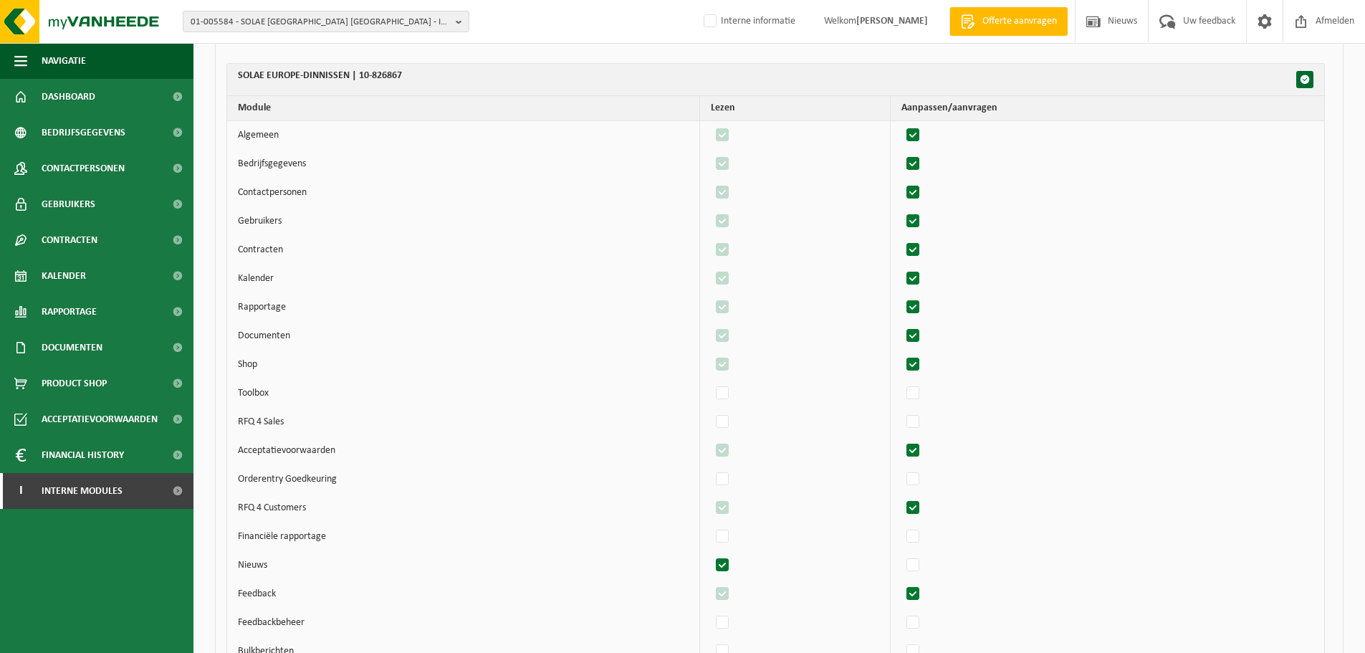
scroll to position [7272, 0]
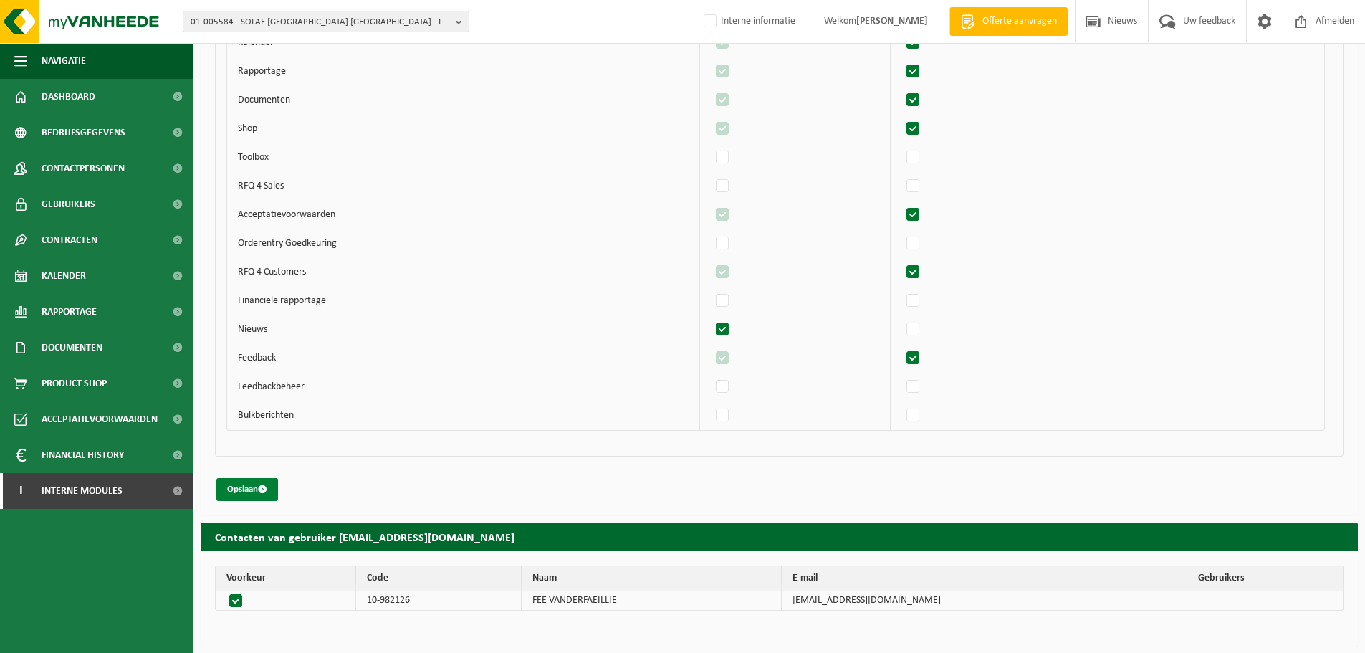
click at [224, 488] on button "Opslaan" at bounding box center [247, 489] width 62 height 23
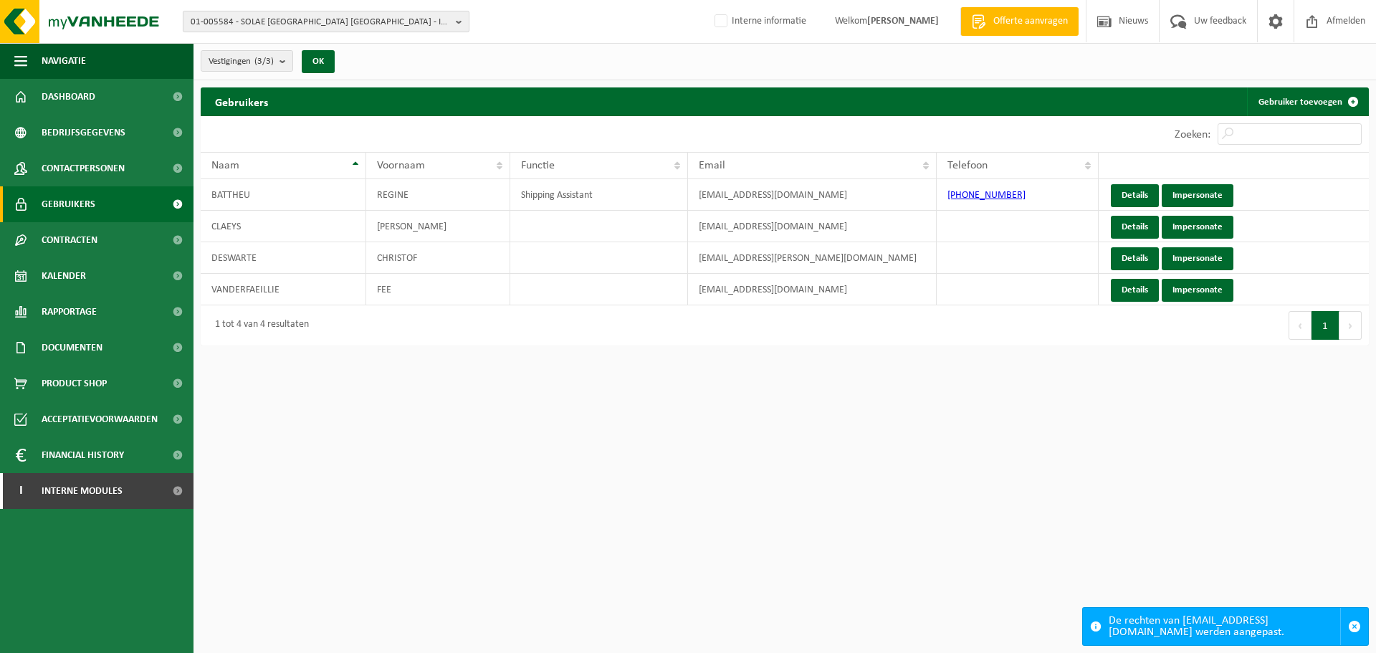
click at [295, 24] on span "01-005584 - SOLAE BELGIUM NV - IEPER" at bounding box center [320, 21] width 259 height 21
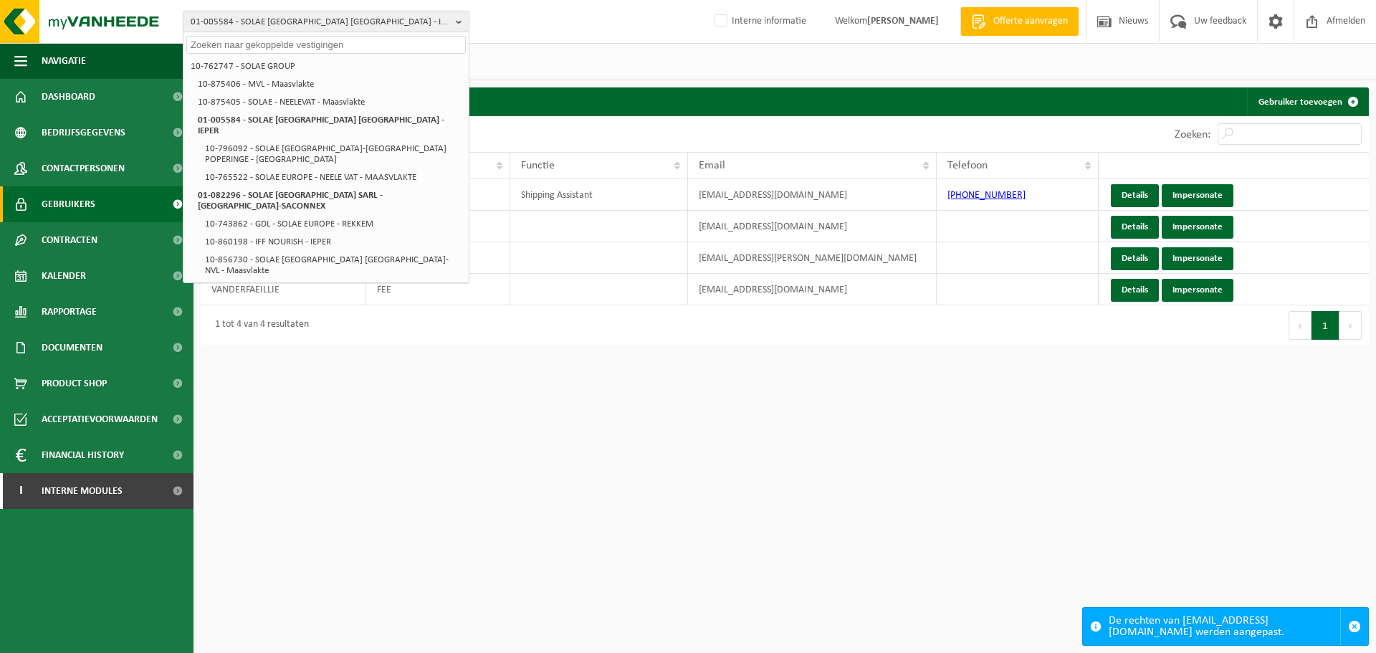
paste input "10-873188"
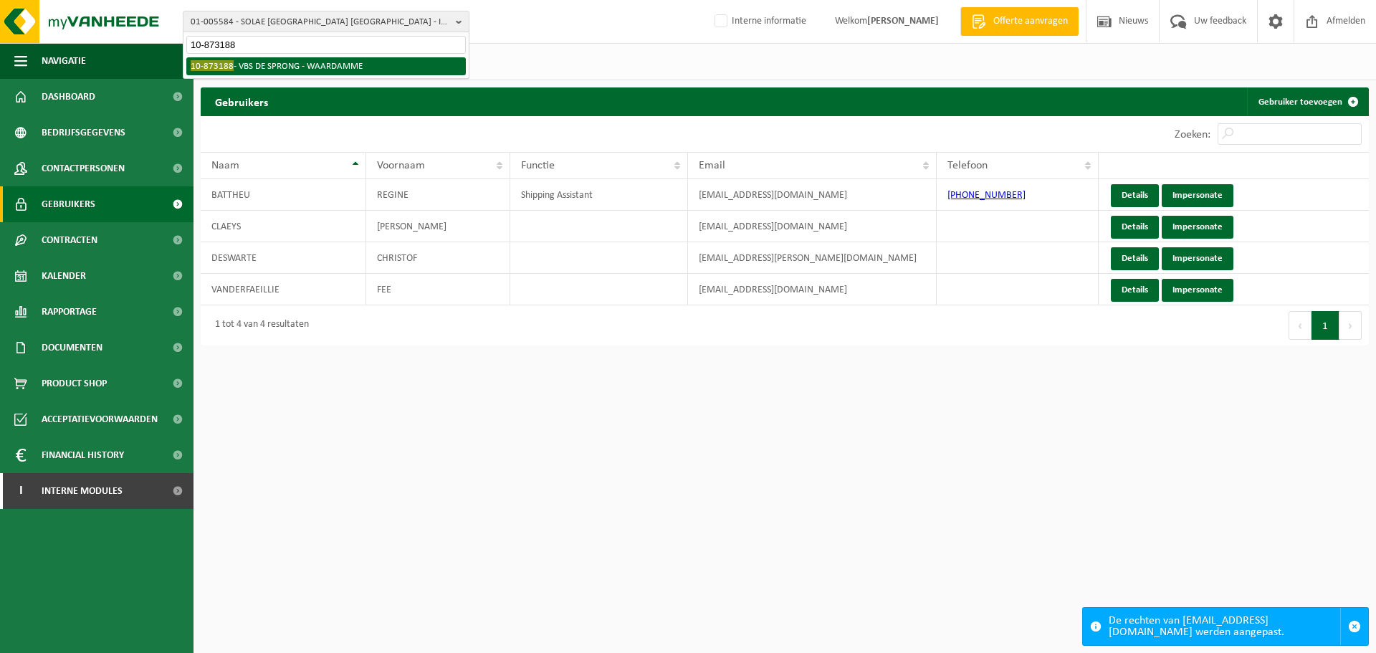
type input "10-873188"
click at [269, 71] on li "10-873188 - VBS DE SPRONG - WAARDAMME" at bounding box center [325, 66] width 279 height 18
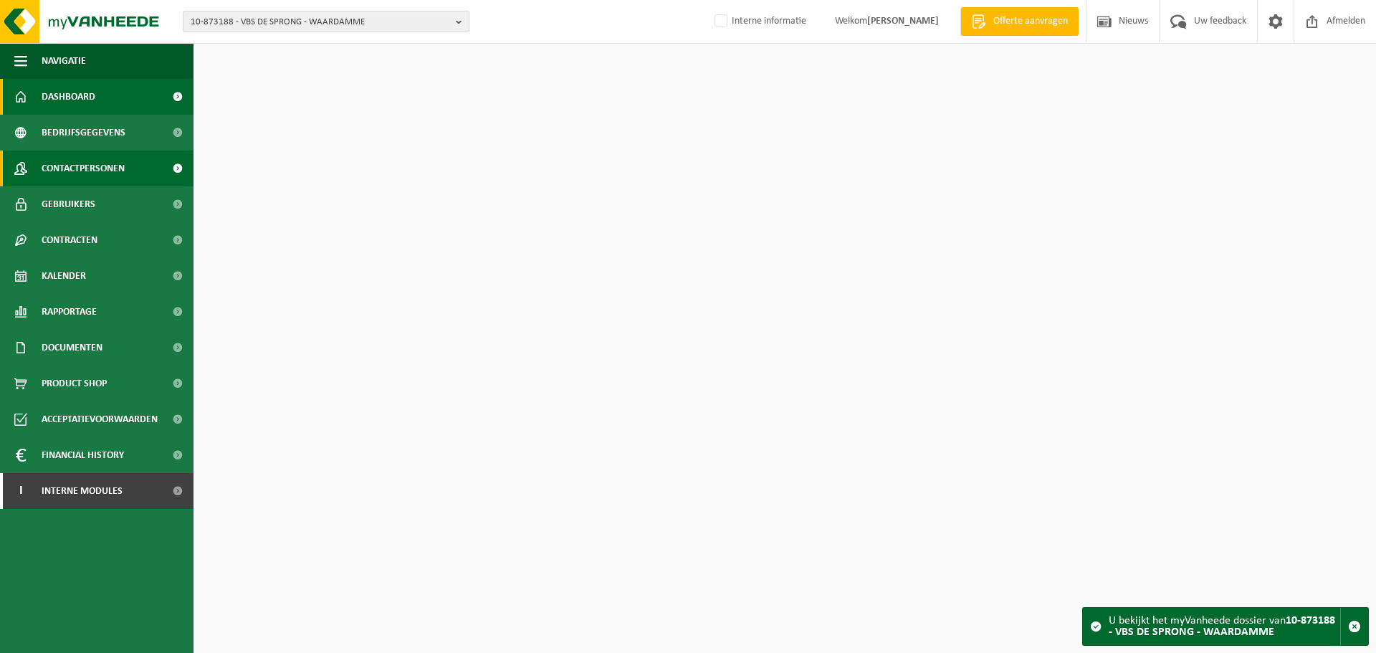
click at [64, 168] on span "Contactpersonen" at bounding box center [83, 168] width 83 height 36
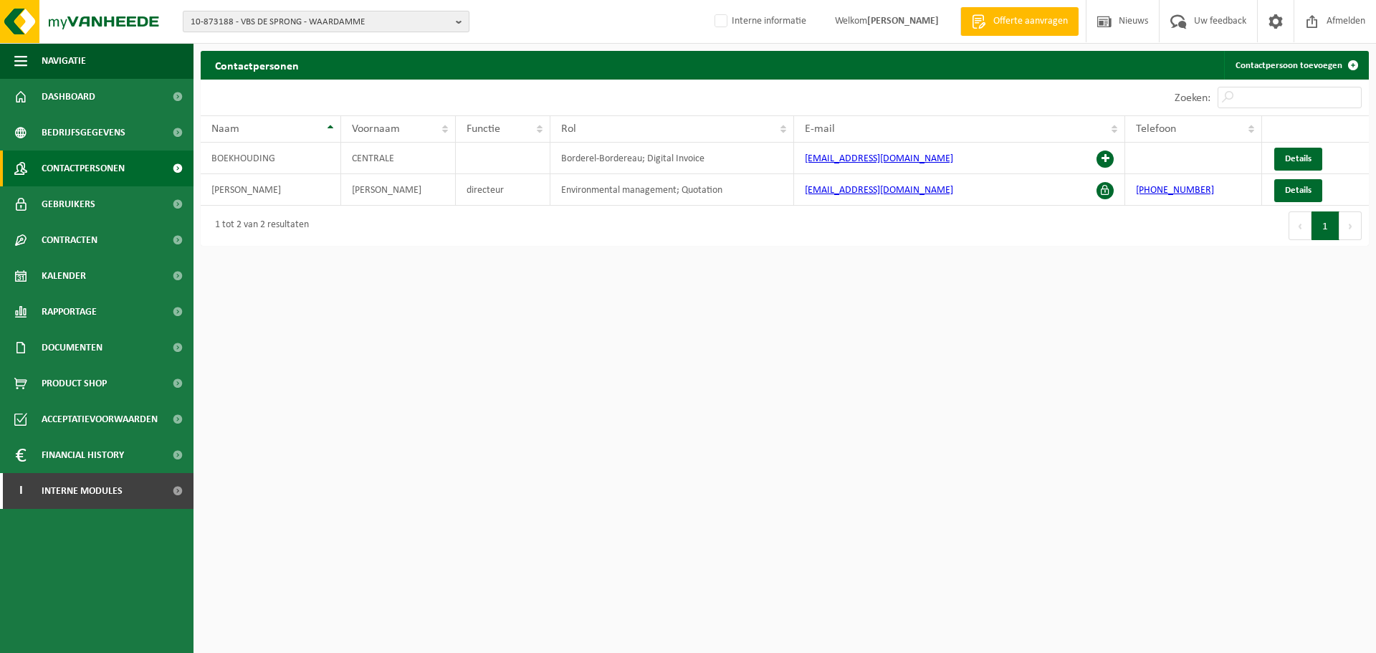
click at [373, 24] on span "10-873188 - VBS DE SPRONG - WAARDAMME" at bounding box center [320, 21] width 259 height 21
type input "01-904689"
click at [363, 62] on strong "01-904689 - DEMATRA NAZARETH - NAZARETH" at bounding box center [300, 65] width 218 height 11
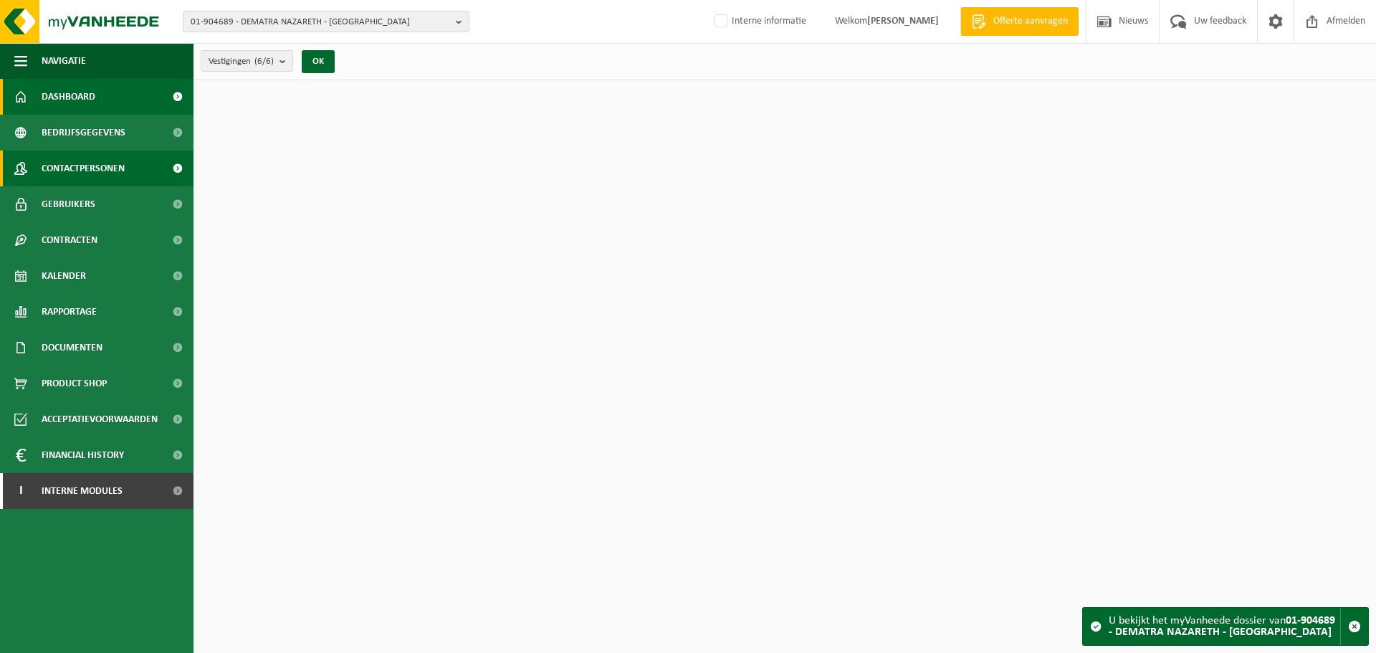
click at [76, 178] on span "Contactpersonen" at bounding box center [83, 168] width 83 height 36
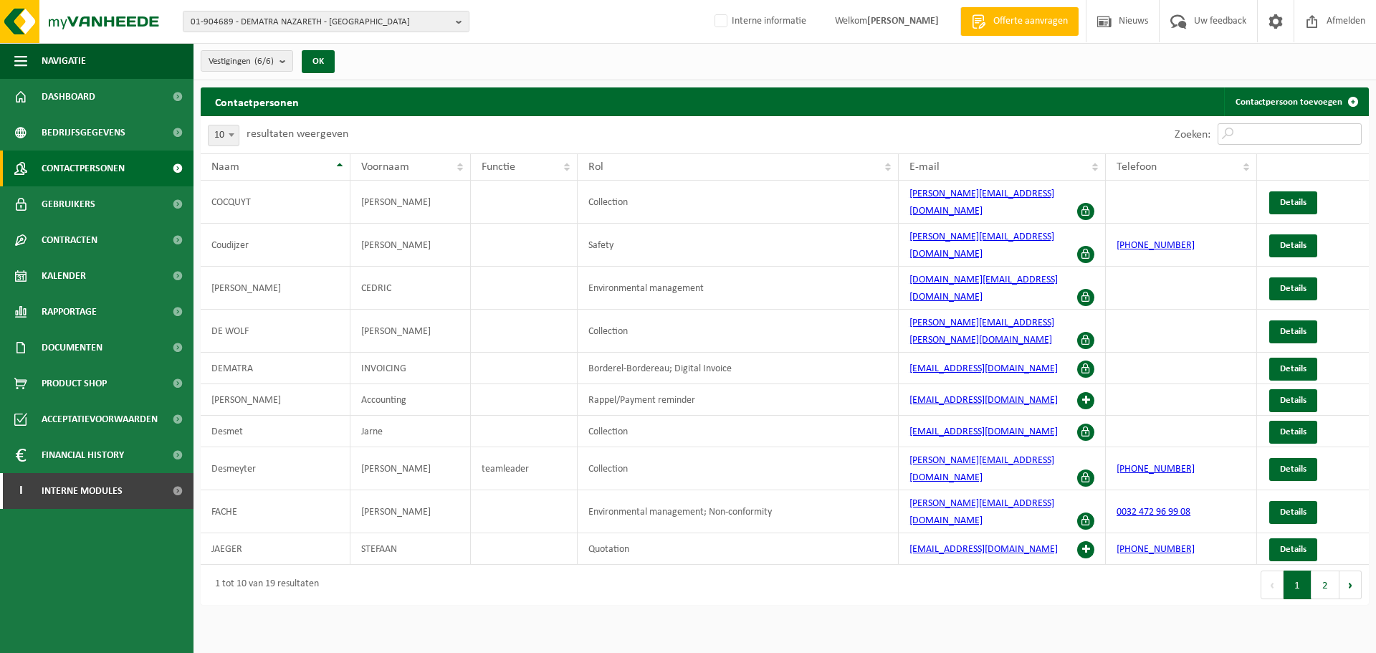
click at [1286, 129] on input "Zoeken:" at bounding box center [1289, 133] width 144 height 21
type input ";"
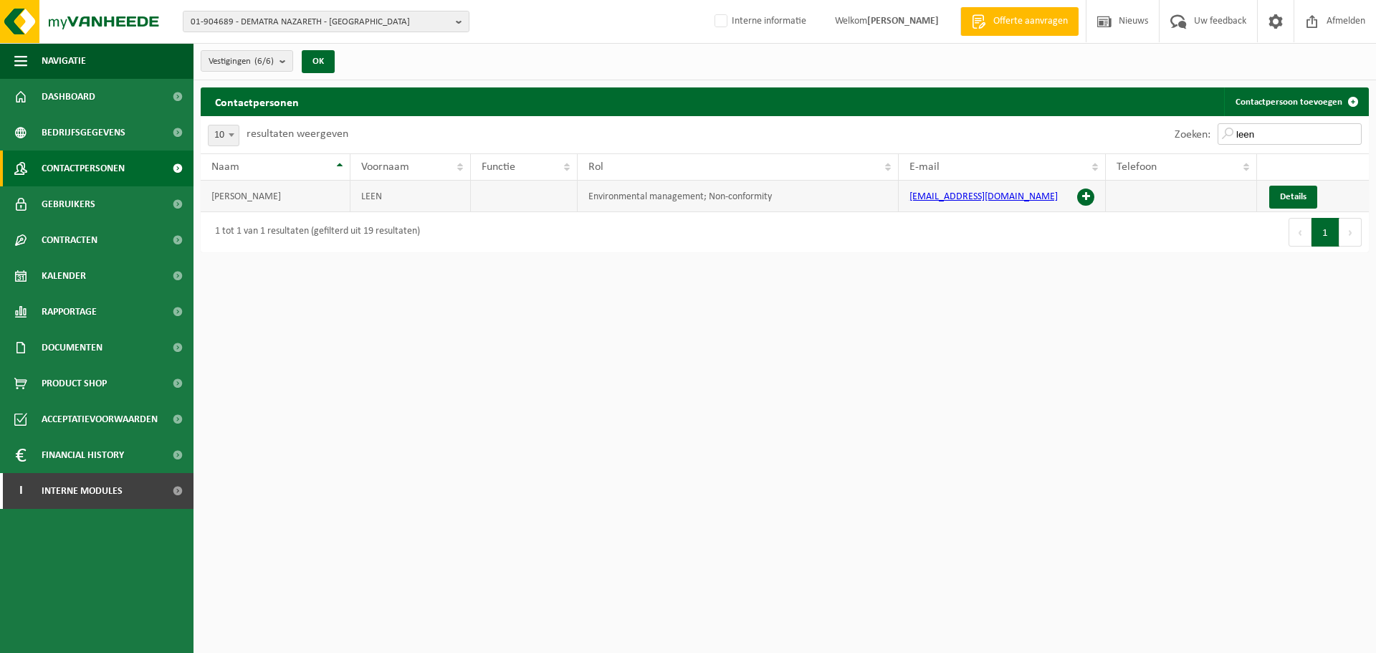
type input "leen"
click at [1091, 193] on span at bounding box center [1085, 196] width 17 height 17
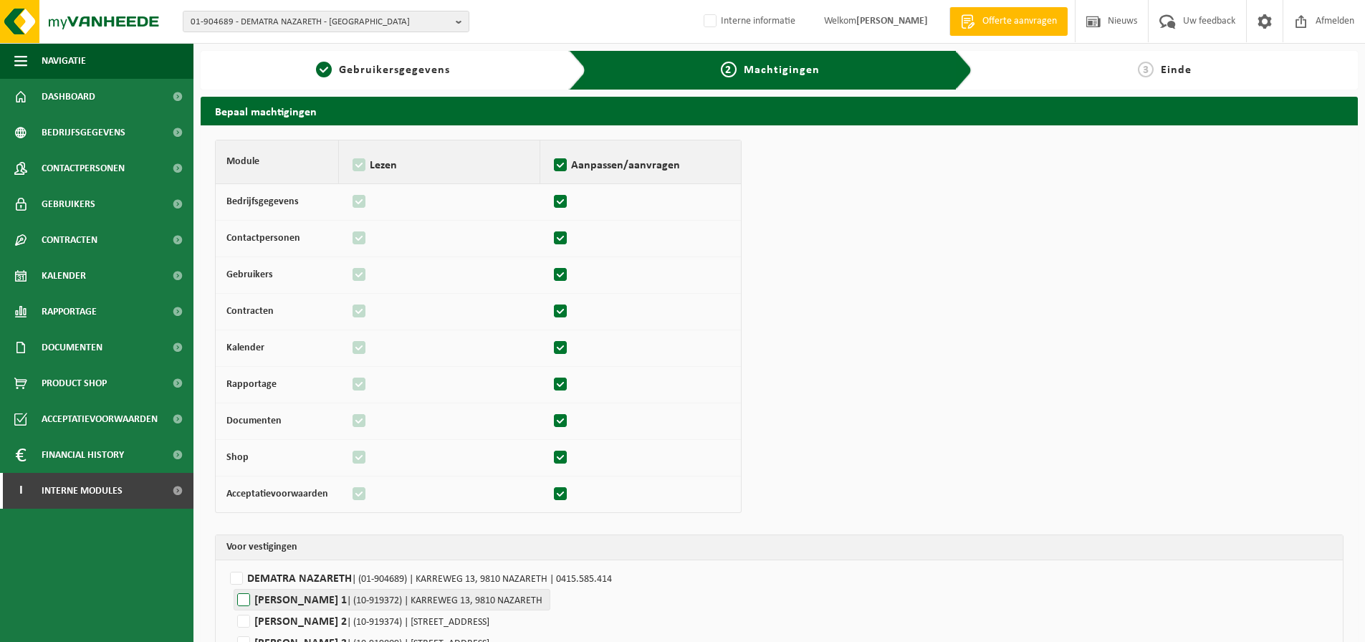
click at [328, 590] on label"] "DEMATRA PRYK 1 | (10-919372) | KARREWEG 13, 9810 NAZARETH" at bounding box center [392, 599] width 317 height 21
click at [328, 590] on input "DEMATRA PRYK 1 | (10-919372) | KARREWEG 13, 9810 NAZARETH" at bounding box center [916, 599] width 1365 height 21
checkbox input "true"
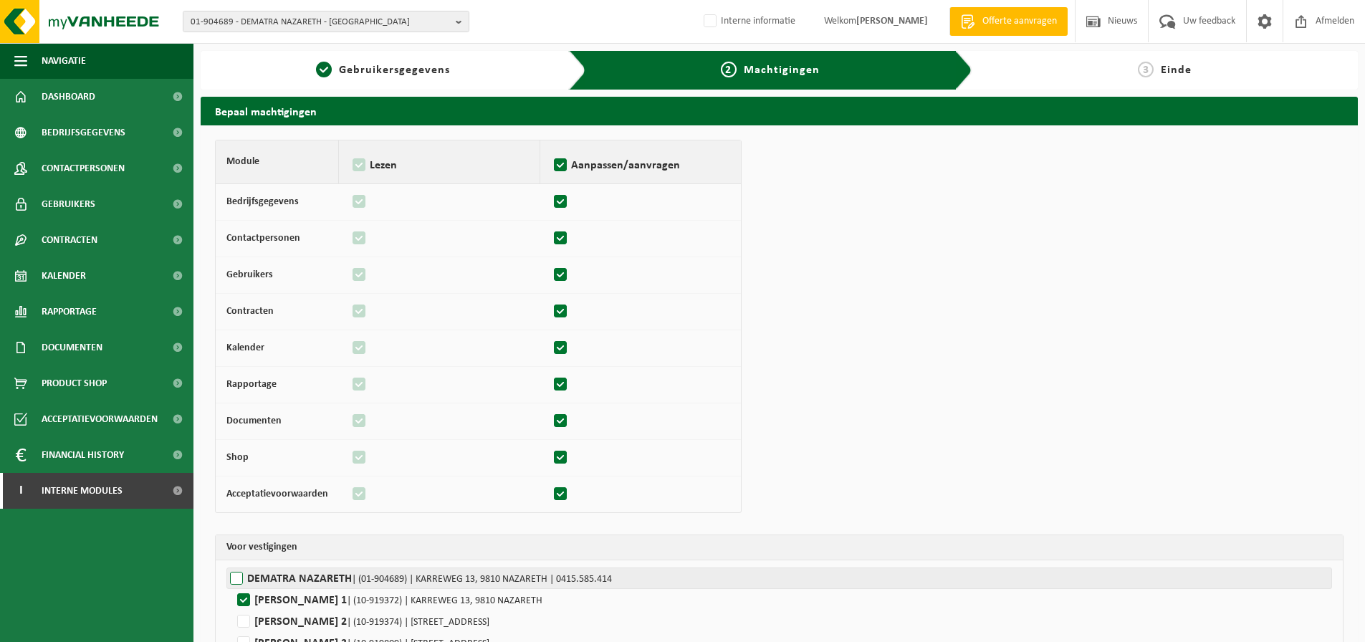
click at [328, 583] on label"] "DEMATRA NAZARETH | (01-904689) | KARREWEG 13, 9810 NAZARETH | 0415.585.414" at bounding box center [779, 578] width 1106 height 21
click at [328, 583] on input "DEMATRA NAZARETH | (01-904689) | KARREWEG 13, 9810 NAZARETH | 0415.585.414" at bounding box center [908, 578] width 1365 height 21
checkbox input "true"
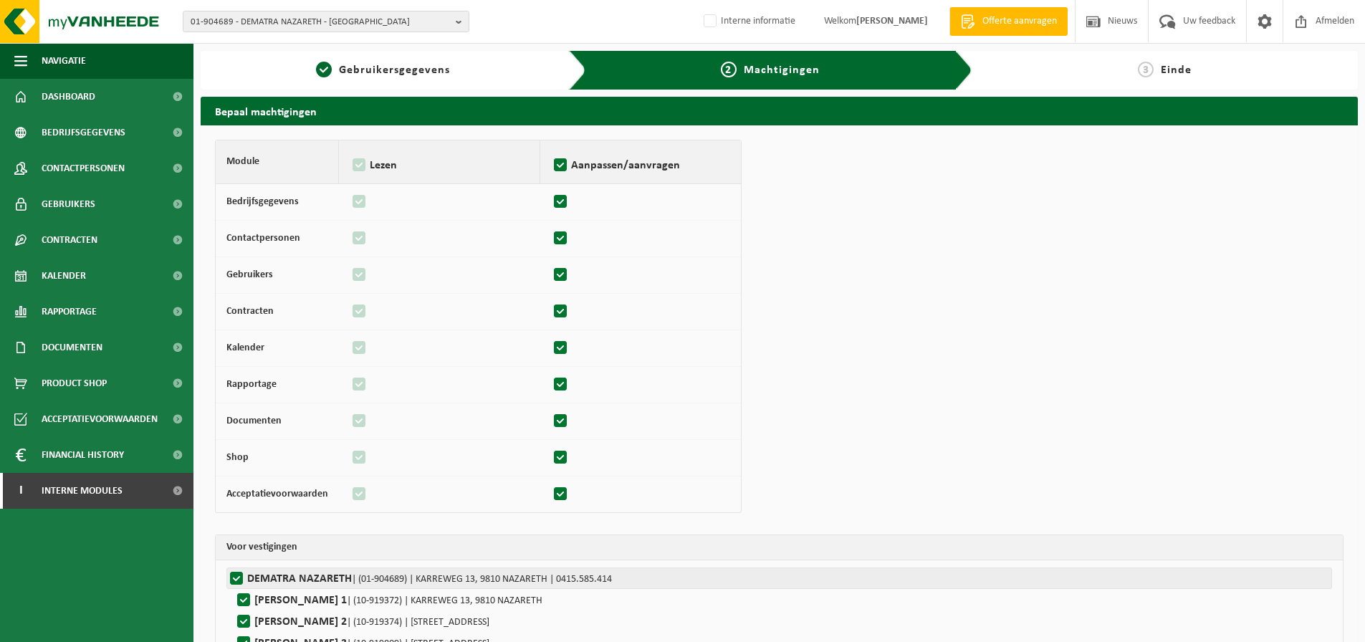
checkbox input "true"
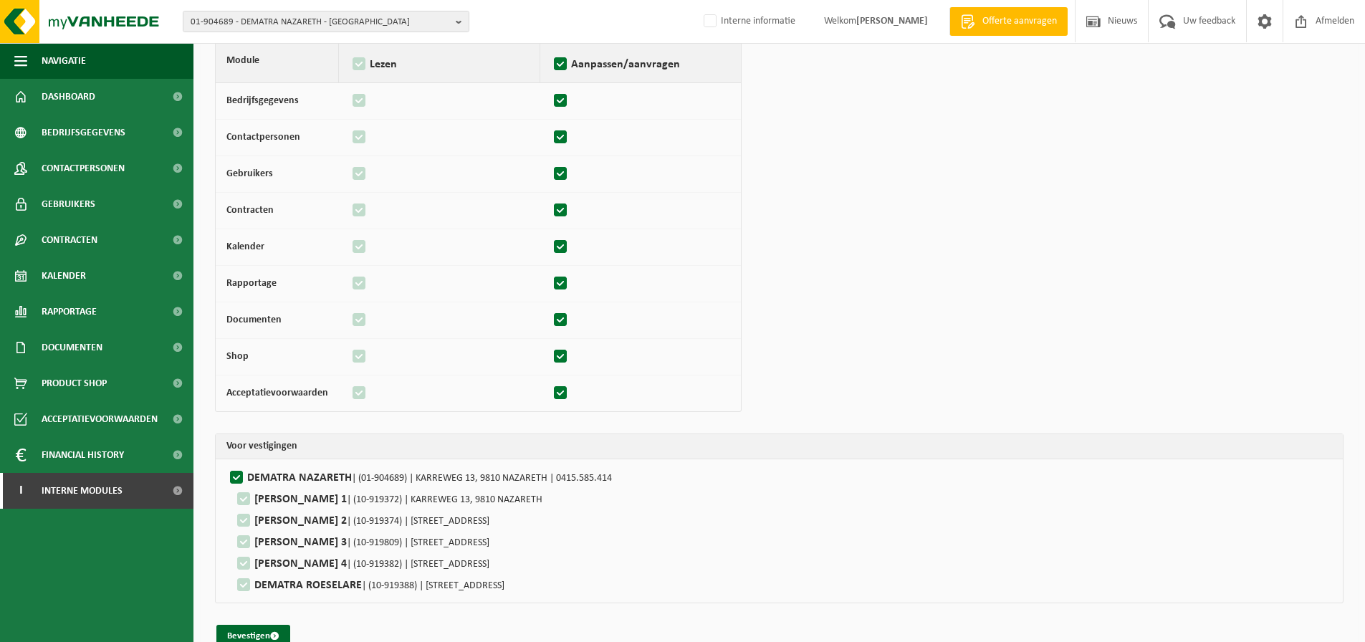
scroll to position [128, 0]
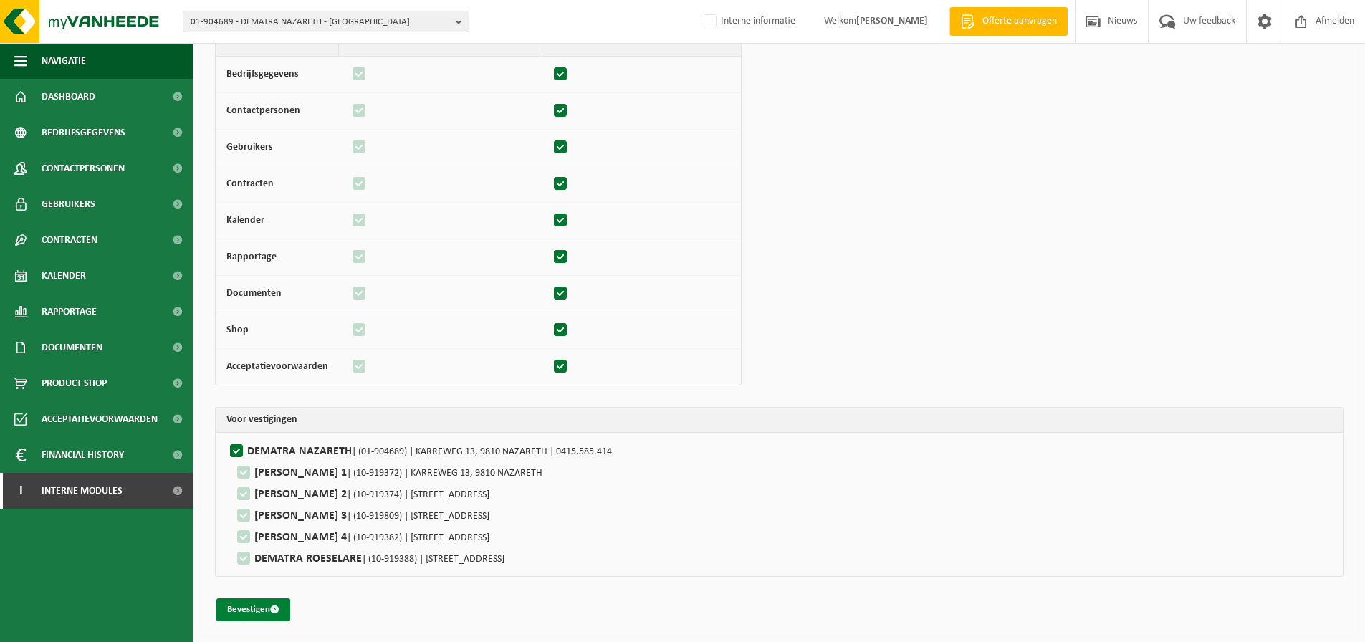
click at [225, 606] on button "Bevestigen" at bounding box center [253, 609] width 74 height 23
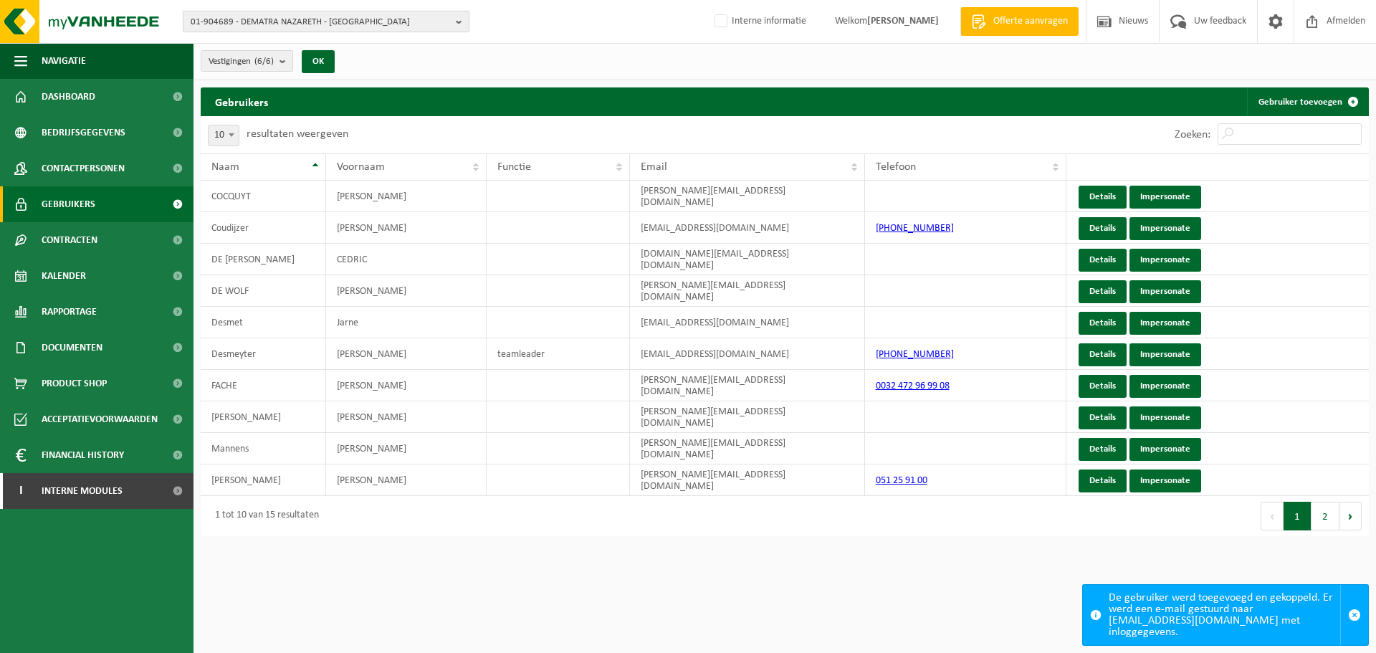
click at [323, 24] on span "01-904689 - DEMATRA NAZARETH - NAZARETH" at bounding box center [320, 21] width 259 height 21
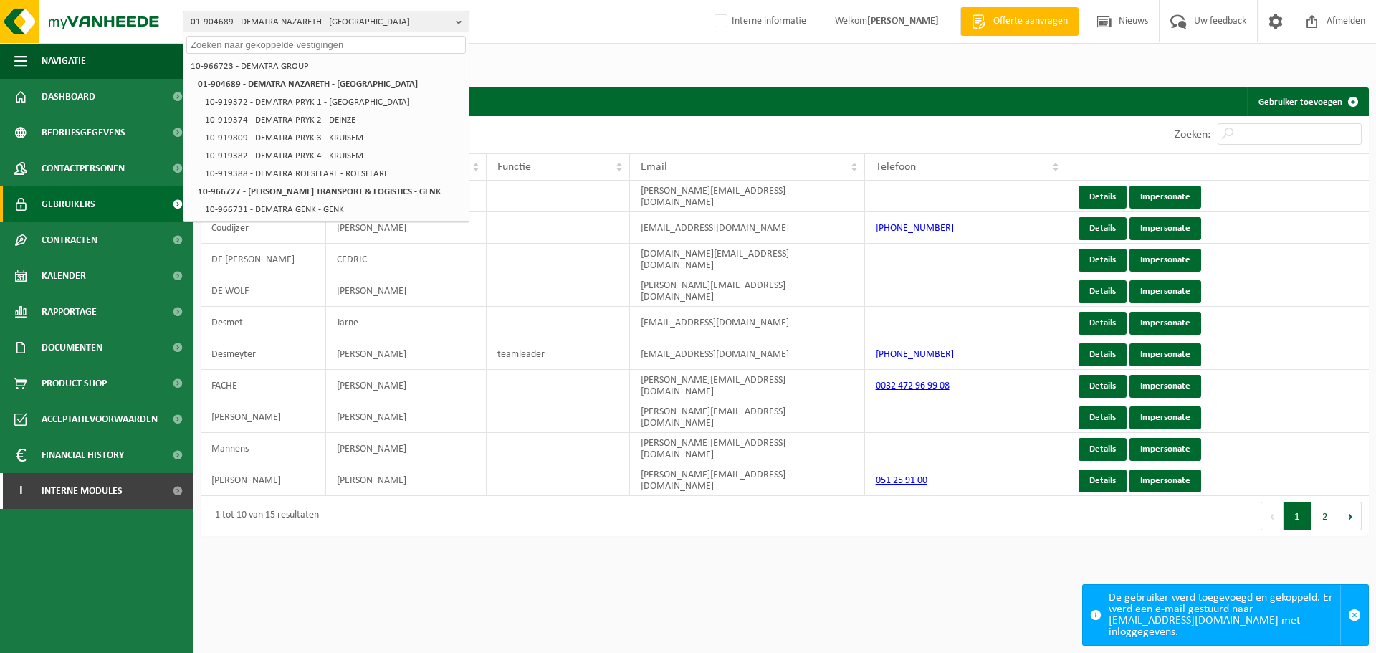
paste input "10-791545"
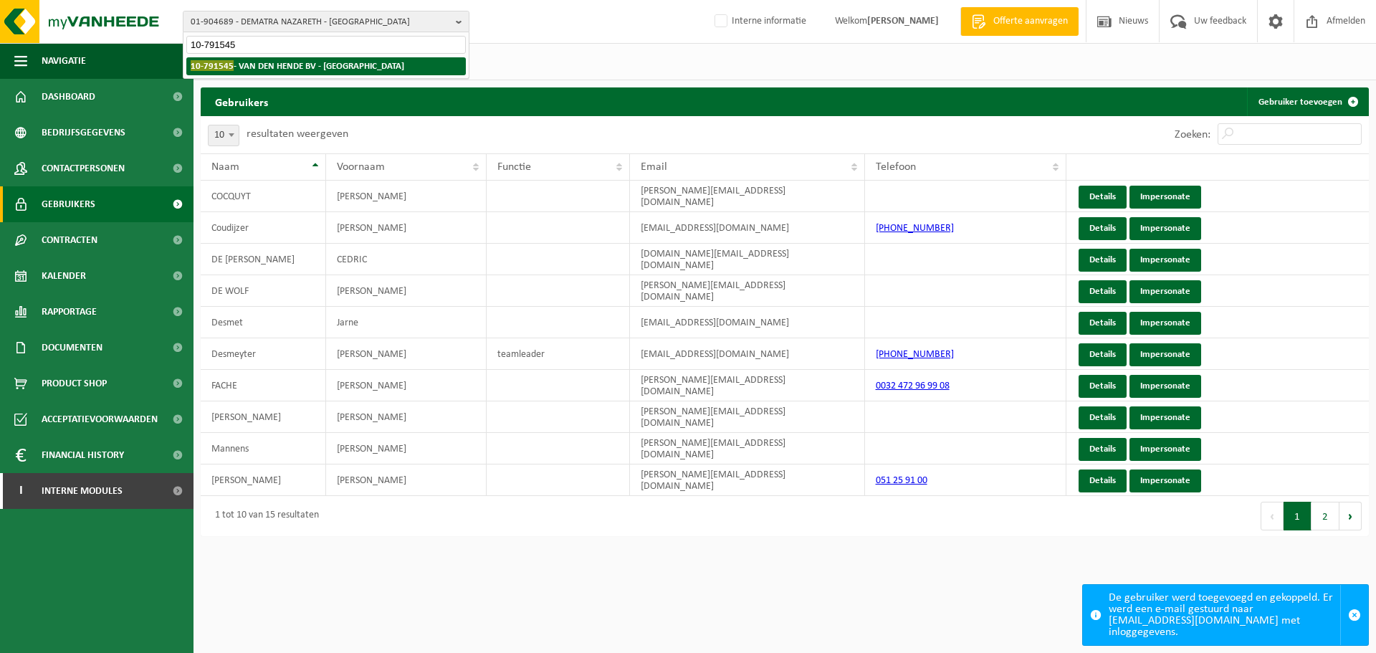
type input "10-791545"
click at [306, 72] on li "10-791545 - VAN DEN HENDE BV - HARELBEKE" at bounding box center [325, 66] width 279 height 18
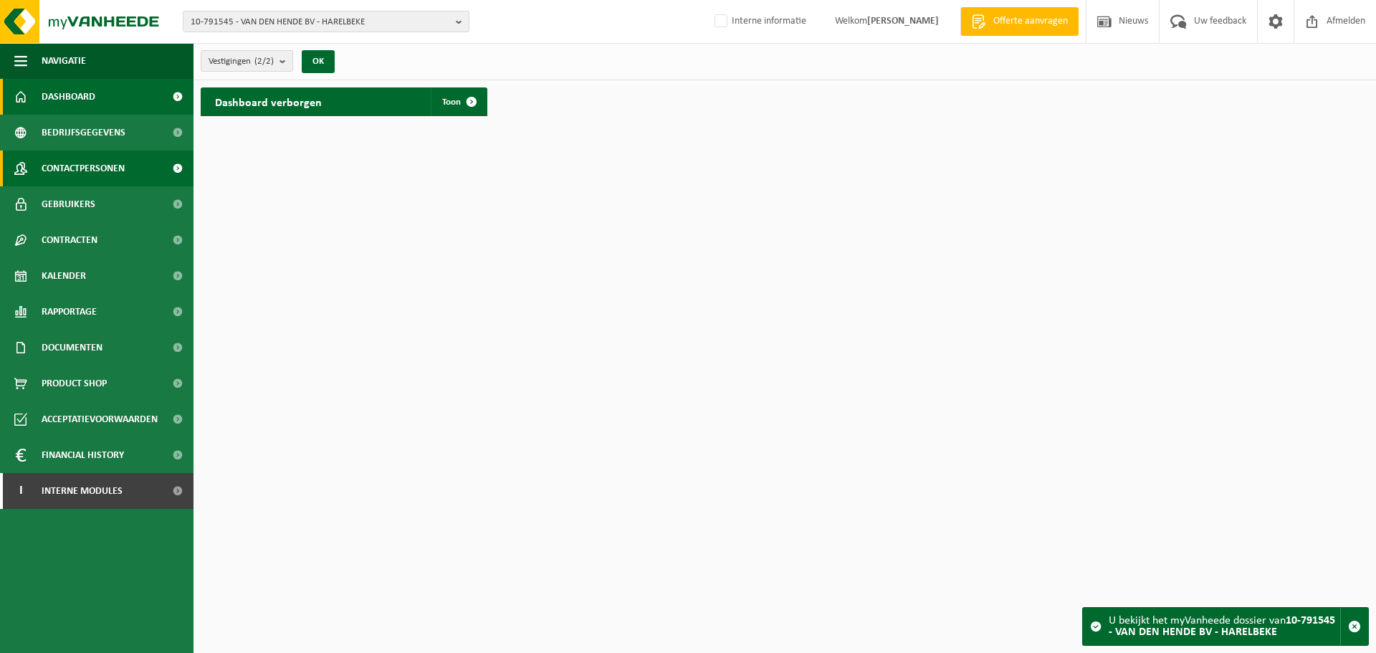
click at [115, 156] on span "Contactpersonen" at bounding box center [83, 168] width 83 height 36
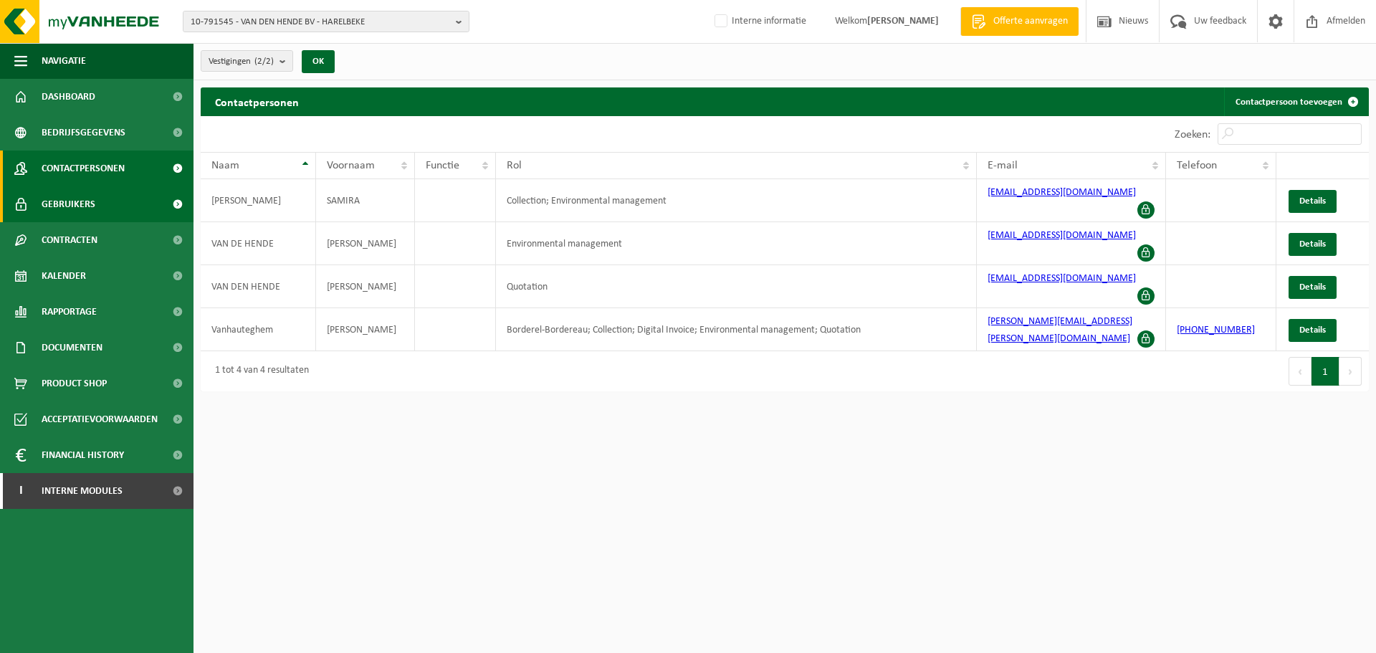
click at [75, 198] on span "Gebruikers" at bounding box center [69, 204] width 54 height 36
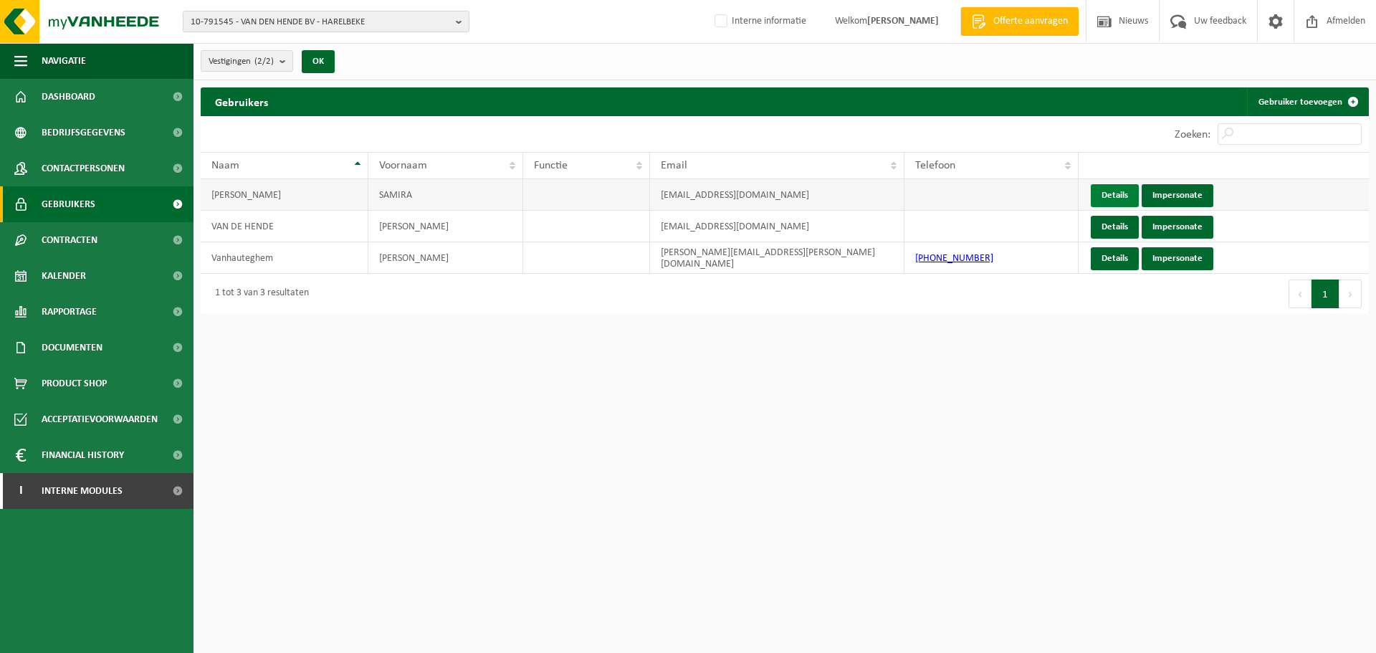
click at [1103, 201] on link "Details" at bounding box center [1115, 195] width 48 height 23
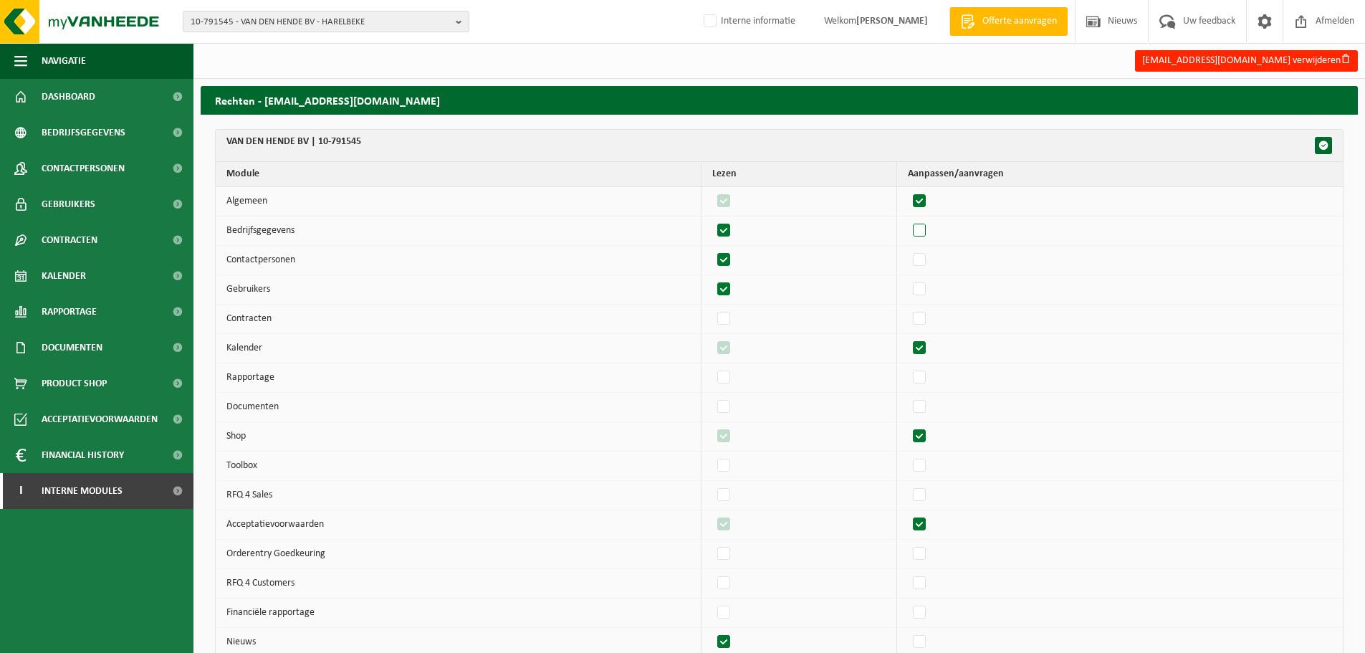
click at [921, 221] on label"] at bounding box center [920, 230] width 20 height 21
click at [908, 220] on input "checkbox" at bounding box center [907, 219] width 1 height 1
checkbox input "true"
click at [927, 257] on label"] at bounding box center [920, 259] width 20 height 21
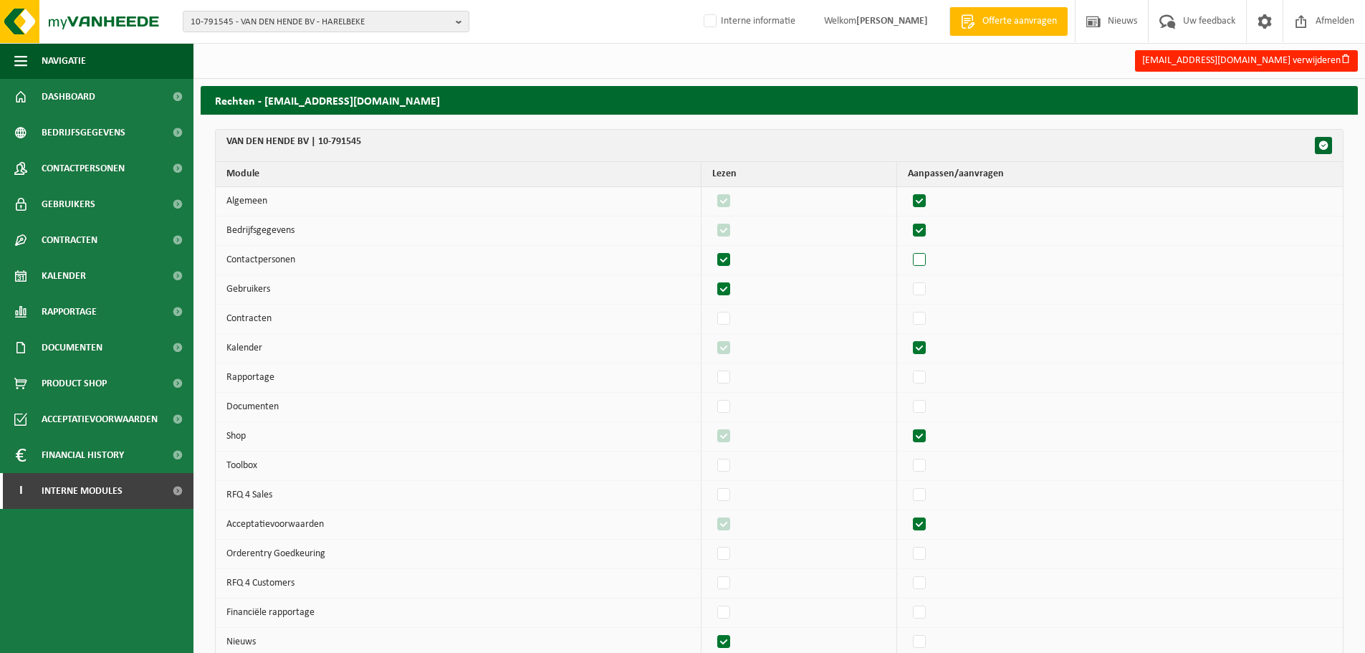
click at [908, 249] on input "checkbox" at bounding box center [907, 249] width 1 height 1
checkbox input "true"
click at [927, 289] on label"] at bounding box center [920, 289] width 20 height 21
click at [908, 279] on input "checkbox" at bounding box center [907, 278] width 1 height 1
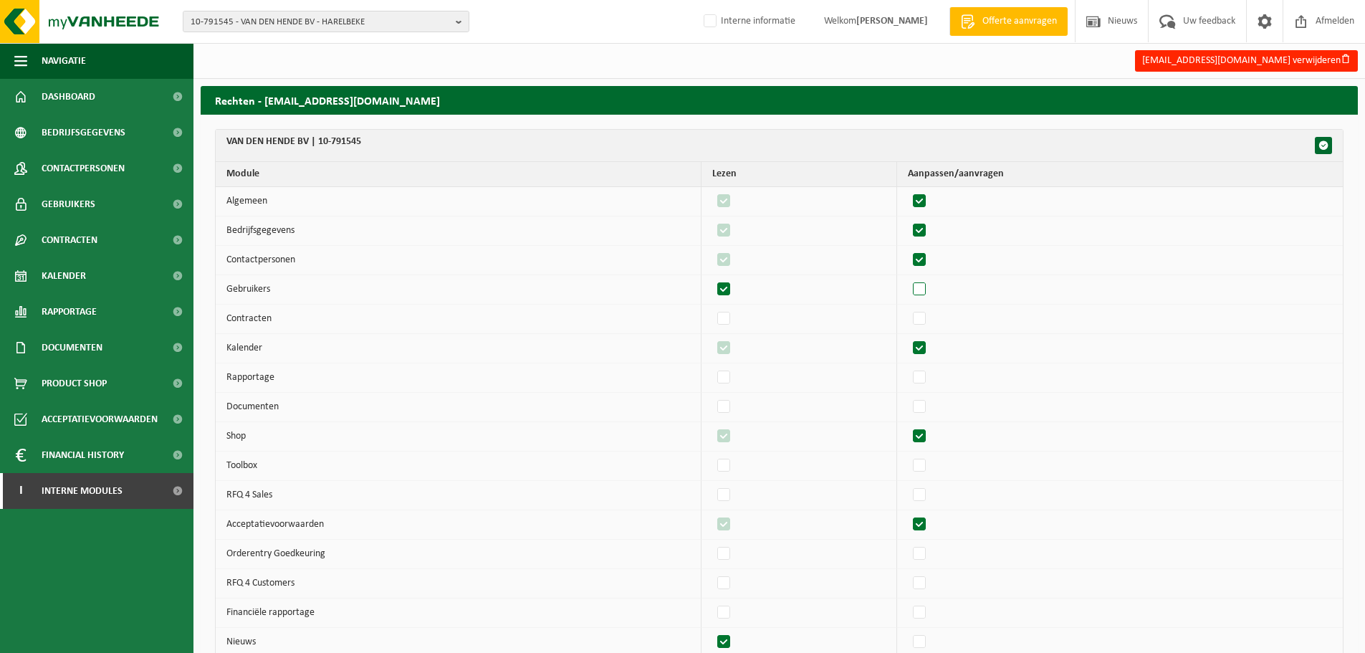
checkbox input "true"
click at [927, 312] on label"] at bounding box center [920, 318] width 20 height 21
click at [908, 308] on input "checkbox" at bounding box center [907, 307] width 1 height 1
checkbox input "true"
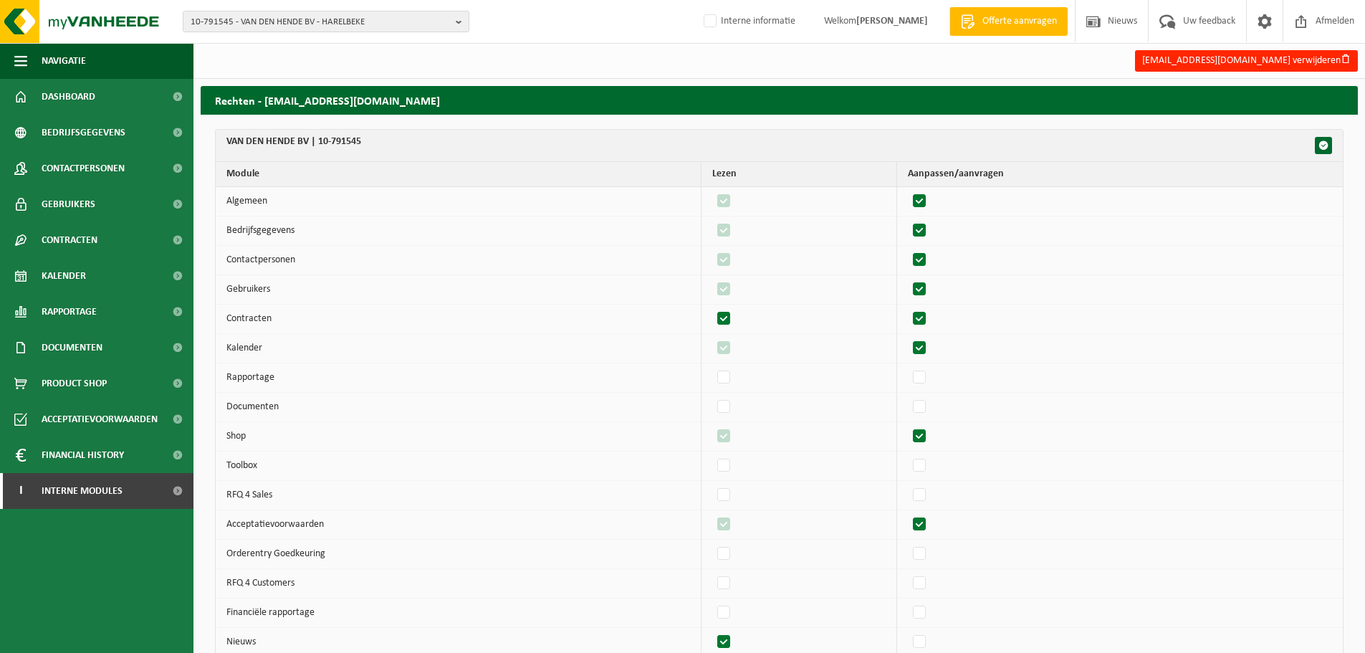
checkbox input "true"
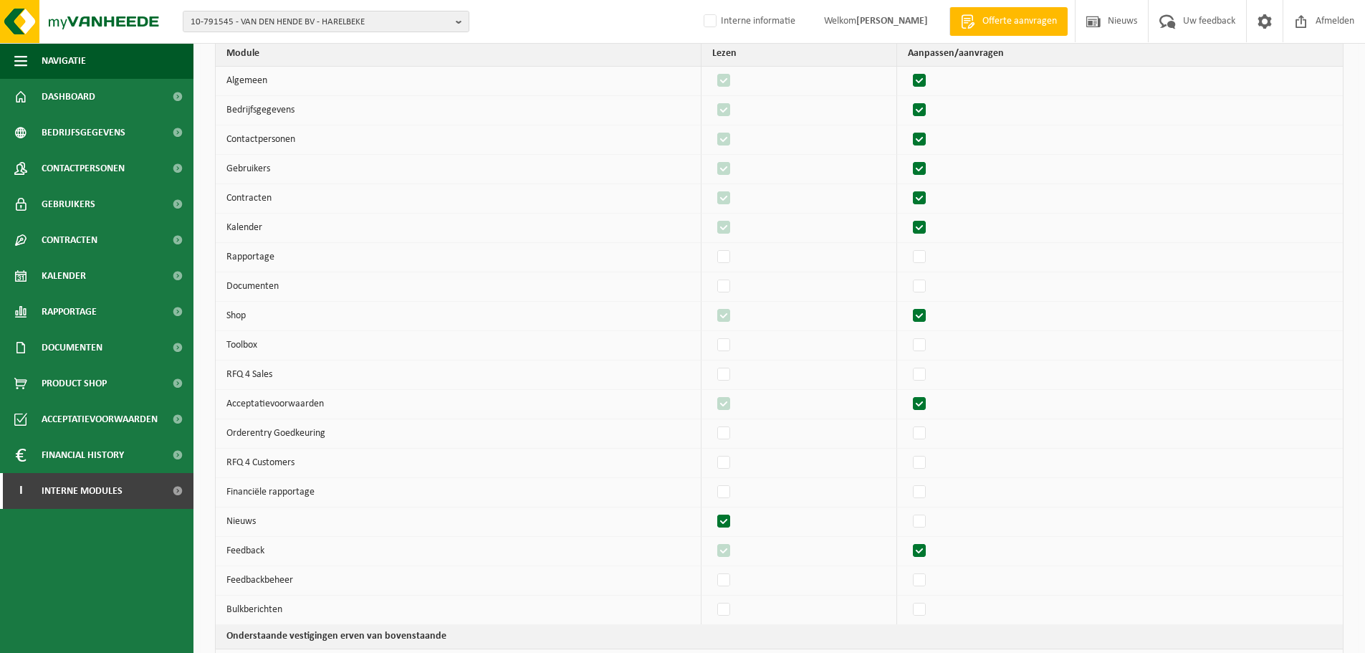
scroll to position [143, 0]
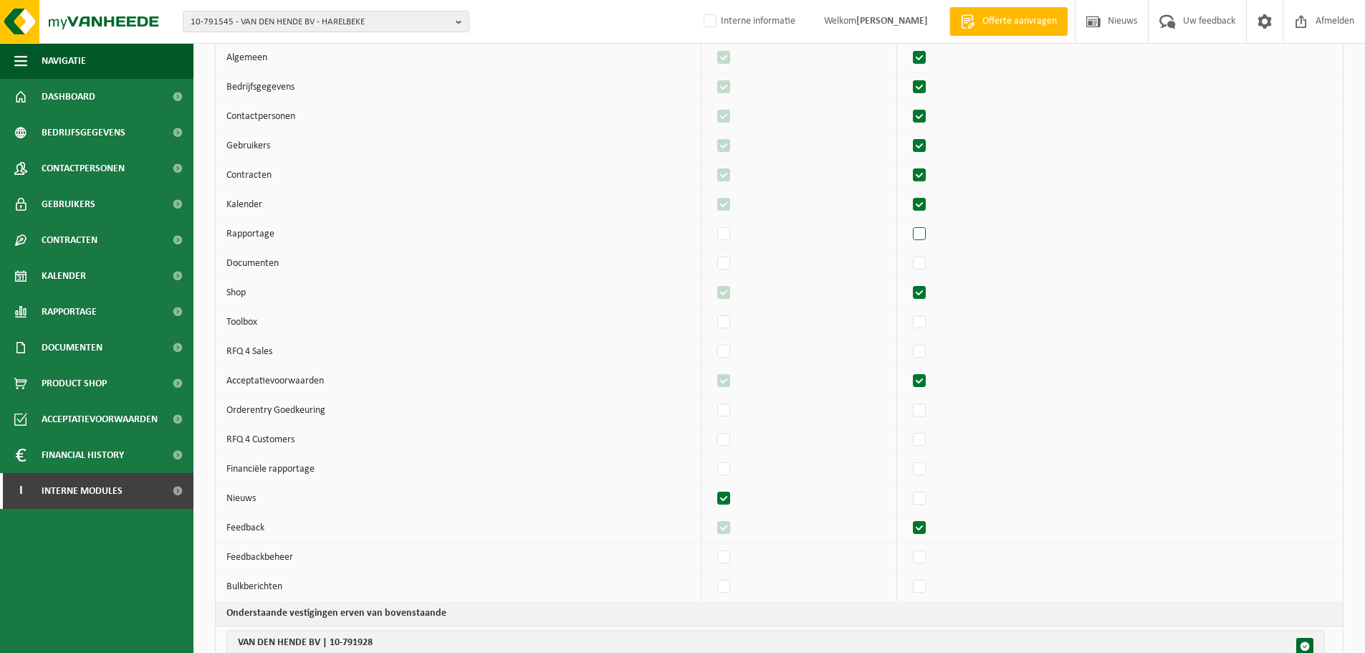
click at [930, 237] on label"] at bounding box center [920, 234] width 20 height 21
click at [908, 224] on input "checkbox" at bounding box center [907, 223] width 1 height 1
checkbox input "true"
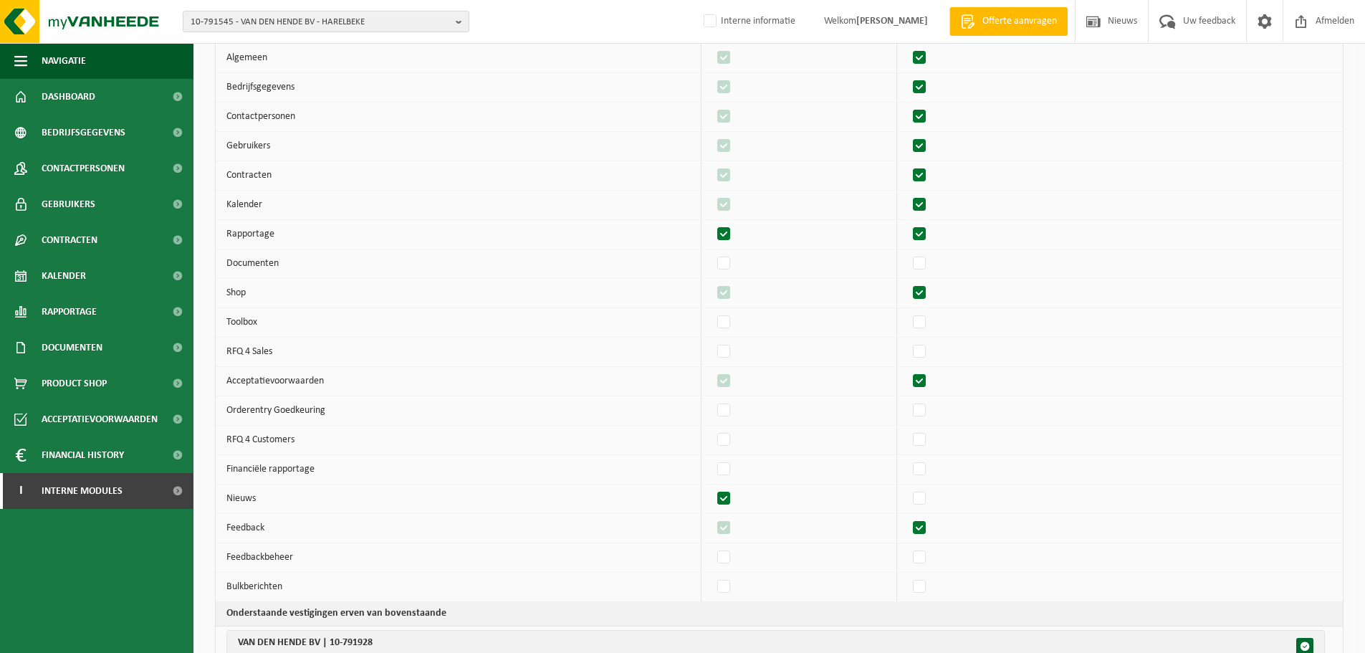
checkbox input "true"
click at [930, 264] on label"] at bounding box center [920, 263] width 20 height 21
click at [908, 253] on input "checkbox" at bounding box center [907, 252] width 1 height 1
checkbox input "true"
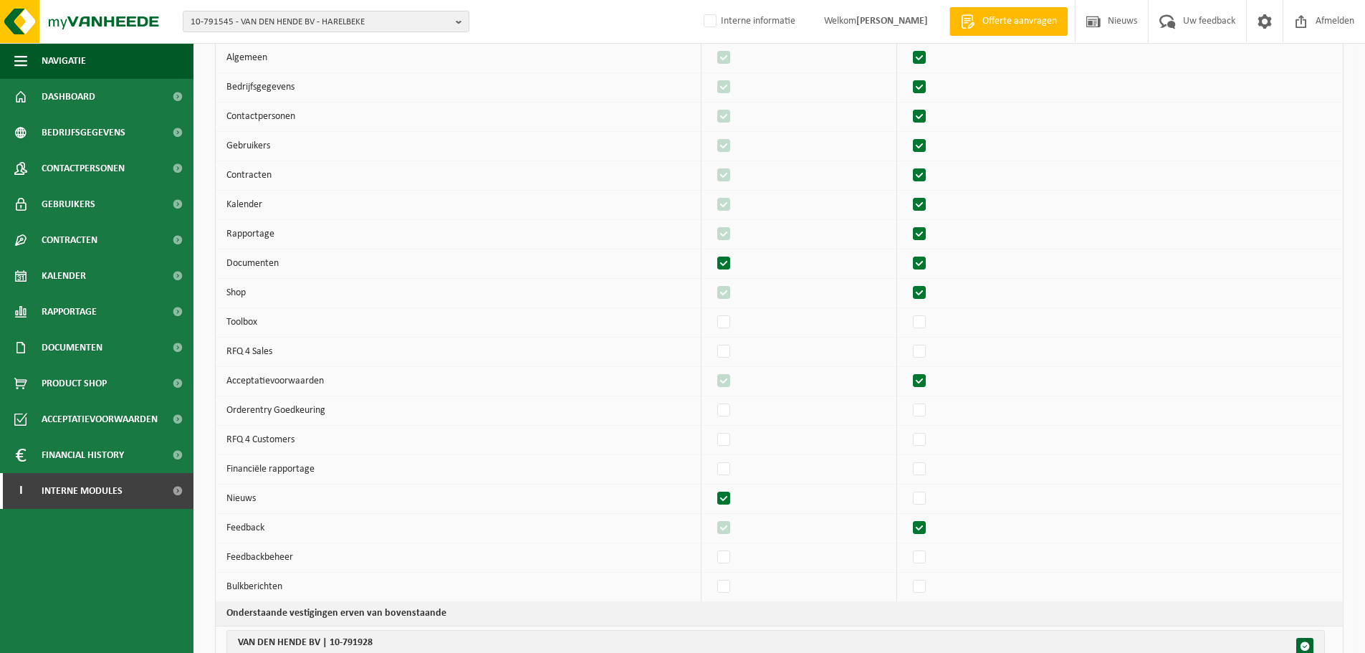
checkbox input "true"
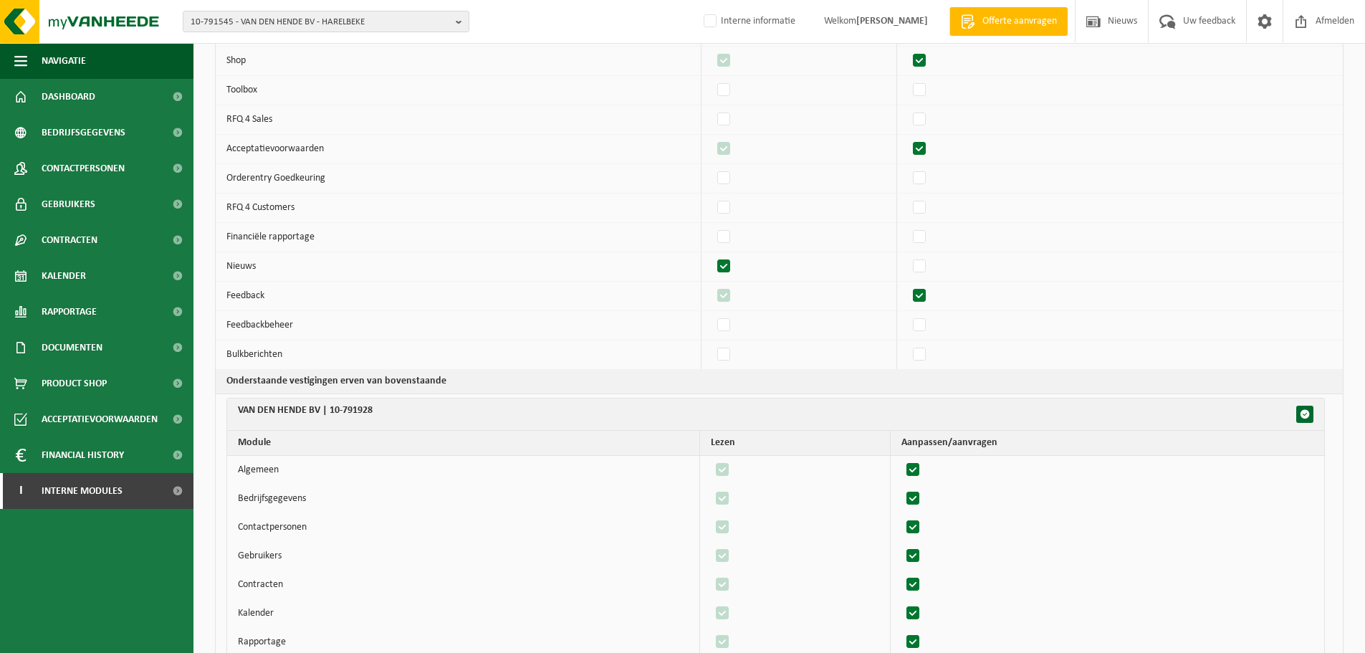
scroll to position [358, 0]
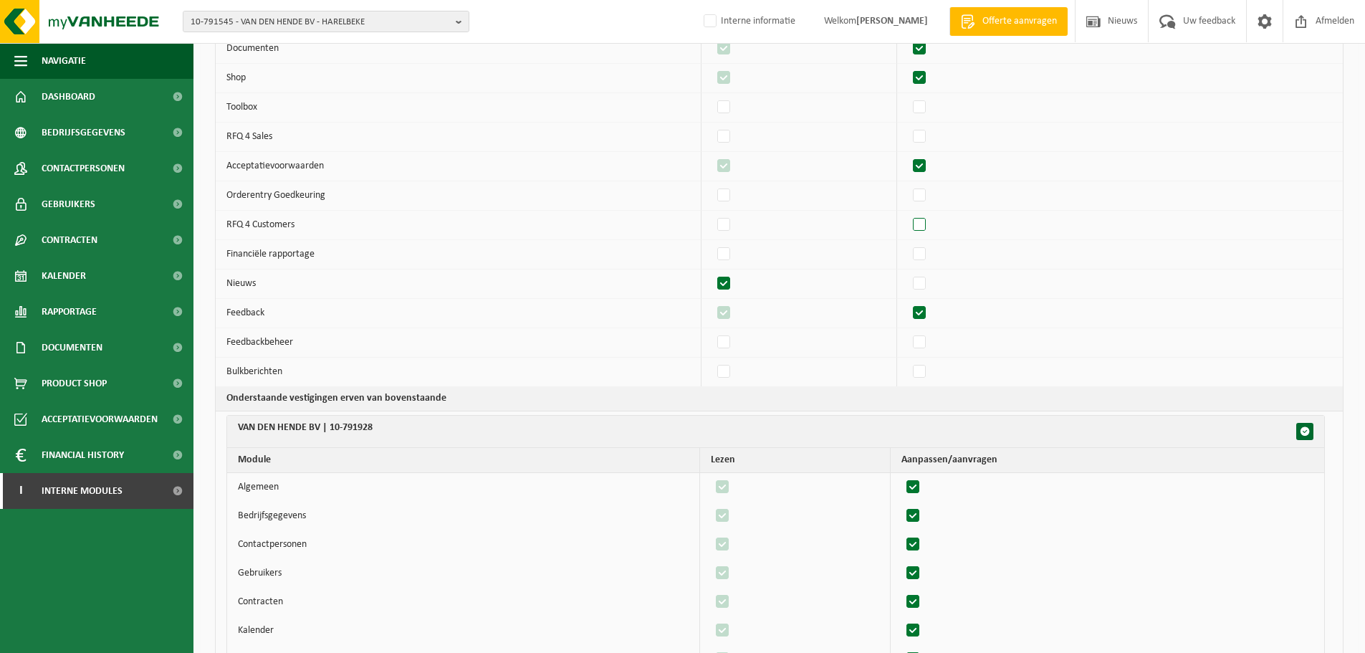
click at [928, 224] on label"] at bounding box center [920, 224] width 20 height 21
click at [908, 214] on input "checkbox" at bounding box center [907, 214] width 1 height 1
checkbox input "true"
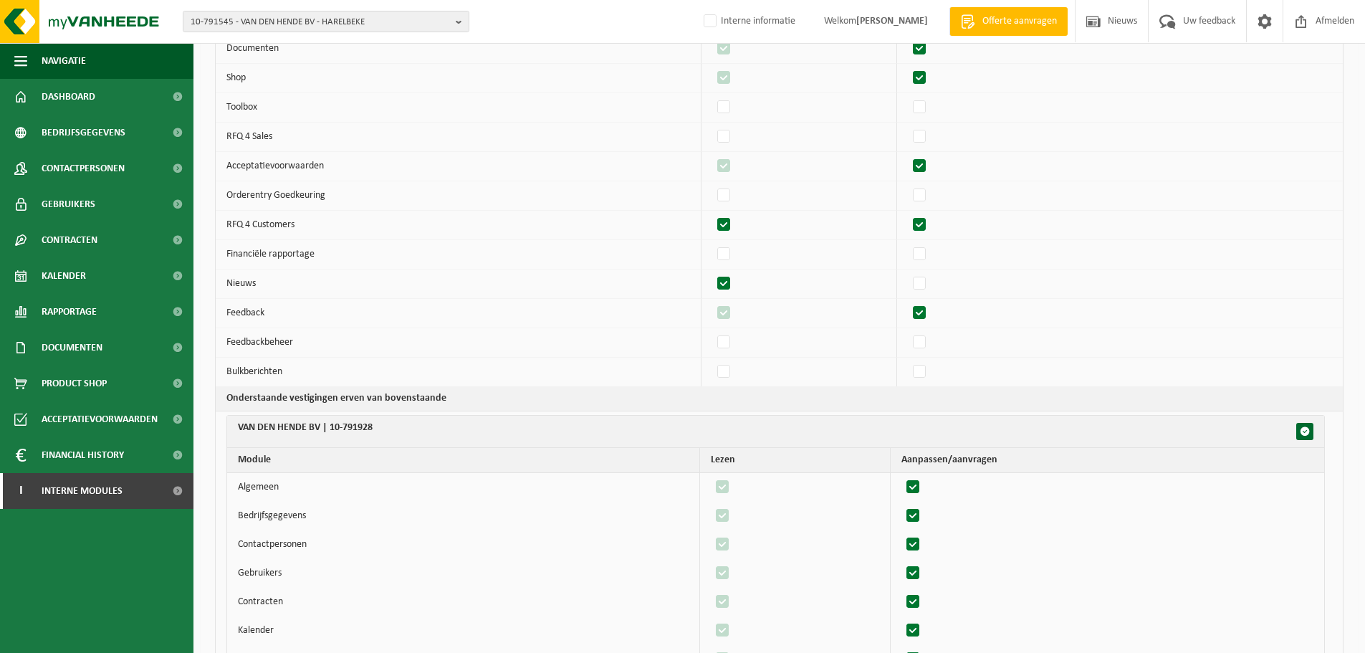
checkbox input "true"
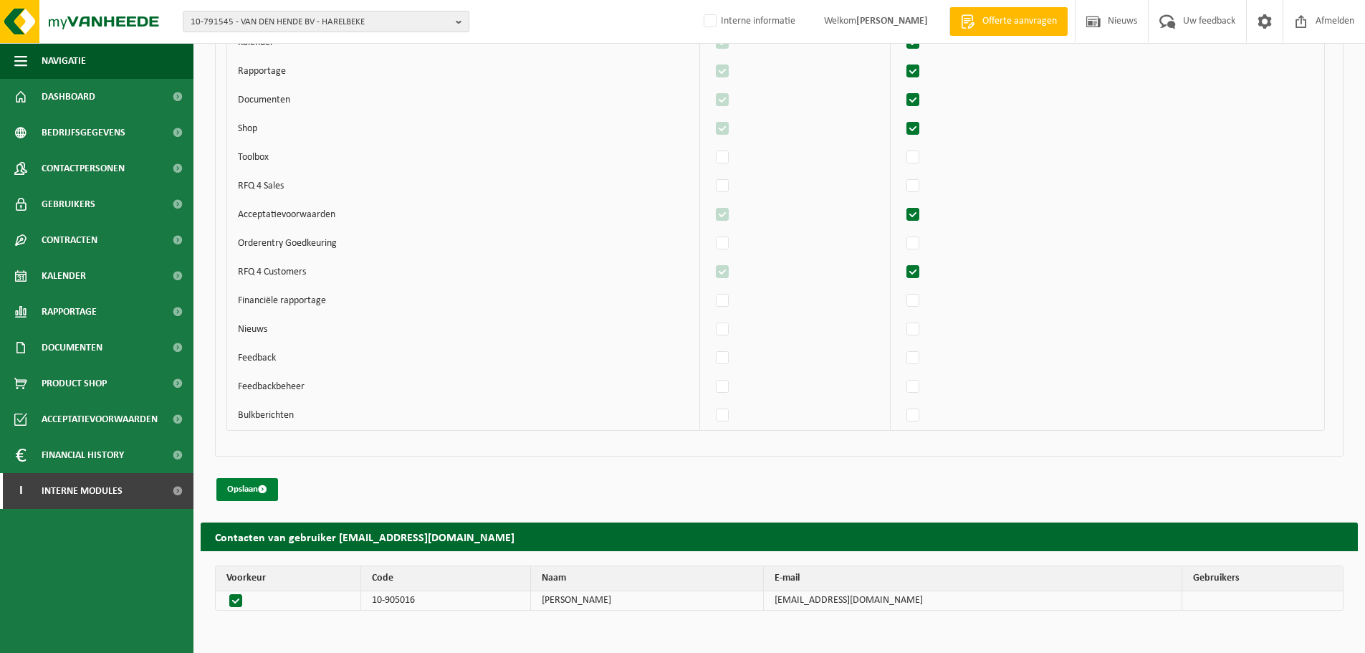
click at [248, 486] on button "Opslaan" at bounding box center [247, 489] width 62 height 23
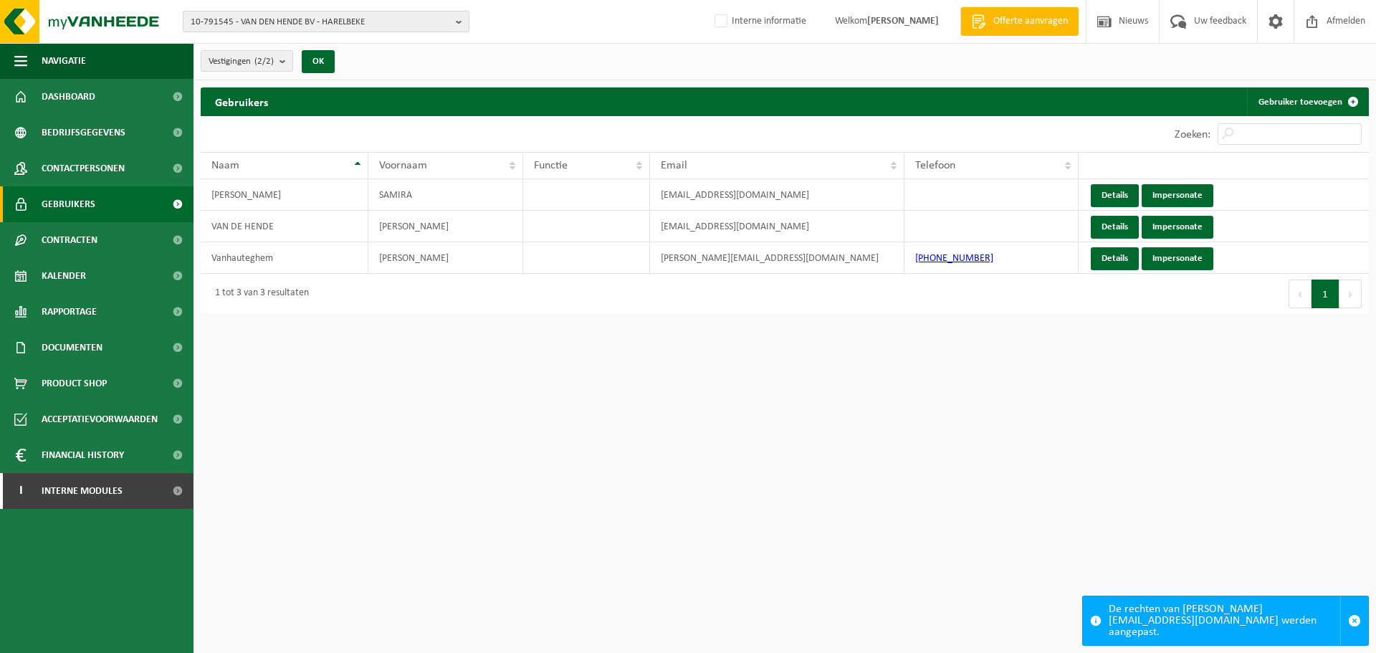
click at [330, 16] on span "10-791545 - VAN DEN HENDE BV - HARELBEKE" at bounding box center [320, 21] width 259 height 21
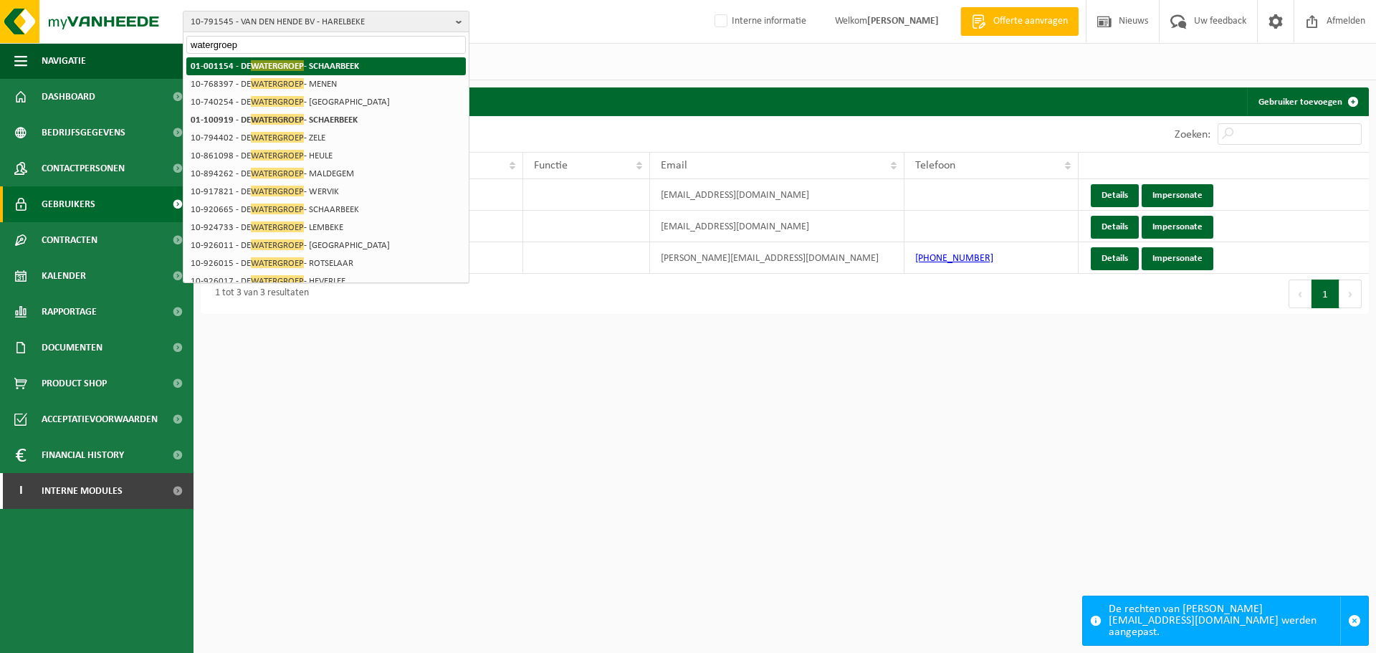
type input "watergroep"
click at [388, 71] on li "01-001154 - DE WATERGROEP - SCHAARBEEK" at bounding box center [325, 66] width 279 height 18
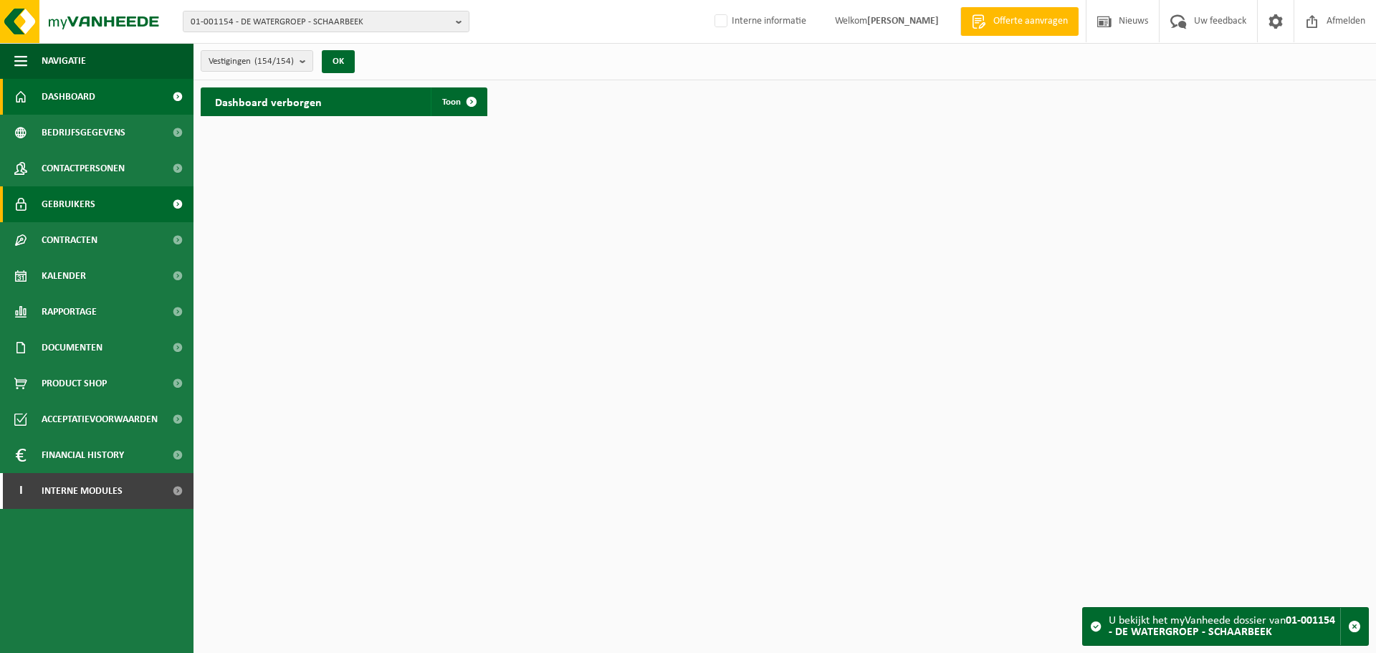
click at [106, 206] on link "Gebruikers" at bounding box center [96, 204] width 193 height 36
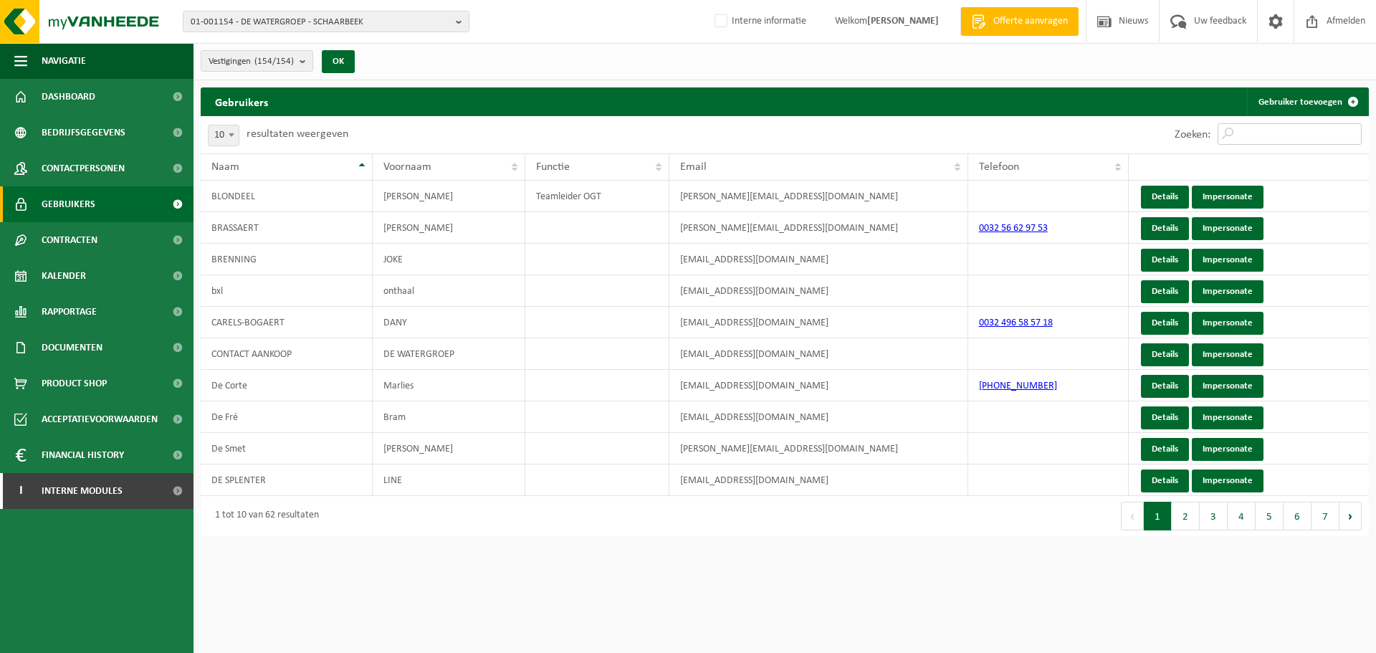
click at [1284, 132] on input "Zoeken:" at bounding box center [1289, 133] width 144 height 21
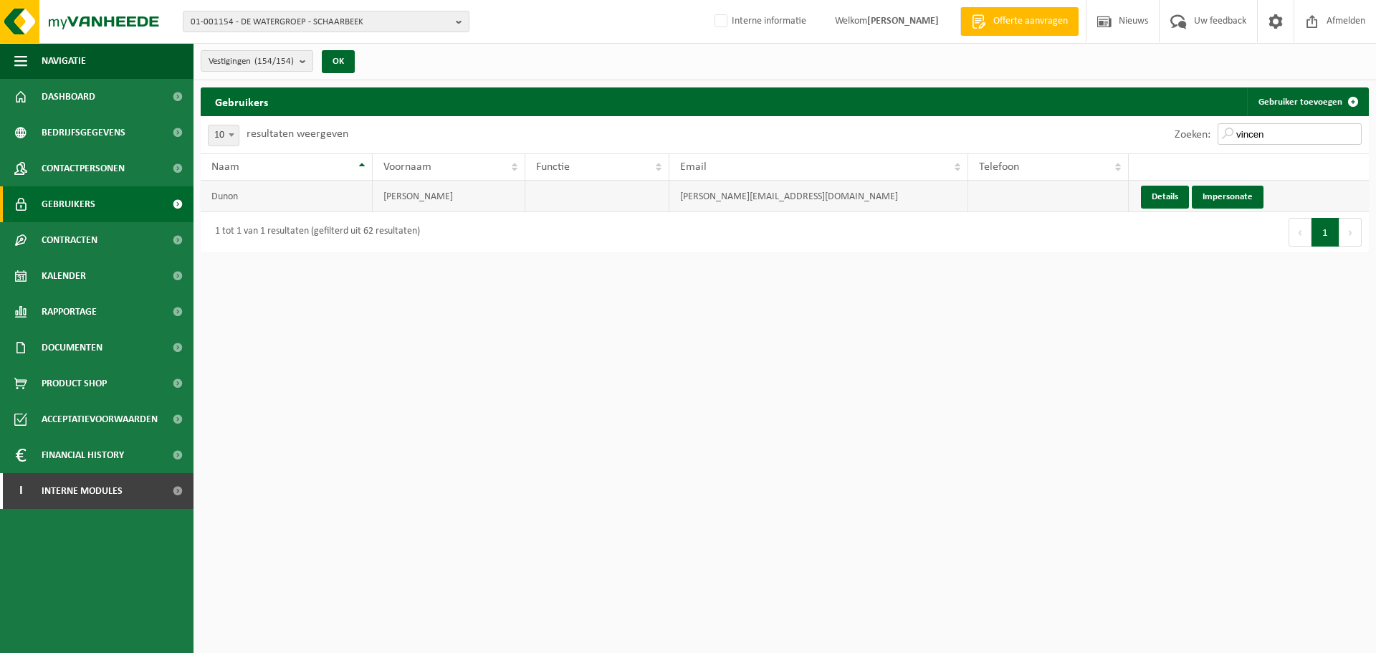
type input "vincen"
drag, startPoint x: 838, startPoint y: 204, endPoint x: 662, endPoint y: 201, distance: 176.3
click at [662, 201] on tr "Dunon Vincent vincent.dunon@dewatergroep.be Details Impersonate" at bounding box center [785, 197] width 1168 height 32
copy tr "[PERSON_NAME][EMAIL_ADDRESS][DOMAIN_NAME]"
click at [1159, 204] on link "Details" at bounding box center [1165, 197] width 48 height 23
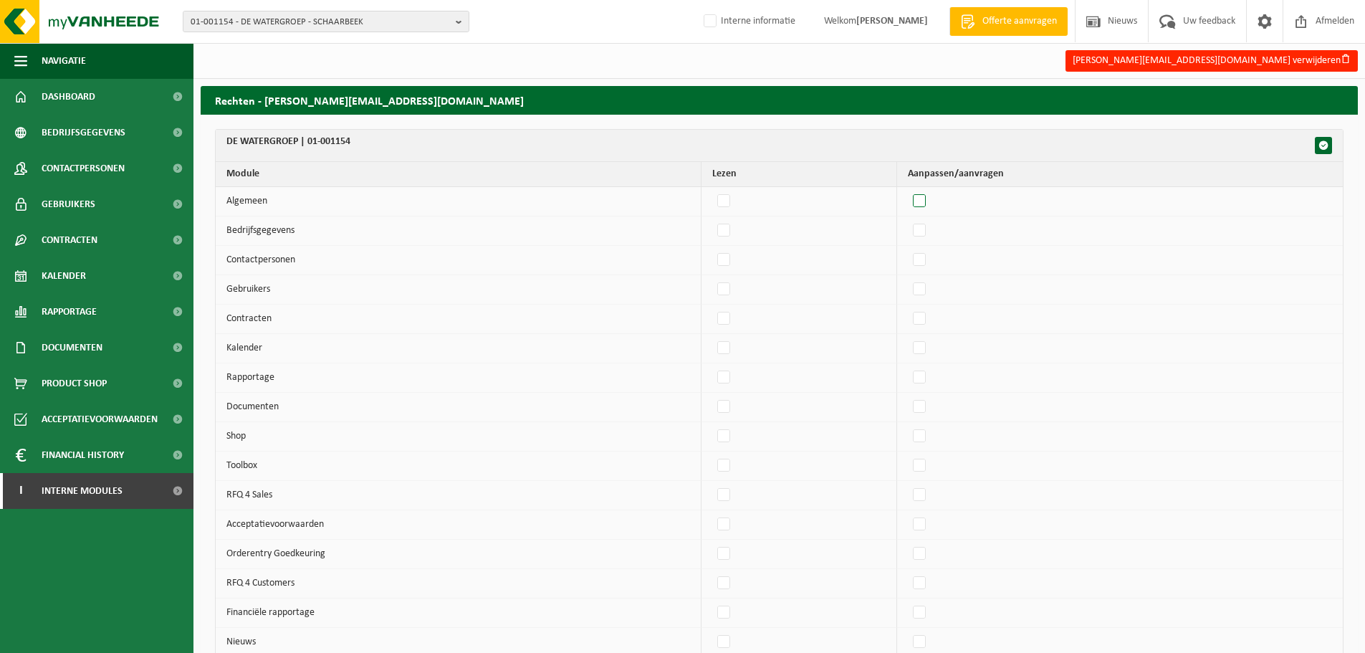
click at [928, 201] on label"] at bounding box center [920, 201] width 20 height 21
click at [908, 191] on input "checkbox" at bounding box center [907, 190] width 1 height 1
checkbox input "true"
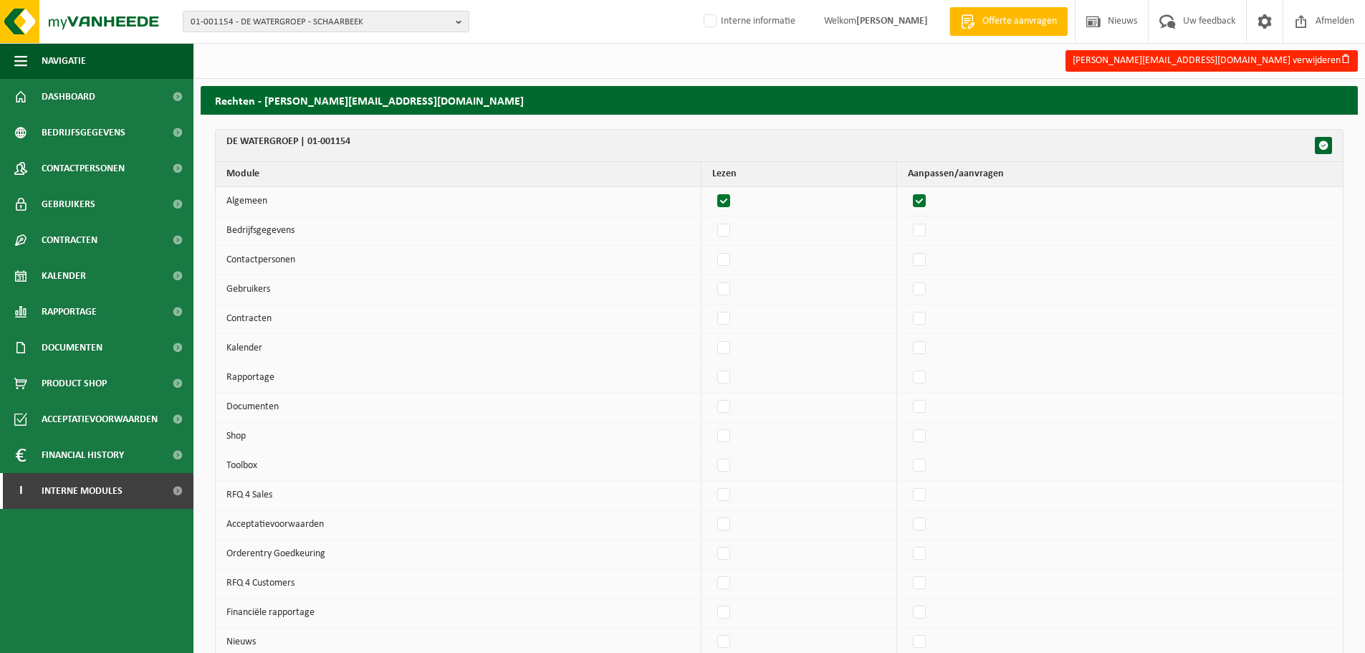
checkbox input "true"
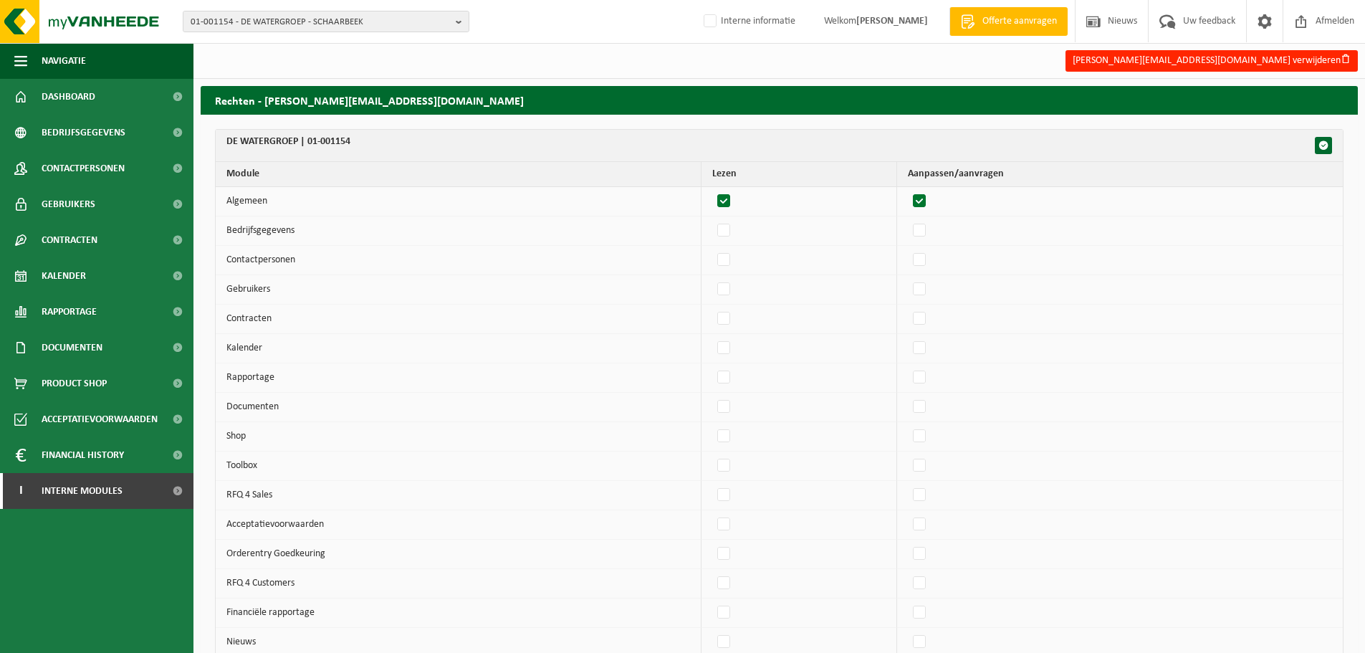
checkbox input "true"
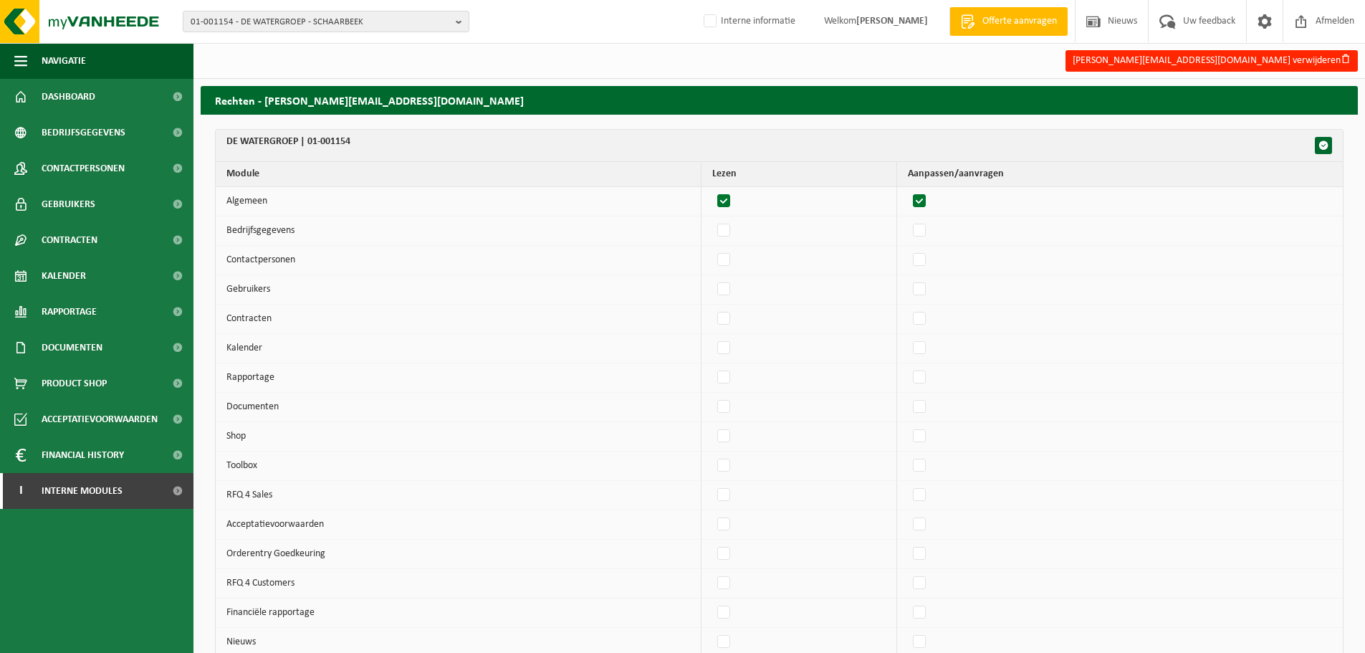
checkbox input "true"
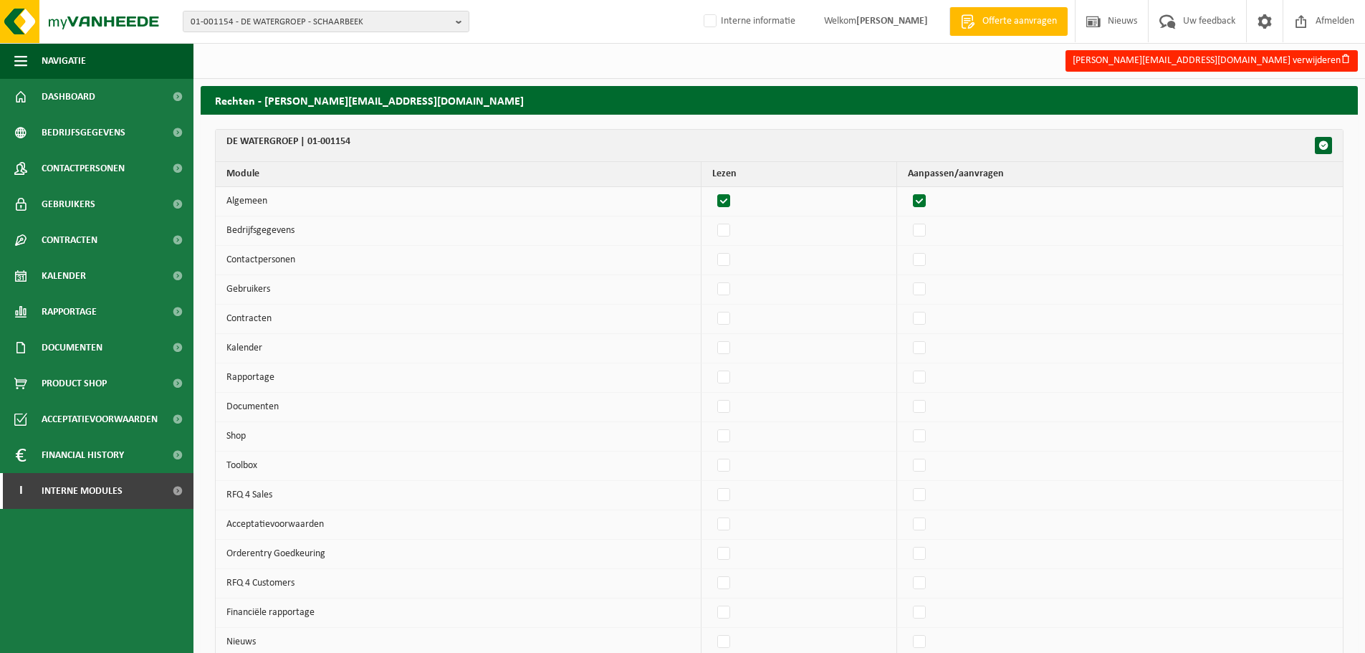
checkbox input "true"
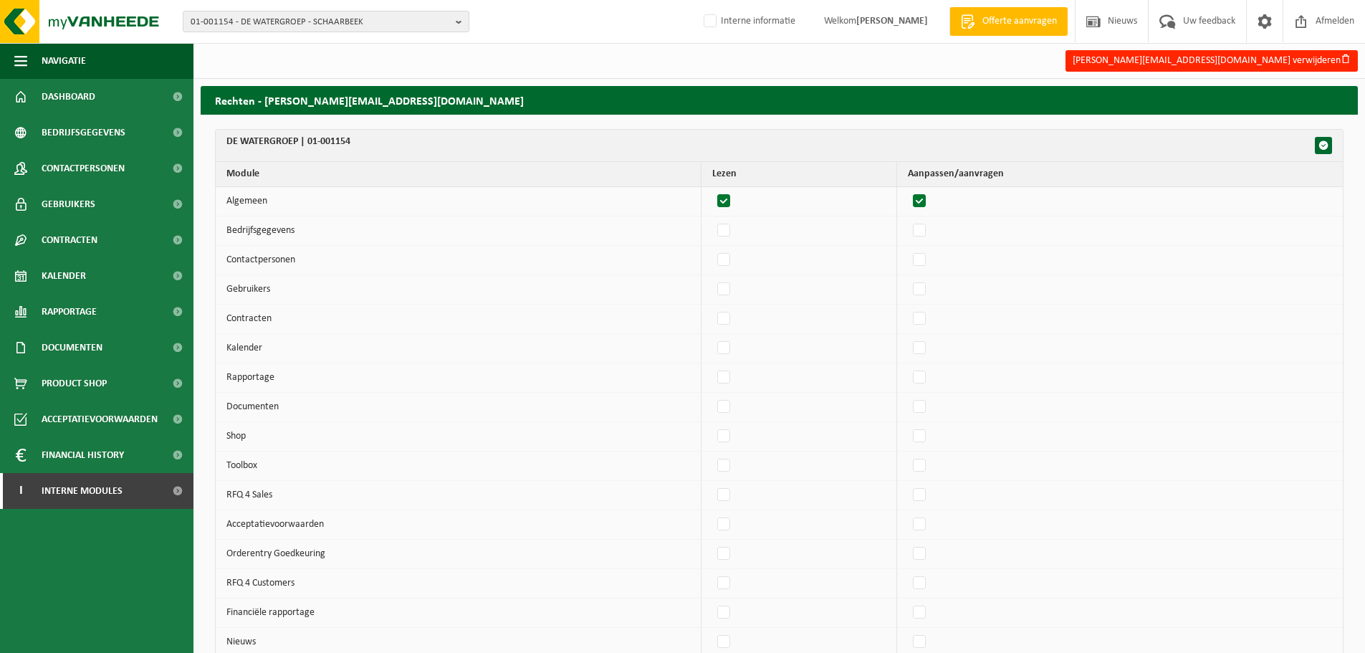
checkbox input "true"
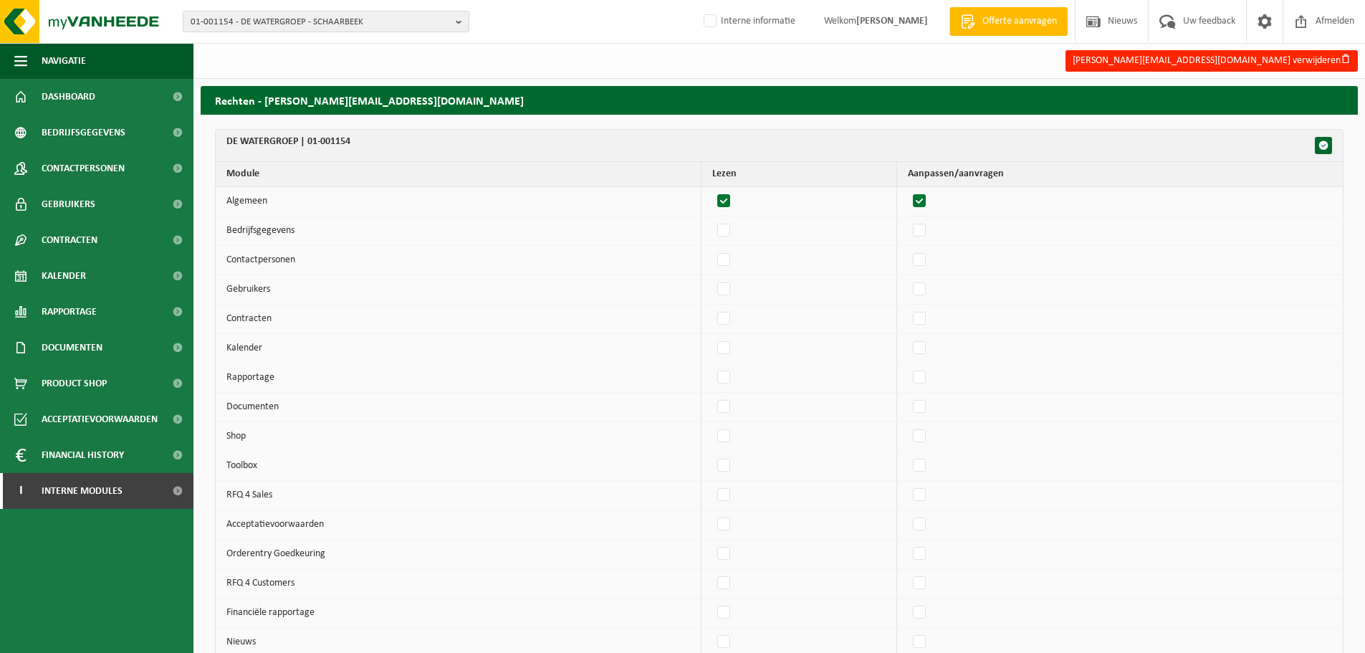
checkbox input "true"
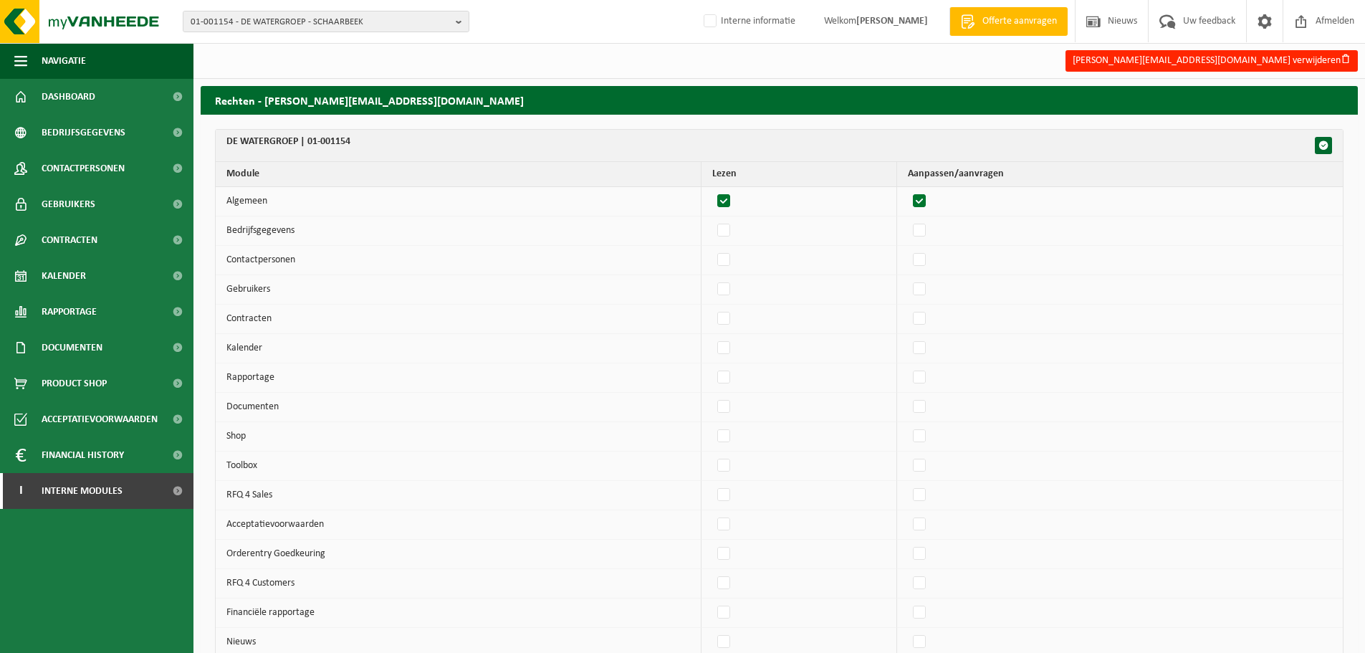
checkbox input "true"
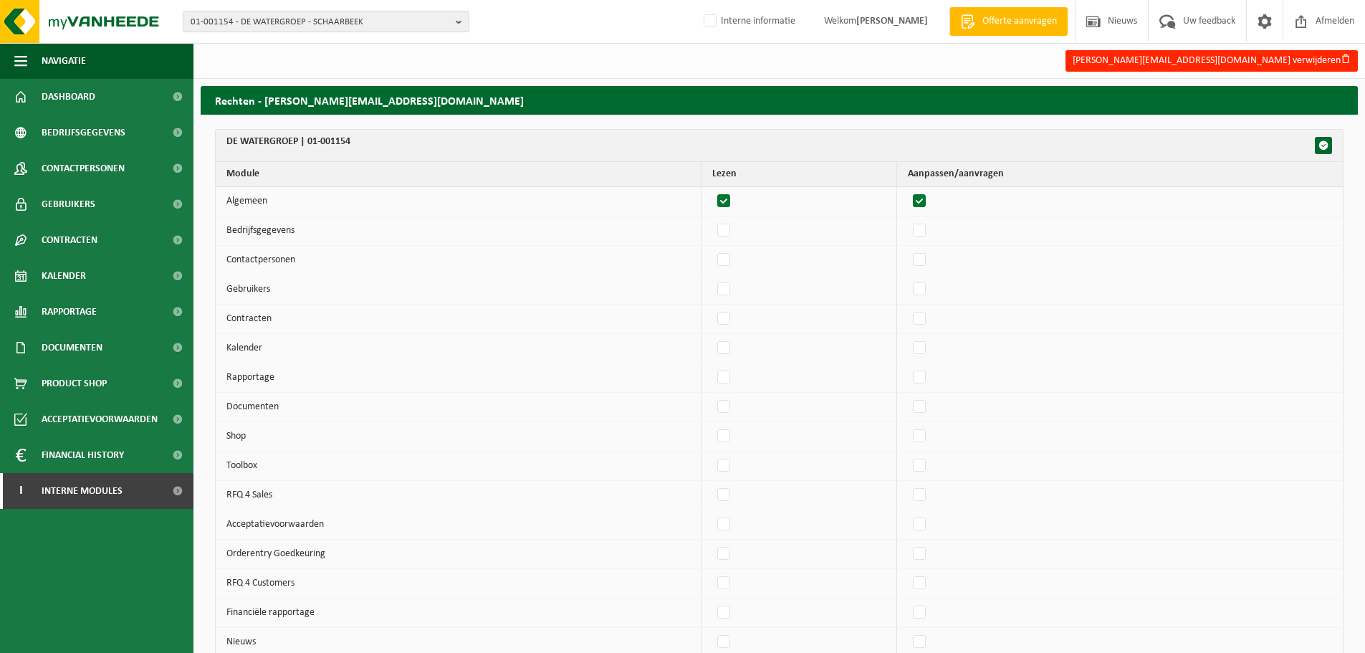
checkbox input "true"
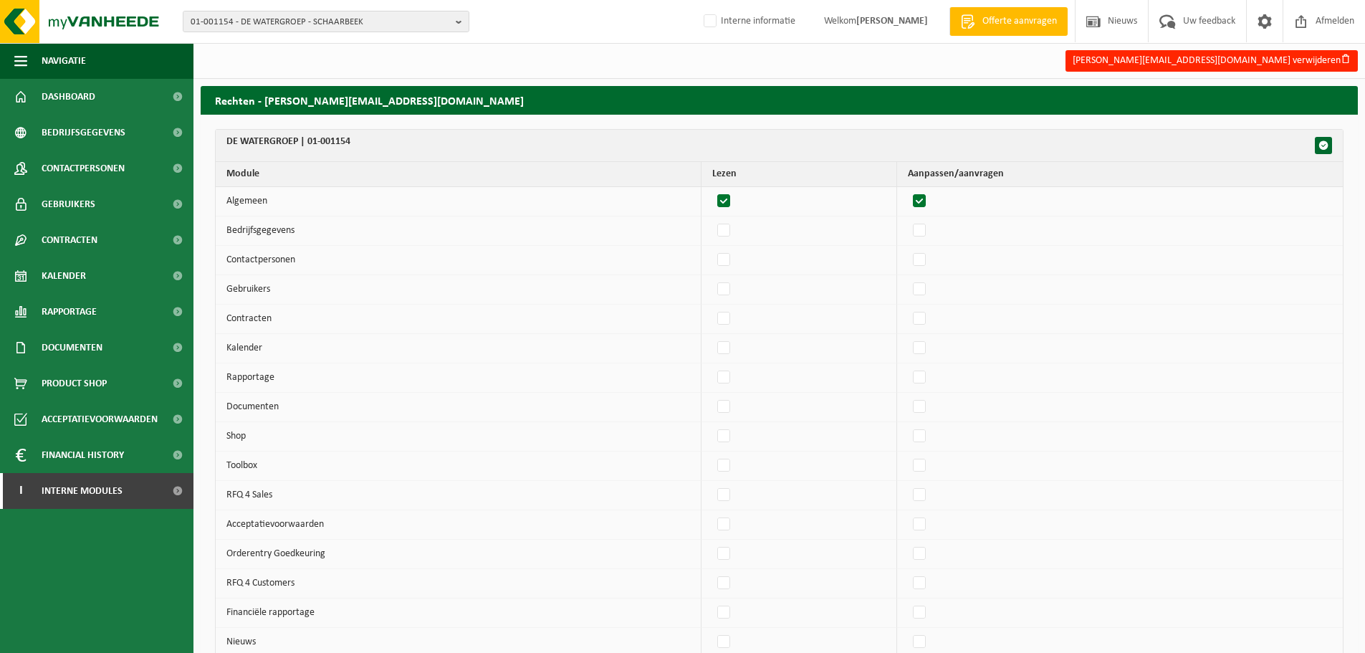
checkbox input "true"
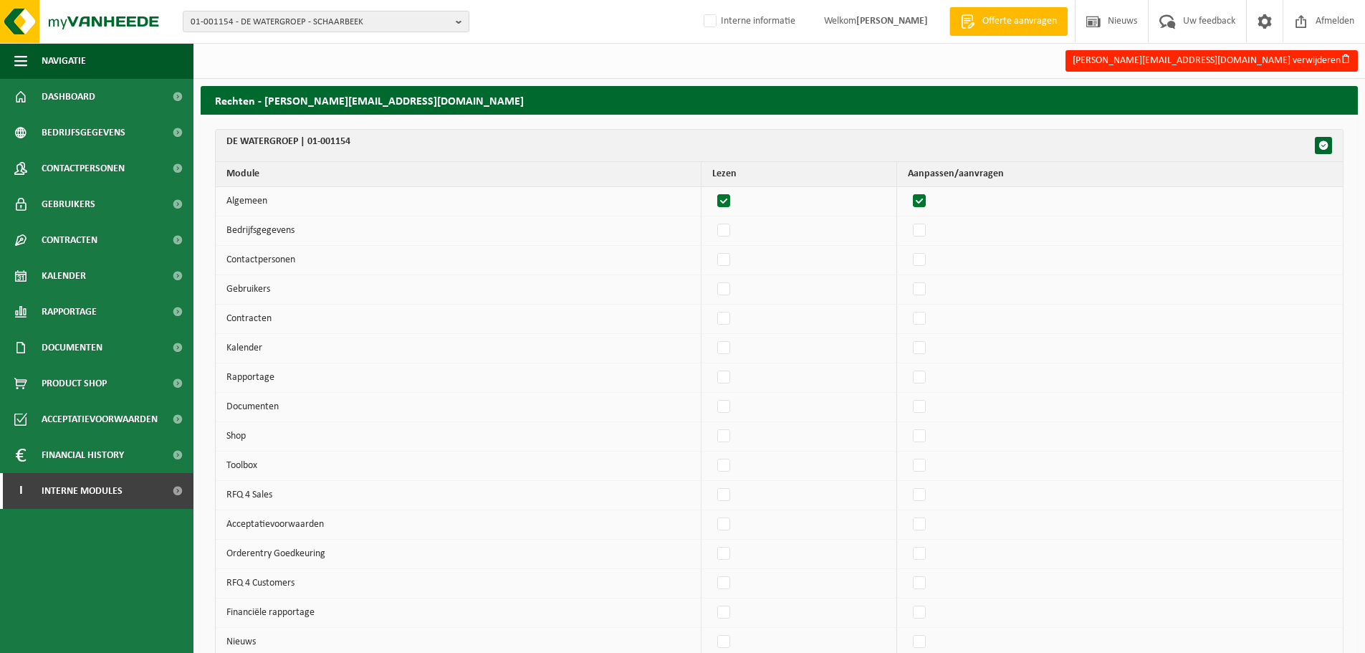
checkbox input "true"
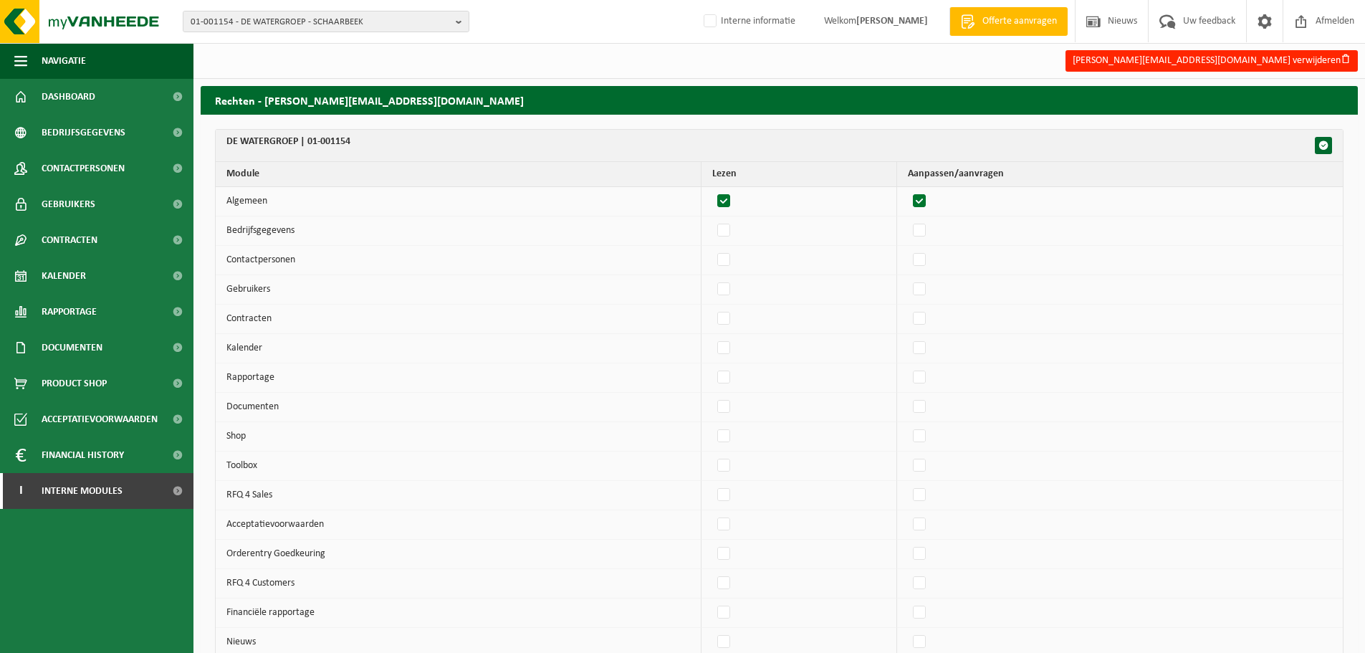
checkbox input "true"
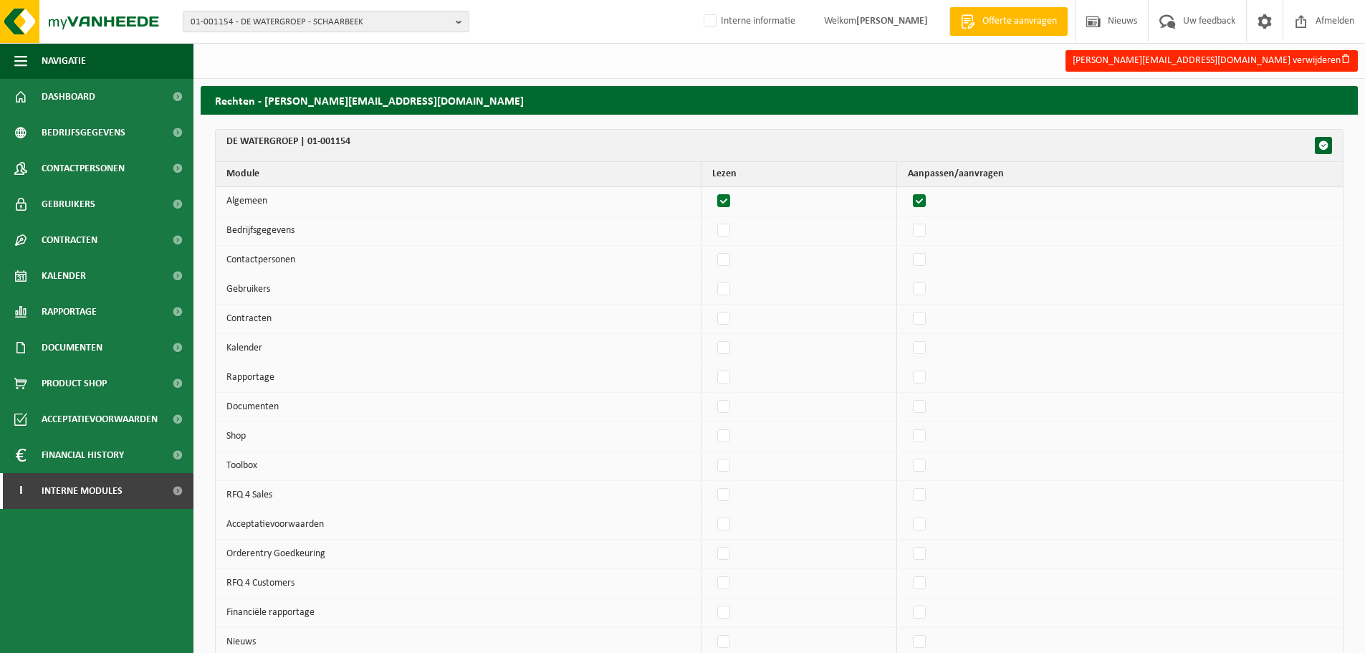
checkbox input "true"
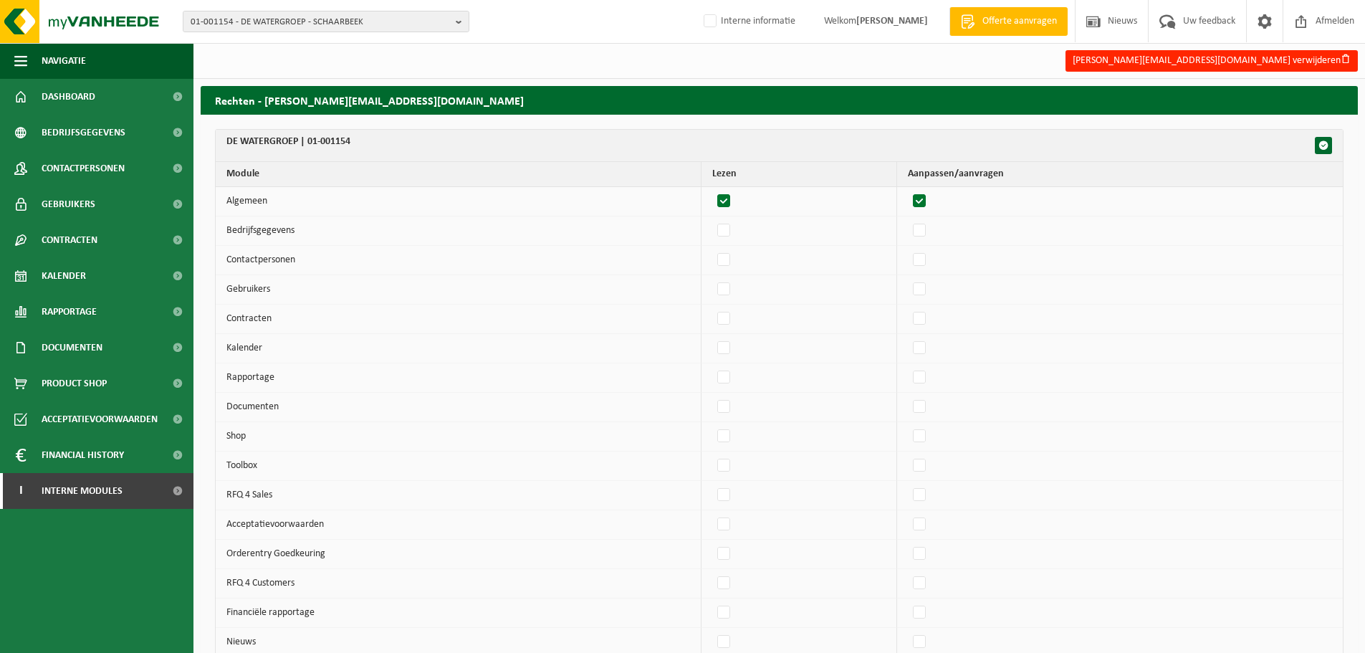
checkbox input "true"
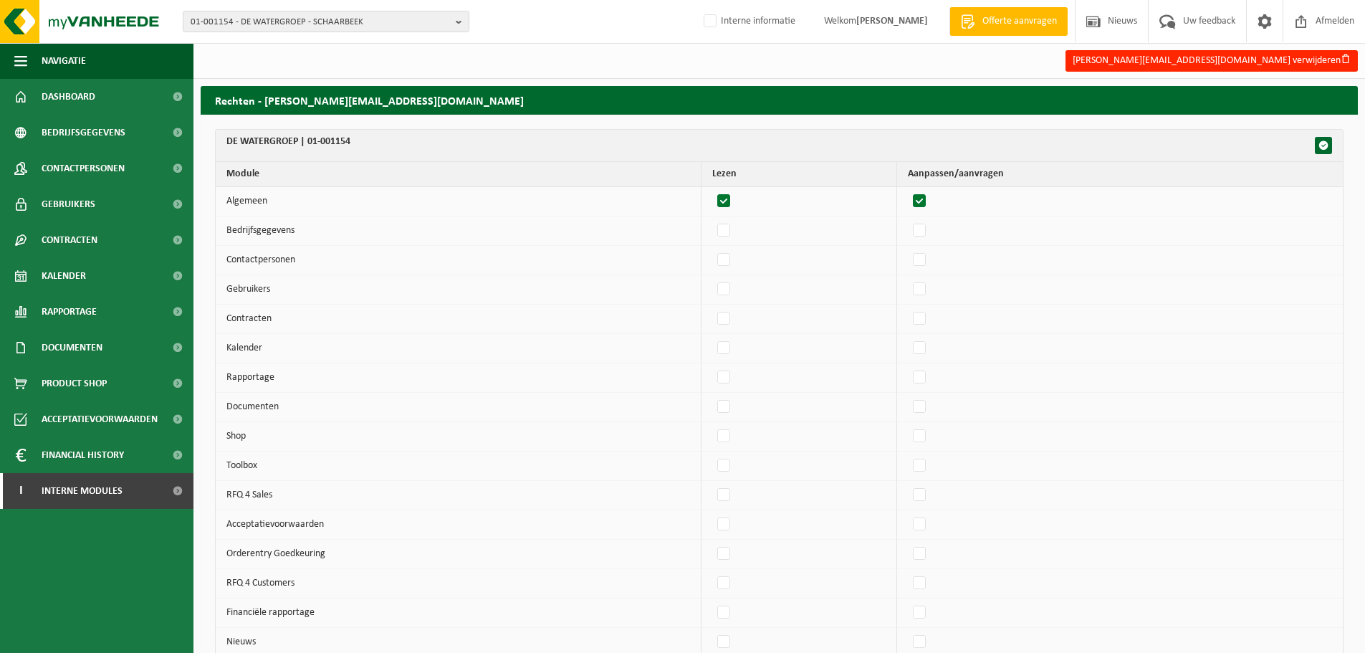
checkbox input "true"
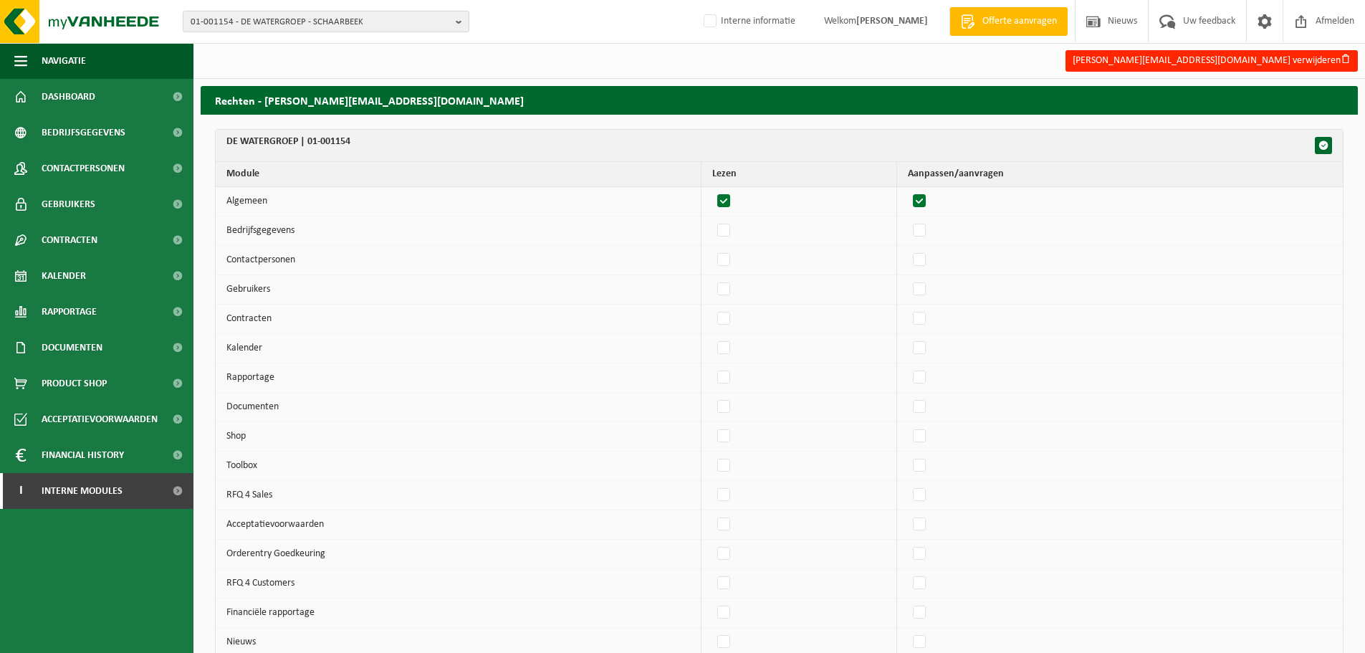
checkbox input "true"
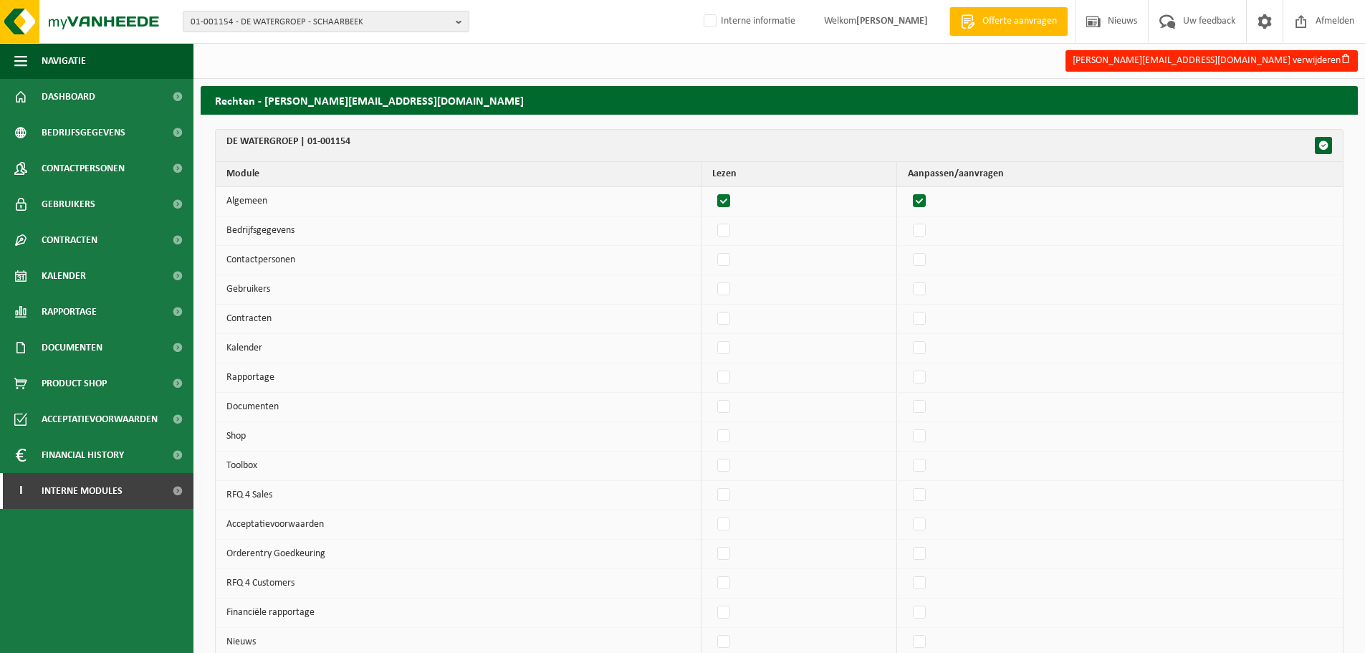
checkbox input "true"
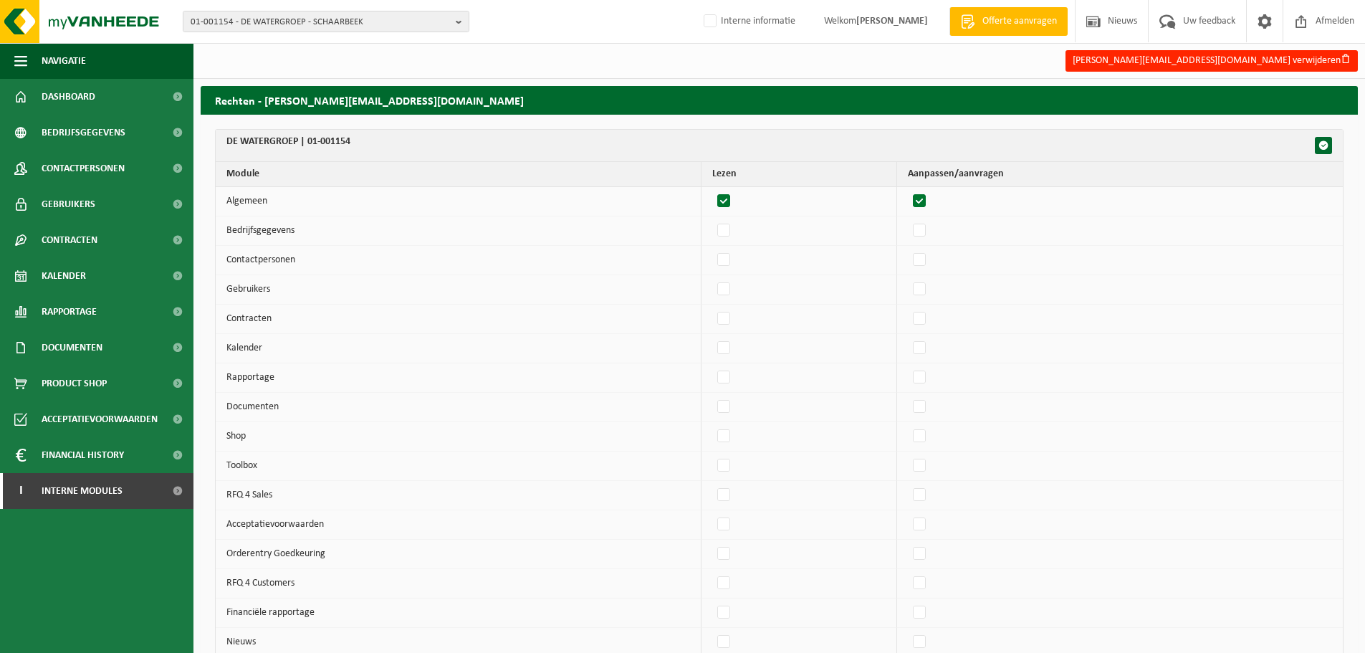
checkbox input "true"
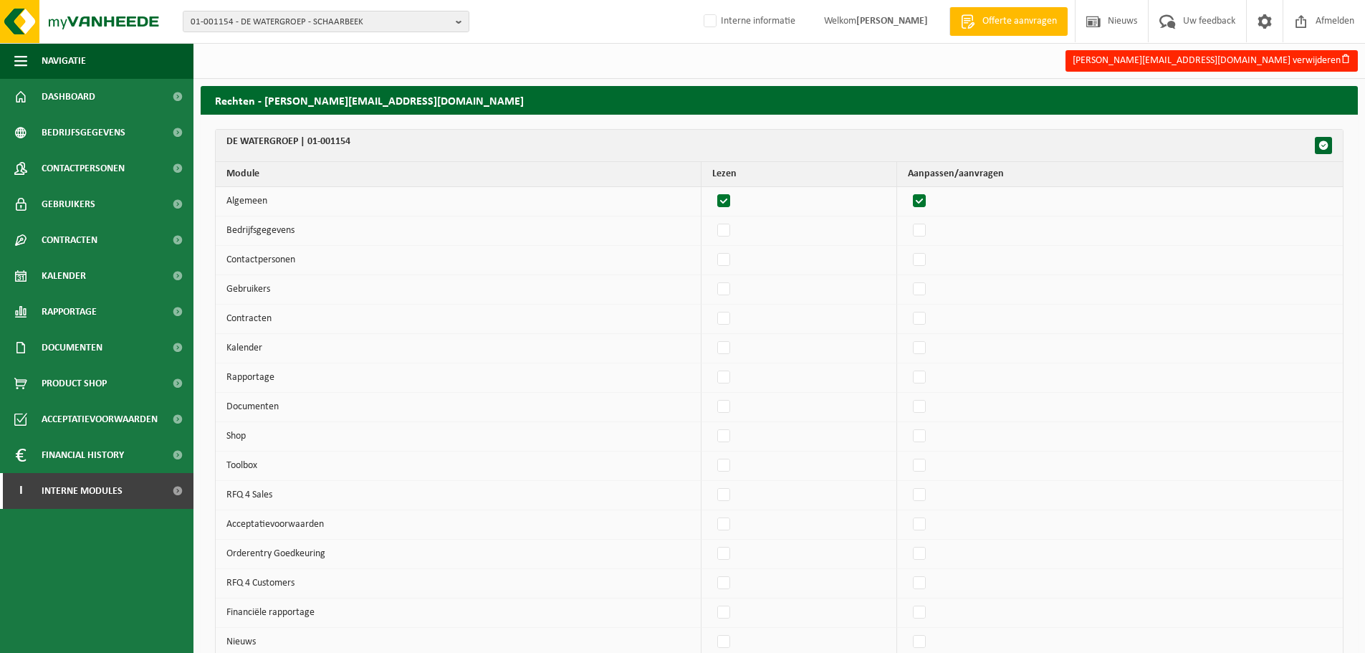
checkbox input "true"
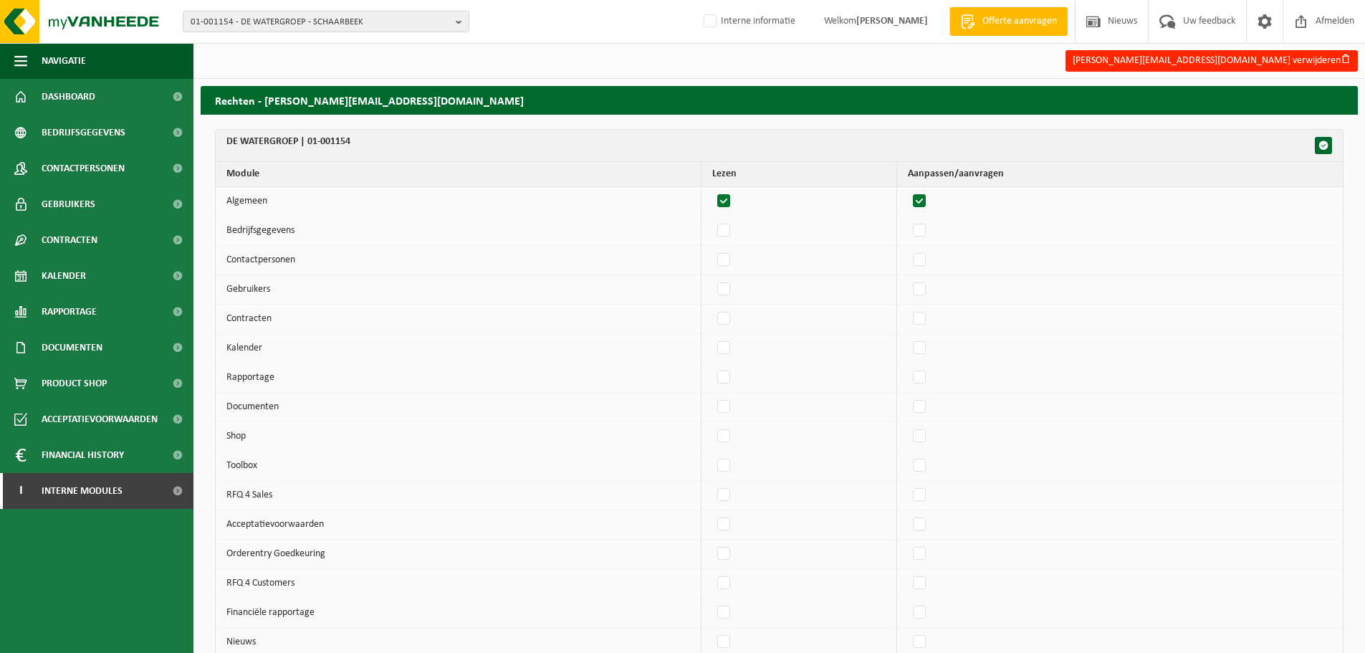
checkbox input "true"
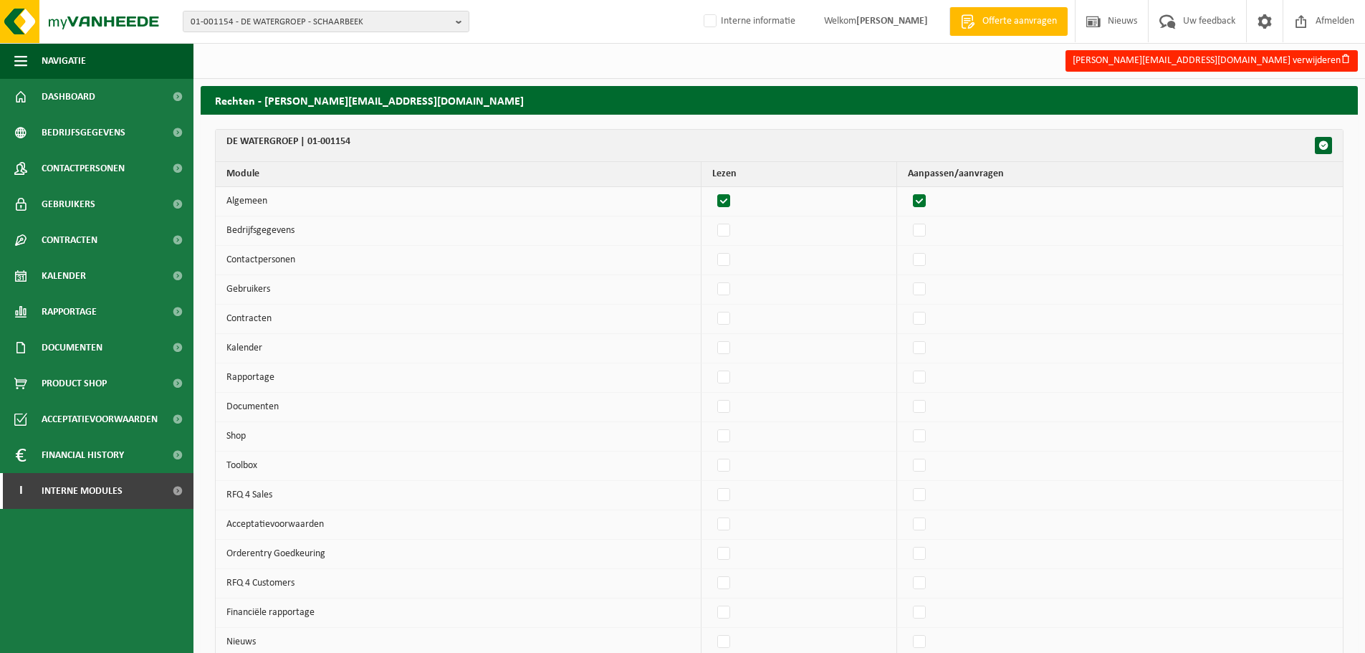
checkbox input "true"
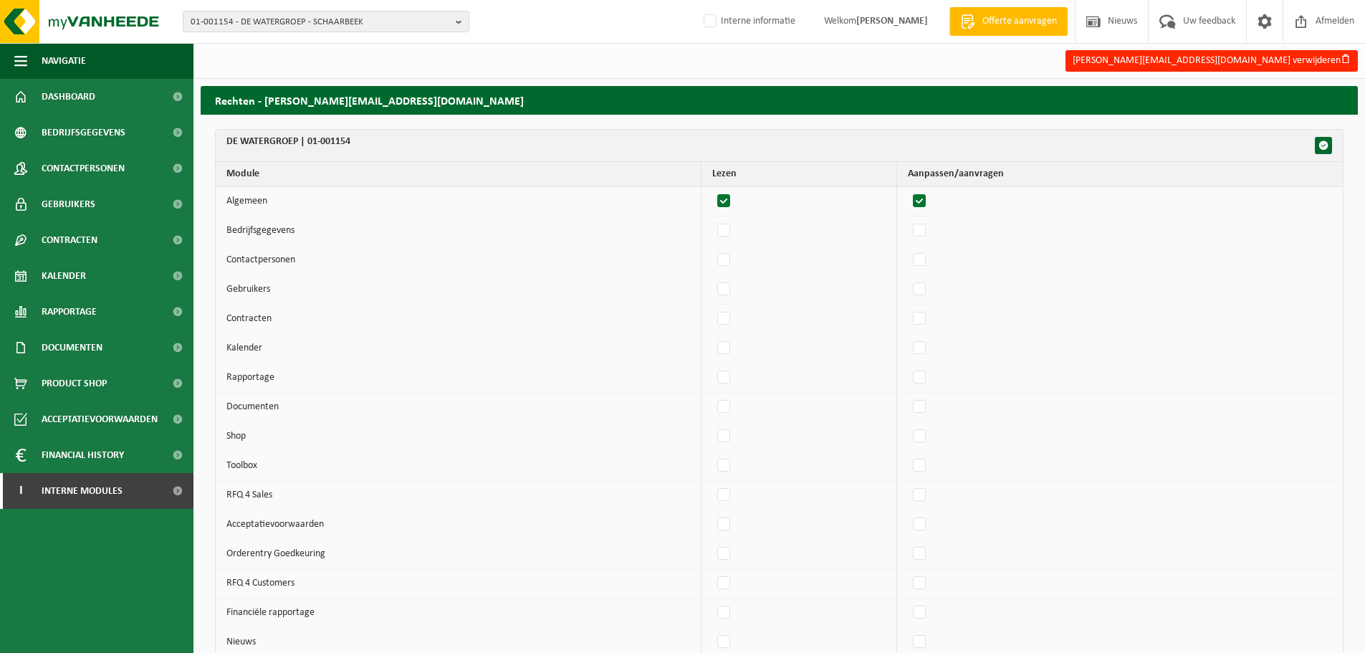
checkbox input "true"
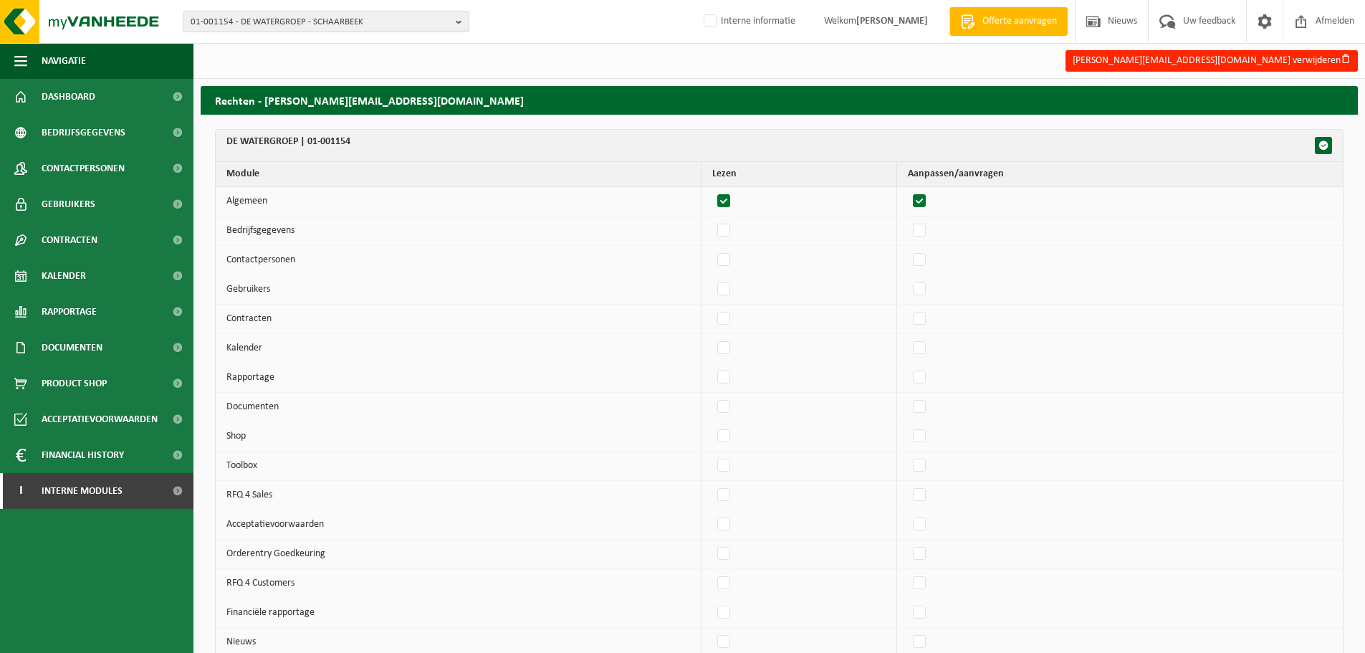
checkbox input "true"
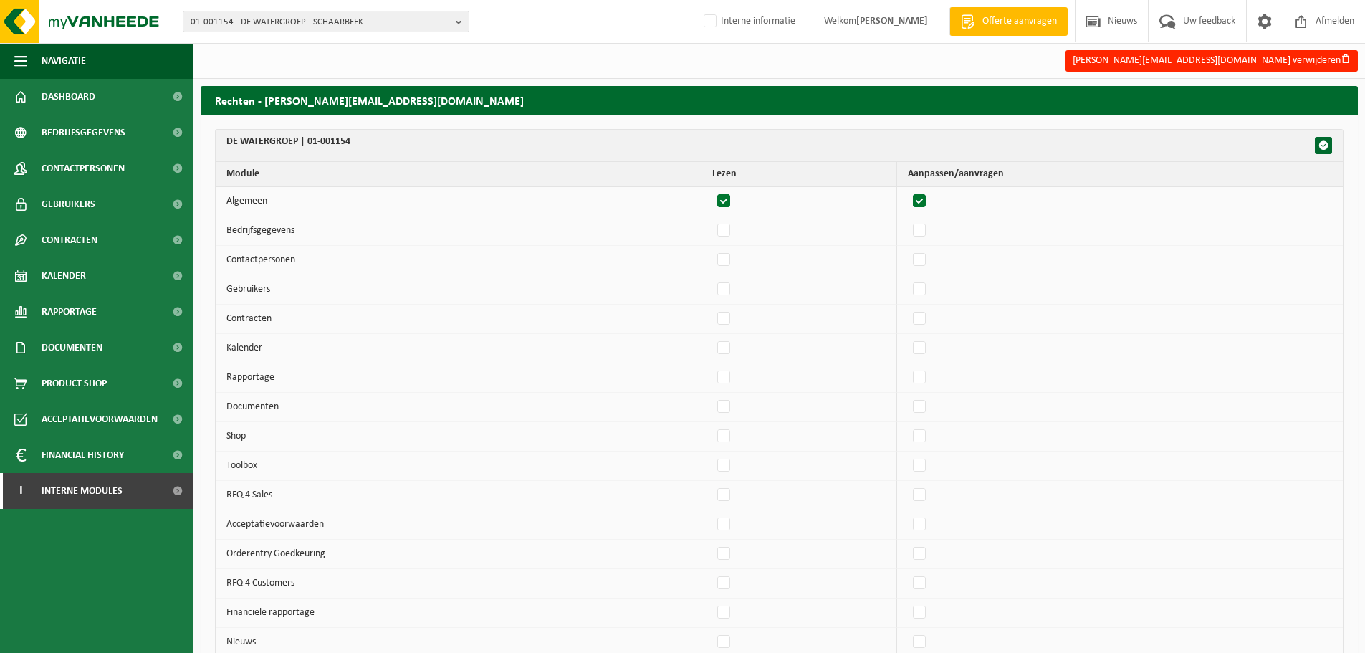
checkbox input "true"
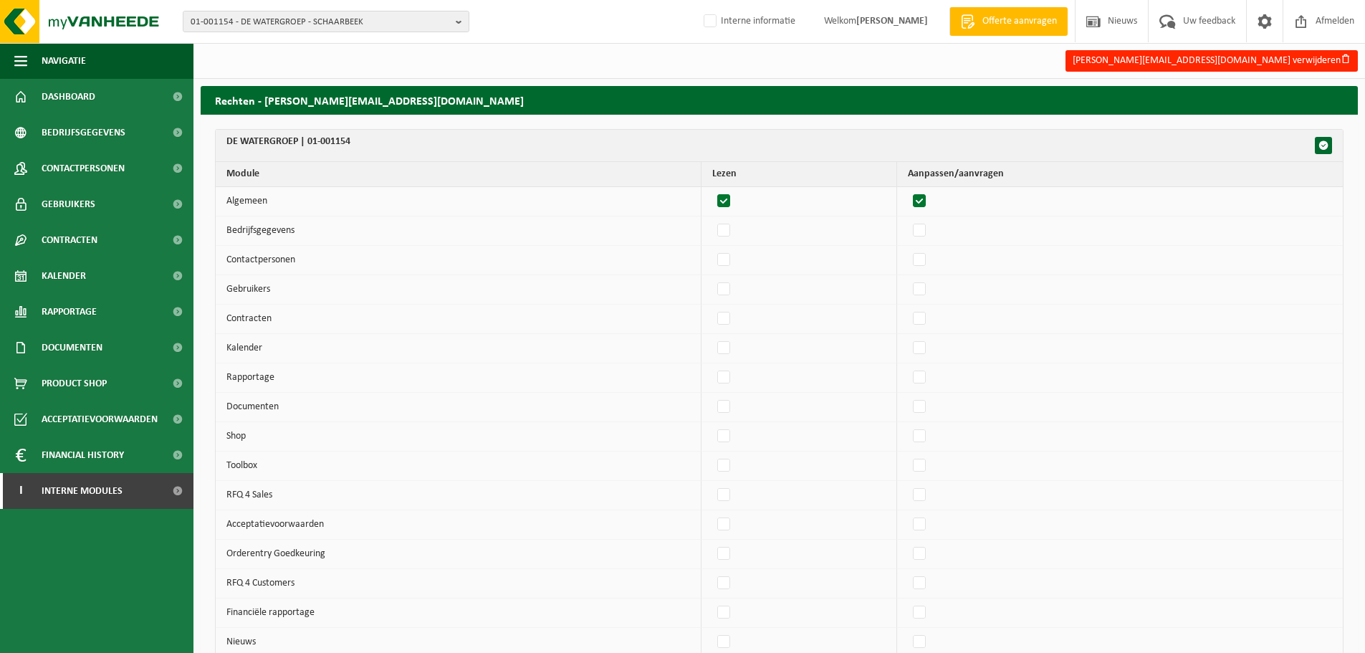
checkbox input "true"
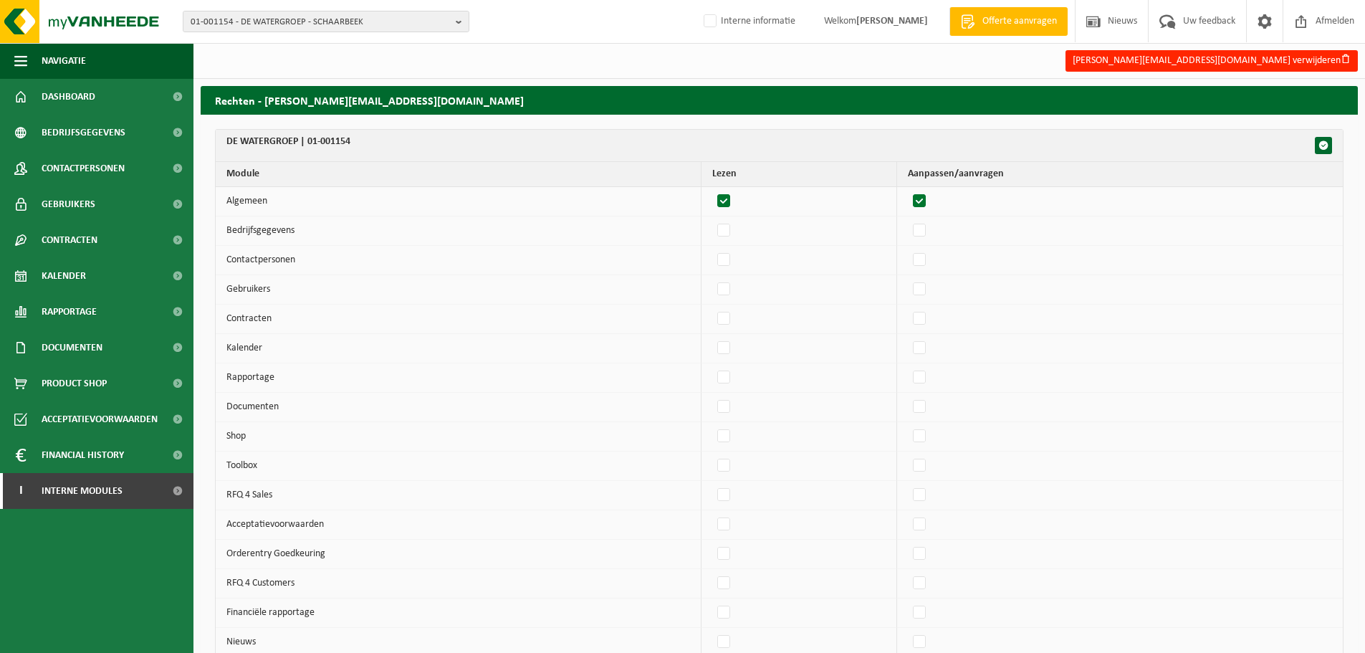
checkbox input "true"
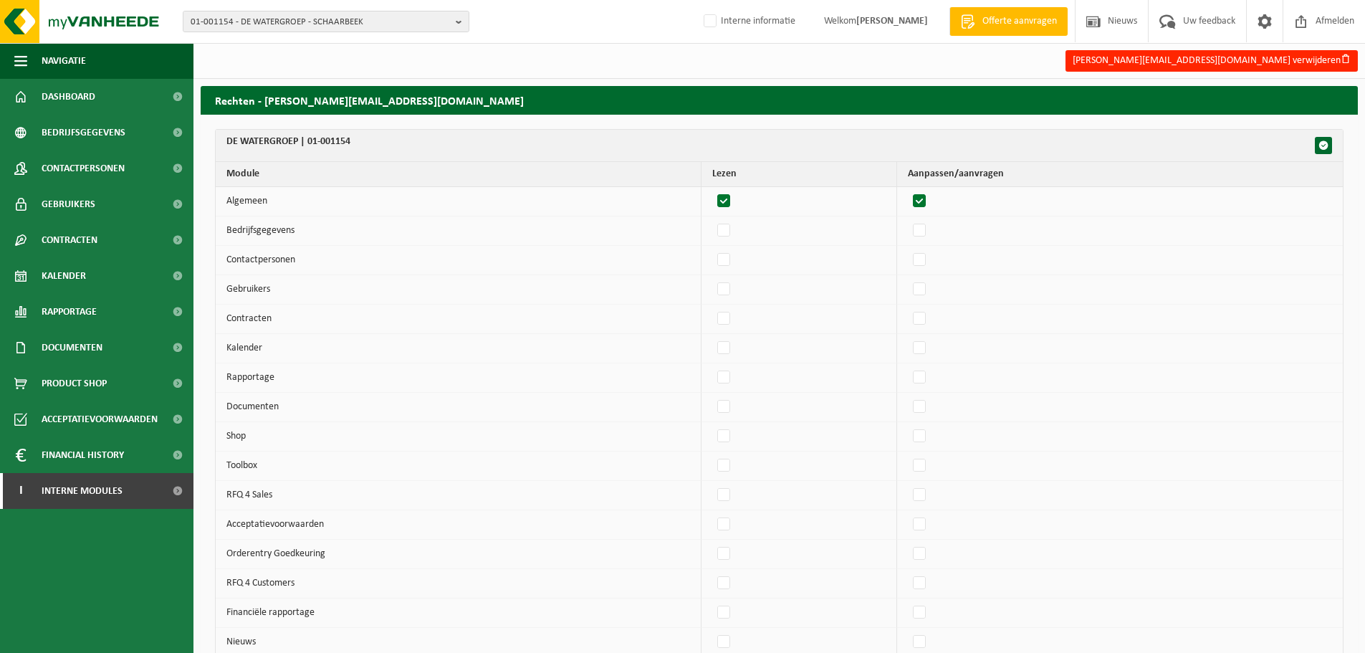
checkbox input "true"
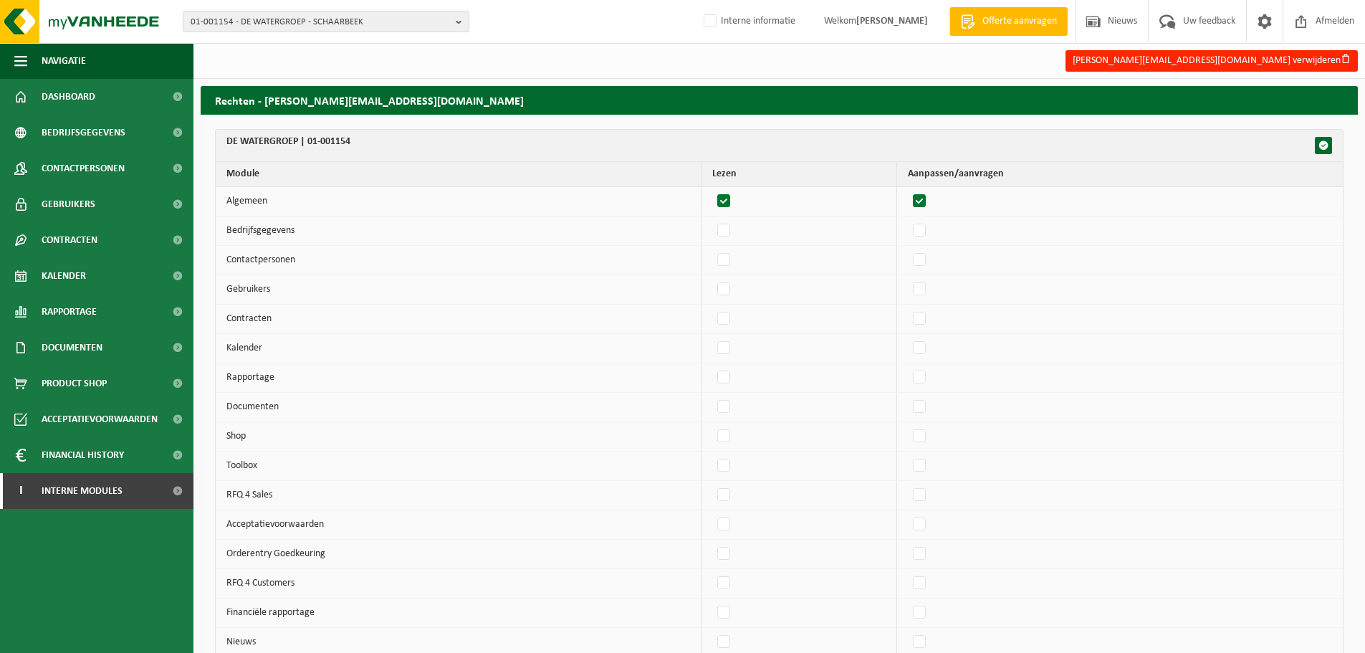
checkbox input "true"
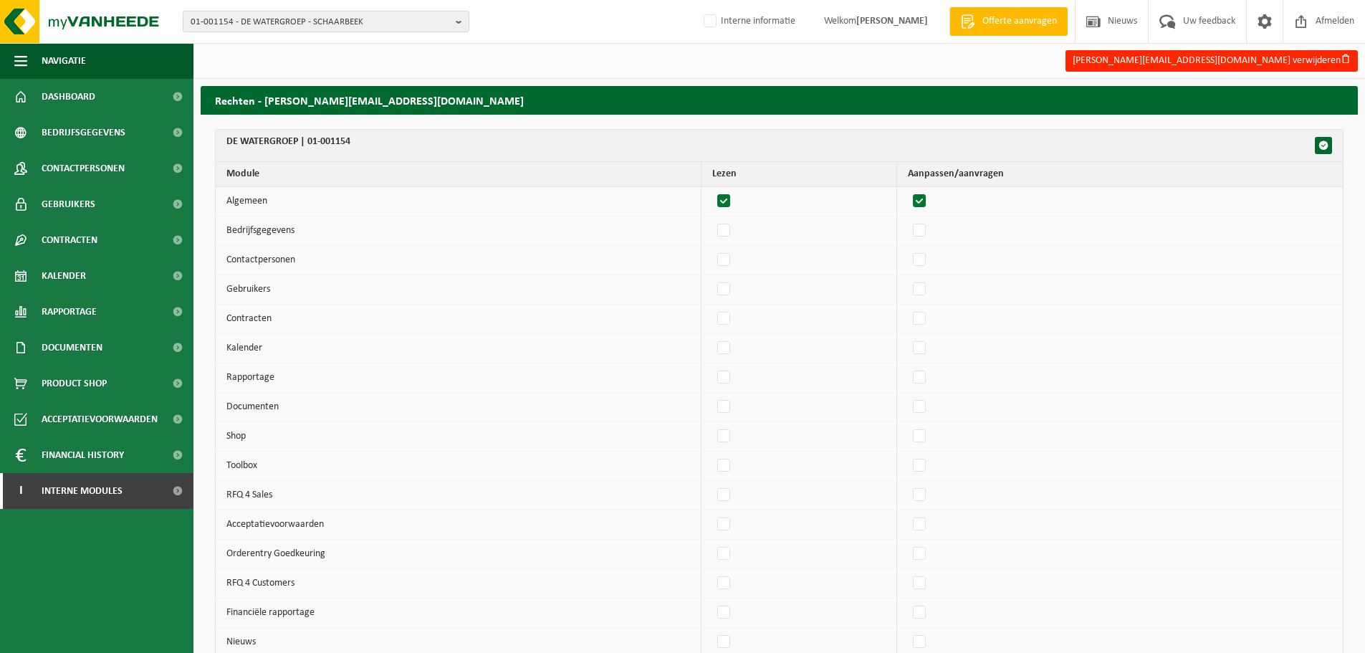
checkbox input "true"
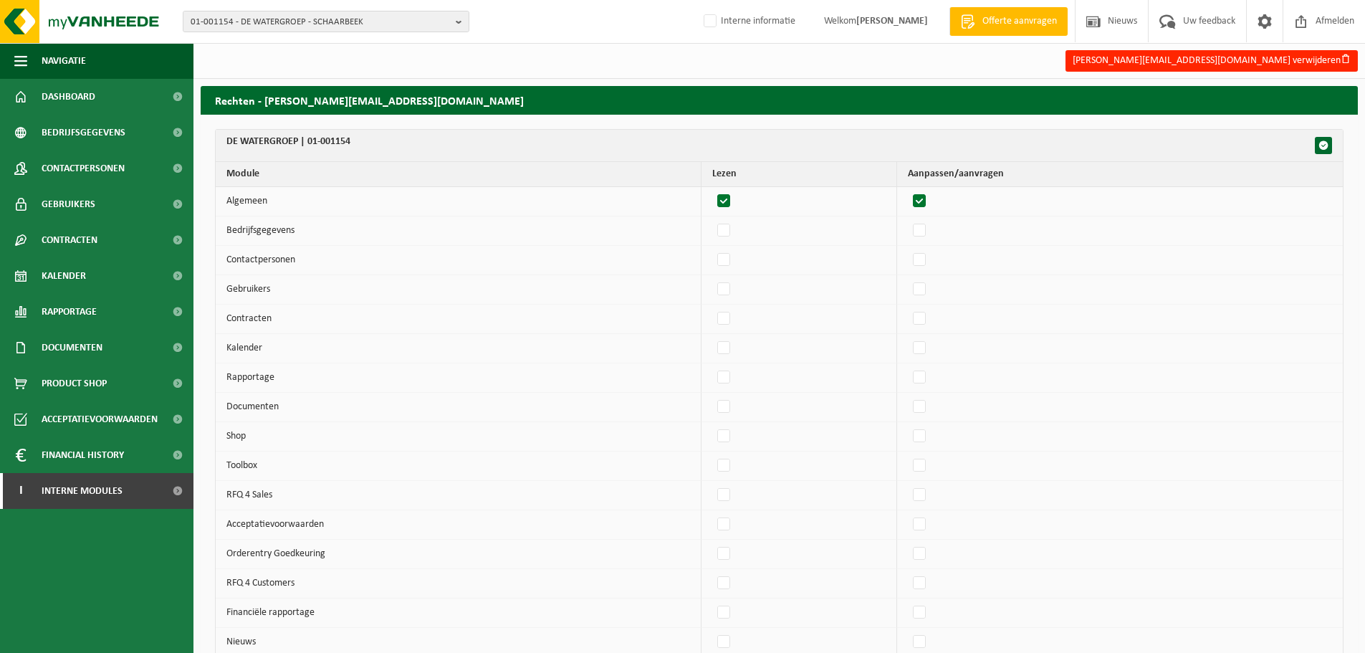
checkbox input "true"
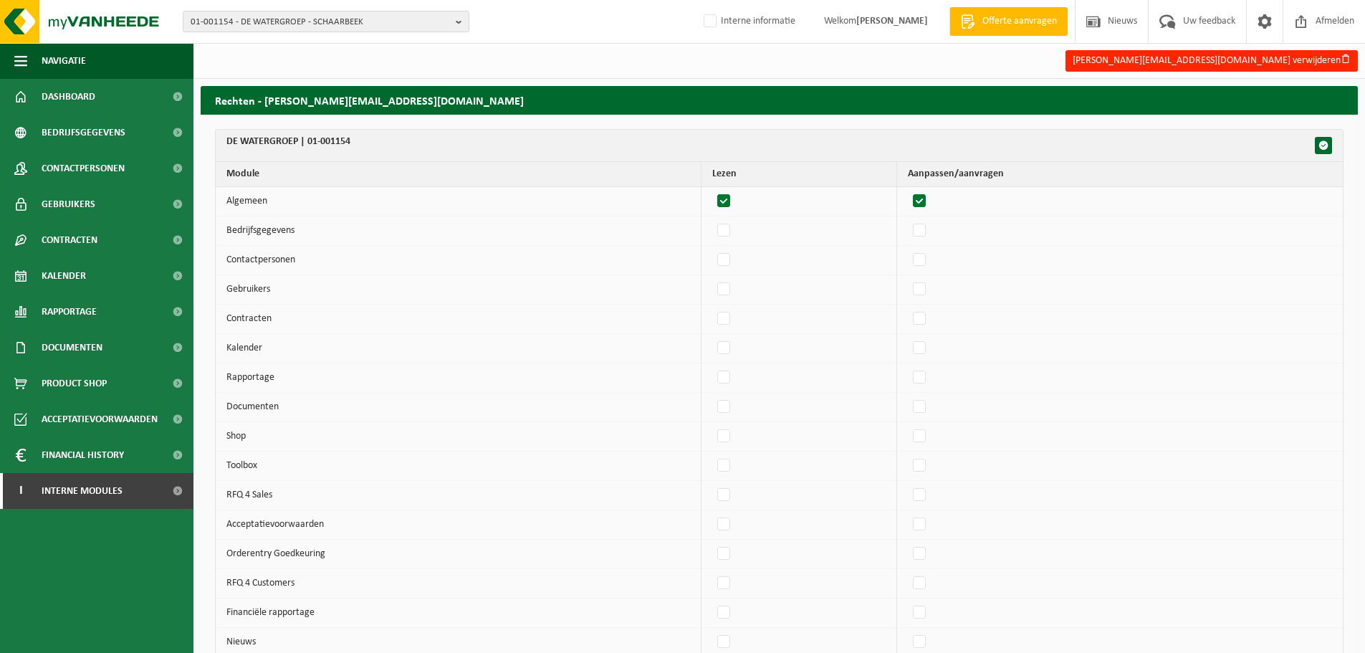
checkbox input "true"
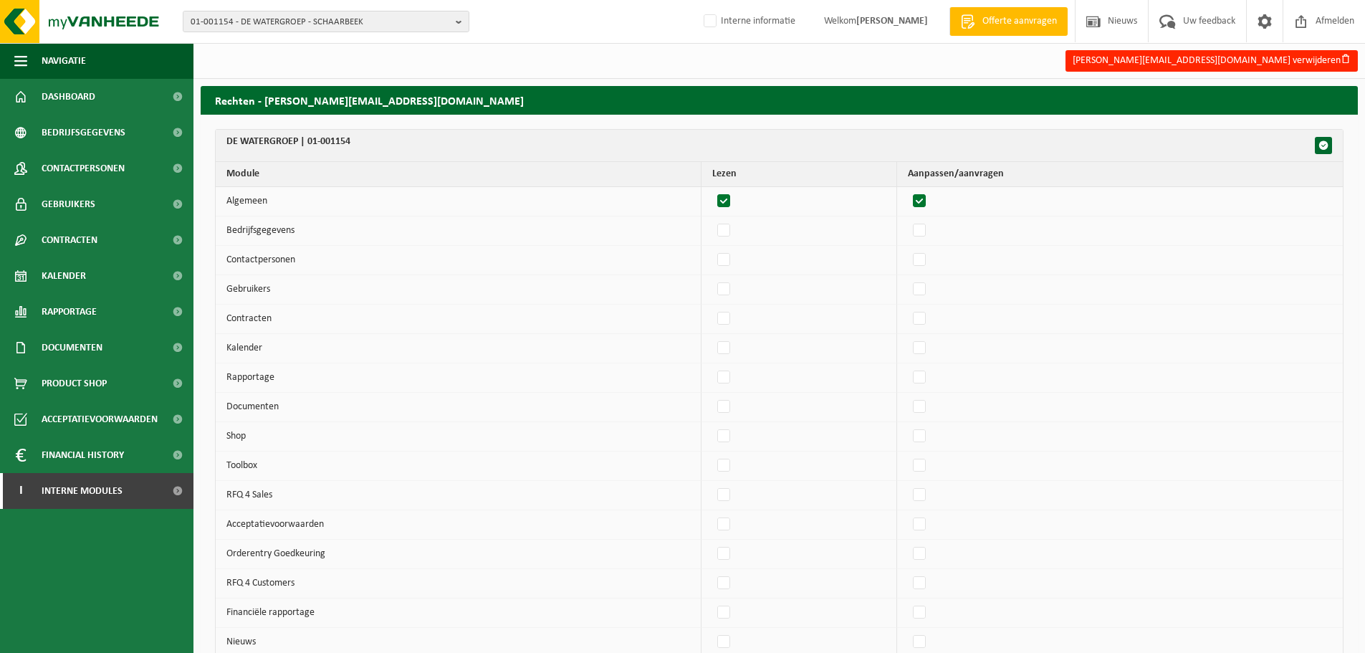
checkbox input "true"
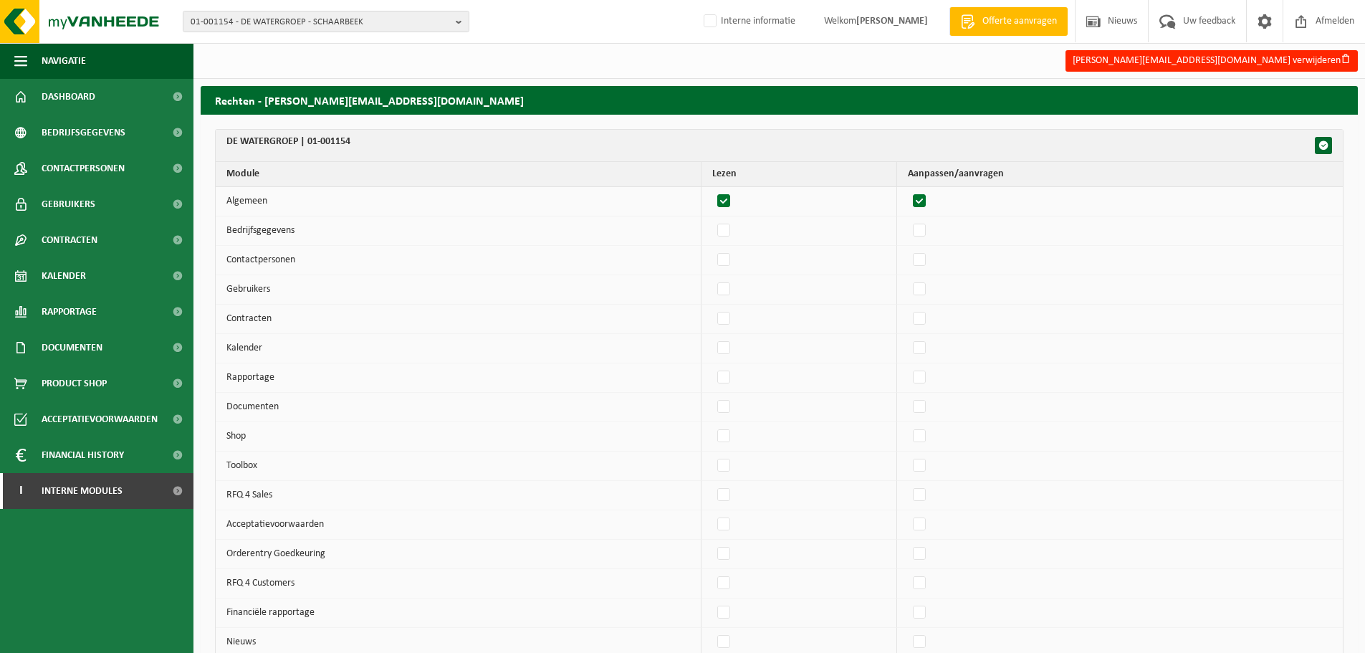
checkbox input "true"
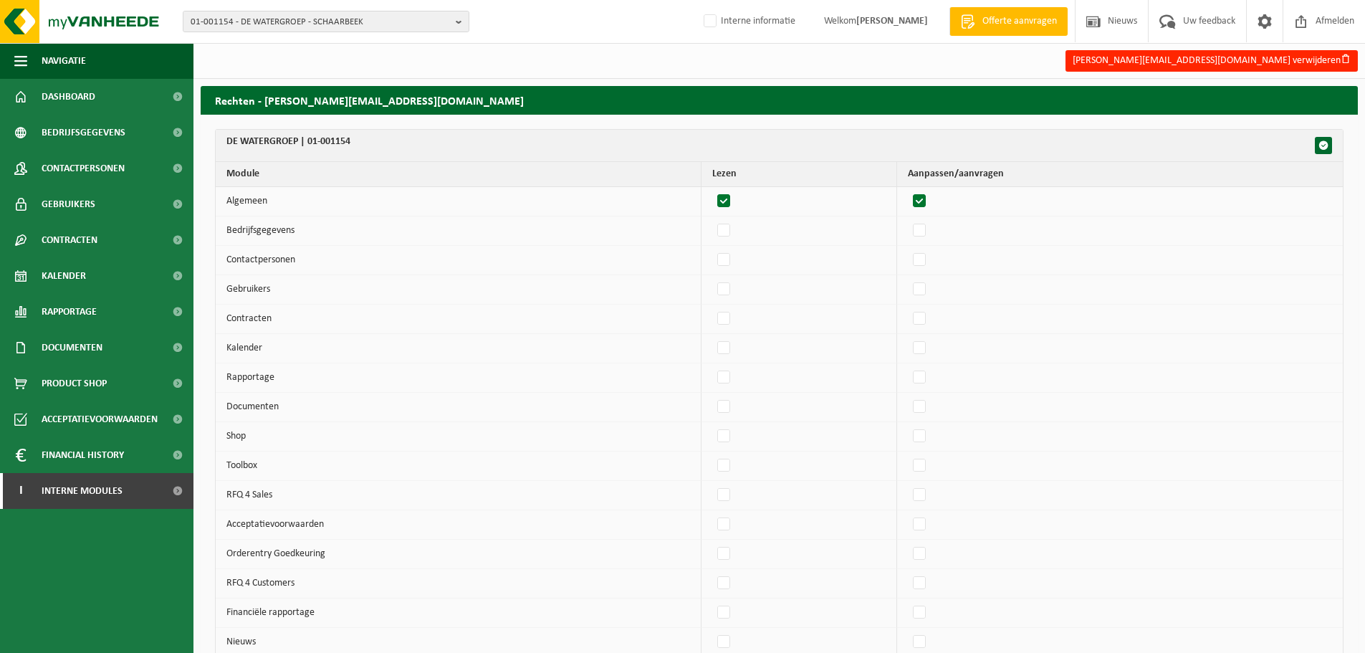
checkbox input "true"
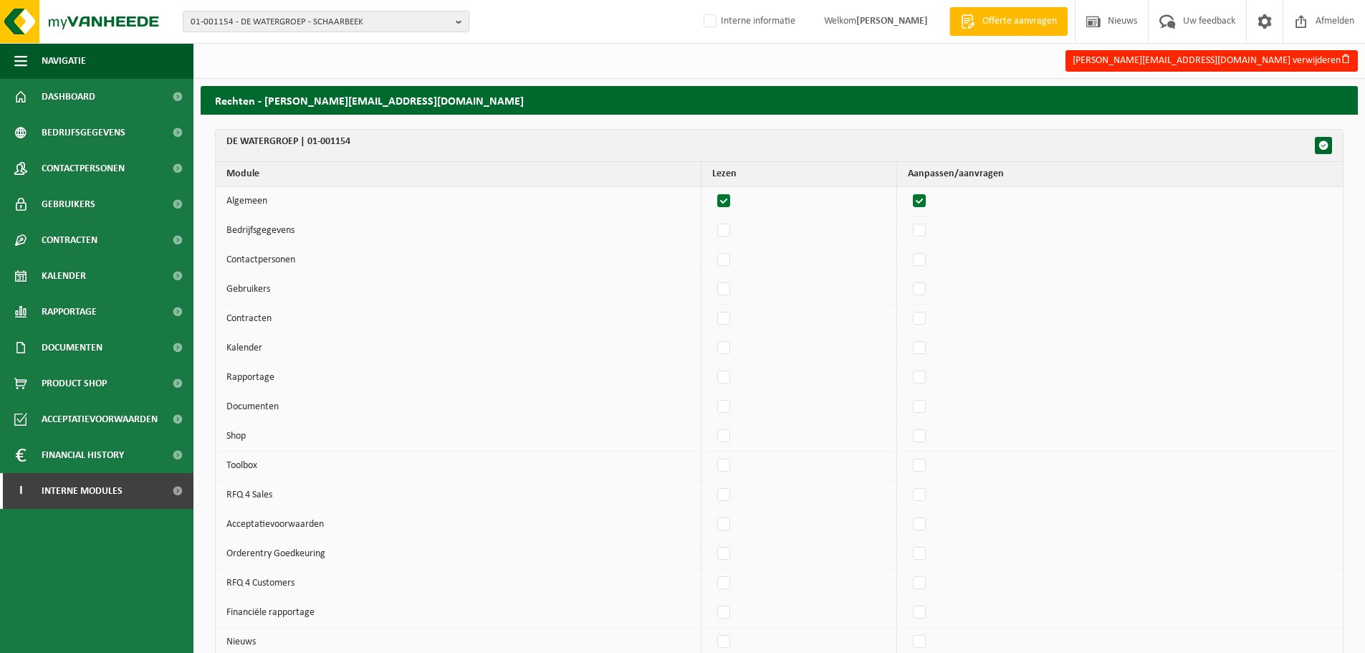
checkbox input "true"
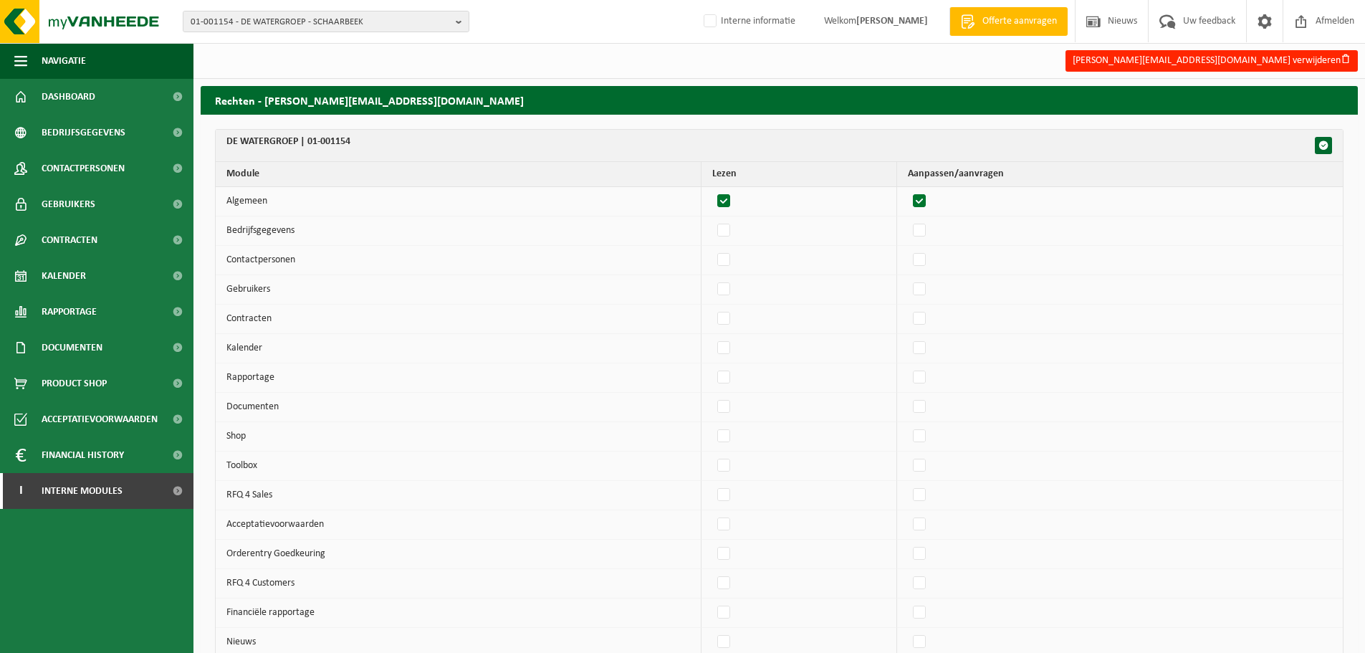
checkbox input "true"
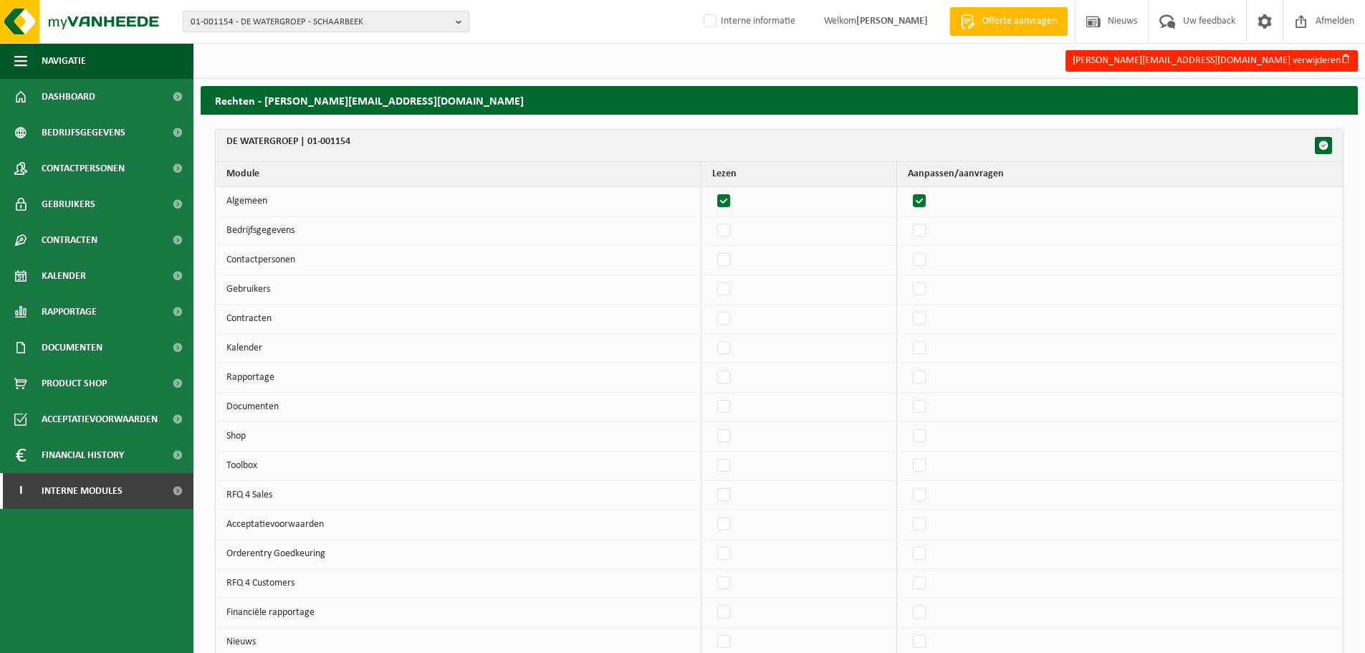
checkbox input "true"
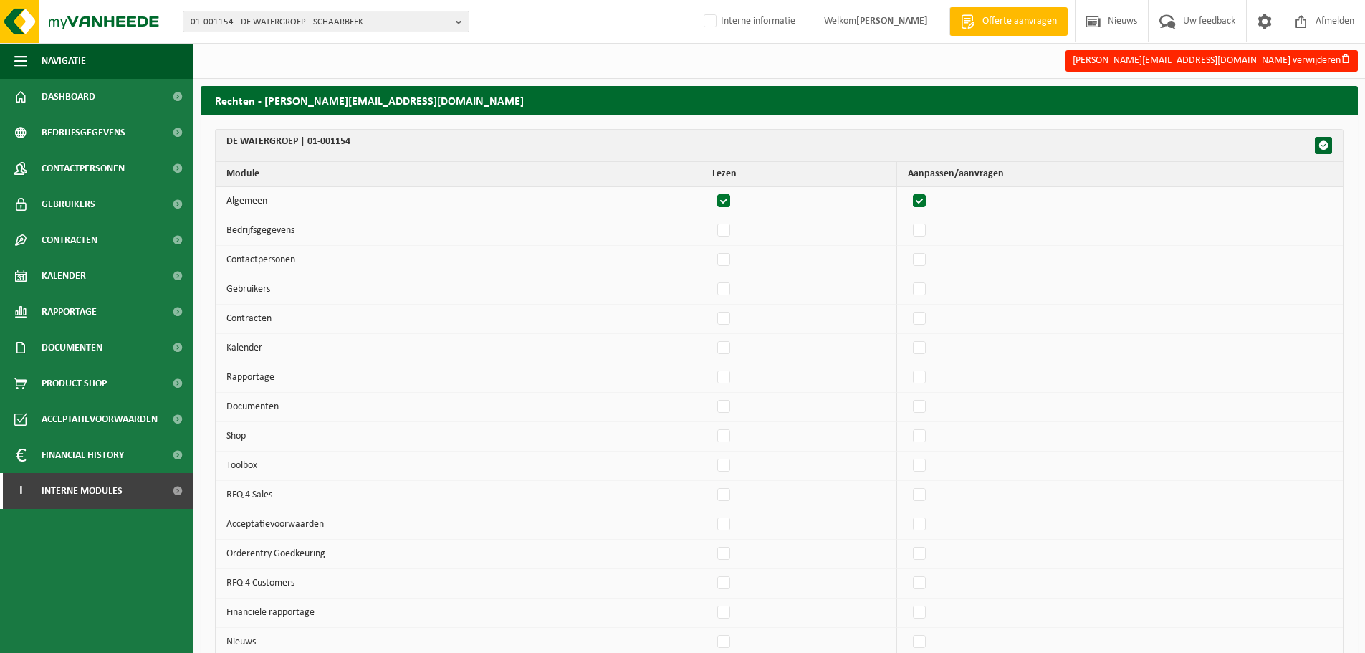
checkbox input "true"
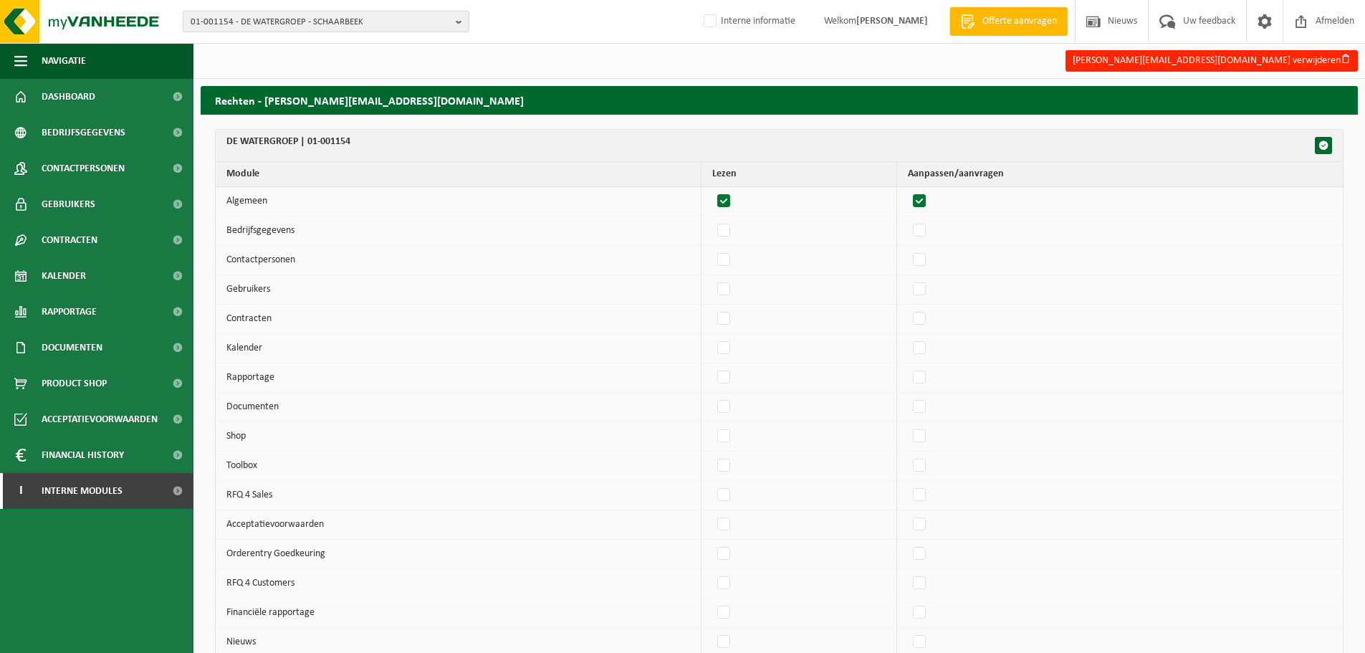
checkbox input "true"
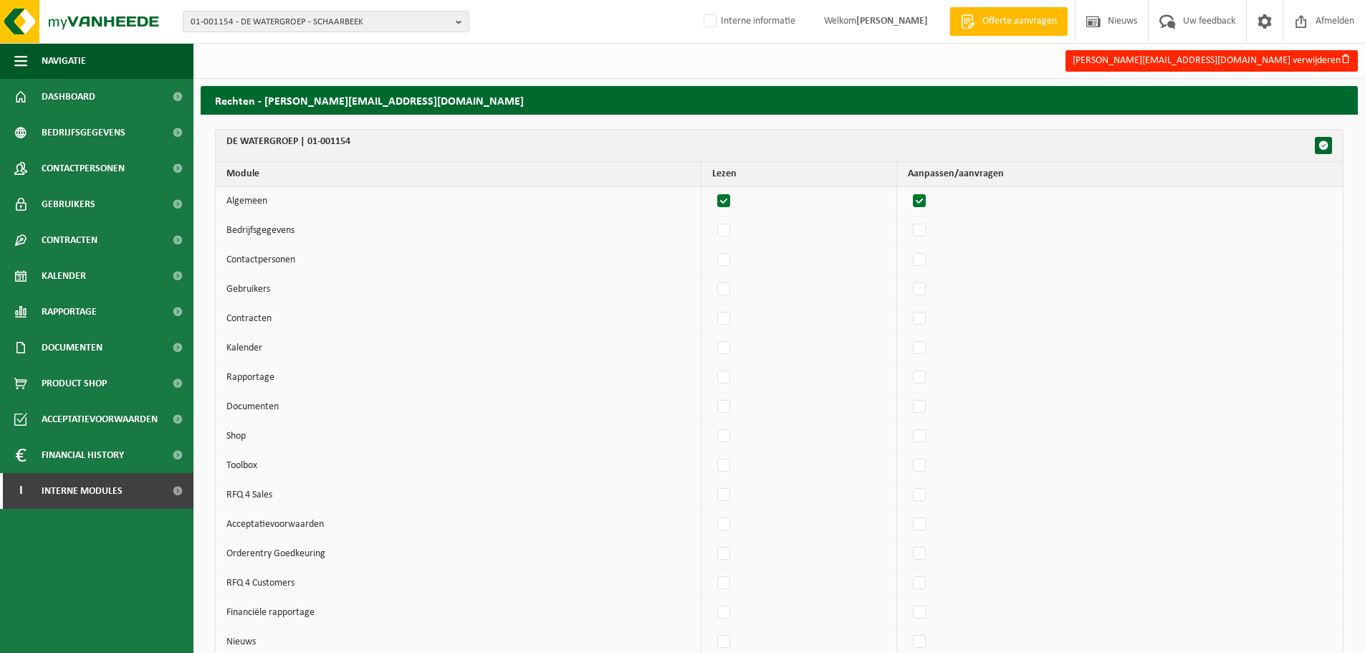
checkbox input "true"
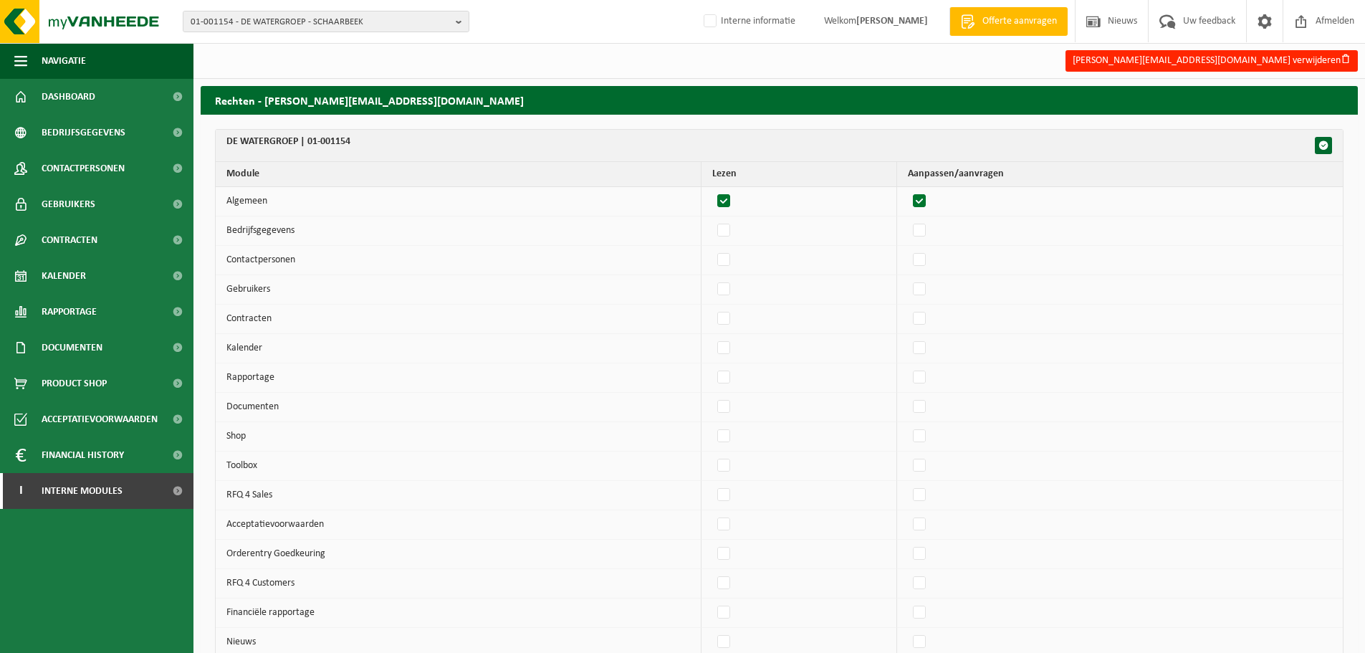
checkbox input "true"
click at [940, 234] on td at bounding box center [1120, 230] width 446 height 29
drag, startPoint x: 933, startPoint y: 234, endPoint x: 934, endPoint y: 262, distance: 27.3
click at [930, 236] on label"] at bounding box center [920, 230] width 20 height 21
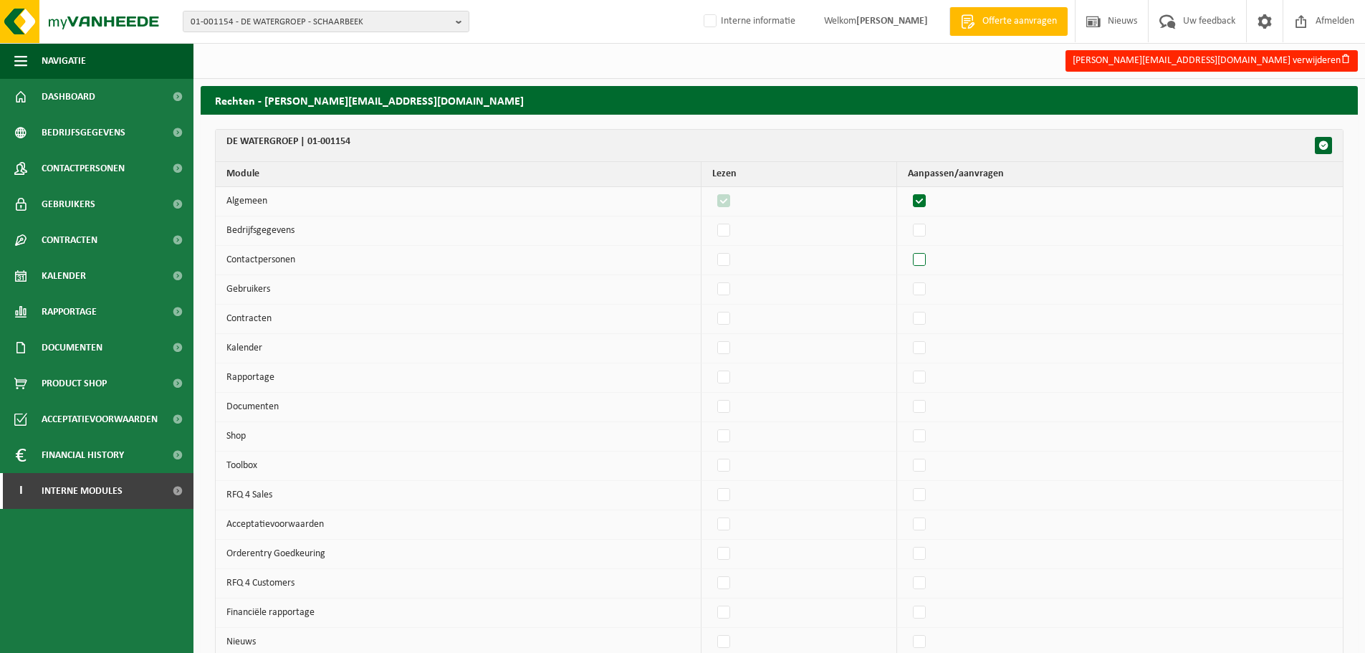
click at [908, 220] on input "checkbox" at bounding box center [907, 219] width 1 height 1
click at [930, 262] on label"] at bounding box center [920, 259] width 20 height 21
click at [908, 249] on input "checkbox" at bounding box center [907, 249] width 1 height 1
drag, startPoint x: 932, startPoint y: 284, endPoint x: 924, endPoint y: 310, distance: 27.2
click at [930, 286] on label"] at bounding box center [920, 289] width 20 height 21
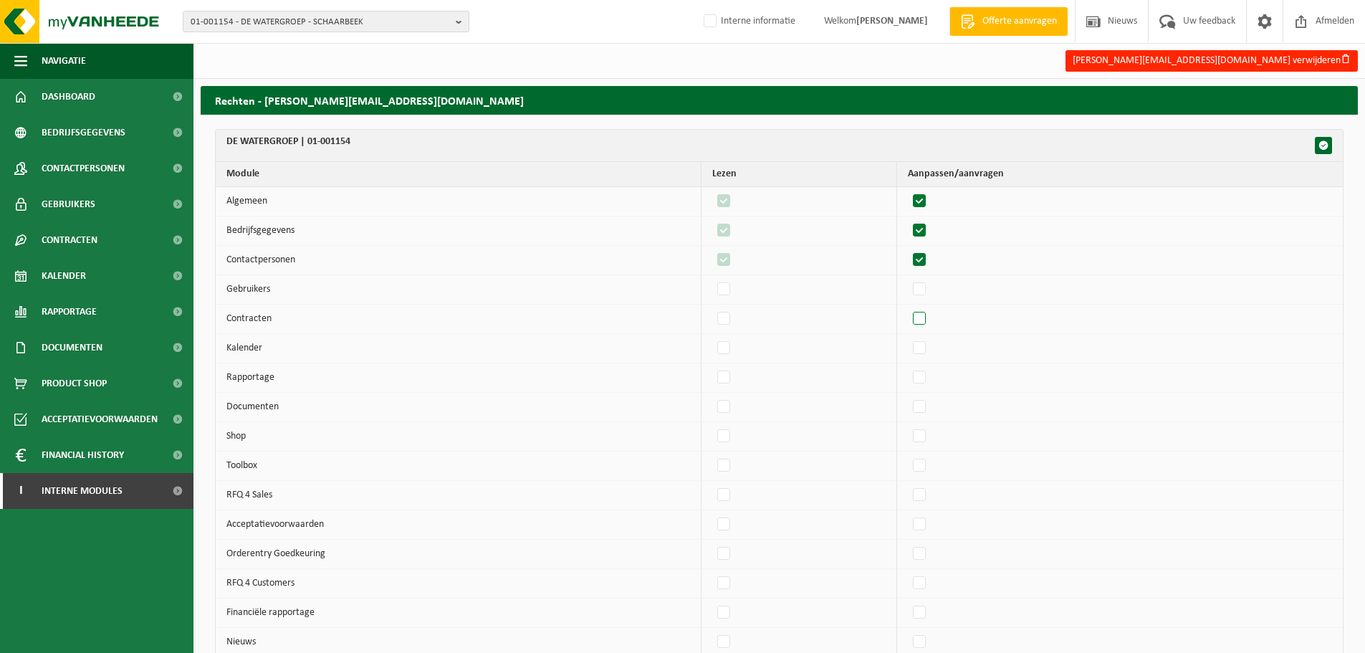
click at [908, 279] on input "checkbox" at bounding box center [907, 278] width 1 height 1
click at [924, 315] on label"] at bounding box center [920, 318] width 20 height 21
click at [908, 308] on input "checkbox" at bounding box center [907, 307] width 1 height 1
click at [924, 337] on td at bounding box center [1120, 348] width 446 height 29
click at [925, 358] on label"] at bounding box center [920, 347] width 20 height 21
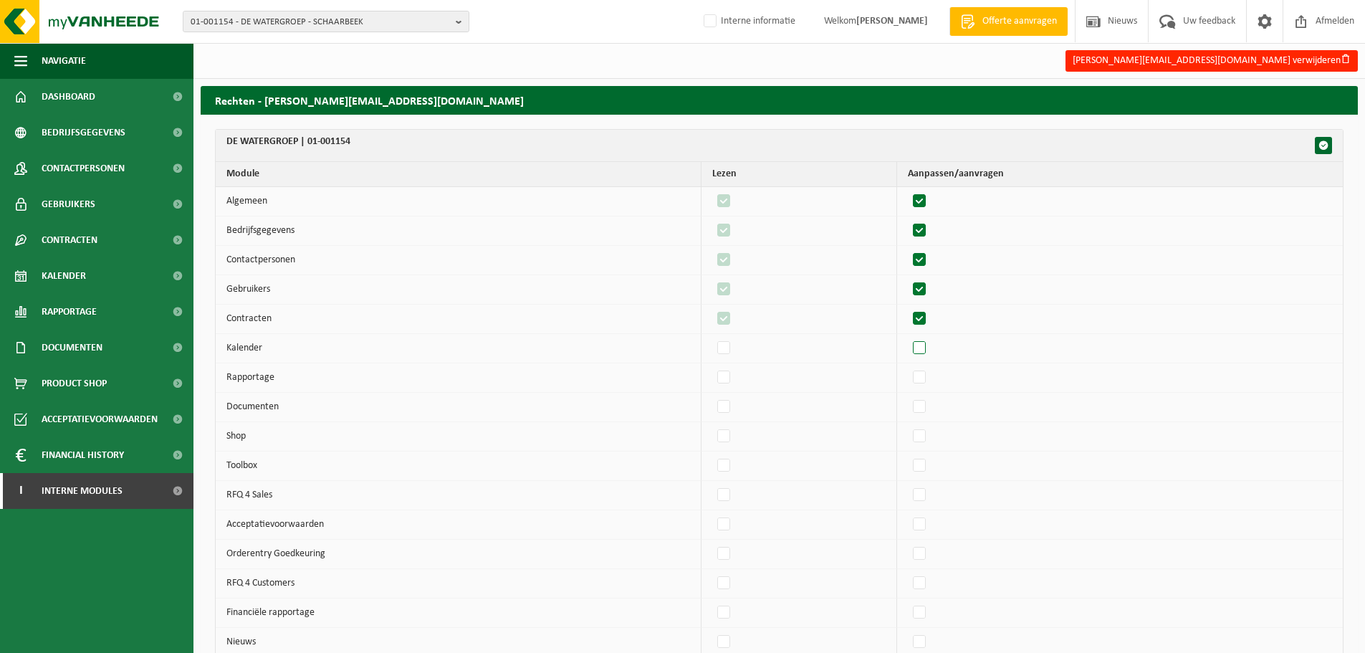
click at [908, 337] on input "checkbox" at bounding box center [907, 337] width 1 height 1
click at [925, 383] on label"] at bounding box center [920, 377] width 20 height 21
click at [908, 367] on input "checkbox" at bounding box center [907, 366] width 1 height 1
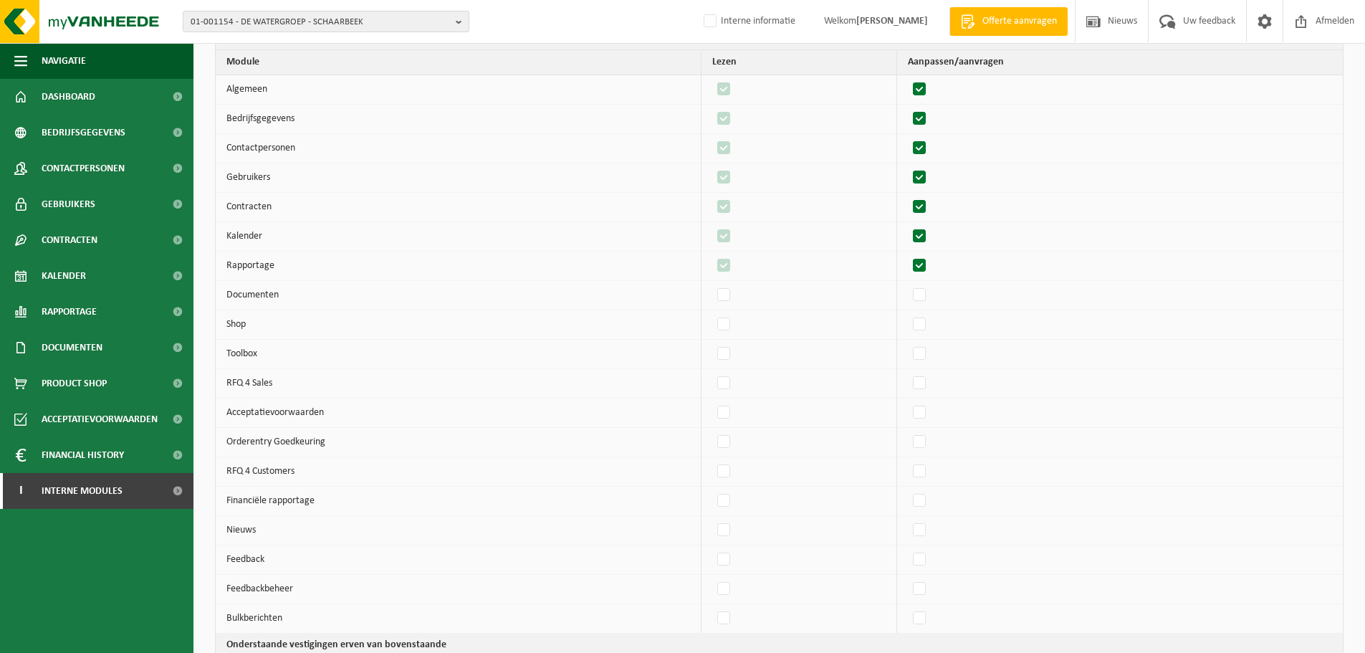
scroll to position [143, 0]
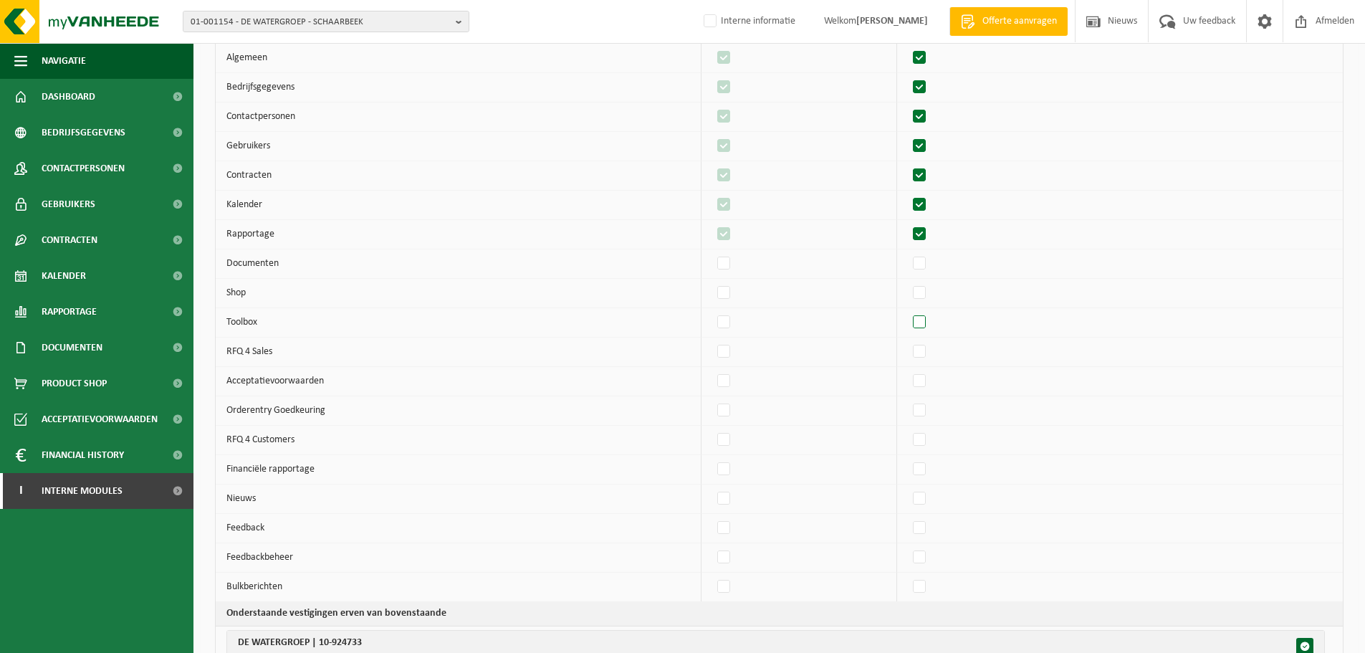
drag, startPoint x: 932, startPoint y: 270, endPoint x: 923, endPoint y: 314, distance: 44.7
click at [930, 274] on label"] at bounding box center [920, 263] width 20 height 21
click at [908, 253] on input "checkbox" at bounding box center [907, 252] width 1 height 1
click at [929, 291] on label"] at bounding box center [920, 292] width 20 height 21
click at [908, 282] on input "checkbox" at bounding box center [907, 282] width 1 height 1
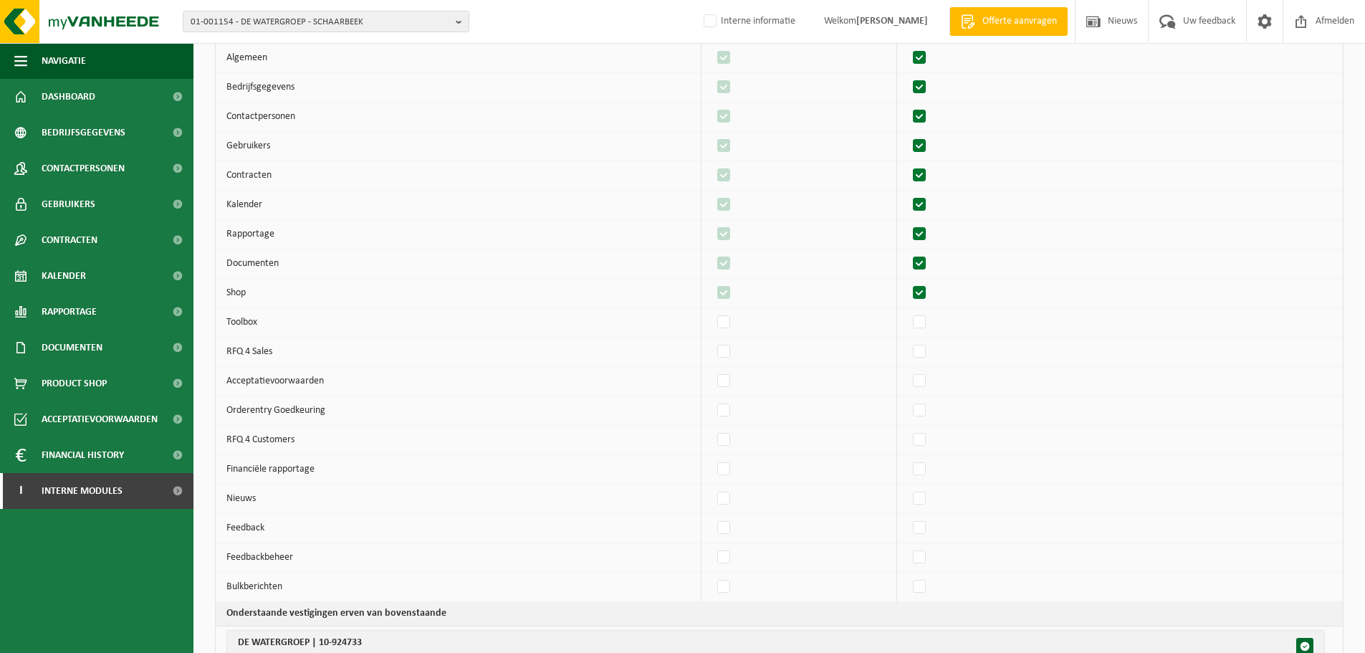
drag, startPoint x: 928, startPoint y: 386, endPoint x: 886, endPoint y: 423, distance: 56.4
click at [928, 386] on label"] at bounding box center [920, 380] width 20 height 21
click at [908, 370] on input "checkbox" at bounding box center [907, 370] width 1 height 1
click at [734, 499] on label"] at bounding box center [724, 498] width 20 height 21
click at [712, 488] on input "checkbox" at bounding box center [712, 487] width 1 height 1
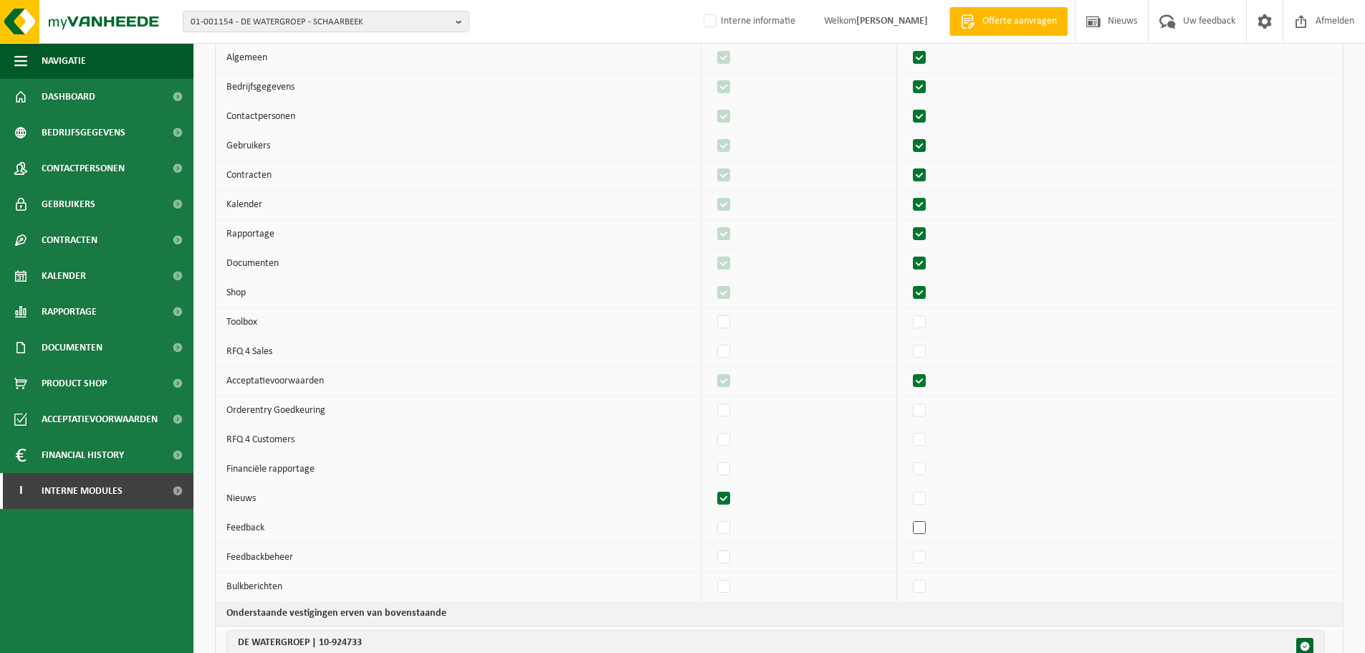
click at [928, 528] on label"] at bounding box center [920, 527] width 20 height 21
click at [908, 517] on input "checkbox" at bounding box center [907, 517] width 1 height 1
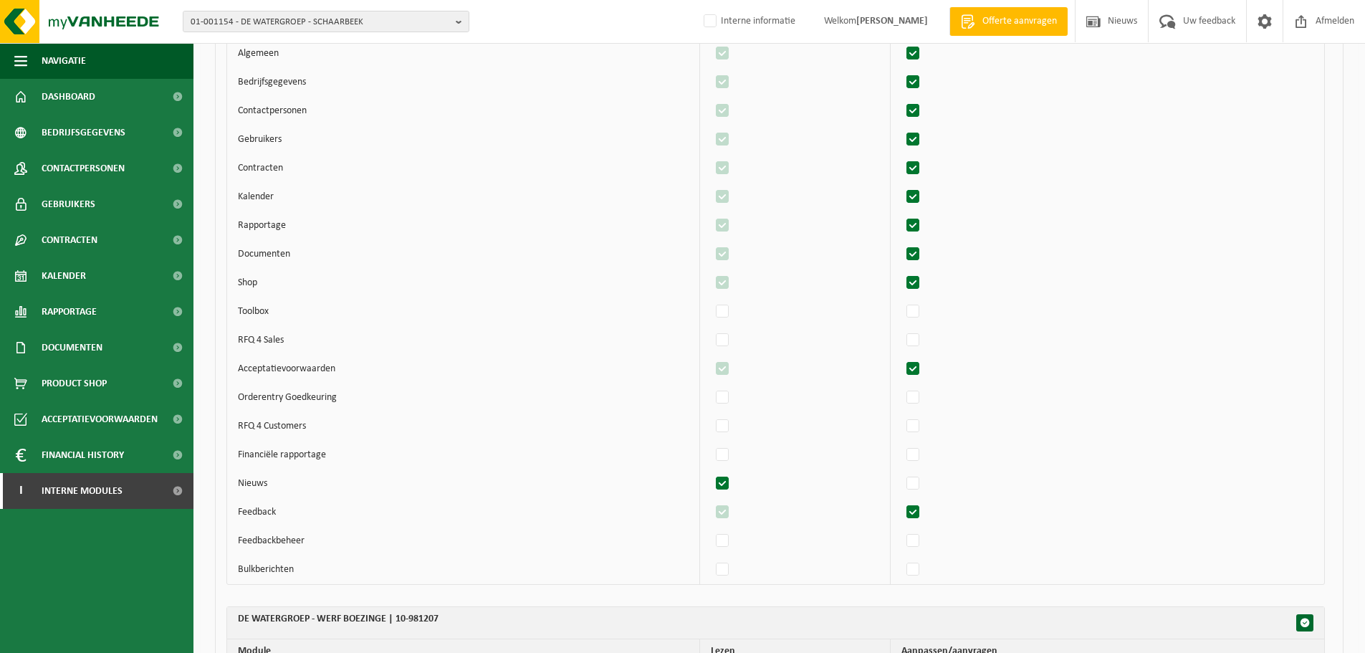
scroll to position [95921, 0]
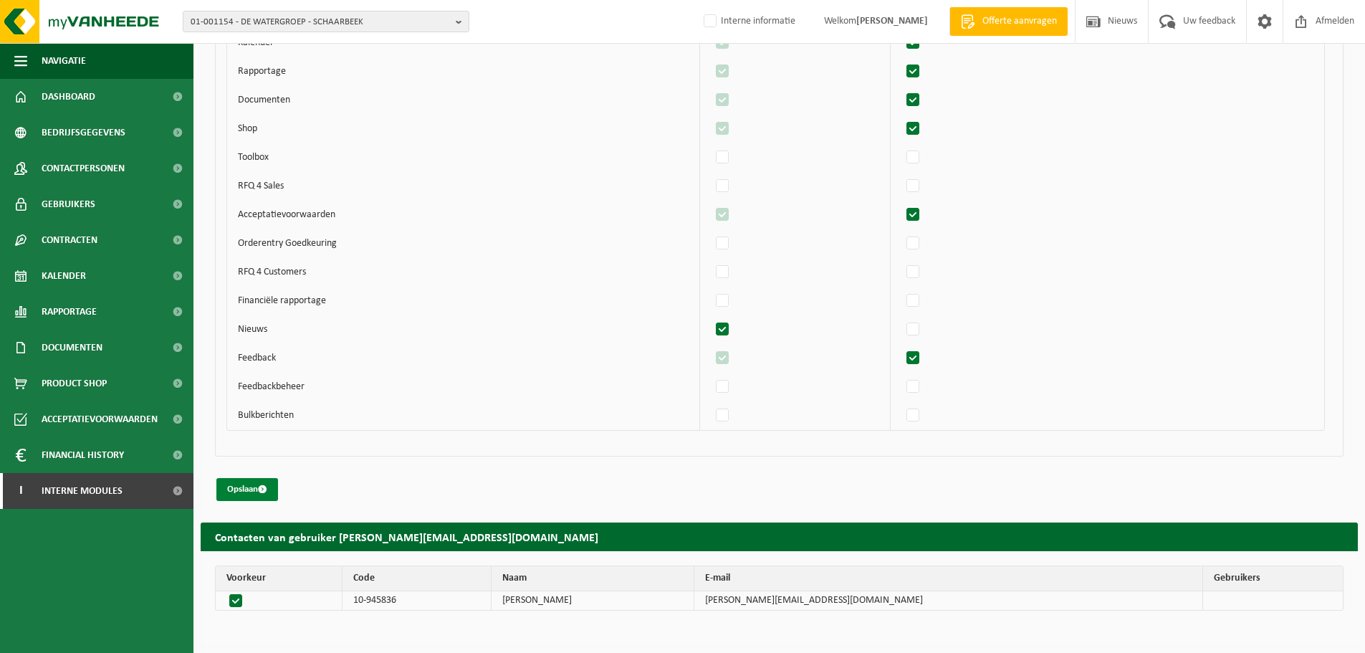
click at [267, 485] on span "submit" at bounding box center [262, 488] width 9 height 9
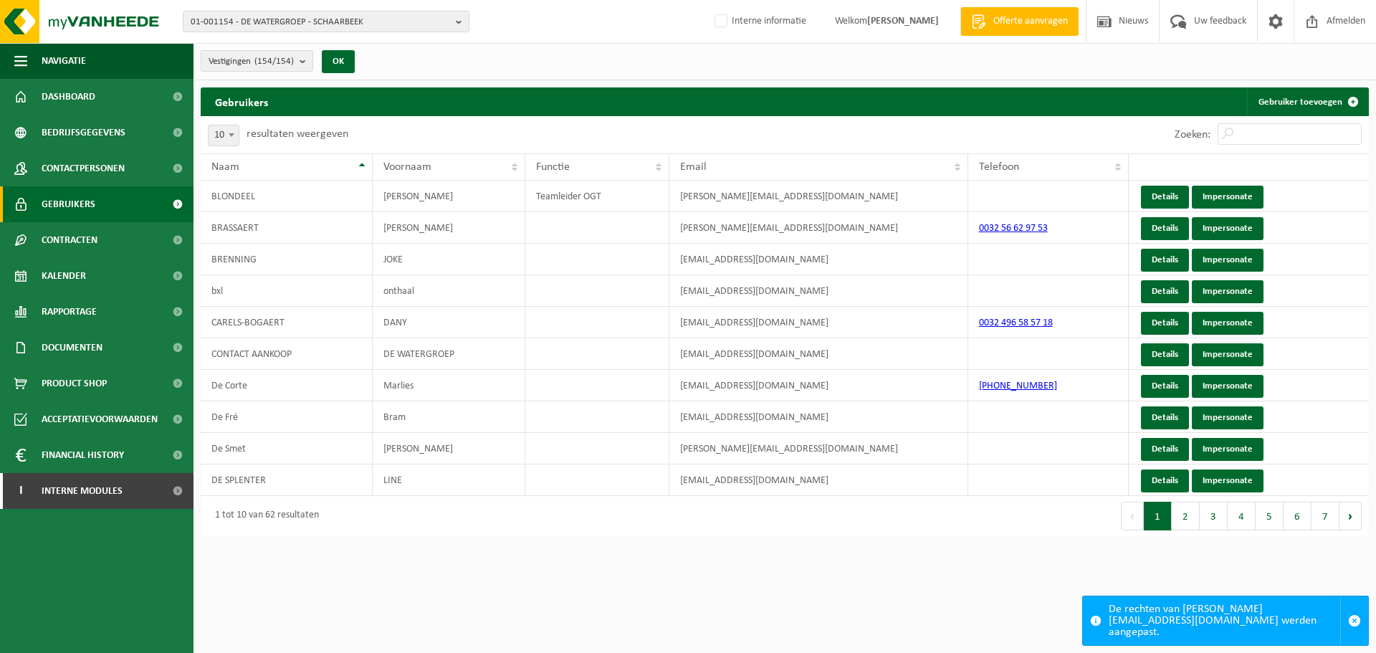
click at [310, 38] on div "01-001154 - DE WATERGROEP - SCHAARBEEK 01-001154 - DE WATERGROEP - SCHAARBEEK 1…" at bounding box center [688, 22] width 1376 height 44
click at [316, 24] on span "01-001154 - DE WATERGROEP - SCHAARBEEK" at bounding box center [320, 21] width 259 height 21
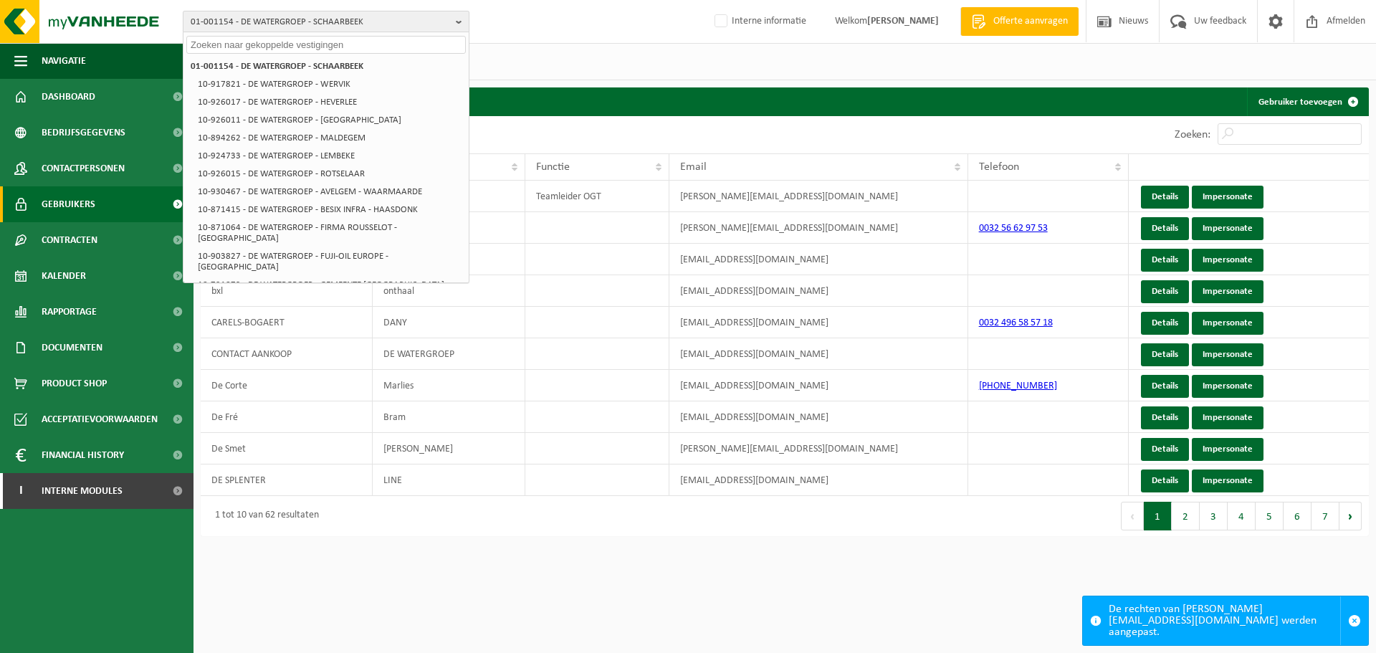
paste input "10-918498"
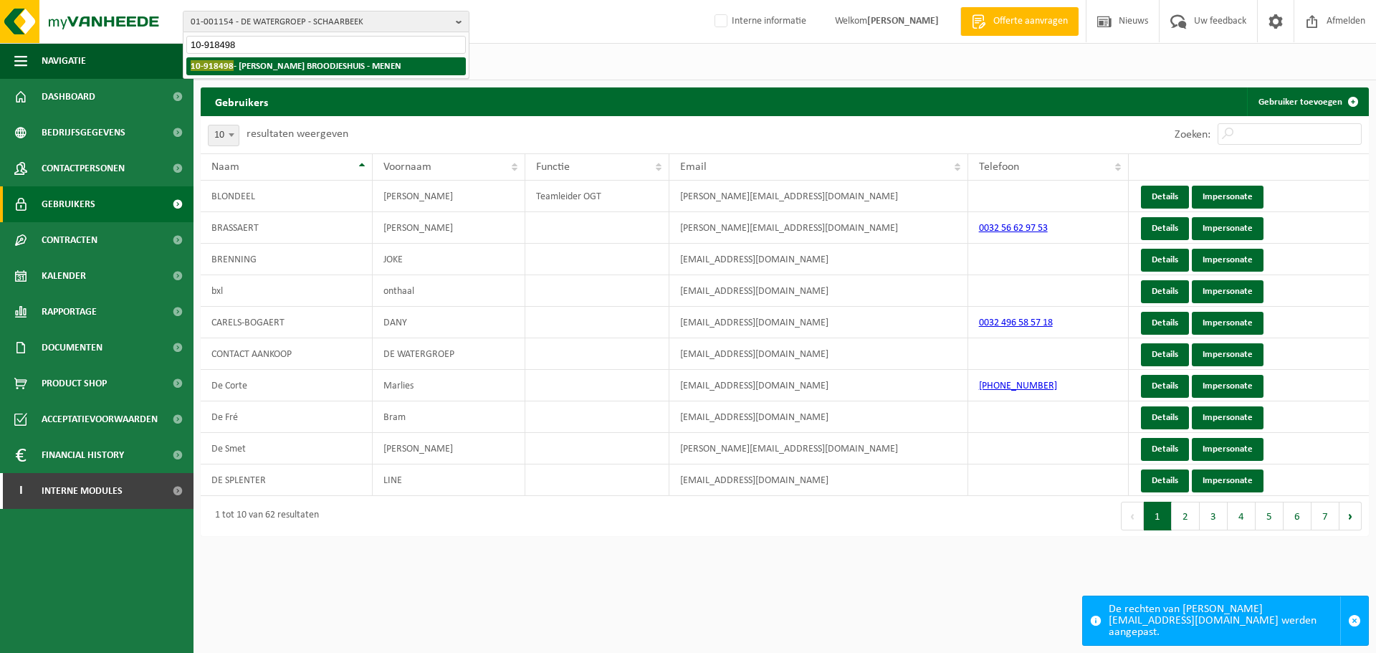
type input "10-918498"
click at [272, 70] on strong "10-918498 - NANCY'S BROODJESHUIS - MENEN" at bounding box center [296, 65] width 211 height 11
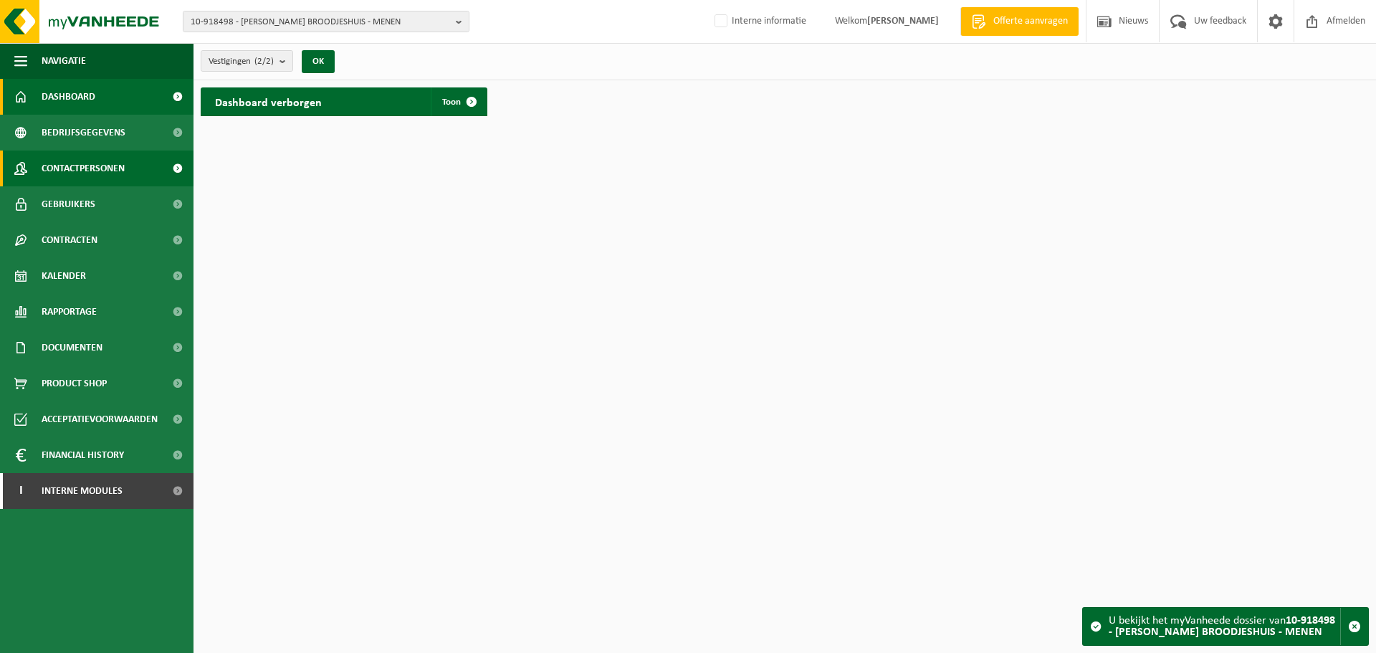
click at [126, 161] on link "Contactpersonen" at bounding box center [96, 168] width 193 height 36
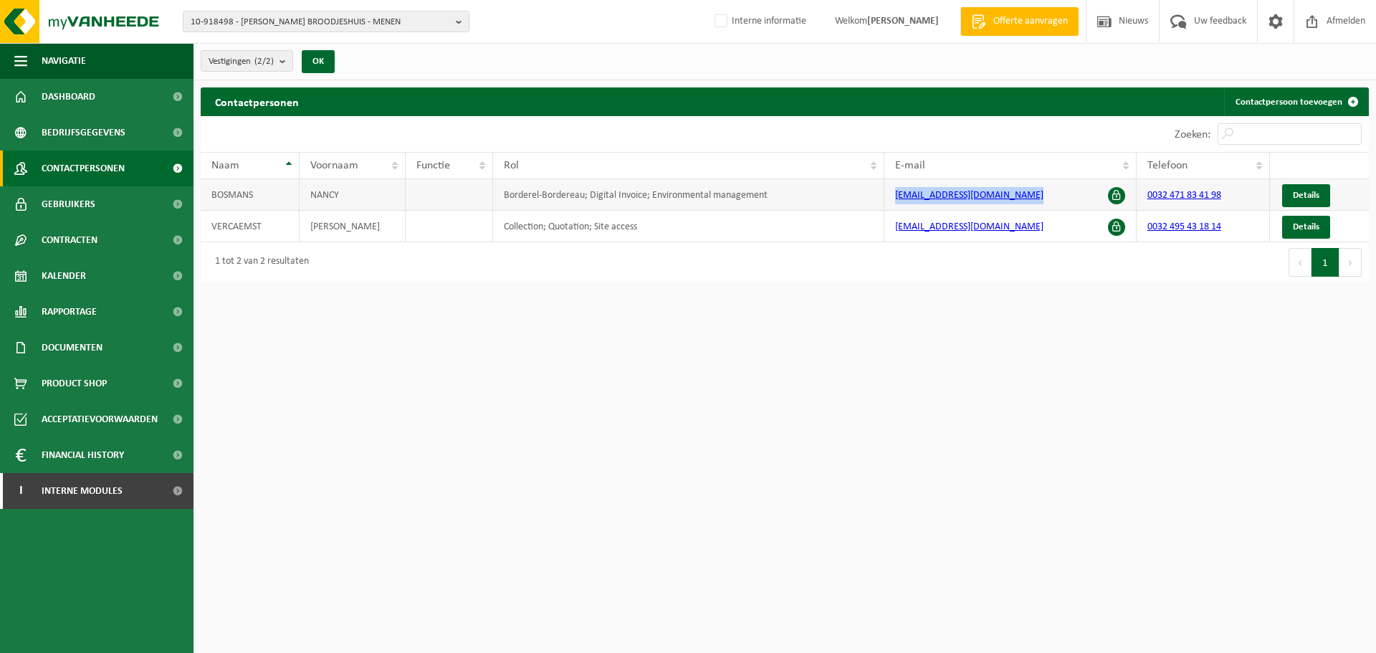
drag, startPoint x: 1050, startPoint y: 194, endPoint x: 874, endPoint y: 198, distance: 175.6
click at [874, 198] on tr "BOSMANS NANCY Borderel-Bordereau; Digital Invoice; Environmental management nan…" at bounding box center [785, 195] width 1168 height 32
copy tr "[EMAIL_ADDRESS][DOMAIN_NAME]"
click at [117, 197] on link "Gebruikers" at bounding box center [96, 204] width 193 height 36
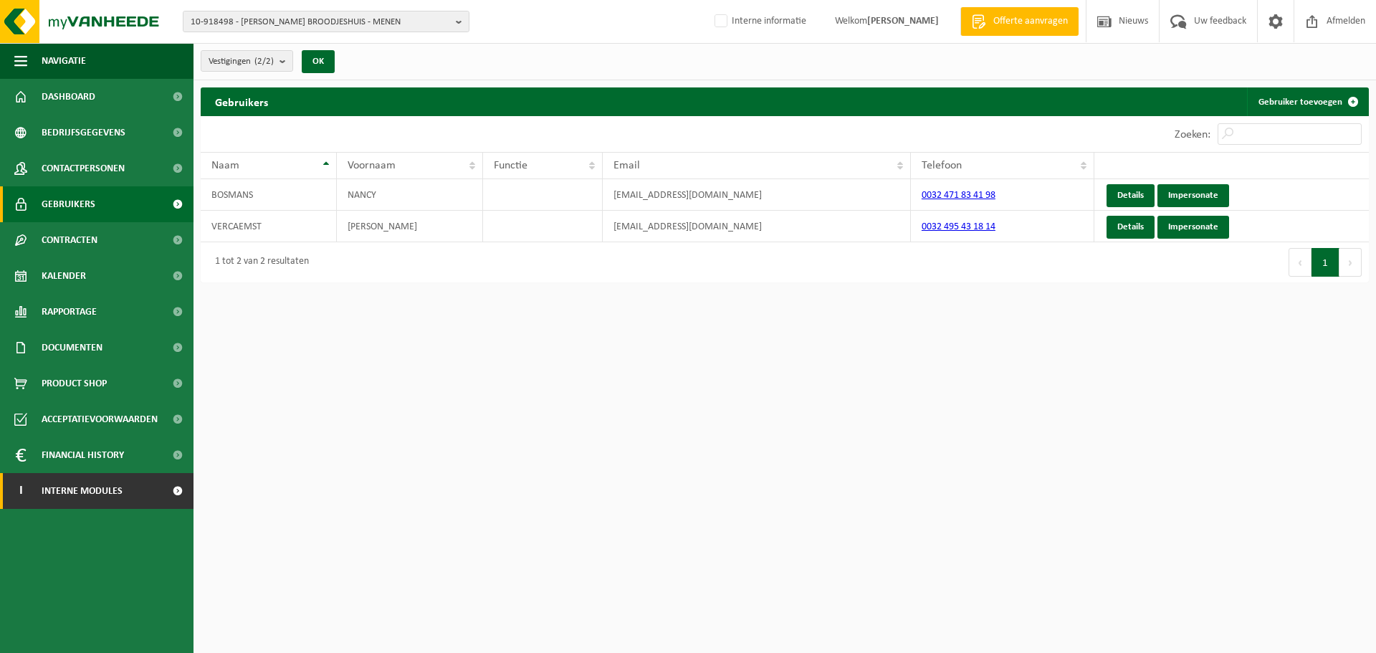
click at [80, 486] on span "Interne modules" at bounding box center [82, 491] width 81 height 36
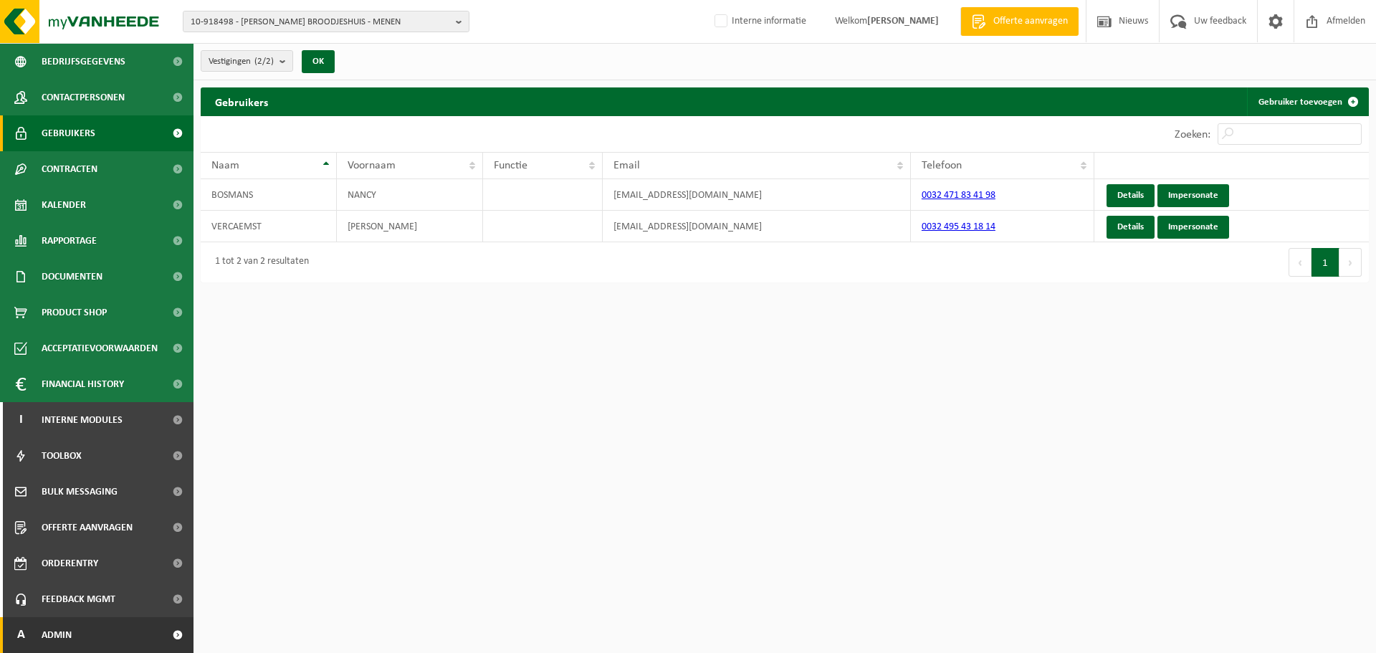
click at [95, 628] on link "A Admin" at bounding box center [96, 635] width 193 height 36
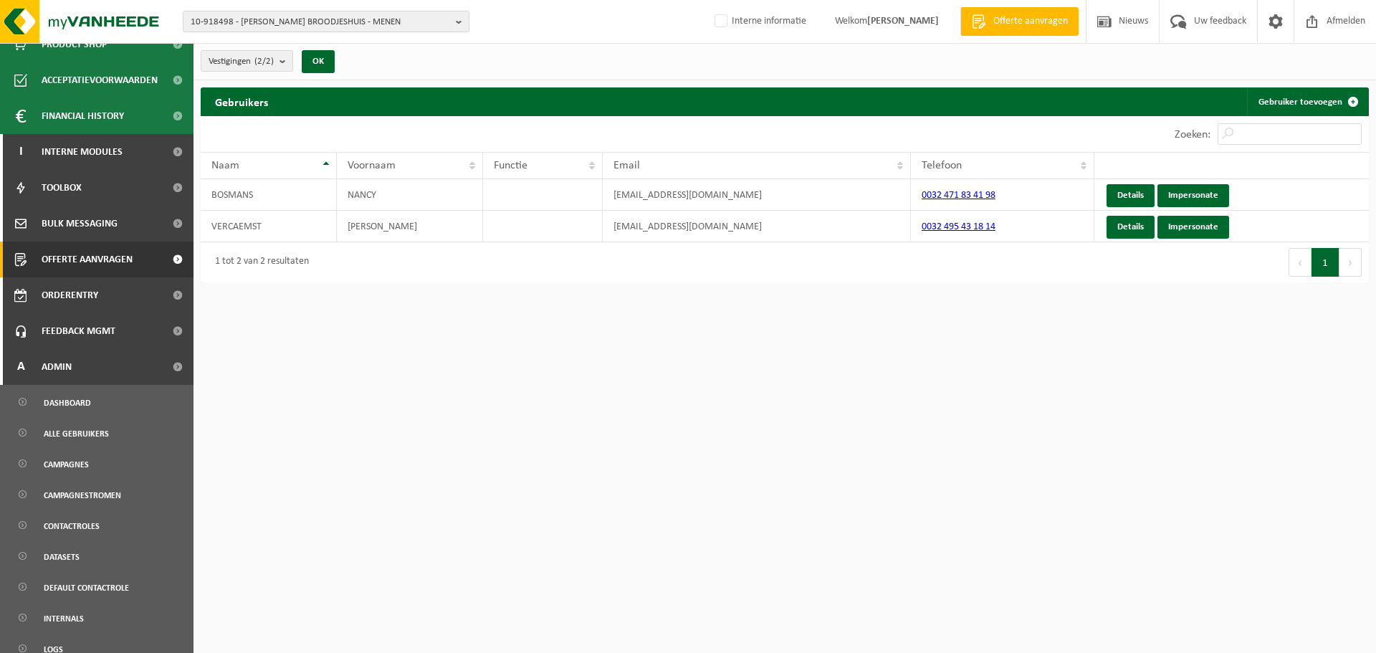
scroll to position [358, 0]
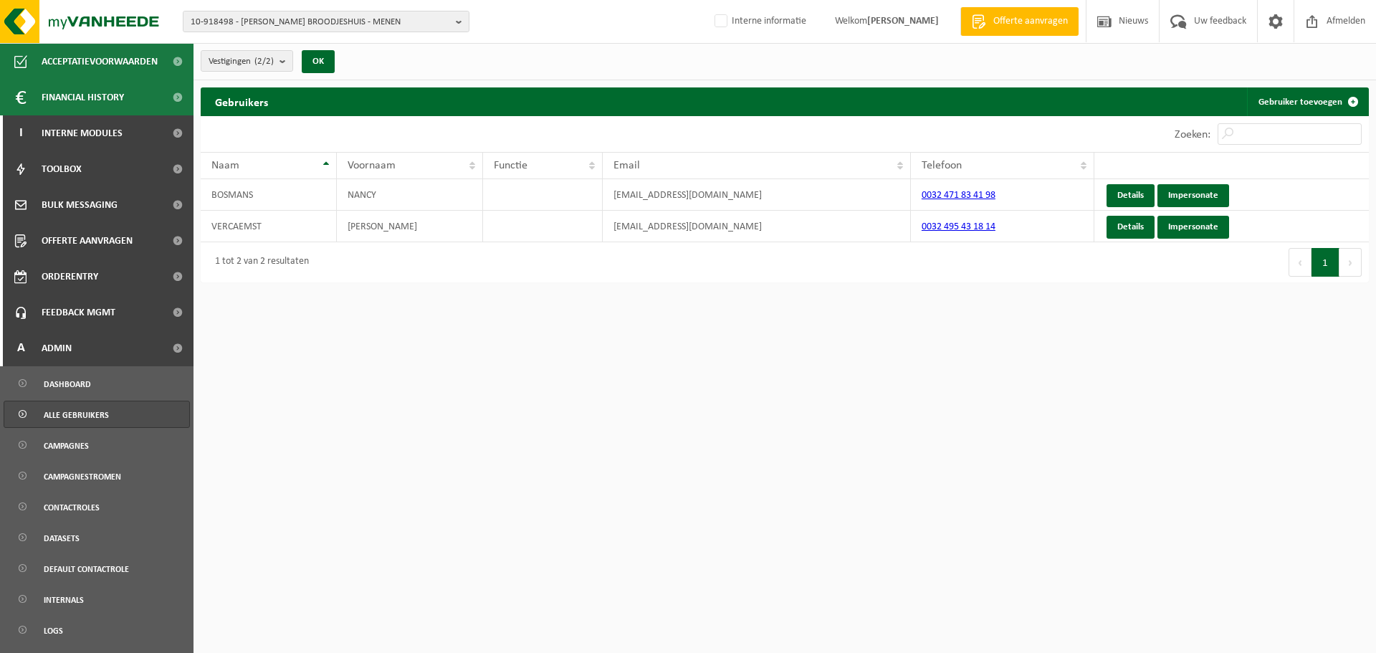
click at [82, 426] on span "Alle gebruikers" at bounding box center [76, 414] width 65 height 27
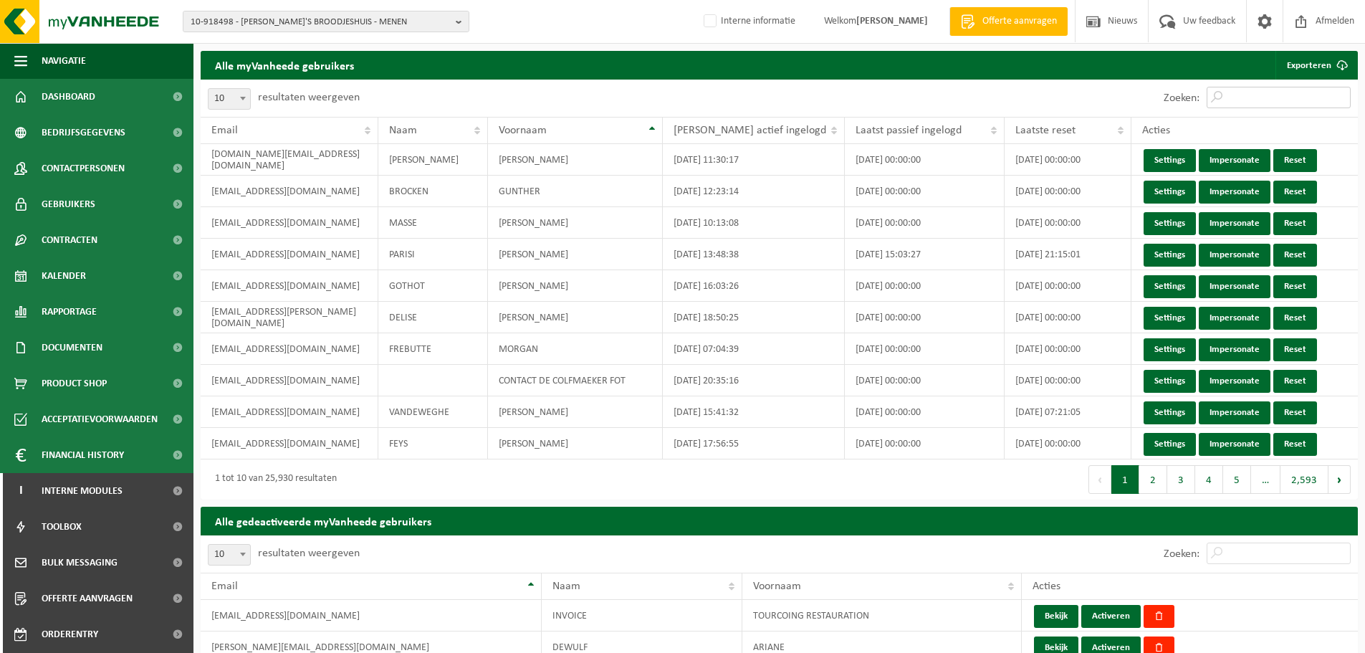
click at [1274, 92] on input "Zoeken:" at bounding box center [1279, 97] width 144 height 21
paste input "[EMAIL_ADDRESS][DOMAIN_NAME]"
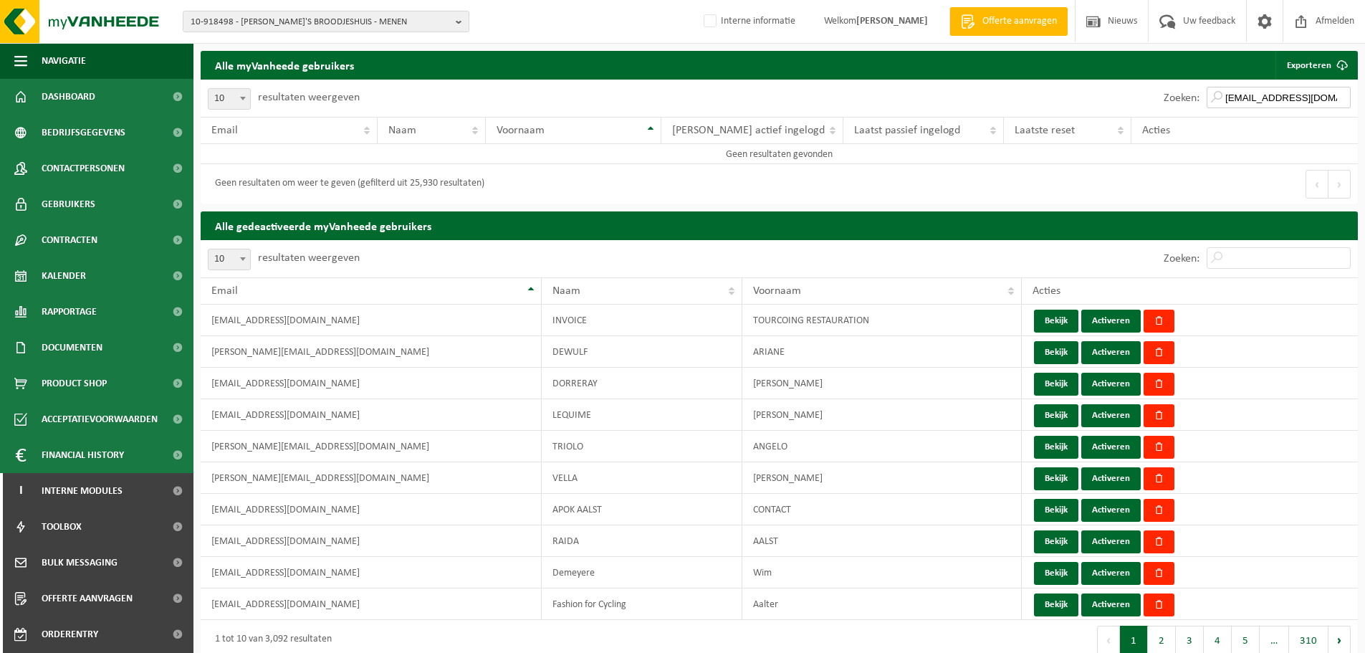
drag, startPoint x: 1278, startPoint y: 100, endPoint x: 1121, endPoint y: 98, distance: 156.9
click at [1121, 98] on div "Zoeken: nancybosmans1980@hotmail.com" at bounding box center [1069, 98] width 579 height 37
click at [1245, 97] on input "nancybosmans1980@hotmail.com" at bounding box center [1279, 97] width 144 height 21
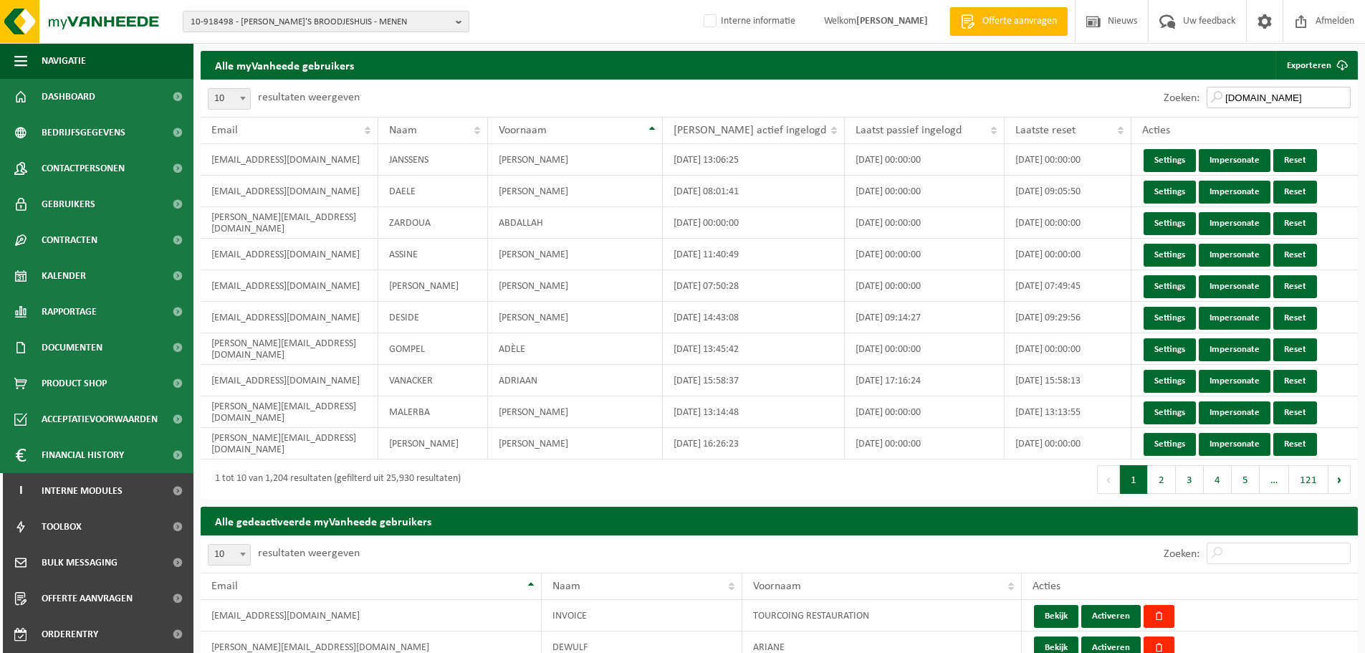
drag, startPoint x: 1308, startPoint y: 101, endPoint x: 796, endPoint y: 110, distance: 512.4
click at [796, 110] on div "Zoeken: hotmail.com" at bounding box center [1069, 98] width 579 height 37
paste input "nancybosmans1980@"
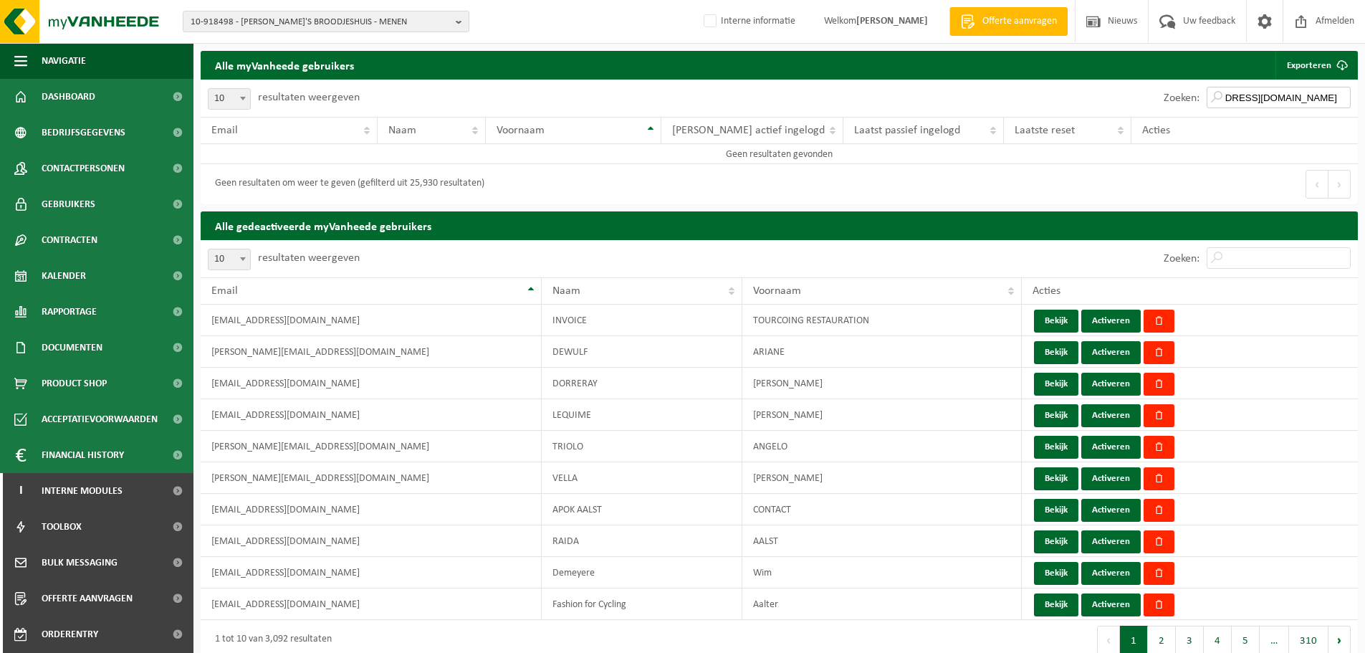
click at [1232, 97] on input "nancybosmans1980@hotmail.com" at bounding box center [1279, 97] width 144 height 21
drag, startPoint x: 1195, startPoint y: 100, endPoint x: 973, endPoint y: 112, distance: 222.5
click at [973, 112] on div "Zoeken: nancybosmans1980@hotmail.com" at bounding box center [1069, 98] width 579 height 37
click at [1245, 99] on input "nancybosmans1980@hotmail.com" at bounding box center [1279, 97] width 144 height 21
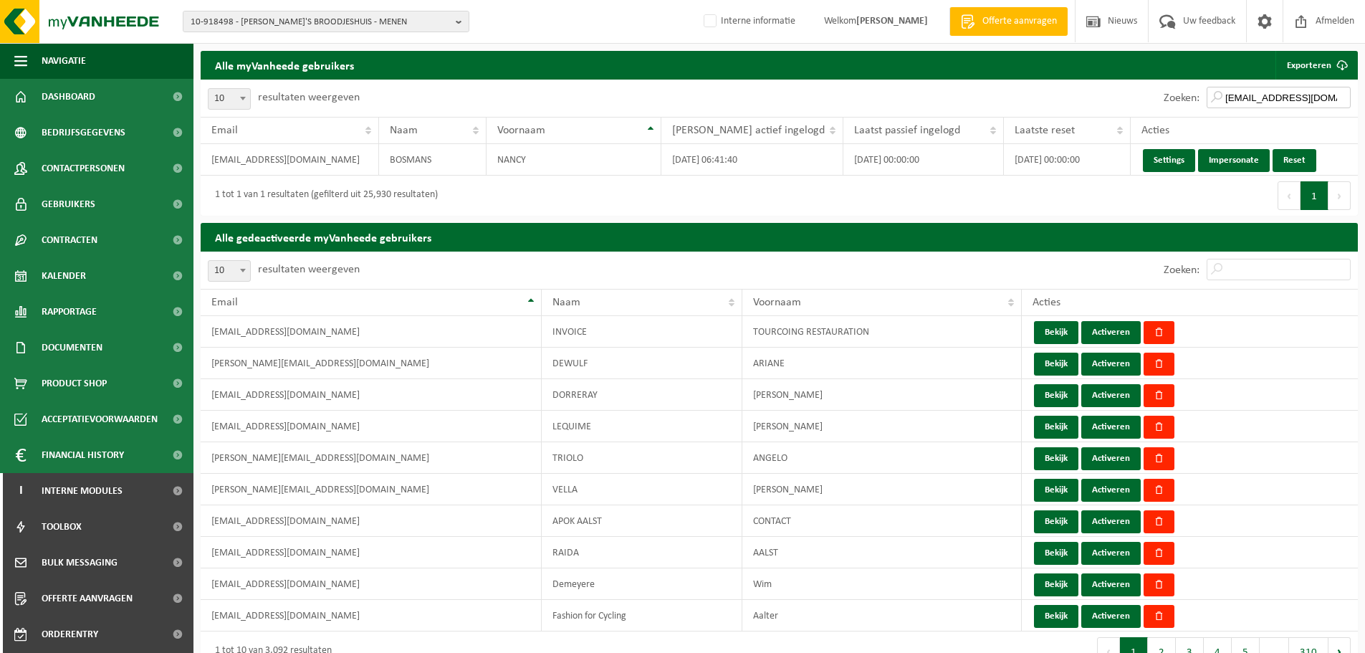
type input "nancybosmans1980@hotmail.com"
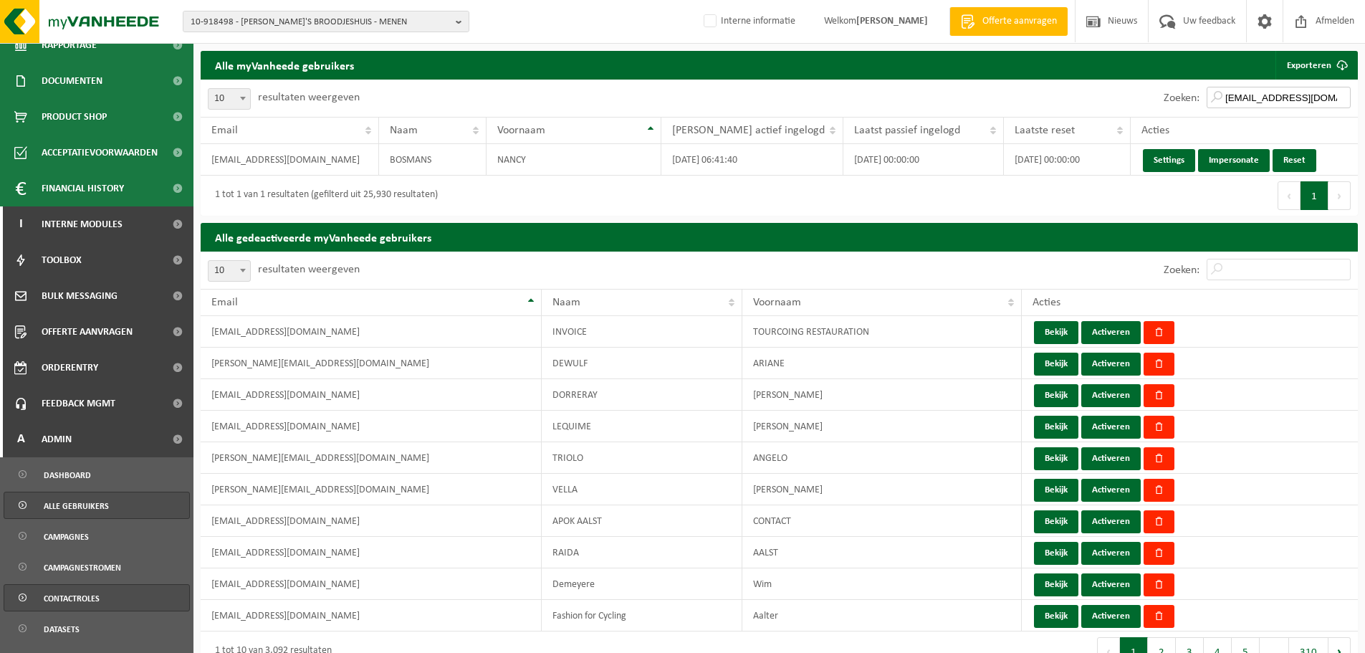
scroll to position [287, 0]
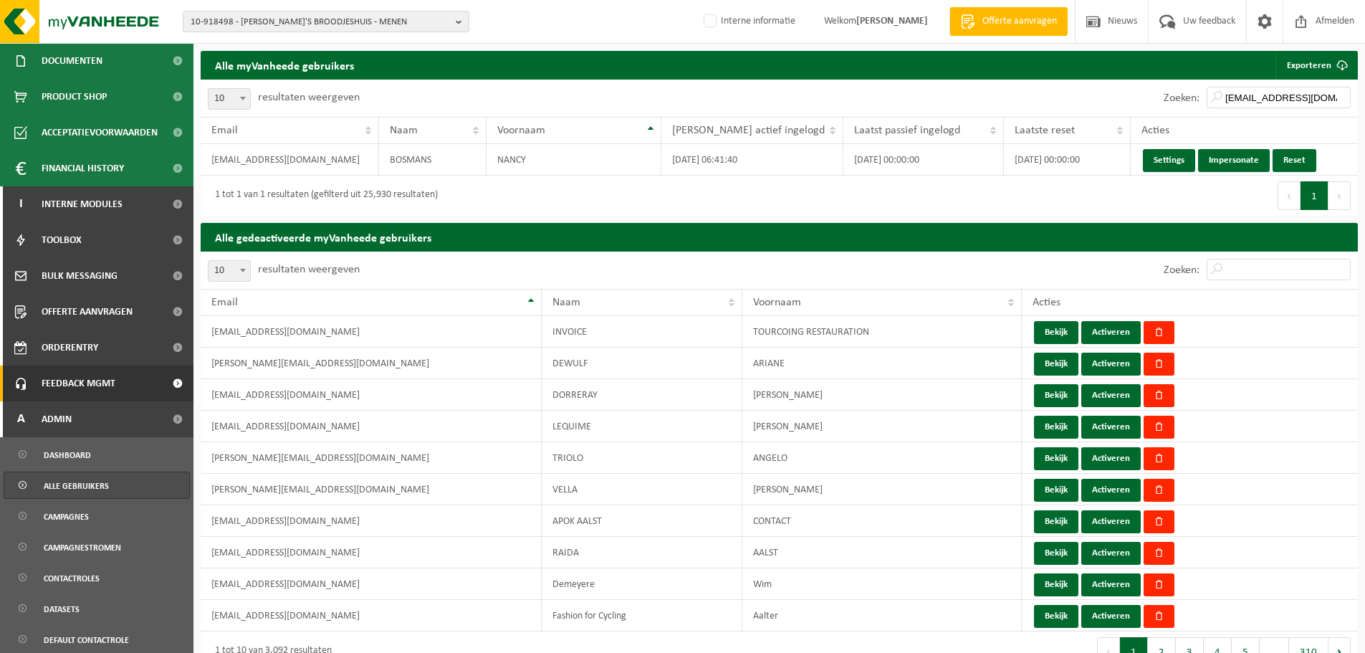
click at [112, 390] on span "Feedback MGMT" at bounding box center [79, 383] width 74 height 36
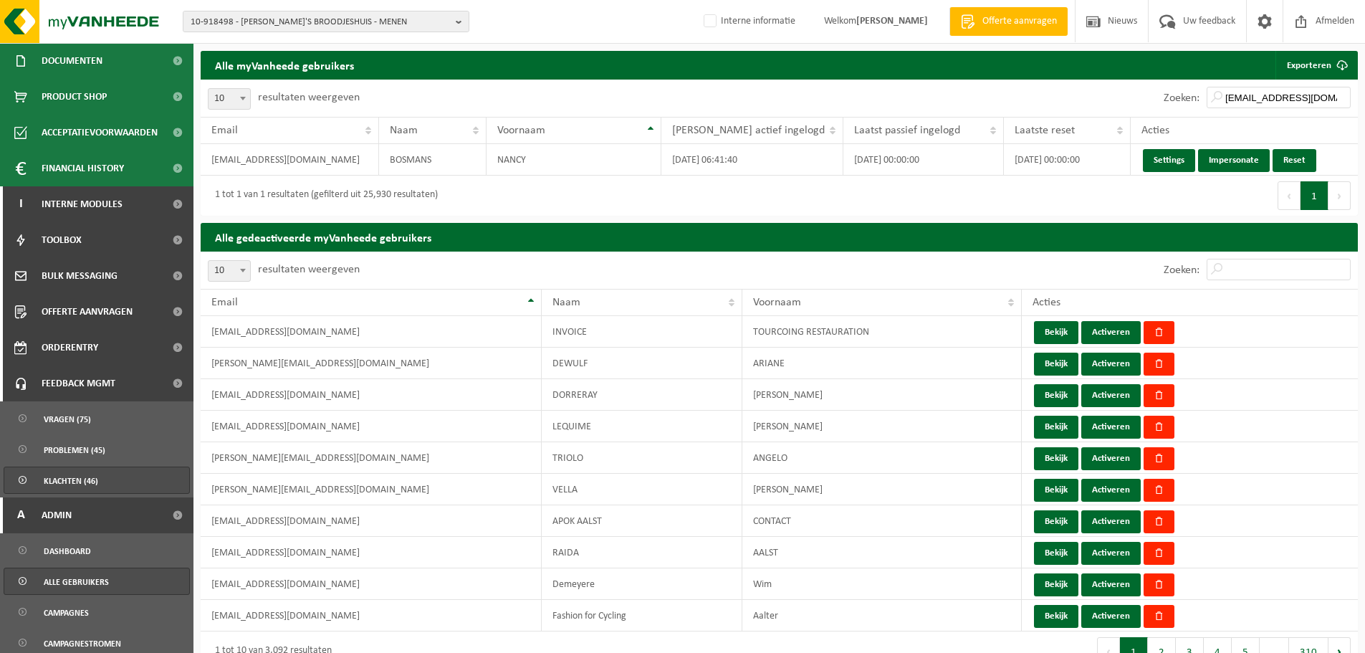
click at [88, 472] on span "Klachten (46)" at bounding box center [71, 480] width 54 height 27
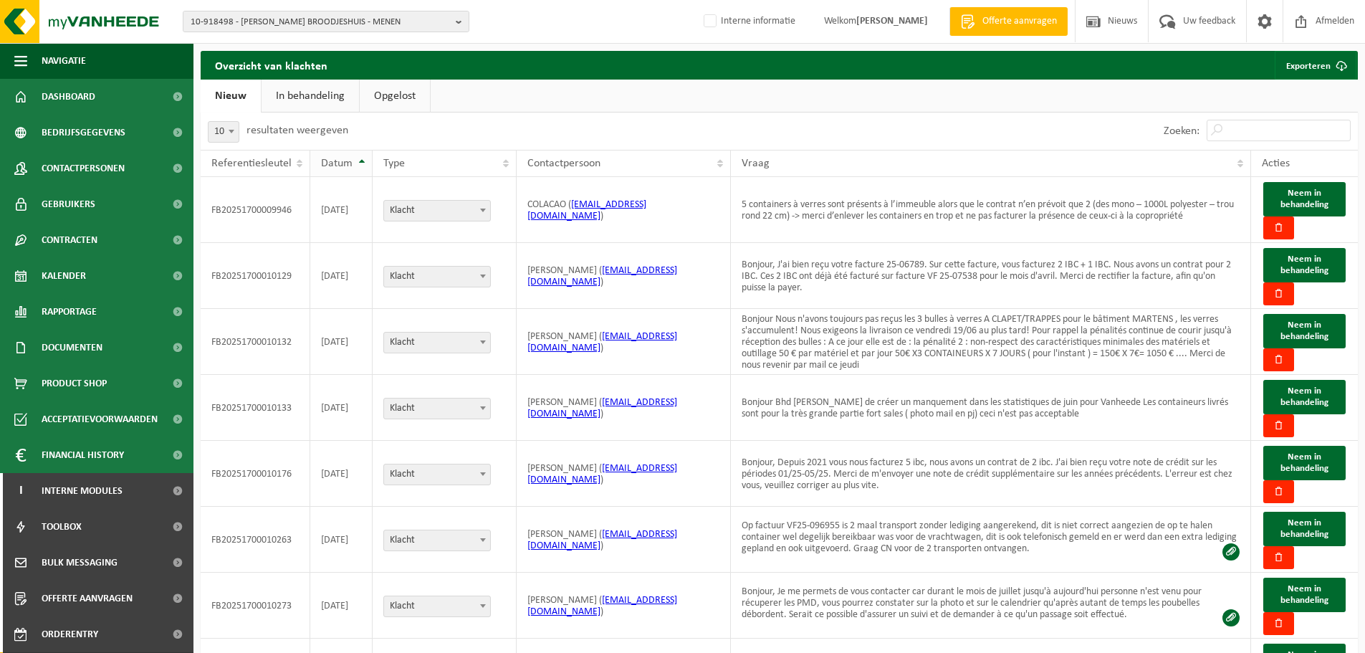
click at [335, 166] on span "Datum" at bounding box center [337, 163] width 32 height 11
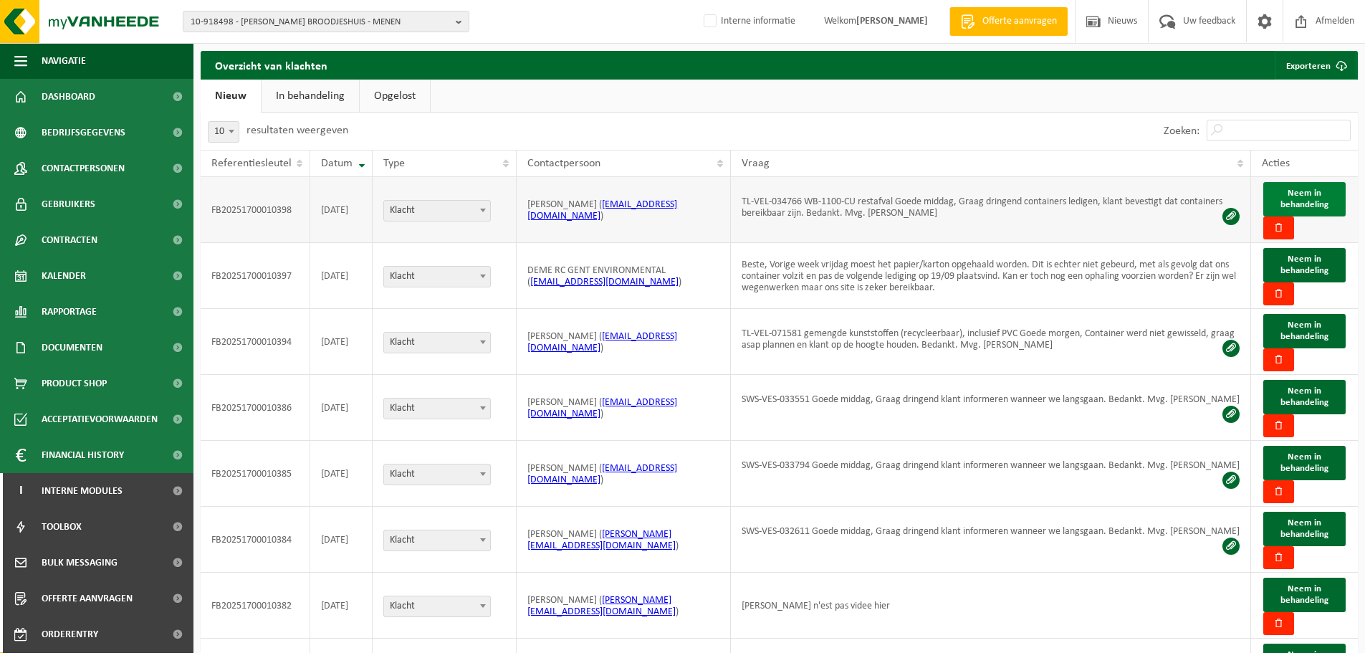
click at [1298, 196] on span "Neem in behandeling" at bounding box center [1304, 198] width 48 height 21
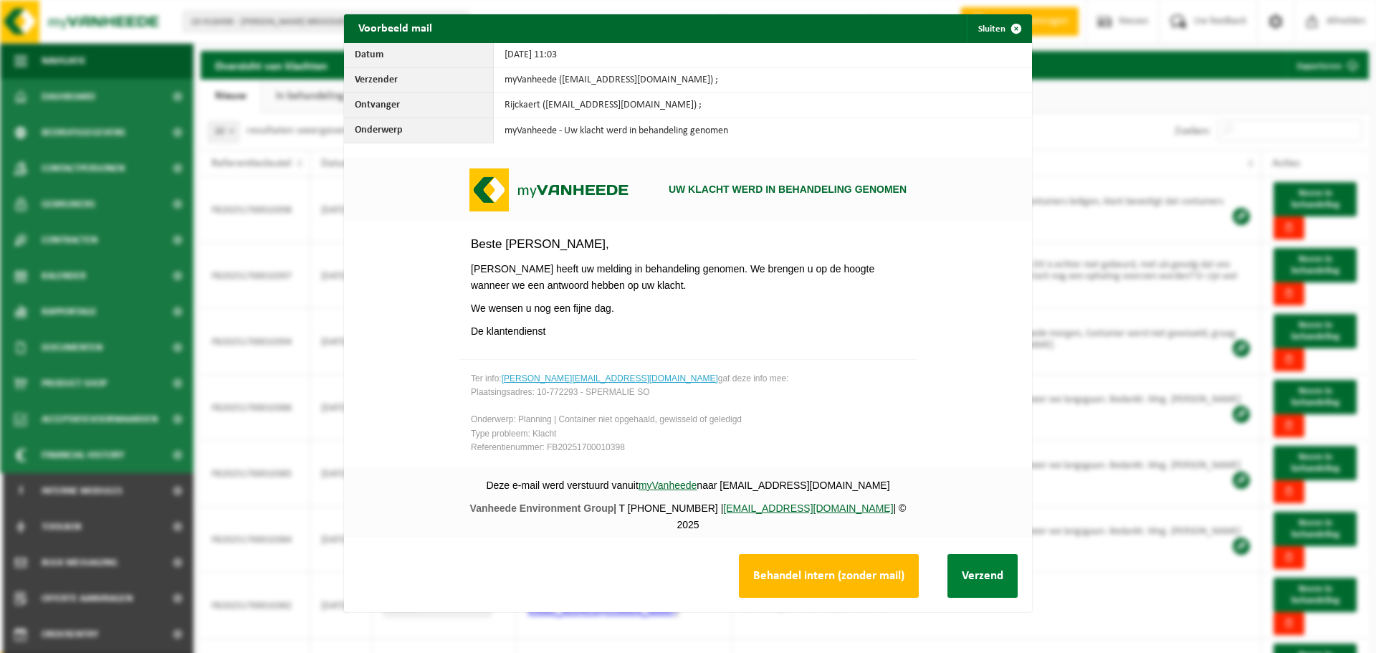
click at [973, 566] on button "Verzend" at bounding box center [982, 576] width 70 height 44
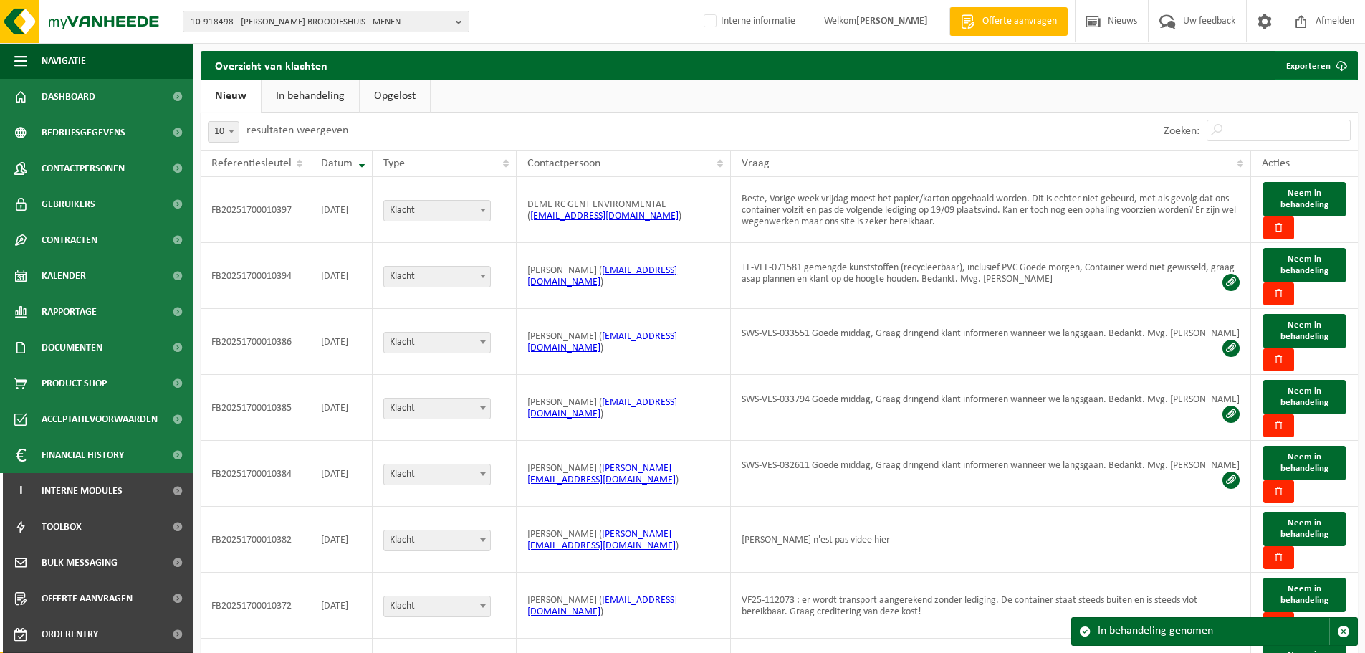
click at [294, 97] on link "In behandeling" at bounding box center [310, 96] width 97 height 33
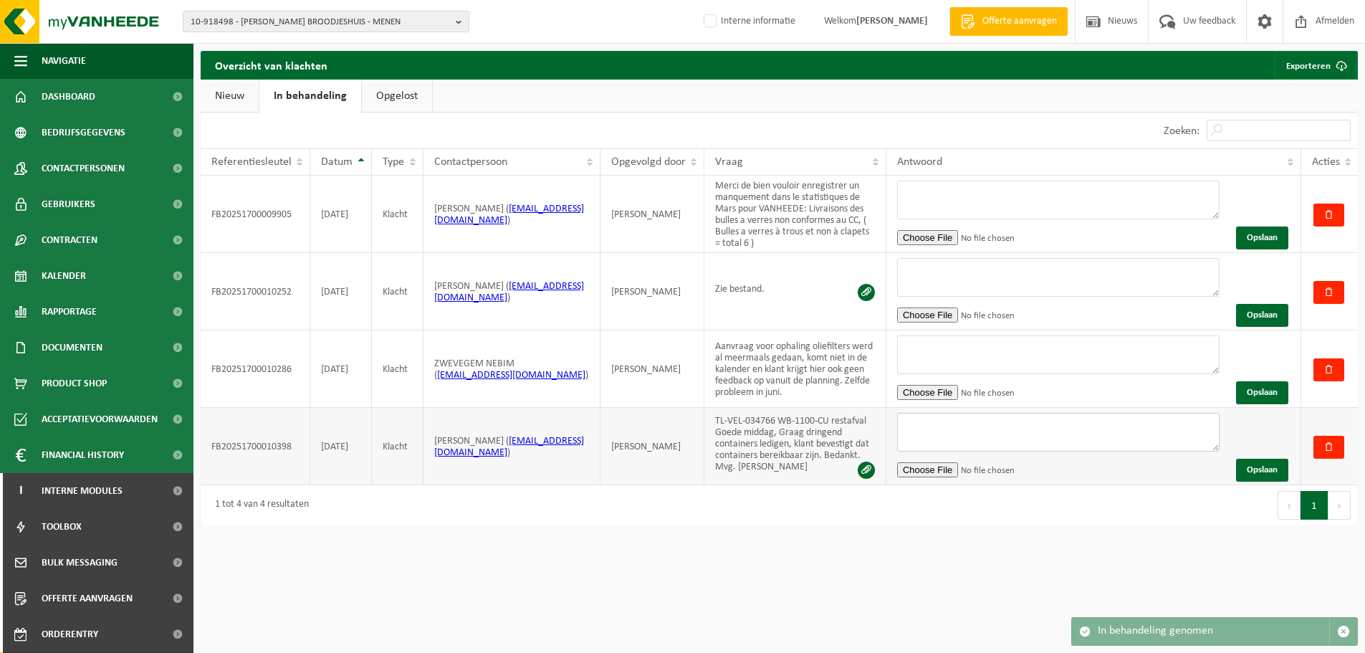
click at [1072, 416] on textarea at bounding box center [1058, 432] width 322 height 39
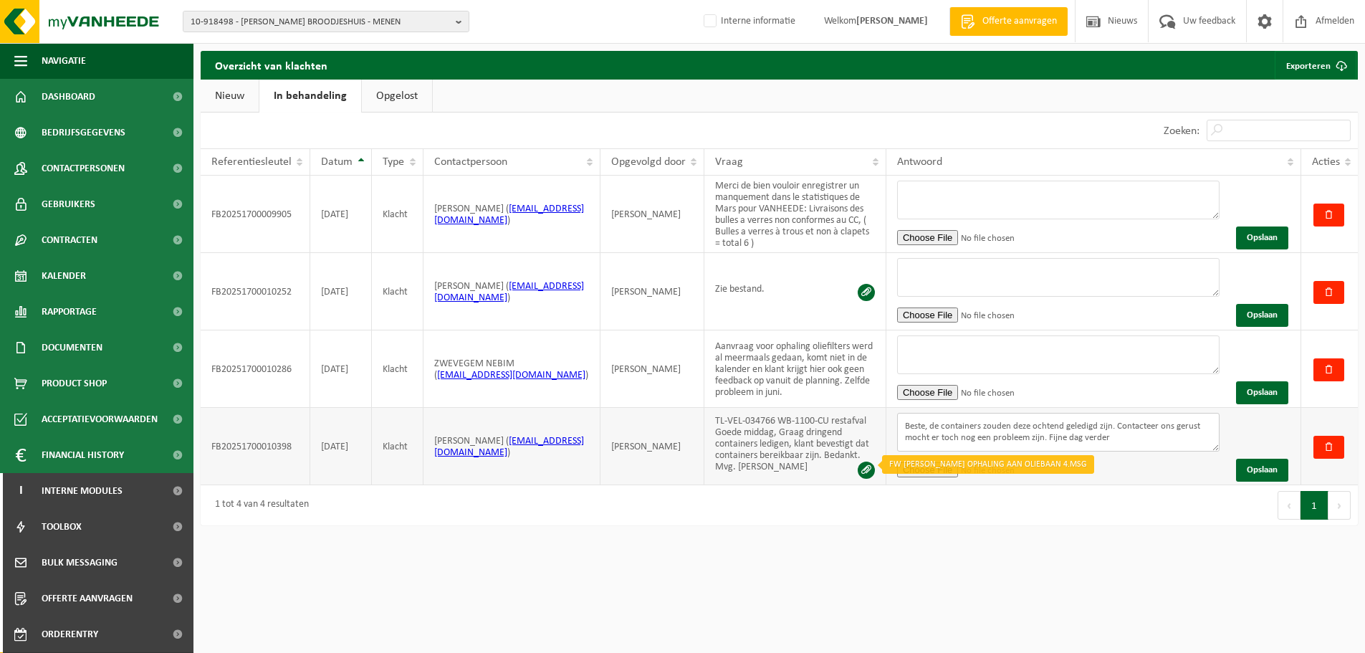
type textarea "Beste, de containers zouden deze ochtend geledigd zijn. Contacteer ons gerust m…"
click at [866, 465] on span at bounding box center [866, 469] width 17 height 17
click at [1266, 463] on button "Opslaan" at bounding box center [1262, 470] width 52 height 23
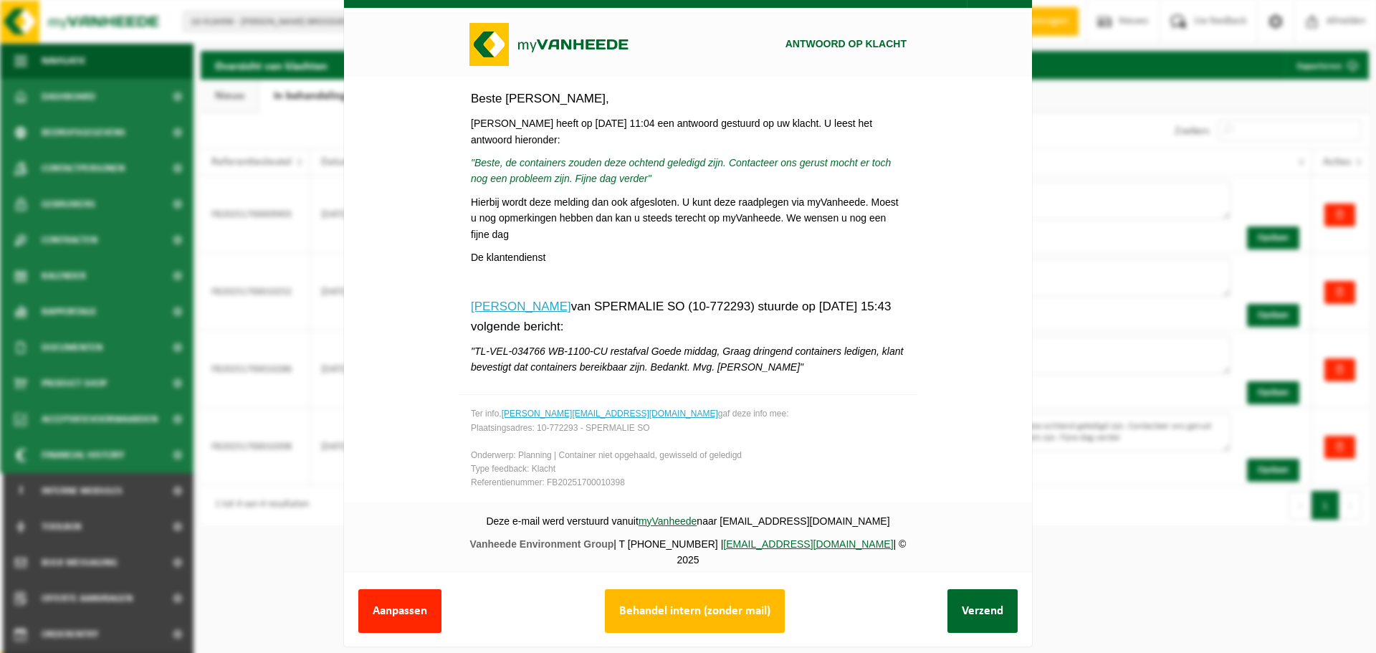
scroll to position [54, 0]
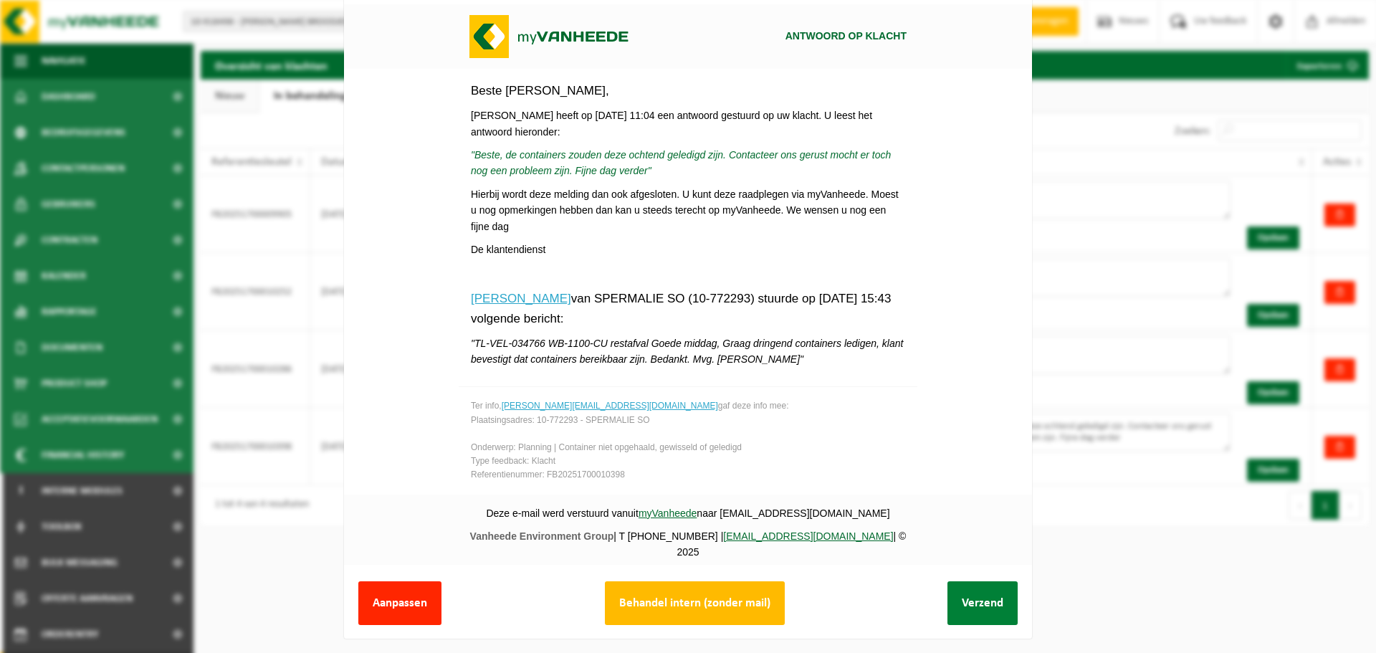
click at [978, 589] on button "Verzend" at bounding box center [982, 603] width 70 height 44
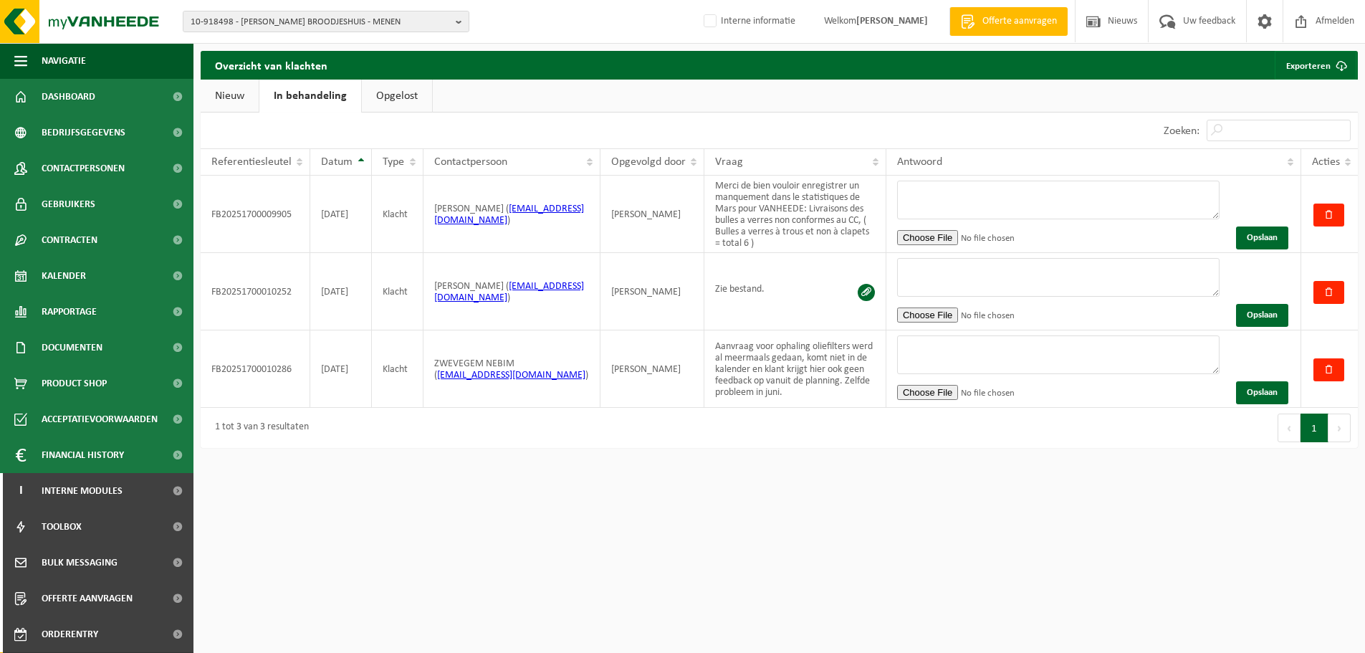
click at [246, 102] on link "Nieuw" at bounding box center [230, 96] width 58 height 33
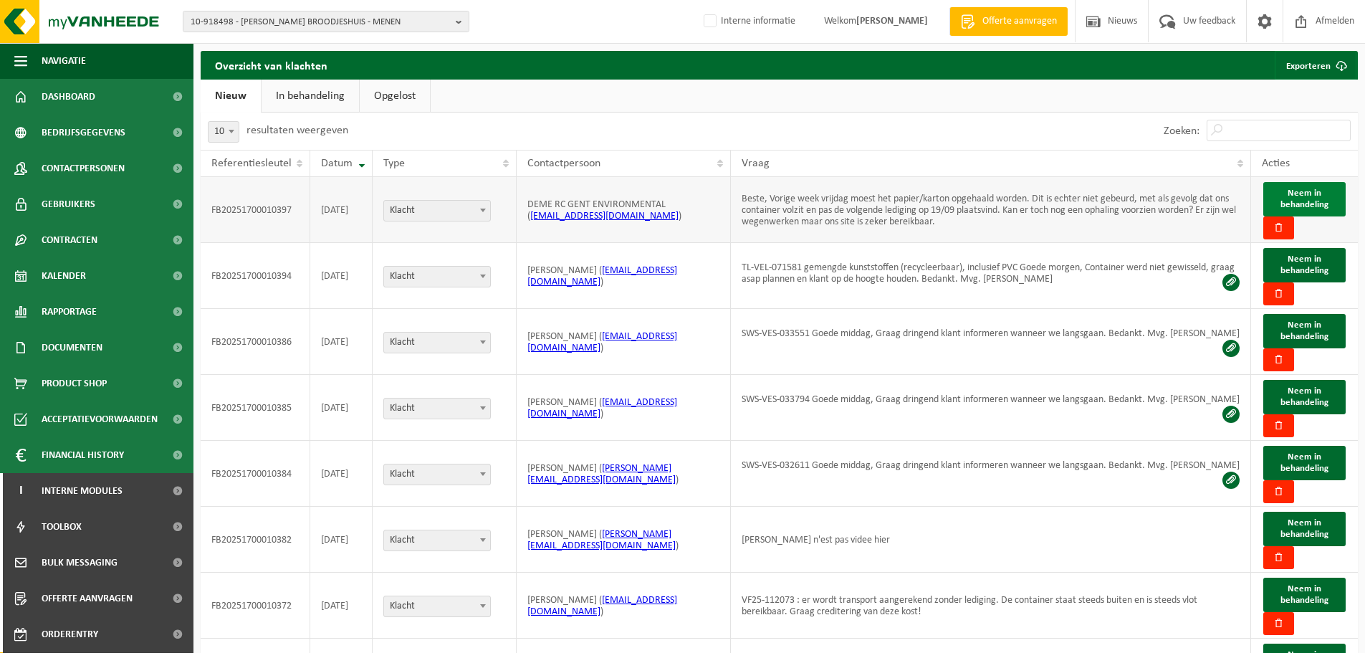
click at [1326, 196] on button "Neem in behandeling" at bounding box center [1304, 199] width 82 height 34
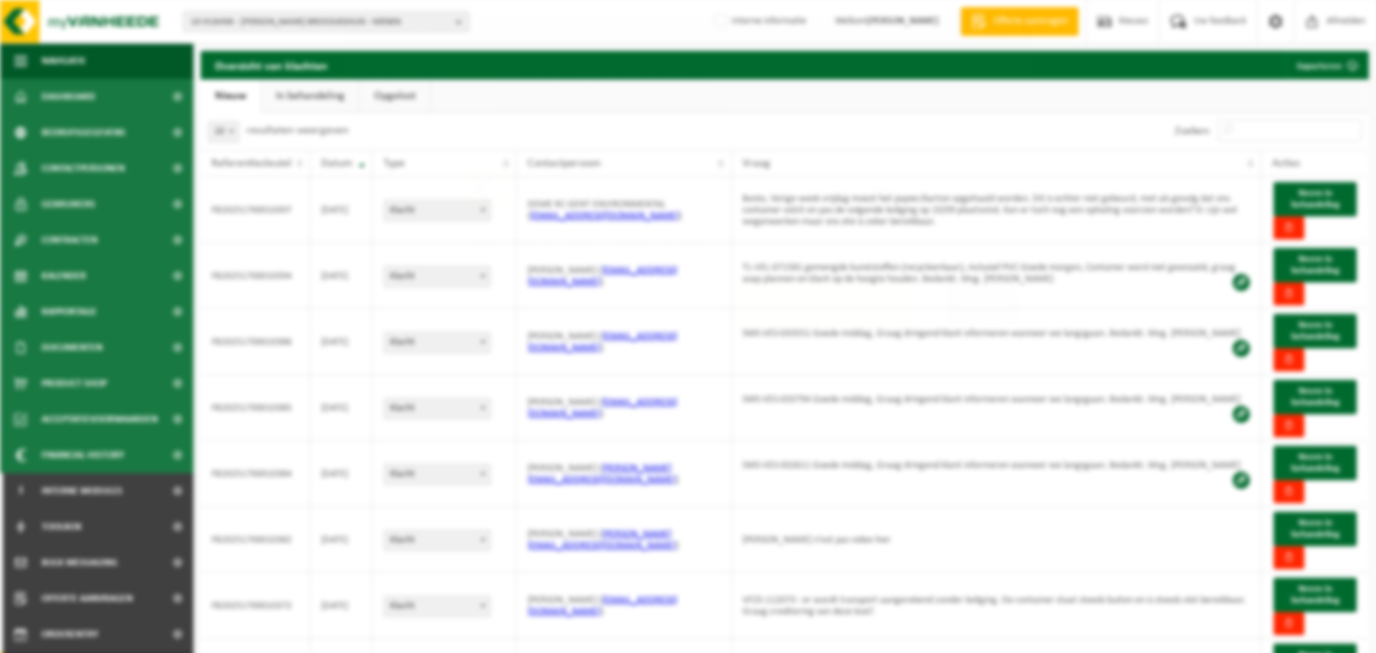
scroll to position [0, 0]
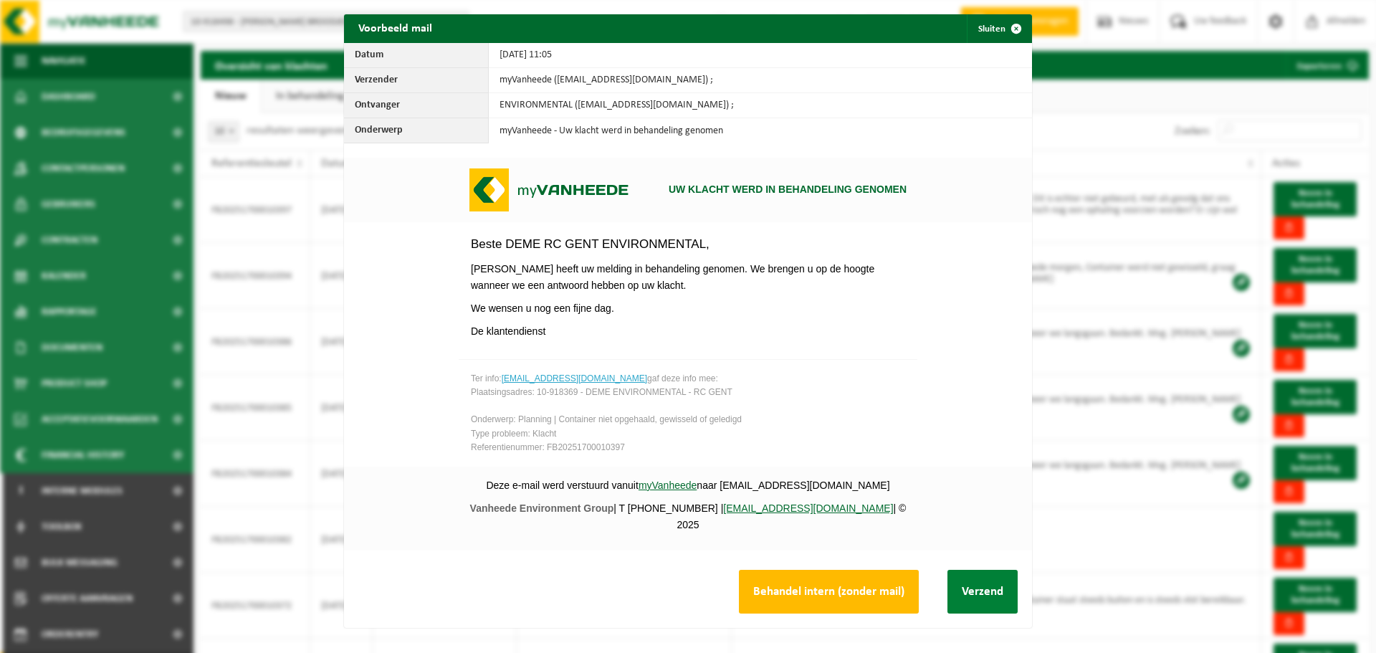
click at [979, 589] on button "Verzend" at bounding box center [982, 592] width 70 height 44
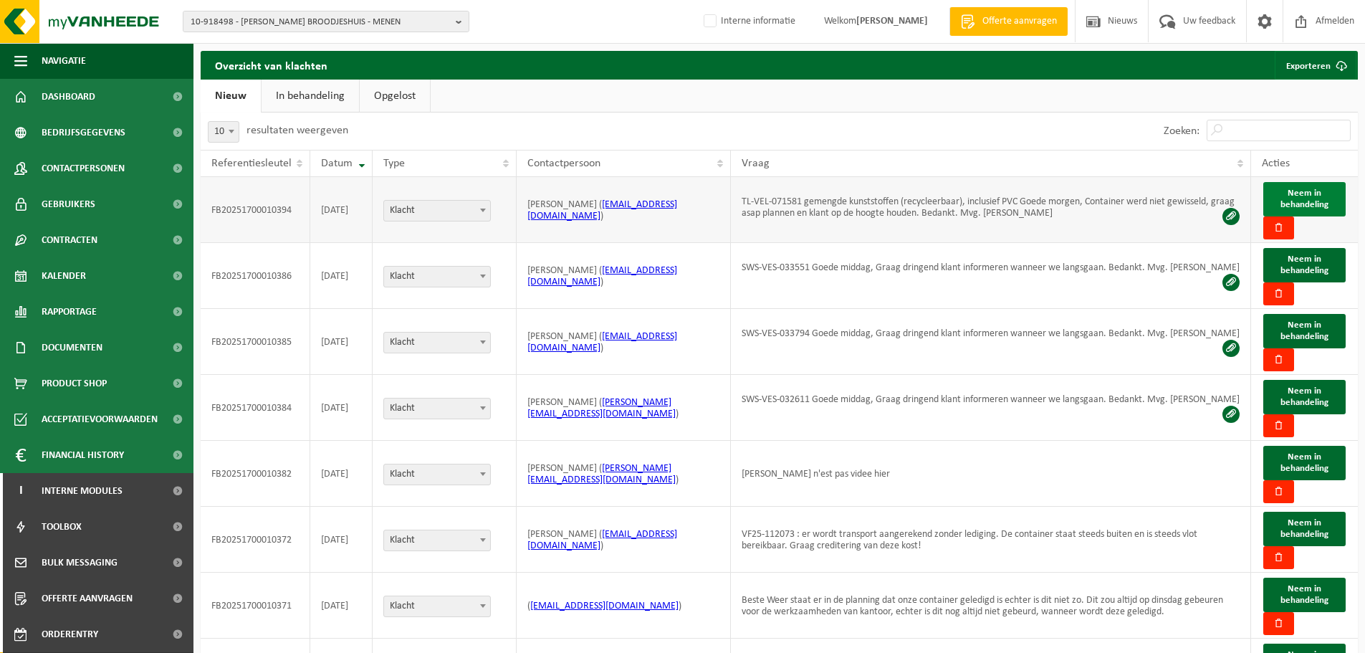
click at [1320, 193] on span "Neem in behandeling" at bounding box center [1304, 198] width 48 height 21
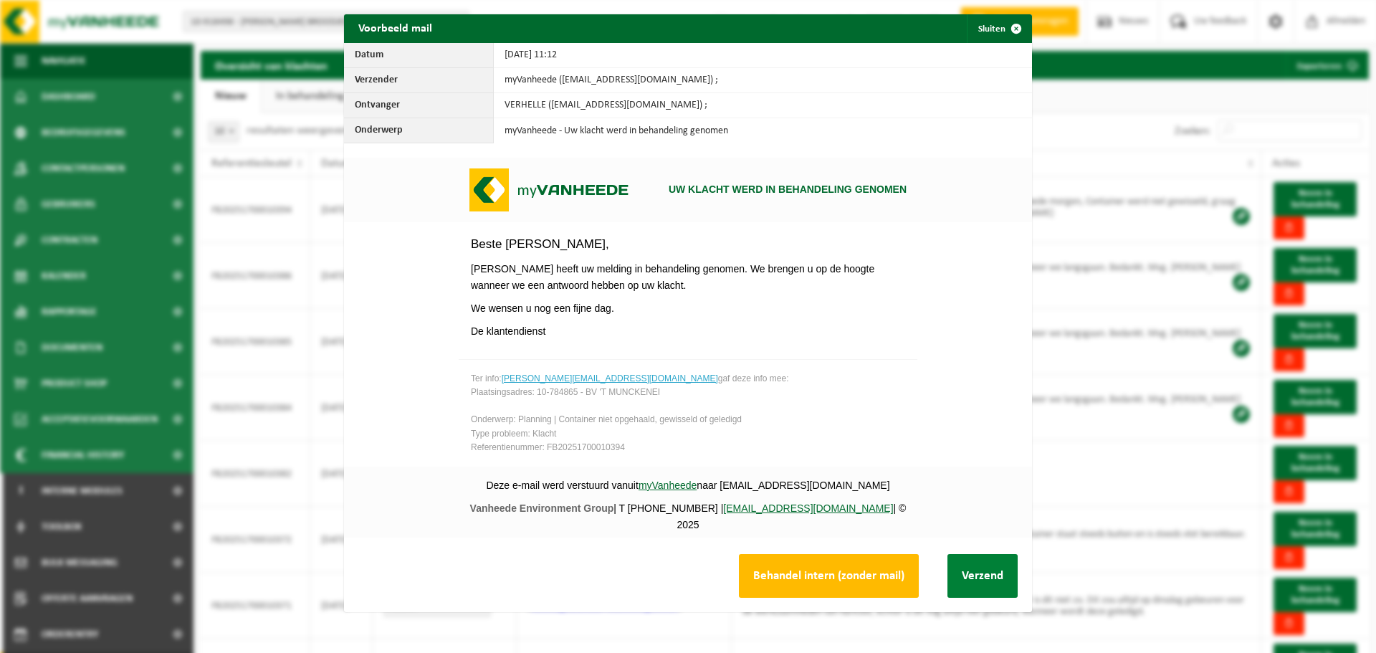
click at [963, 573] on button "Verzend" at bounding box center [982, 576] width 70 height 44
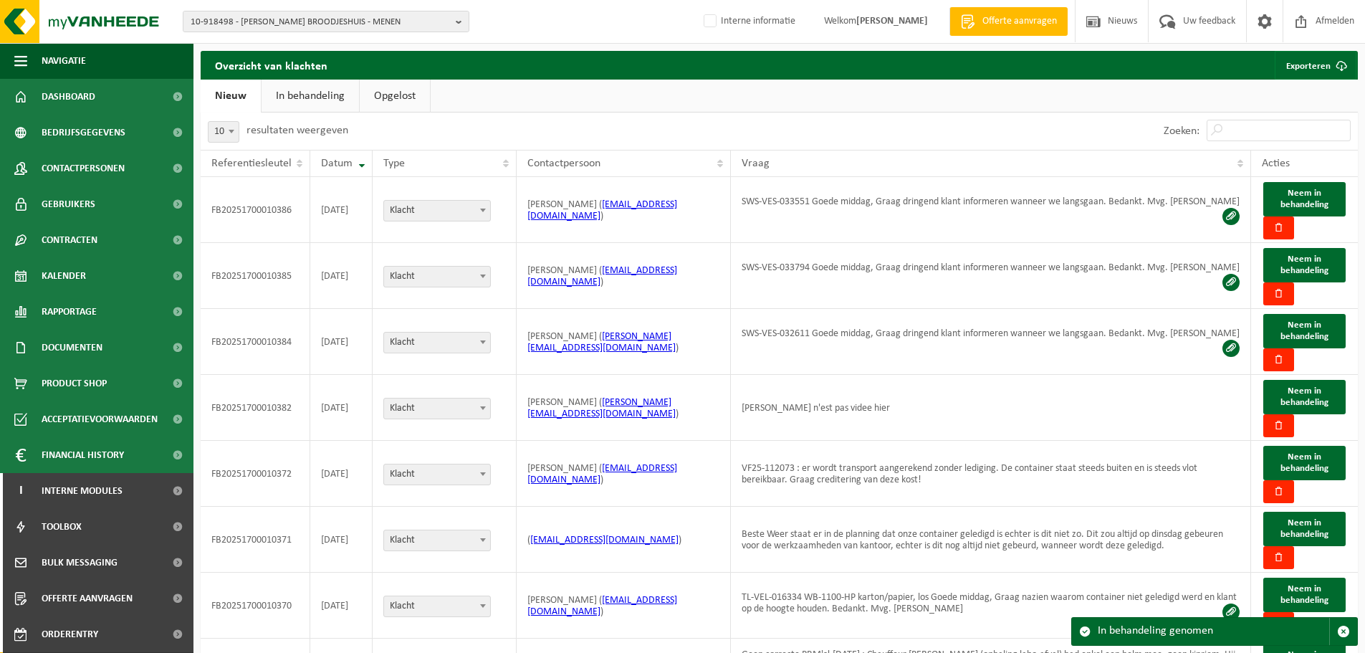
click at [296, 91] on link "In behandeling" at bounding box center [310, 96] width 97 height 33
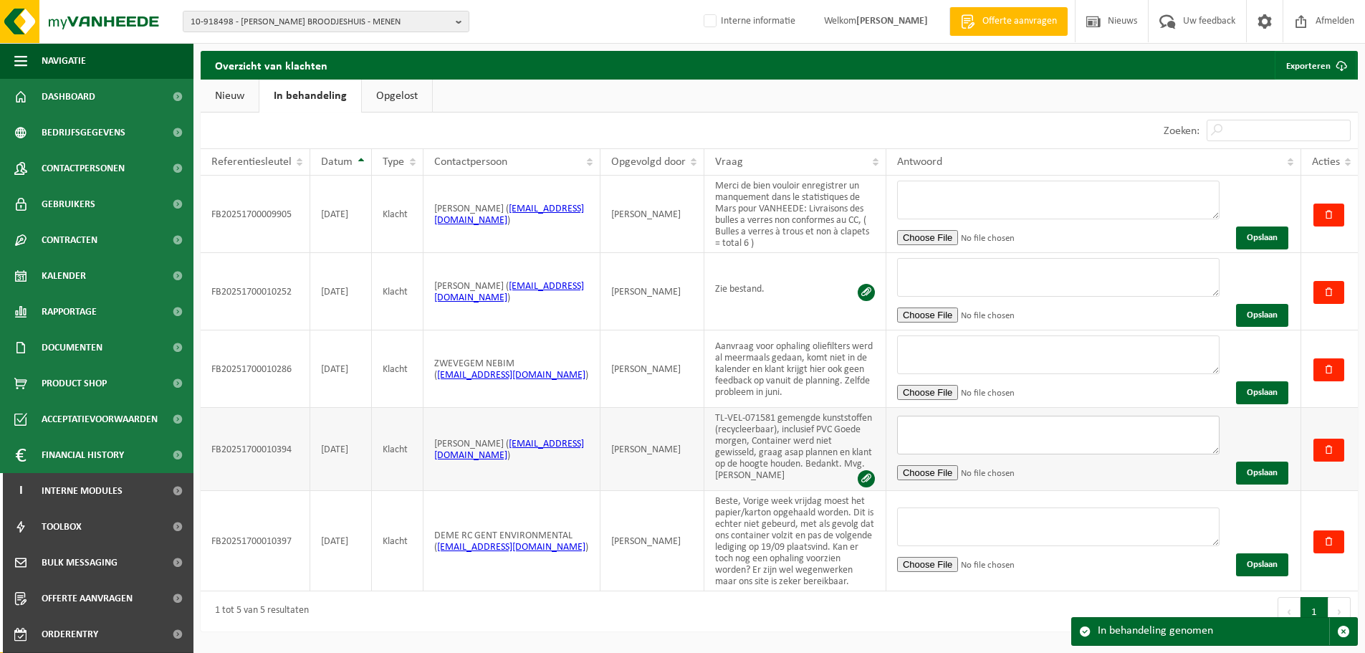
click at [1029, 444] on textarea at bounding box center [1058, 435] width 322 height 39
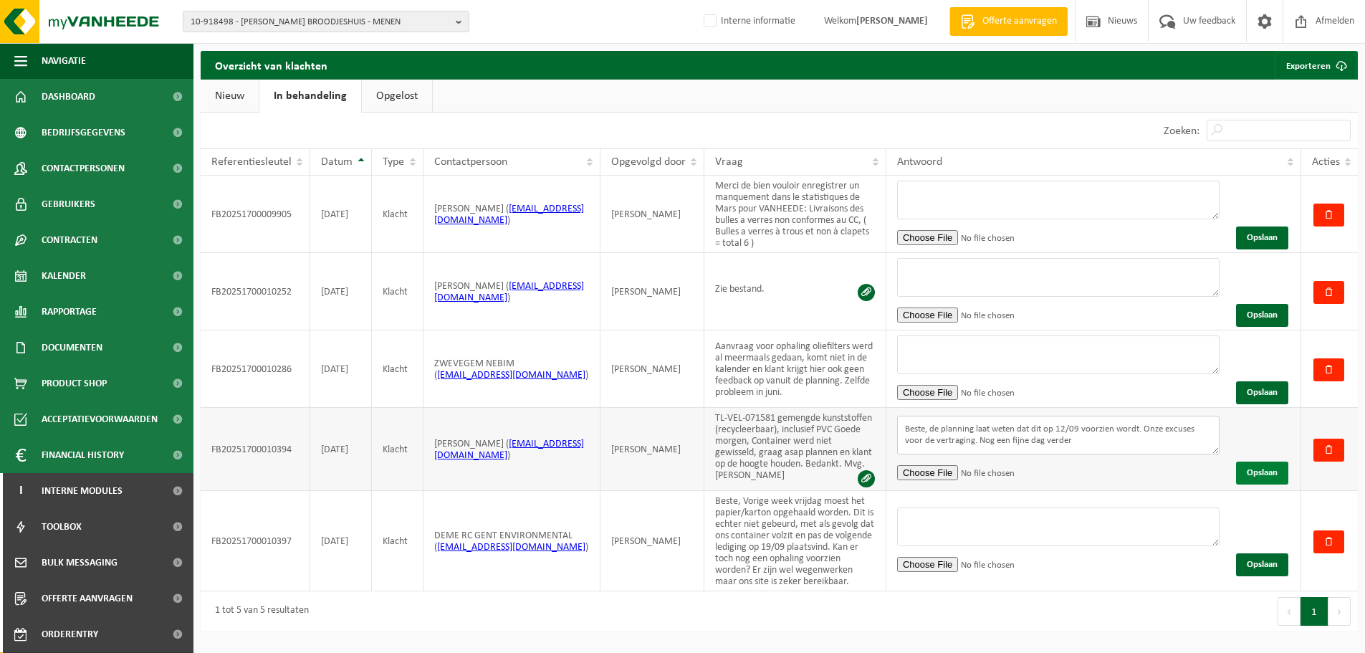
type textarea "Beste, de planning laat weten dat dit op 12/09 voorzien wordt. Onze excuses voo…"
click at [1248, 476] on button "Opslaan" at bounding box center [1262, 472] width 52 height 23
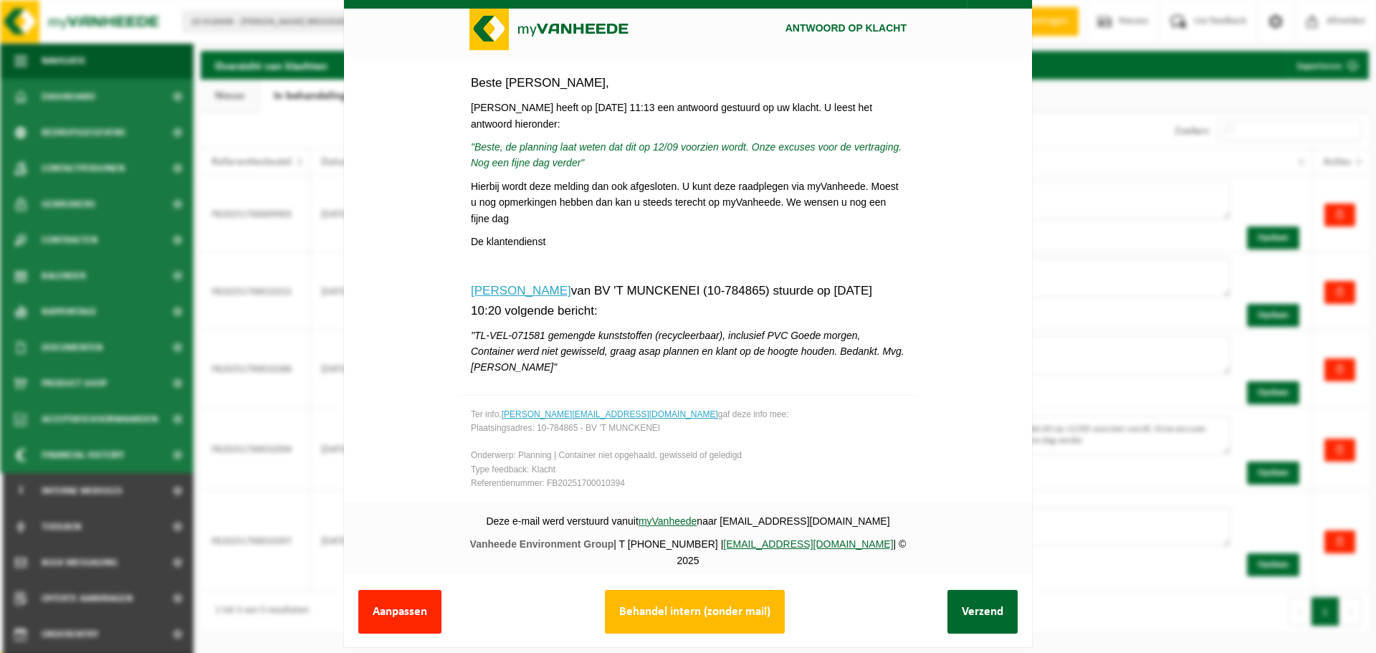
scroll to position [54, 0]
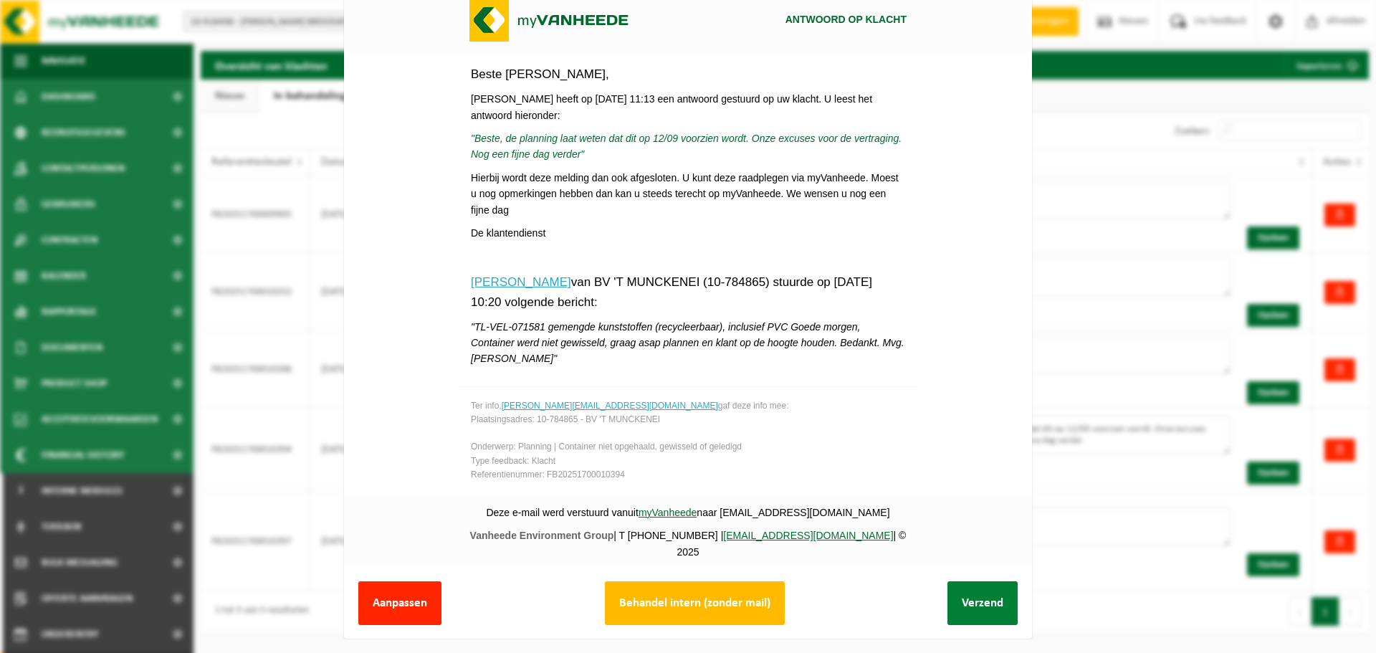
click at [975, 594] on button "Verzend" at bounding box center [982, 603] width 70 height 44
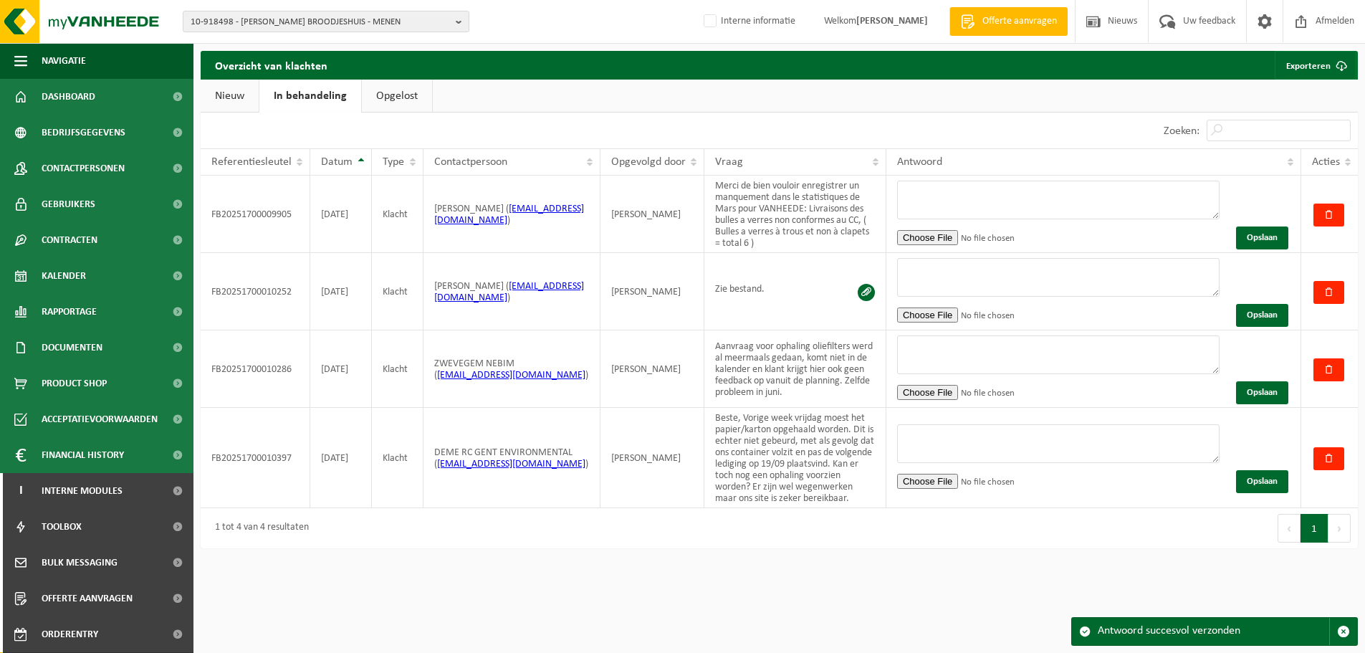
click at [412, 95] on link "Opgelost" at bounding box center [397, 96] width 70 height 33
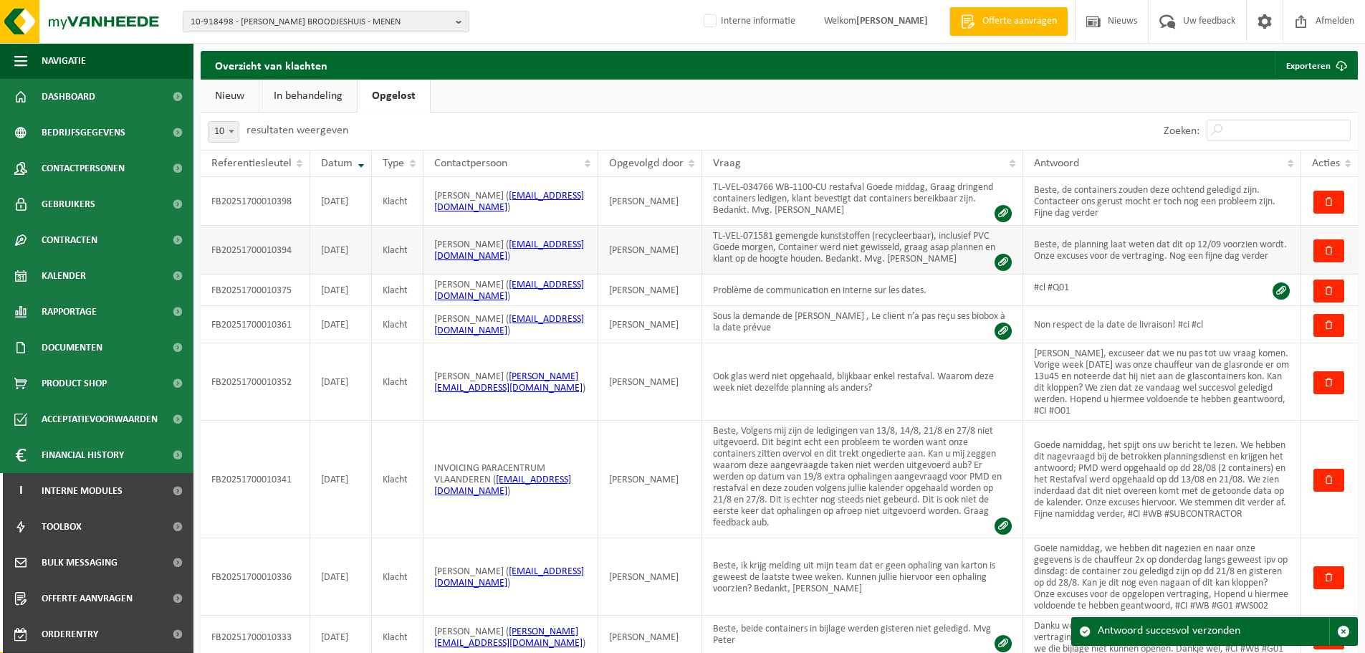
click at [1179, 244] on td "Beste, de planning laat weten dat dit op 12/09 voorzien wordt. Onze excuses voo…" at bounding box center [1162, 250] width 278 height 49
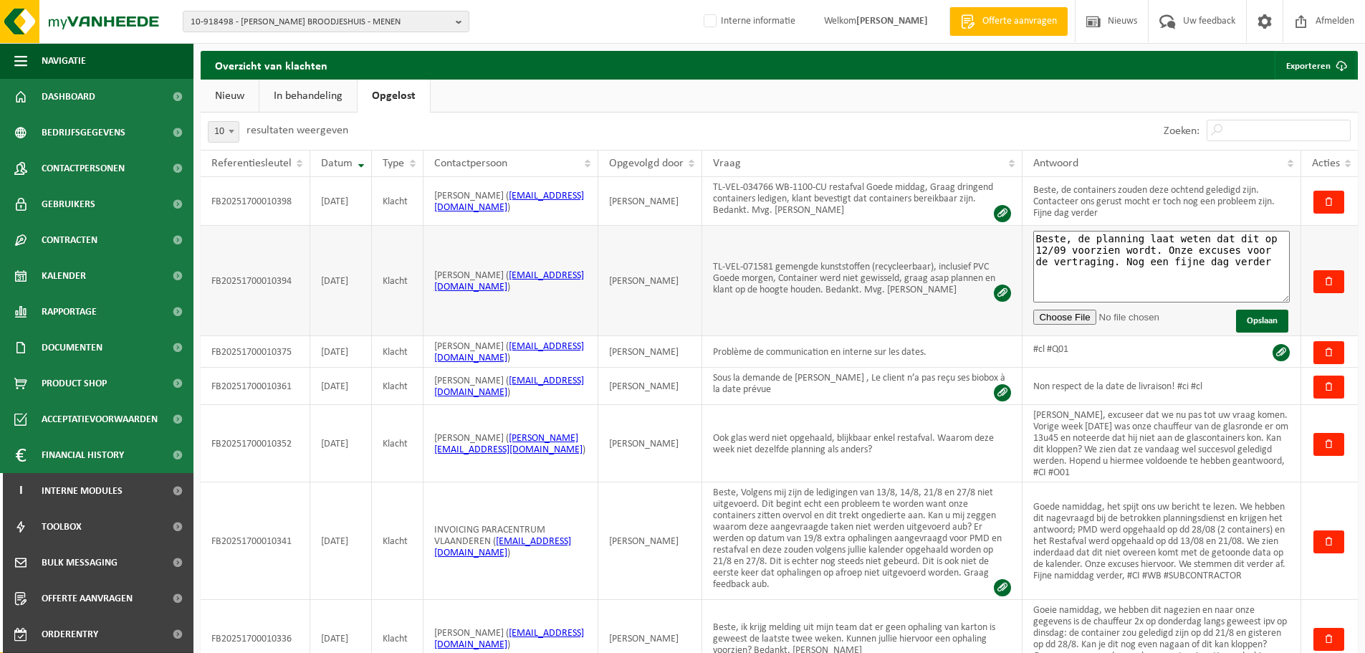
click at [1252, 261] on textarea "Beste, de planning laat weten dat dit op 12/09 voorzien wordt. Onze excuses voo…" at bounding box center [1161, 267] width 256 height 72
type textarea "Beste, de planning laat weten dat dit op 12/09 voorzien wordt. Onze excuses voo…"
click at [1242, 327] on button "Opslaan" at bounding box center [1262, 321] width 52 height 23
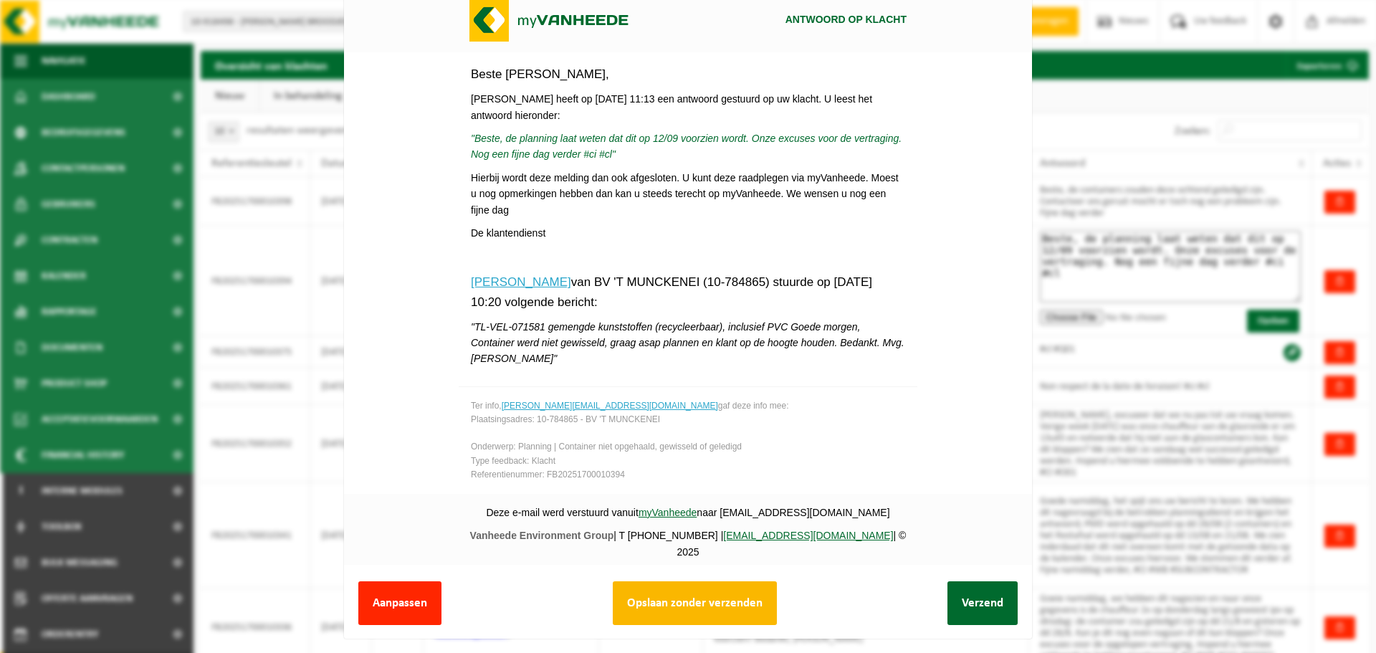
click at [695, 601] on button "Opslaan zonder verzenden" at bounding box center [695, 603] width 164 height 44
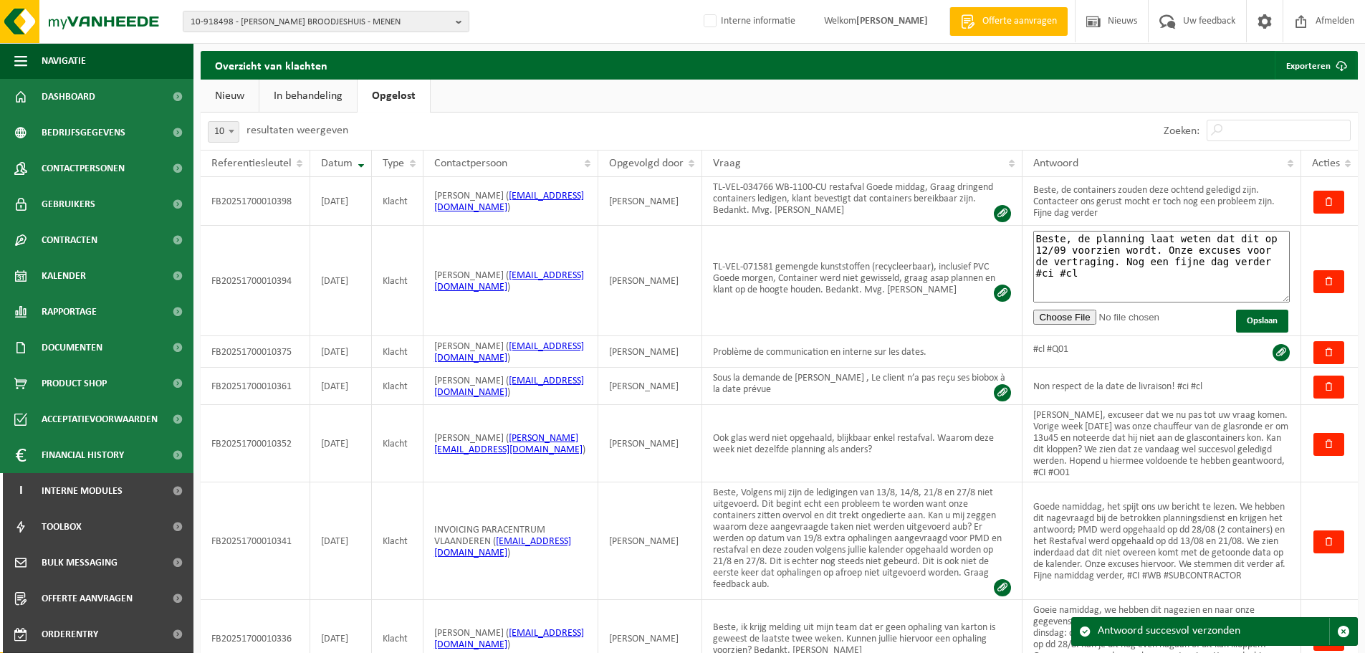
click at [248, 100] on link "Nieuw" at bounding box center [230, 96] width 58 height 33
